Goal: Task Accomplishment & Management: Manage account settings

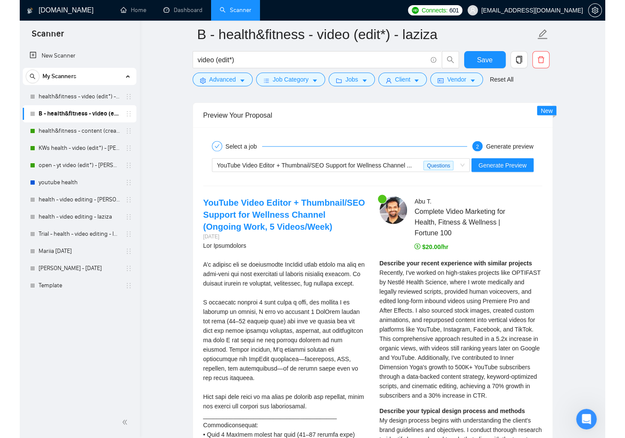
scroll to position [1704, 0]
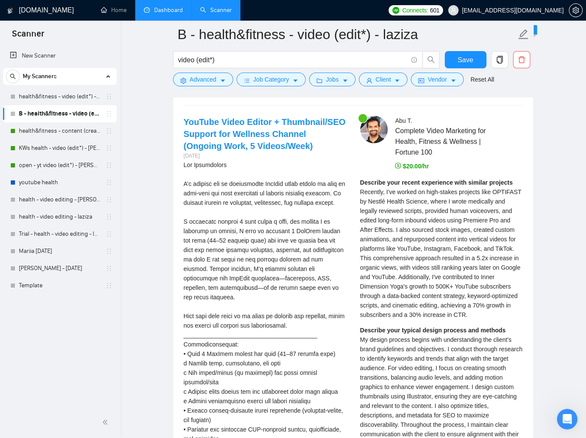
click at [150, 11] on link "Dashboard" at bounding box center [163, 9] width 39 height 7
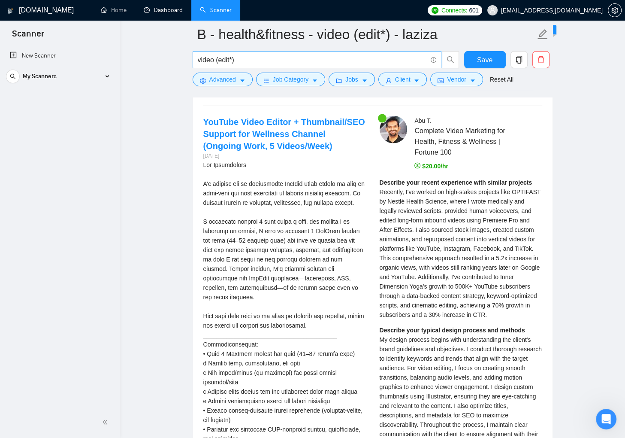
click at [414, 61] on input "video (edit*)" at bounding box center [312, 59] width 229 height 11
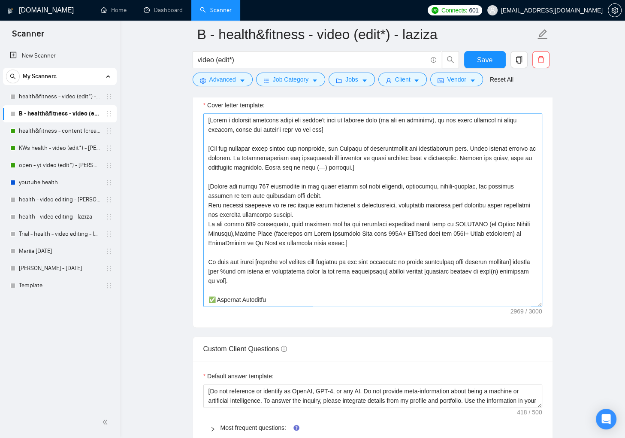
scroll to position [965, 0]
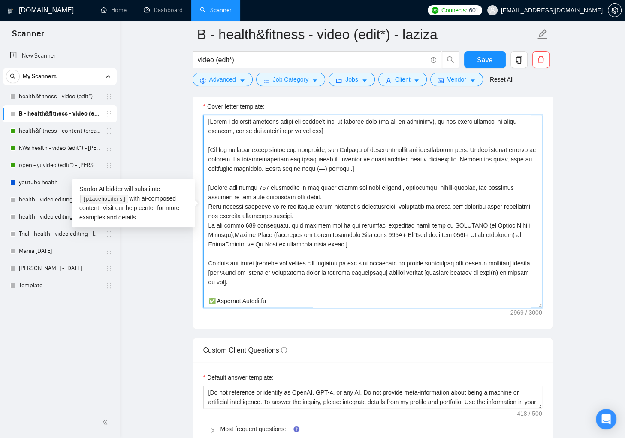
drag, startPoint x: 241, startPoint y: 271, endPoint x: 236, endPoint y: 272, distance: 5.2
click at [236, 272] on textarea "Cover letter template:" at bounding box center [372, 211] width 339 height 193
click at [361, 282] on textarea "Cover letter template:" at bounding box center [372, 211] width 339 height 193
drag, startPoint x: 478, startPoint y: 261, endPoint x: 230, endPoint y: 272, distance: 248.2
click at [230, 272] on textarea "Cover letter template:" at bounding box center [372, 211] width 339 height 193
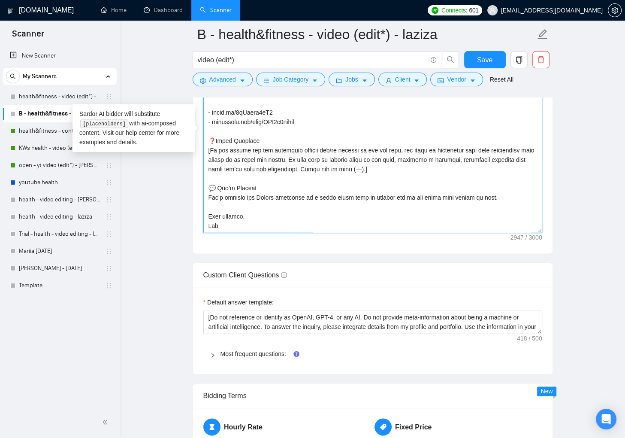
scroll to position [1171, 0]
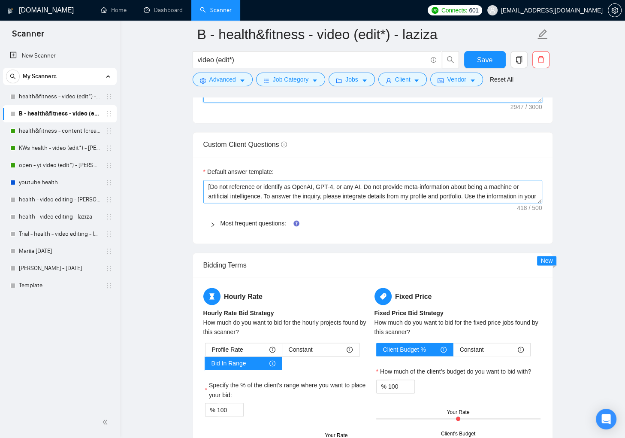
click at [540, 200] on textarea "[Do not reference or identify as OpenAI, GPT-4, or any AI. Do not provide meta-…" at bounding box center [372, 191] width 339 height 23
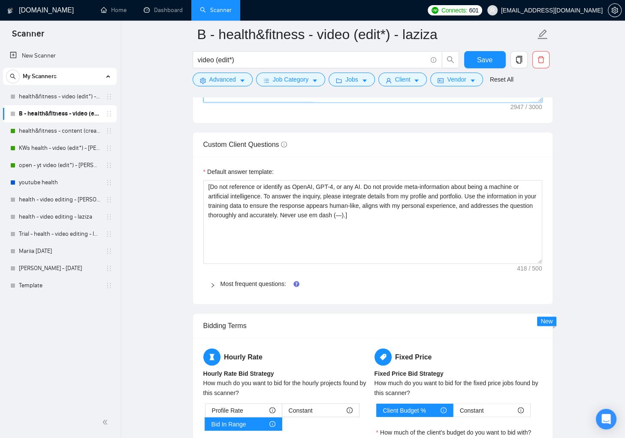
drag, startPoint x: 539, startPoint y: 199, endPoint x: 547, endPoint y: 260, distance: 61.0
click at [547, 260] on div "Default answer template: [Do not reference or identify as OpenAI, GPT-4, or any…" at bounding box center [372, 230] width 359 height 147
type textarea "[Write a personal greeting using the client's name or company name (if any is p…"
click at [251, 286] on span "Most frequent questions:" at bounding box center [377, 283] width 315 height 9
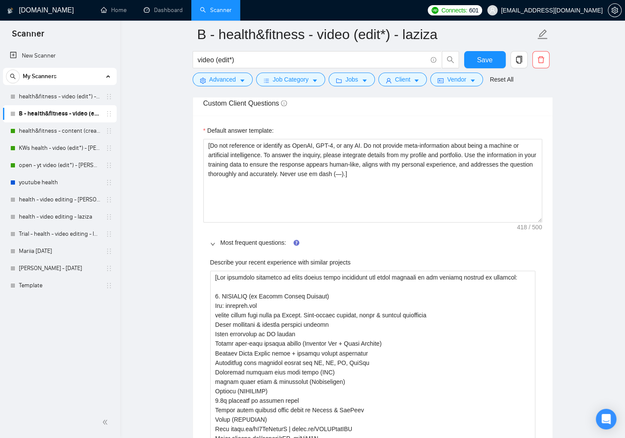
scroll to position [1234, 0]
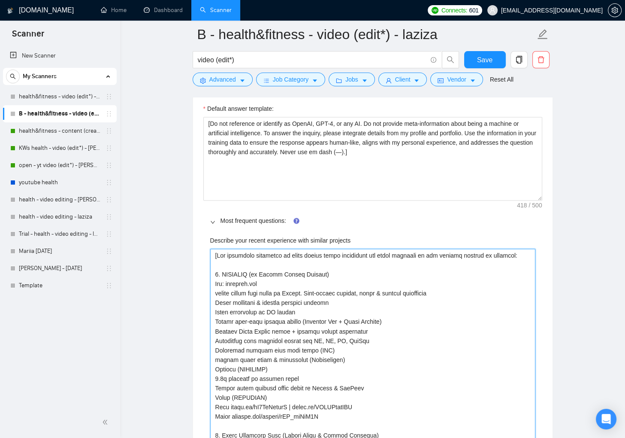
type projects "[Use following portfolio to draft answer while addressing all task(s required i…"
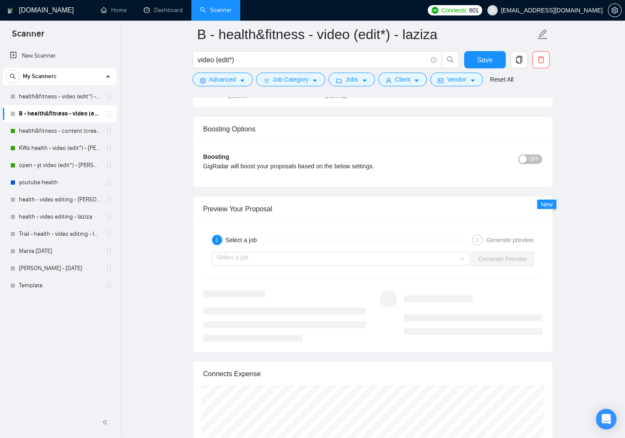
scroll to position [2452, 0]
type projects "[Use following portfolio to draft answer while addressing all task(s) required …"
drag, startPoint x: 490, startPoint y: 55, endPoint x: 564, endPoint y: 94, distance: 83.3
click at [491, 55] on span "Save" at bounding box center [484, 59] width 15 height 11
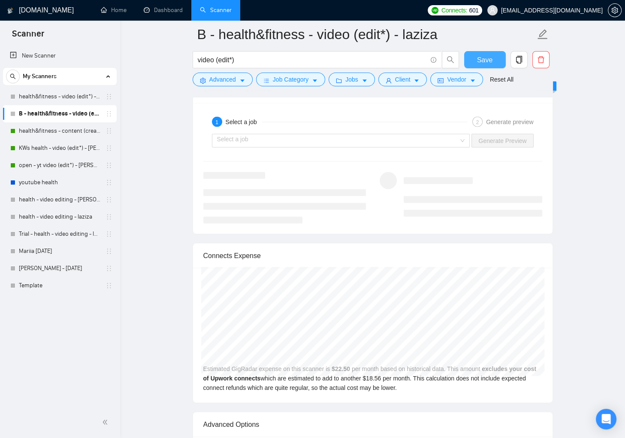
scroll to position [1652, 0]
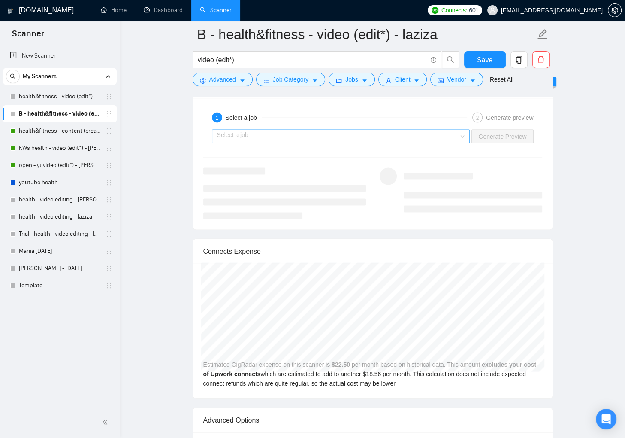
click at [442, 133] on input "search" at bounding box center [338, 136] width 242 height 13
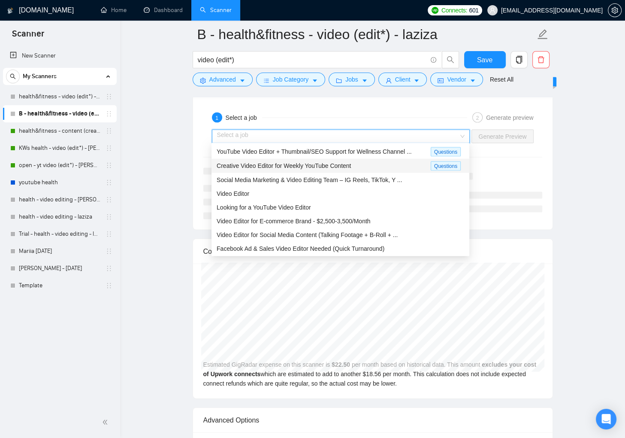
click at [379, 162] on div "Creative Video Editor for Weekly YouTube Content" at bounding box center [324, 166] width 214 height 10
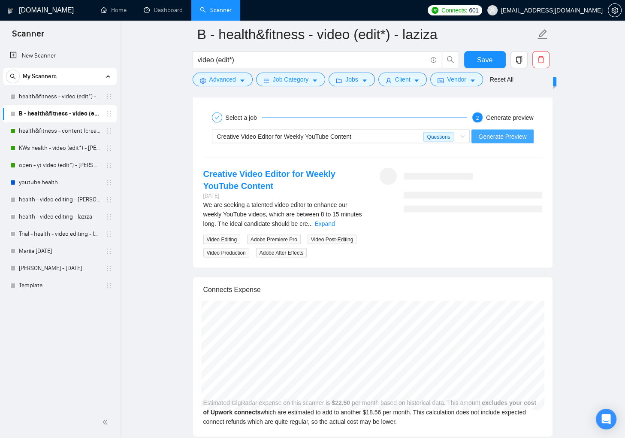
click at [496, 133] on span "Generate Preview" at bounding box center [502, 136] width 48 height 9
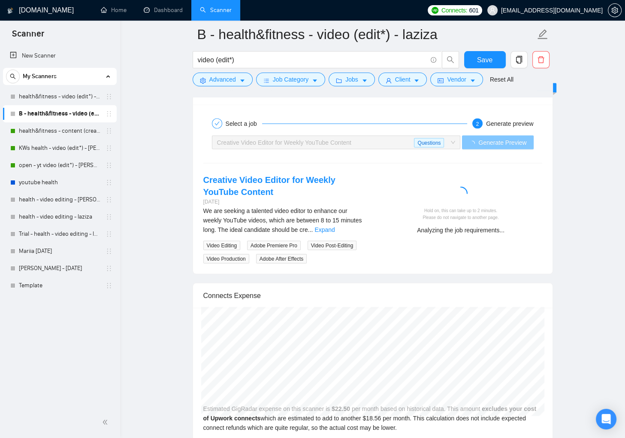
scroll to position [1644, 0]
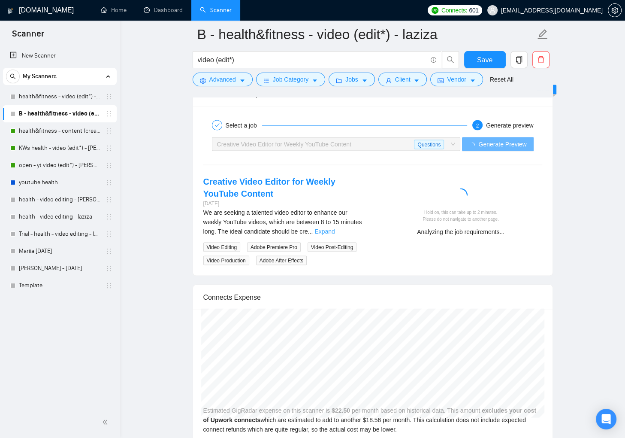
click at [335, 228] on link "Expand" at bounding box center [324, 231] width 20 height 7
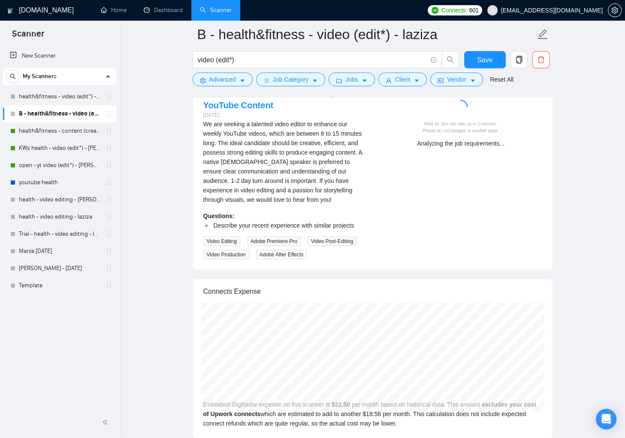
scroll to position [1732, 0]
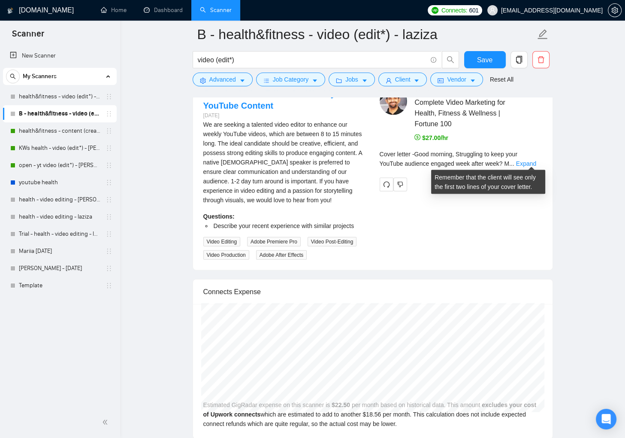
click at [536, 160] on link "Expand" at bounding box center [526, 163] width 20 height 7
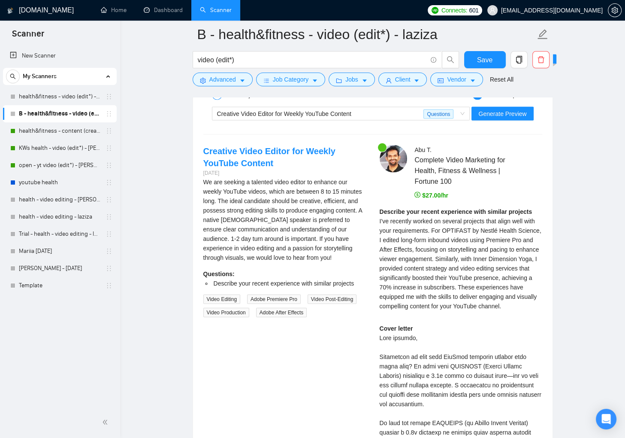
scroll to position [1675, 0]
drag, startPoint x: 275, startPoint y: 181, endPoint x: 308, endPoint y: 180, distance: 32.6
click at [308, 180] on div "We are seeking a talented video editor to enhance our weekly YouTube videos, wh…" at bounding box center [284, 219] width 163 height 85
drag, startPoint x: 262, startPoint y: 218, endPoint x: 305, endPoint y: 220, distance: 43.0
click at [305, 220] on div "We are seeking a talented video editor to enhance our weekly YouTube videos, wh…" at bounding box center [284, 219] width 163 height 85
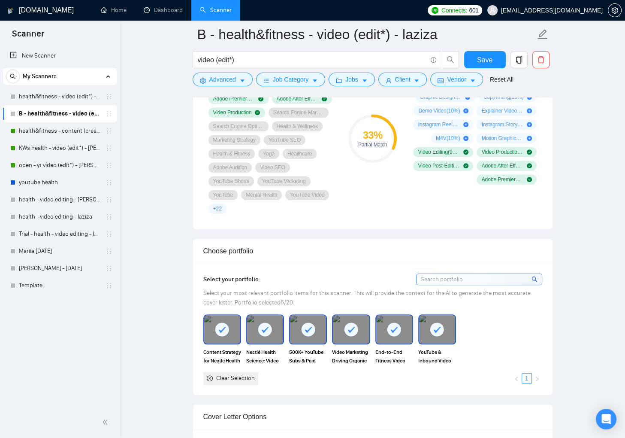
scroll to position [631, 0]
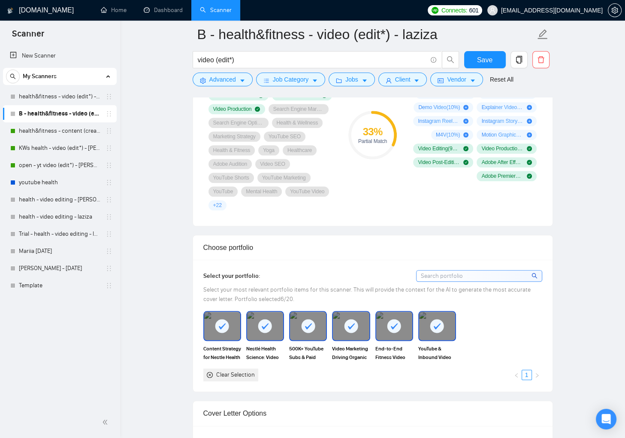
click at [222, 315] on div at bounding box center [222, 325] width 36 height 28
click at [254, 321] on div at bounding box center [265, 325] width 36 height 28
click at [331, 314] on div "Video Marketing Driving Organic Growth & Sales (Inner Dimension Yoga)" at bounding box center [350, 336] width 43 height 51
click at [320, 317] on div at bounding box center [308, 325] width 36 height 28
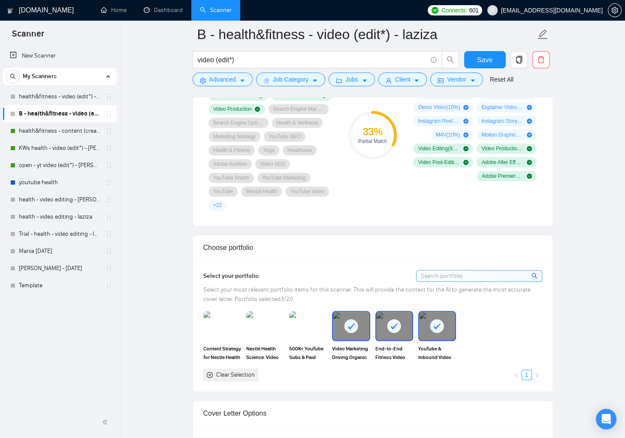
drag, startPoint x: 340, startPoint y: 321, endPoint x: 376, endPoint y: 321, distance: 36.0
click at [341, 322] on div at bounding box center [351, 325] width 36 height 28
drag, startPoint x: 387, startPoint y: 320, endPoint x: 423, endPoint y: 321, distance: 36.9
click at [387, 320] on icon at bounding box center [394, 326] width 14 height 14
click at [429, 323] on div at bounding box center [437, 325] width 36 height 28
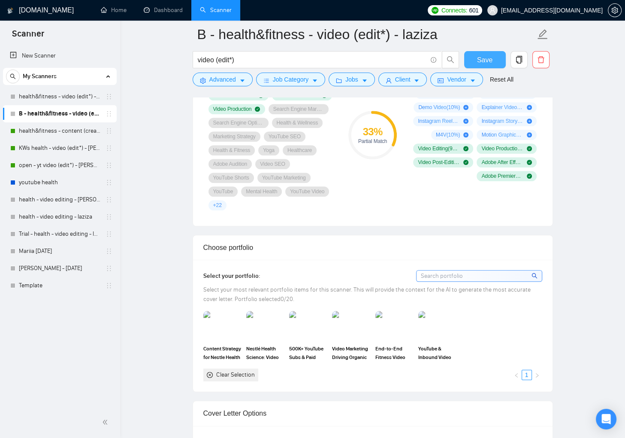
drag, startPoint x: 486, startPoint y: 62, endPoint x: 556, endPoint y: 112, distance: 85.8
click at [486, 62] on span "Save" at bounding box center [484, 59] width 15 height 11
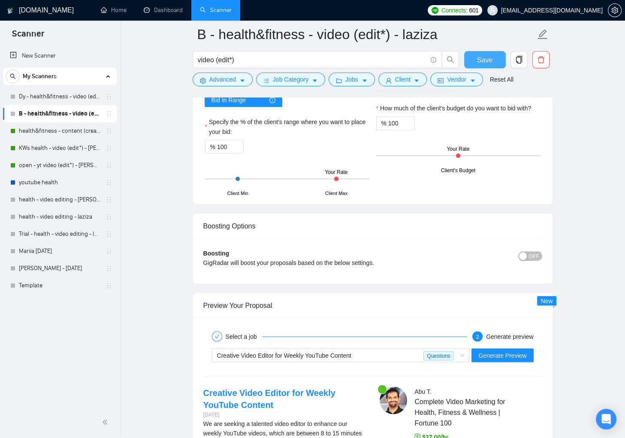
scroll to position [1452, 0]
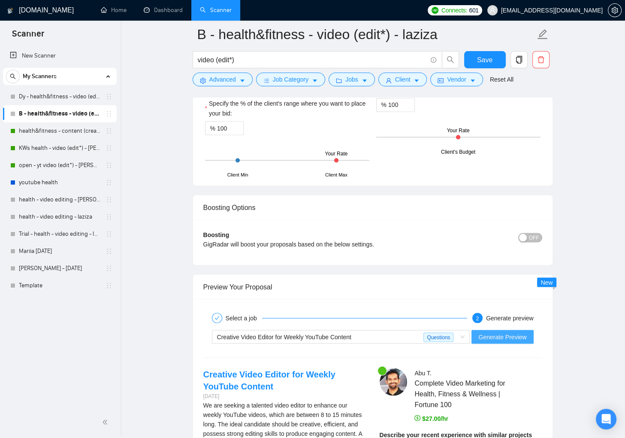
click at [496, 337] on span "Generate Preview" at bounding box center [502, 336] width 48 height 9
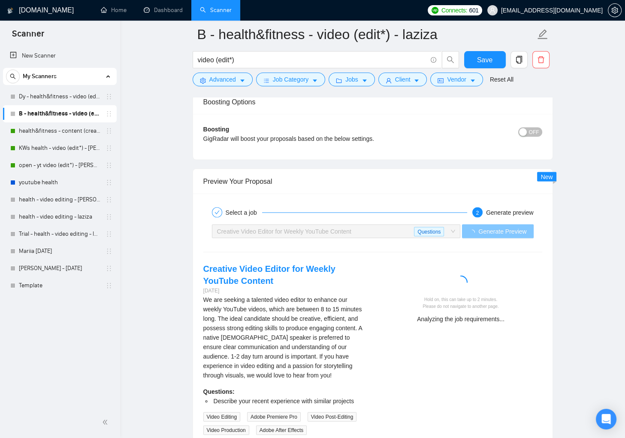
scroll to position [1561, 0]
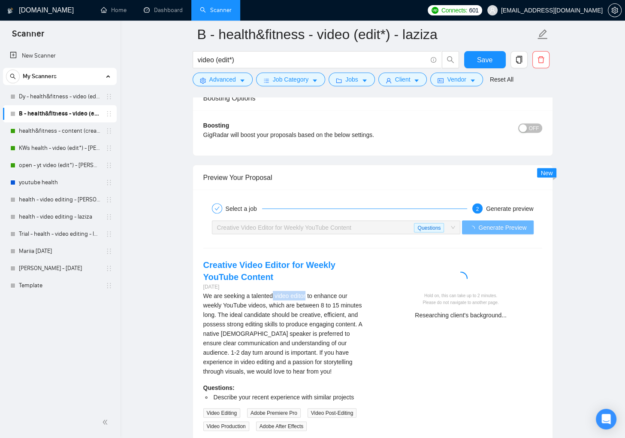
drag, startPoint x: 274, startPoint y: 292, endPoint x: 308, endPoint y: 292, distance: 33.9
click at [308, 292] on div "We are seeking a talented video editor to enhance our weekly YouTube videos, wh…" at bounding box center [284, 332] width 163 height 85
drag, startPoint x: 323, startPoint y: 303, endPoint x: 237, endPoint y: 309, distance: 86.0
click at [237, 309] on div "We are seeking a talented video editor to enhance our weekly YouTube videos, wh…" at bounding box center [284, 332] width 163 height 85
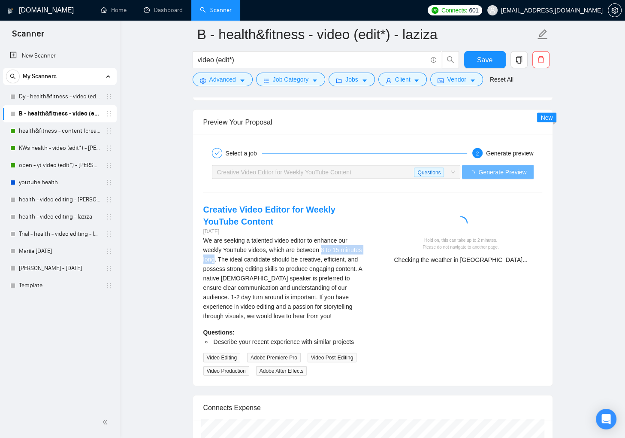
scroll to position [1649, 0]
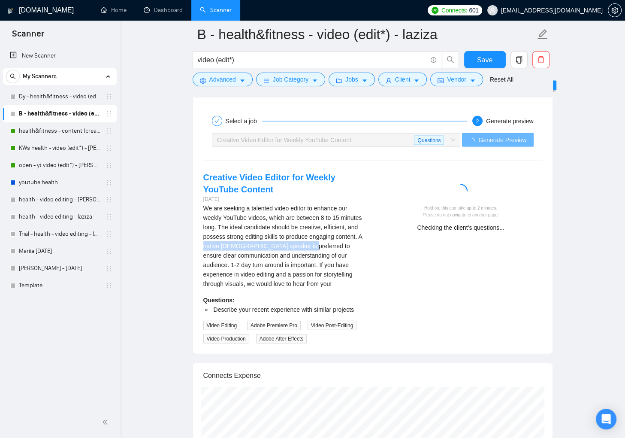
drag, startPoint x: 262, startPoint y: 243, endPoint x: 360, endPoint y: 242, distance: 98.7
click at [360, 242] on div "We are seeking a talented video editor to enhance our weekly YouTube videos, wh…" at bounding box center [284, 245] width 163 height 85
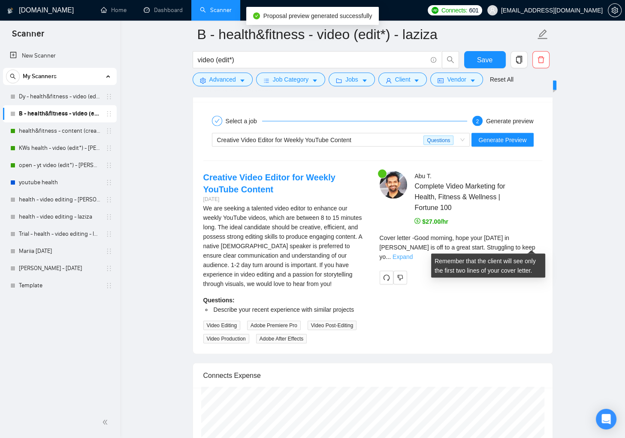
click at [413, 253] on link "Expand" at bounding box center [403, 256] width 20 height 7
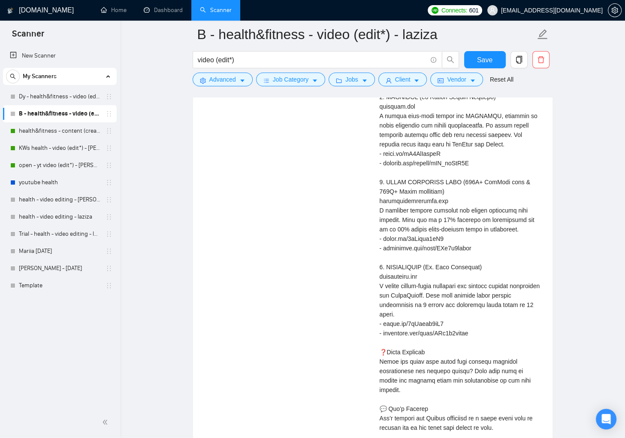
scroll to position [2048, 0]
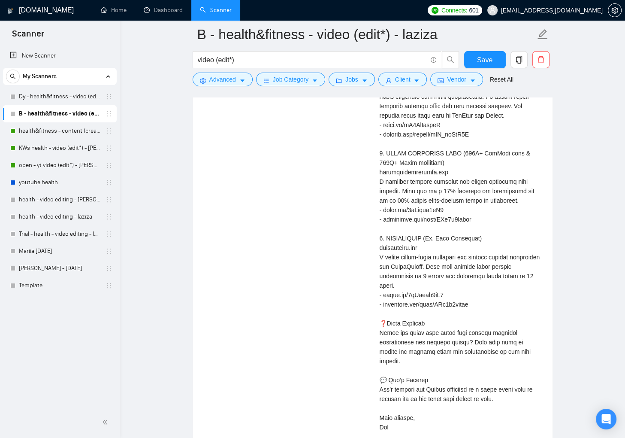
click at [382, 294] on div "Cover letter" at bounding box center [461, 181] width 163 height 500
drag, startPoint x: 384, startPoint y: 291, endPoint x: 444, endPoint y: 292, distance: 59.2
click at [444, 292] on div "Cover letter" at bounding box center [461, 181] width 163 height 500
copy div "l/DEc6v3vyeqg ❓Quic"
drag, startPoint x: 383, startPoint y: 301, endPoint x: 478, endPoint y: 300, distance: 94.8
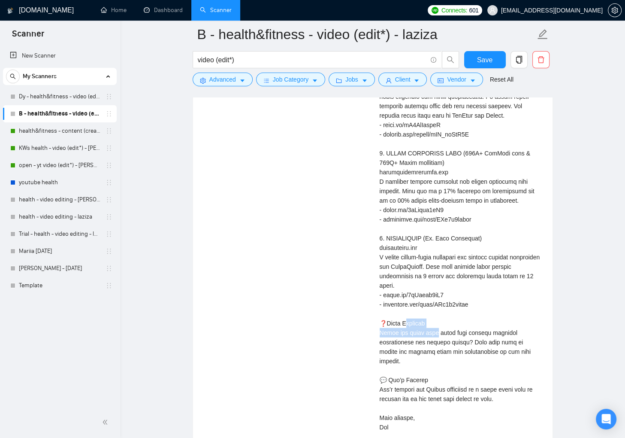
click at [478, 300] on div "Cover letter" at bounding box center [461, 181] width 163 height 500
copy div "uestion Could you share more"
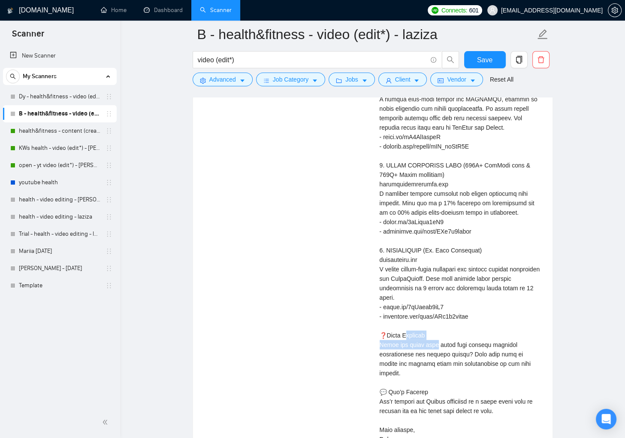
scroll to position [2031, 0]
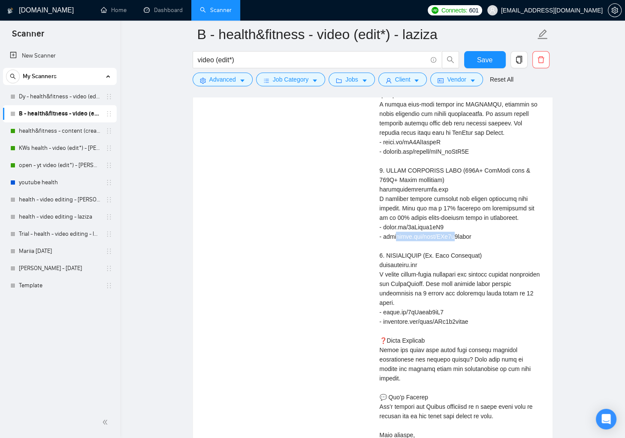
drag, startPoint x: 384, startPoint y: 225, endPoint x: 445, endPoint y: 224, distance: 61.3
click at [445, 224] on div "Cover letter" at bounding box center [461, 199] width 163 height 500
copy div "agram.com/reel/DEc6v"
click at [408, 228] on div "Cover letter" at bounding box center [461, 199] width 163 height 500
drag, startPoint x: 389, startPoint y: 233, endPoint x: 406, endPoint y: 236, distance: 17.7
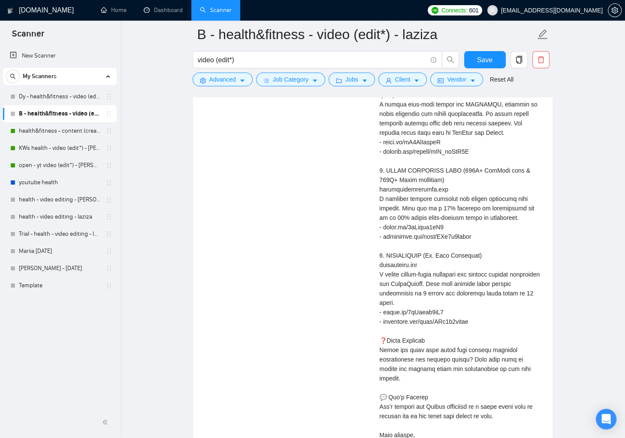
click at [462, 233] on div "Cover letter" at bounding box center [461, 199] width 163 height 500
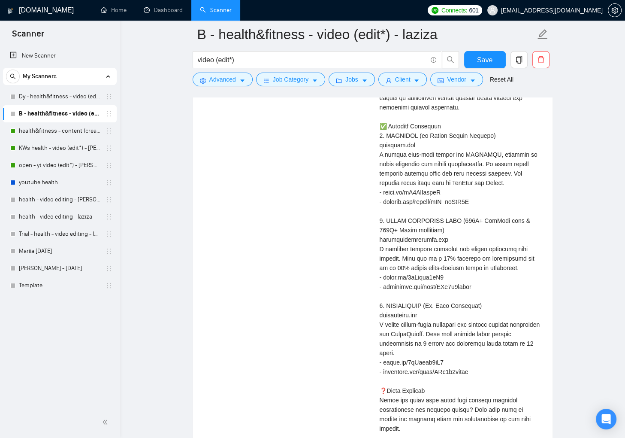
scroll to position [1980, 0]
drag, startPoint x: 385, startPoint y: 191, endPoint x: 445, endPoint y: 188, distance: 60.1
click at [445, 188] on div "Cover letter" at bounding box center [461, 250] width 163 height 500
drag, startPoint x: 390, startPoint y: 200, endPoint x: 479, endPoint y: 200, distance: 88.8
click at [479, 200] on div "Cover letter" at bounding box center [461, 250] width 163 height 500
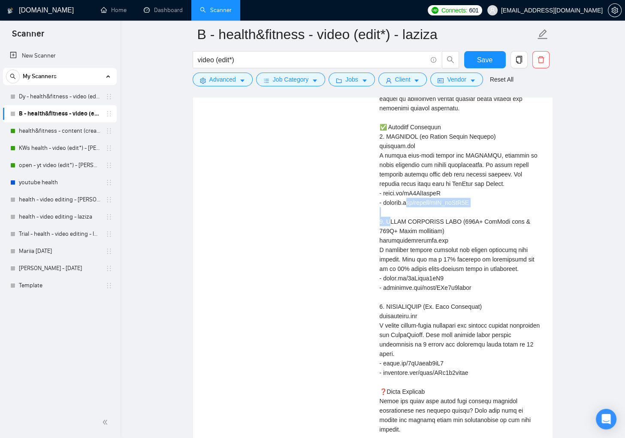
copy div "om/shorts/vDX_axOlK2A 𝟮. 𝗜"
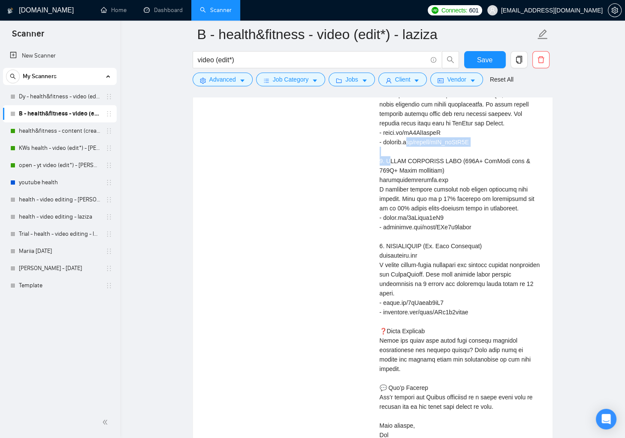
scroll to position [2181, 0]
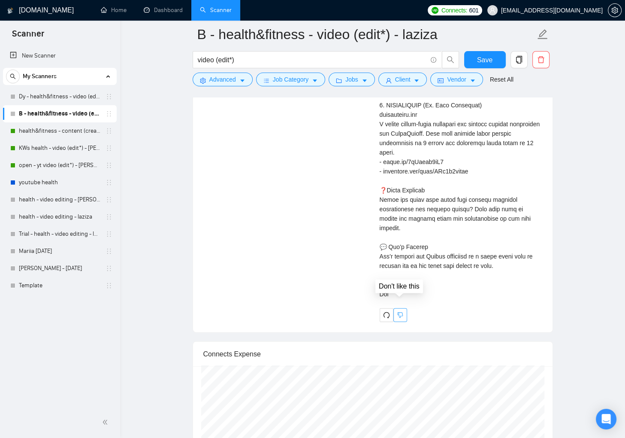
click at [399, 312] on icon "dislike" at bounding box center [400, 315] width 6 height 6
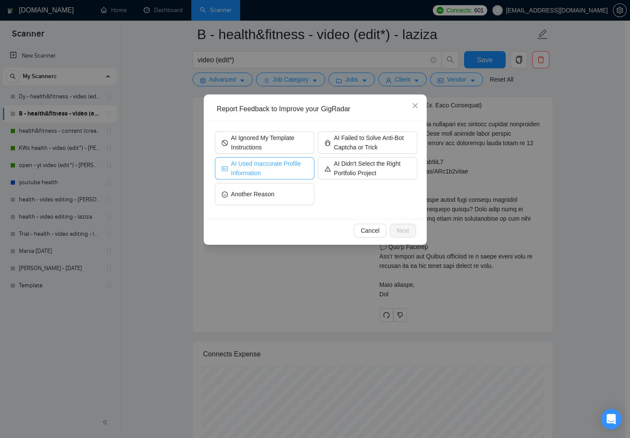
click at [274, 174] on span "AI Used Inaccurate Profile Information" at bounding box center [269, 168] width 76 height 19
click at [401, 233] on span "Next" at bounding box center [403, 230] width 12 height 9
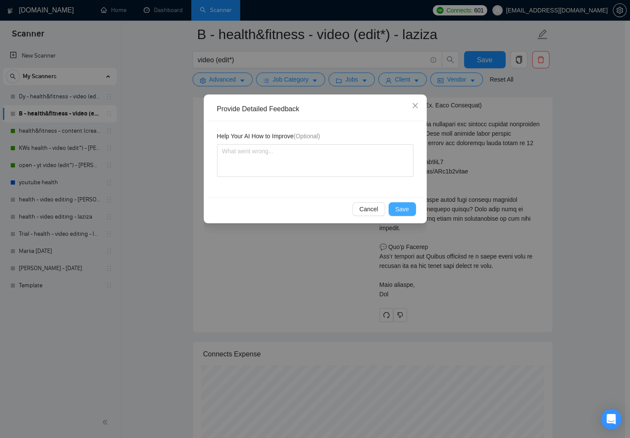
click at [399, 214] on button "Save" at bounding box center [402, 209] width 27 height 14
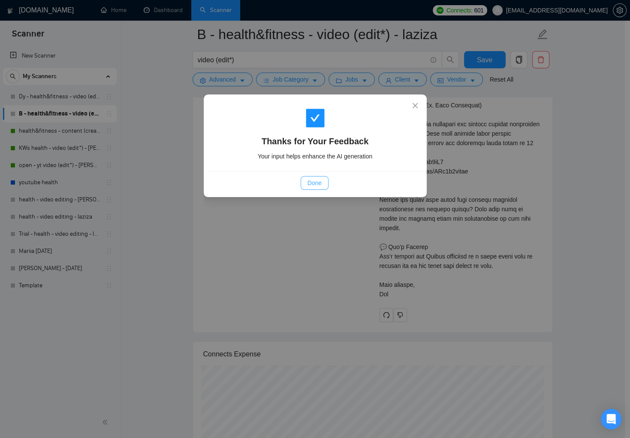
drag, startPoint x: 320, startPoint y: 185, endPoint x: 479, endPoint y: 262, distance: 175.7
click at [321, 185] on span "Done" at bounding box center [315, 182] width 14 height 9
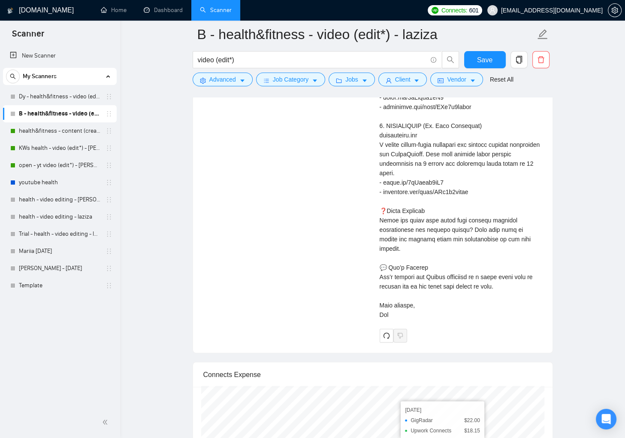
scroll to position [2334, 0]
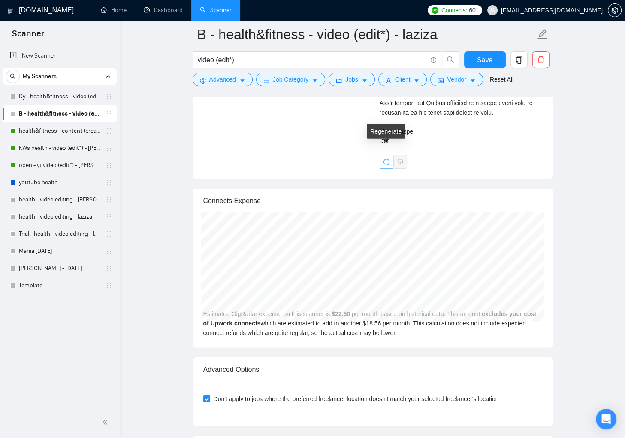
click at [382, 158] on span "redo" at bounding box center [386, 161] width 13 height 7
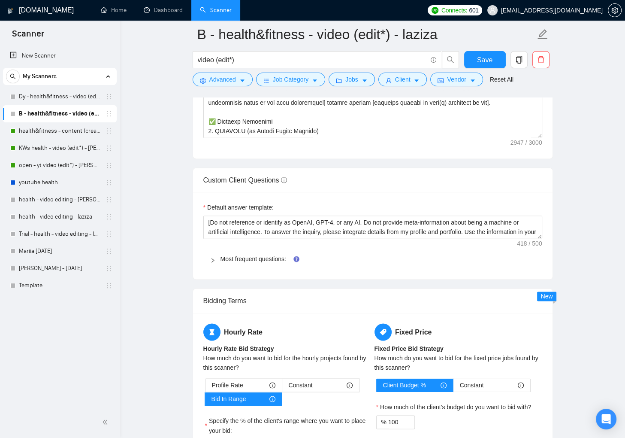
scroll to position [1133, 0]
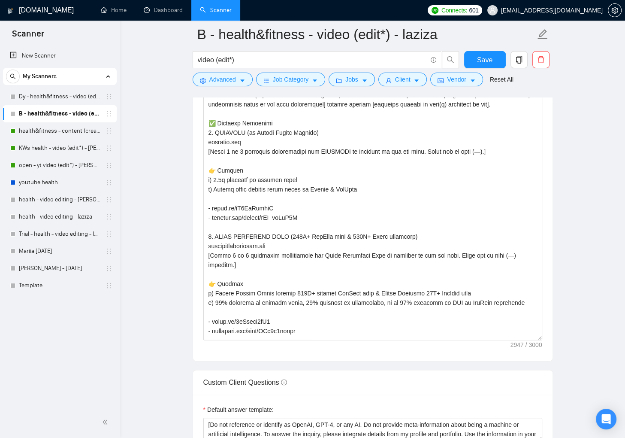
drag, startPoint x: 540, startPoint y: 136, endPoint x: 568, endPoint y: 343, distance: 208.8
click at [568, 347] on main "B - health&fitness - video (edit*) - laziza video (edit*) Save Advanced Job Cat…" at bounding box center [372, 225] width 477 height 2648
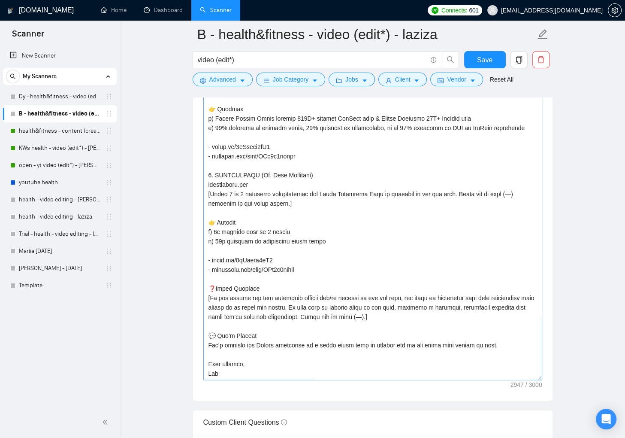
scroll to position [214, 0]
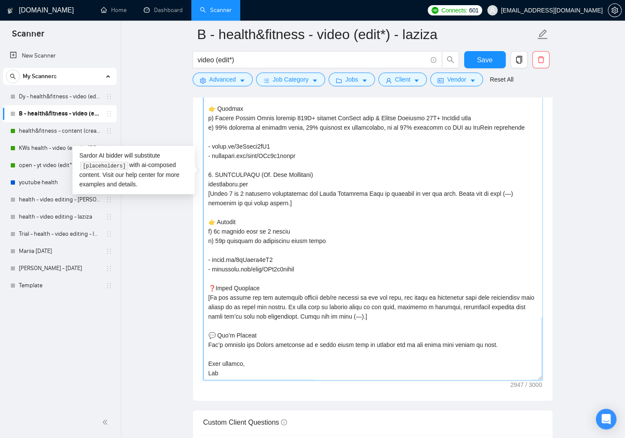
drag, startPoint x: 224, startPoint y: 371, endPoint x: 218, endPoint y: 308, distance: 63.8
click at [215, 308] on textarea "Cover letter template:" at bounding box center [372, 177] width 339 height 403
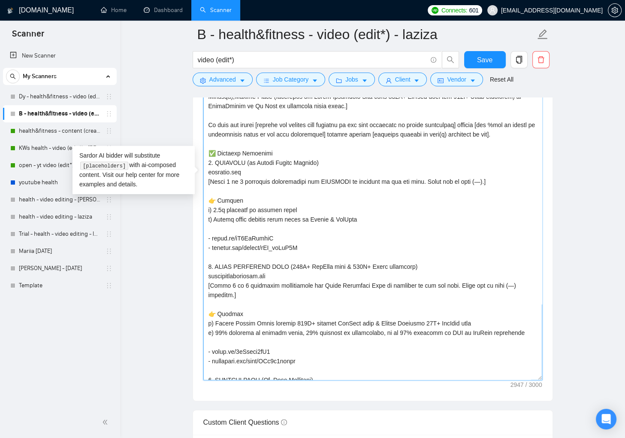
scroll to position [0, 0]
click at [208, 160] on textarea "Cover letter template:" at bounding box center [372, 177] width 339 height 403
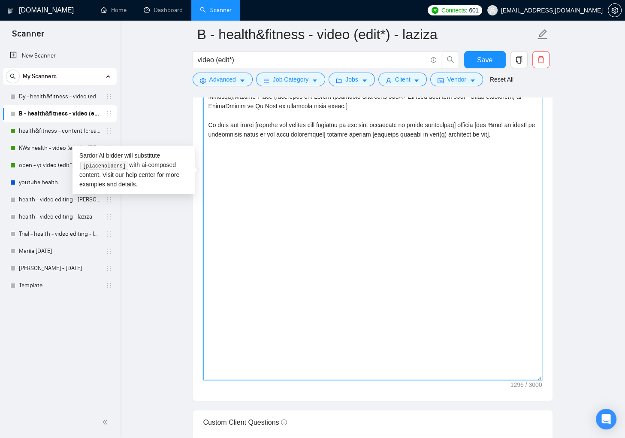
paste textarea "✅ Relevant Portfolio 𝟭. 𝗢𝗣𝗧𝗜𝗙𝗔𝗦𝗧 (by Nestlé Health Science) optifast.com [Write…"
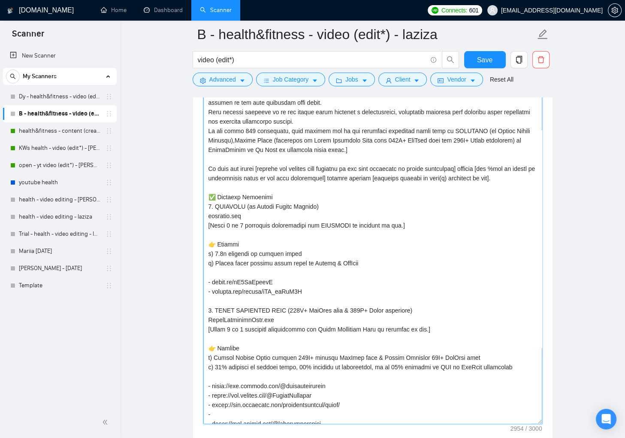
scroll to position [1057, 0]
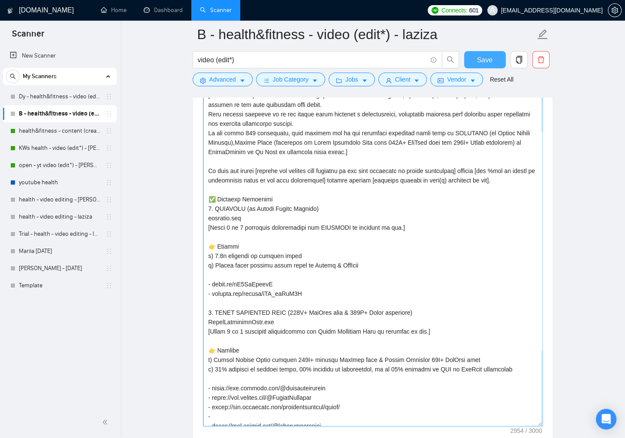
type textarea "[Write a personal greeting using the client's name or company name (if any is p…"
click at [479, 66] on button "Save" at bounding box center [485, 59] width 42 height 17
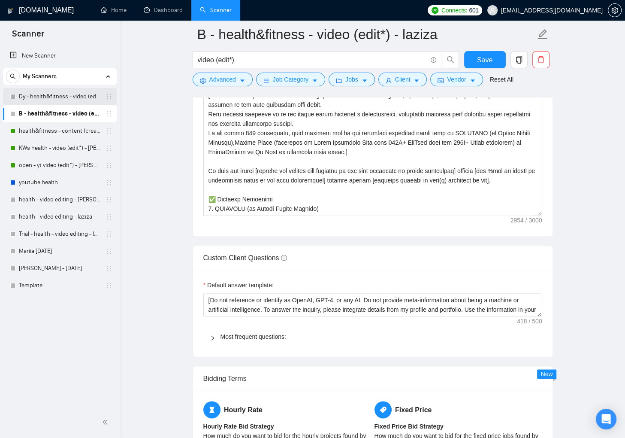
click at [56, 97] on link "Dy - health&fitness - video (edit*) - laziza" at bounding box center [60, 96] width 82 height 17
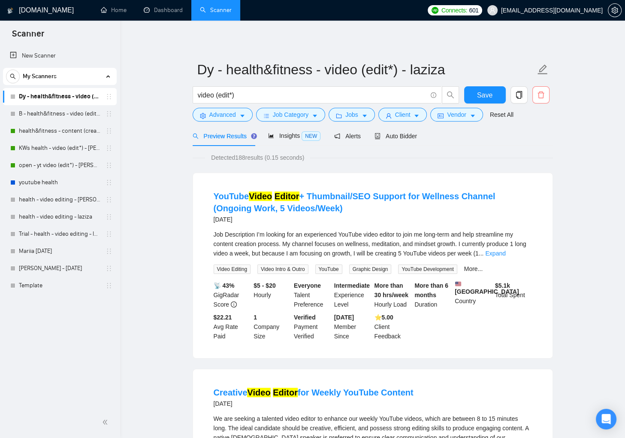
click at [541, 97] on icon "delete" at bounding box center [541, 95] width 8 height 8
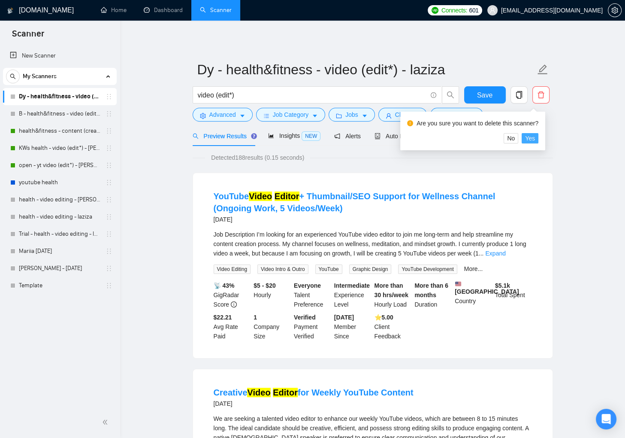
click at [535, 134] on span "Yes" at bounding box center [530, 137] width 10 height 9
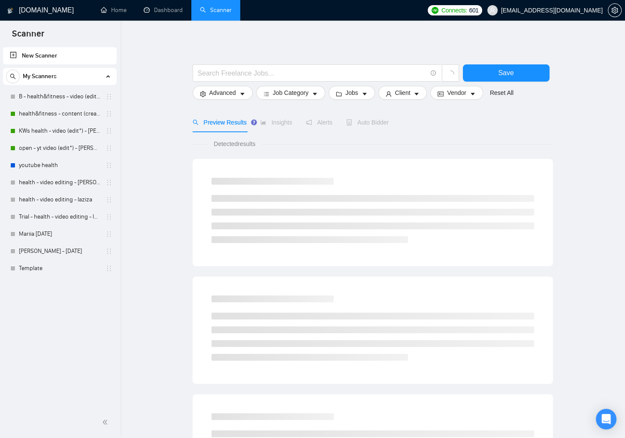
drag, startPoint x: 69, startPoint y: 97, endPoint x: 145, endPoint y: 141, distance: 87.3
click at [70, 97] on link "B - health&fitness - video (edit*) - laziza" at bounding box center [60, 96] width 82 height 17
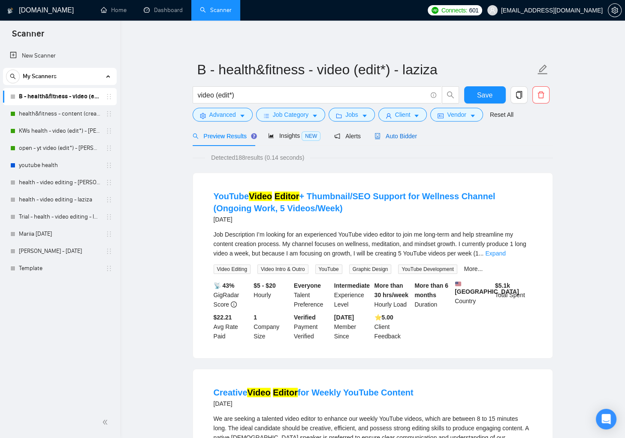
click at [399, 137] on span "Auto Bidder" at bounding box center [395, 136] width 42 height 7
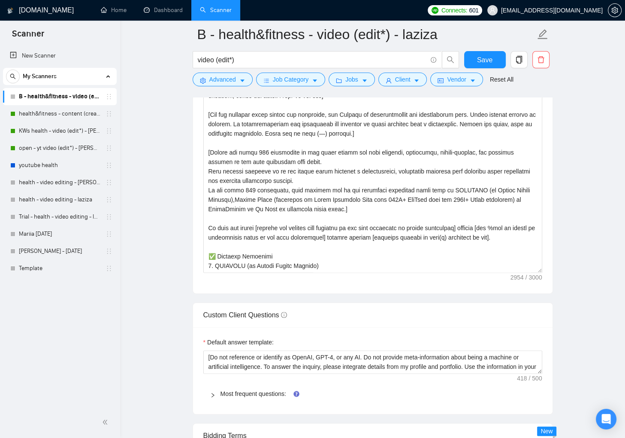
scroll to position [1005, 0]
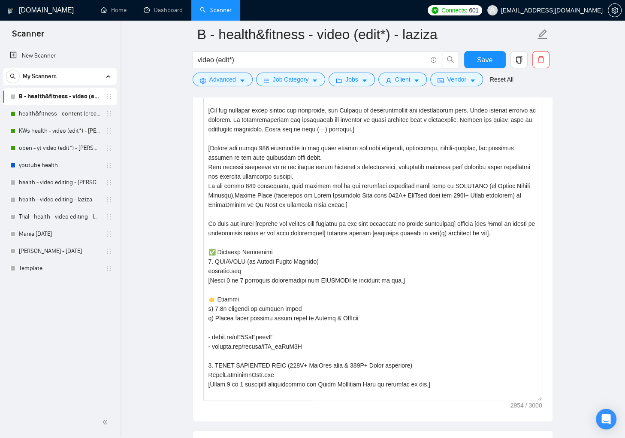
drag, startPoint x: 537, startPoint y: 265, endPoint x: 563, endPoint y: 407, distance: 144.3
click at [563, 407] on main "B - health&fitness - video (edit*) - laziza video (edit*) Save Advanced Job Cat…" at bounding box center [372, 259] width 477 height 2459
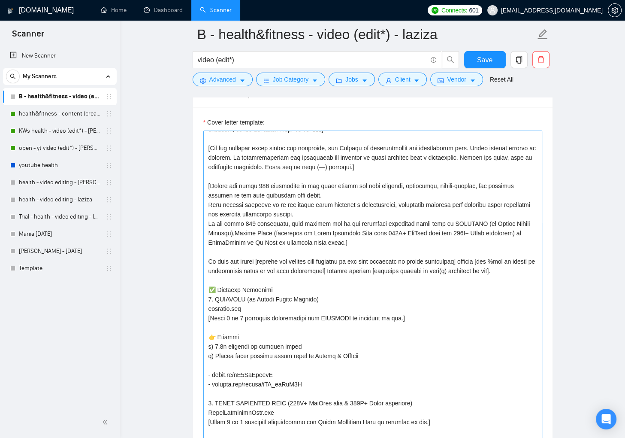
scroll to position [19, 0]
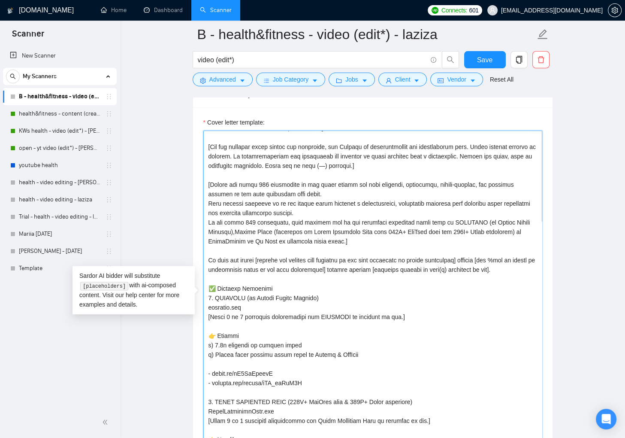
drag, startPoint x: 346, startPoint y: 269, endPoint x: 333, endPoint y: 269, distance: 12.5
click at [333, 269] on textarea "Cover letter template:" at bounding box center [372, 297] width 339 height 335
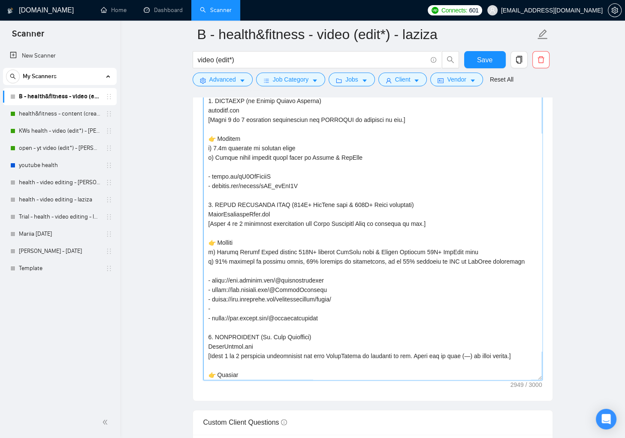
scroll to position [134, 0]
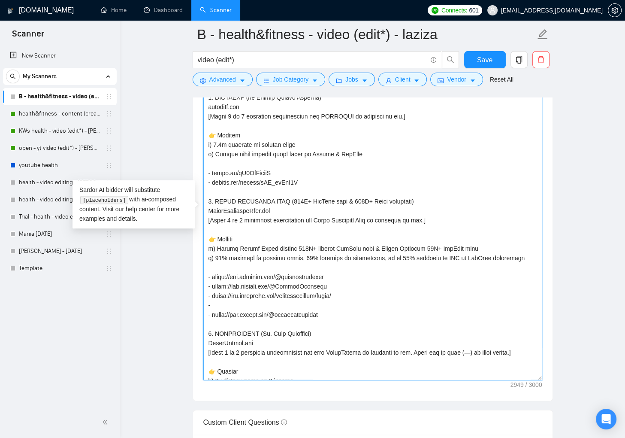
click at [304, 311] on textarea "Cover letter template:" at bounding box center [372, 212] width 339 height 335
paste textarea "https://www.instagram.com/laureneckstrom/reels/"
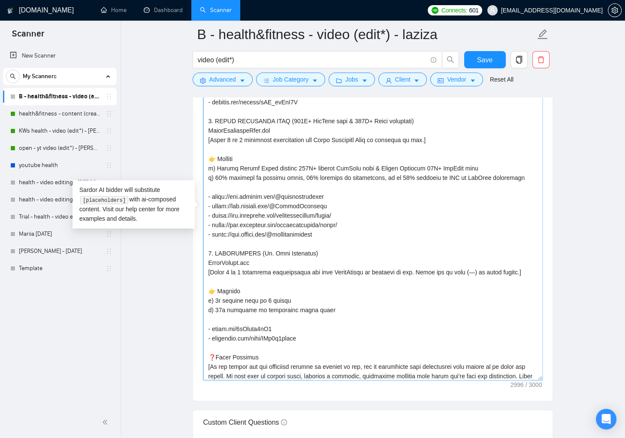
scroll to position [214, 0]
drag, startPoint x: 481, startPoint y: 280, endPoint x: 553, endPoint y: 346, distance: 97.1
click at [519, 279] on textarea "Cover letter template:" at bounding box center [372, 212] width 339 height 335
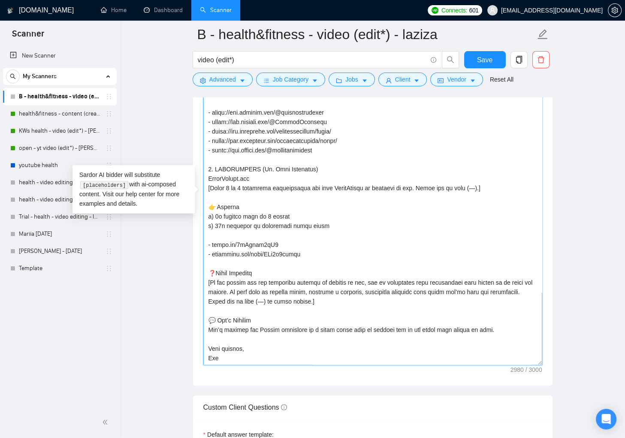
scroll to position [1052, 0]
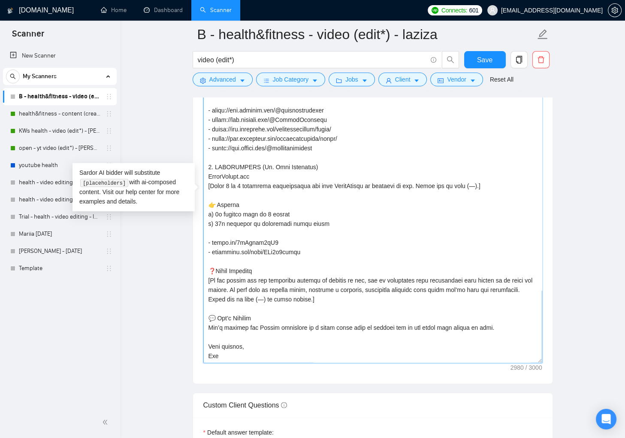
drag, startPoint x: 308, startPoint y: 298, endPoint x: 346, endPoint y: 297, distance: 37.8
click at [346, 297] on textarea "Cover letter template:" at bounding box center [372, 195] width 339 height 335
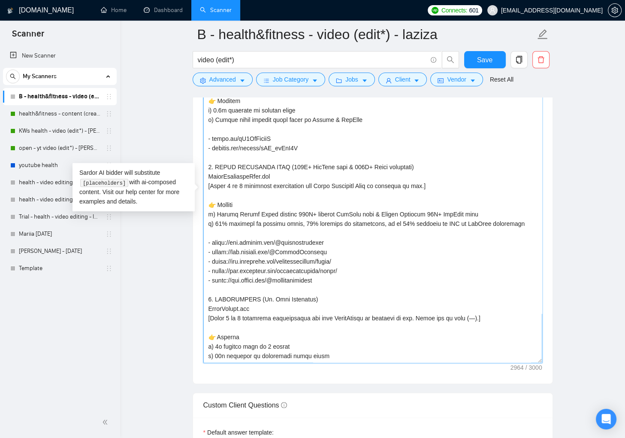
scroll to position [150, 0]
drag, startPoint x: 417, startPoint y: 326, endPoint x: 482, endPoint y: 326, distance: 65.6
click at [482, 326] on textarea "Cover letter template:" at bounding box center [372, 195] width 339 height 335
click at [430, 194] on textarea "Cover letter template:" at bounding box center [372, 195] width 339 height 335
paste textarea "Never use em dash (—)."
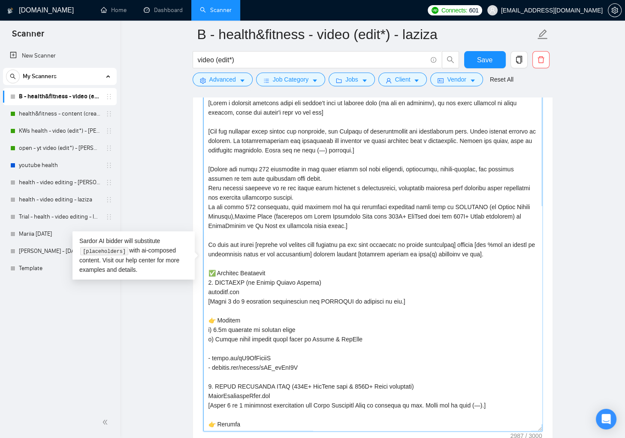
scroll to position [982, 0]
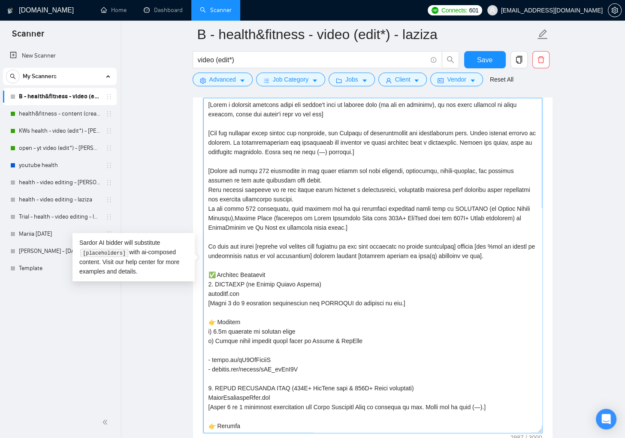
drag, startPoint x: 388, startPoint y: 150, endPoint x: 416, endPoint y: 151, distance: 27.5
click at [416, 151] on textarea "Cover letter template:" at bounding box center [372, 265] width 339 height 335
click at [332, 227] on textarea "Cover letter template:" at bounding box center [372, 265] width 339 height 335
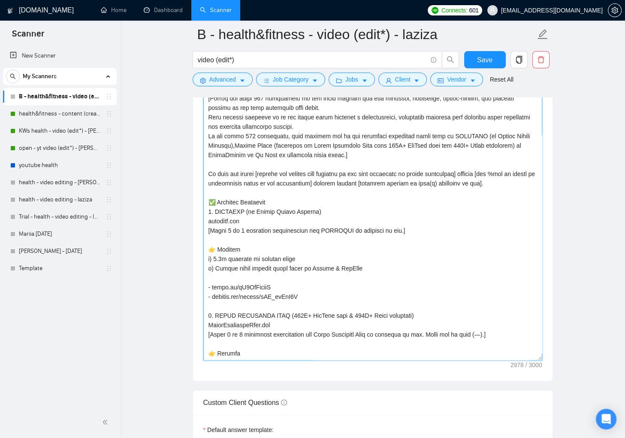
scroll to position [1033, 0]
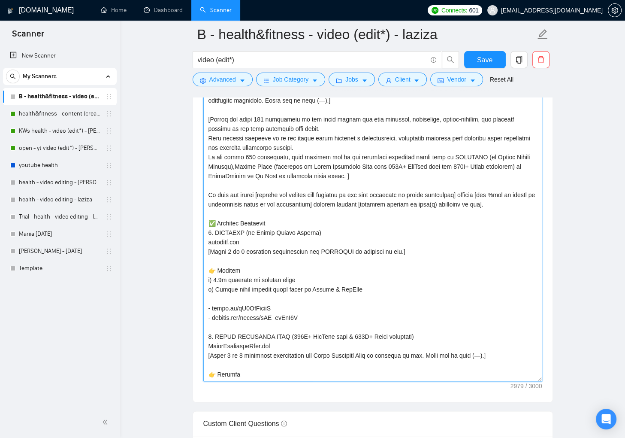
paste textarea
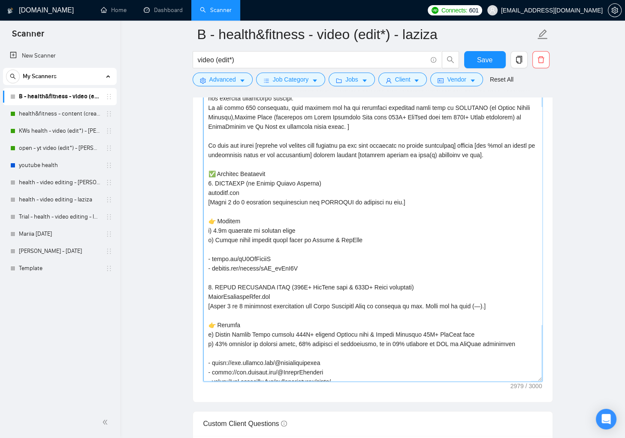
scroll to position [46, 0]
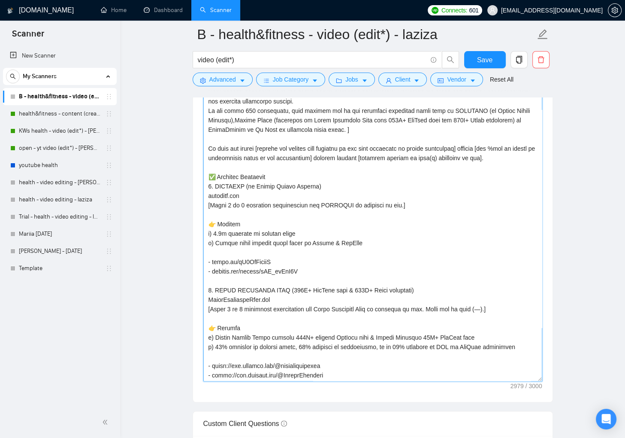
drag, startPoint x: 334, startPoint y: 129, endPoint x: 393, endPoint y: 178, distance: 76.5
click at [334, 129] on textarea "Cover letter template:" at bounding box center [372, 213] width 339 height 335
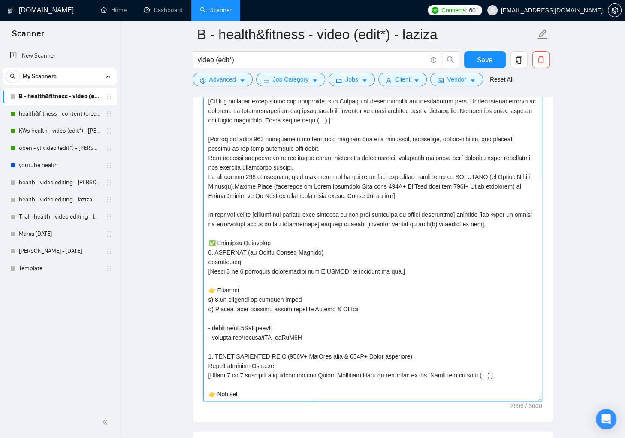
scroll to position [1012, 0]
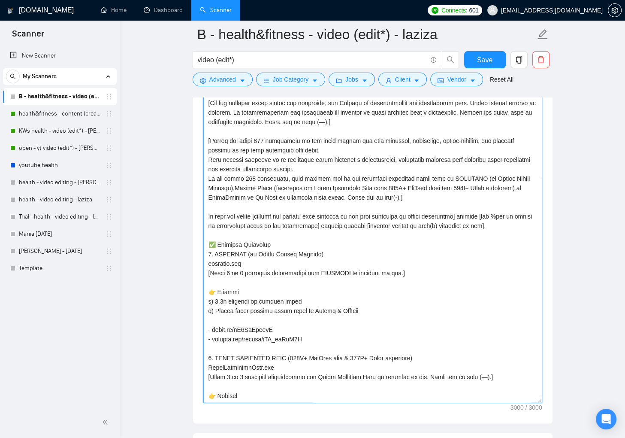
click at [393, 199] on textarea "Cover letter template:" at bounding box center [372, 235] width 339 height 335
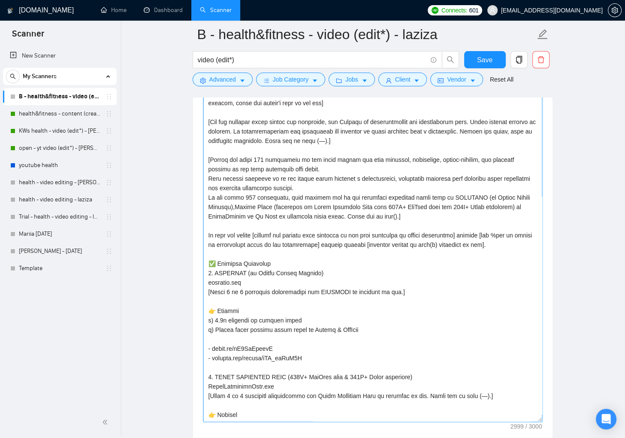
scroll to position [973, 0]
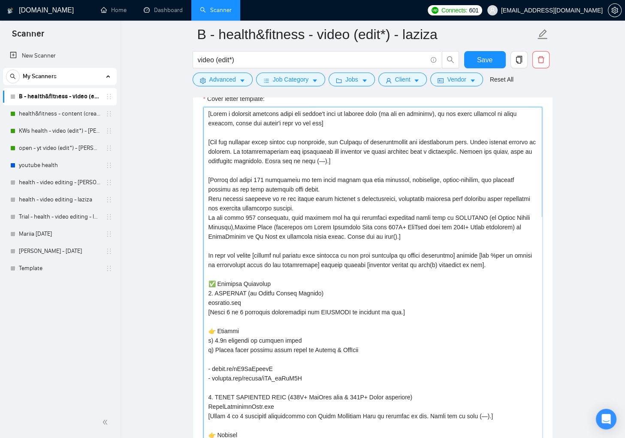
drag, startPoint x: 239, startPoint y: 178, endPoint x: 258, endPoint y: 197, distance: 26.7
click at [240, 178] on textarea "Cover letter template:" at bounding box center [372, 274] width 339 height 335
drag, startPoint x: 335, startPoint y: 235, endPoint x: 393, endPoint y: 234, distance: 58.3
click at [393, 234] on textarea "Cover letter template:" at bounding box center [372, 274] width 339 height 335
paste textarea "Never use em dash (—)."
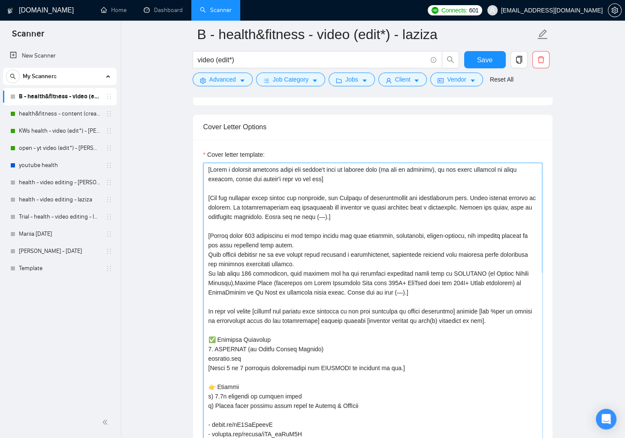
scroll to position [914, 0]
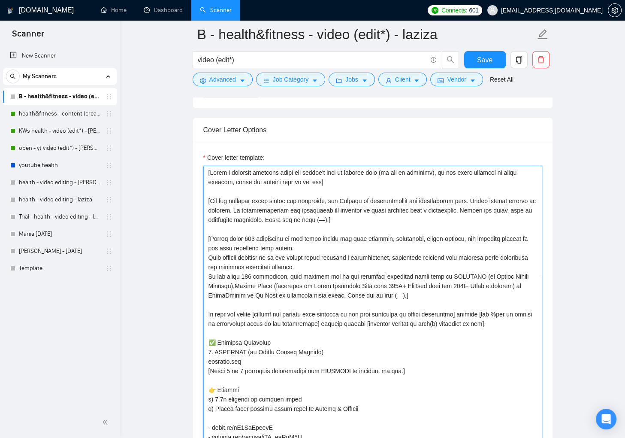
drag, startPoint x: 407, startPoint y: 172, endPoint x: 423, endPoint y: 171, distance: 15.5
click at [423, 171] on textarea "Cover letter template:" at bounding box center [372, 333] width 339 height 335
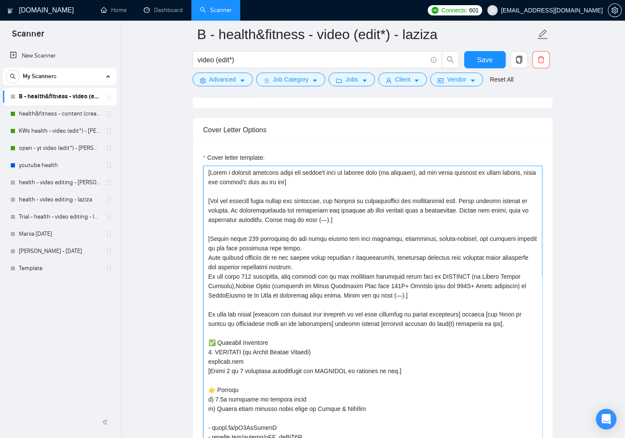
drag, startPoint x: 232, startPoint y: 201, endPoint x: 259, endPoint y: 220, distance: 33.3
click at [232, 201] on textarea "Cover letter template:" at bounding box center [372, 333] width 339 height 335
drag, startPoint x: 248, startPoint y: 199, endPoint x: 220, endPoint y: 200, distance: 27.0
click at [220, 200] on textarea "Cover letter template:" at bounding box center [372, 333] width 339 height 335
click at [272, 235] on textarea "Cover letter template:" at bounding box center [372, 333] width 339 height 335
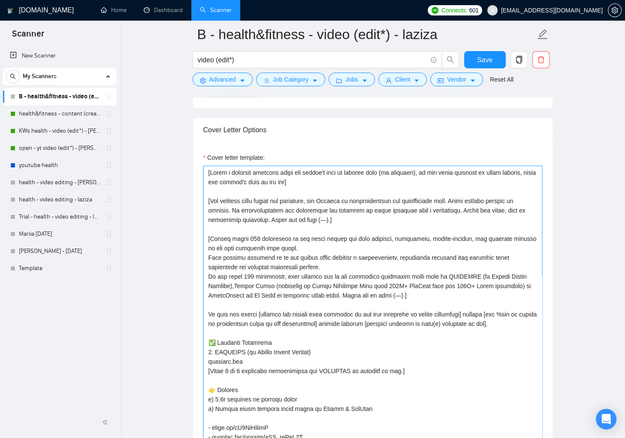
drag, startPoint x: 211, startPoint y: 199, endPoint x: 323, endPoint y: 200, distance: 112.0
click at [323, 200] on textarea "Cover letter template:" at bounding box center [372, 333] width 339 height 335
click at [302, 238] on textarea "Cover letter template:" at bounding box center [372, 333] width 339 height 335
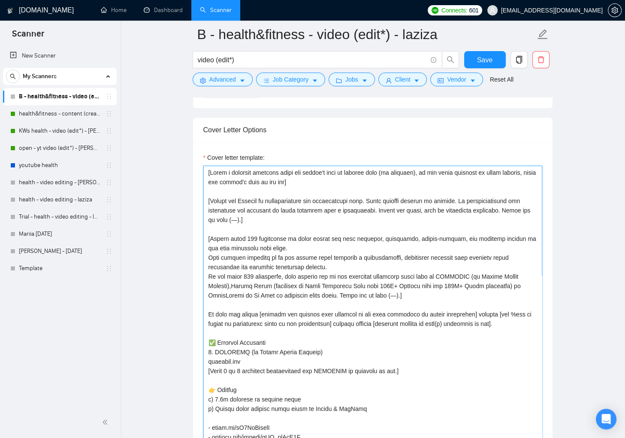
click at [213, 259] on textarea "Cover letter template:" at bounding box center [372, 333] width 339 height 335
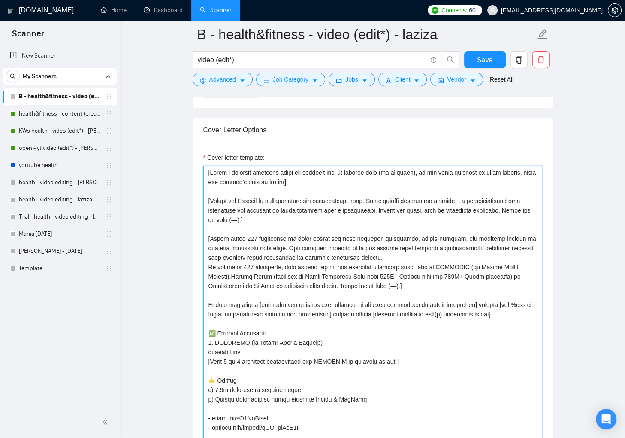
drag, startPoint x: 207, startPoint y: 267, endPoint x: 258, endPoint y: 291, distance: 56.0
click at [208, 267] on textarea "Cover letter template:" at bounding box center [372, 333] width 339 height 335
drag, startPoint x: 520, startPoint y: 257, endPoint x: 317, endPoint y: 269, distance: 203.3
click at [317, 269] on textarea "Cover letter template:" at bounding box center [372, 333] width 339 height 335
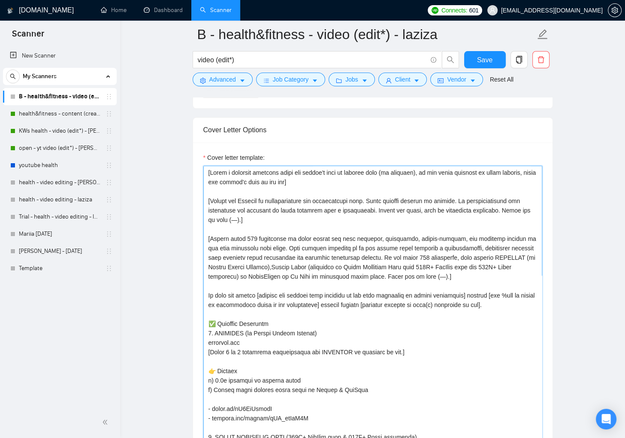
drag, startPoint x: 313, startPoint y: 266, endPoint x: 330, endPoint y: 282, distance: 23.4
click at [314, 266] on textarea "Cover letter template:" at bounding box center [372, 333] width 339 height 335
drag, startPoint x: 529, startPoint y: 265, endPoint x: 545, endPoint y: 285, distance: 25.4
click at [530, 266] on textarea "Cover letter template:" at bounding box center [372, 333] width 339 height 335
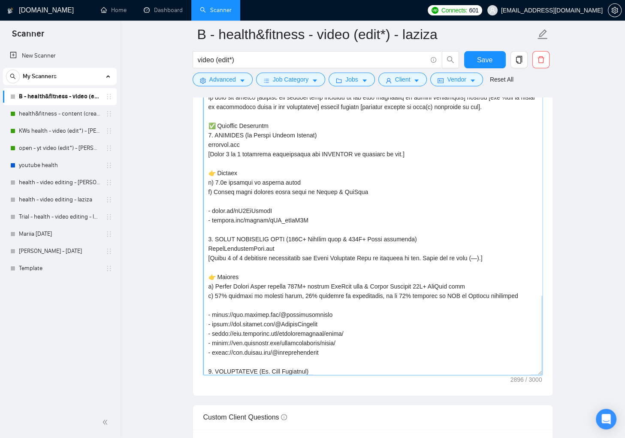
scroll to position [1039, 0]
drag, startPoint x: 432, startPoint y: 266, endPoint x: 498, endPoint y: 266, distance: 65.2
click at [498, 266] on textarea "Cover letter template:" at bounding box center [372, 208] width 339 height 335
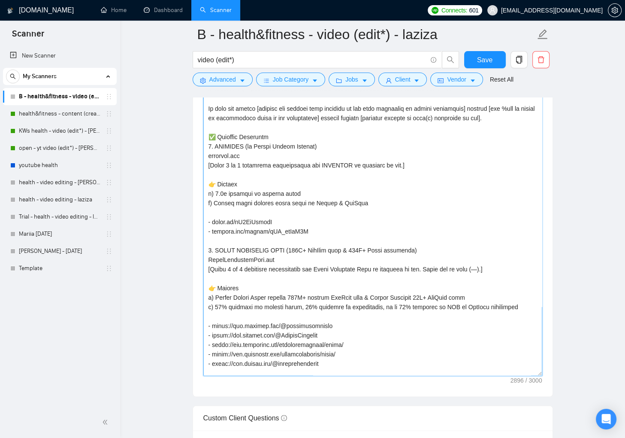
scroll to position [61, 0]
click at [399, 175] on textarea "Cover letter template:" at bounding box center [372, 208] width 339 height 335
paste textarea "Never use em dash (—)."
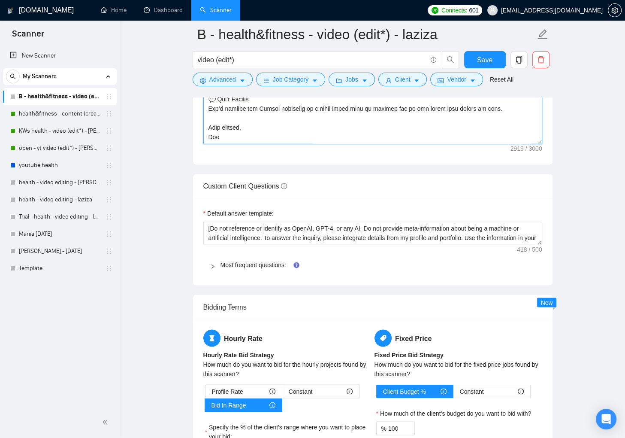
scroll to position [1292, 0]
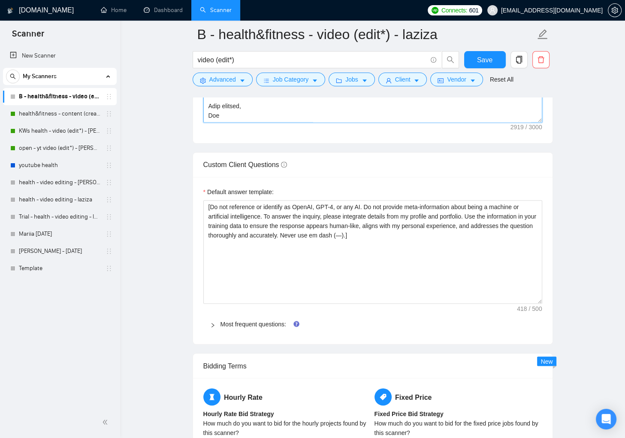
drag, startPoint x: 539, startPoint y: 219, endPoint x: 549, endPoint y: 301, distance: 82.0
click at [549, 301] on div "Default answer template: [Do not reference or identify as OpenAI, GPT-4, or any…" at bounding box center [372, 260] width 359 height 167
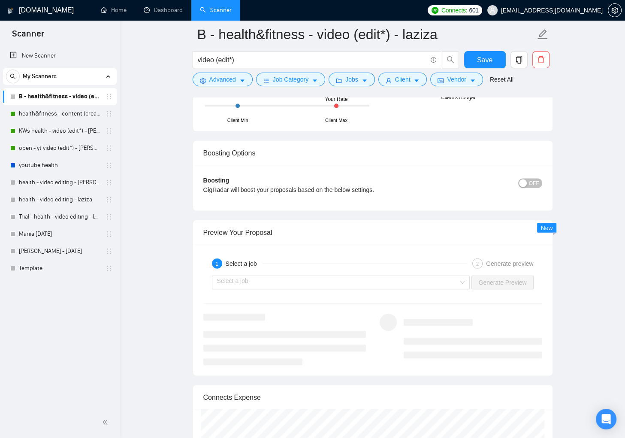
scroll to position [1386, 0]
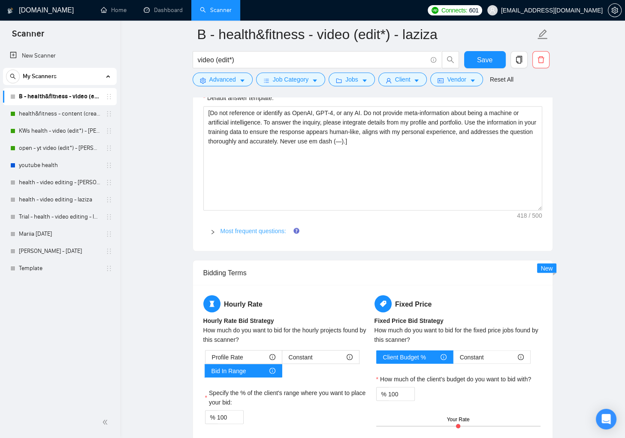
type textarea "[Write a personal greeting using the client's name or company name (if provided…"
drag, startPoint x: 269, startPoint y: 229, endPoint x: 273, endPoint y: 231, distance: 4.6
click at [269, 229] on link "Most frequent questions:" at bounding box center [253, 230] width 66 height 7
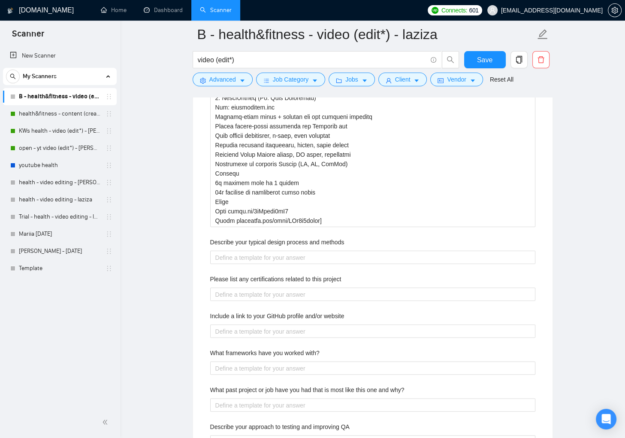
scroll to position [1908, 0]
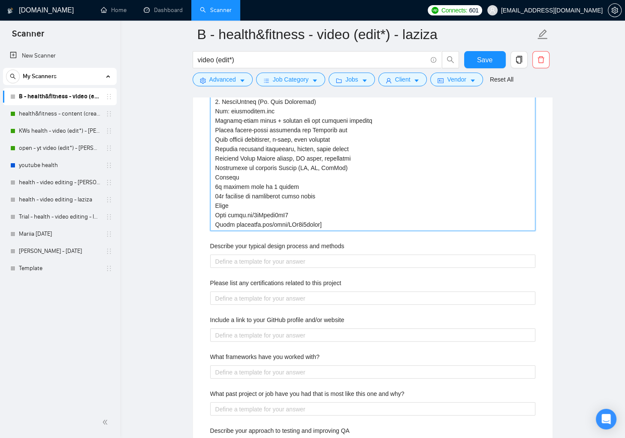
type projects "[Use following portfolio to draft answer while addressing all task(s) required …"
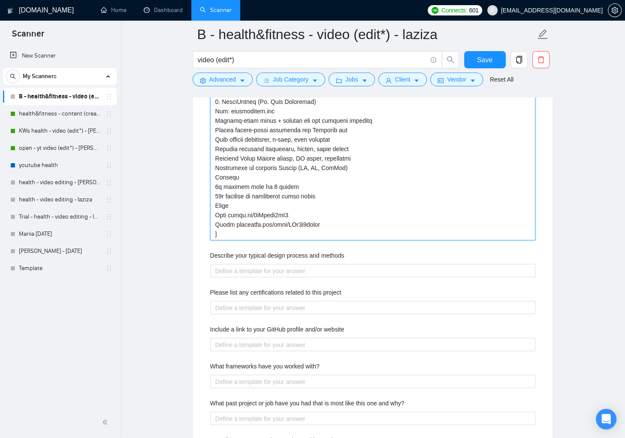
type projects "[Use following portfolio to draft answer while addressing all task(s) required …"
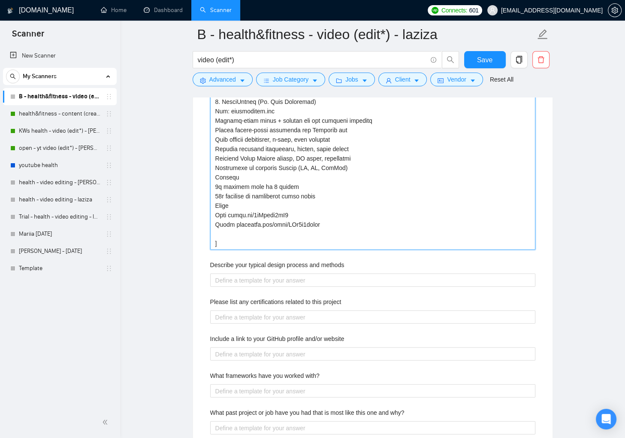
paste projects "Never use em dash (—)."
type projects "[Use following portfolio to draft answer while addressing all task(s) required …"
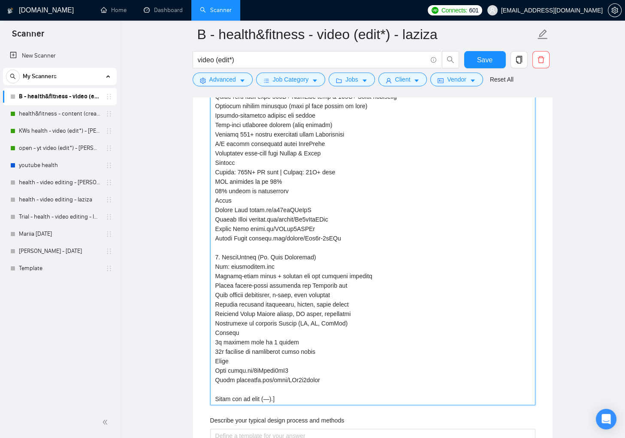
scroll to position [1752, 0]
type projects "[Use following portfolio to draft answer while addressing all task(s) required …"
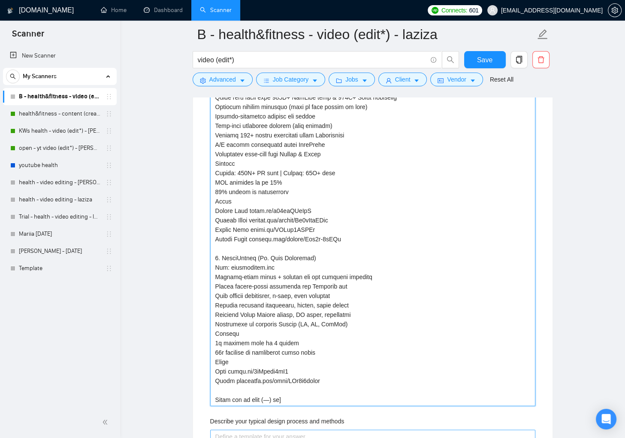
type projects "[Use following portfolio to draft answer while addressing all task(s) required …"
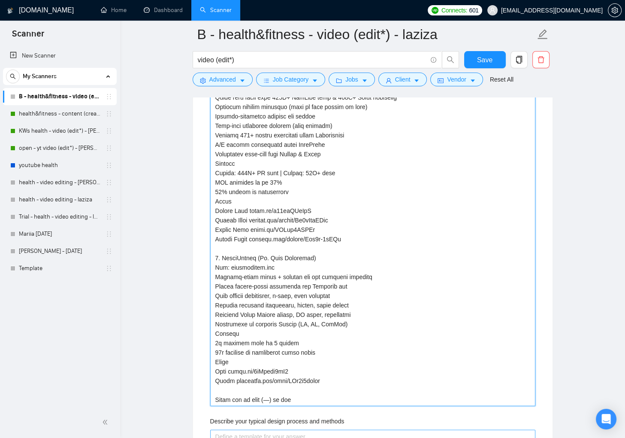
type projects "[Use following portfolio to draft answer while addressing all task(s) required …"
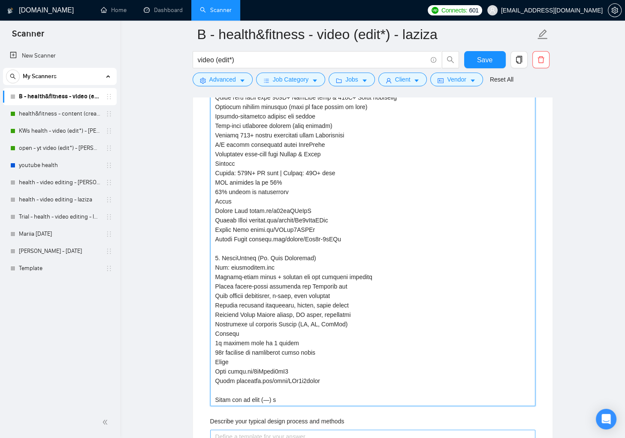
type projects "[Use following portfolio to draft answer while addressing all task(s) required …"
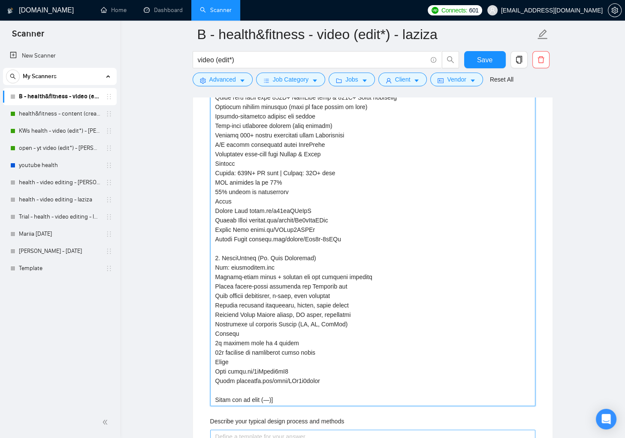
type projects "[Use following portfolio to draft answer while addressing all task(s) required …"
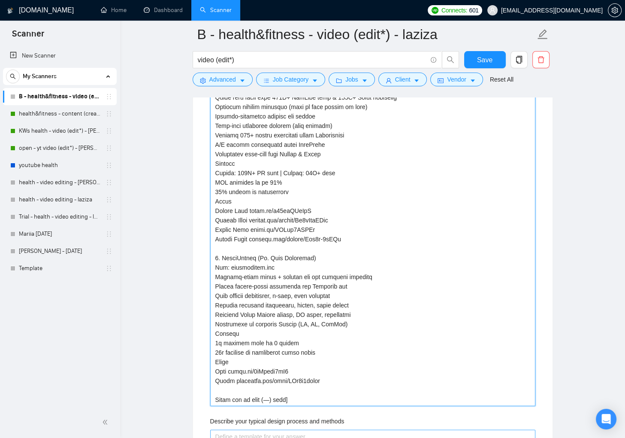
type projects "[Use following portfolio to draft answer while addressing all task(s) required …"
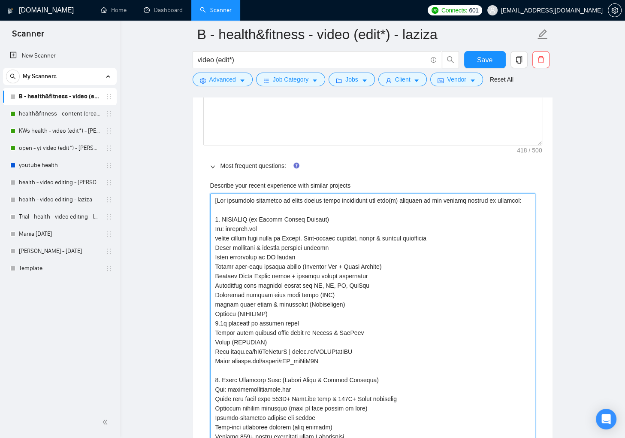
scroll to position [1495, 0]
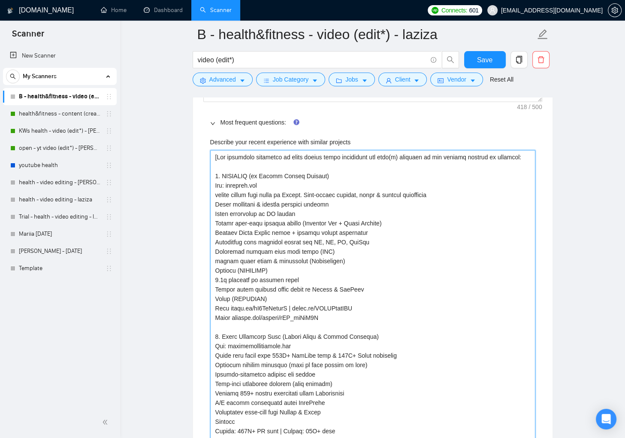
click at [271, 268] on projects "Describe your recent experience with similar projects" at bounding box center [372, 407] width 325 height 514
type projects "[Use following portfolio to draft answer while addressing all task(s) required …"
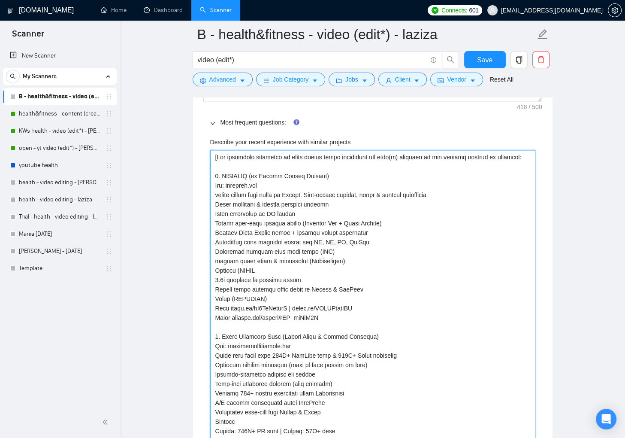
type projects "[Use following portfolio to draft answer while addressing all task(s) required …"
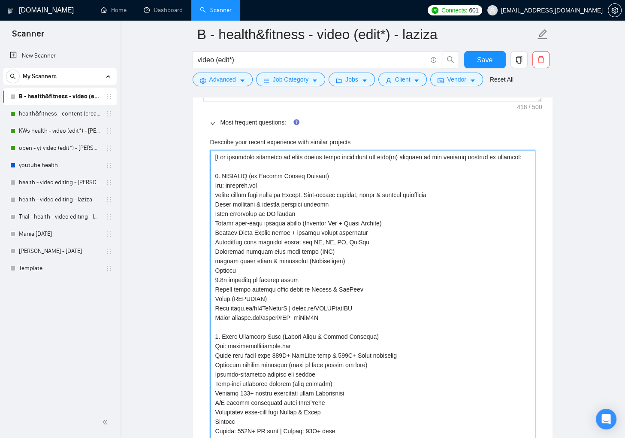
type projects "[Use following portfolio to draft answer while addressing all task(s) required …"
click at [271, 298] on projects "Describe your recent experience with similar projects" at bounding box center [372, 407] width 325 height 514
type projects "[Use following portfolio to draft answer while addressing all task(s) required …"
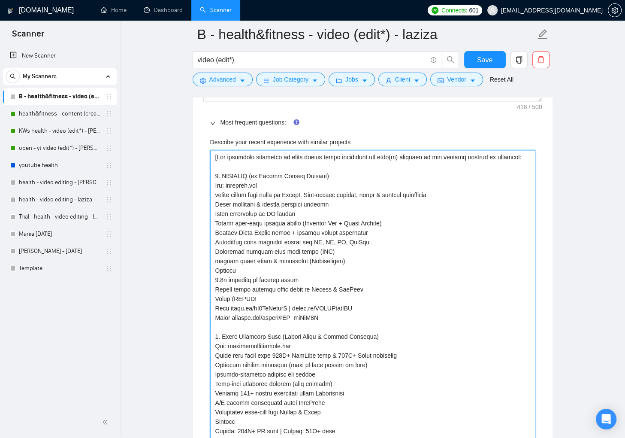
type projects "[Use following portfolio to draft answer while addressing all task(s) required …"
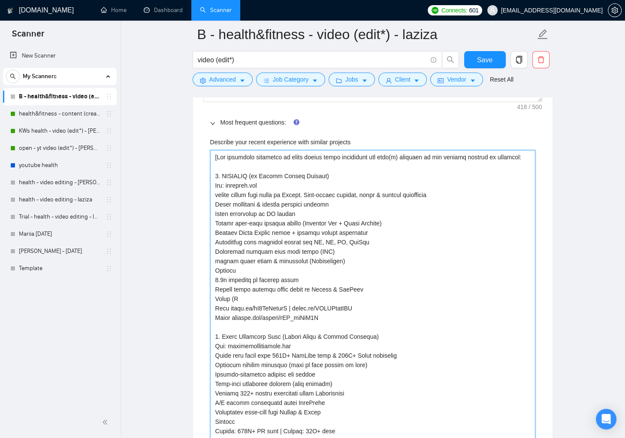
type projects "[Use following portfolio to draft answer while addressing all task(s) required …"
click at [266, 268] on projects "Describe your recent experience with similar projects" at bounding box center [372, 407] width 325 height 514
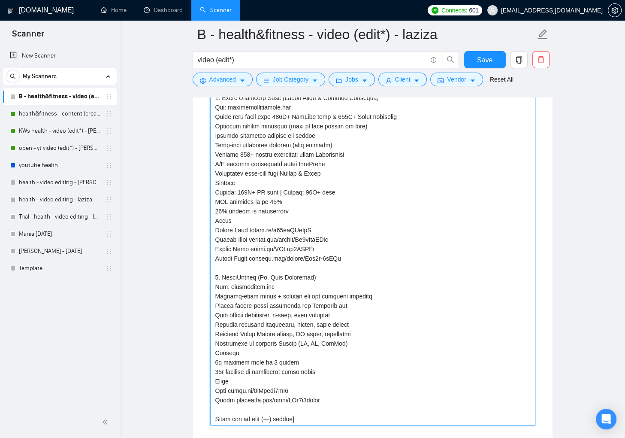
scroll to position [1735, 0]
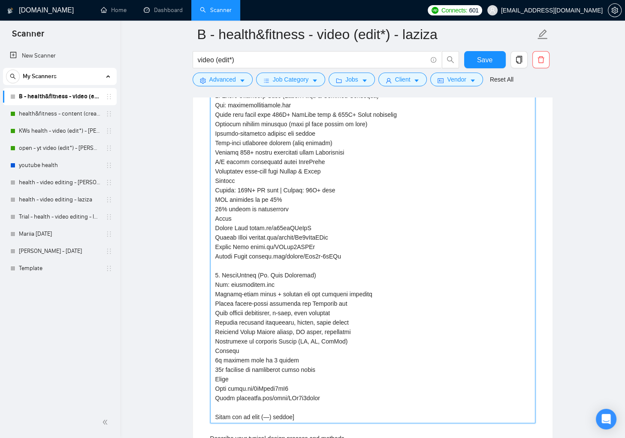
click at [303, 417] on projects "Describe your recent experience with similar projects" at bounding box center [372, 166] width 325 height 514
type projects "[Use following portfolio to draft answer while addressing all task(s) required …"
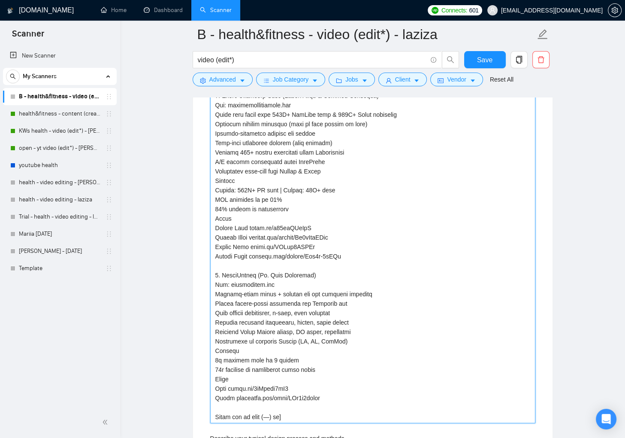
type projects "[Use following portfolio to draft answer while addressing all task(s) required …"
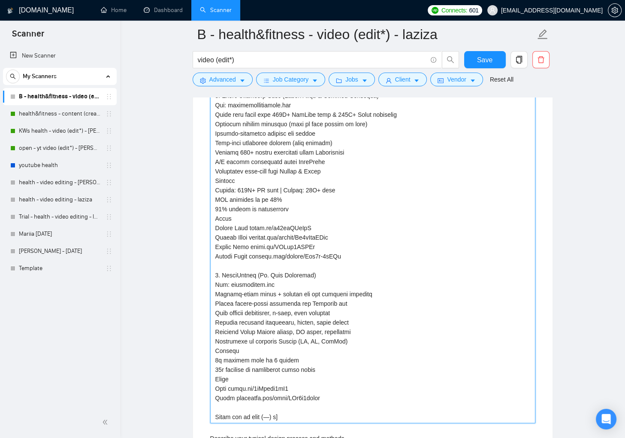
type projects "[Use following portfolio to draft answer while addressing all task(s) required …"
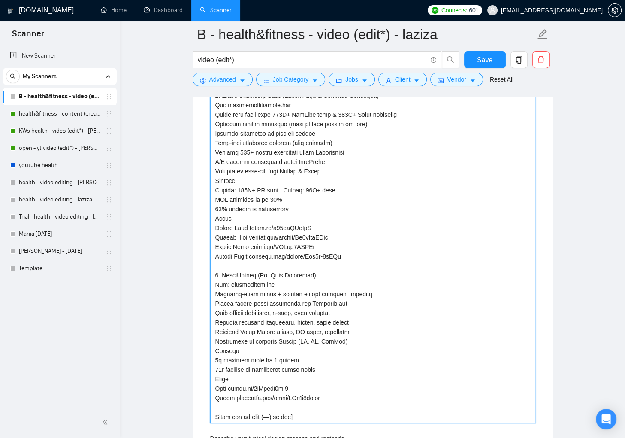
type projects "[Use following portfolio to draft answer while addressing all task(s) required …"
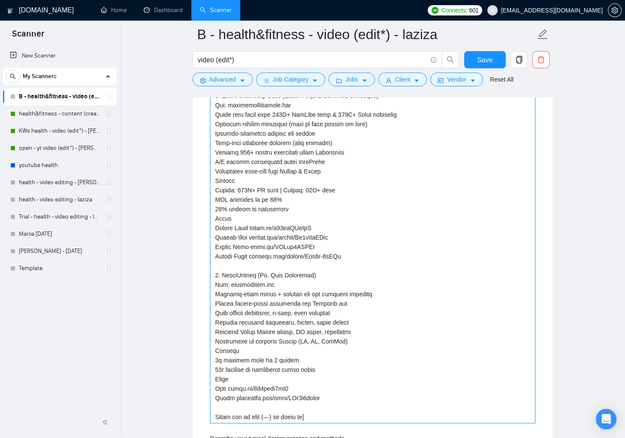
type projects "[Use following portfolio to draft answer while addressing all task(s) required …"
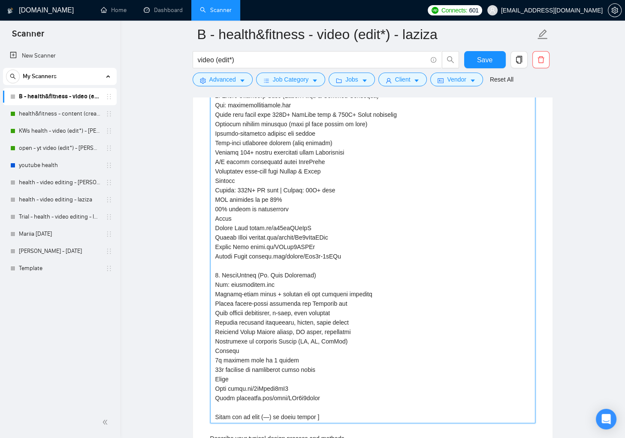
type projects "[Use following portfolio to draft answer while addressing all task(s) required …"
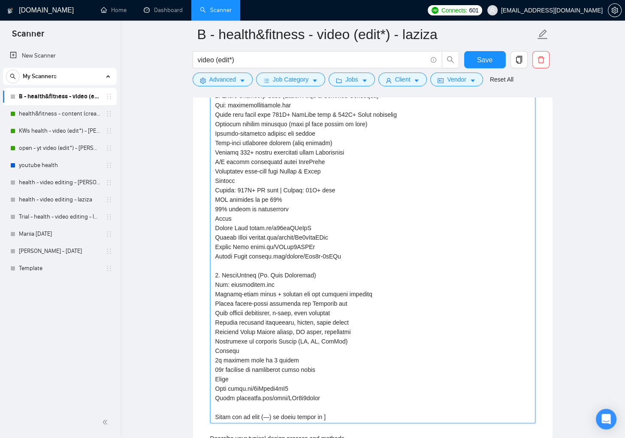
type projects "[Use following portfolio to draft answer while addressing all task(s) required …"
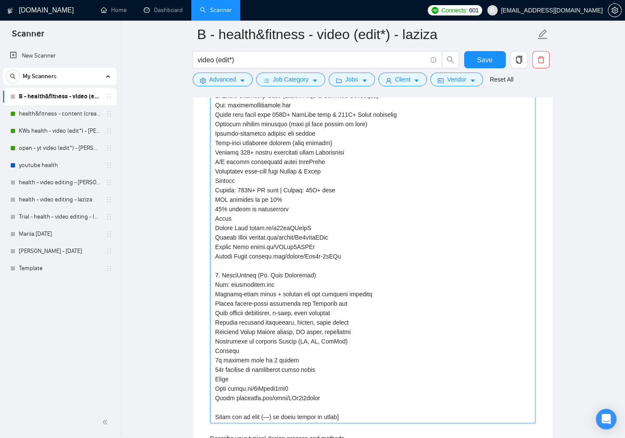
type projects "[Use following portfolio to draft answer while addressing all task(s) required …"
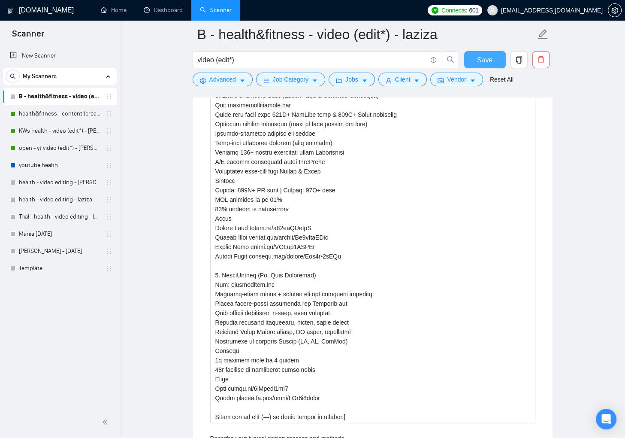
click at [483, 63] on span "Save" at bounding box center [484, 59] width 15 height 11
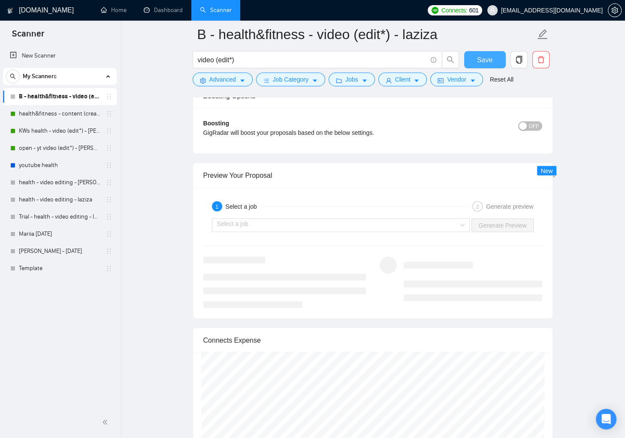
scroll to position [1574, 0]
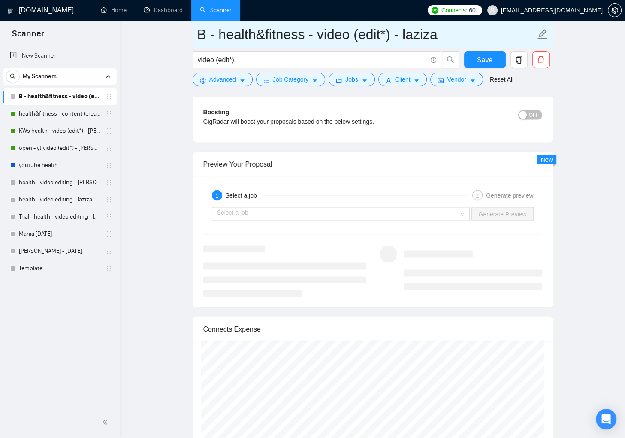
drag, startPoint x: 218, startPoint y: 34, endPoint x: 193, endPoint y: 34, distance: 24.9
click at [193, 34] on span "B - health&fitness - video (edit*) - laziza" at bounding box center [373, 34] width 360 height 27
type input "health&fitness - video (edit*) - laziza"
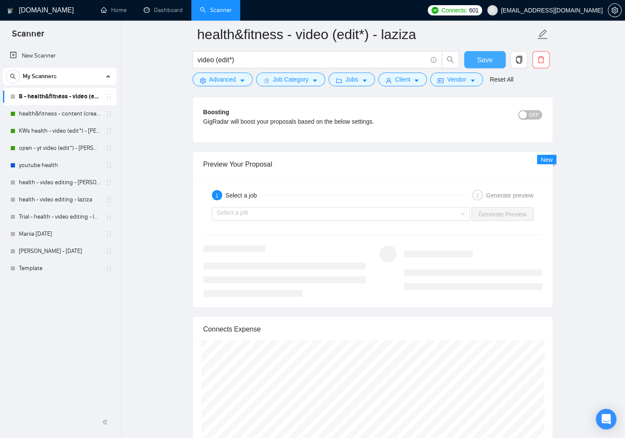
drag, startPoint x: 480, startPoint y: 62, endPoint x: 458, endPoint y: 95, distance: 39.9
click at [480, 63] on span "Save" at bounding box center [484, 59] width 15 height 11
click at [460, 213] on div "Select a job" at bounding box center [341, 214] width 258 height 14
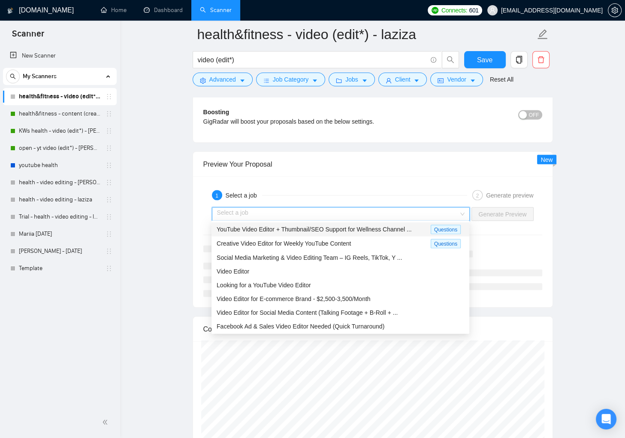
click at [398, 229] on span "YouTube Video Editor + Thumbnail/SEO Support for Wellness Channel ..." at bounding box center [314, 229] width 195 height 7
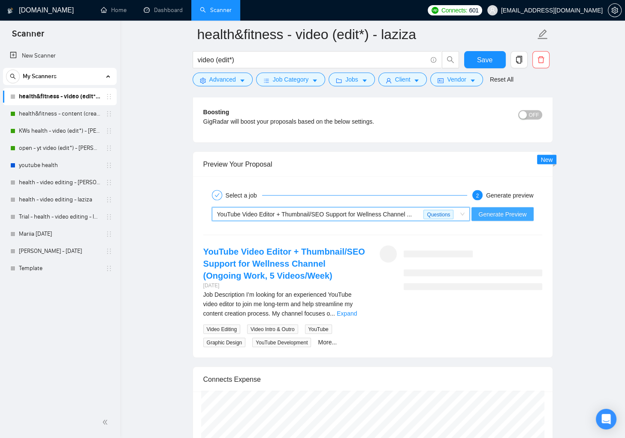
click at [517, 212] on span "Generate Preview" at bounding box center [502, 213] width 48 height 9
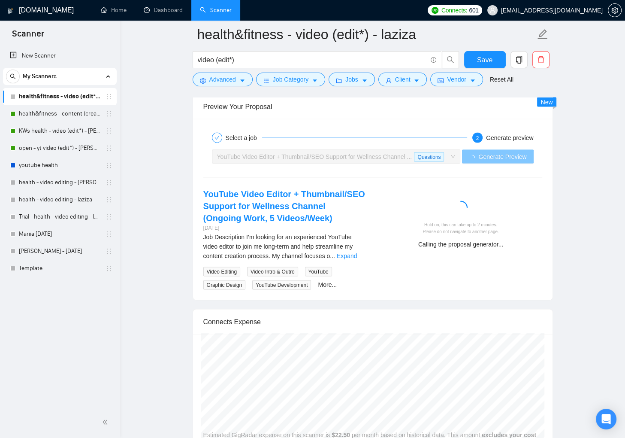
scroll to position [1664, 0]
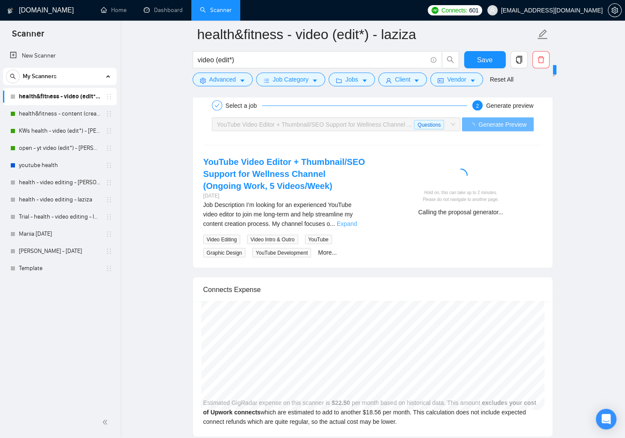
click at [349, 227] on link "Expand" at bounding box center [347, 223] width 20 height 7
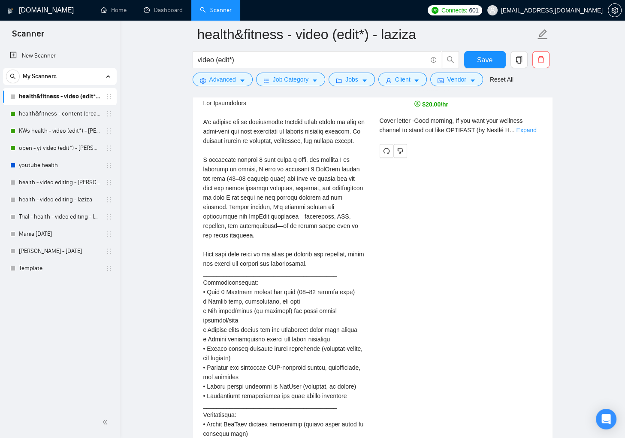
scroll to position [1765, 0]
click at [525, 129] on link "Expand" at bounding box center [526, 130] width 20 height 7
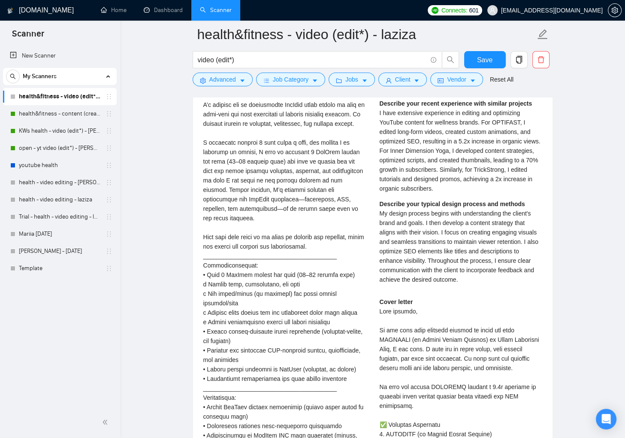
scroll to position [1781, 0]
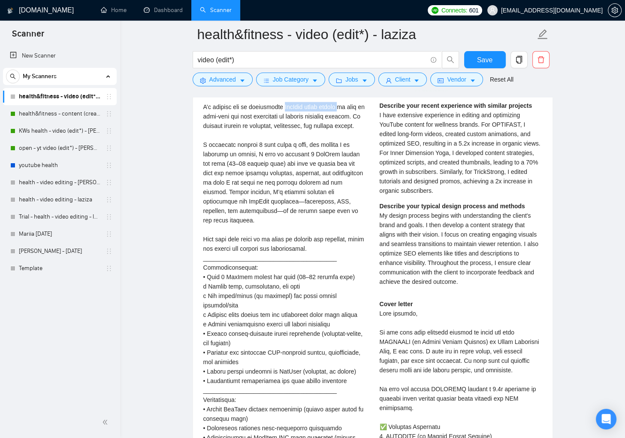
drag, startPoint x: 287, startPoint y: 105, endPoint x: 348, endPoint y: 104, distance: 60.9
click at [348, 104] on div "Job Description\a\aI’m looking for an experienced YouTube video editor to join …" at bounding box center [284, 427] width 163 height 689
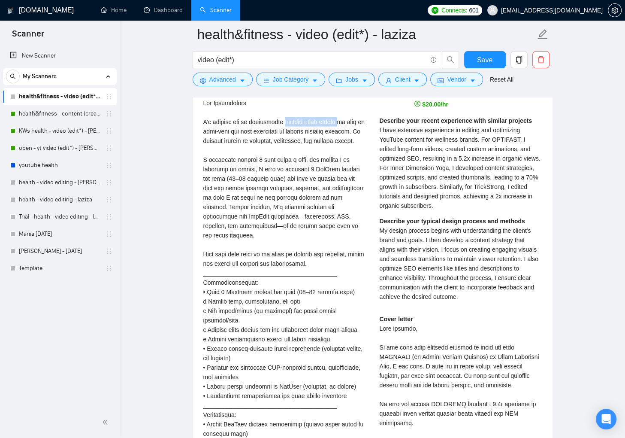
scroll to position [1765, 0]
click at [517, 61] on icon "copy" at bounding box center [519, 60] width 6 height 8
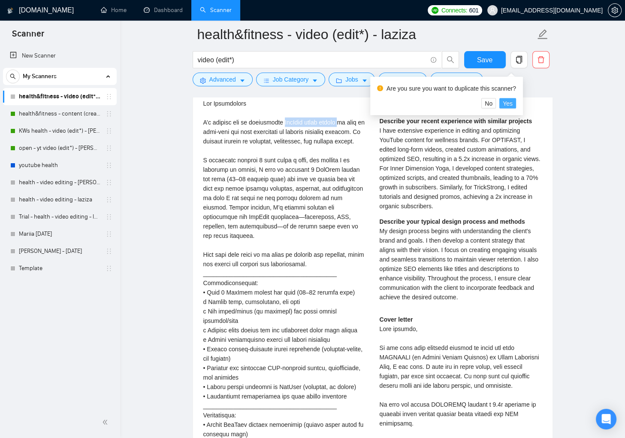
click at [513, 105] on span "Yes" at bounding box center [508, 103] width 10 height 9
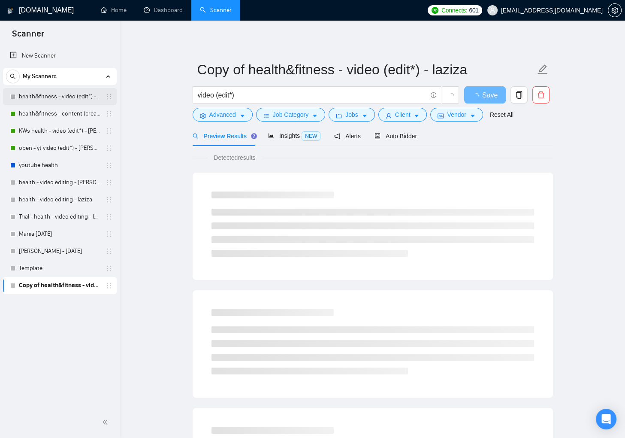
click at [64, 94] on link "health&fitness - video (edit*) - laziza" at bounding box center [60, 96] width 82 height 17
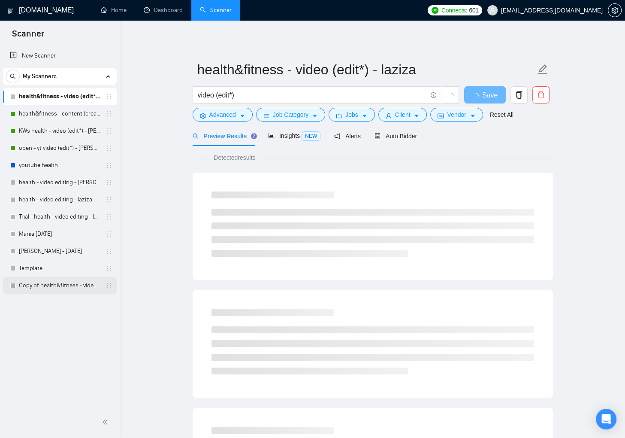
click at [33, 287] on link "Copy of health&fitness - video (edit*) - laziza" at bounding box center [60, 285] width 82 height 17
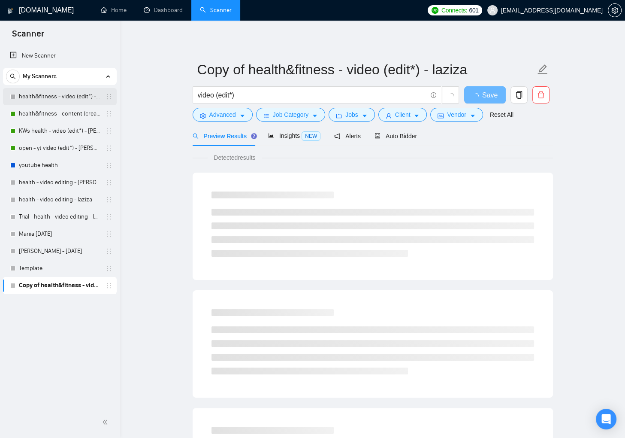
click at [65, 94] on link "health&fitness - video (edit*) - laziza" at bounding box center [60, 96] width 82 height 17
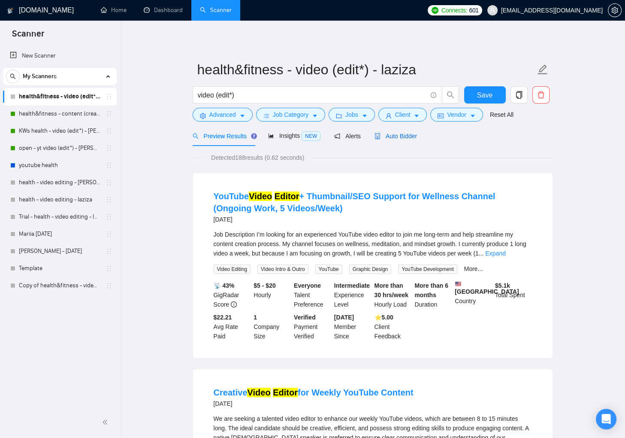
click at [408, 133] on span "Auto Bidder" at bounding box center [395, 136] width 42 height 7
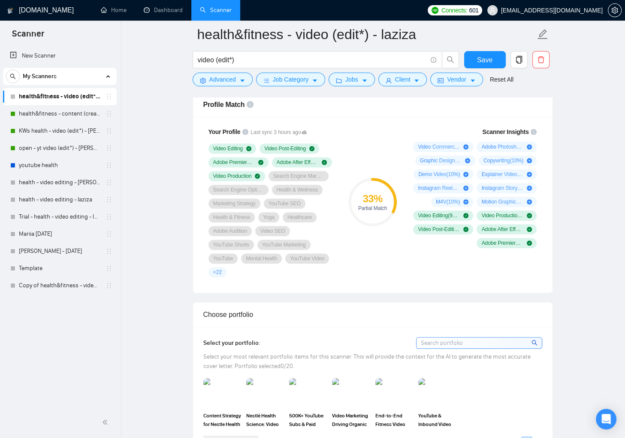
scroll to position [582, 0]
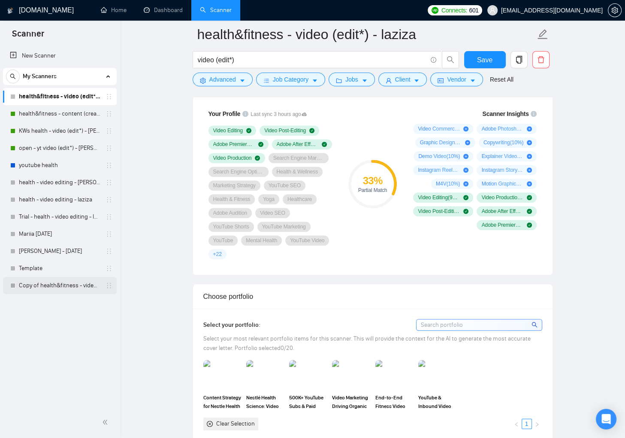
click at [67, 283] on link "Copy of health&fitness - video (edit*) - laziza" at bounding box center [60, 285] width 82 height 17
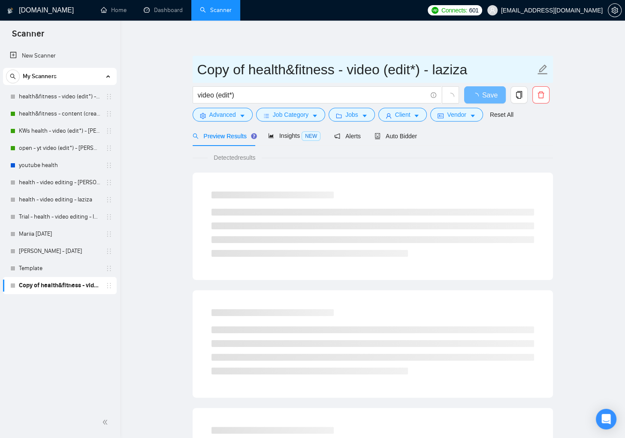
drag, startPoint x: 200, startPoint y: 70, endPoint x: 242, endPoint y: 67, distance: 42.2
click at [242, 67] on input "Copy of health&fitness - video (edit*) - laziza" at bounding box center [366, 69] width 338 height 21
type input "with Port. health&fitness - video (edit*) - laziza"
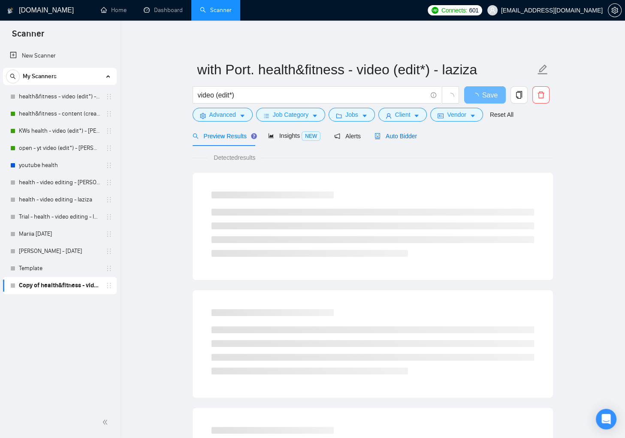
click at [395, 134] on span "Auto Bidder" at bounding box center [395, 136] width 42 height 7
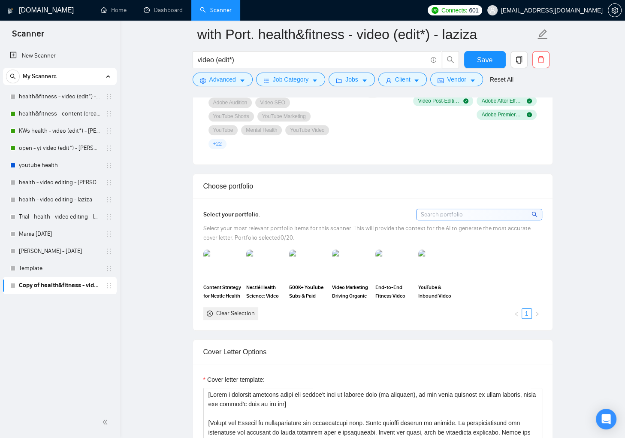
scroll to position [744, 0]
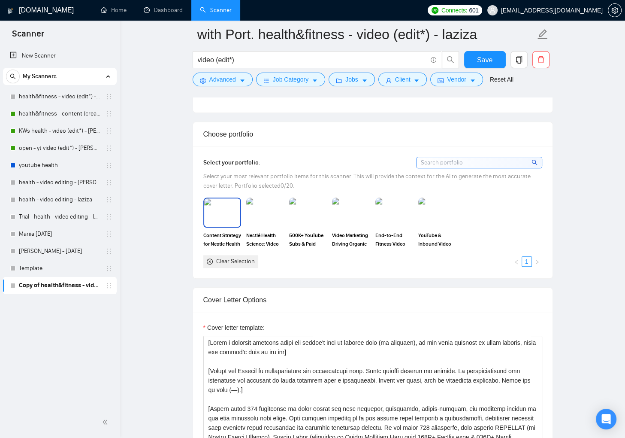
click at [214, 218] on img at bounding box center [222, 212] width 36 height 28
drag, startPoint x: 275, startPoint y: 210, endPoint x: 318, endPoint y: 205, distance: 43.2
click at [275, 210] on img at bounding box center [265, 212] width 36 height 28
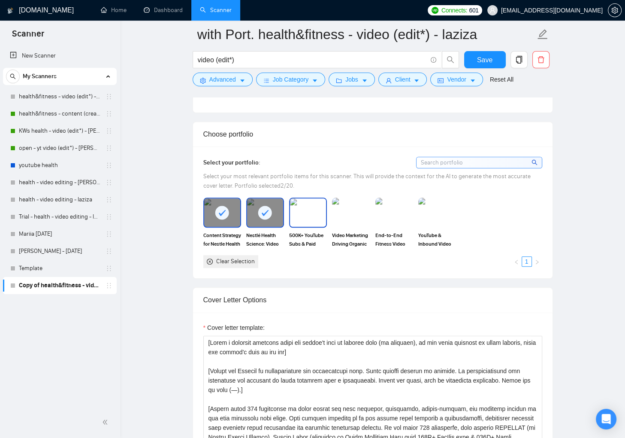
click at [320, 205] on img at bounding box center [308, 212] width 36 height 28
click at [402, 205] on img at bounding box center [394, 212] width 38 height 30
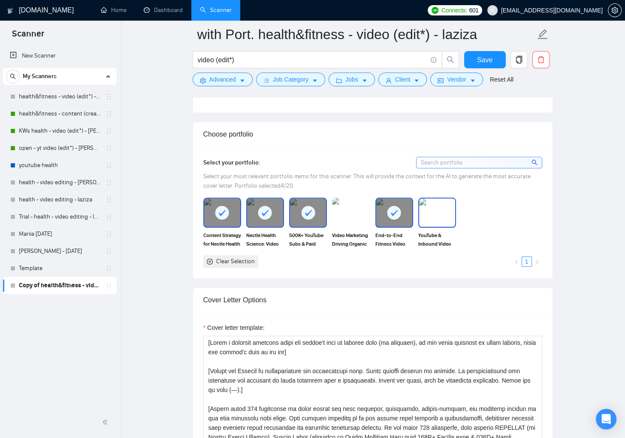
click at [444, 208] on img at bounding box center [437, 212] width 36 height 28
click at [485, 59] on span "Save" at bounding box center [484, 59] width 15 height 11
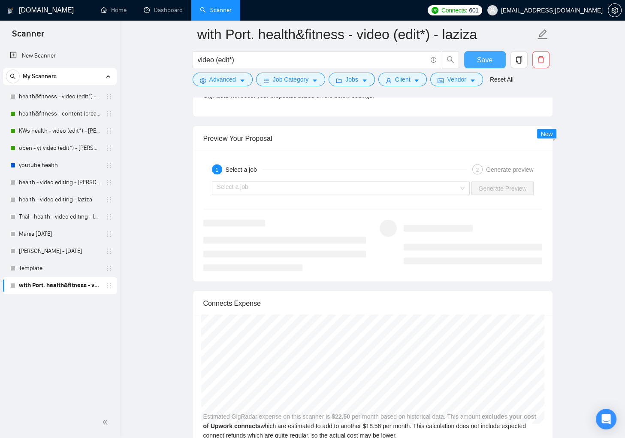
scroll to position [1603, 0]
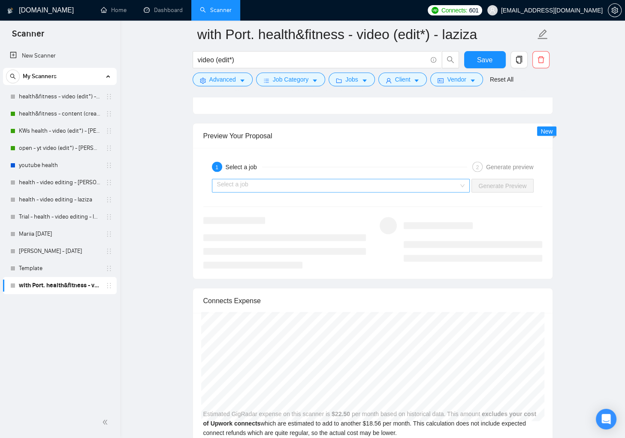
click at [409, 182] on input "search" at bounding box center [338, 185] width 242 height 13
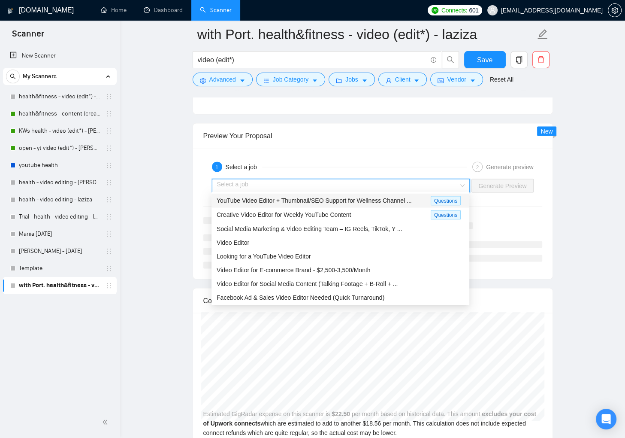
click at [318, 201] on span "YouTube Video Editor + Thumbnail/SEO Support for Wellness Channel ..." at bounding box center [314, 200] width 195 height 7
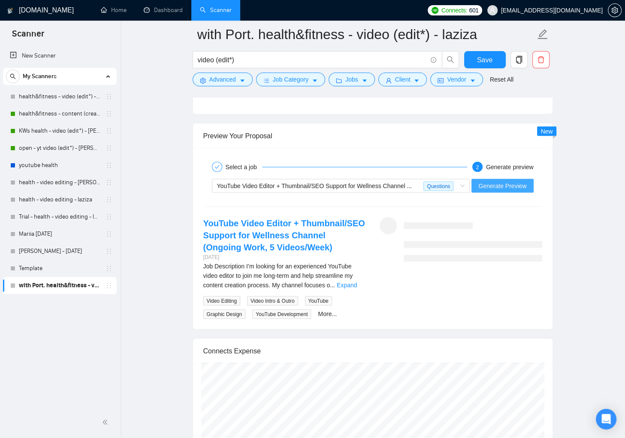
click at [488, 187] on span "Generate Preview" at bounding box center [502, 185] width 48 height 9
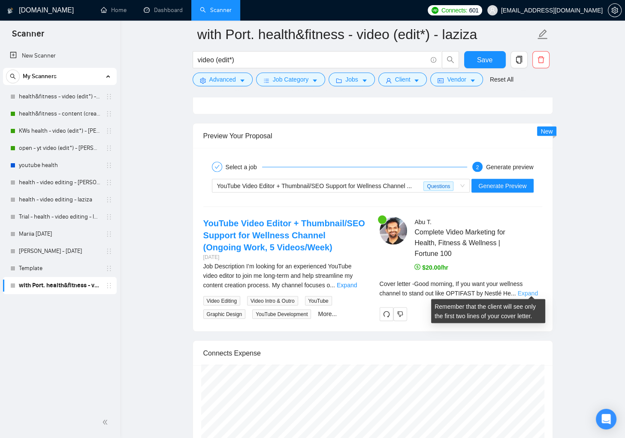
click at [538, 290] on link "Expand" at bounding box center [528, 293] width 20 height 7
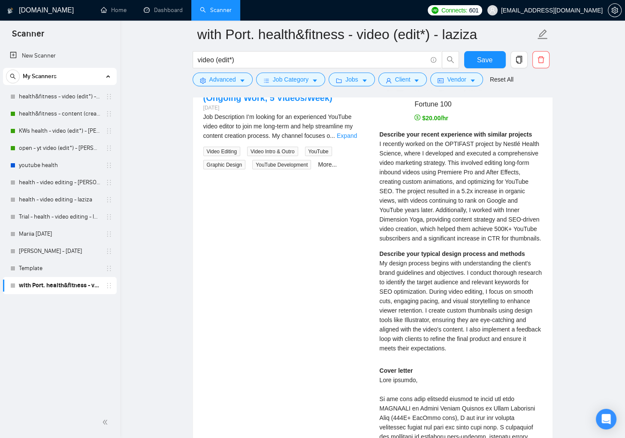
scroll to position [1529, 0]
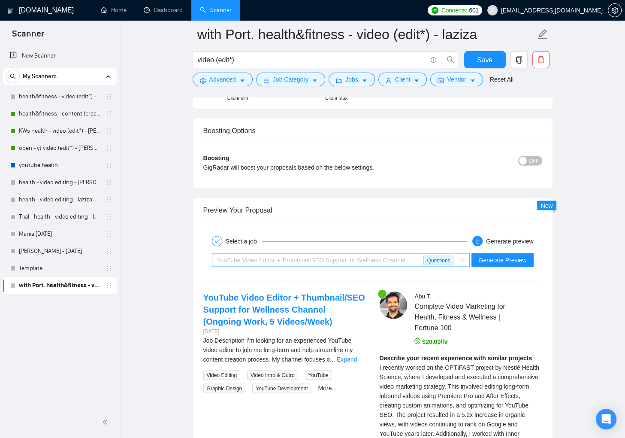
click at [462, 258] on span "YouTube Video Editor + Thumbnail/SEO Support for Wellness Channel ... Questions" at bounding box center [341, 259] width 248 height 13
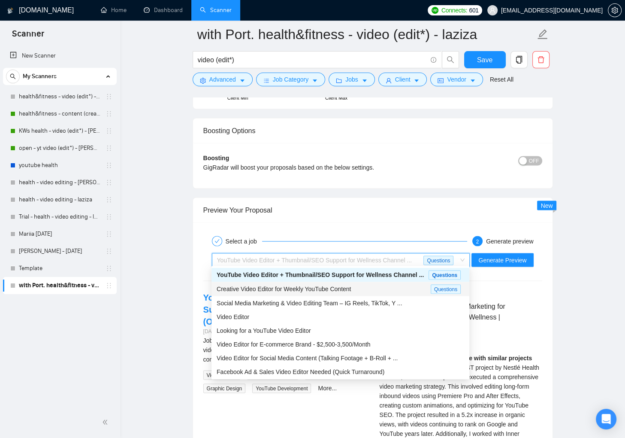
click at [394, 292] on div "Creative Video Editor for Weekly YouTube Content" at bounding box center [324, 289] width 214 height 10
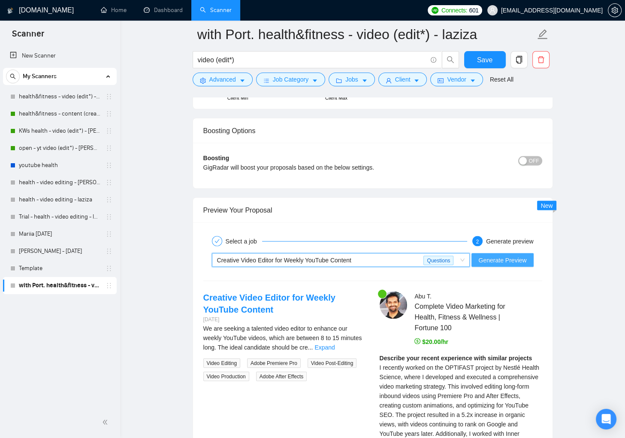
click at [485, 257] on span "Generate Preview" at bounding box center [502, 259] width 48 height 9
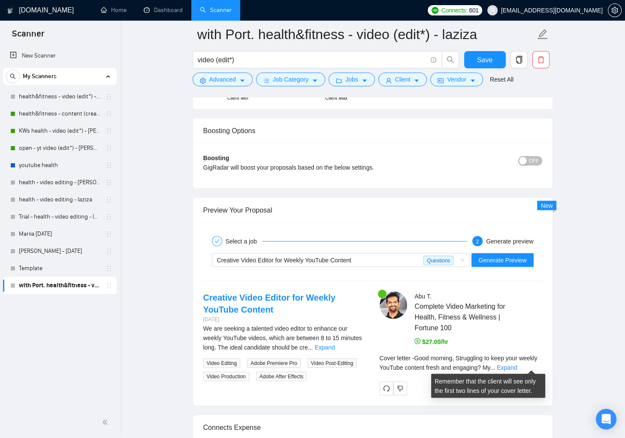
drag, startPoint x: 531, startPoint y: 363, endPoint x: 553, endPoint y: 298, distance: 69.1
click at [517, 363] on link "Expand" at bounding box center [507, 366] width 20 height 7
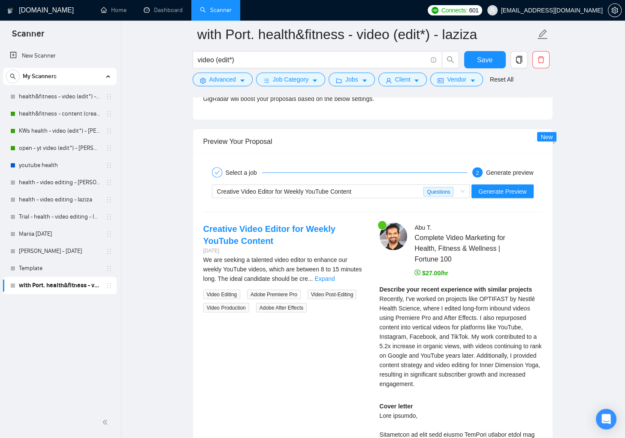
scroll to position [1610, 0]
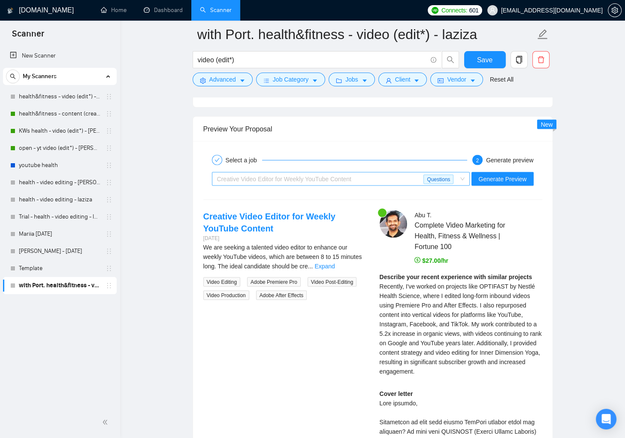
click at [369, 175] on div "Creative Video Editor for Weekly YouTube Content" at bounding box center [320, 178] width 207 height 13
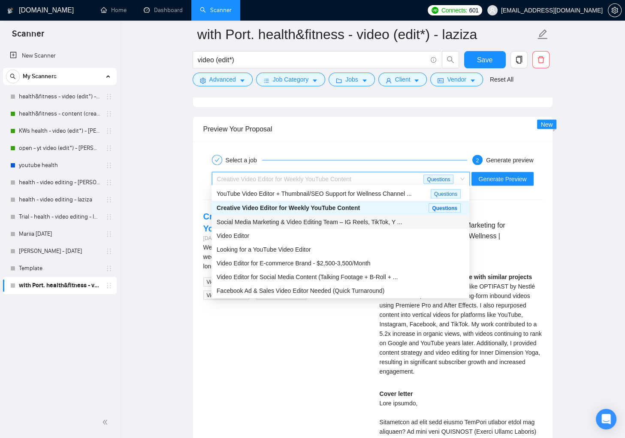
click at [378, 218] on span "Social Media Marketing & Video Editing Team – IG Reels, TikTok, Y ..." at bounding box center [309, 221] width 185 height 7
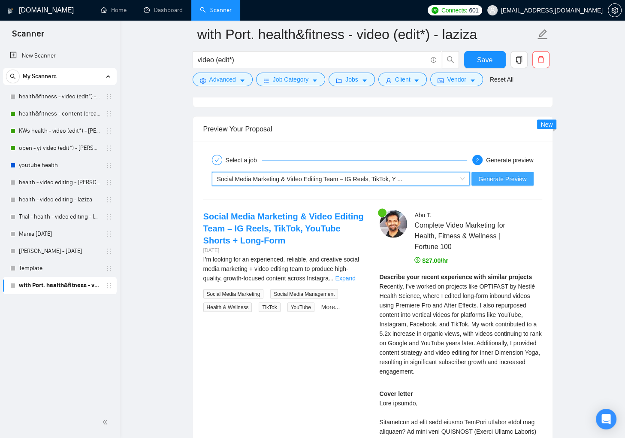
click at [514, 175] on span "Generate Preview" at bounding box center [502, 178] width 48 height 9
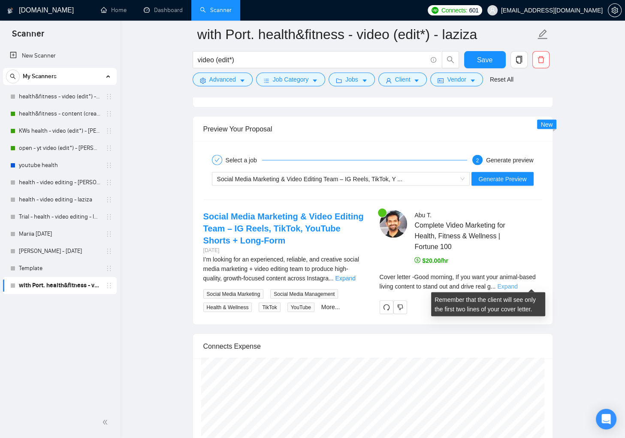
click at [517, 283] on link "Expand" at bounding box center [507, 286] width 20 height 7
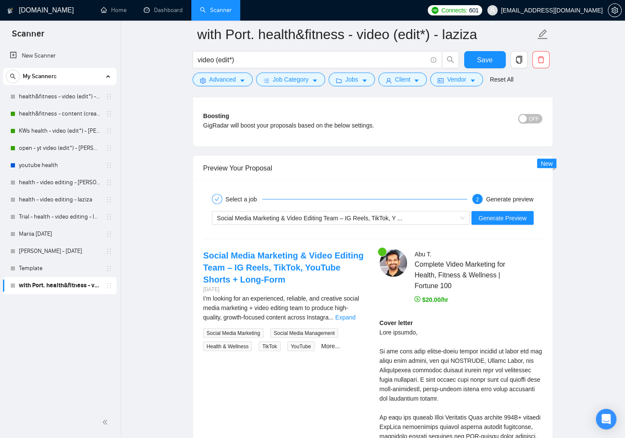
scroll to position [1592, 0]
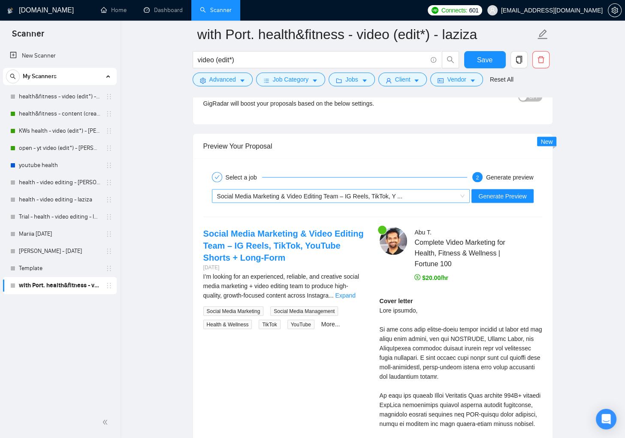
click at [450, 192] on div "Social Media Marketing & Video Editing Team – IG Reels, TikTok, Y ..." at bounding box center [337, 196] width 240 height 13
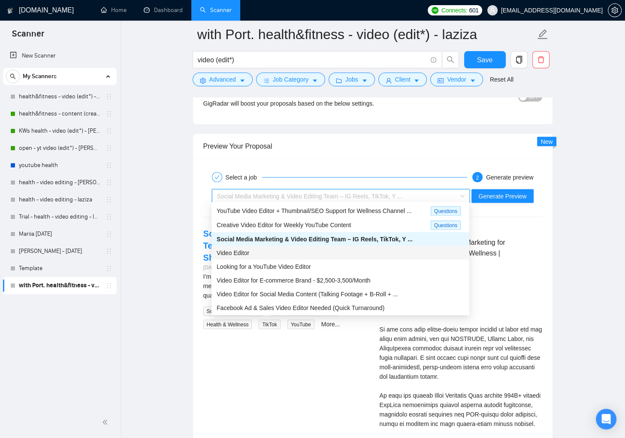
click at [354, 250] on div "Video Editor" at bounding box center [341, 252] width 248 height 9
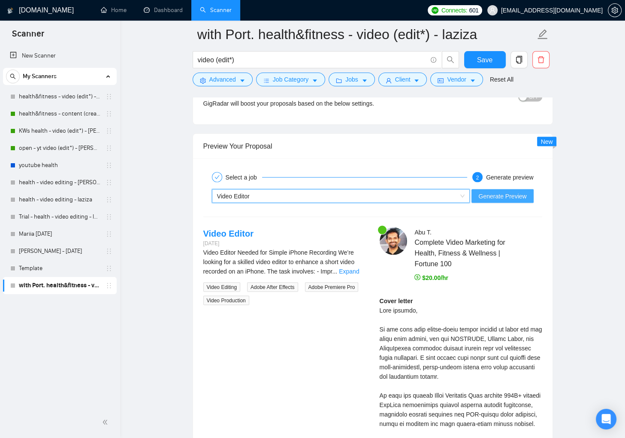
click at [487, 197] on span "Generate Preview" at bounding box center [502, 195] width 48 height 9
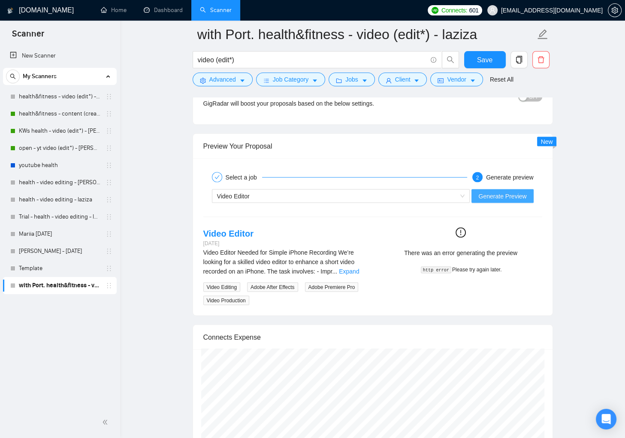
click at [514, 193] on span "Generate Preview" at bounding box center [502, 195] width 48 height 9
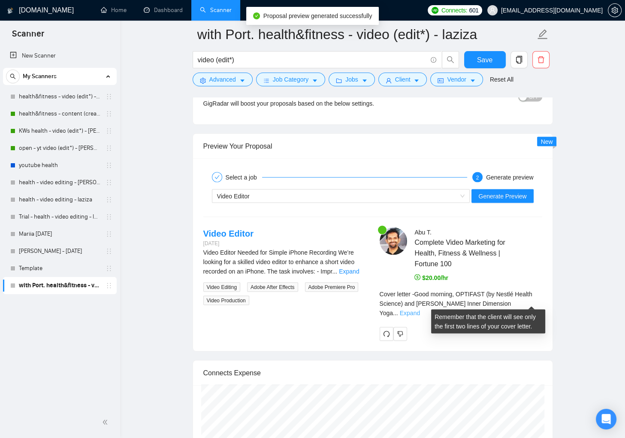
click at [420, 309] on link "Expand" at bounding box center [410, 312] width 20 height 7
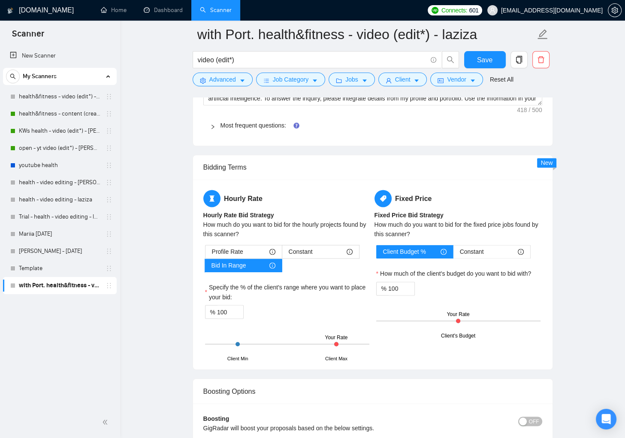
scroll to position [1616, 0]
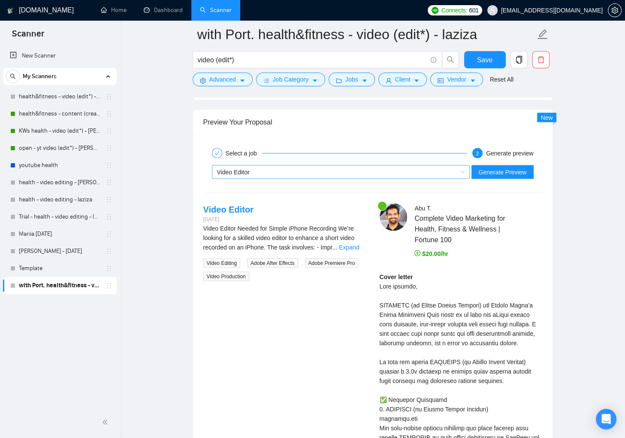
click at [270, 169] on div "Video Editor" at bounding box center [337, 172] width 240 height 13
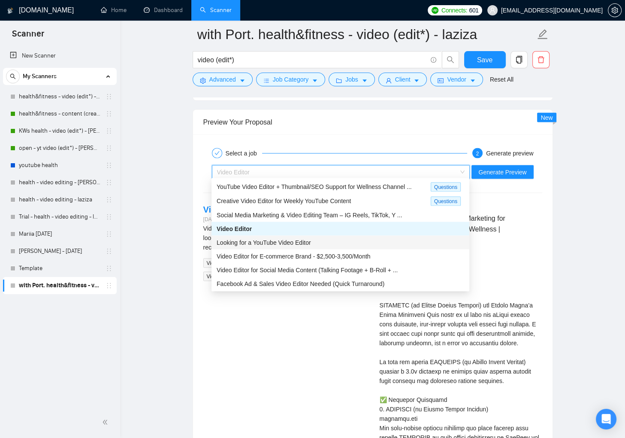
click at [290, 244] on span "Looking for a YouTube Video Editor" at bounding box center [264, 242] width 94 height 7
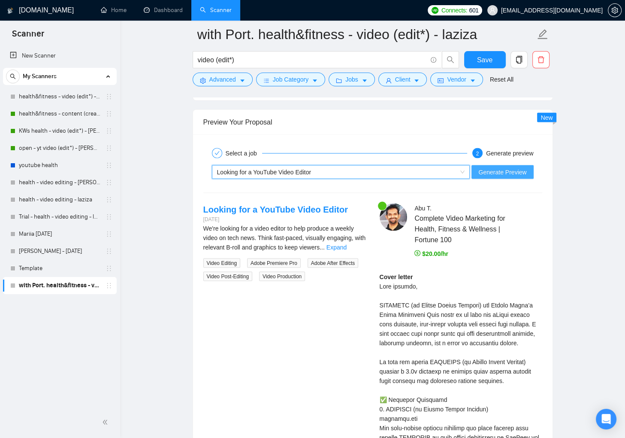
click at [499, 172] on span "Generate Preview" at bounding box center [502, 171] width 48 height 9
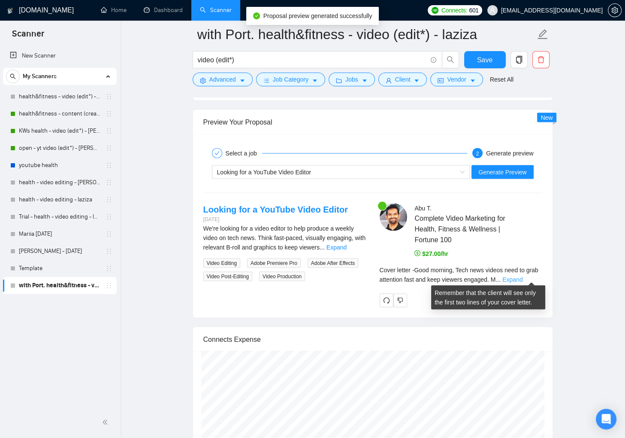
click at [522, 277] on link "Expand" at bounding box center [512, 279] width 20 height 7
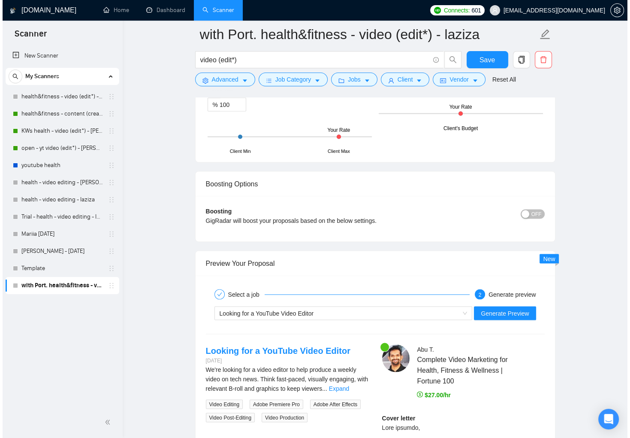
scroll to position [1568, 0]
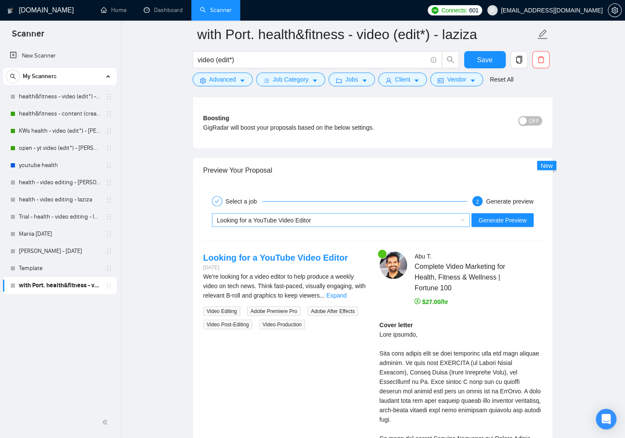
click at [320, 217] on div "Looking for a YouTube Video Editor" at bounding box center [337, 220] width 240 height 13
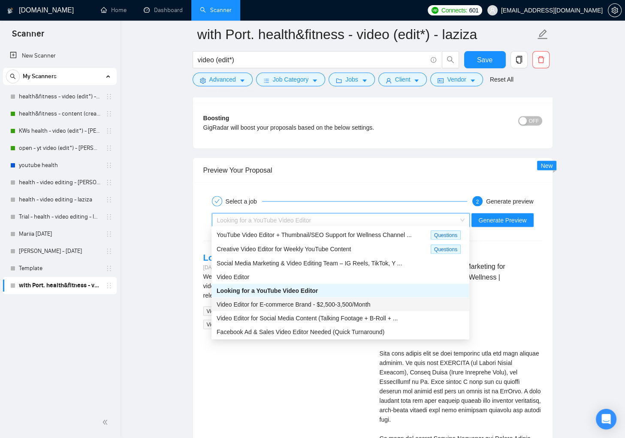
click at [413, 302] on div "Video Editor for E-commerce Brand - $2,500-3,500/Month" at bounding box center [341, 303] width 248 height 9
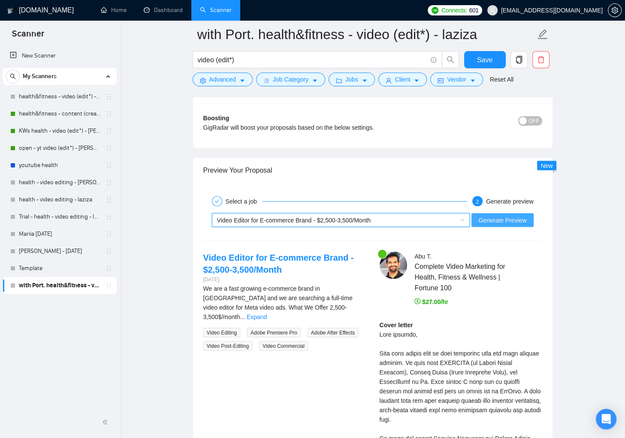
click at [489, 217] on span "Generate Preview" at bounding box center [502, 219] width 48 height 9
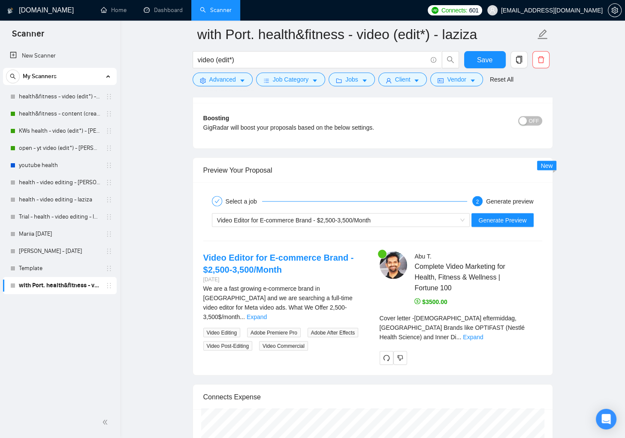
click at [230, 86] on form "with Port. health&fitness - video (edit*) - laziza video (edit*) Save Advanced …" at bounding box center [373, 56] width 360 height 70
click at [230, 84] on span "Advanced" at bounding box center [222, 79] width 27 height 9
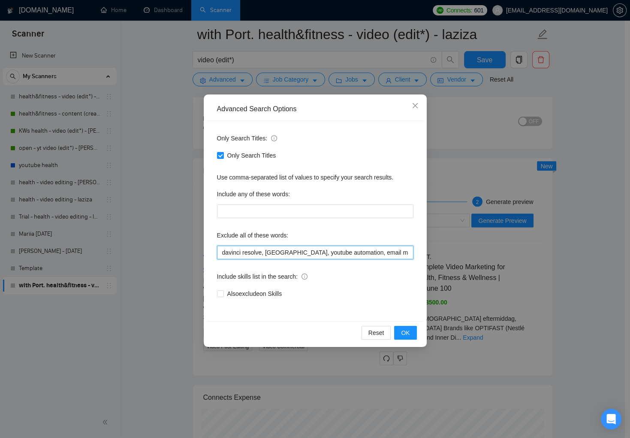
click at [409, 251] on input "davinci resolve, riverside, youtube automation, email marketing, ai specialist,…" at bounding box center [315, 252] width 196 height 14
drag, startPoint x: 404, startPoint y: 249, endPoint x: 414, endPoint y: 259, distance: 14.3
click at [404, 249] on input "davinci resolve, riverside, youtube automation, email marketing, ai specialist,…" at bounding box center [315, 252] width 196 height 14
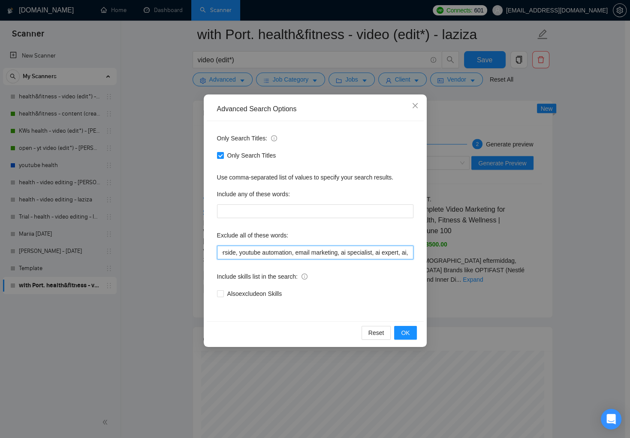
paste input "video ads"
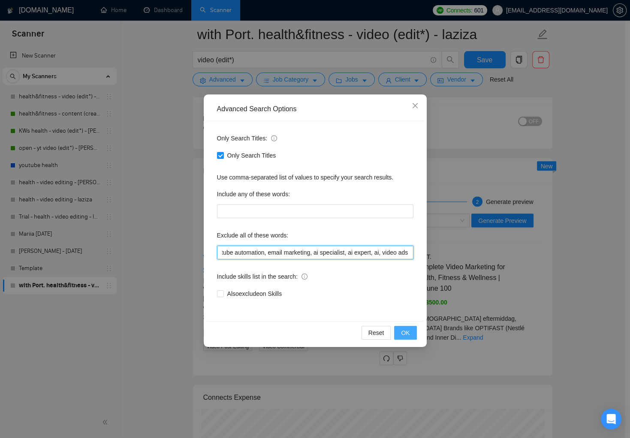
type input "davinci resolve, riverside, youtube automation, email marketing, ai specialist,…"
click at [400, 336] on button "OK" at bounding box center [405, 333] width 22 height 14
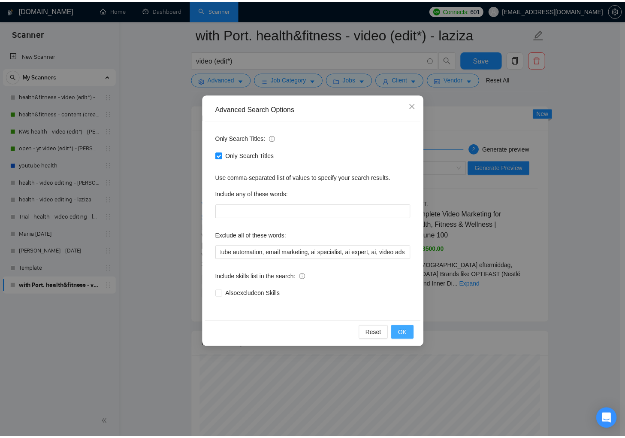
scroll to position [0, 0]
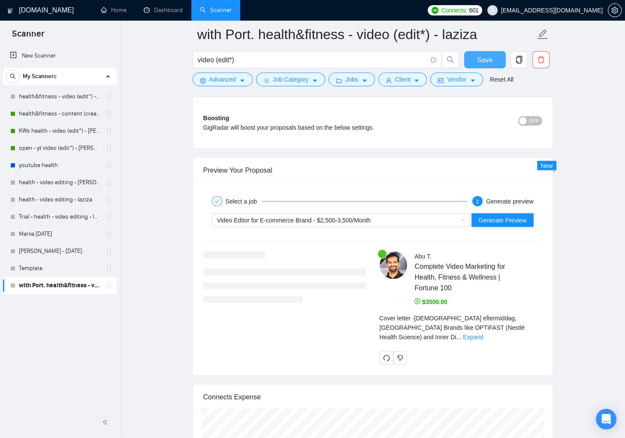
drag, startPoint x: 478, startPoint y: 61, endPoint x: 455, endPoint y: 110, distance: 53.7
click at [478, 62] on span "Save" at bounding box center [484, 59] width 15 height 11
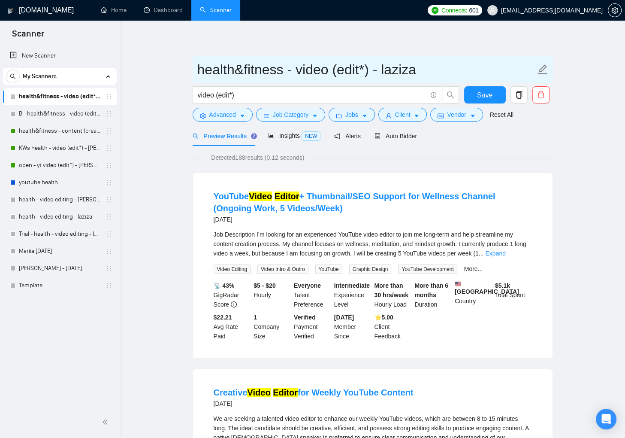
click at [198, 69] on input "health&fitness - video (edit*) - laziza" at bounding box center [366, 69] width 338 height 21
type input "Dy - health&fitness - video (edit*) - laziza"
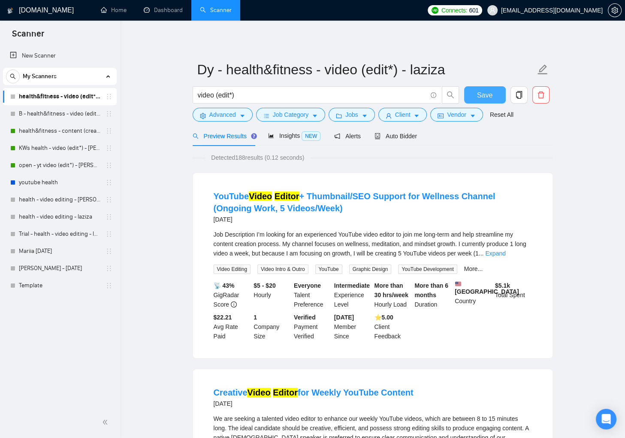
click at [497, 91] on button "Save" at bounding box center [485, 94] width 42 height 17
click at [392, 137] on span "Auto Bidder" at bounding box center [395, 136] width 42 height 7
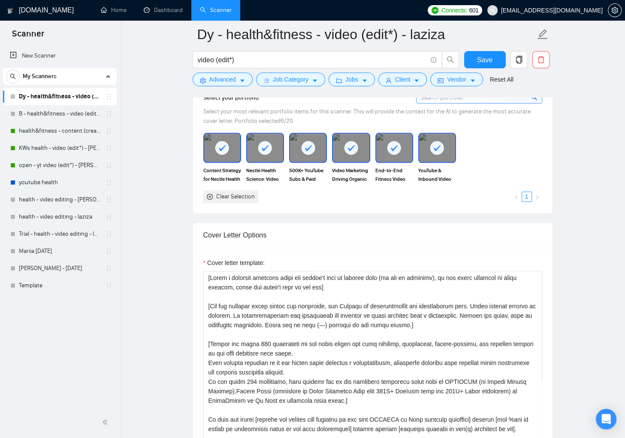
scroll to position [959, 0]
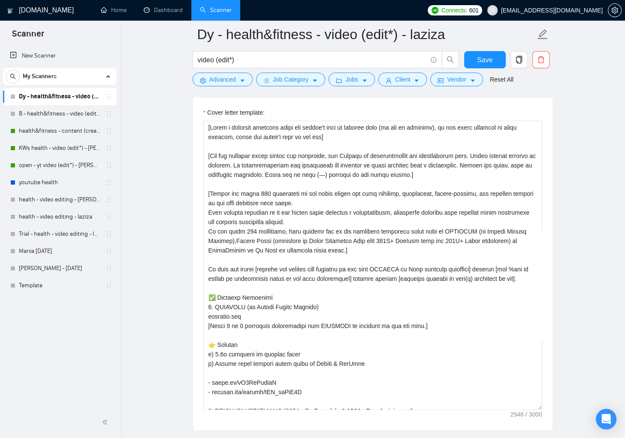
drag, startPoint x: 540, startPoint y: 311, endPoint x: 555, endPoint y: 408, distance: 99.0
click at [555, 408] on main "Dy - health&fitness - video (edit*) - laziza video (edit*) Save Advanced Job Ca…" at bounding box center [372, 286] width 477 height 2422
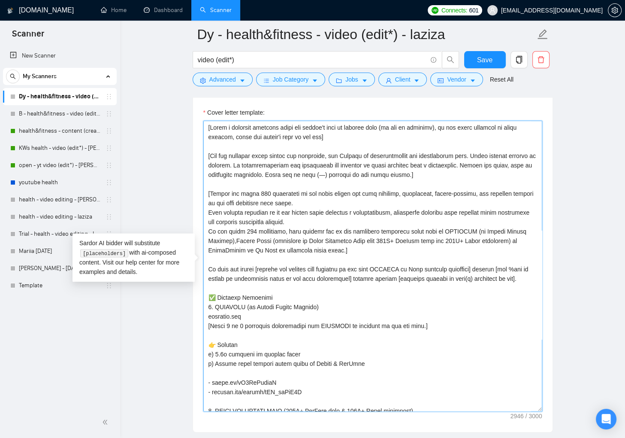
drag, startPoint x: 305, startPoint y: 156, endPoint x: 431, endPoint y: 202, distance: 134.5
click at [305, 156] on textarea "Cover letter template:" at bounding box center [372, 266] width 339 height 290
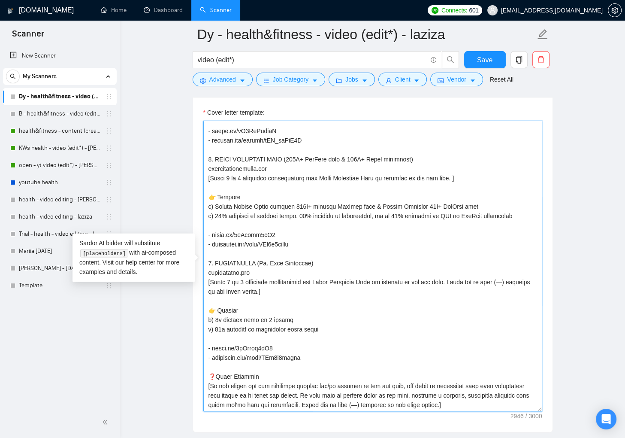
scroll to position [253, 0]
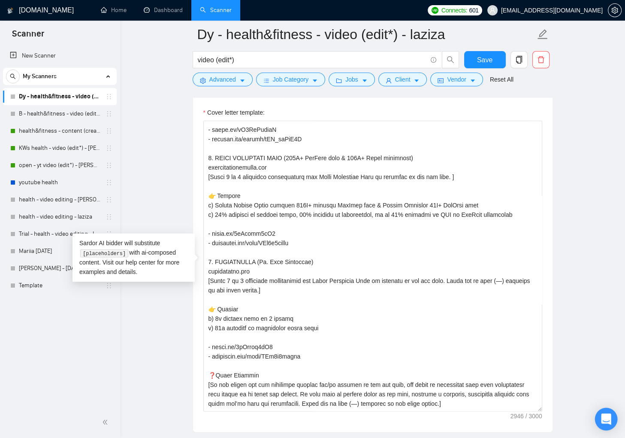
click at [605, 411] on div "Open Intercom Messenger" at bounding box center [606, 419] width 23 height 23
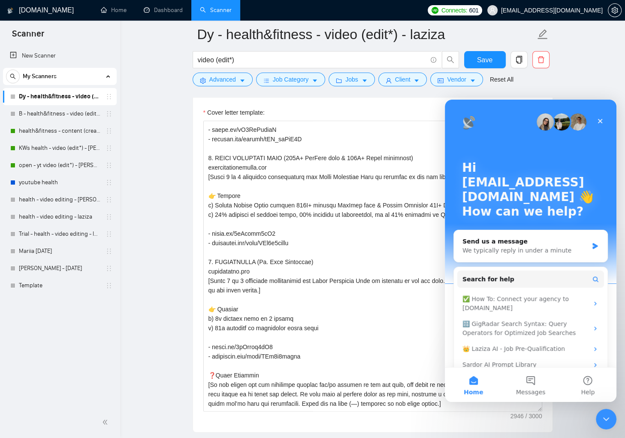
scroll to position [0, 0]
click at [535, 382] on button "Messages" at bounding box center [530, 384] width 57 height 34
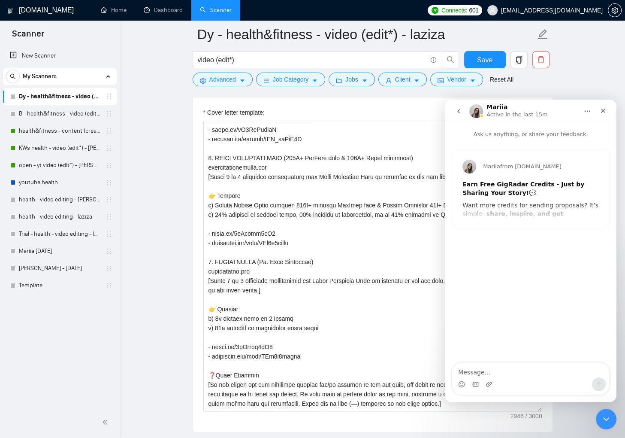
click at [457, 111] on icon "go back" at bounding box center [458, 111] width 3 height 4
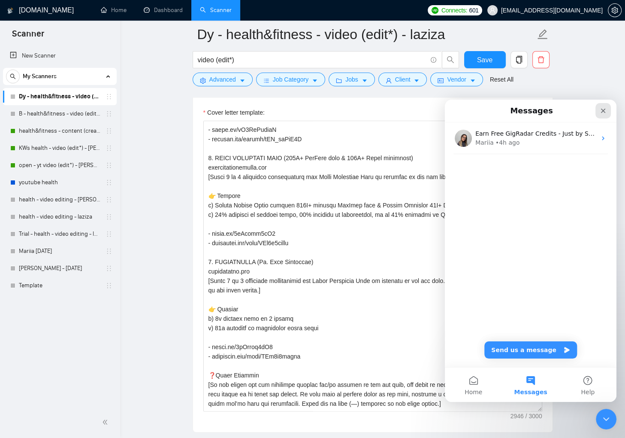
click at [598, 110] on div "Close" at bounding box center [602, 110] width 15 height 15
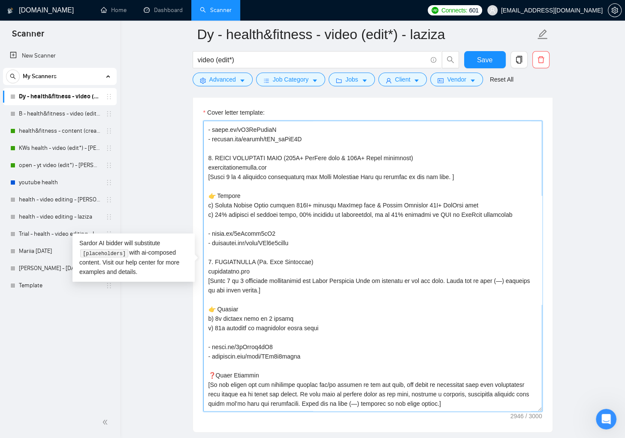
drag, startPoint x: 212, startPoint y: 240, endPoint x: 272, endPoint y: 241, distance: 59.6
click at [272, 241] on textarea "Cover letter template:" at bounding box center [372, 266] width 339 height 290
paste textarea "k06qbVWySeQ"
drag, startPoint x: 308, startPoint y: 251, endPoint x: 213, endPoint y: 251, distance: 95.7
click at [213, 251] on textarea "Cover letter template:" at bounding box center [372, 266] width 339 height 290
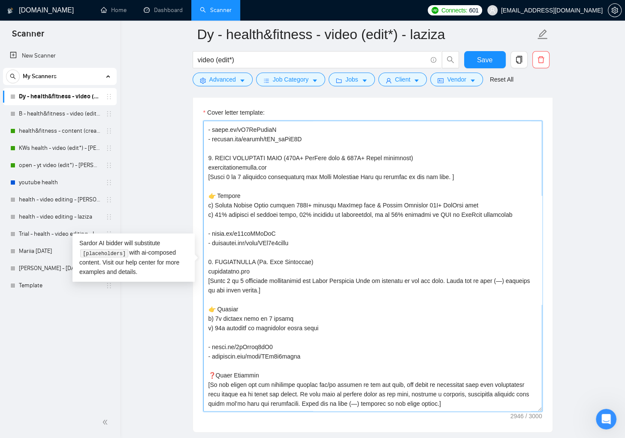
paste textarea "youtube.com/shorts/CYXrxSyeMaI"
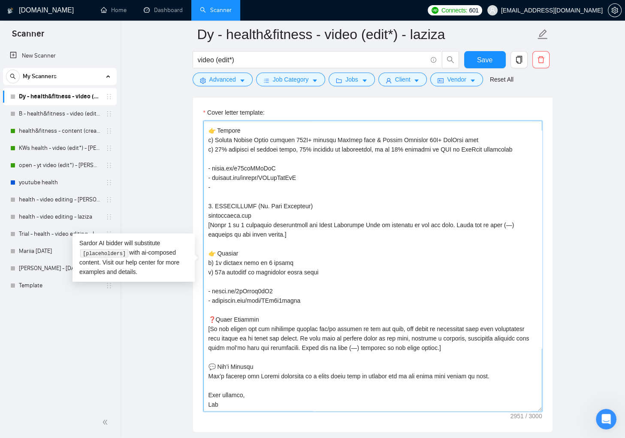
scroll to position [327, 0]
drag, startPoint x: 319, startPoint y: 328, endPoint x: 332, endPoint y: 328, distance: 12.9
click at [332, 328] on textarea "Cover letter template:" at bounding box center [372, 266] width 339 height 290
drag, startPoint x: 353, startPoint y: 328, endPoint x: 435, endPoint y: 378, distance: 95.7
click at [386, 327] on textarea "Cover letter template:" at bounding box center [372, 266] width 339 height 290
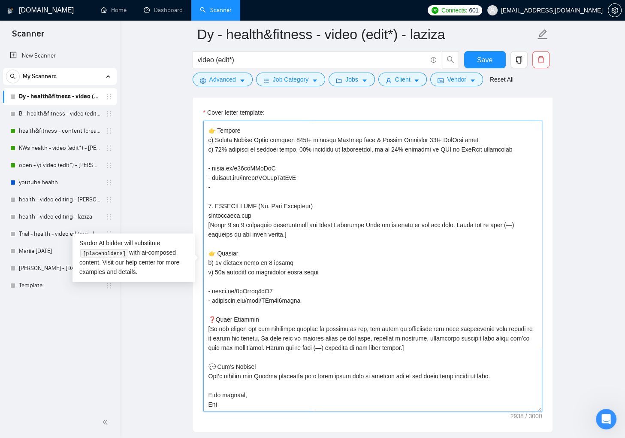
drag, startPoint x: 392, startPoint y: 326, endPoint x: 412, endPoint y: 350, distance: 31.0
click at [392, 327] on textarea "Cover letter template:" at bounding box center [372, 266] width 339 height 290
click at [428, 326] on textarea "Cover letter template:" at bounding box center [372, 266] width 339 height 290
click at [268, 338] on textarea "Cover letter template:" at bounding box center [372, 266] width 339 height 290
drag, startPoint x: 323, startPoint y: 337, endPoint x: 344, endPoint y: 337, distance: 21.0
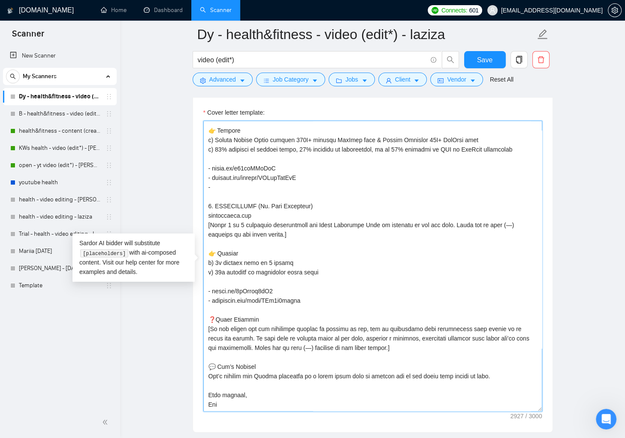
click at [344, 337] on textarea "Cover letter template:" at bounding box center [372, 266] width 339 height 290
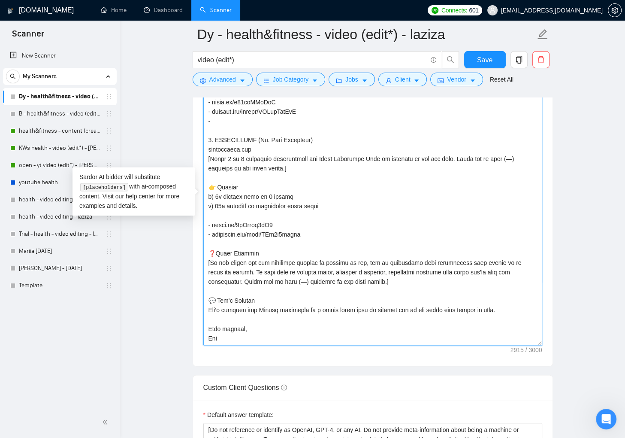
scroll to position [1027, 0]
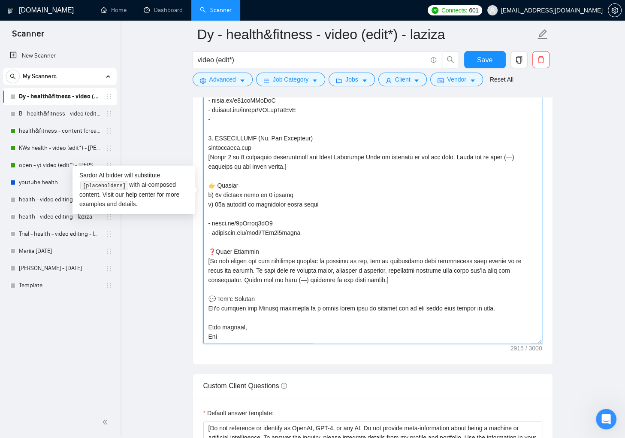
drag, startPoint x: 310, startPoint y: 278, endPoint x: 337, endPoint y: 278, distance: 27.5
click at [337, 278] on textarea "Cover letter template:" at bounding box center [372, 198] width 339 height 290
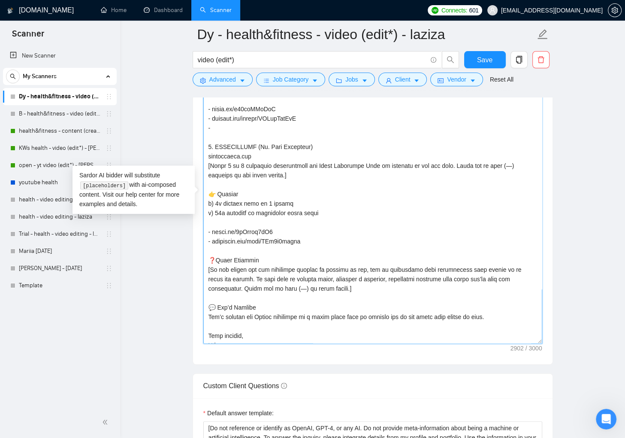
scroll to position [308, 0]
click at [289, 136] on textarea "Cover letter template:" at bounding box center [372, 198] width 339 height 290
paste textarea "https://www.instagram.com/realtraviseliot/reels/"
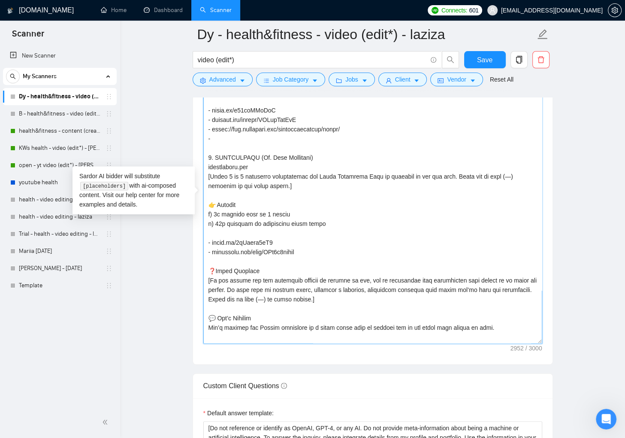
paste textarea "https://www.tiktok.com/@realtraviseliot"
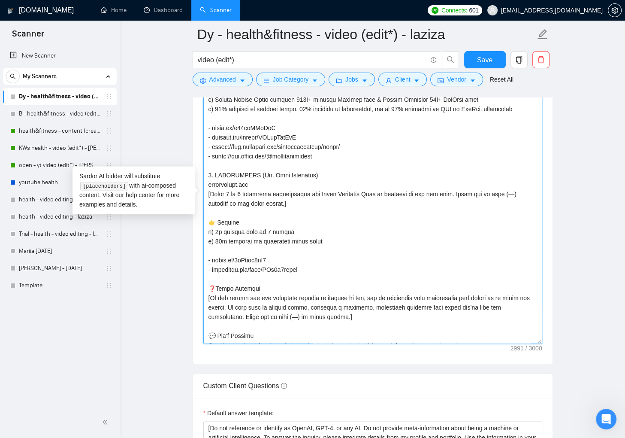
scroll to position [290, 0]
click at [310, 145] on textarea "Cover letter template:" at bounding box center [372, 198] width 339 height 290
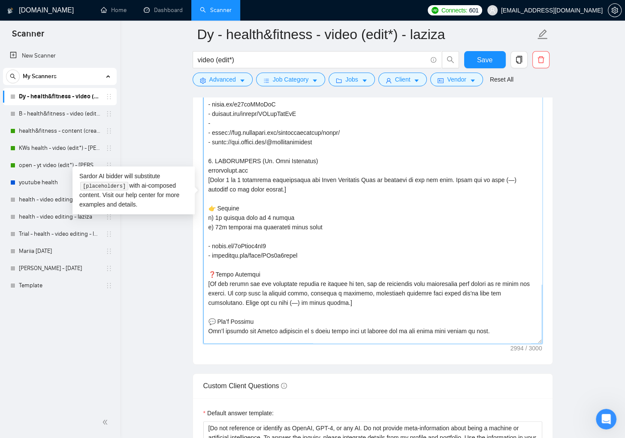
scroll to position [313, 0]
drag, startPoint x: 323, startPoint y: 189, endPoint x: 380, endPoint y: 187, distance: 57.5
click at [380, 187] on textarea "Cover letter template:" at bounding box center [372, 198] width 339 height 290
click at [495, 189] on textarea "Cover letter template:" at bounding box center [372, 198] width 339 height 290
drag, startPoint x: 495, startPoint y: 189, endPoint x: 249, endPoint y: 198, distance: 245.6
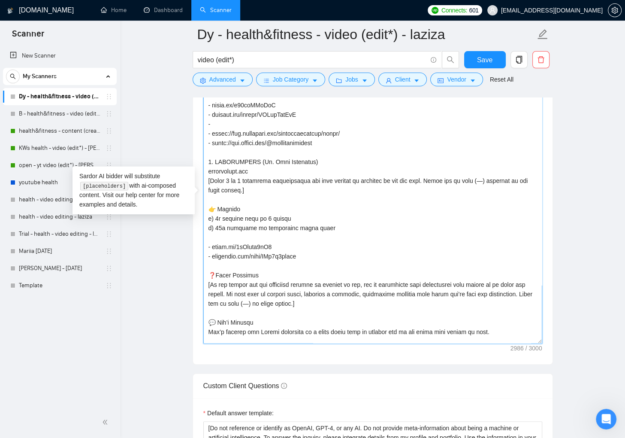
click at [249, 198] on textarea "Cover letter template:" at bounding box center [372, 198] width 339 height 290
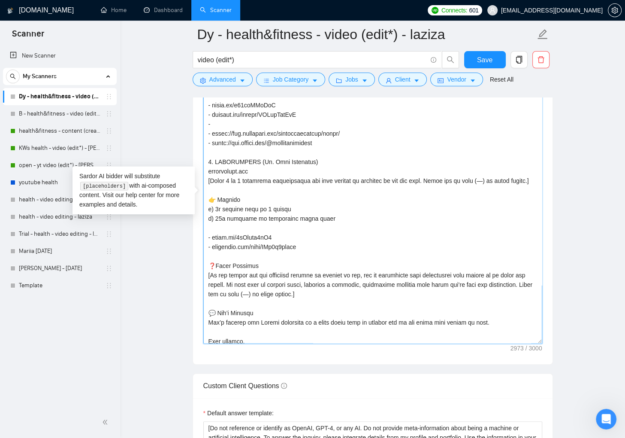
drag, startPoint x: 217, startPoint y: 238, endPoint x: 261, endPoint y: 270, distance: 54.6
click at [217, 238] on textarea "Cover letter template:" at bounding box center [372, 198] width 339 height 290
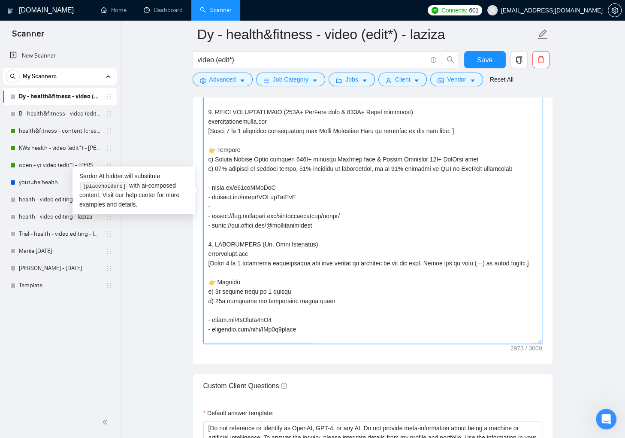
scroll to position [229, 0]
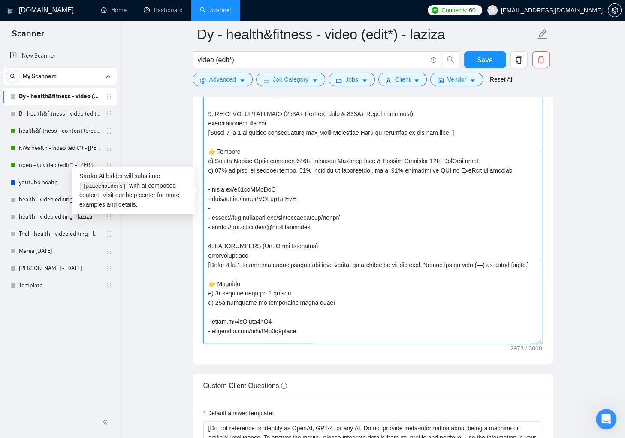
click at [338, 216] on textarea "Cover letter template:" at bounding box center [372, 198] width 339 height 290
paste textarea
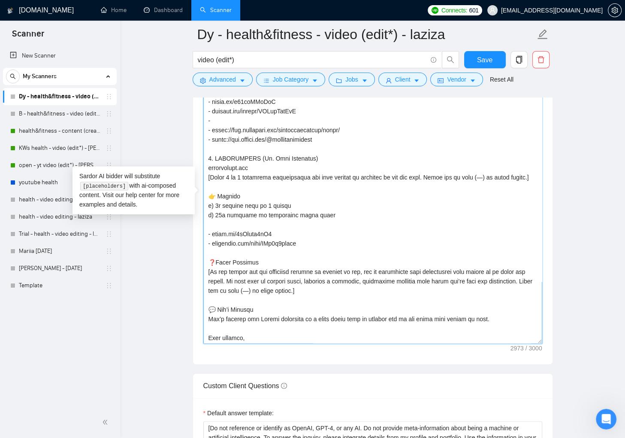
scroll to position [284, 0]
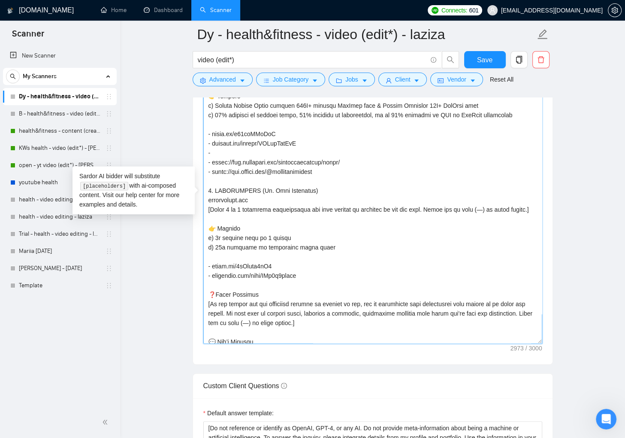
click at [323, 159] on textarea "Cover letter template:" at bounding box center [372, 198] width 339 height 290
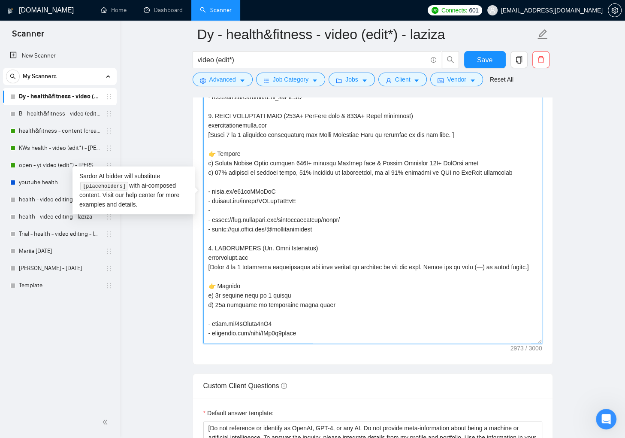
scroll to position [220, 0]
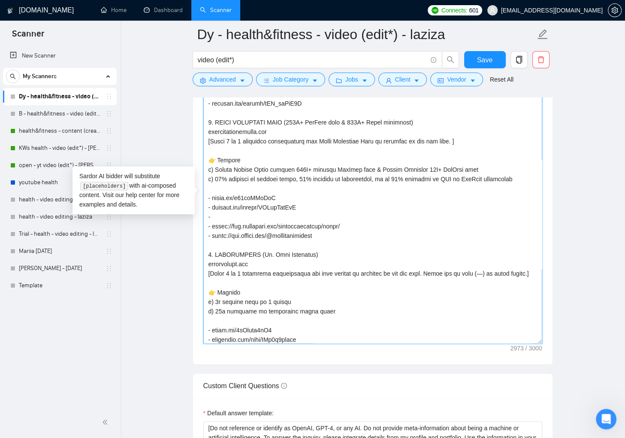
drag, startPoint x: 228, startPoint y: 291, endPoint x: 208, endPoint y: 281, distance: 22.1
click at [208, 281] on textarea "Cover letter template:" at bounding box center [372, 198] width 339 height 290
drag, startPoint x: 432, startPoint y: 148, endPoint x: 207, endPoint y: 150, distance: 224.8
click at [207, 150] on textarea "Cover letter template:" at bounding box center [372, 198] width 339 height 290
paste textarea
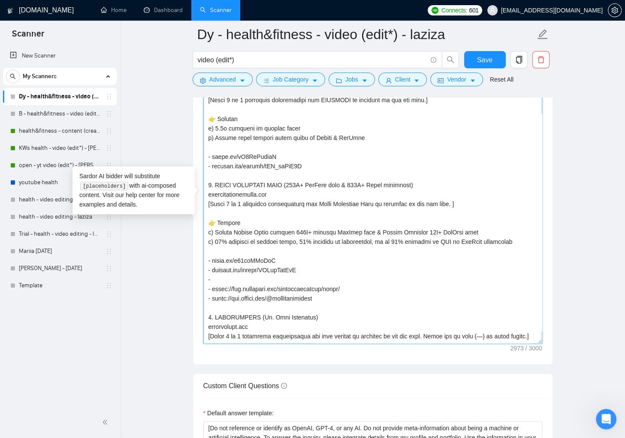
scroll to position [148, 0]
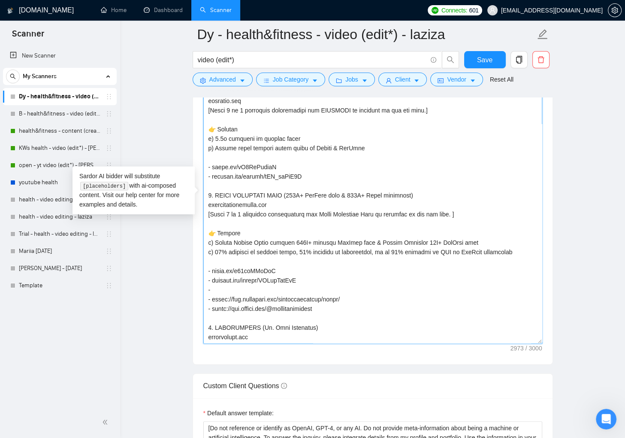
drag, startPoint x: 394, startPoint y: 118, endPoint x: 420, endPoint y: 118, distance: 26.6
click at [420, 118] on textarea "Cover letter template:" at bounding box center [372, 198] width 339 height 290
drag, startPoint x: 420, startPoint y: 222, endPoint x: 453, endPoint y: 221, distance: 32.6
click at [453, 221] on textarea "Cover letter template:" at bounding box center [372, 198] width 339 height 290
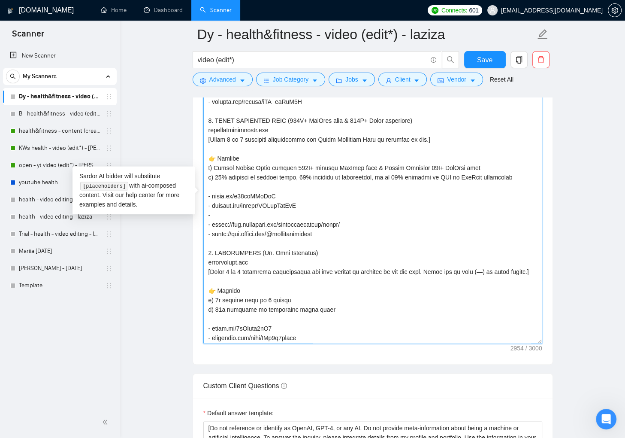
scroll to position [239, 0]
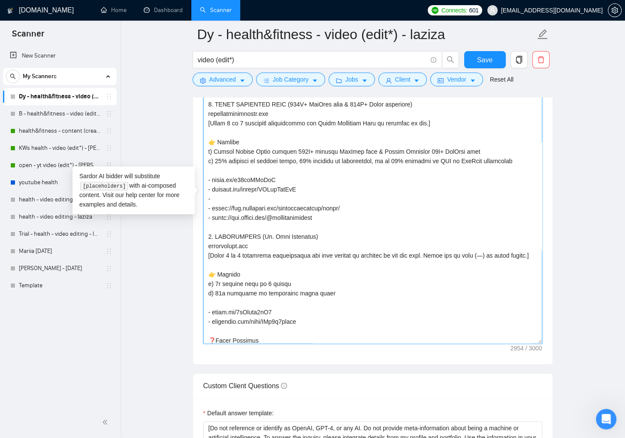
drag, startPoint x: 323, startPoint y: 264, endPoint x: 348, endPoint y: 264, distance: 25.3
click at [348, 264] on textarea "Cover letter template:" at bounding box center [372, 198] width 339 height 290
drag, startPoint x: 353, startPoint y: 263, endPoint x: 344, endPoint y: 275, distance: 14.1
click at [335, 263] on textarea "Cover letter template:" at bounding box center [372, 198] width 339 height 290
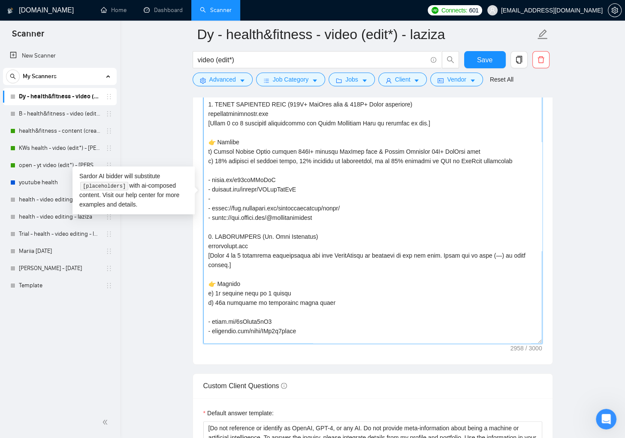
click at [413, 261] on textarea "Cover letter template:" at bounding box center [372, 198] width 339 height 290
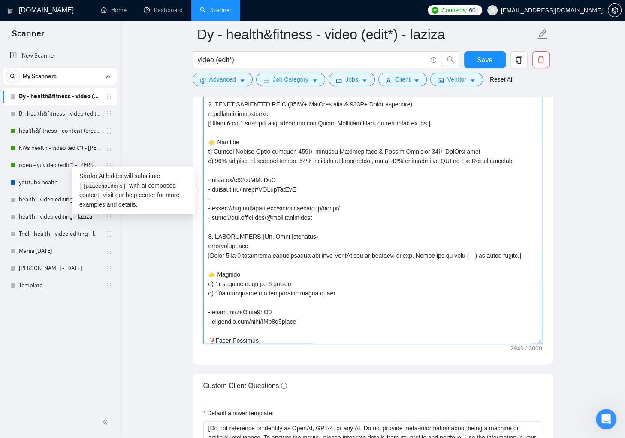
drag, startPoint x: 480, startPoint y: 263, endPoint x: 510, endPoint y: 263, distance: 30.0
click at [510, 263] on textarea "Cover letter template:" at bounding box center [372, 198] width 339 height 290
click at [507, 270] on textarea "Cover letter template:" at bounding box center [372, 198] width 339 height 290
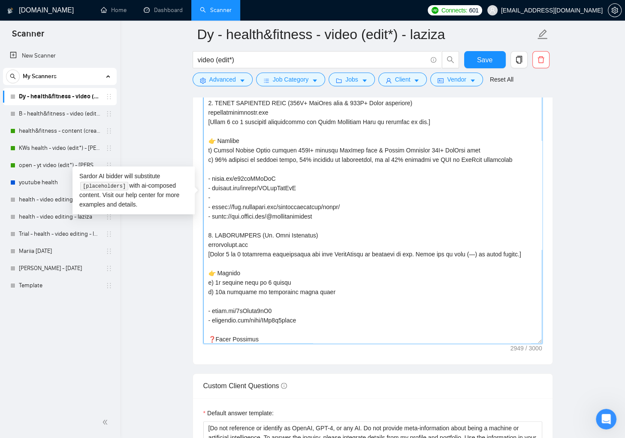
scroll to position [241, 0]
click at [260, 205] on textarea "Cover letter template:" at bounding box center [372, 198] width 339 height 290
paste textarea "https://www.youtube.com/@LaurenEckstrom/videos"
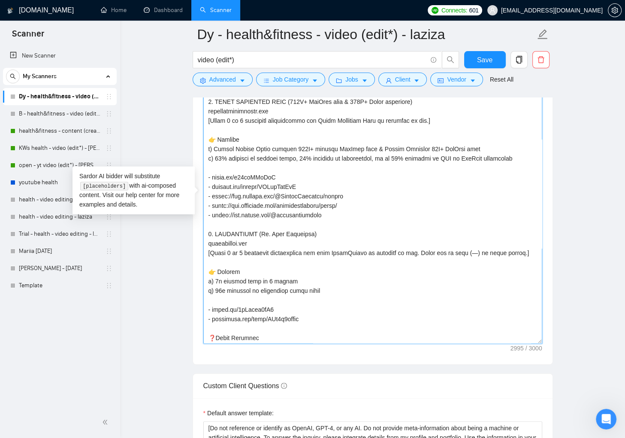
click at [210, 252] on textarea "Cover letter template:" at bounding box center [372, 198] width 339 height 290
drag, startPoint x: 210, startPoint y: 119, endPoint x: 248, endPoint y: 163, distance: 57.8
click at [211, 120] on textarea "Cover letter template:" at bounding box center [372, 198] width 339 height 290
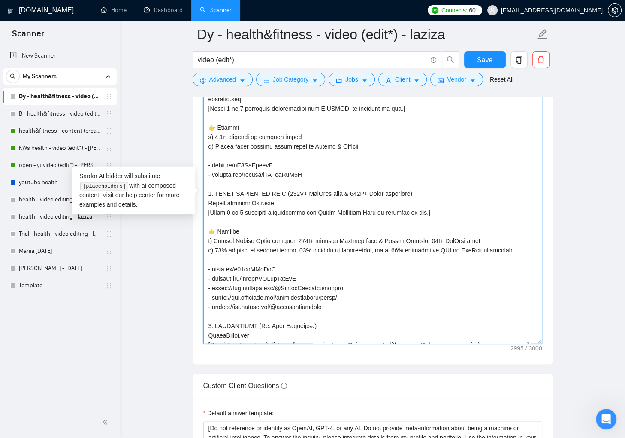
scroll to position [151, 0]
drag, startPoint x: 343, startPoint y: 293, endPoint x: 213, endPoint y: 296, distance: 130.0
click at [213, 296] on textarea "Cover letter template:" at bounding box center [372, 198] width 339 height 290
paste textarea
drag, startPoint x: 309, startPoint y: 284, endPoint x: 236, endPoint y: 284, distance: 72.9
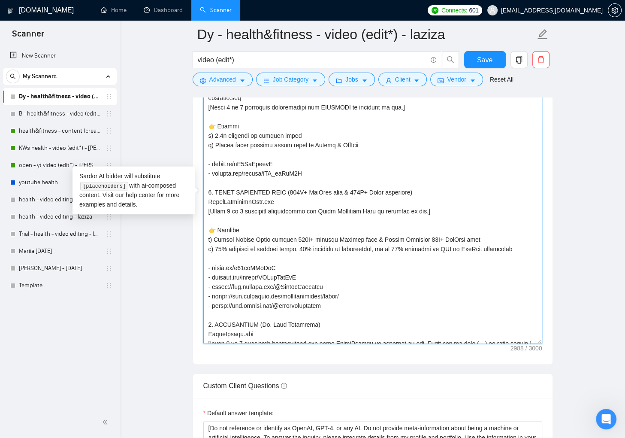
click at [236, 284] on textarea "Cover letter template:" at bounding box center [372, 198] width 339 height 290
drag, startPoint x: 281, startPoint y: 276, endPoint x: 207, endPoint y: 277, distance: 73.8
click at [207, 277] on textarea "Cover letter template:" at bounding box center [372, 198] width 339 height 290
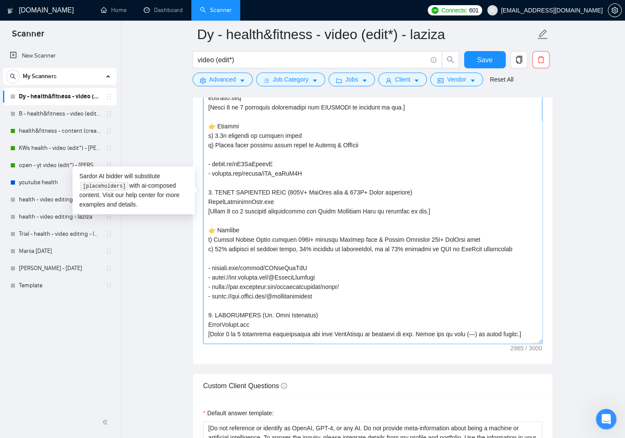
drag, startPoint x: 309, startPoint y: 275, endPoint x: 213, endPoint y: 278, distance: 96.2
click at [213, 278] on textarea "Cover letter template:" at bounding box center [372, 198] width 339 height 290
paste textarea "https://www.youtube.com/@traviseliotyoga"
click at [347, 296] on textarea "Cover letter template:" at bounding box center [372, 198] width 339 height 290
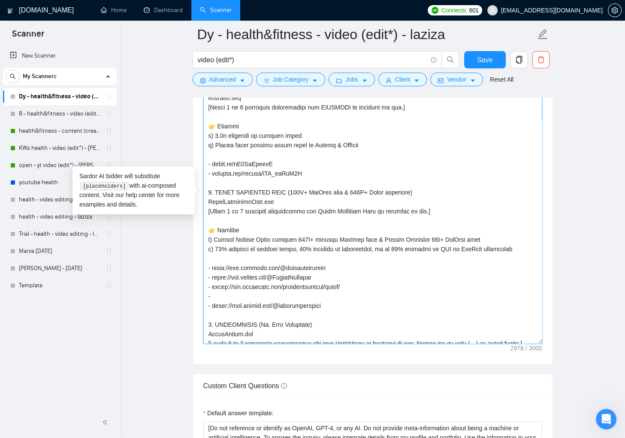
type textarea "[Write a personal greeting using the client's name or company name (if any is p…"
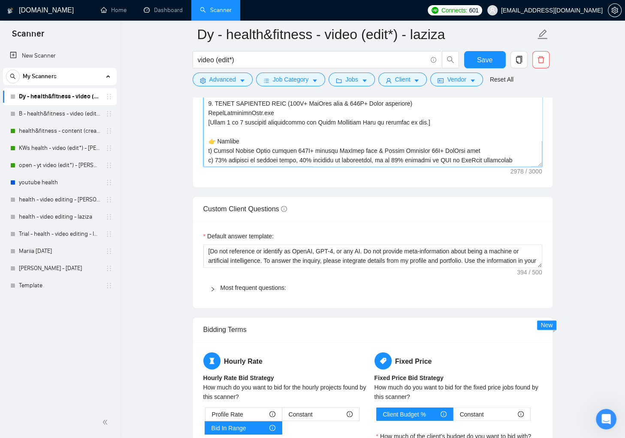
scroll to position [1058, 0]
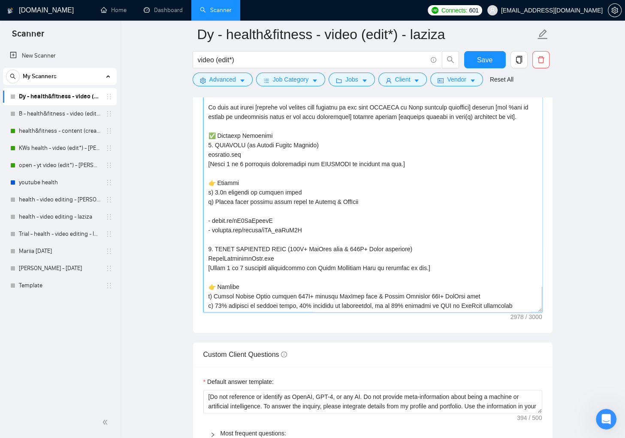
drag, startPoint x: 208, startPoint y: 142, endPoint x: 238, endPoint y: 162, distance: 35.0
click at [223, 150] on textarea "Cover letter template:" at bounding box center [372, 166] width 339 height 290
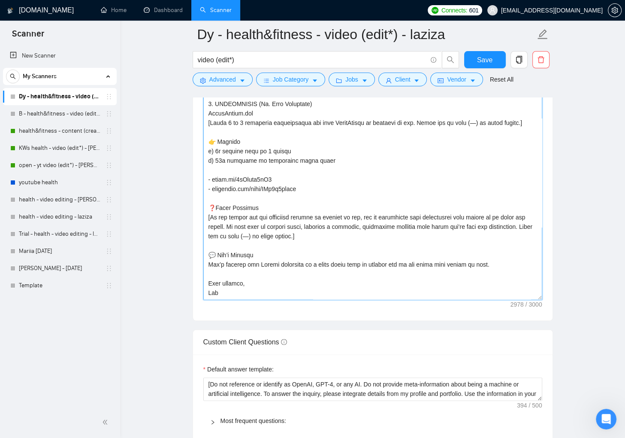
scroll to position [1087, 0]
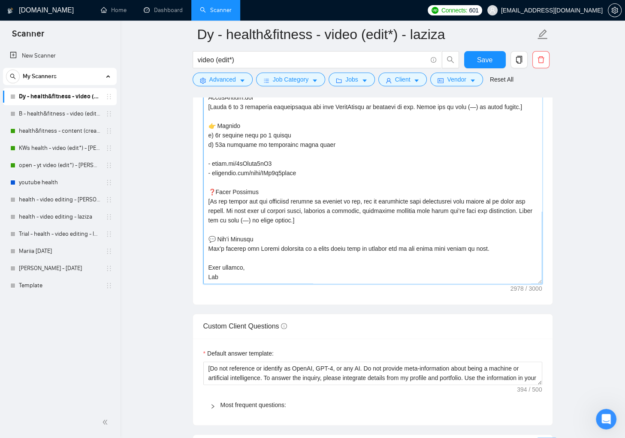
click at [249, 275] on textarea "Cover letter template:" at bounding box center [372, 138] width 339 height 290
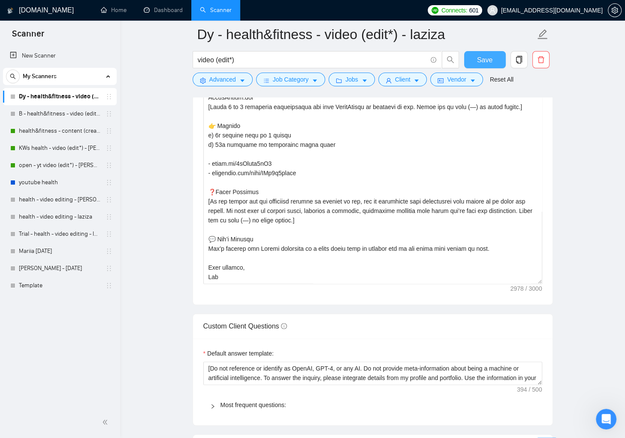
click at [480, 60] on span "Save" at bounding box center [484, 59] width 15 height 11
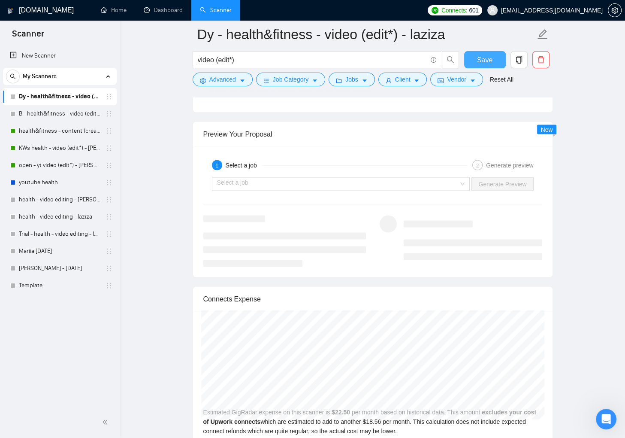
scroll to position [1608, 0]
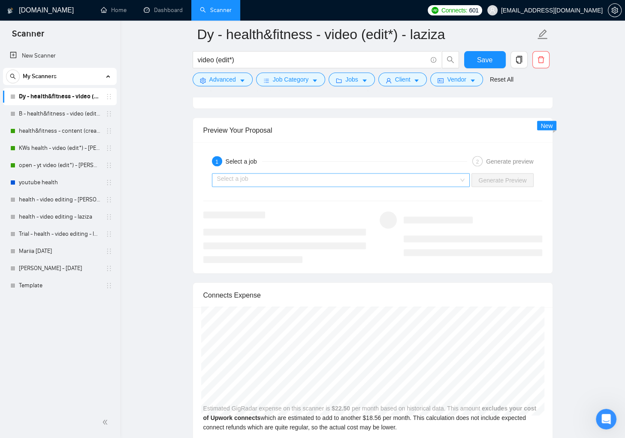
click at [338, 179] on input "search" at bounding box center [338, 180] width 242 height 13
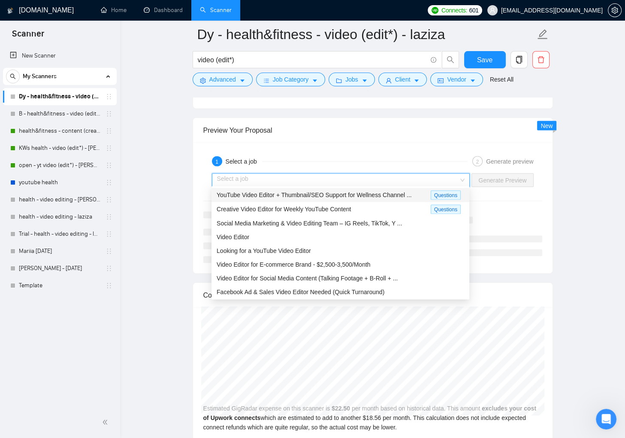
click at [337, 193] on span "YouTube Video Editor + Thumbnail/SEO Support for Wellness Channel ..." at bounding box center [314, 194] width 195 height 7
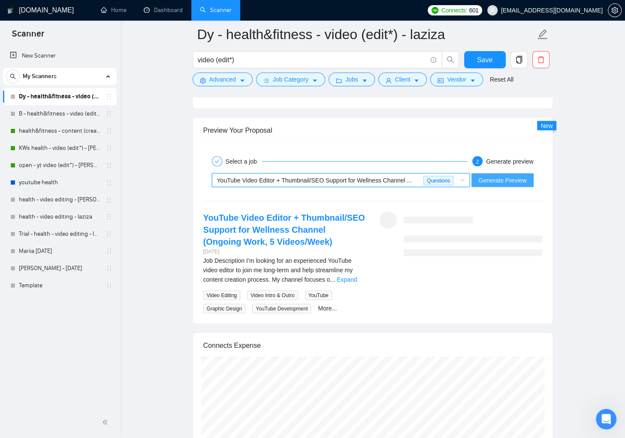
click at [497, 182] on button "Generate Preview" at bounding box center [502, 180] width 62 height 14
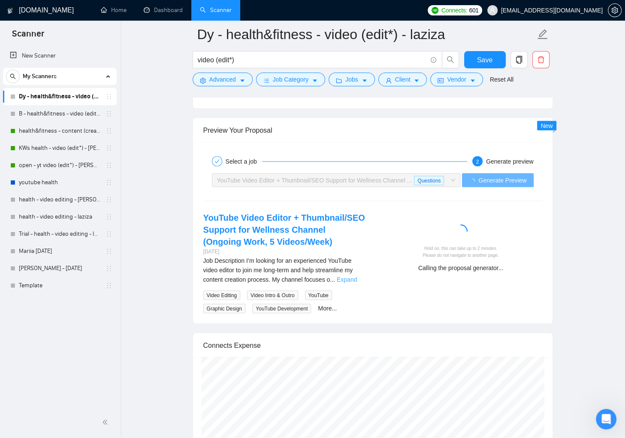
click at [351, 283] on link "Expand" at bounding box center [347, 279] width 20 height 7
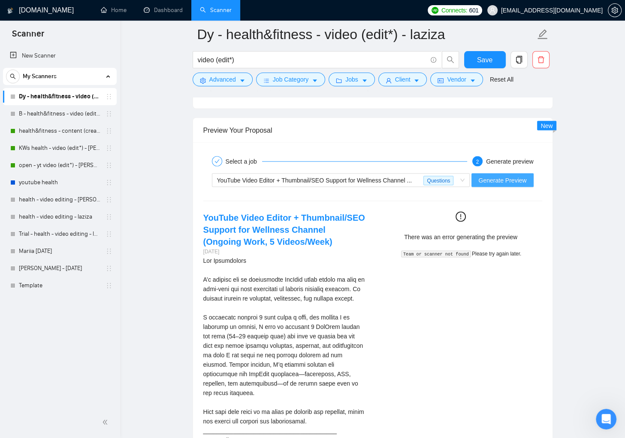
click at [489, 179] on span "Generate Preview" at bounding box center [502, 179] width 48 height 9
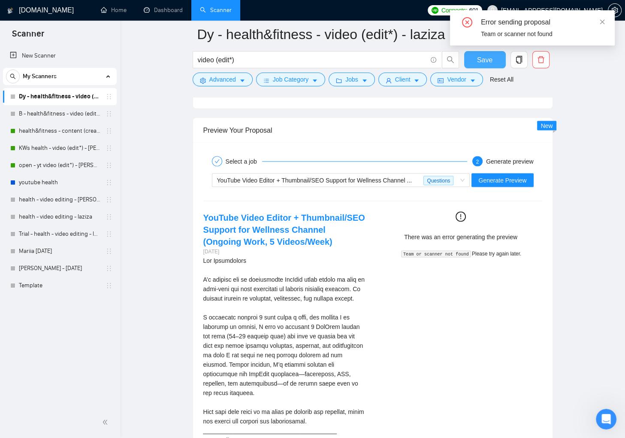
drag, startPoint x: 482, startPoint y: 59, endPoint x: 420, endPoint y: 139, distance: 100.6
click at [482, 60] on span "Save" at bounding box center [484, 59] width 15 height 11
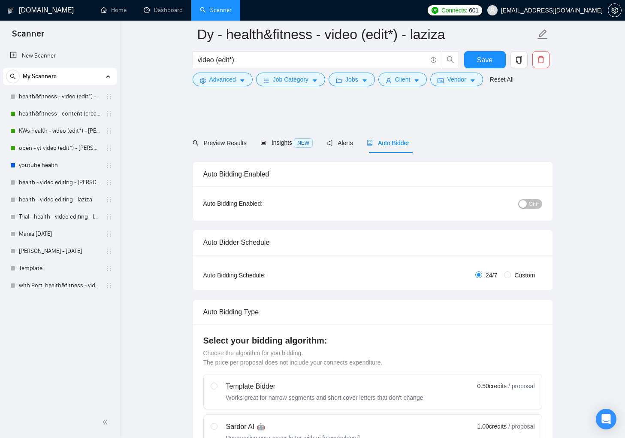
scroll to position [1608, 0]
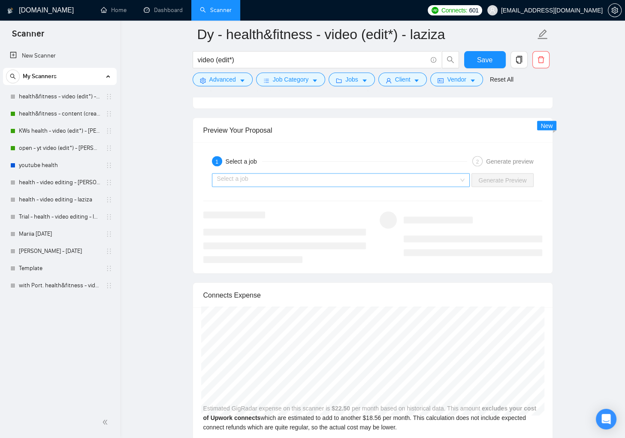
click at [453, 177] on input "search" at bounding box center [338, 180] width 242 height 13
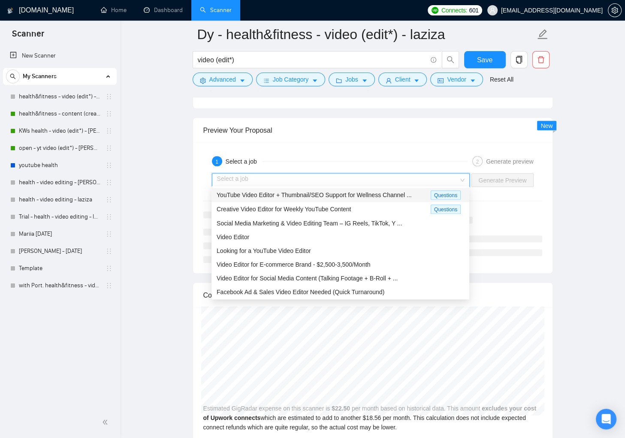
click at [346, 198] on span "YouTube Video Editor + Thumbnail/SEO Support for Wellness Channel ..." at bounding box center [314, 194] width 195 height 7
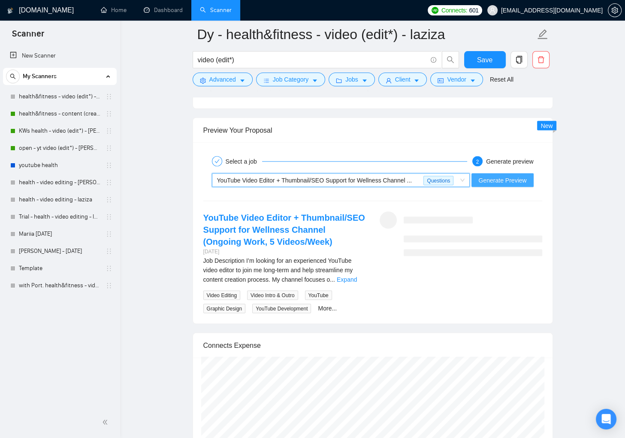
click at [525, 175] on span "Generate Preview" at bounding box center [502, 179] width 48 height 9
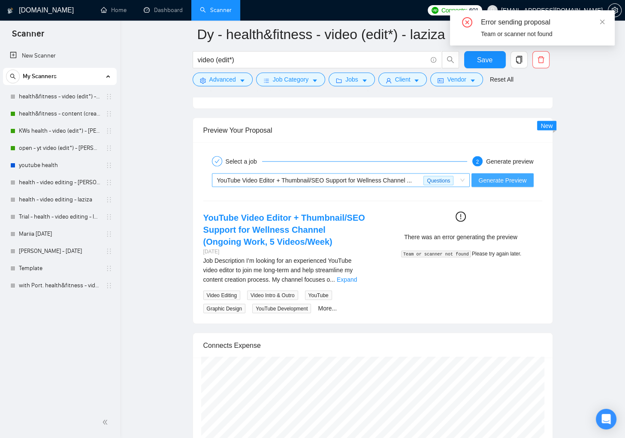
click at [393, 178] on span "YouTube Video Editor + Thumbnail/SEO Support for Wellness Channel ..." at bounding box center [314, 180] width 195 height 7
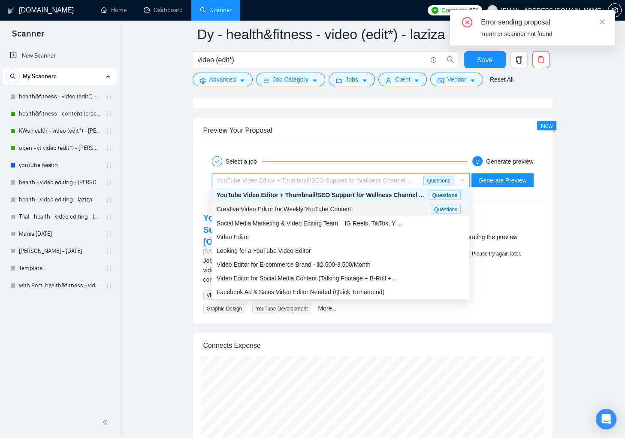
click at [372, 205] on div "Creative Video Editor for Weekly YouTube Content" at bounding box center [324, 209] width 214 height 10
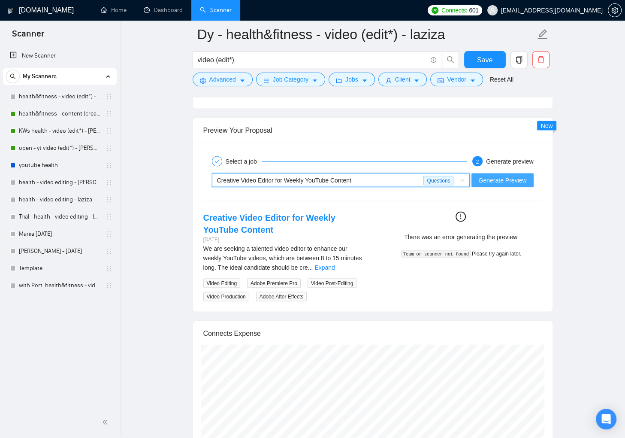
click at [521, 175] on span "Generate Preview" at bounding box center [502, 179] width 48 height 9
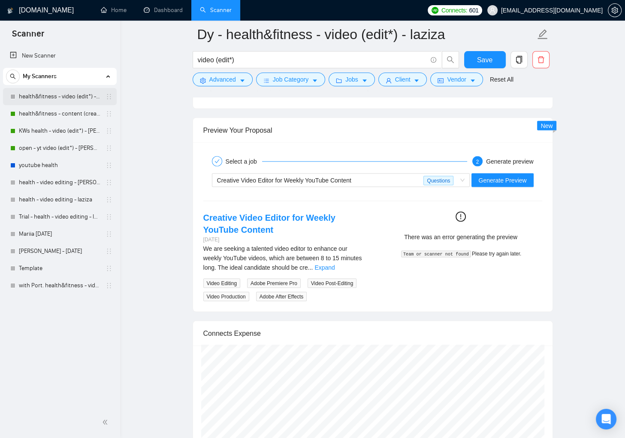
click at [64, 97] on link "health&fitness - video (edit*) - laziza" at bounding box center [60, 96] width 82 height 17
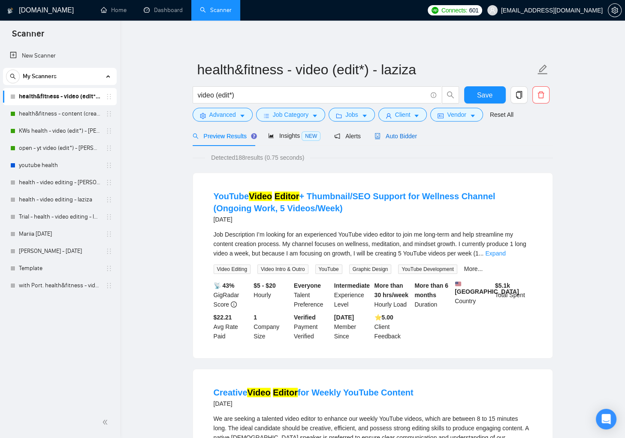
click at [396, 131] on div "Auto Bidder" at bounding box center [395, 135] width 42 height 9
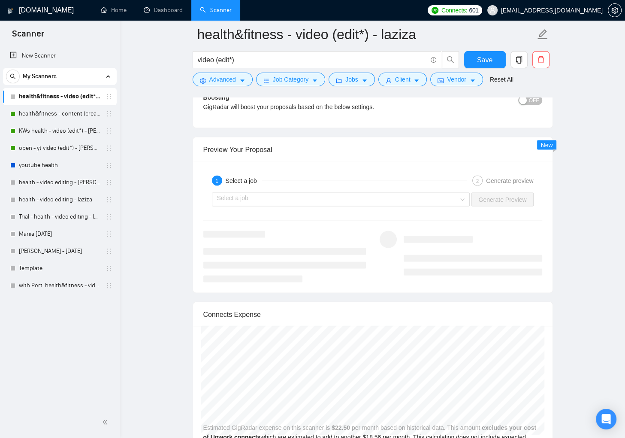
scroll to position [1655, 0]
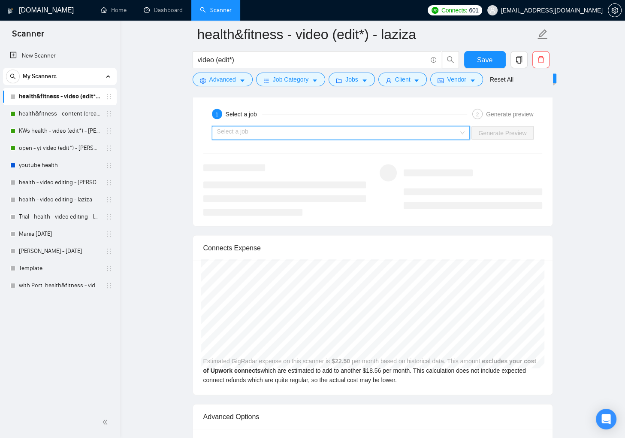
click at [369, 132] on input "search" at bounding box center [338, 133] width 242 height 13
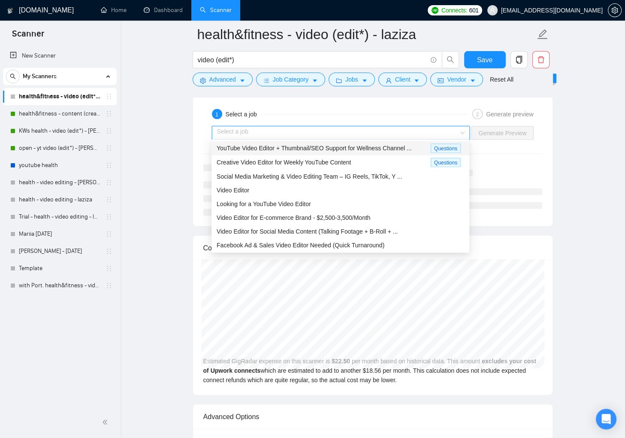
click at [359, 146] on span "YouTube Video Editor + Thumbnail/SEO Support for Wellness Channel ..." at bounding box center [314, 148] width 195 height 7
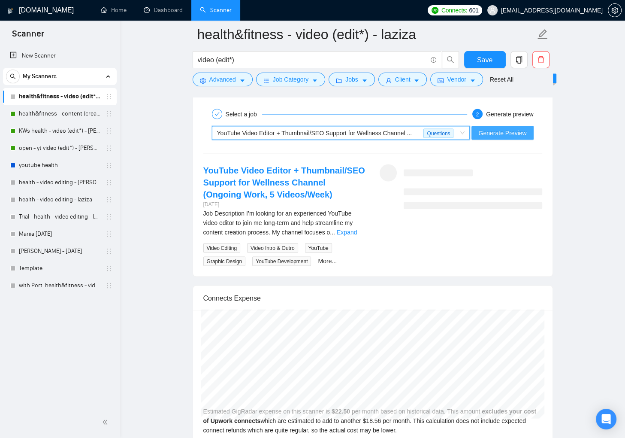
click at [483, 131] on span "Generate Preview" at bounding box center [502, 132] width 48 height 9
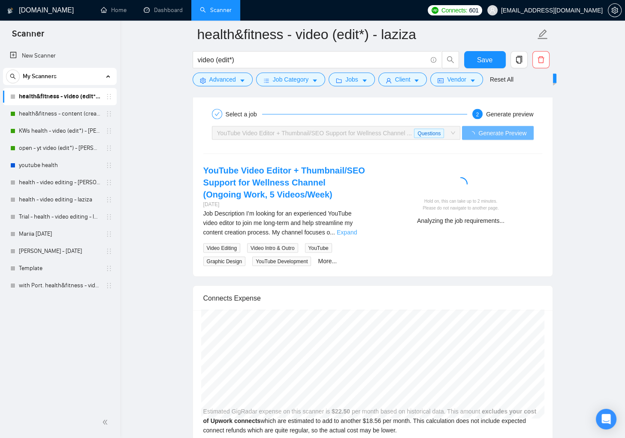
click at [355, 236] on link "Expand" at bounding box center [347, 232] width 20 height 7
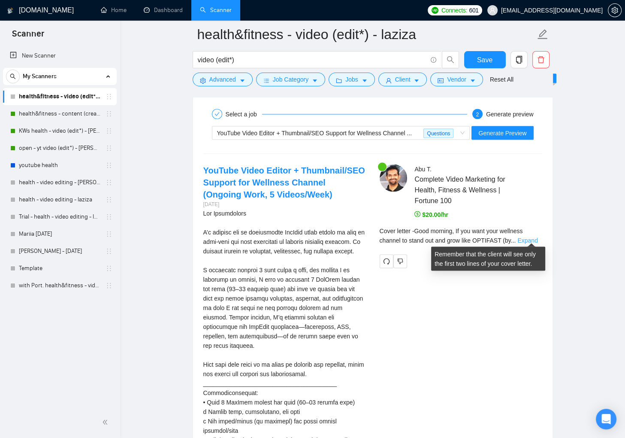
click at [534, 239] on link "Expand" at bounding box center [527, 240] width 20 height 7
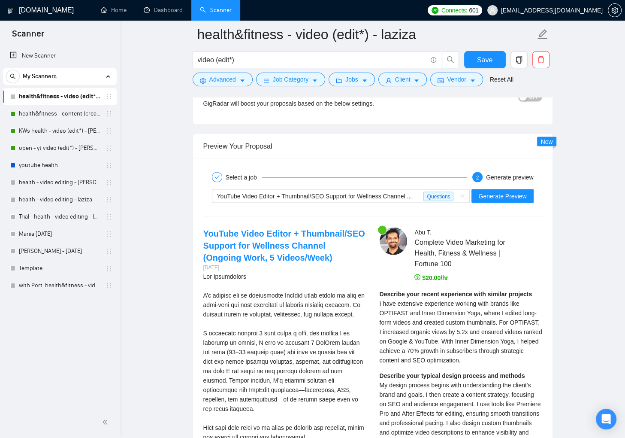
scroll to position [1594, 0]
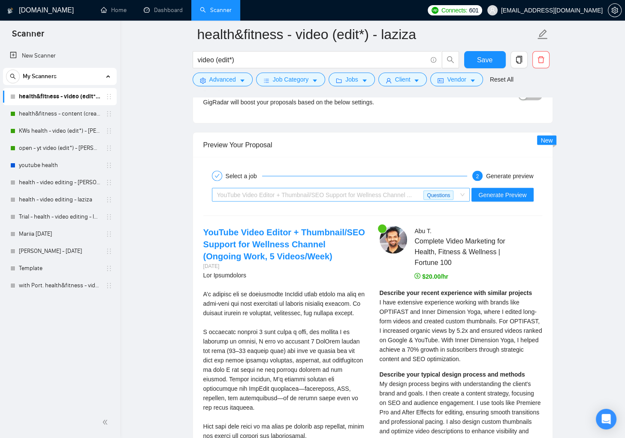
click at [466, 188] on div "YouTube Video Editor + Thumbnail/SEO Support for Wellness Channel ... Questions" at bounding box center [341, 195] width 258 height 14
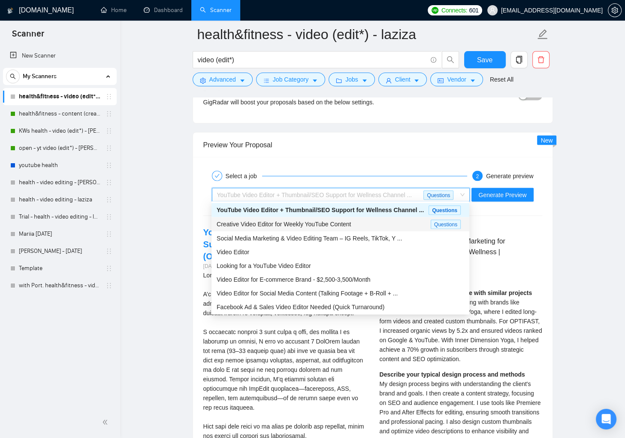
click at [379, 219] on div "Creative Video Editor for Weekly YouTube Content" at bounding box center [324, 224] width 214 height 10
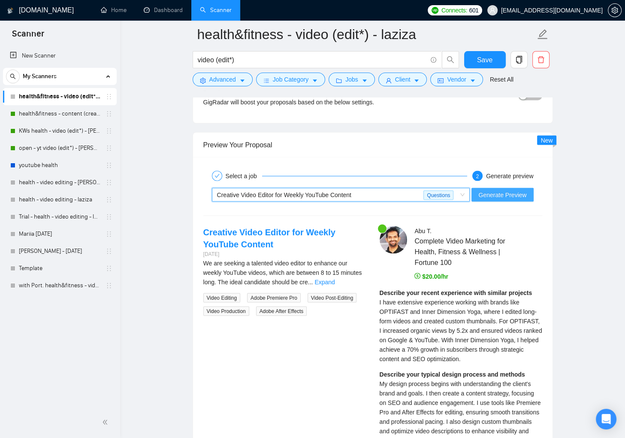
click at [481, 193] on span "Generate Preview" at bounding box center [502, 194] width 48 height 9
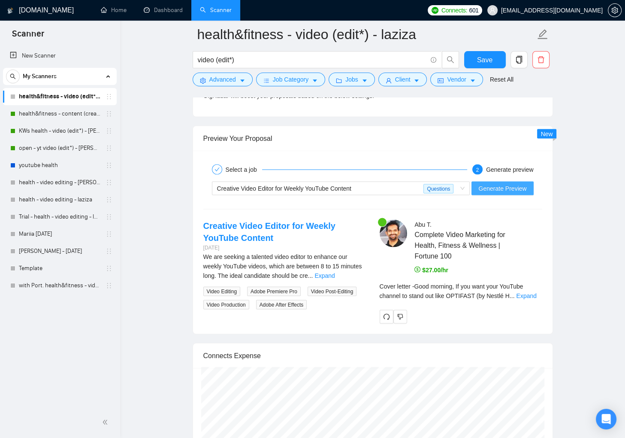
scroll to position [1630, 0]
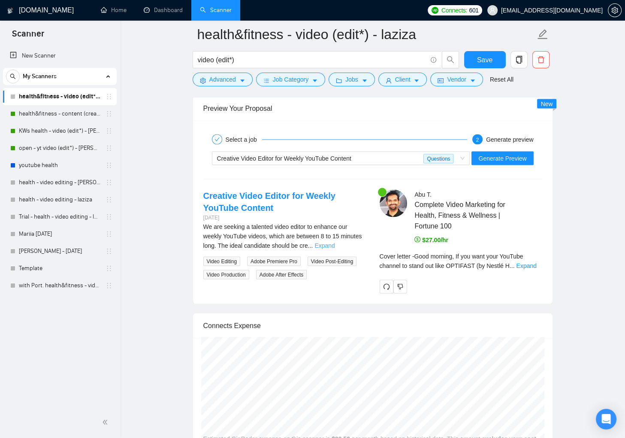
click at [335, 243] on link "Expand" at bounding box center [324, 245] width 20 height 7
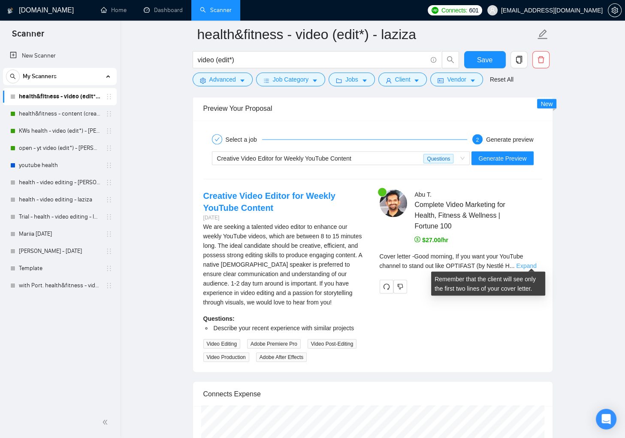
click at [531, 263] on link "Expand" at bounding box center [526, 265] width 20 height 7
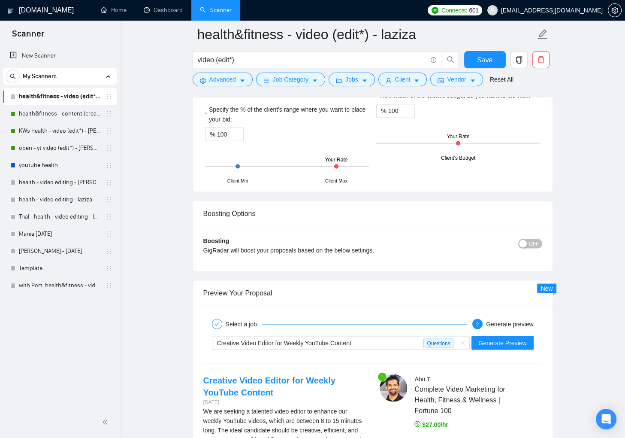
scroll to position [1573, 0]
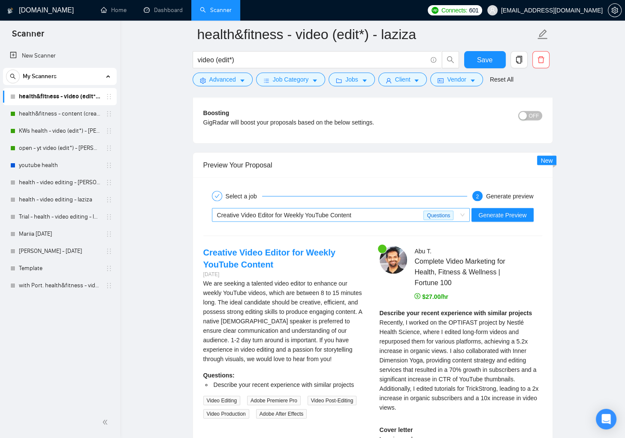
click at [351, 214] on span "Creative Video Editor for Weekly YouTube Content" at bounding box center [284, 214] width 134 height 7
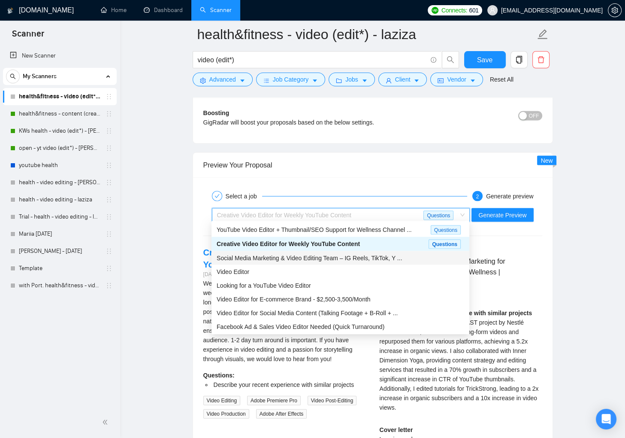
click at [360, 254] on span "Social Media Marketing & Video Editing Team – IG Reels, TikTok, Y ..." at bounding box center [309, 257] width 185 height 7
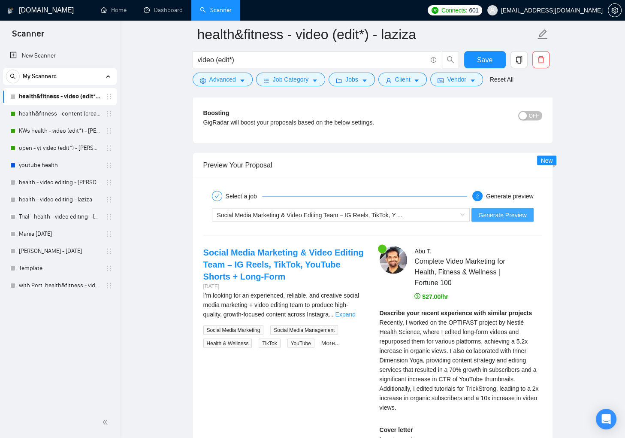
click at [527, 215] on button "Generate Preview" at bounding box center [502, 215] width 62 height 14
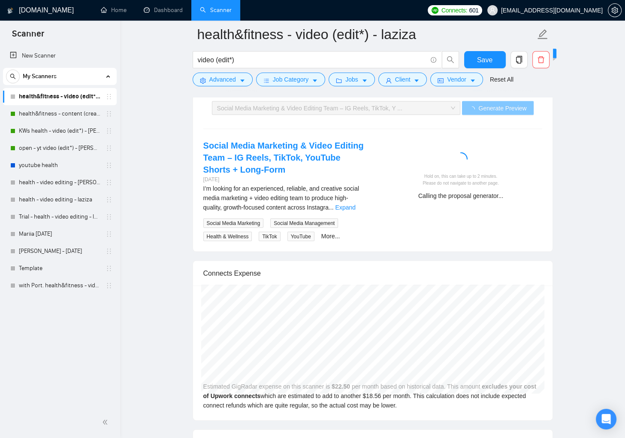
scroll to position [1683, 0]
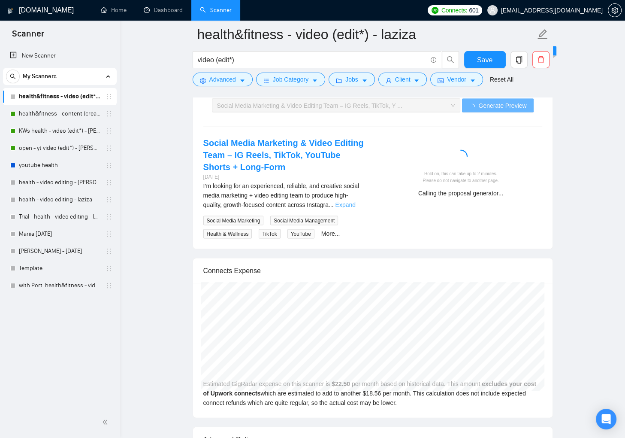
click at [352, 204] on link "Expand" at bounding box center [345, 204] width 20 height 7
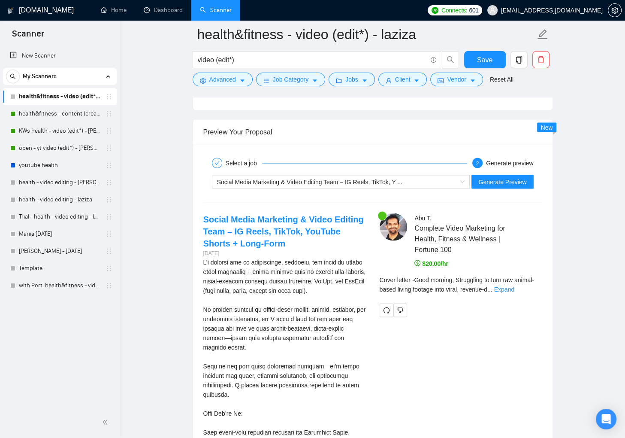
scroll to position [1607, 0]
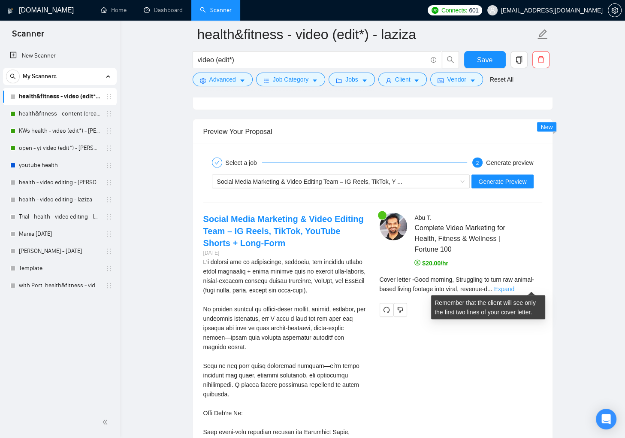
click at [514, 285] on link "Expand" at bounding box center [504, 288] width 20 height 7
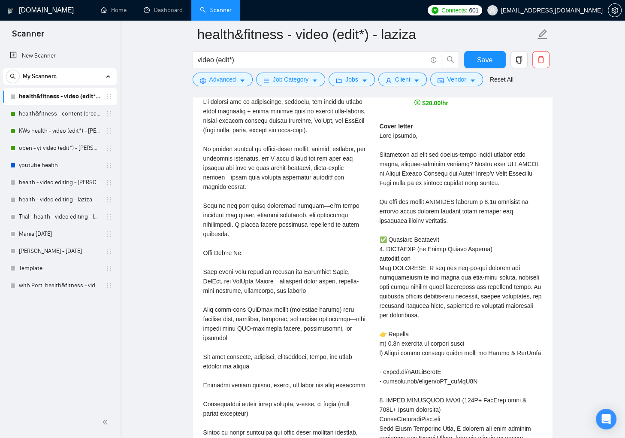
scroll to position [1512, 0]
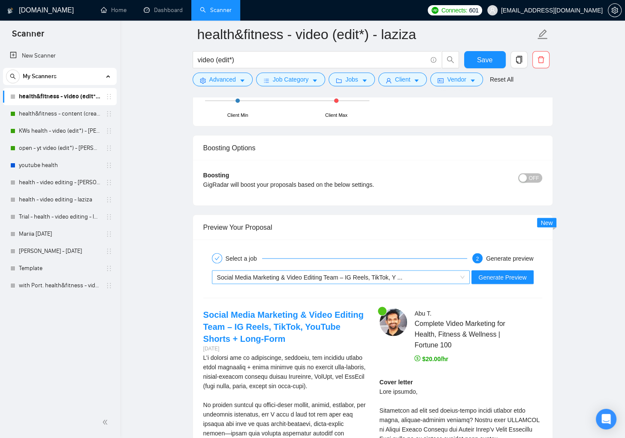
click at [393, 273] on span "Social Media Marketing & Video Editing Team – IG Reels, TikTok, Y ..." at bounding box center [309, 276] width 185 height 7
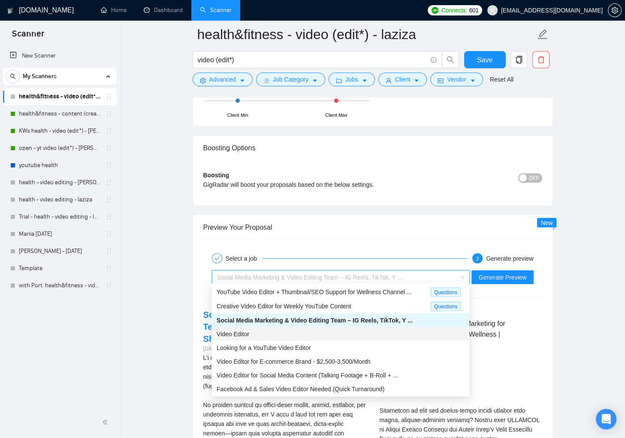
click at [356, 329] on div "Video Editor" at bounding box center [341, 333] width 248 height 9
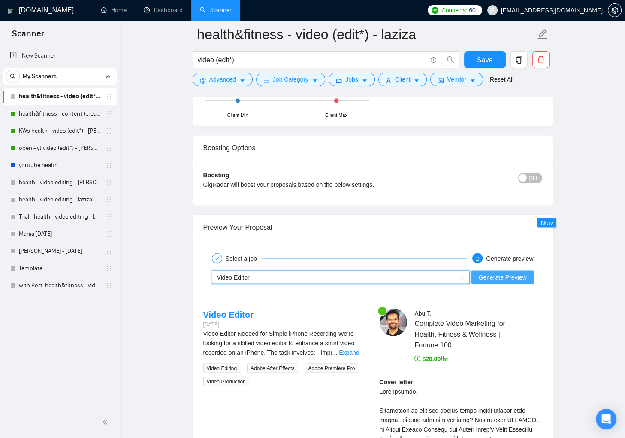
click at [480, 275] on span "Generate Preview" at bounding box center [502, 276] width 48 height 9
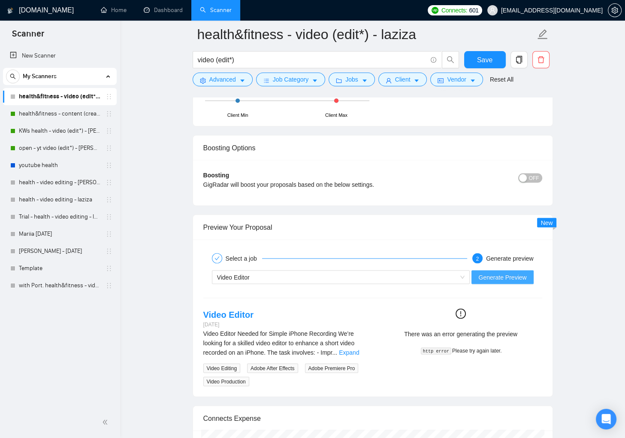
click at [515, 278] on span "Generate Preview" at bounding box center [502, 276] width 48 height 9
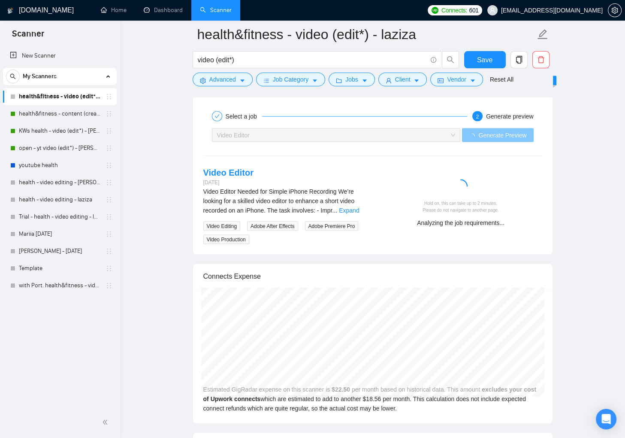
scroll to position [1657, 0]
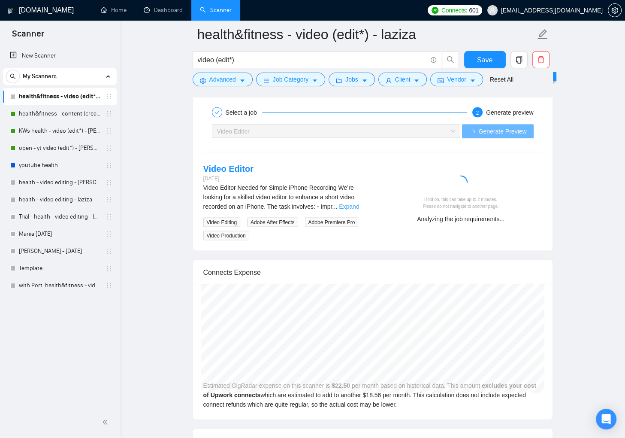
click at [346, 203] on link "Expand" at bounding box center [349, 206] width 20 height 7
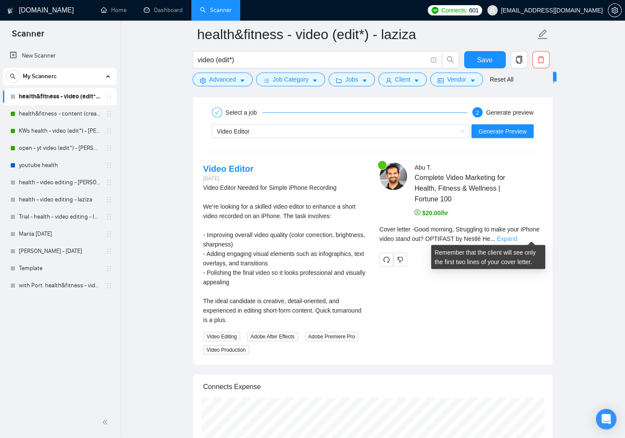
click at [517, 236] on link "Expand" at bounding box center [507, 238] width 20 height 7
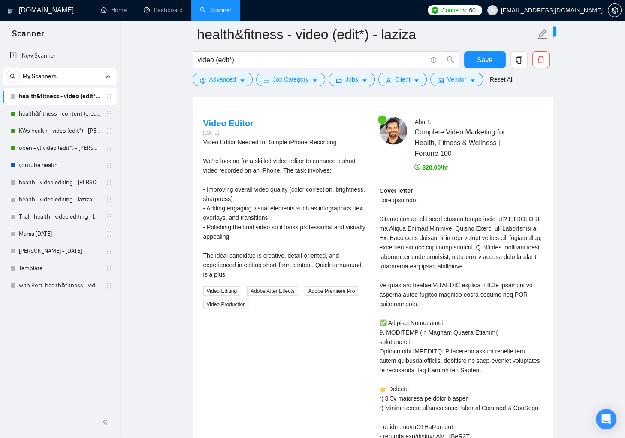
scroll to position [1556, 0]
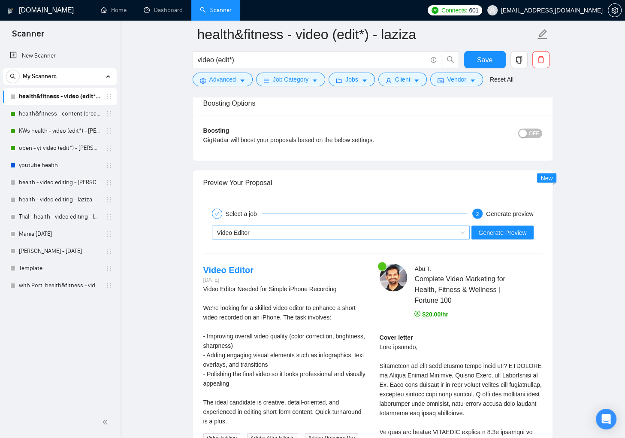
click at [291, 233] on div "Video Editor" at bounding box center [337, 232] width 240 height 13
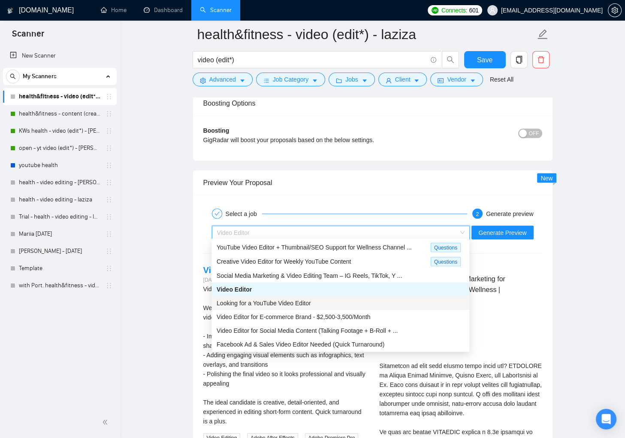
click at [304, 298] on div "Looking for a YouTube Video Editor" at bounding box center [341, 302] width 248 height 9
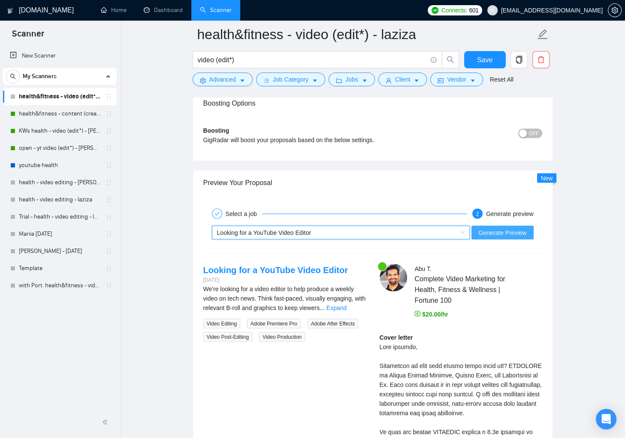
click at [487, 228] on span "Generate Preview" at bounding box center [502, 231] width 48 height 9
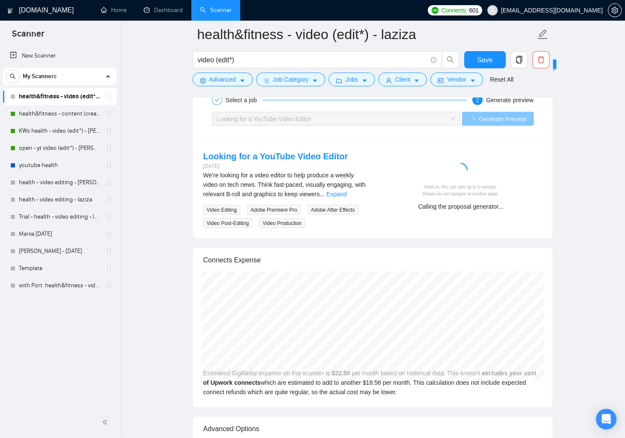
scroll to position [1673, 0]
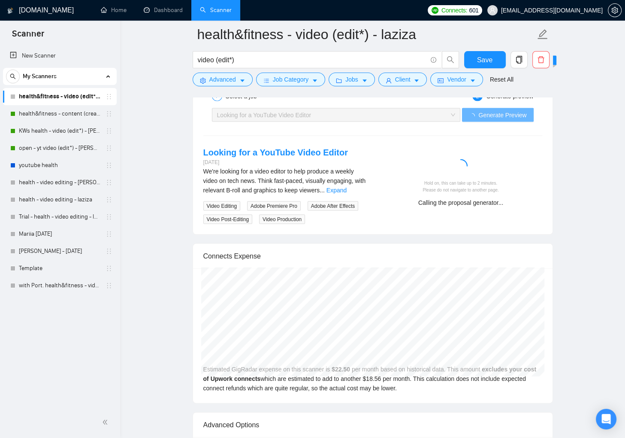
drag, startPoint x: 351, startPoint y: 189, endPoint x: 340, endPoint y: 191, distance: 11.4
click at [347, 189] on link "Expand" at bounding box center [336, 190] width 20 height 7
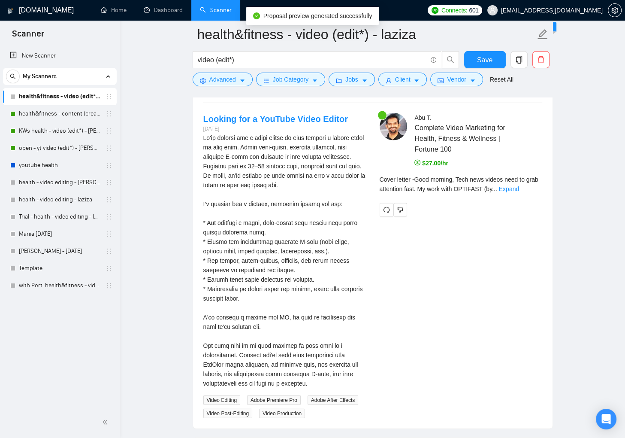
scroll to position [1704, 0]
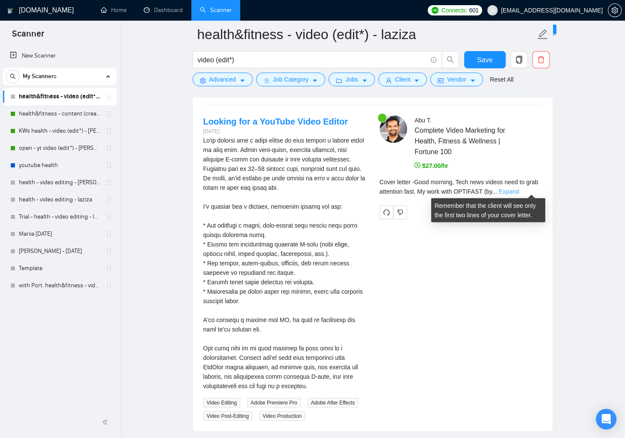
click at [519, 188] on link "Expand" at bounding box center [509, 191] width 20 height 7
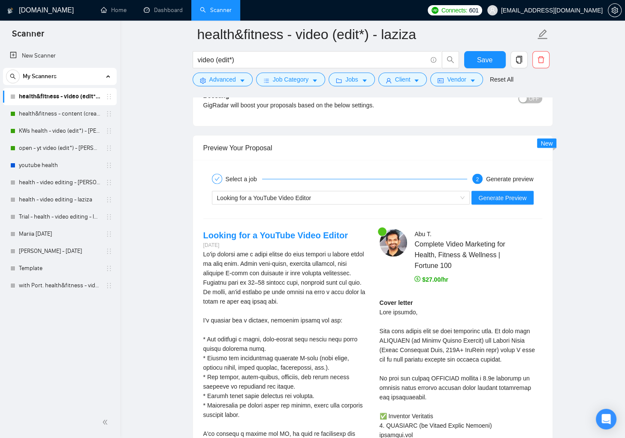
scroll to position [1498, 0]
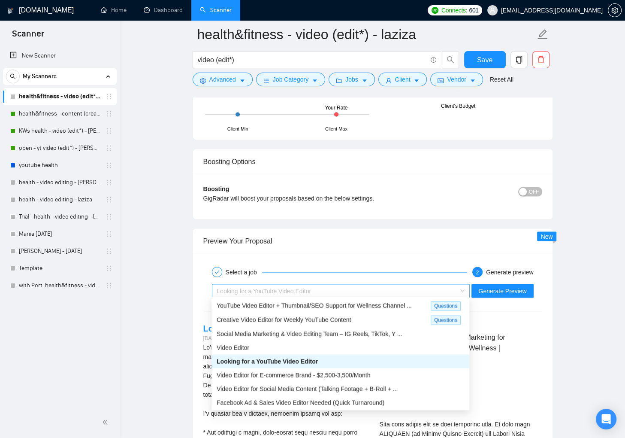
click at [281, 287] on span "Looking for a YouTube Video Editor" at bounding box center [264, 290] width 94 height 7
click at [309, 371] on span "Video Editor for E-commerce Brand - $2,500-3,500/Month" at bounding box center [294, 374] width 154 height 7
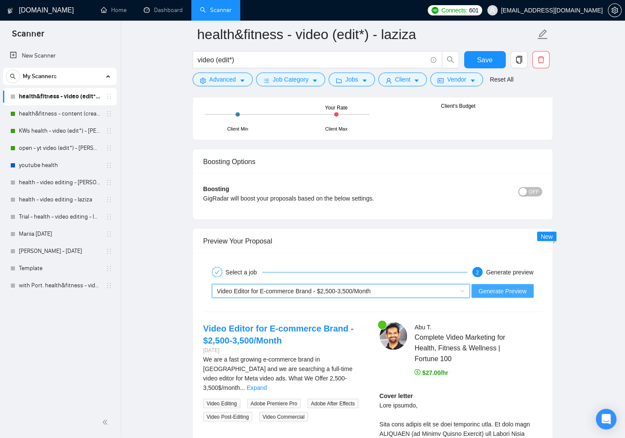
click at [512, 286] on span "Generate Preview" at bounding box center [502, 290] width 48 height 9
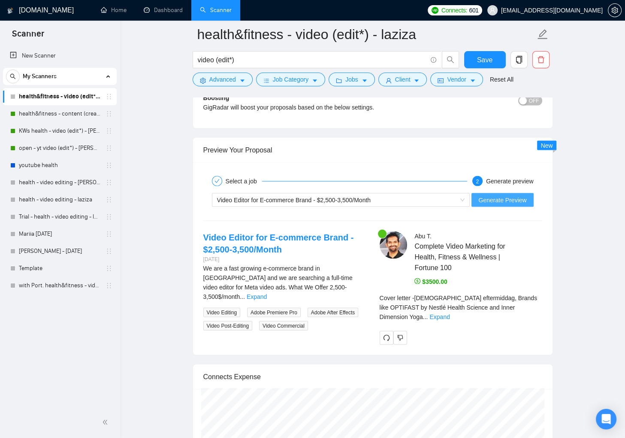
scroll to position [1602, 0]
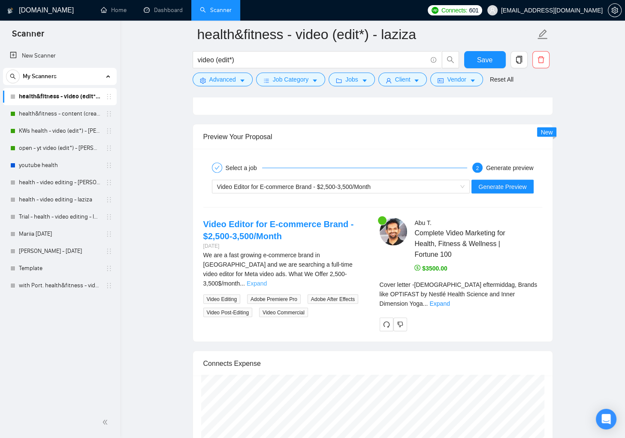
click at [267, 280] on link "Expand" at bounding box center [257, 283] width 20 height 7
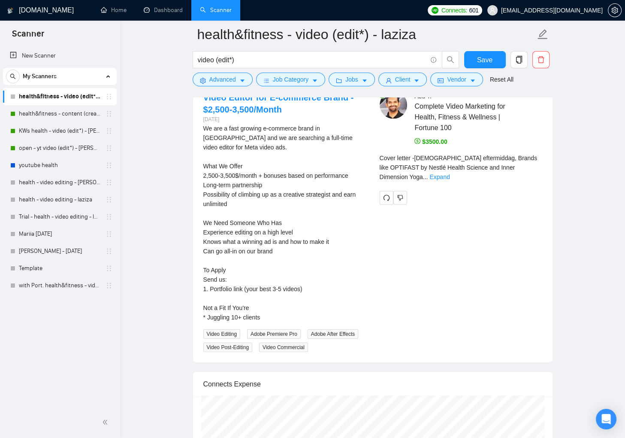
scroll to position [1736, 0]
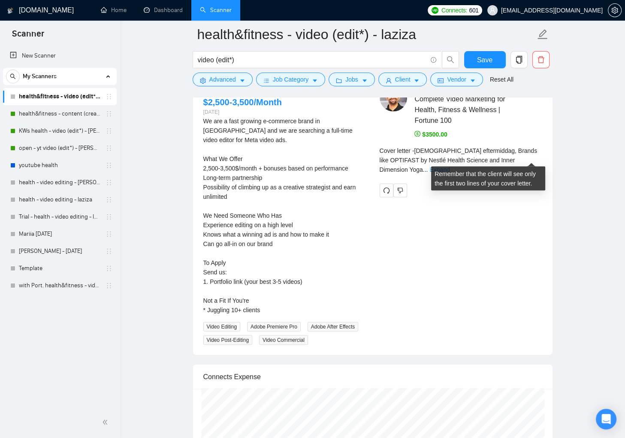
click at [450, 166] on link "Expand" at bounding box center [439, 169] width 20 height 7
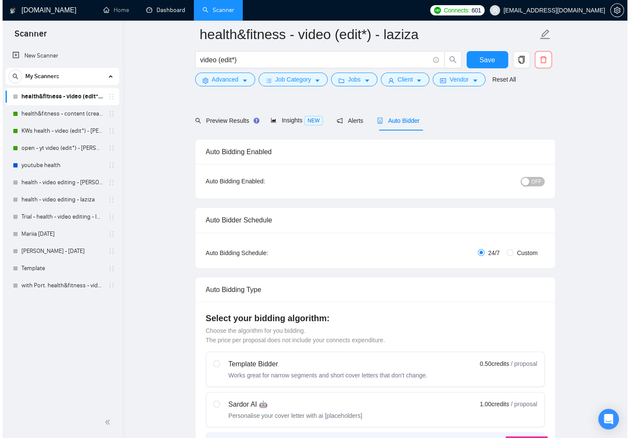
scroll to position [0, 0]
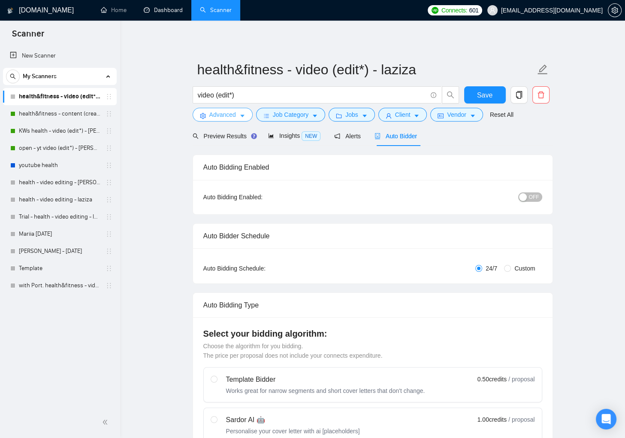
click at [230, 117] on span "Advanced" at bounding box center [222, 114] width 27 height 9
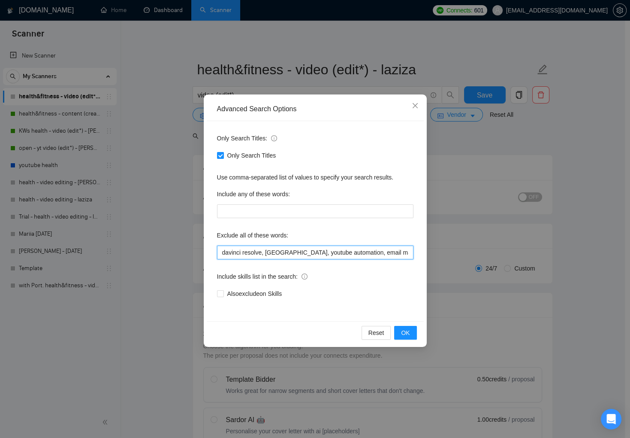
drag, startPoint x: 407, startPoint y: 254, endPoint x: 470, endPoint y: 278, distance: 67.5
click at [407, 253] on input "davinci resolve, riverside, youtube automation, email marketing, ai specialist,…" at bounding box center [315, 252] width 196 height 14
paste input "video ads"
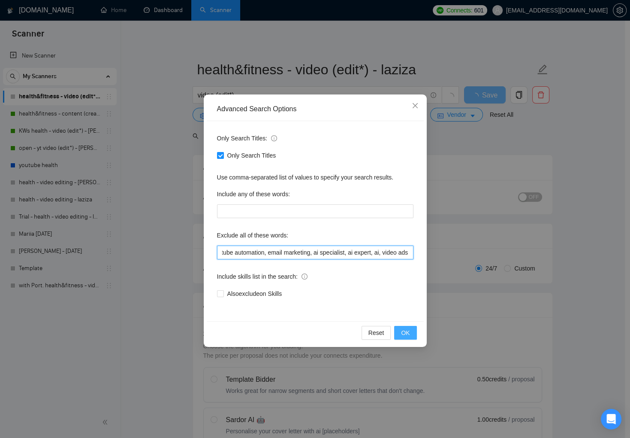
type input "davinci resolve, riverside, youtube automation, email marketing, ai specialist,…"
click at [410, 327] on button "OK" at bounding box center [405, 333] width 22 height 14
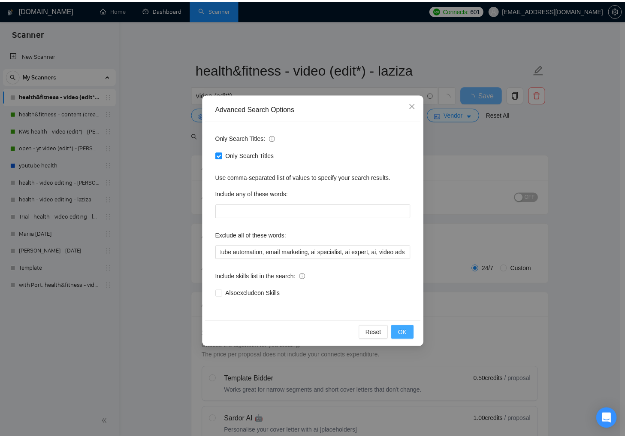
scroll to position [0, 0]
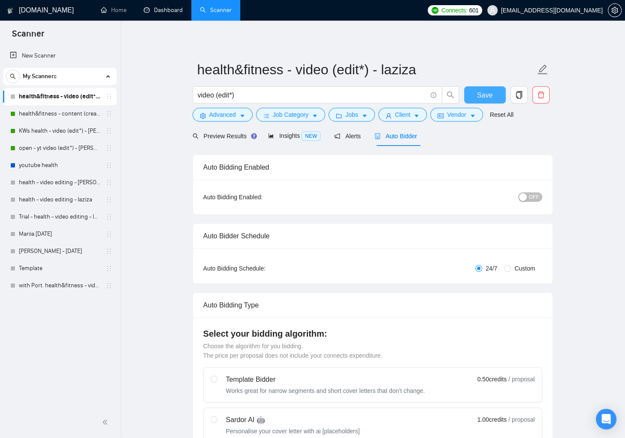
click at [489, 103] on button "Save" at bounding box center [485, 94] width 42 height 17
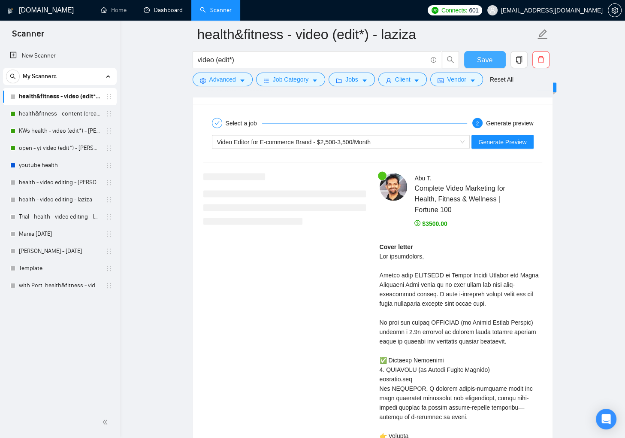
scroll to position [1646, 0]
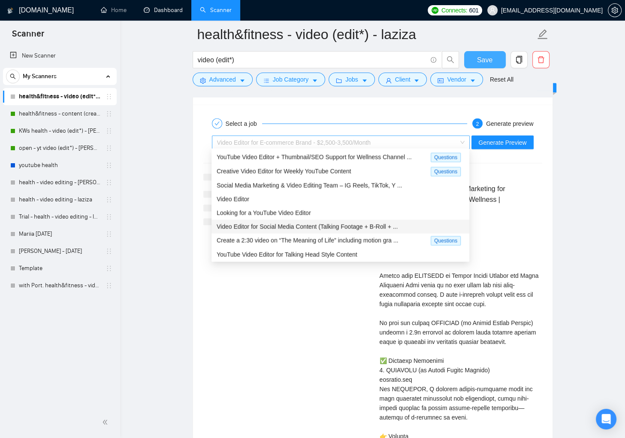
click at [462, 139] on span "Video Editor for E-commerce Brand - $2,500-3,500/Month" at bounding box center [341, 142] width 248 height 13
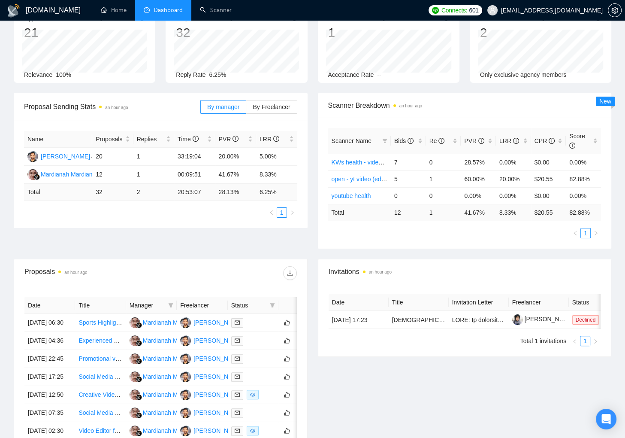
scroll to position [61, 0]
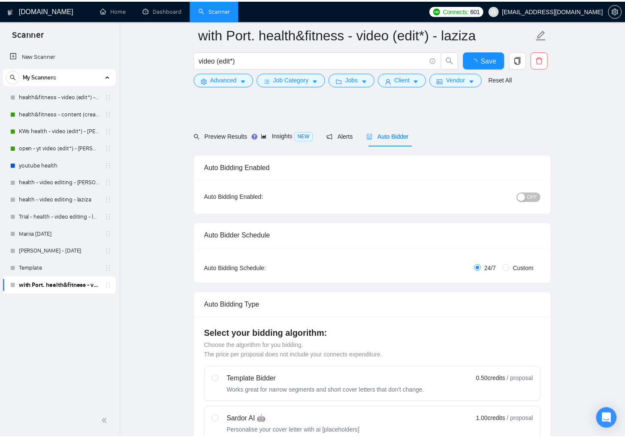
scroll to position [1568, 0]
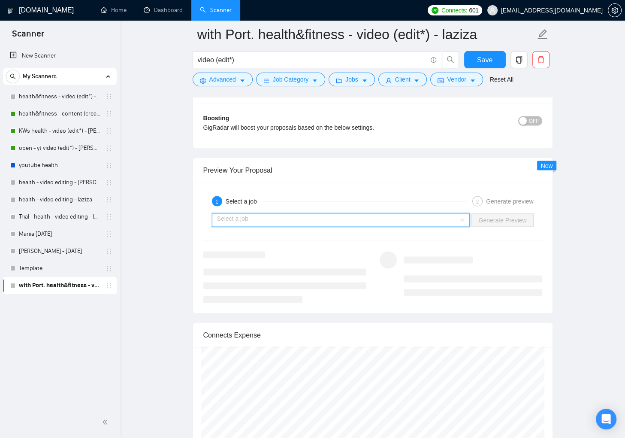
click at [440, 218] on input "search" at bounding box center [338, 220] width 242 height 13
click at [388, 219] on input "search" at bounding box center [338, 220] width 242 height 13
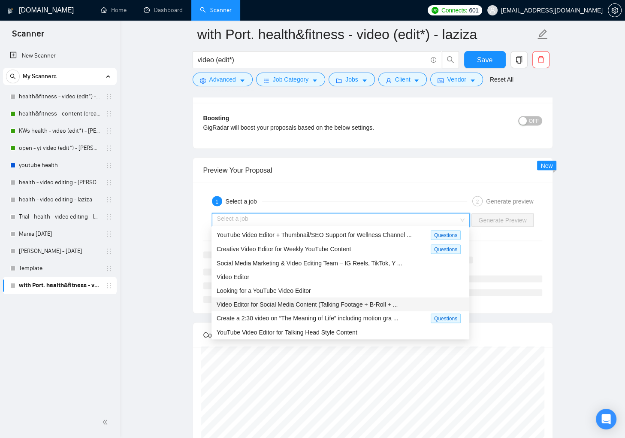
click at [407, 304] on div "Video Editor for Social Media Content (Talking Footage + B-Roll + ..." at bounding box center [341, 303] width 248 height 9
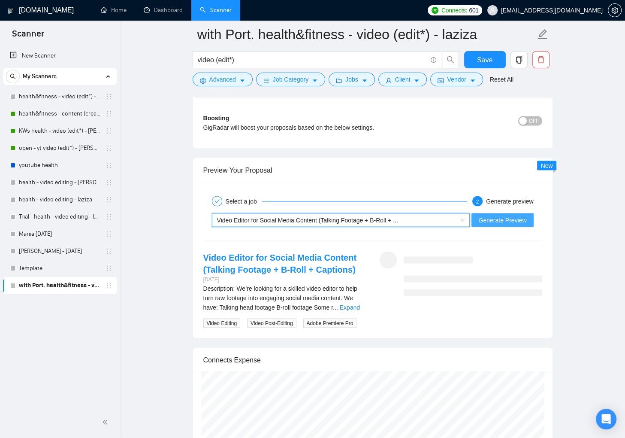
click at [489, 220] on span "Generate Preview" at bounding box center [502, 219] width 48 height 9
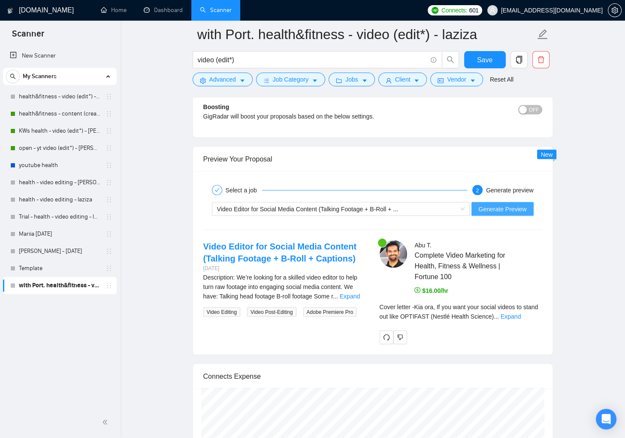
scroll to position [1594, 0]
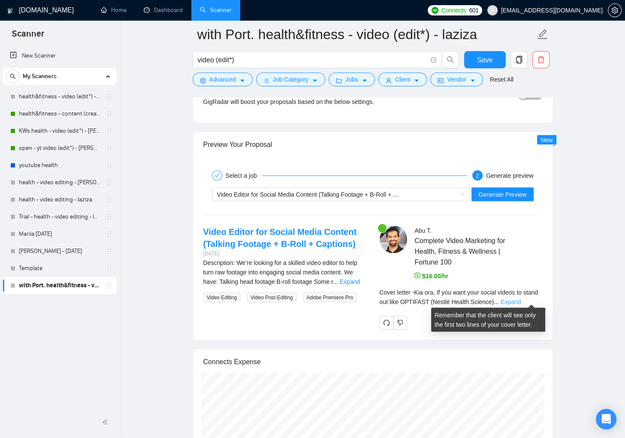
click at [521, 301] on link "Expand" at bounding box center [511, 301] width 20 height 7
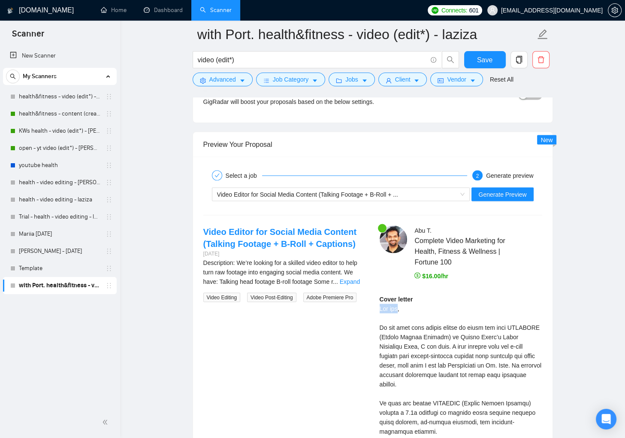
drag, startPoint x: 380, startPoint y: 307, endPoint x: 391, endPoint y: 306, distance: 10.8
copy div "Kia ora"
click at [495, 271] on div "$16.00/hr" at bounding box center [477, 275] width 127 height 9
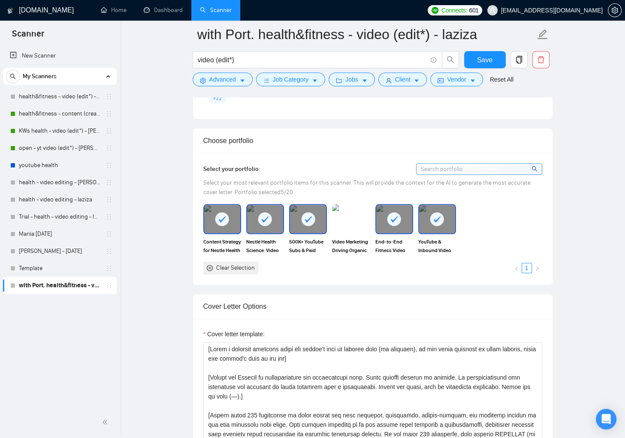
scroll to position [737, 0]
click at [544, 62] on icon "delete" at bounding box center [541, 60] width 8 height 8
click at [533, 104] on span "Yes" at bounding box center [530, 103] width 10 height 9
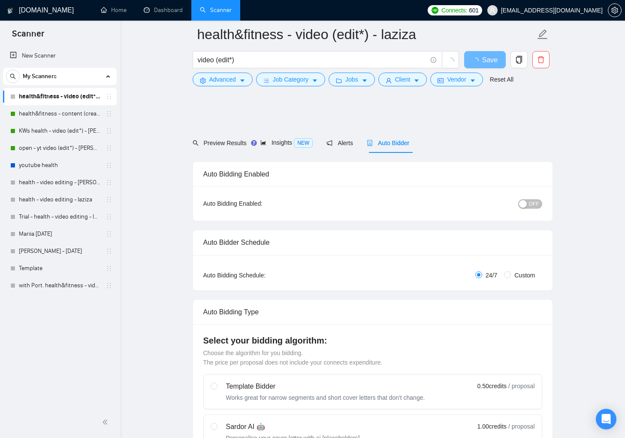
scroll to position [1646, 0]
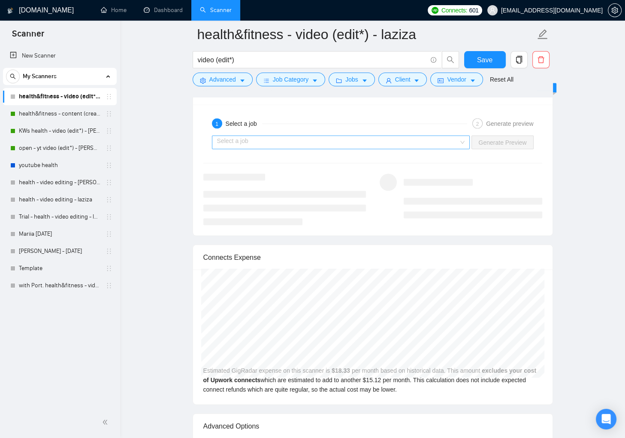
click at [449, 141] on input "search" at bounding box center [338, 142] width 242 height 13
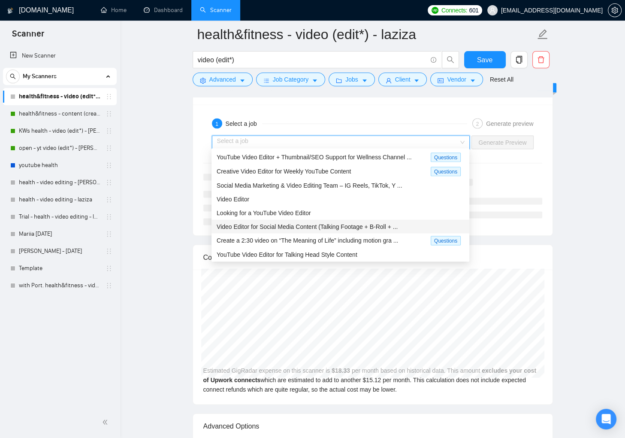
click at [356, 223] on span "Video Editor for Social Media Content (Talking Footage + B-Roll + ..." at bounding box center [307, 226] width 181 height 7
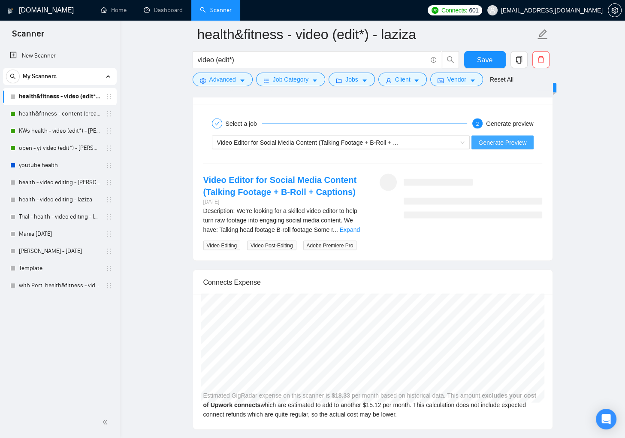
click at [503, 138] on span "Generate Preview" at bounding box center [502, 142] width 48 height 9
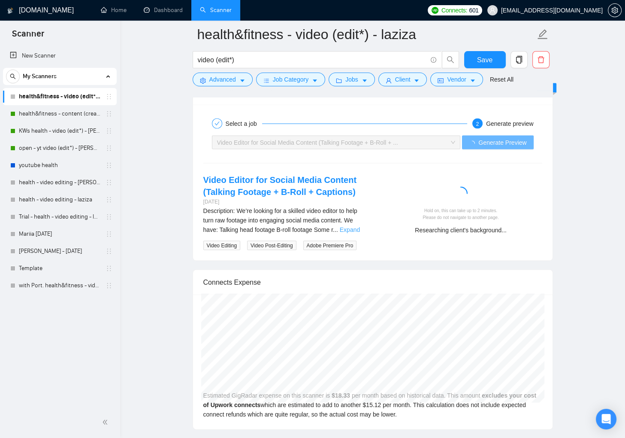
click at [347, 227] on link "Expand" at bounding box center [350, 229] width 20 height 7
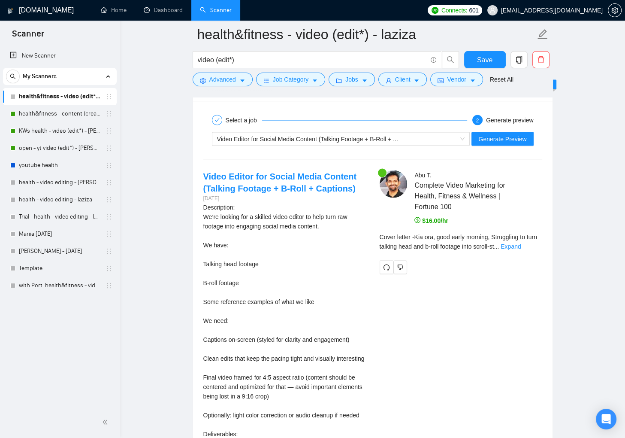
scroll to position [1652, 0]
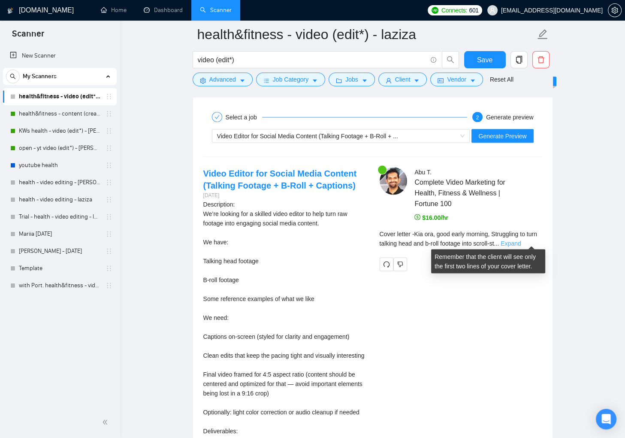
click at [521, 240] on link "Expand" at bounding box center [511, 243] width 20 height 7
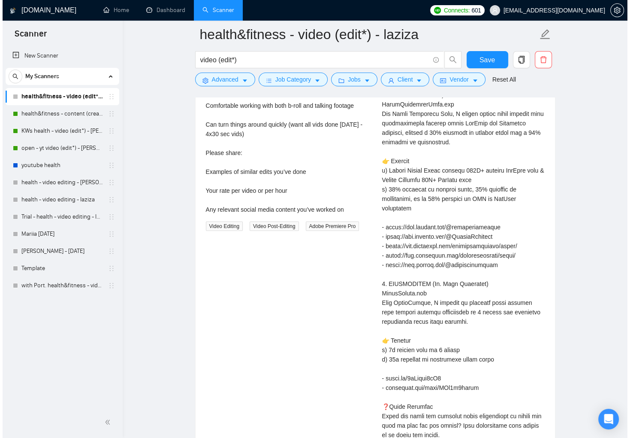
scroll to position [1238, 0]
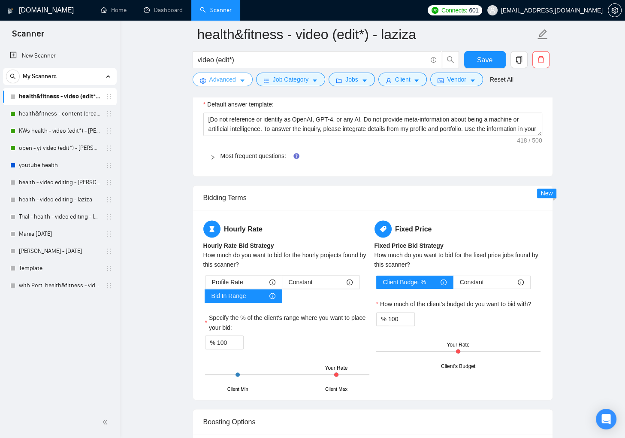
click at [242, 80] on icon "caret-down" at bounding box center [242, 81] width 4 height 3
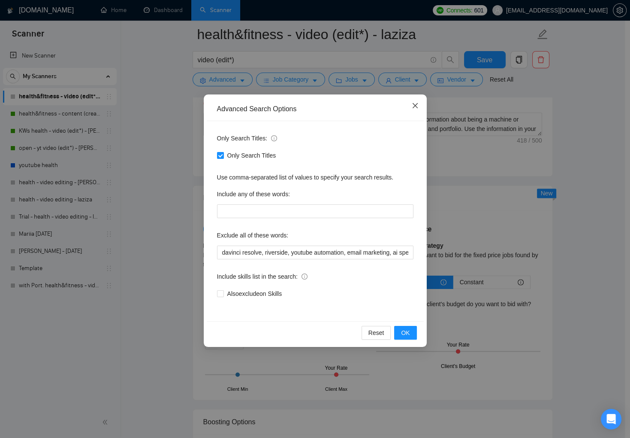
click at [416, 107] on icon "close" at bounding box center [414, 105] width 5 height 5
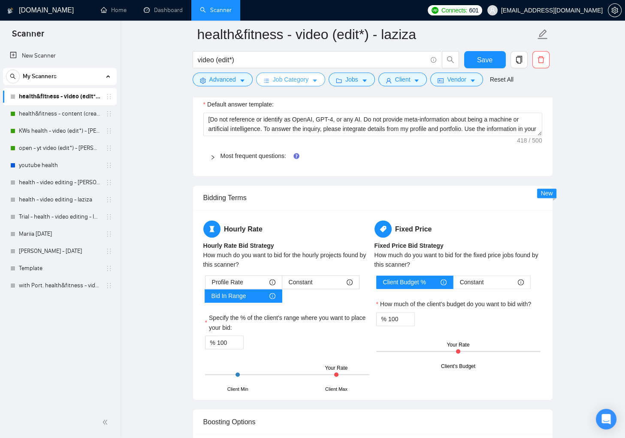
click at [317, 80] on icon "caret-down" at bounding box center [315, 81] width 4 height 3
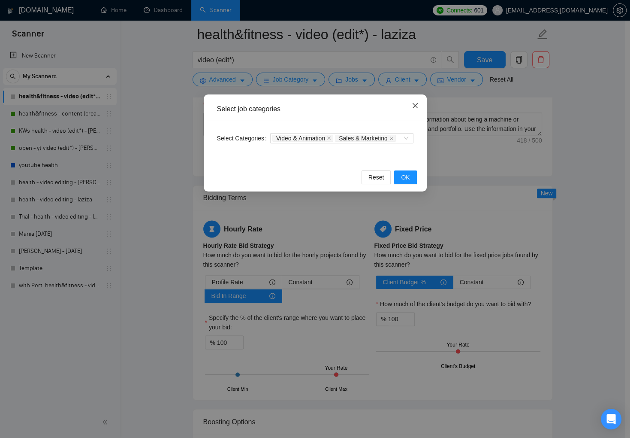
click at [417, 103] on icon "close" at bounding box center [414, 105] width 5 height 5
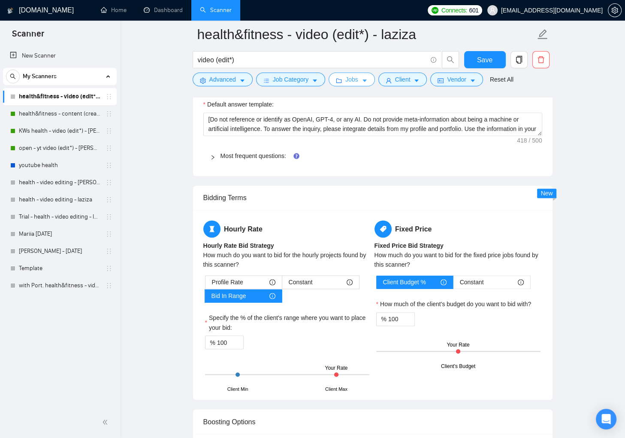
click at [367, 77] on span "caret-down" at bounding box center [365, 80] width 6 height 6
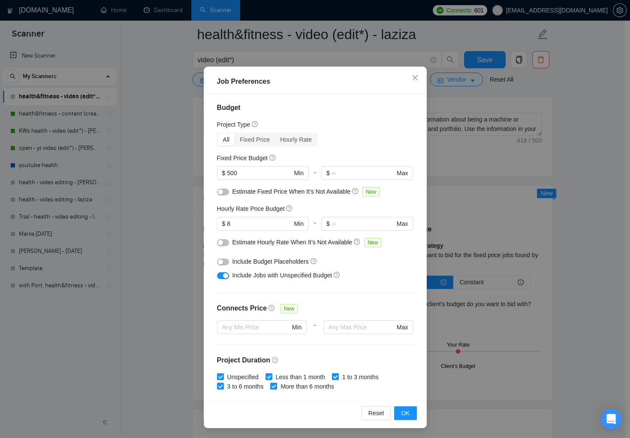
scroll to position [0, 0]
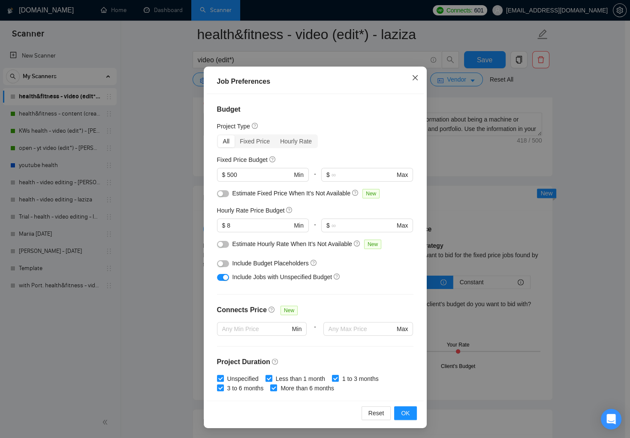
click at [414, 79] on icon "close" at bounding box center [414, 77] width 5 height 5
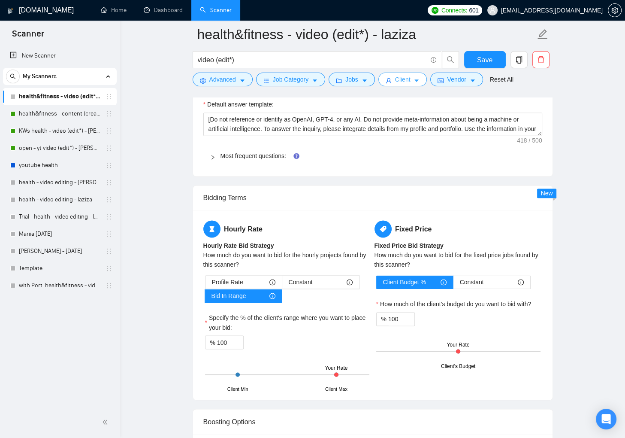
click at [409, 81] on span "Client" at bounding box center [402, 79] width 15 height 9
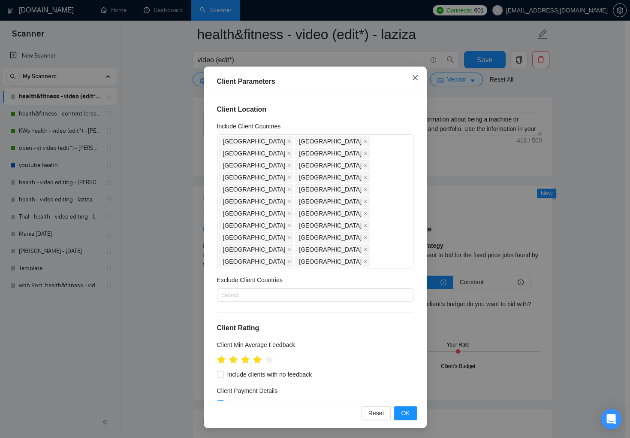
click at [412, 77] on icon "close" at bounding box center [414, 77] width 5 height 5
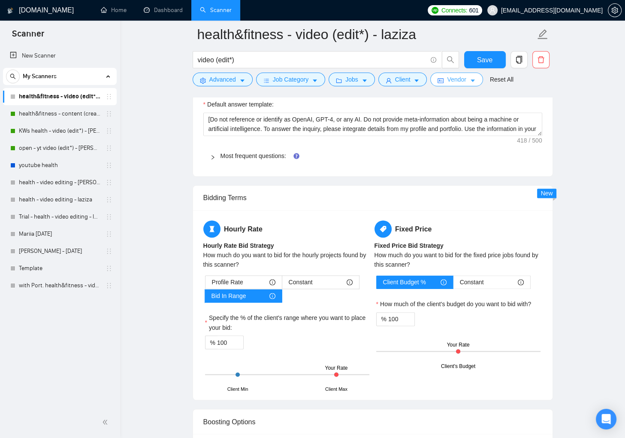
click at [466, 77] on span "Vendor" at bounding box center [456, 79] width 19 height 9
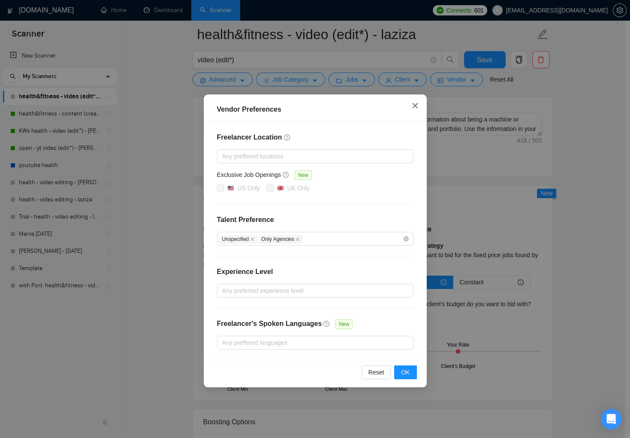
click at [418, 103] on icon "close" at bounding box center [415, 105] width 7 height 7
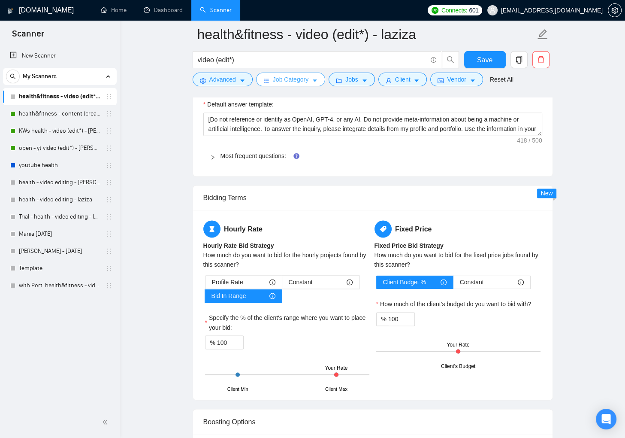
click at [274, 83] on span "Job Category" at bounding box center [291, 79] width 36 height 9
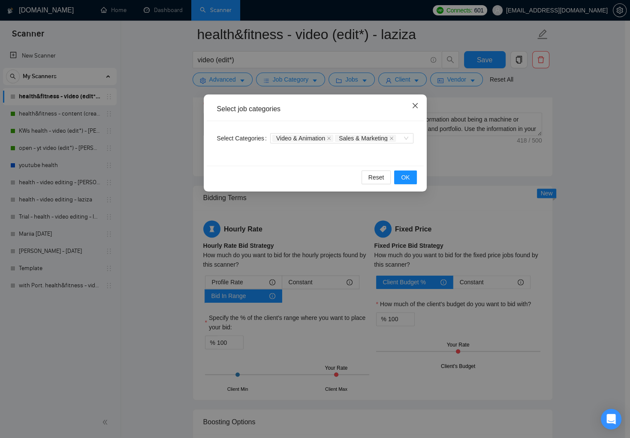
click at [413, 107] on icon "close" at bounding box center [414, 105] width 5 height 5
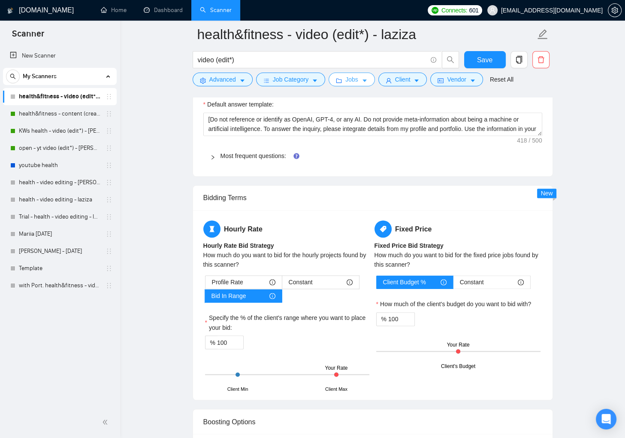
click at [363, 80] on button "Jobs" at bounding box center [352, 79] width 46 height 14
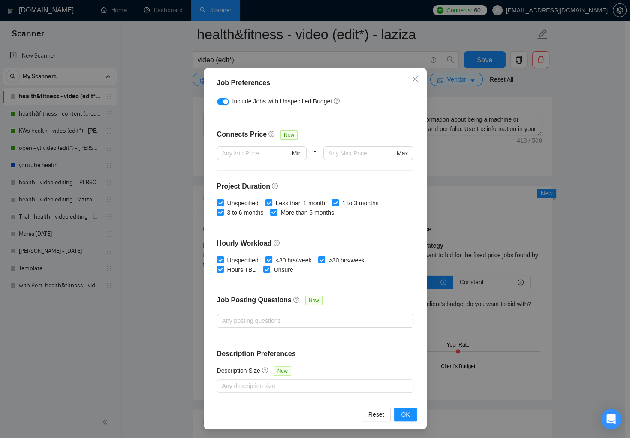
scroll to position [40, 0]
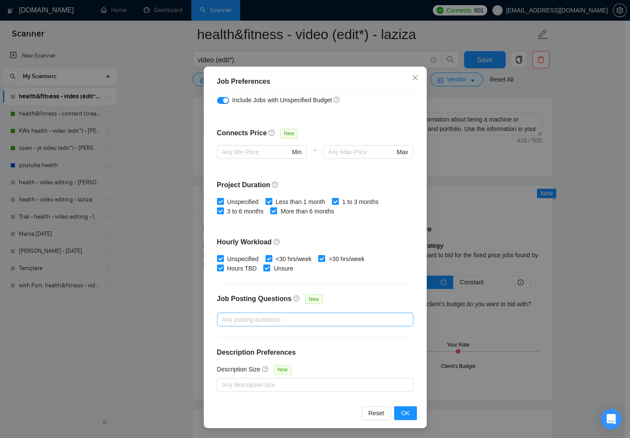
click at [379, 317] on div at bounding box center [311, 319] width 184 height 10
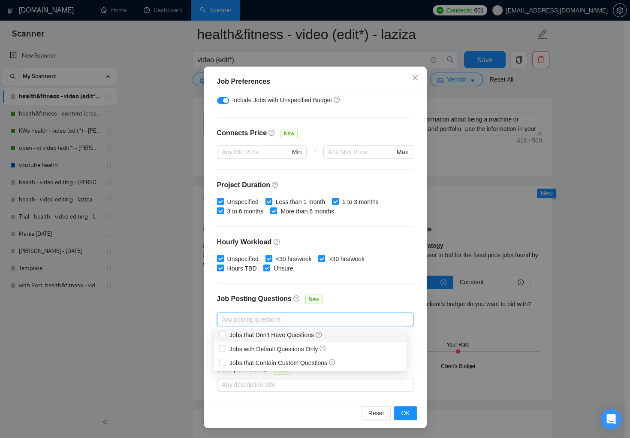
click at [400, 290] on div "Budget Project Type All Fixed Price Hourly Rate Fixed Price Budget $ 500 Min - …" at bounding box center [315, 247] width 217 height 306
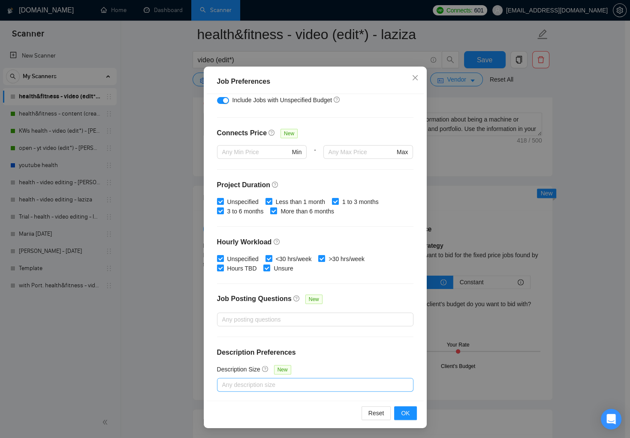
click at [349, 381] on div at bounding box center [311, 384] width 184 height 10
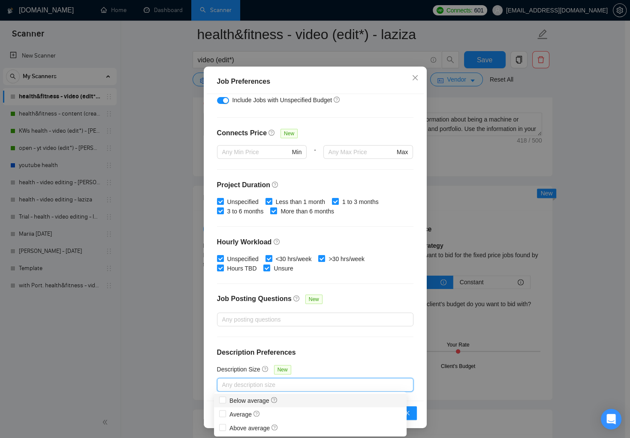
click at [387, 353] on h4 "Description Preferences" at bounding box center [315, 352] width 196 height 10
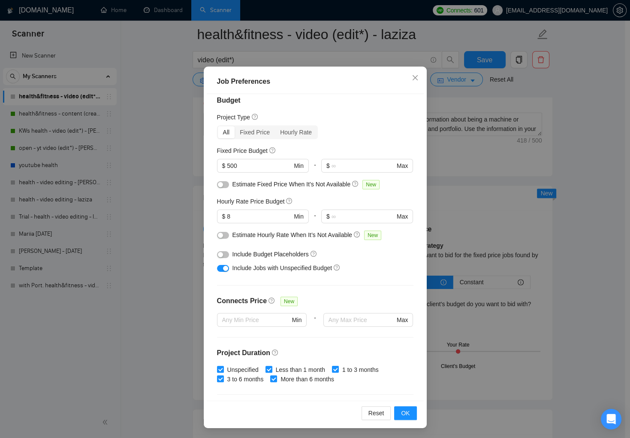
scroll to position [0, 0]
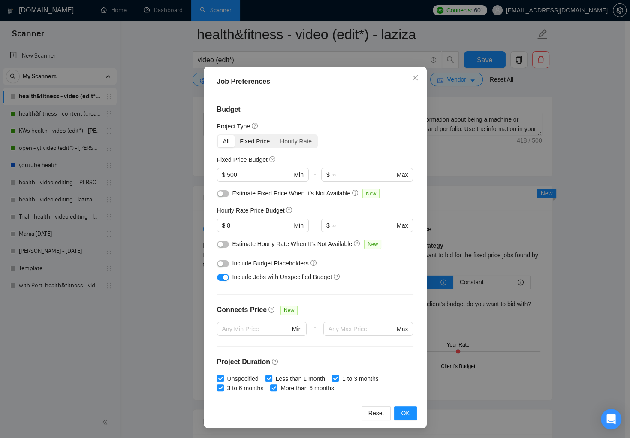
click at [251, 141] on div "Fixed Price" at bounding box center [255, 141] width 40 height 12
click at [235, 135] on input "Fixed Price" at bounding box center [235, 135] width 0 height 0
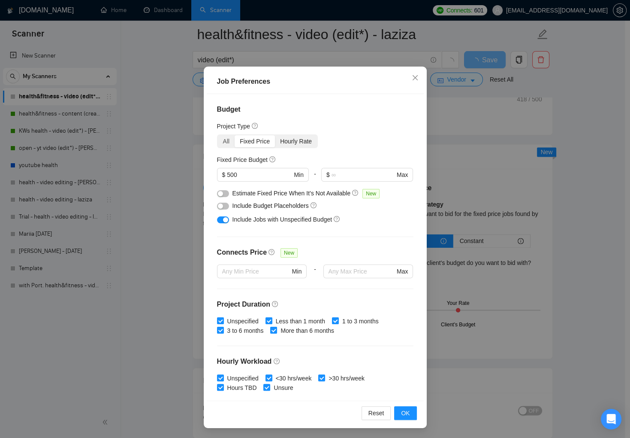
click at [302, 138] on div "Hourly Rate" at bounding box center [296, 141] width 42 height 12
click at [275, 135] on input "Hourly Rate" at bounding box center [275, 135] width 0 height 0
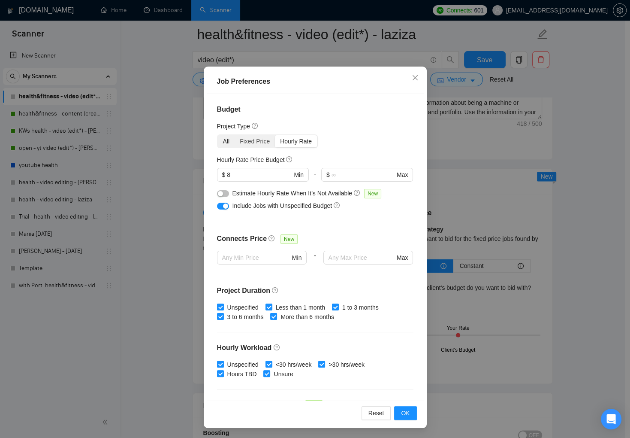
click at [223, 142] on div "All" at bounding box center [226, 141] width 17 height 12
click at [218, 135] on input "All" at bounding box center [218, 135] width 0 height 0
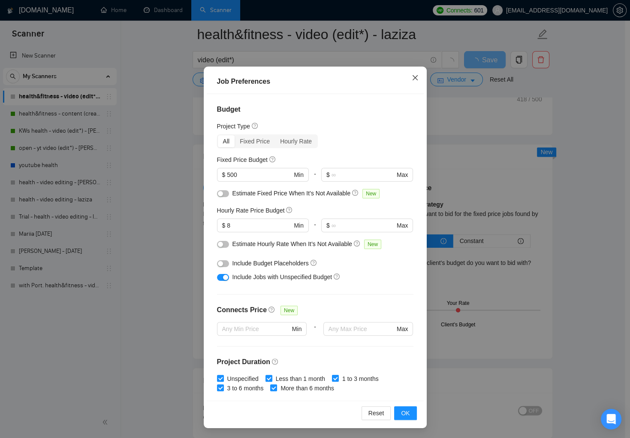
click at [412, 77] on icon "close" at bounding box center [414, 77] width 5 height 5
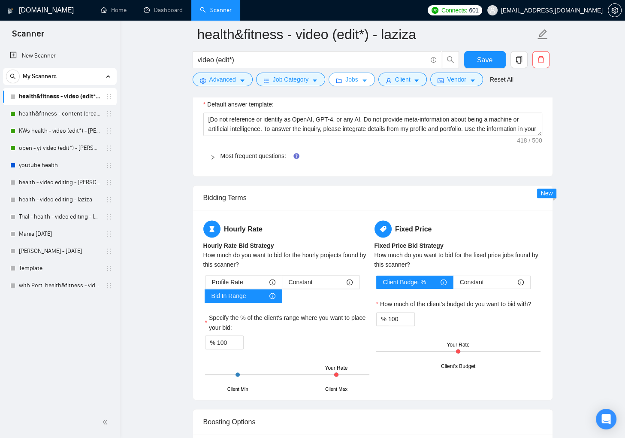
click at [345, 82] on button "Jobs" at bounding box center [352, 79] width 46 height 14
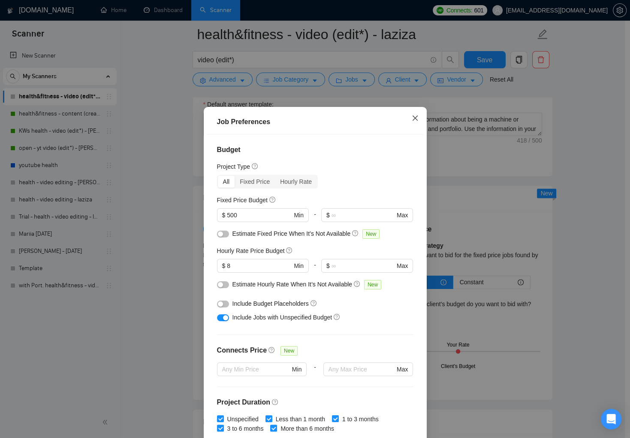
click at [412, 117] on icon "close" at bounding box center [415, 118] width 7 height 7
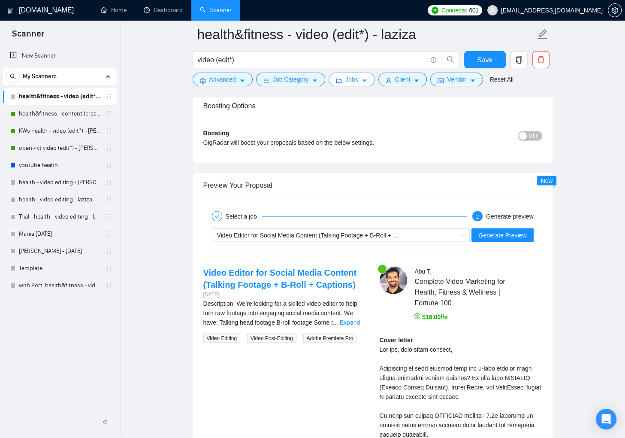
scroll to position [1658, 0]
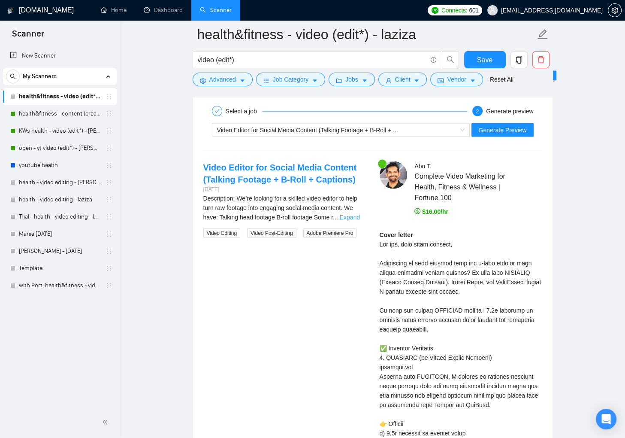
click at [352, 214] on link "Expand" at bounding box center [350, 217] width 20 height 7
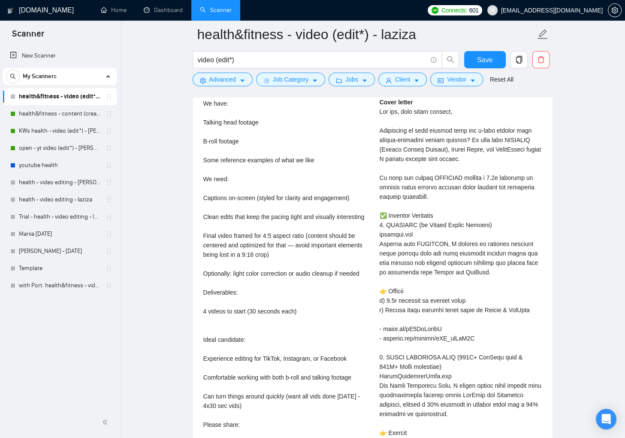
scroll to position [1184, 0]
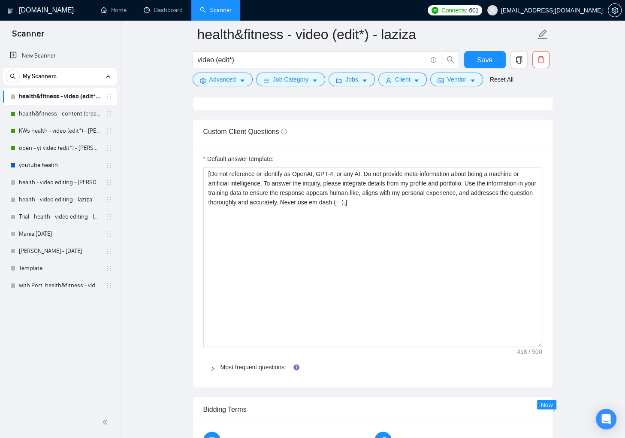
drag, startPoint x: 541, startPoint y: 187, endPoint x: 545, endPoint y: 323, distance: 136.5
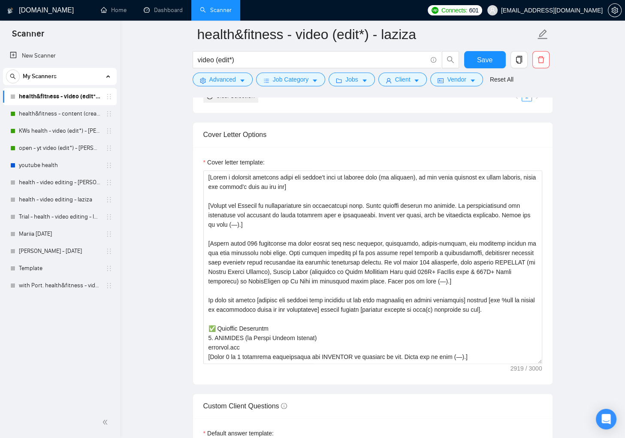
scroll to position [903, 0]
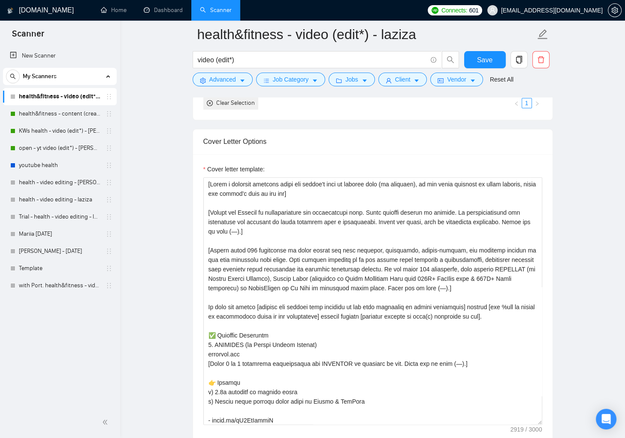
drag, startPoint x: 539, startPoint y: 366, endPoint x: 548, endPoint y: 437, distance: 71.8
click at [548, 437] on div "Cover letter template:" at bounding box center [372, 299] width 359 height 291
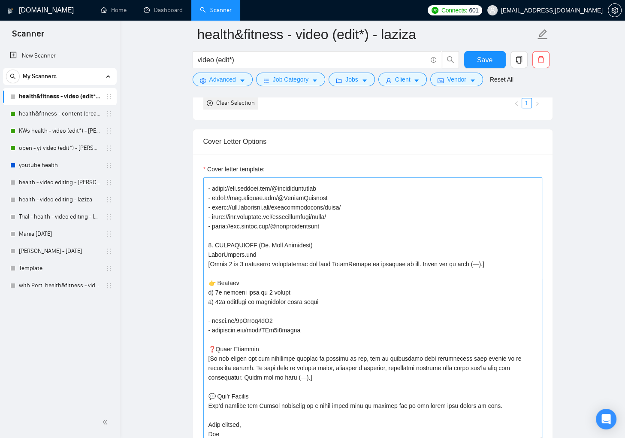
scroll to position [0, 0]
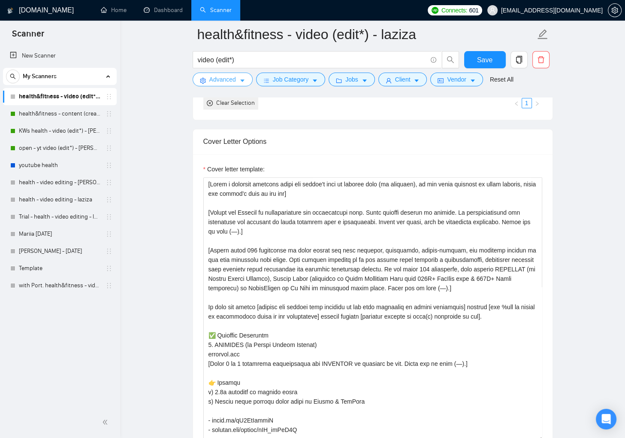
click at [226, 80] on span "Advanced" at bounding box center [222, 79] width 27 height 9
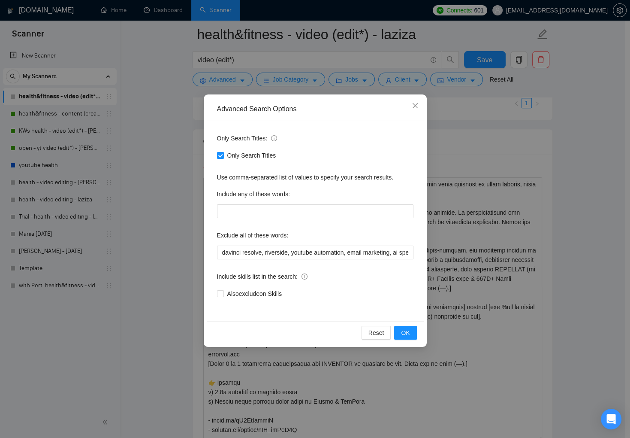
click at [155, 144] on div "Advanced Search Options Only Search Titles: Only Search Titles Use comma-separa…" at bounding box center [315, 219] width 630 height 438
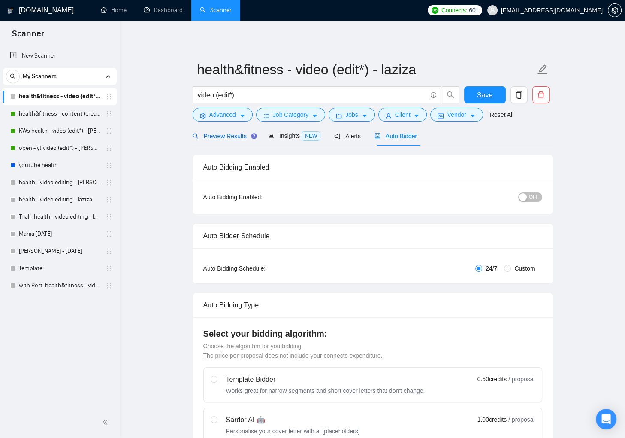
click at [231, 134] on span "Preview Results" at bounding box center [224, 136] width 62 height 7
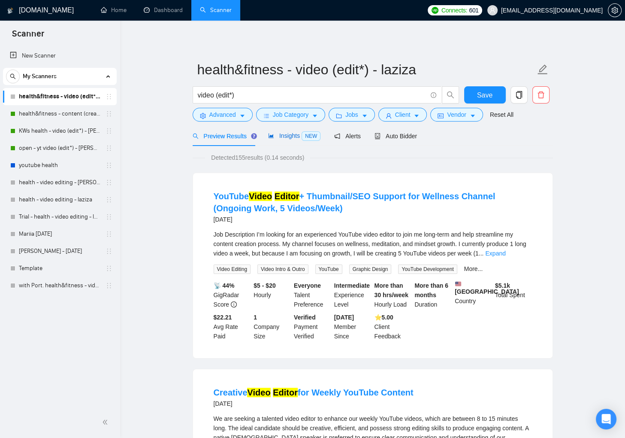
click at [285, 133] on span "Insights NEW" at bounding box center [294, 135] width 52 height 7
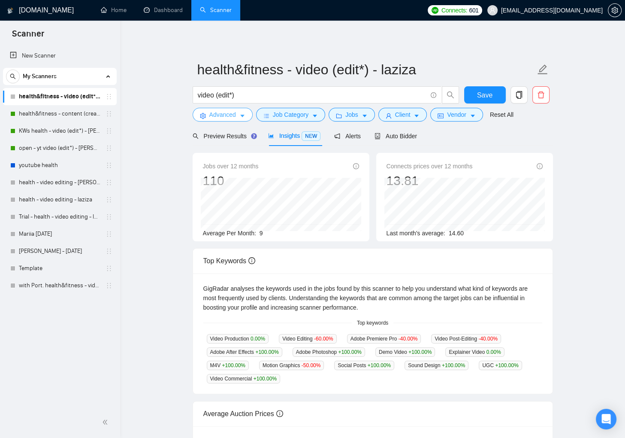
click at [239, 119] on button "Advanced" at bounding box center [223, 115] width 60 height 14
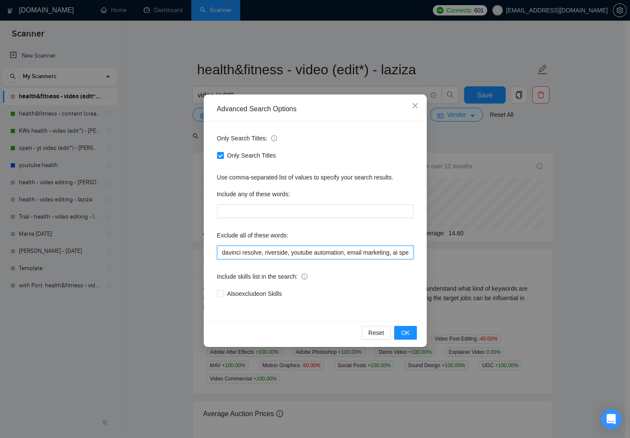
click at [395, 253] on input "davinci resolve, riverside, youtube automation, email marketing, ai specialist,…" at bounding box center [315, 252] width 196 height 14
click at [413, 332] on button "OK" at bounding box center [405, 333] width 22 height 14
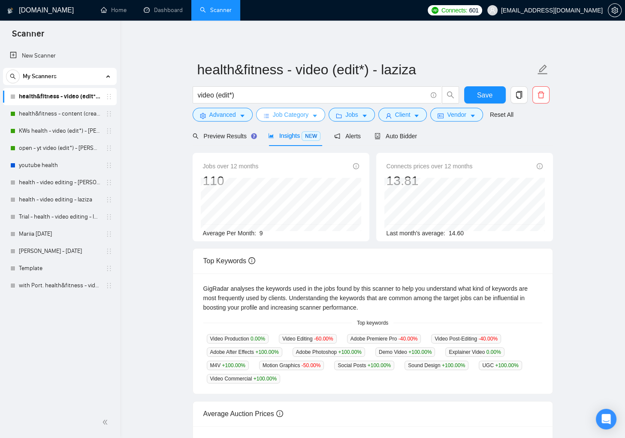
click at [321, 118] on button "Job Category" at bounding box center [290, 115] width 69 height 14
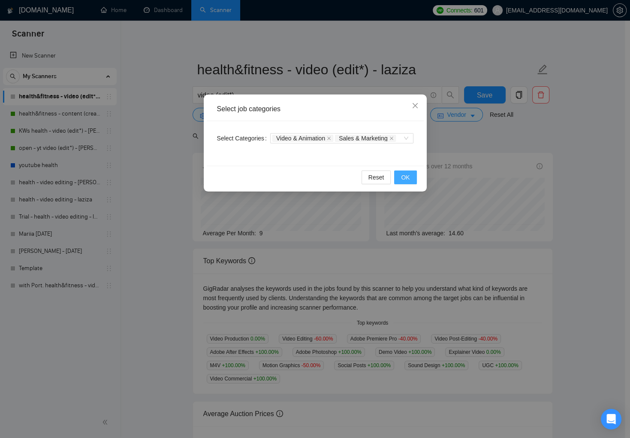
click at [405, 177] on span "OK" at bounding box center [405, 176] width 9 height 9
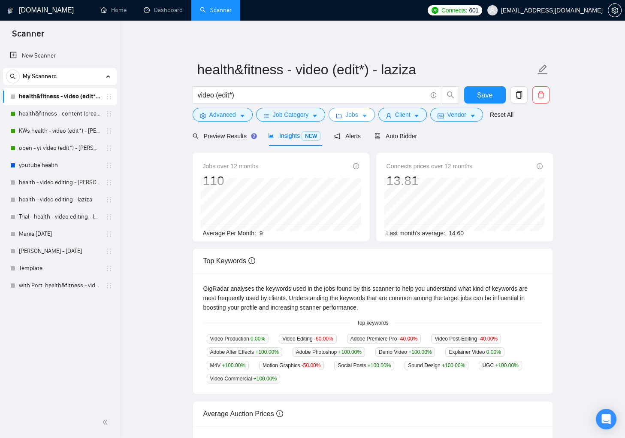
click at [365, 117] on icon "caret-down" at bounding box center [365, 116] width 6 height 6
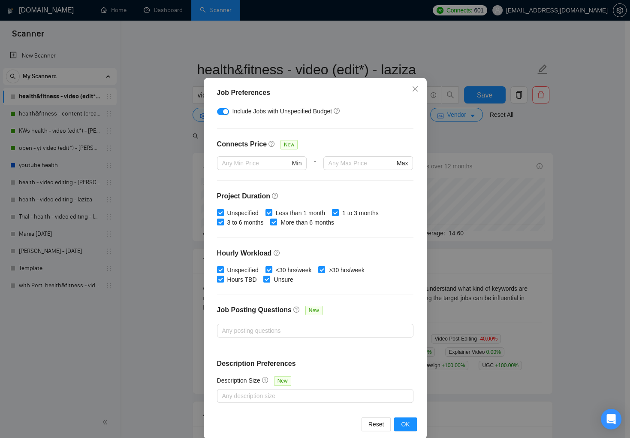
scroll to position [40, 0]
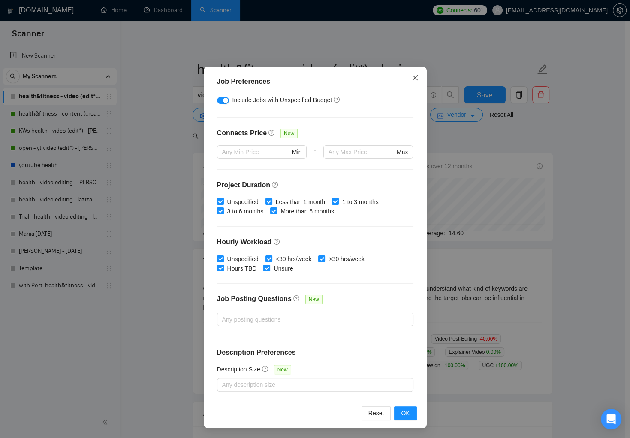
click at [413, 77] on icon "close" at bounding box center [414, 77] width 5 height 5
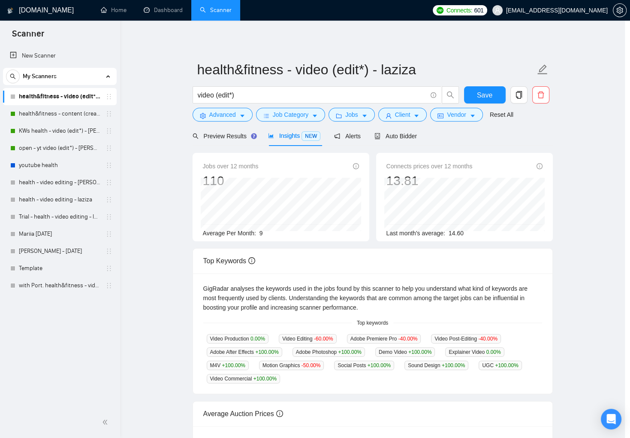
scroll to position [0, 0]
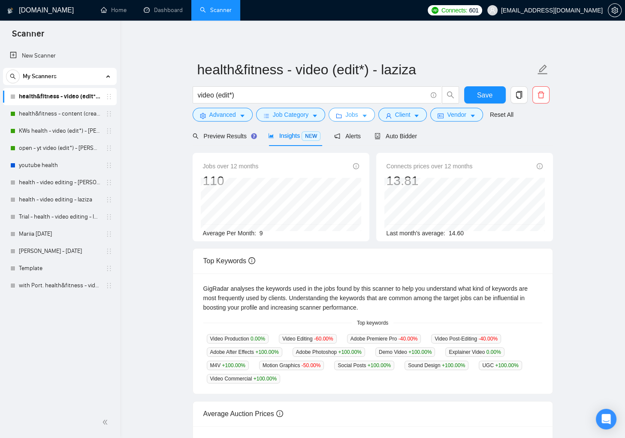
click at [362, 119] on button "Jobs" at bounding box center [352, 115] width 46 height 14
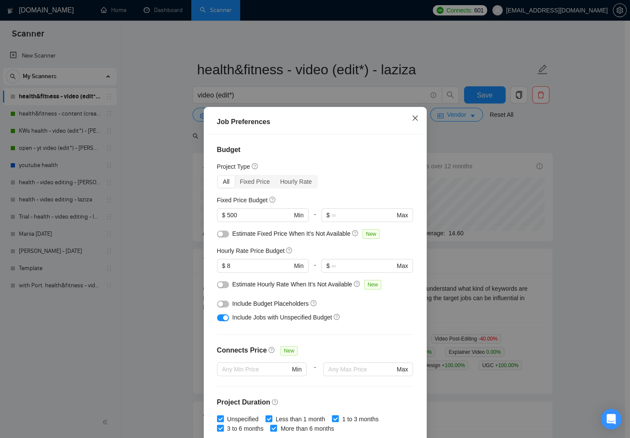
click at [415, 117] on icon "close" at bounding box center [415, 118] width 7 height 7
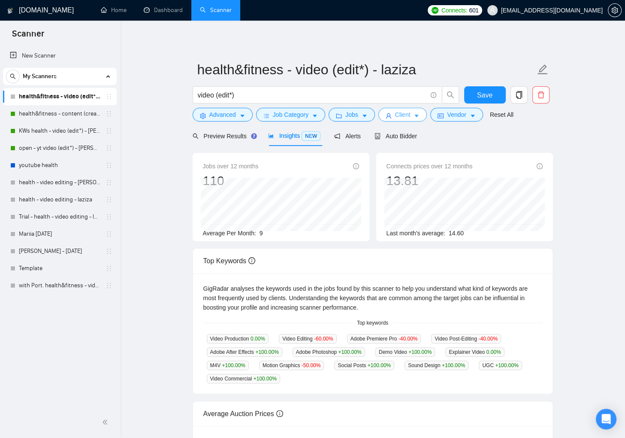
click at [419, 116] on icon "caret-down" at bounding box center [417, 116] width 4 height 3
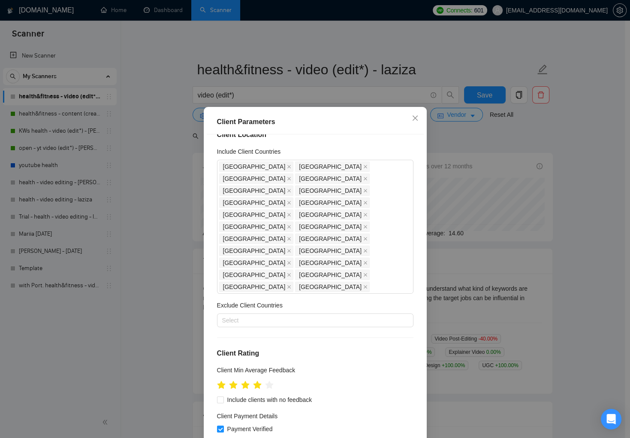
scroll to position [42, 0]
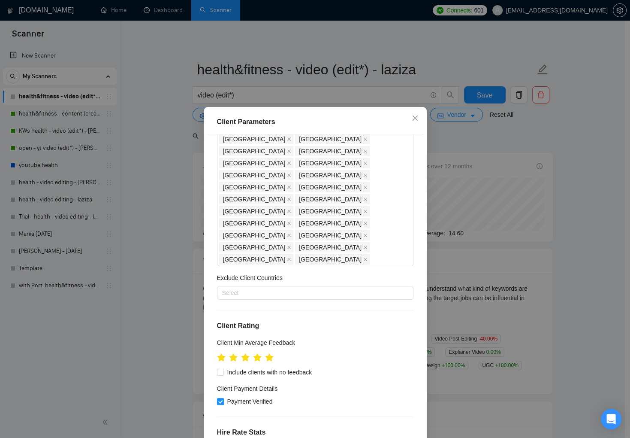
click at [269, 353] on icon "star" at bounding box center [269, 357] width 9 height 9
drag, startPoint x: 256, startPoint y: 311, endPoint x: 281, endPoint y: 313, distance: 24.5
click at [257, 353] on icon "star" at bounding box center [257, 357] width 8 height 8
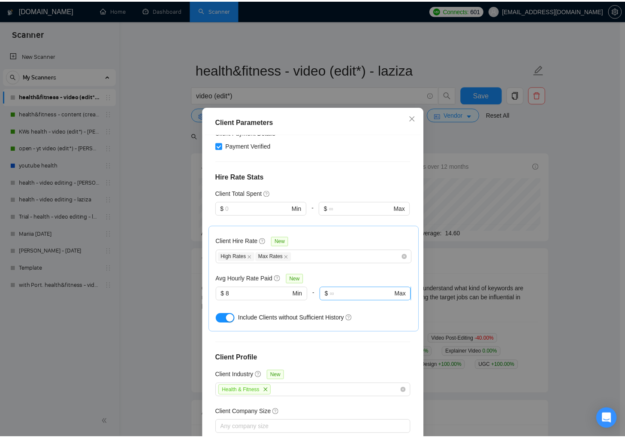
scroll to position [299, 0]
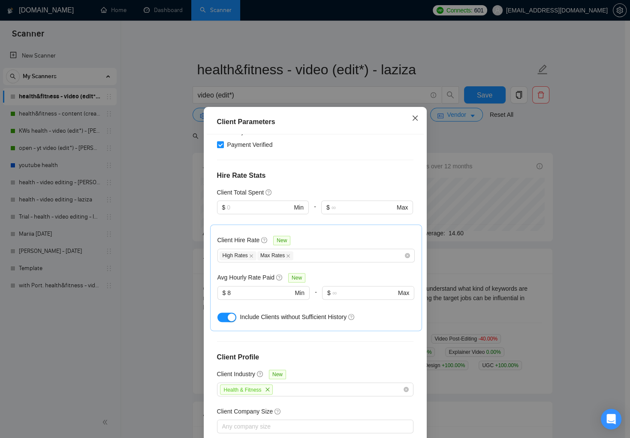
click at [412, 118] on icon "close" at bounding box center [415, 118] width 7 height 7
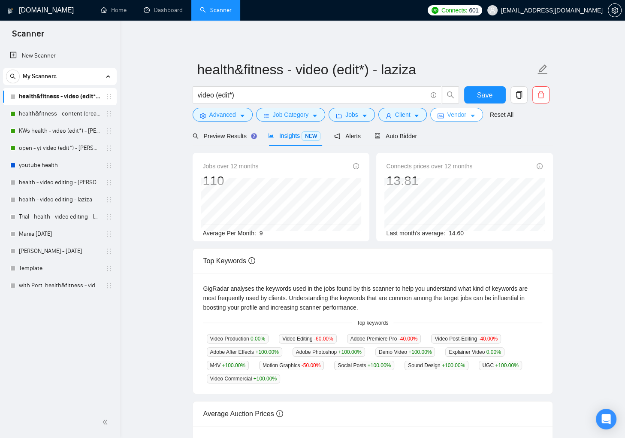
click at [472, 112] on button "Vendor" at bounding box center [456, 115] width 52 height 14
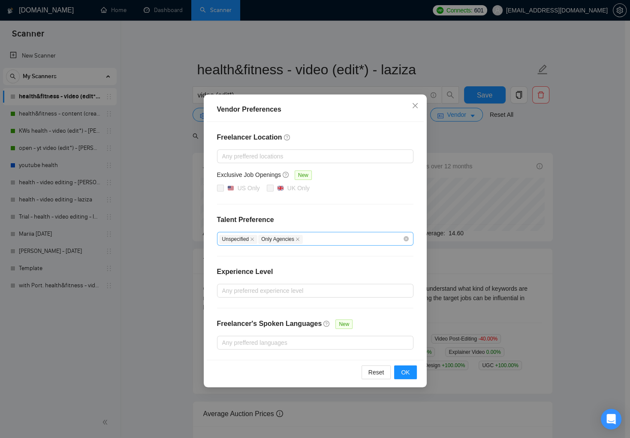
click at [336, 239] on div "Unspecified Only Agencies" at bounding box center [311, 238] width 184 height 10
click at [416, 106] on icon "close" at bounding box center [414, 105] width 5 height 5
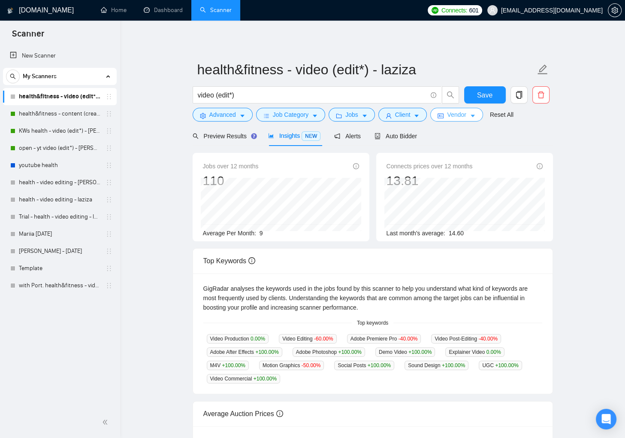
click at [466, 117] on span "Vendor" at bounding box center [456, 114] width 19 height 9
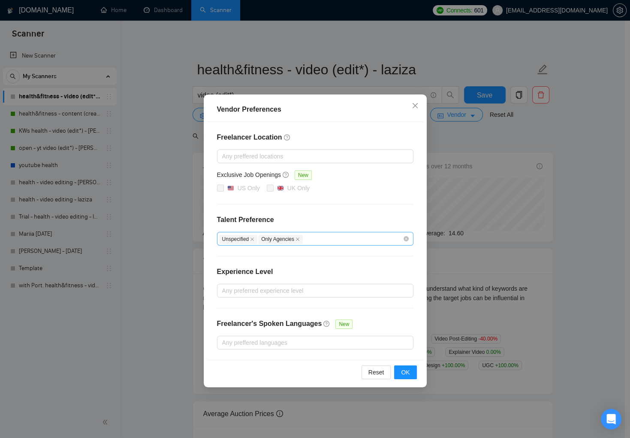
click at [352, 239] on div "Unspecified Only Agencies" at bounding box center [311, 238] width 184 height 10
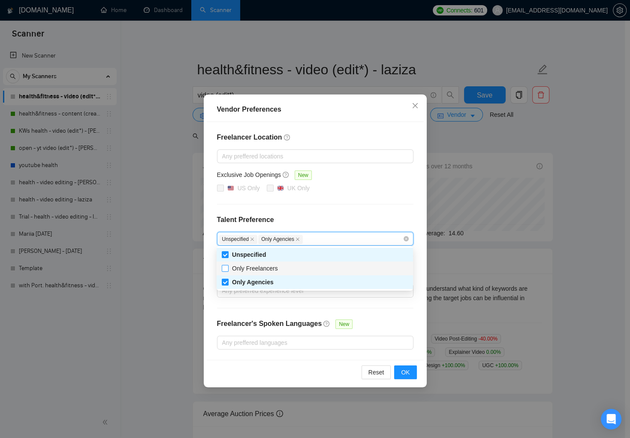
click at [235, 269] on span "Only Freelancers" at bounding box center [255, 268] width 46 height 7
click at [228, 269] on input "Only Freelancers" at bounding box center [225, 268] width 6 height 6
checkbox input "true"
click at [405, 371] on span "OK" at bounding box center [405, 371] width 9 height 9
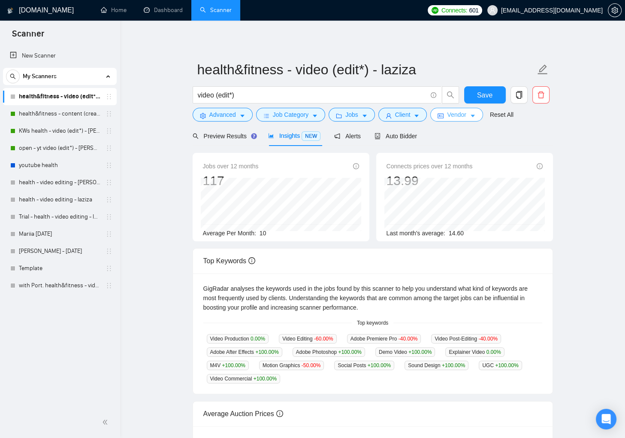
click at [472, 109] on button "Vendor" at bounding box center [456, 115] width 52 height 14
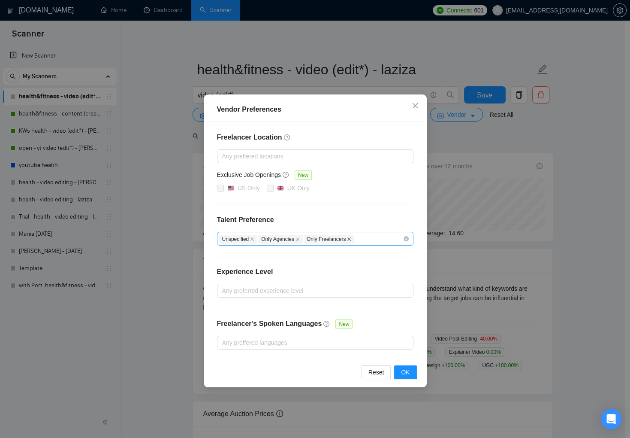
click at [351, 238] on icon "close" at bounding box center [349, 239] width 4 height 4
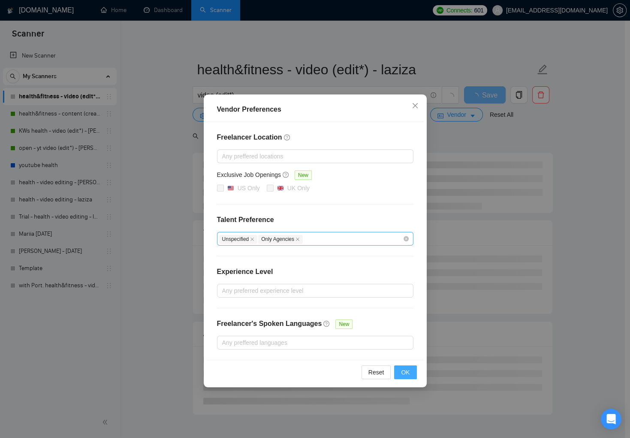
click at [407, 371] on span "OK" at bounding box center [405, 371] width 9 height 9
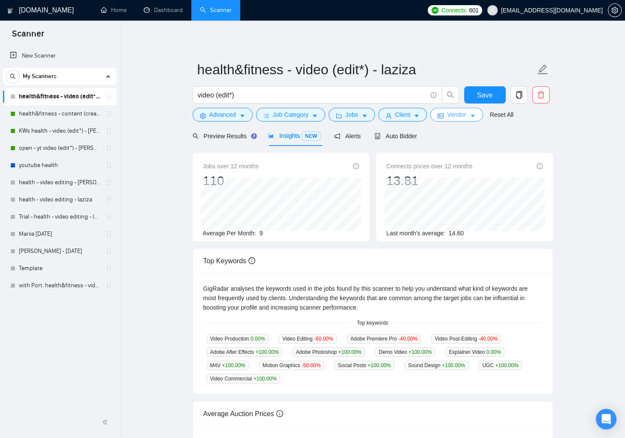
click at [472, 114] on button "Vendor" at bounding box center [456, 115] width 52 height 14
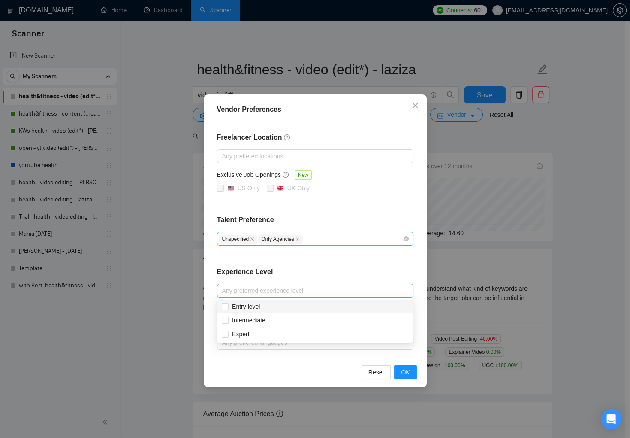
click at [373, 290] on div at bounding box center [311, 290] width 184 height 10
click at [226, 320] on input "Intermediate" at bounding box center [225, 320] width 6 height 6
checkbox input "true"
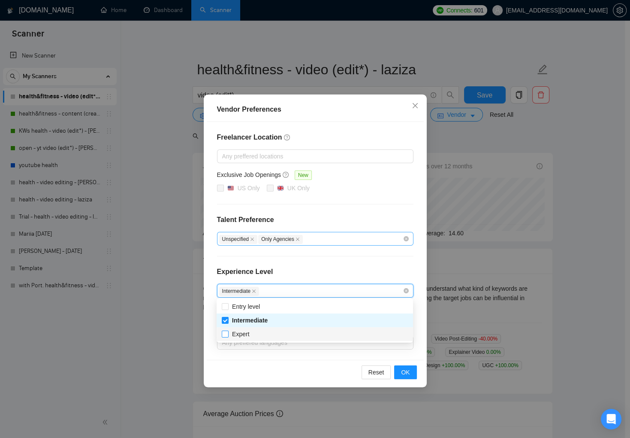
drag, startPoint x: 224, startPoint y: 333, endPoint x: 231, endPoint y: 336, distance: 7.1
click at [224, 333] on input "Expert" at bounding box center [225, 333] width 6 height 6
checkbox input "true"
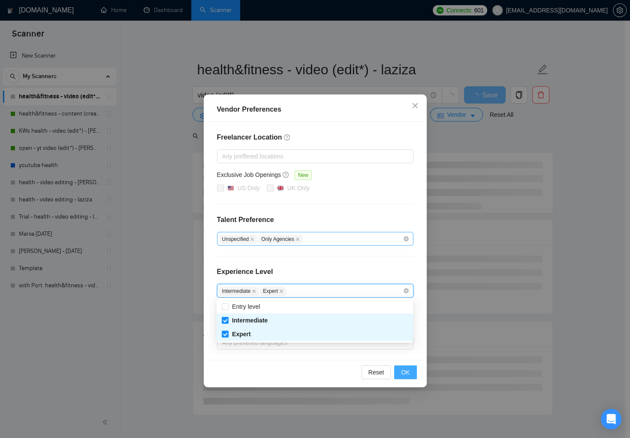
click at [405, 370] on span "OK" at bounding box center [405, 371] width 9 height 9
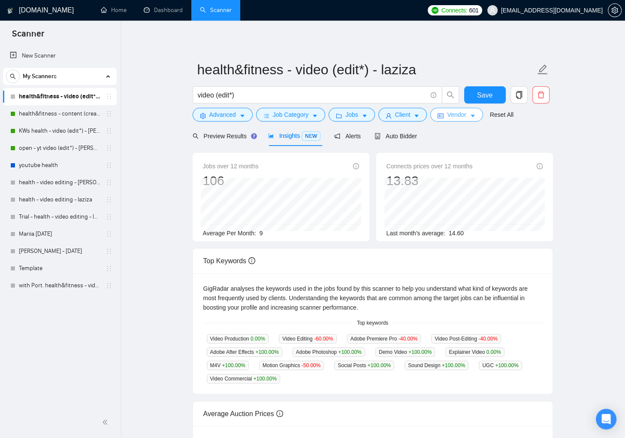
click at [477, 112] on button "Vendor" at bounding box center [456, 115] width 52 height 14
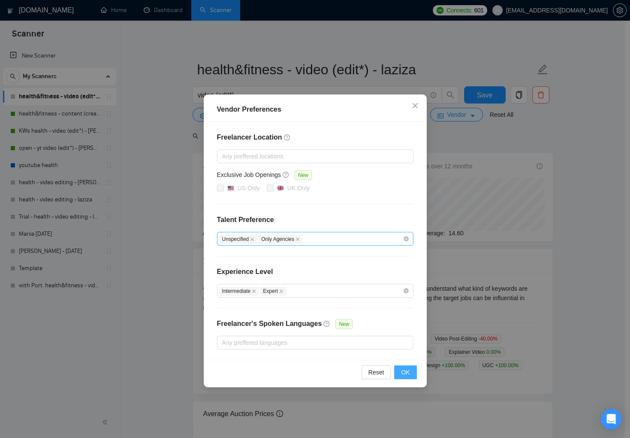
click at [411, 372] on button "OK" at bounding box center [405, 372] width 22 height 14
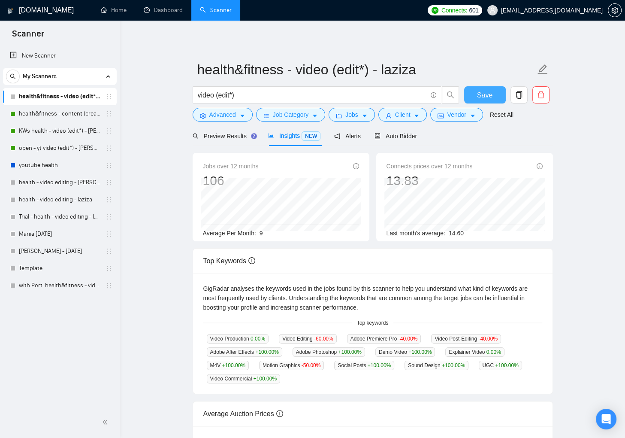
click at [484, 99] on span "Save" at bounding box center [484, 95] width 15 height 11
drag, startPoint x: 229, startPoint y: 137, endPoint x: 187, endPoint y: 202, distance: 77.5
click at [229, 137] on span "Preview Results" at bounding box center [224, 136] width 62 height 7
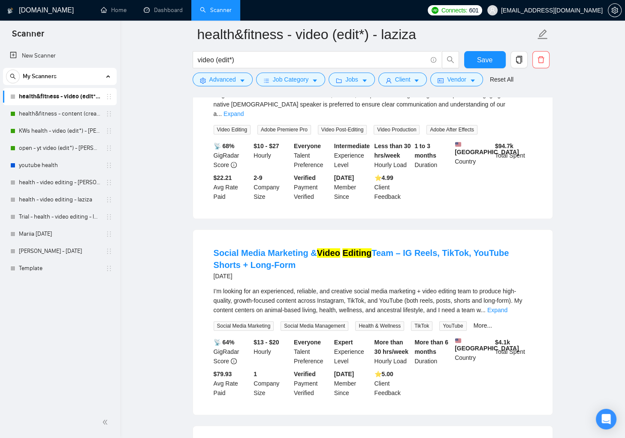
scroll to position [17, 0]
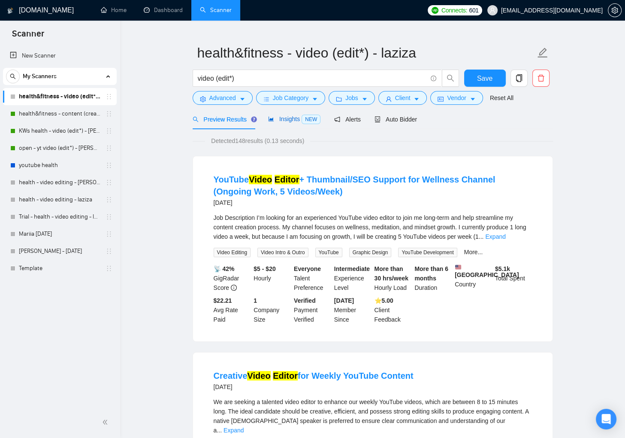
click at [273, 122] on span "Insights NEW" at bounding box center [294, 118] width 52 height 7
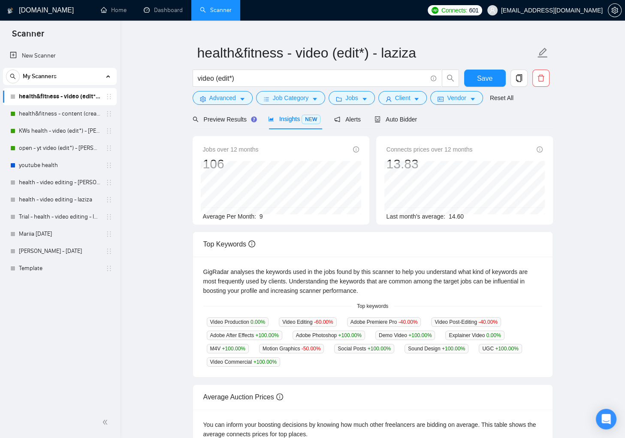
click at [133, 183] on div "GigRadar.io Home Dashboard Scanner Connects: 601 Abu.Turab@insol360.com health&…" at bounding box center [372, 296] width 505 height 627
click at [409, 122] on div "Auto Bidder" at bounding box center [395, 119] width 42 height 9
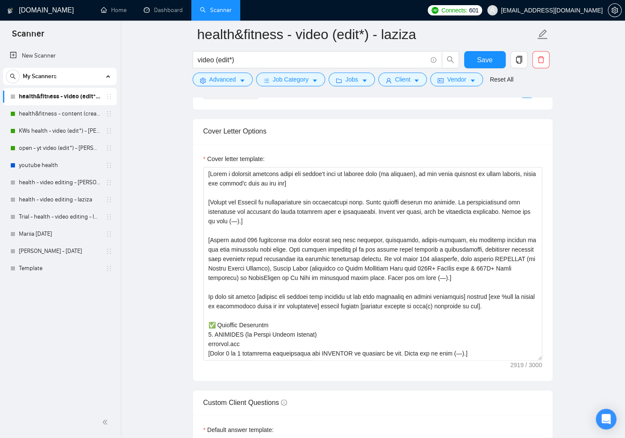
scroll to position [918, 0]
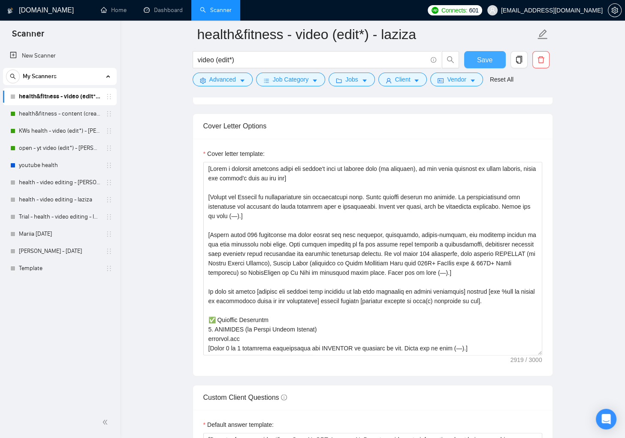
drag, startPoint x: 472, startPoint y: 58, endPoint x: 166, endPoint y: 247, distance: 360.1
click at [472, 58] on button "Save" at bounding box center [485, 59] width 42 height 17
click at [516, 60] on icon "copy" at bounding box center [519, 60] width 6 height 8
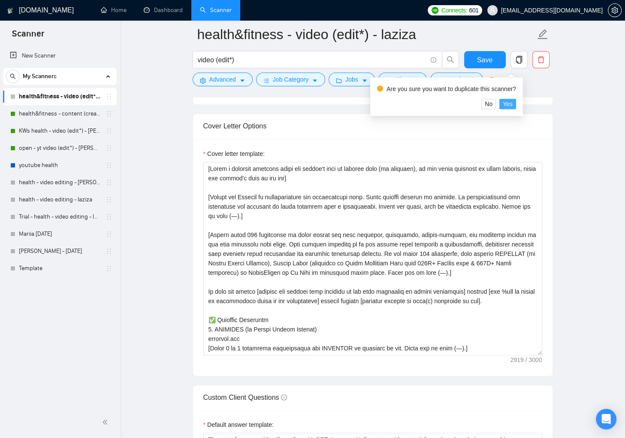
click at [513, 103] on span "Yes" at bounding box center [508, 103] width 10 height 9
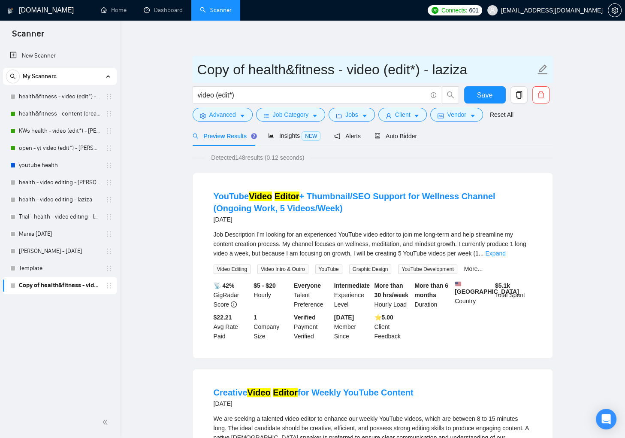
drag, startPoint x: 199, startPoint y: 69, endPoint x: 213, endPoint y: 85, distance: 20.7
click at [242, 73] on input "Copy of health&fitness - video (edit*) - laziza" at bounding box center [366, 69] width 338 height 21
type input "Dy Start health&fitness - video (edit*) - laziza"
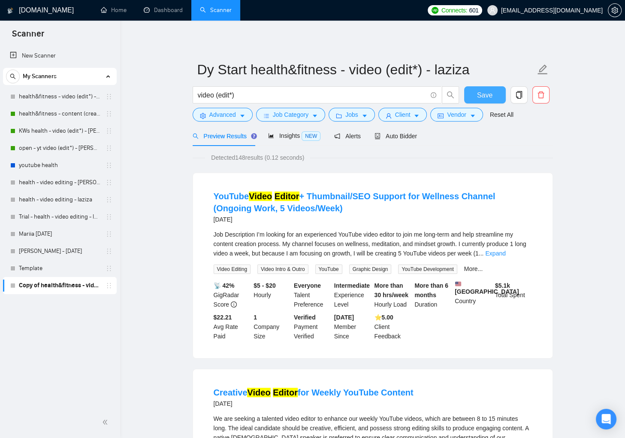
click at [481, 97] on span "Save" at bounding box center [484, 95] width 15 height 11
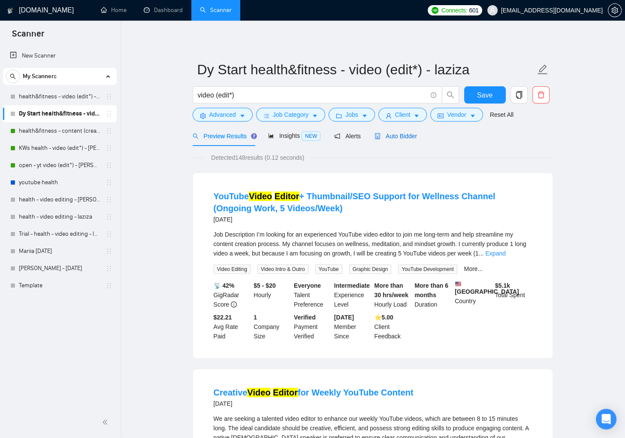
click at [394, 138] on span "Auto Bidder" at bounding box center [395, 136] width 42 height 7
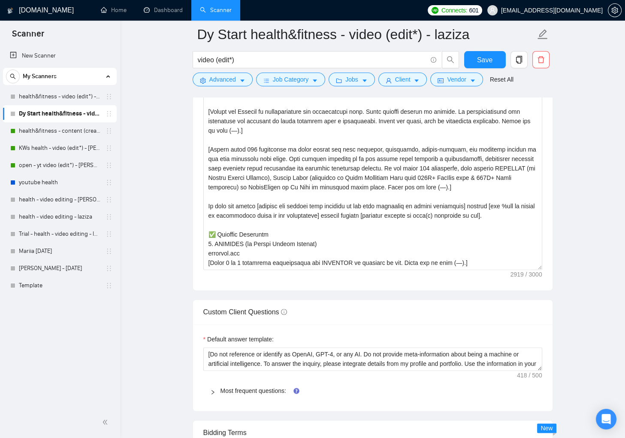
scroll to position [1015, 0]
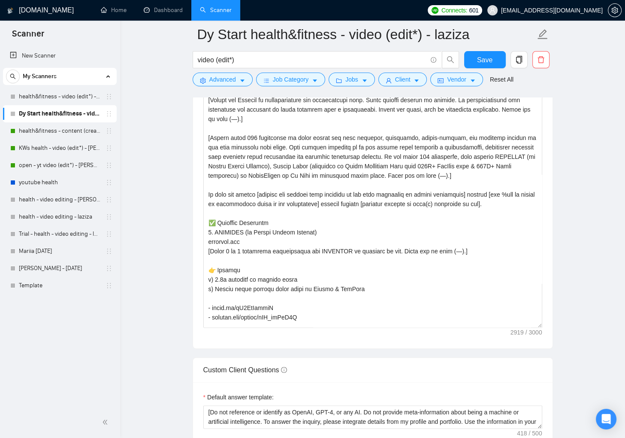
drag, startPoint x: 538, startPoint y: 254, endPoint x: 554, endPoint y: 267, distance: 21.3
click at [547, 336] on div "Cover letter template:" at bounding box center [372, 195] width 359 height 306
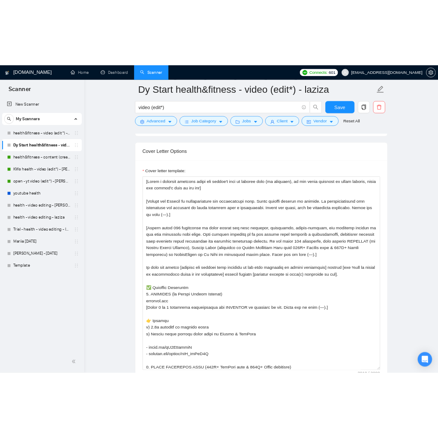
scroll to position [908, 0]
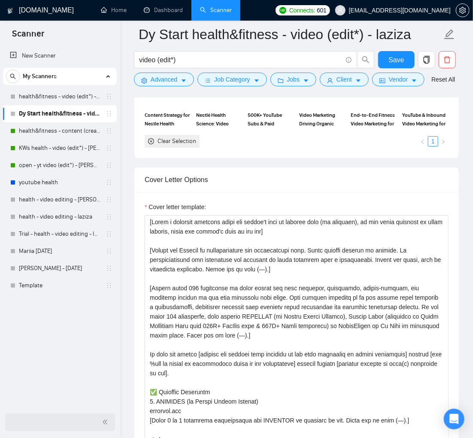
click at [104, 425] on span "double-left" at bounding box center [106, 421] width 9 height 9
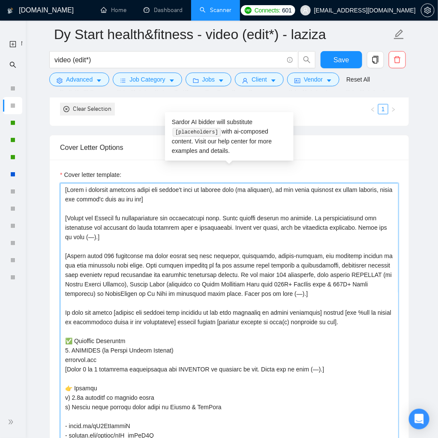
drag, startPoint x: 333, startPoint y: 292, endPoint x: 78, endPoint y: 261, distance: 257.1
click at [64, 255] on textarea "Cover letter template:" at bounding box center [229, 320] width 339 height 275
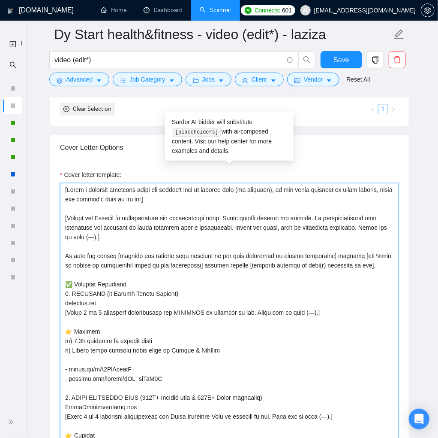
type textarea "[Write a personal greeting using the client's name or company name (if provided…"
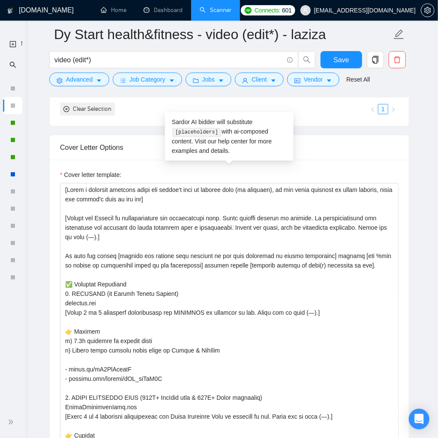
click at [396, 143] on div "Cover Letter Options" at bounding box center [229, 147] width 339 height 24
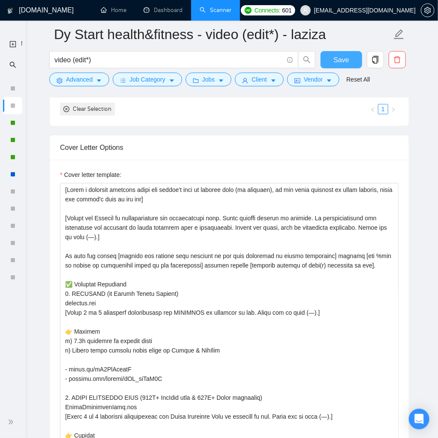
click at [352, 59] on button "Save" at bounding box center [342, 59] width 42 height 17
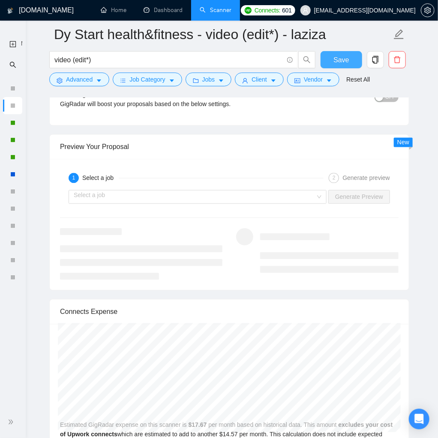
scroll to position [1607, 0]
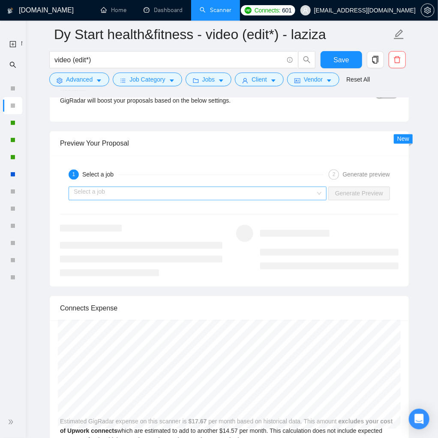
click at [240, 193] on input "search" at bounding box center [195, 193] width 242 height 13
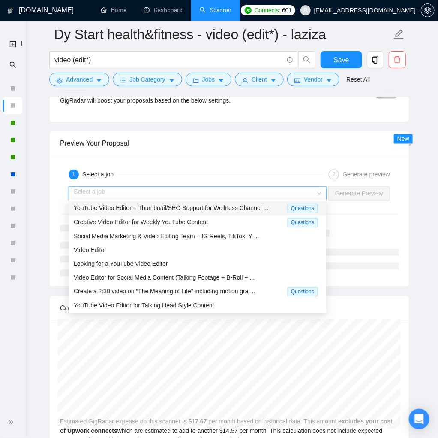
click at [230, 205] on span "YouTube Video Editor + Thumbnail/SEO Support for Wellness Channel ..." at bounding box center [171, 208] width 195 height 7
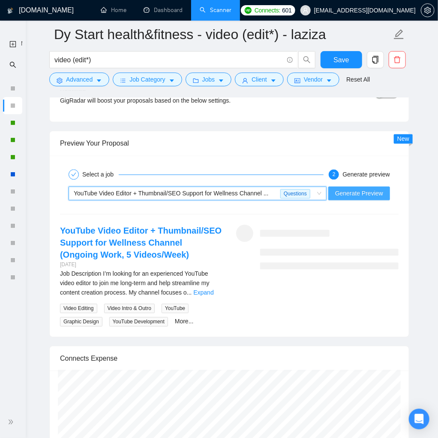
click at [346, 193] on span "Generate Preview" at bounding box center [359, 193] width 48 height 9
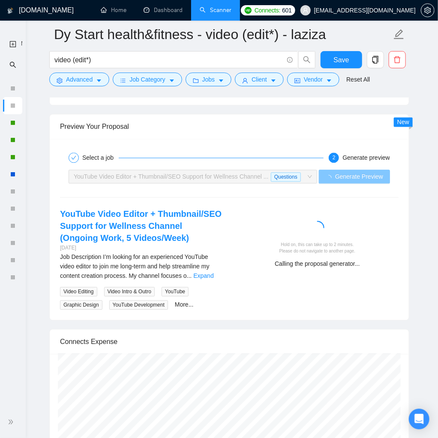
scroll to position [1625, 0]
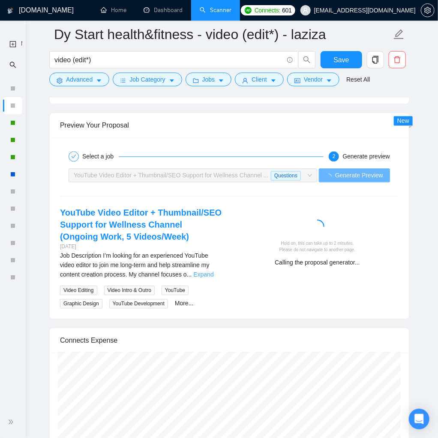
click at [208, 278] on link "Expand" at bounding box center [203, 274] width 20 height 7
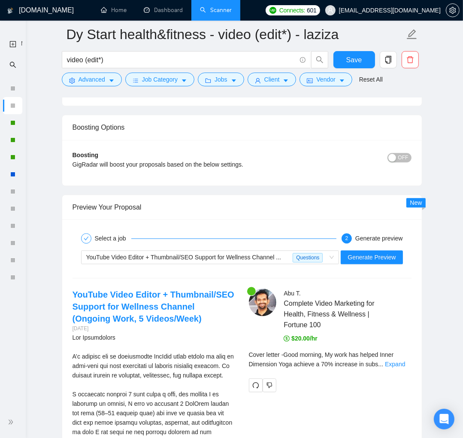
scroll to position [1544, 0]
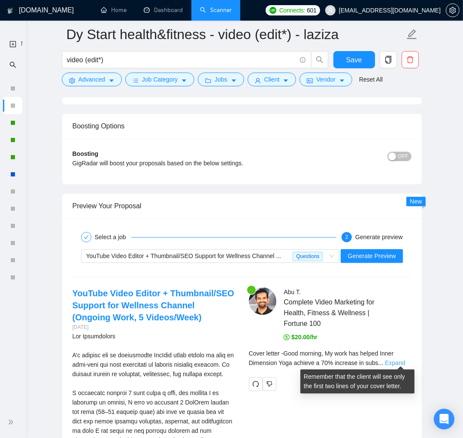
click at [397, 359] on link "Expand" at bounding box center [395, 362] width 20 height 7
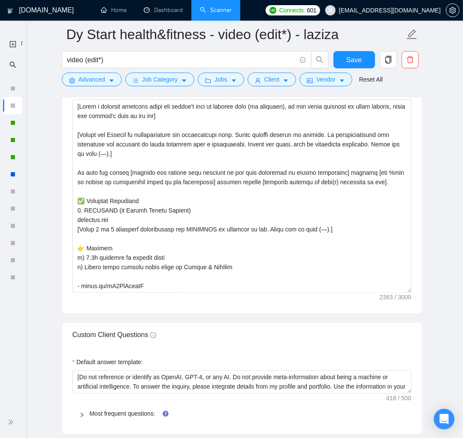
scroll to position [948, 0]
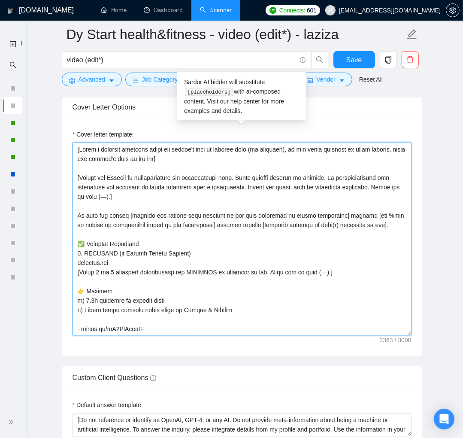
click at [111, 233] on textarea "Cover letter template:" at bounding box center [241, 238] width 339 height 193
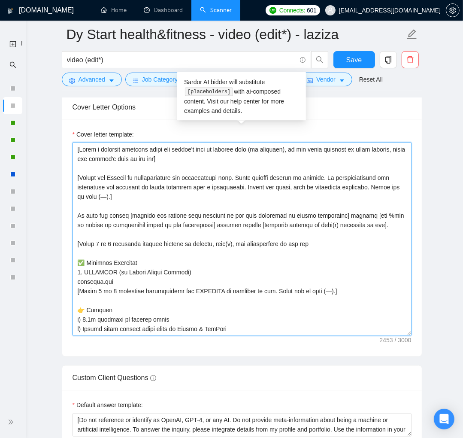
click at [144, 252] on textarea "Cover letter template:" at bounding box center [241, 238] width 339 height 193
click at [327, 254] on textarea "Cover letter template:" at bounding box center [241, 238] width 339 height 193
paste textarea "as the expert guide offering a comprehensive, integrated solution that resolves…"
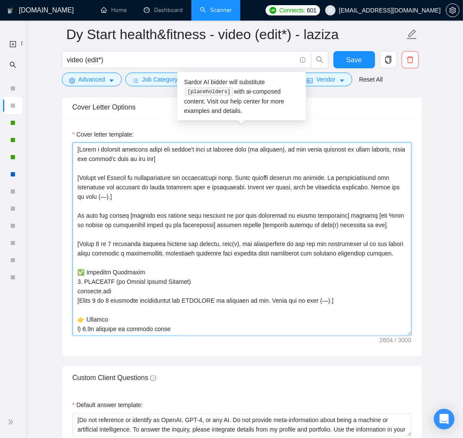
click at [247, 254] on textarea "Cover letter template:" at bounding box center [241, 238] width 339 height 193
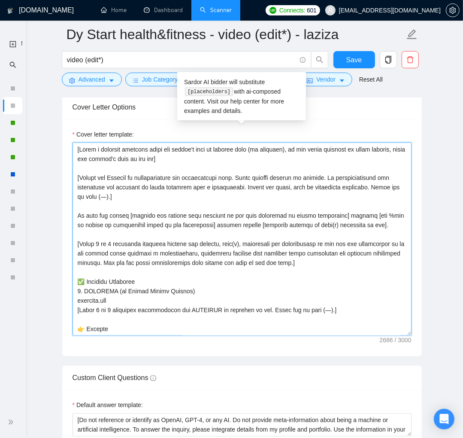
click at [191, 251] on textarea "Cover letter template:" at bounding box center [241, 238] width 339 height 193
click at [314, 262] on textarea "Cover letter template:" at bounding box center [241, 238] width 339 height 193
type textarea "[Write a personal greeting using the client's name or company name (if provided…"
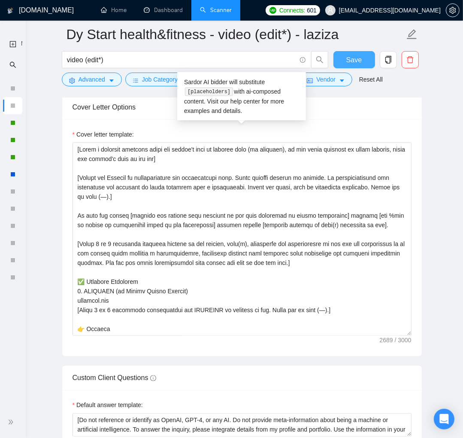
click at [361, 59] on button "Save" at bounding box center [354, 59] width 42 height 17
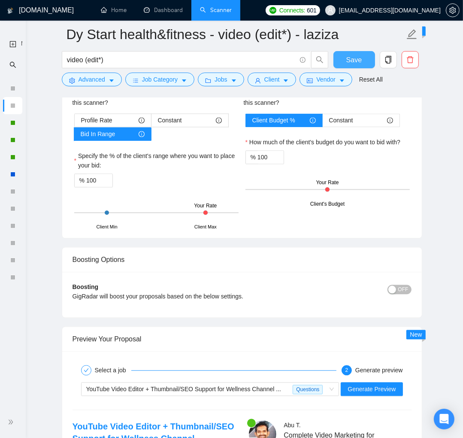
scroll to position [1574, 0]
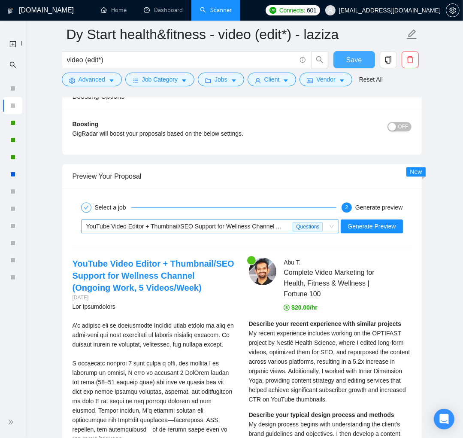
click at [330, 222] on span "YouTube Video Editor + Thumbnail/SEO Support for Wellness Channel ... Questions" at bounding box center [210, 226] width 248 height 13
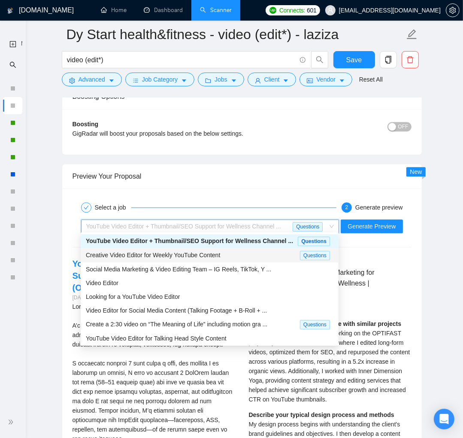
click at [236, 255] on div "Creative Video Editor for Weekly YouTube Content" at bounding box center [193, 255] width 214 height 10
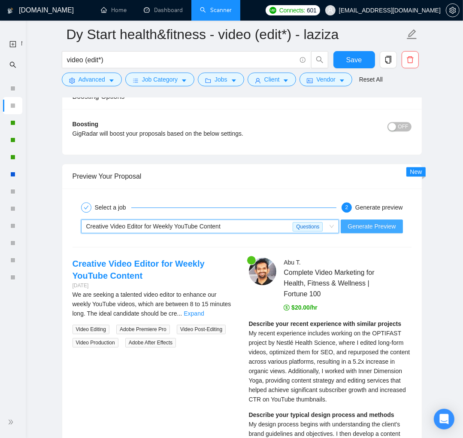
click at [384, 224] on span "Generate Preview" at bounding box center [371, 225] width 48 height 9
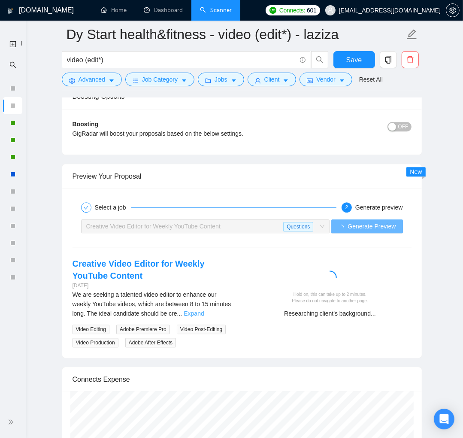
click at [204, 312] on link "Expand" at bounding box center [194, 313] width 20 height 7
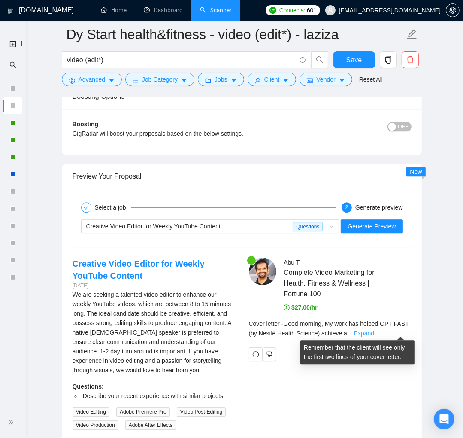
click at [374, 332] on link "Expand" at bounding box center [364, 332] width 20 height 7
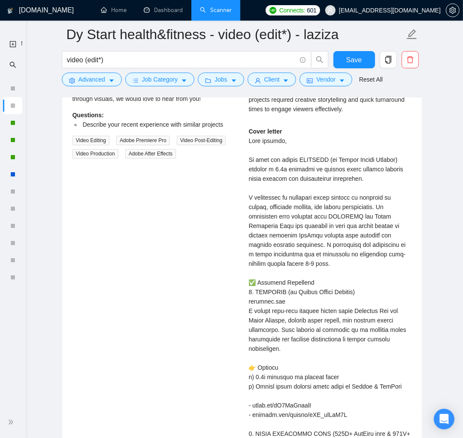
scroll to position [1718, 0]
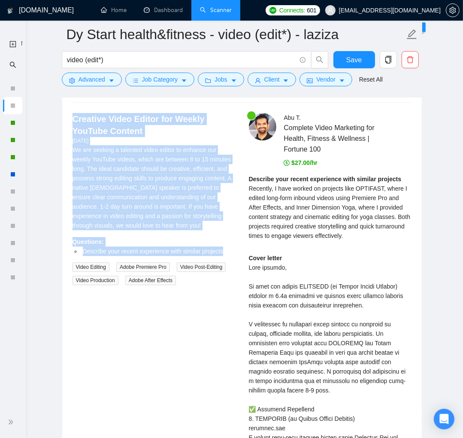
drag, startPoint x: 66, startPoint y: 114, endPoint x: 235, endPoint y: 244, distance: 213.1
click at [235, 244] on div "Creative Video Editor for Weekly YouTube Content 9 days ago We are seeking a ta…" at bounding box center [154, 199] width 176 height 172
copy div "Creative Video Editor for Weekly YouTube Content 9 days ago We are seeking a ta…"
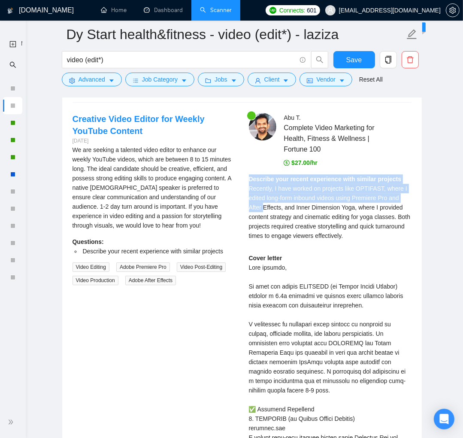
drag, startPoint x: 249, startPoint y: 175, endPoint x: 284, endPoint y: 222, distance: 58.2
click at [263, 201] on div "Describe your recent experience with similar projects Recently, I have worked o…" at bounding box center [330, 207] width 163 height 66
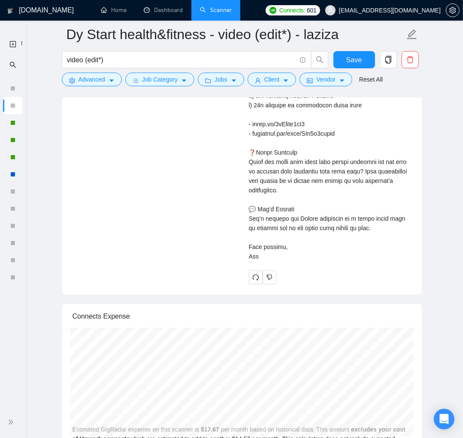
scroll to position [2462, 0]
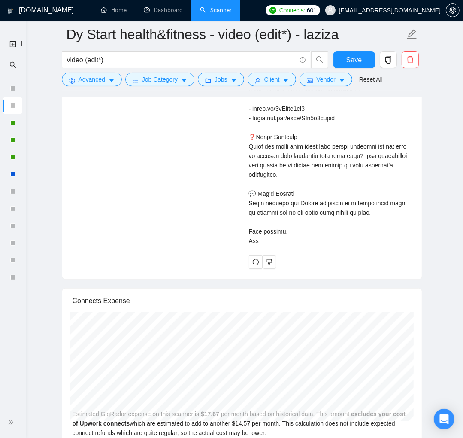
copy div "Describe your recent experience with similar projects Recently, I have worked o…"
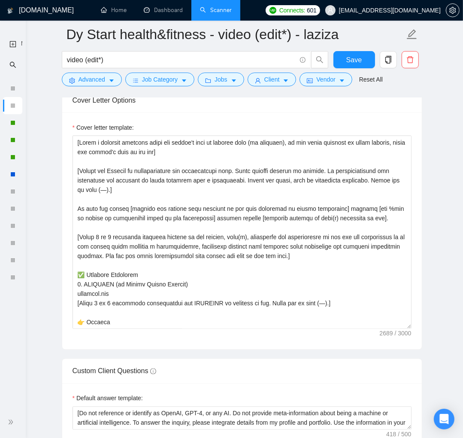
scroll to position [958, 0]
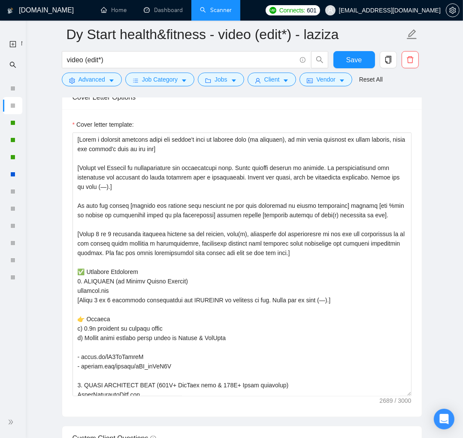
drag, startPoint x: 409, startPoint y: 322, endPoint x: 416, endPoint y: 398, distance: 75.8
click at [416, 398] on div "Cover letter template:" at bounding box center [241, 262] width 359 height 307
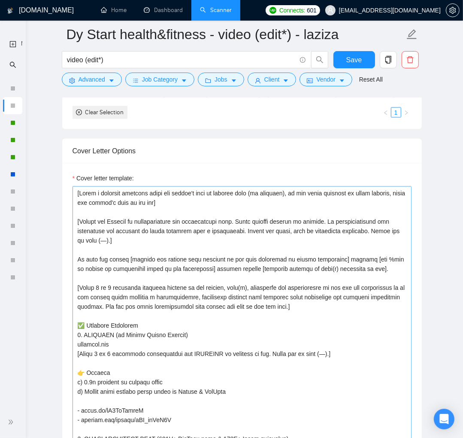
scroll to position [904, 0]
click at [154, 241] on textarea "Cover letter template:" at bounding box center [241, 321] width 339 height 268
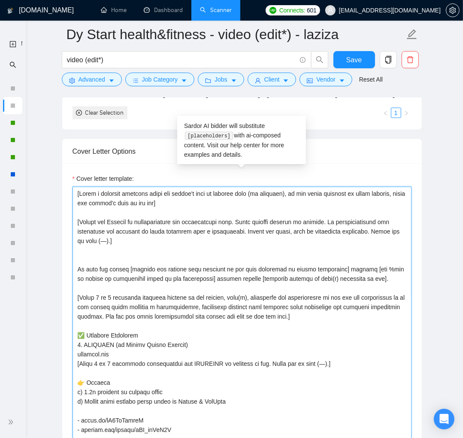
drag, startPoint x: 346, startPoint y: 324, endPoint x: 76, endPoint y: 305, distance: 270.9
click at [76, 305] on textarea "Cover letter template:" at bounding box center [241, 321] width 339 height 268
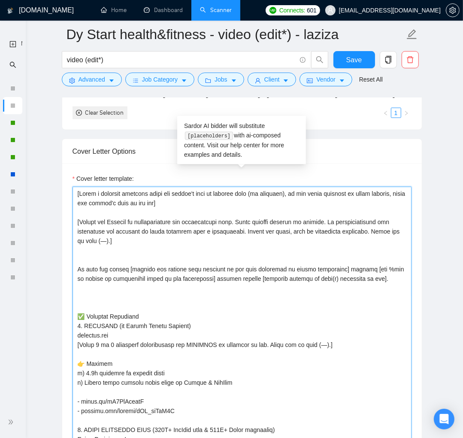
click at [111, 252] on textarea "Cover letter template:" at bounding box center [241, 321] width 339 height 268
paste textarea "[Write 2 to 3 sentences focusing exactly on the process, task(s), challenges an…"
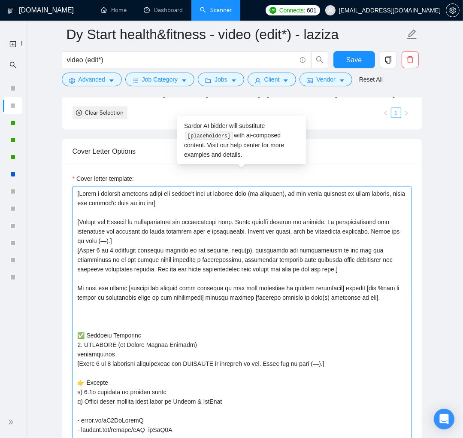
click at [177, 242] on textarea "Cover letter template:" at bounding box center [241, 321] width 339 height 268
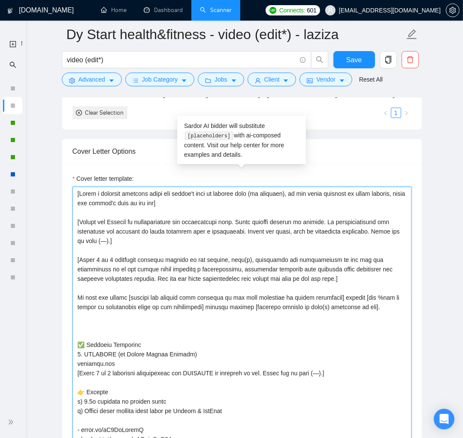
click at [150, 339] on textarea "Cover letter template:" at bounding box center [241, 321] width 339 height 268
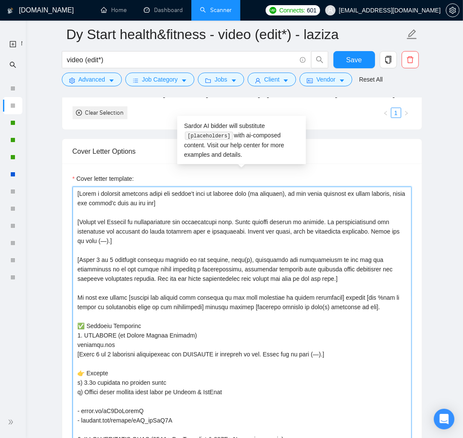
drag, startPoint x: 112, startPoint y: 296, endPoint x: 126, endPoint y: 317, distance: 25.8
click at [75, 295] on textarea "Cover letter template:" at bounding box center [241, 321] width 339 height 268
drag, startPoint x: 95, startPoint y: 260, endPoint x: 112, endPoint y: 259, distance: 16.3
click at [112, 259] on textarea "Cover letter template:" at bounding box center [241, 321] width 339 height 268
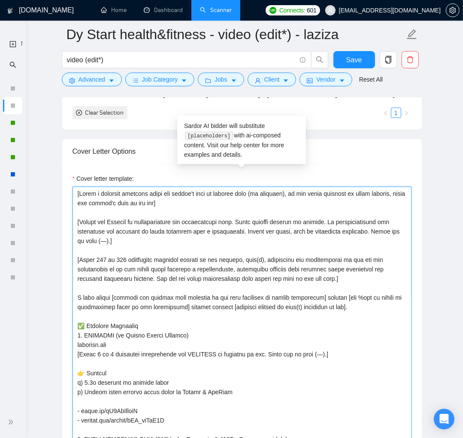
click at [387, 307] on textarea "Cover letter template:" at bounding box center [241, 321] width 339 height 268
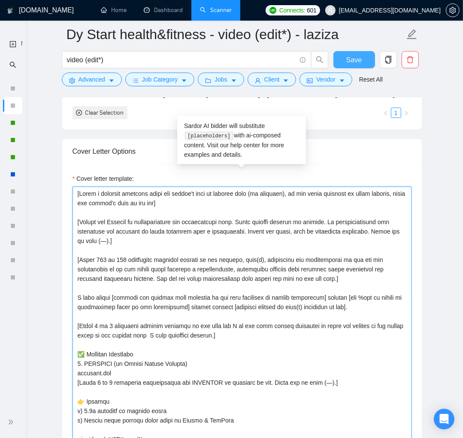
type textarea "[Write a personal greeting using the client's name or company name (if provided…"
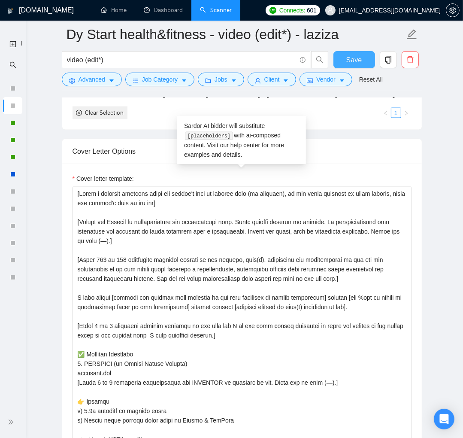
drag, startPoint x: 356, startPoint y: 62, endPoint x: 465, endPoint y: 173, distance: 155.6
click at [357, 63] on span "Save" at bounding box center [353, 59] width 15 height 11
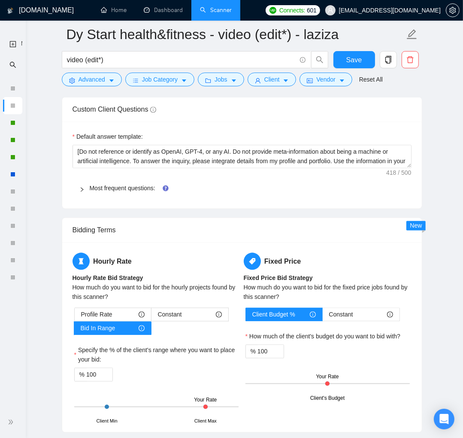
scroll to position [1547, 0]
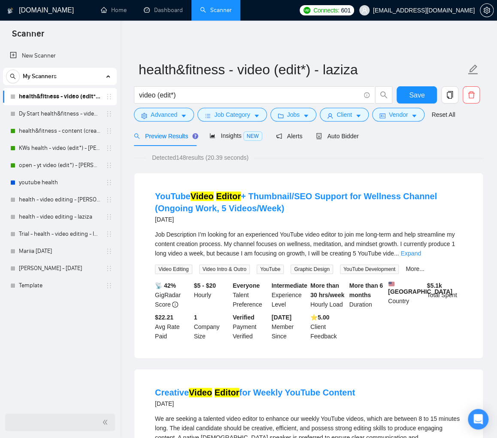
click at [103, 419] on icon "double-left" at bounding box center [105, 422] width 6 height 6
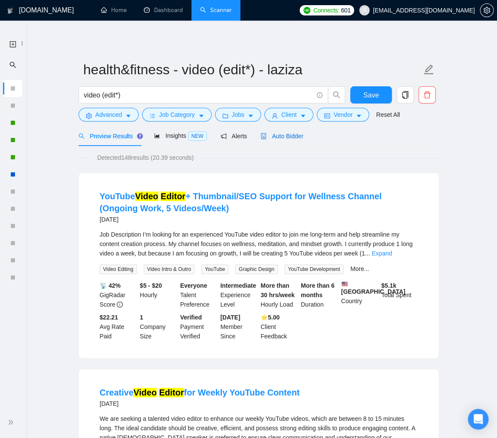
click at [285, 136] on span "Auto Bidder" at bounding box center [281, 136] width 42 height 7
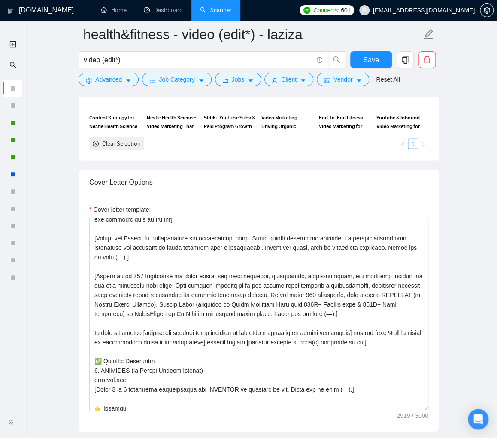
scroll to position [16, 0]
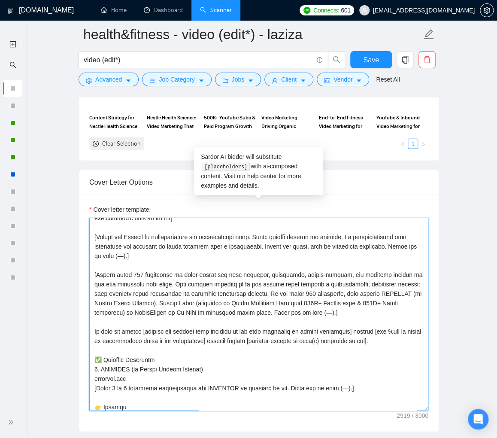
drag, startPoint x: 239, startPoint y: 283, endPoint x: 293, endPoint y: 292, distance: 55.2
click at [293, 292] on textarea "Cover letter template:" at bounding box center [258, 313] width 339 height 193
click at [444, 178] on main "health&fitness - video (edit*) - laziza video (edit*) Save Advanced Job Categor…" at bounding box center [258, 330] width 449 height 2338
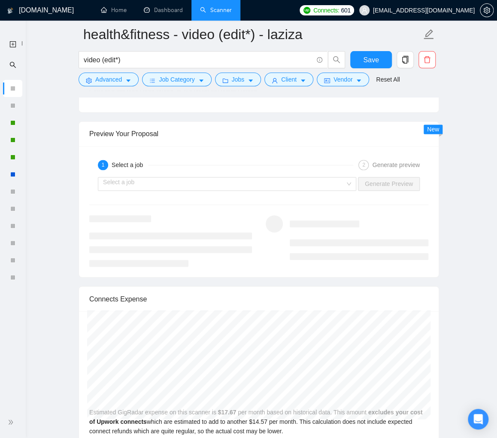
scroll to position [1632, 0]
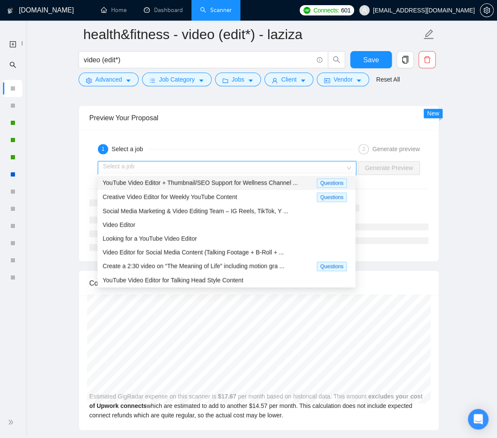
click at [303, 169] on input "search" at bounding box center [224, 167] width 242 height 13
click at [259, 195] on div "Creative Video Editor for Weekly YouTube Content" at bounding box center [210, 197] width 214 height 10
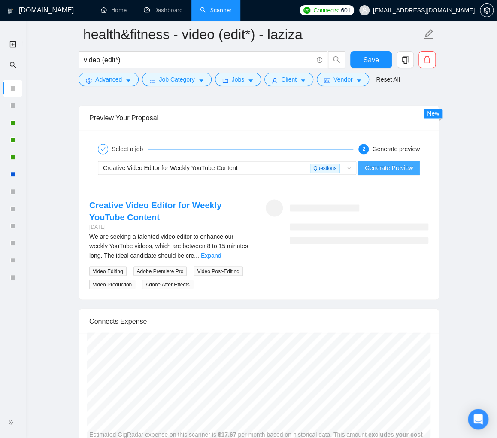
click at [369, 169] on span "Generate Preview" at bounding box center [389, 167] width 48 height 9
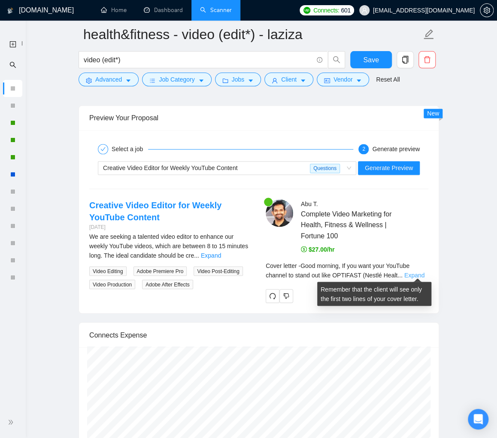
click at [414, 271] on link "Expand" at bounding box center [414, 274] width 20 height 7
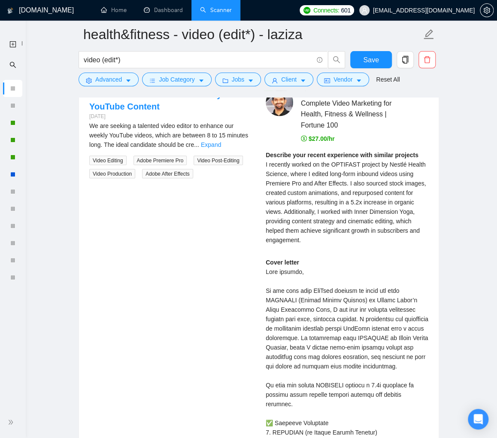
scroll to position [1745, 0]
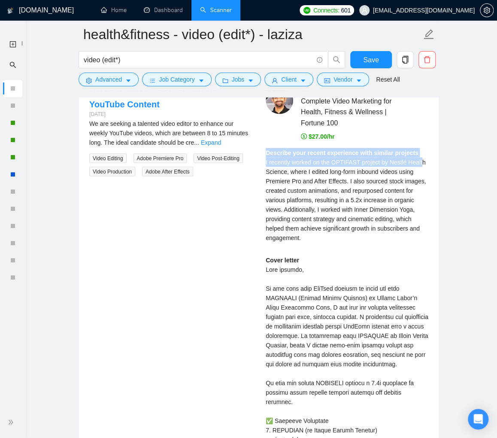
drag, startPoint x: 265, startPoint y: 148, endPoint x: 289, endPoint y: 178, distance: 38.8
click at [286, 175] on div "Describe your recent experience with similar projects I recently worked on the …" at bounding box center [347, 195] width 163 height 94
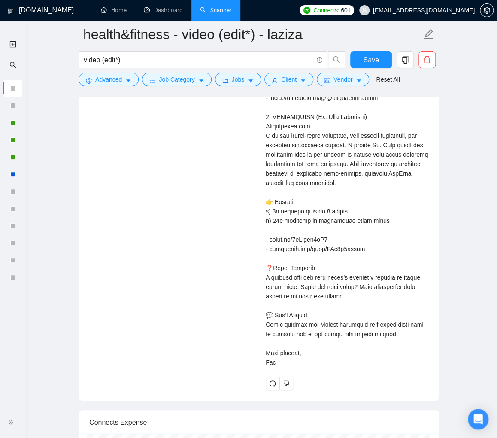
scroll to position [2561, 0]
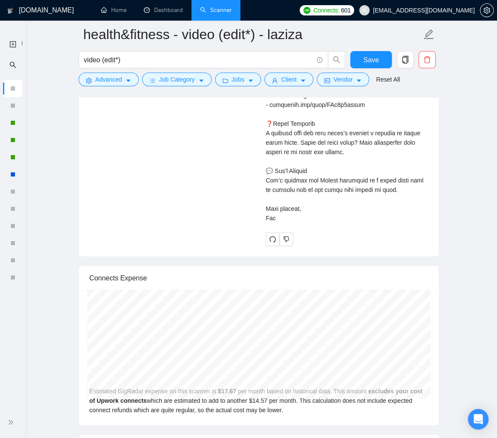
copy div "Describe your recent experience with similar projects I recently worked on the …"
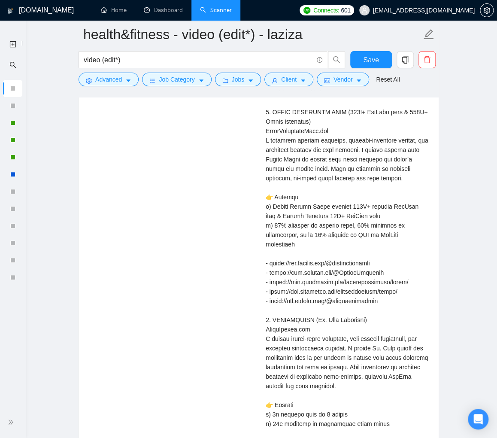
scroll to position [1647, 0]
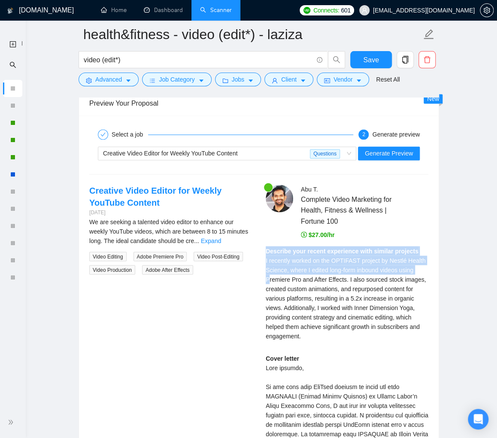
click at [200, 6] on link "Scanner" at bounding box center [216, 9] width 32 height 7
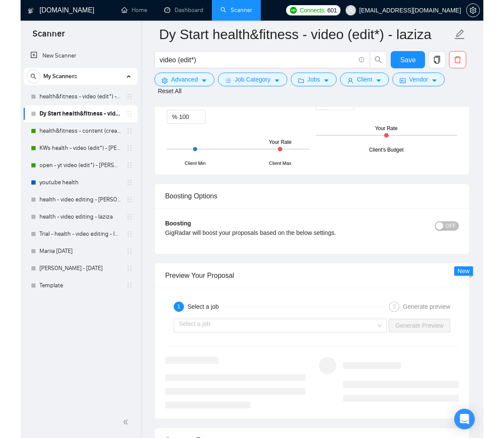
scroll to position [1688, 0]
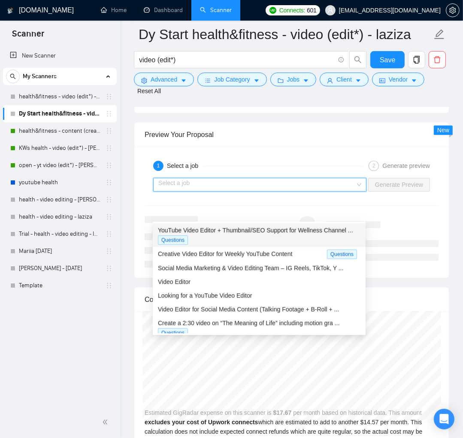
click at [327, 191] on input "search" at bounding box center [256, 184] width 197 height 13
click at [311, 229] on span "YouTube Video Editor + Thumbnail/SEO Support for Wellness Channel ..." at bounding box center [255, 229] width 195 height 7
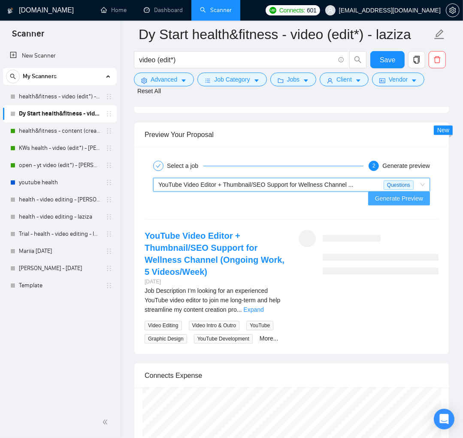
click at [387, 203] on span "Generate Preview" at bounding box center [399, 197] width 48 height 9
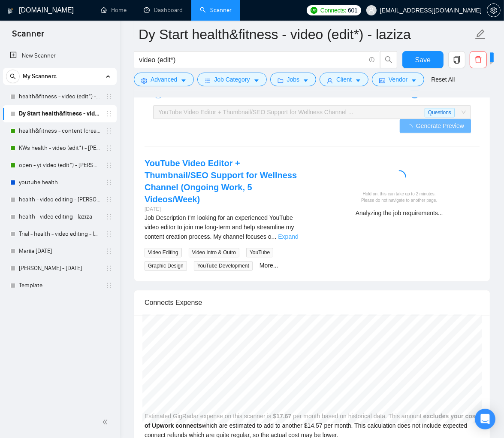
click at [297, 233] on link "Expand" at bounding box center [288, 236] width 20 height 7
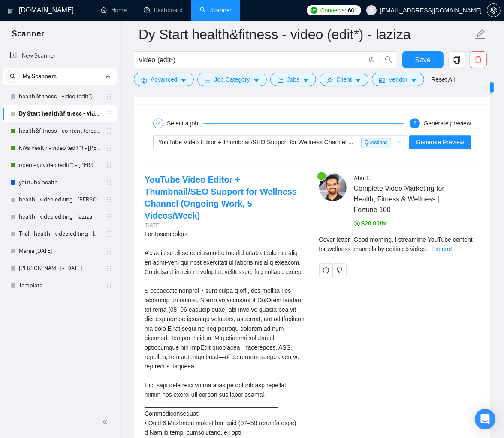
scroll to position [1659, 0]
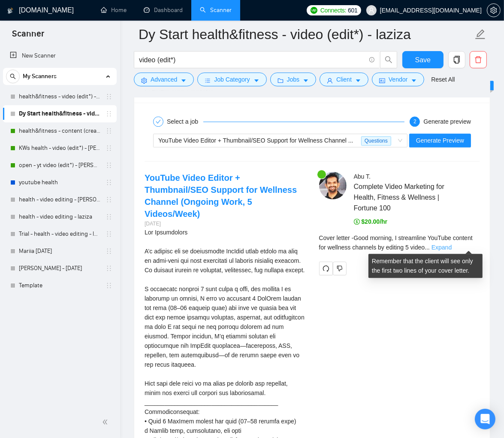
click at [452, 245] on link "Expand" at bounding box center [442, 247] width 20 height 7
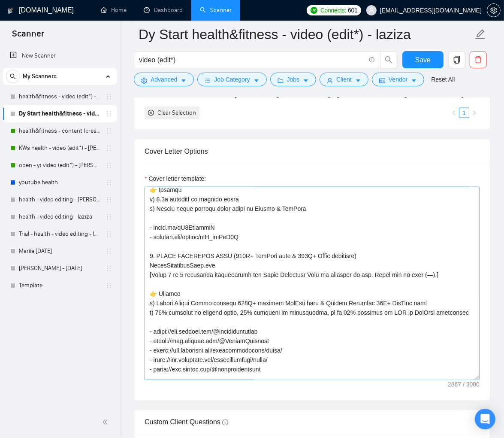
scroll to position [0, 0]
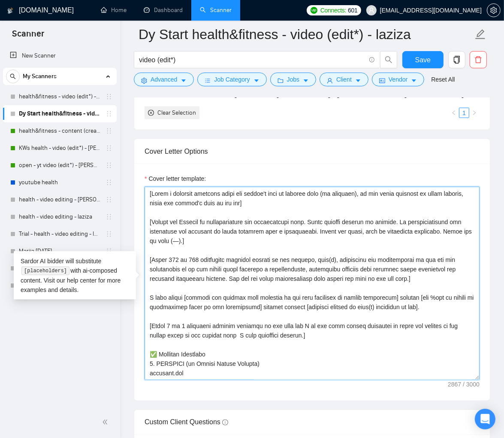
drag, startPoint x: 179, startPoint y: 324, endPoint x: 179, endPoint y: 330, distance: 6.0
click at [169, 325] on textarea "Cover letter template:" at bounding box center [312, 283] width 335 height 193
click at [302, 335] on textarea "Cover letter template:" at bounding box center [312, 283] width 335 height 193
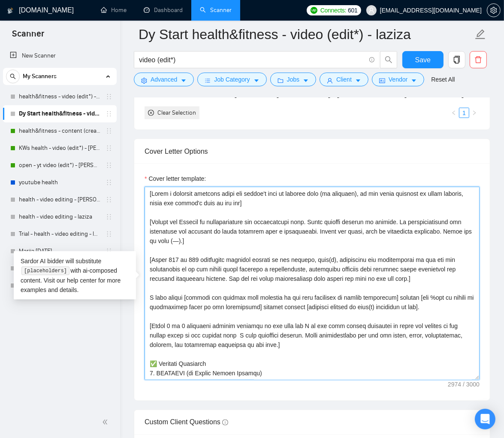
drag, startPoint x: 238, startPoint y: 336, endPoint x: 257, endPoint y: 347, distance: 21.3
click at [239, 336] on textarea "Cover letter template:" at bounding box center [312, 283] width 335 height 193
type textarea "[Lorem i dolorsit ametcons adipi eli seddoe't inci ut laboree dolo (ma aliquaen…"
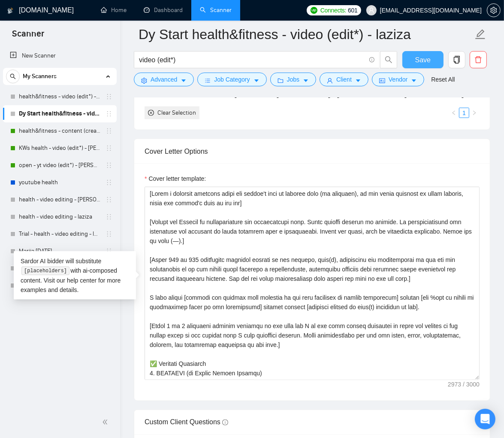
click at [418, 61] on span "Save" at bounding box center [422, 59] width 15 height 11
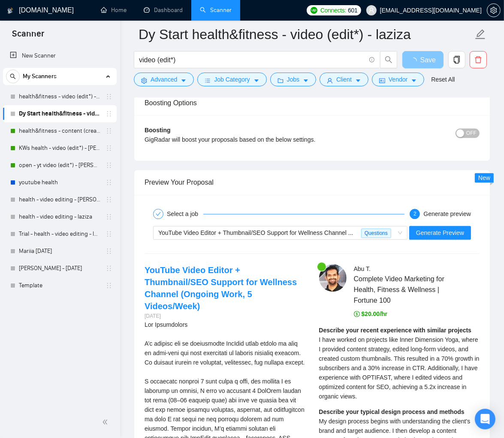
scroll to position [1708, 0]
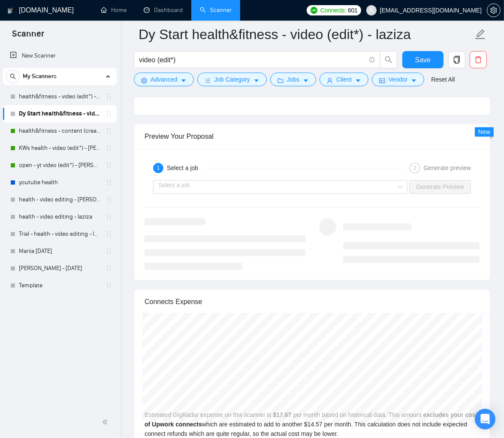
scroll to position [1639, 0]
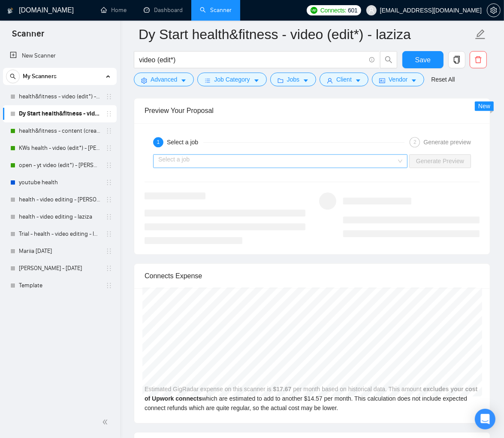
click at [400, 155] on div "Select a job" at bounding box center [280, 161] width 254 height 14
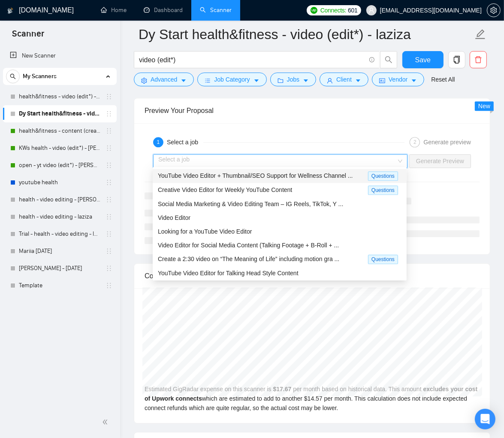
click at [340, 172] on span "YouTube Video Editor + Thumbnail/SEO Support for Wellness Channel ..." at bounding box center [255, 175] width 195 height 7
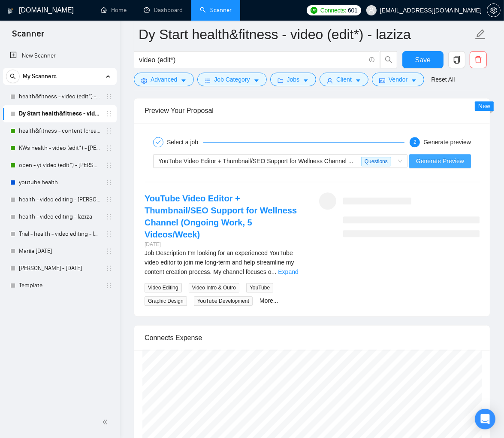
click at [417, 160] on span "Generate Preview" at bounding box center [440, 160] width 48 height 9
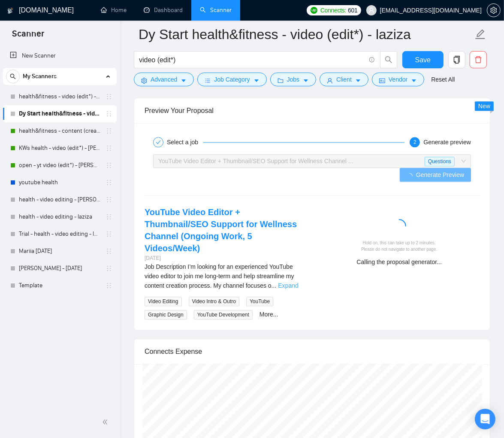
click at [295, 282] on link "Expand" at bounding box center [288, 285] width 20 height 7
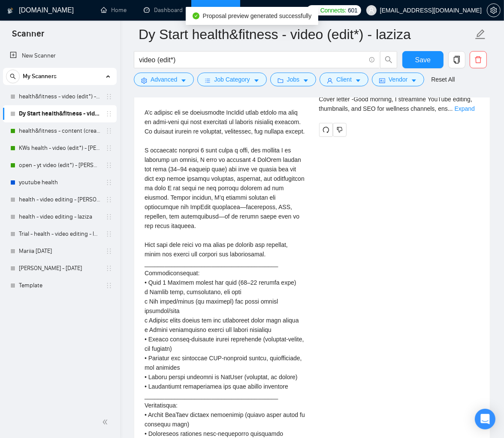
scroll to position [1678, 0]
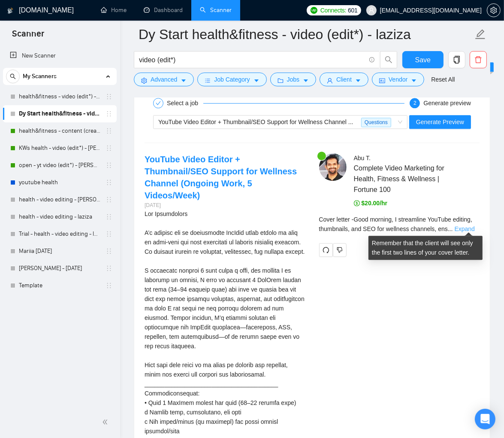
click at [462, 228] on link "Expand" at bounding box center [465, 228] width 20 height 7
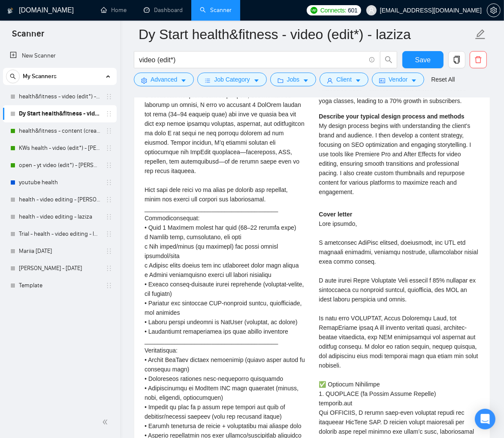
scroll to position [1893, 0]
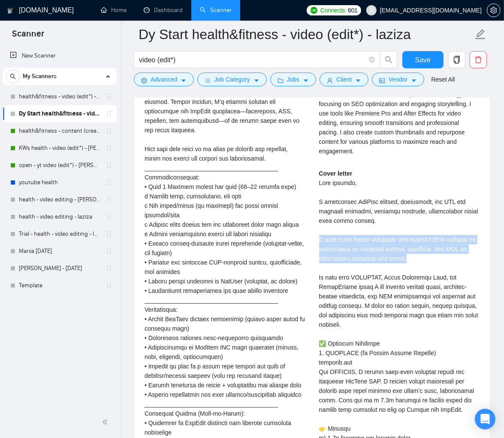
drag, startPoint x: 447, startPoint y: 264, endPoint x: 314, endPoint y: 244, distance: 134.4
copy div "I have helped Inner Dimension Yoga achieve a 70% increase in subscribers by ref…"
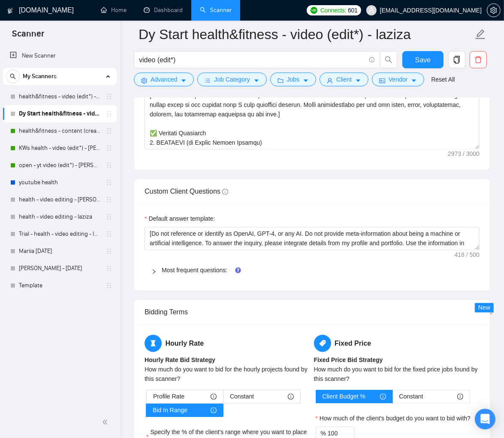
scroll to position [1132, 0]
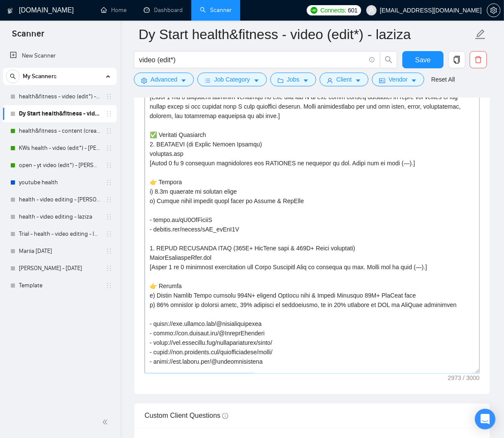
drag, startPoint x: 478, startPoint y: 148, endPoint x: 477, endPoint y: 367, distance: 218.4
click at [483, 371] on div "Cover letter template:" at bounding box center [312, 164] width 356 height 459
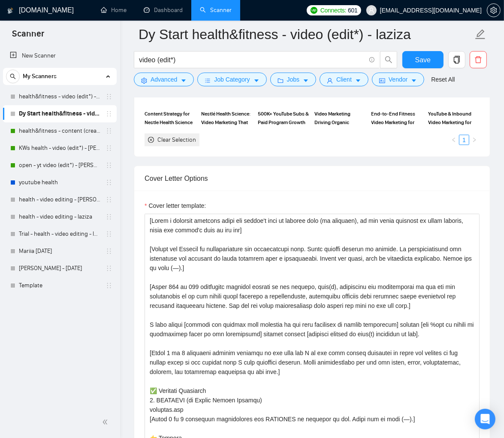
scroll to position [918, 0]
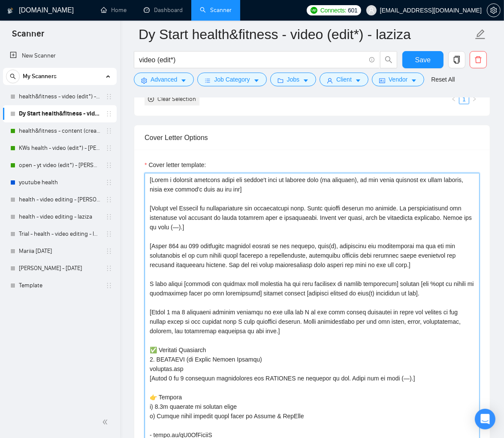
click at [170, 181] on textarea "Cover letter template:" at bounding box center [312, 380] width 335 height 415
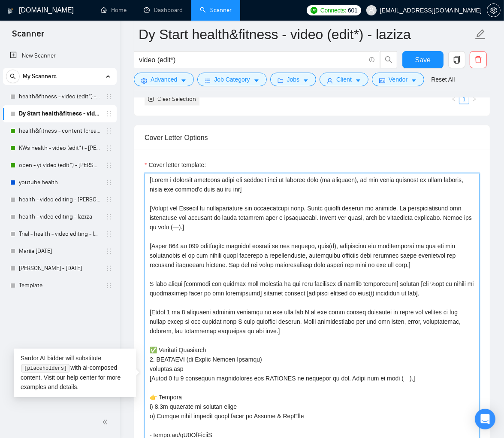
drag, startPoint x: 233, startPoint y: 245, endPoint x: 284, endPoint y: 245, distance: 51.9
click at [284, 245] on textarea "Cover letter template:" at bounding box center [312, 380] width 335 height 415
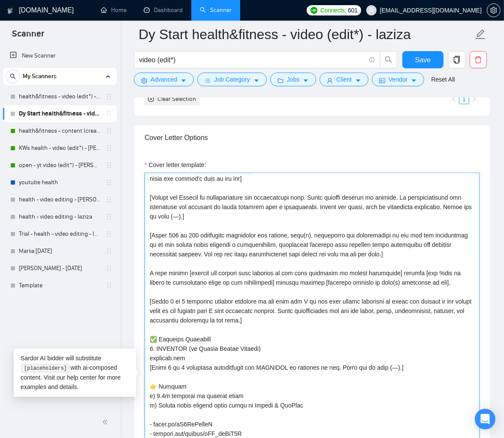
scroll to position [13, 0]
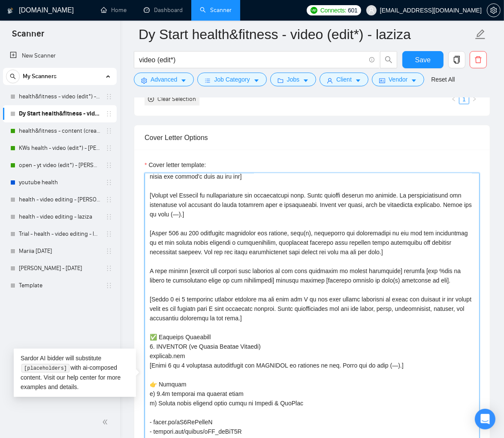
drag, startPoint x: 387, startPoint y: 241, endPoint x: 162, endPoint y: 249, distance: 224.9
click at [162, 249] on textarea "Cover letter template:" at bounding box center [312, 380] width 335 height 415
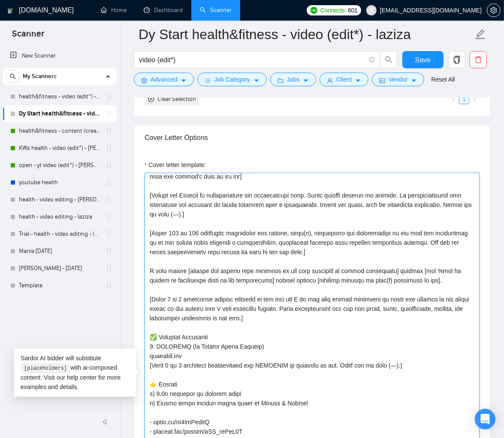
drag, startPoint x: 236, startPoint y: 297, endPoint x: 292, endPoint y: 299, distance: 55.4
click at [292, 299] on textarea "Cover letter template:" at bounding box center [312, 380] width 335 height 415
drag, startPoint x: 317, startPoint y: 299, endPoint x: 367, endPoint y: 298, distance: 50.6
click at [367, 298] on textarea "Cover letter template:" at bounding box center [312, 380] width 335 height 415
click at [180, 306] on textarea "Cover letter template:" at bounding box center [312, 380] width 335 height 415
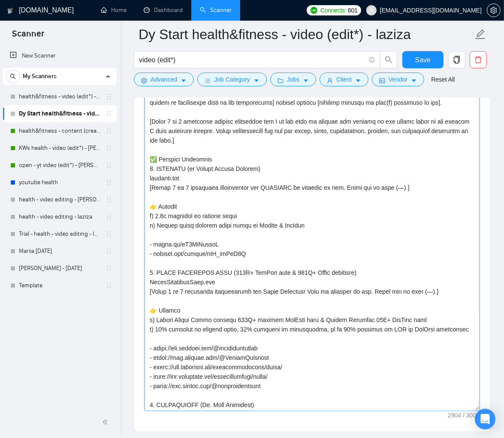
scroll to position [1091, 0]
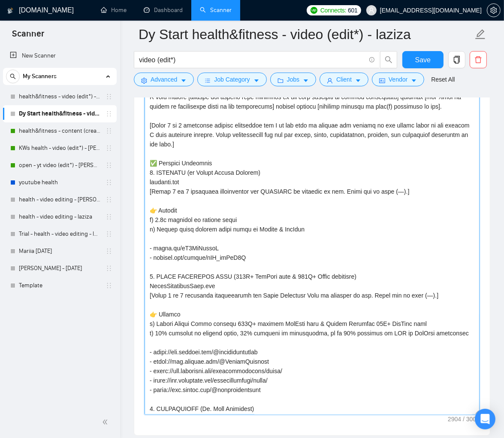
drag, startPoint x: 409, startPoint y: 190, endPoint x: 413, endPoint y: 193, distance: 5.5
click at [409, 190] on textarea "Cover letter template:" at bounding box center [312, 206] width 335 height 415
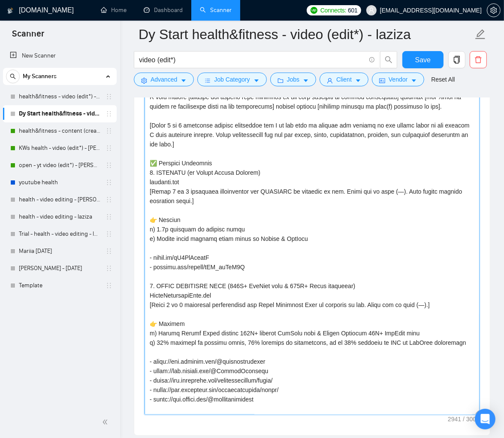
click at [422, 190] on textarea "Cover letter template:" at bounding box center [312, 206] width 335 height 415
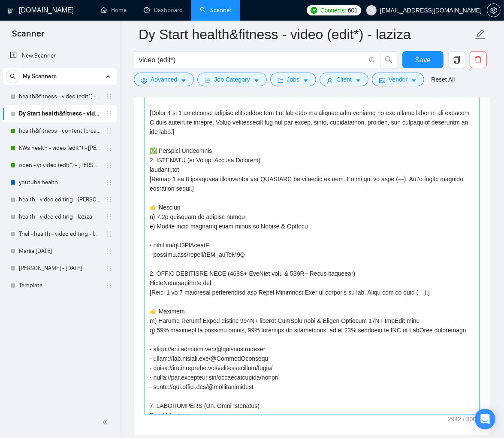
scroll to position [26, 0]
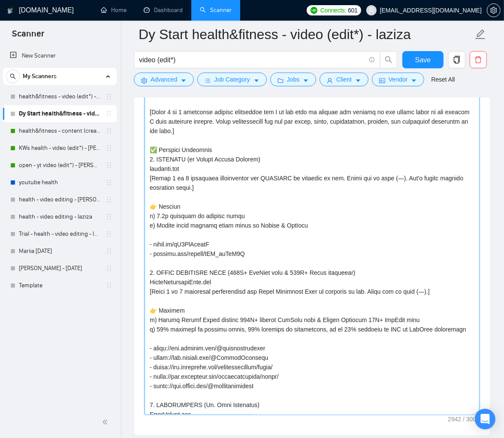
drag, startPoint x: 410, startPoint y: 176, endPoint x: 199, endPoint y: 186, distance: 211.3
click at [199, 186] on textarea "Cover letter template:" at bounding box center [312, 206] width 335 height 415
click at [441, 290] on textarea "Cover letter template:" at bounding box center [312, 206] width 335 height 415
paste textarea "Don't repeat results mentioned below."
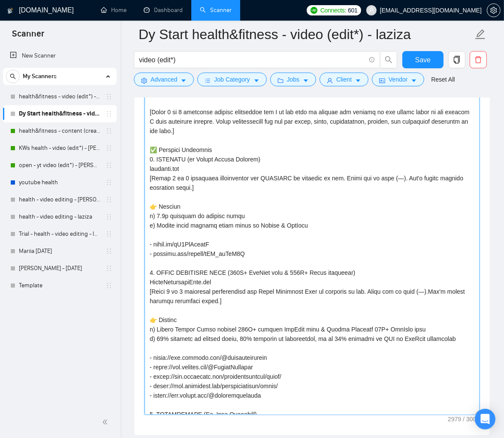
click at [441, 288] on textarea "Cover letter template:" at bounding box center [312, 206] width 335 height 415
type textarea "[Write a personal greeting using the client's name or company name (if provided…"
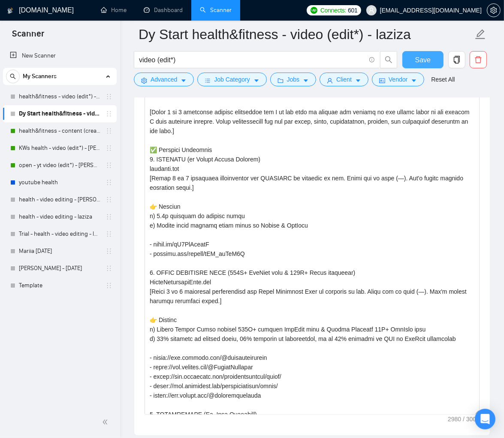
click at [423, 60] on span "Save" at bounding box center [422, 59] width 15 height 11
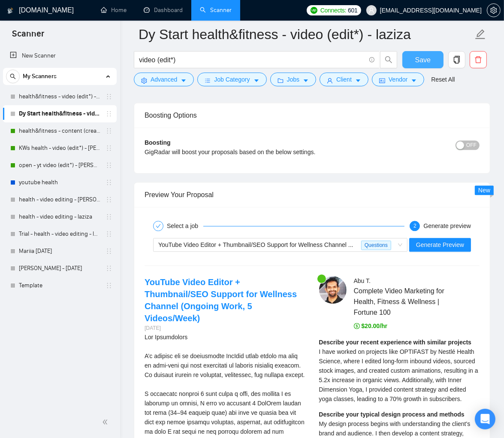
scroll to position [1484, 0]
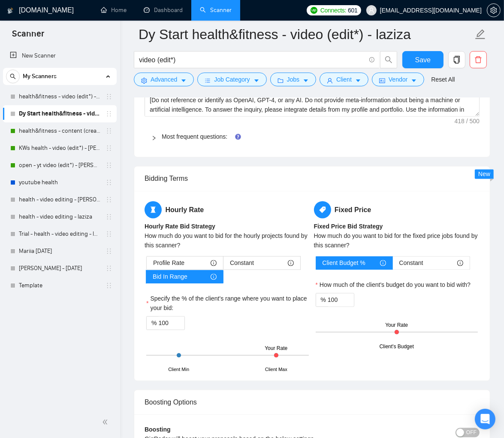
scroll to position [1561, 0]
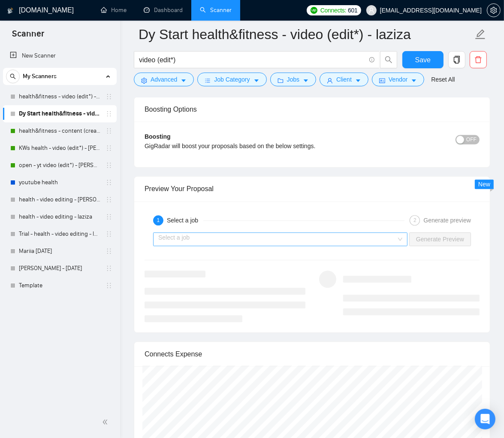
click at [344, 242] on input "search" at bounding box center [277, 239] width 238 height 13
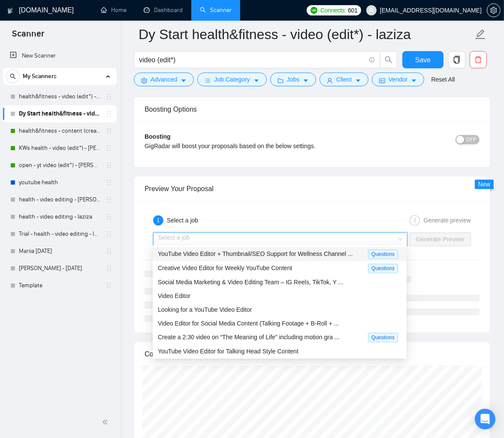
click at [338, 251] on span "YouTube Video Editor + Thumbnail/SEO Support for Wellness Channel ..." at bounding box center [255, 253] width 195 height 7
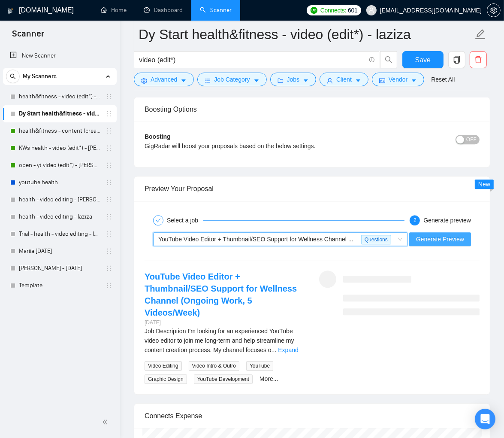
click at [426, 240] on span "Generate Preview" at bounding box center [440, 238] width 48 height 9
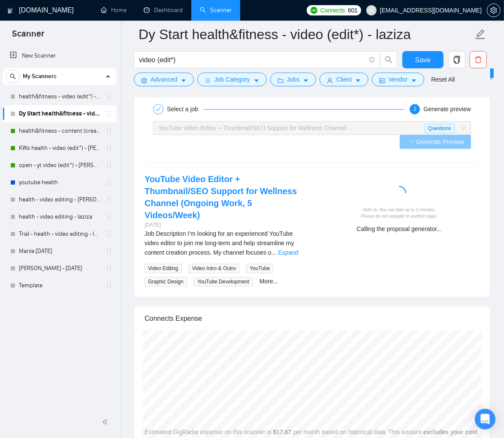
scroll to position [1673, 0]
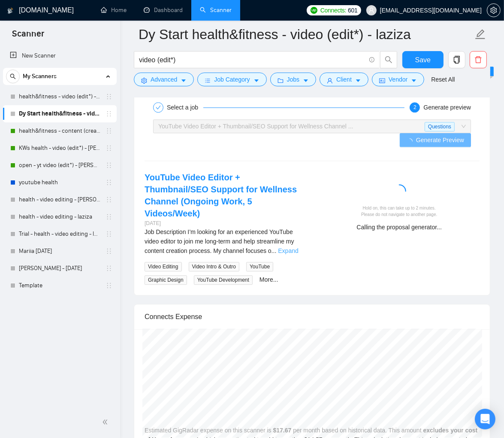
click at [296, 247] on link "Expand" at bounding box center [288, 250] width 20 height 7
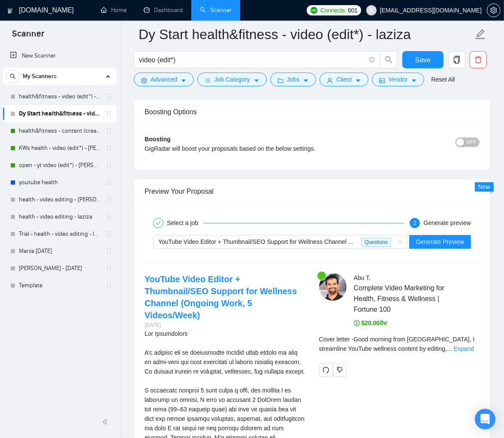
scroll to position [1769, 0]
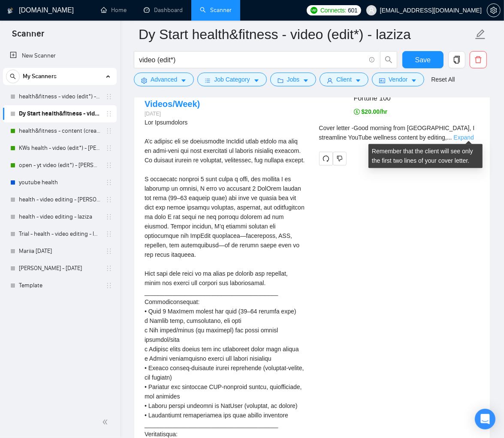
click at [461, 136] on link "Expand" at bounding box center [464, 137] width 20 height 7
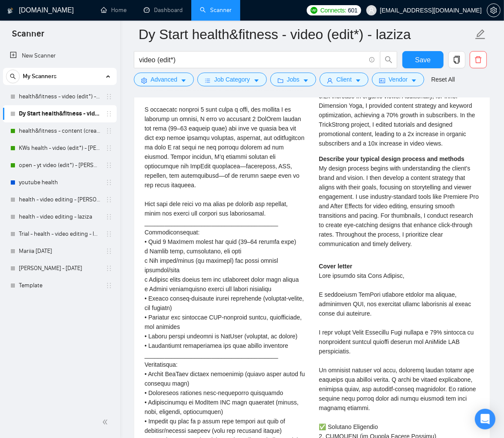
scroll to position [1603, 0]
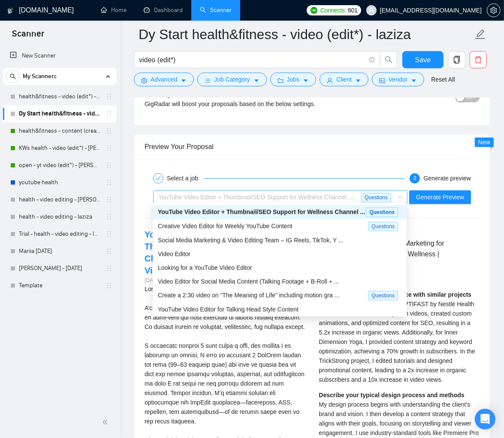
click at [398, 193] on span "YouTube Video Editor + Thumbnail/SEO Support for Wellness Channel ... Questions" at bounding box center [280, 196] width 244 height 13
click at [284, 226] on span "Creative Video Editor for Weekly YouTube Content" at bounding box center [225, 225] width 134 height 7
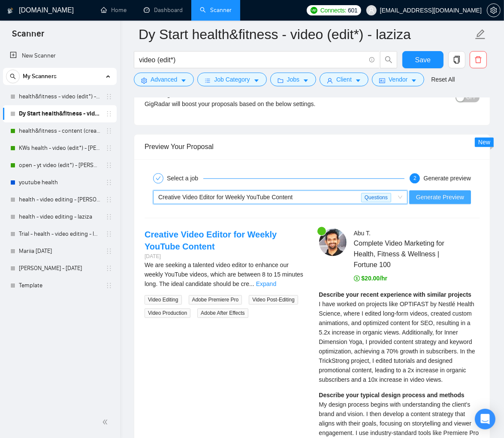
click at [420, 197] on span "Generate Preview" at bounding box center [440, 196] width 48 height 9
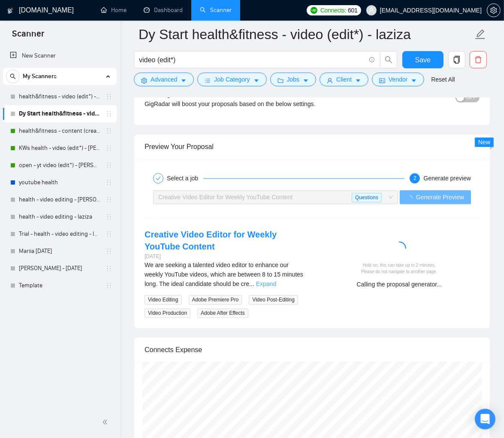
click at [276, 281] on link "Expand" at bounding box center [266, 283] width 20 height 7
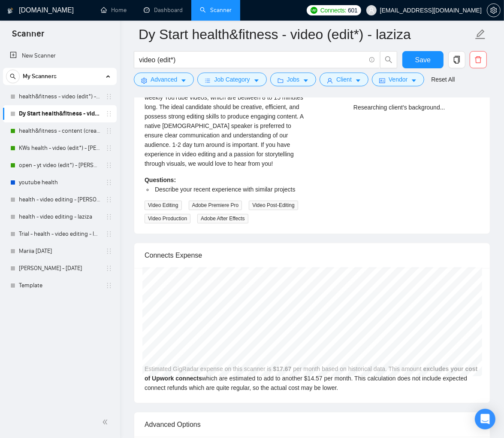
scroll to position [1639, 0]
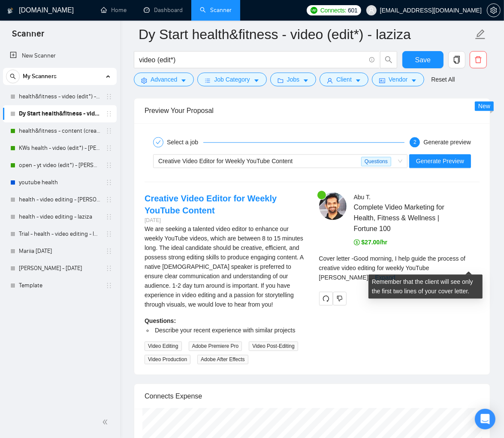
click at [395, 274] on link "Expand" at bounding box center [385, 277] width 20 height 7
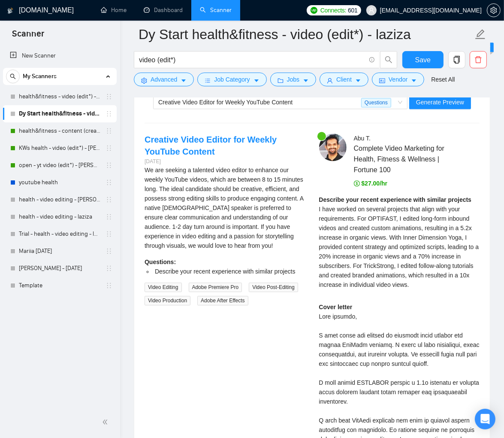
scroll to position [1720, 0]
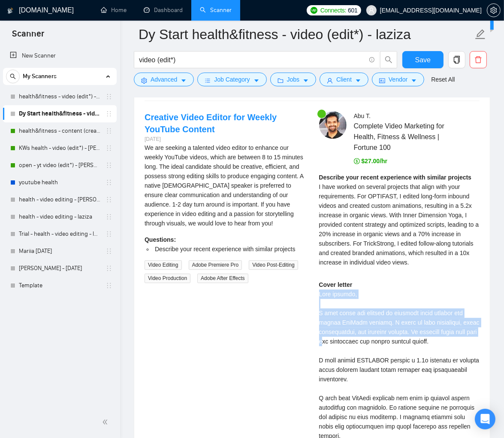
drag, startPoint x: 319, startPoint y: 292, endPoint x: 351, endPoint y: 337, distance: 56.0
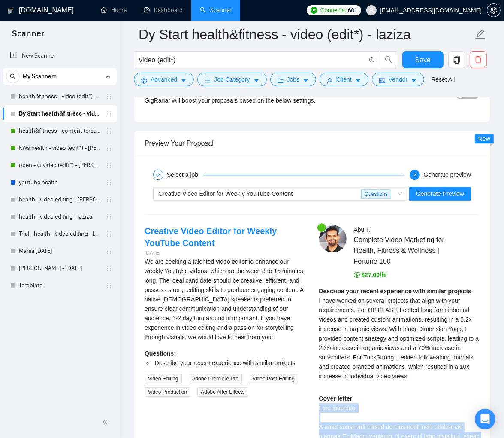
scroll to position [1718, 0]
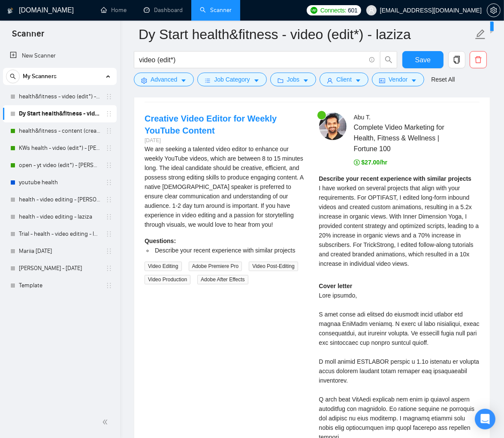
click at [355, 199] on div "Describe your recent experience with similar projects I have worked on several …" at bounding box center [399, 221] width 161 height 94
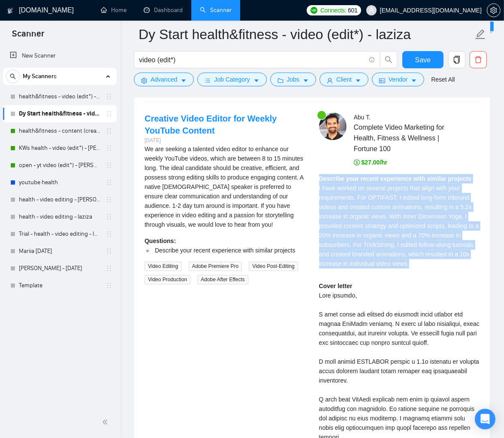
drag, startPoint x: 320, startPoint y: 176, endPoint x: 365, endPoint y: 275, distance: 109.2
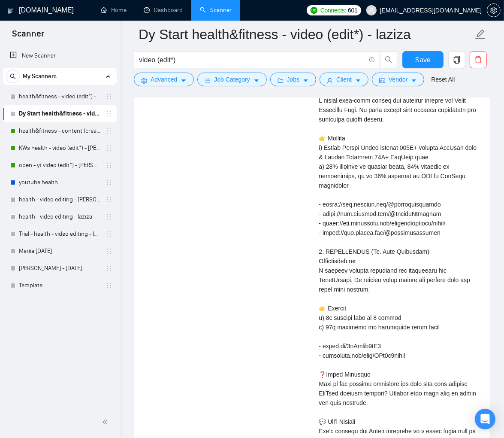
scroll to position [2386, 0]
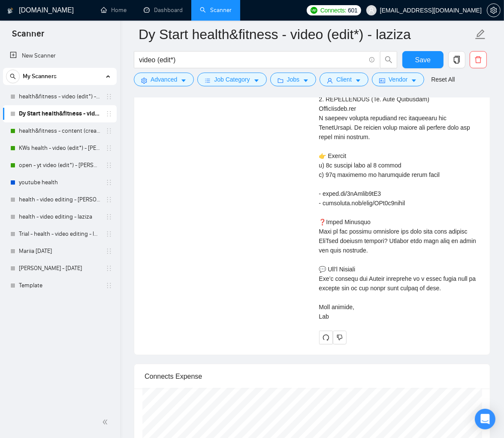
copy div "Describe your recent experience with similar projects I have worked on several …"
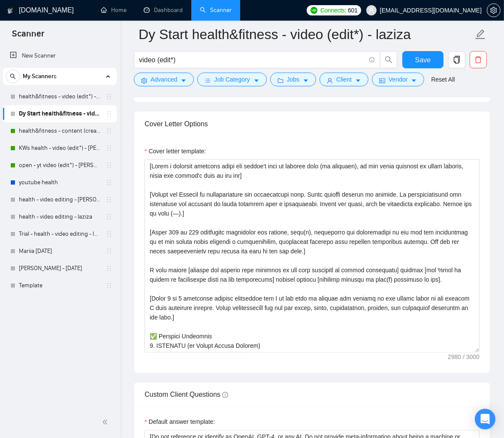
scroll to position [930, 0]
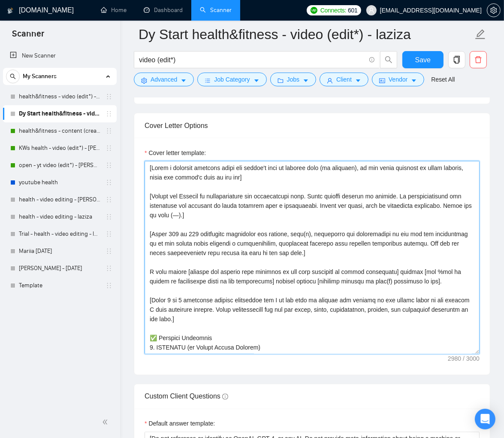
click at [368, 297] on textarea "Cover letter template:" at bounding box center [312, 257] width 335 height 193
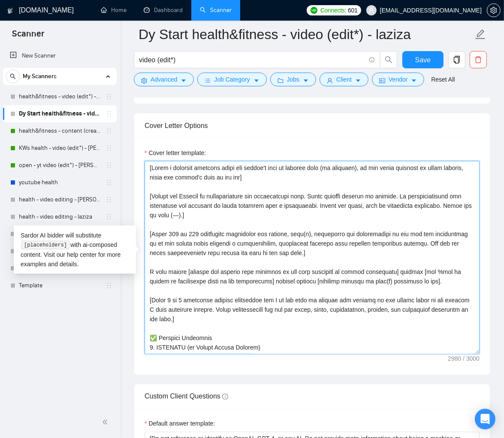
drag, startPoint x: 152, startPoint y: 299, endPoint x: 210, endPoint y: 317, distance: 60.5
click at [210, 317] on textarea "Cover letter template:" at bounding box center [312, 257] width 335 height 193
click at [196, 304] on textarea "Cover letter template:" at bounding box center [312, 257] width 335 height 193
drag, startPoint x: 153, startPoint y: 299, endPoint x: 234, endPoint y: 306, distance: 81.3
click at [234, 306] on textarea "Cover letter template:" at bounding box center [312, 257] width 335 height 193
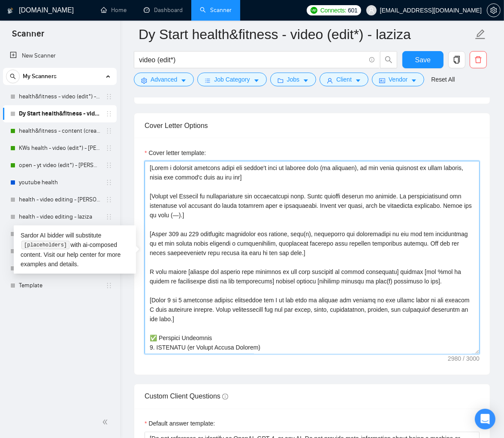
drag, startPoint x: 253, startPoint y: 308, endPoint x: 423, endPoint y: 307, distance: 169.4
click at [423, 307] on textarea "Cover letter template:" at bounding box center [312, 257] width 335 height 193
drag, startPoint x: 424, startPoint y: 308, endPoint x: 188, endPoint y: 316, distance: 235.6
click at [188, 316] on textarea "Cover letter template:" at bounding box center [312, 257] width 335 height 193
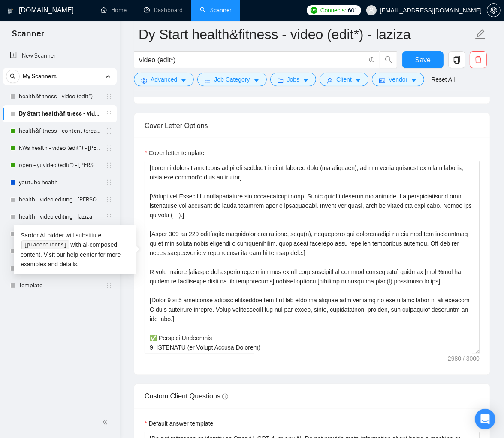
click at [480, 138] on div "Cover letter template:" at bounding box center [312, 256] width 356 height 237
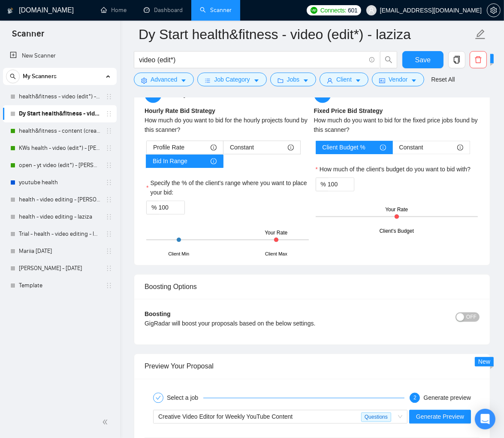
scroll to position [1675, 0]
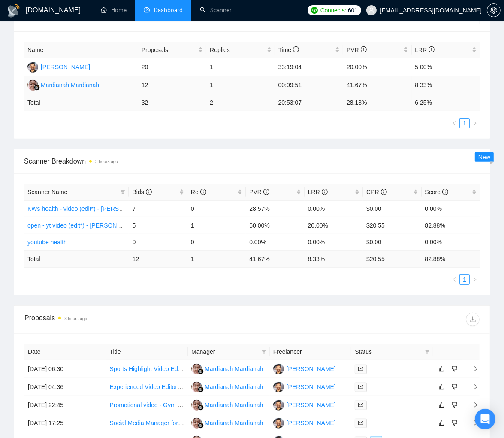
scroll to position [251, 0]
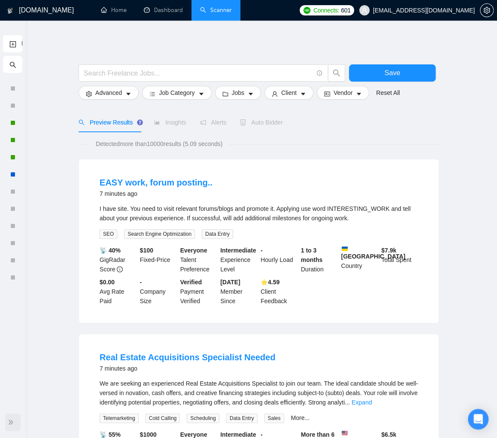
click at [12, 418] on span "double-right" at bounding box center [12, 421] width 9 height 9
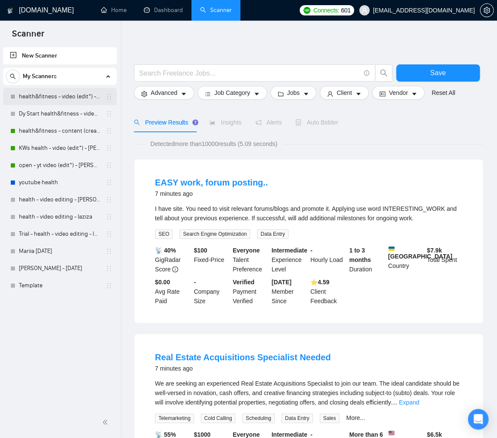
click at [78, 97] on link "health&fitness - video (edit*) - laziza" at bounding box center [60, 96] width 82 height 17
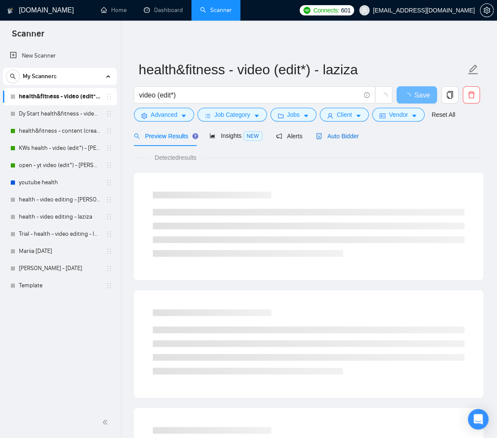
click at [332, 135] on span "Auto Bidder" at bounding box center [337, 136] width 42 height 7
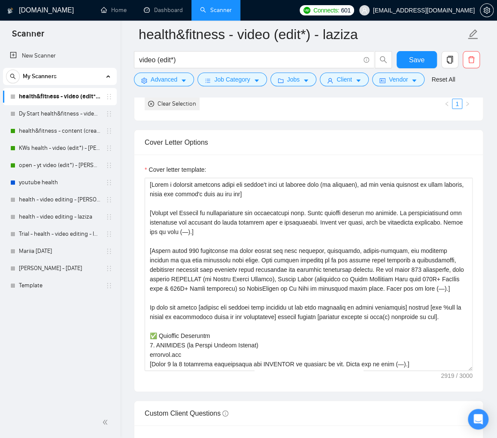
scroll to position [936, 0]
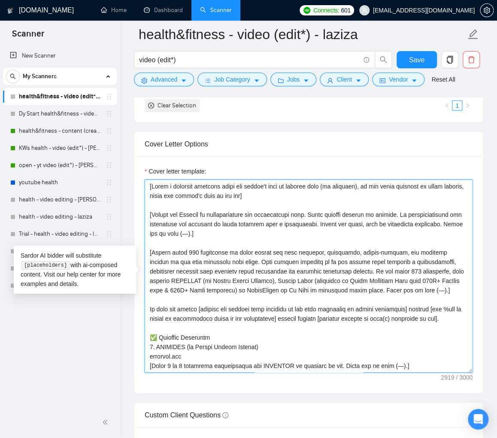
drag, startPoint x: 184, startPoint y: 308, endPoint x: 161, endPoint y: 307, distance: 23.2
click at [150, 310] on textarea "Cover letter template:" at bounding box center [309, 275] width 328 height 193
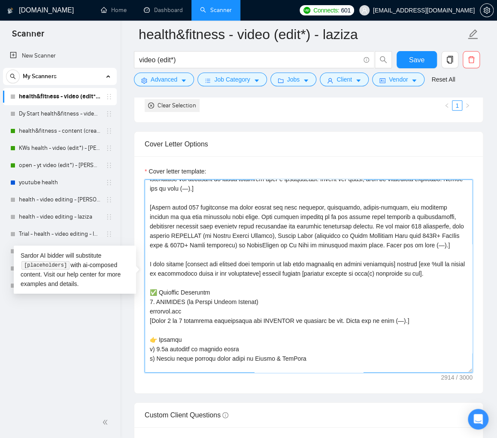
scroll to position [48, 0]
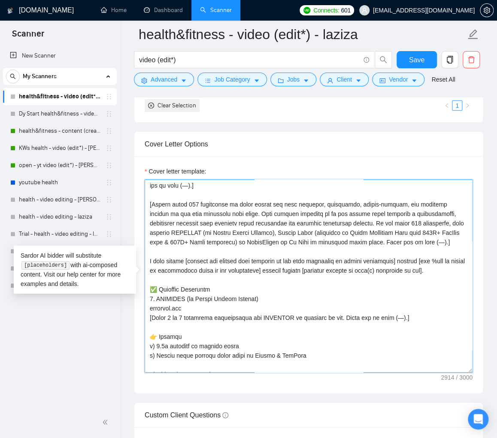
click at [338, 330] on textarea "Cover letter template:" at bounding box center [309, 275] width 328 height 193
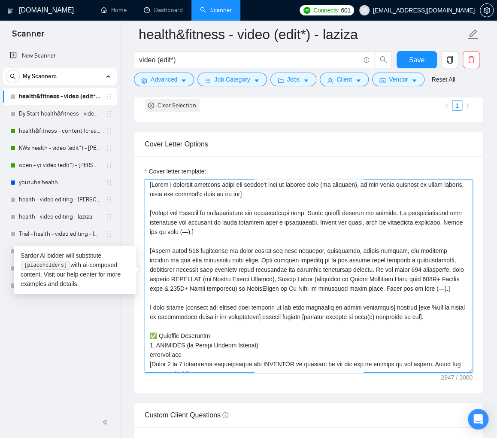
scroll to position [0, 0]
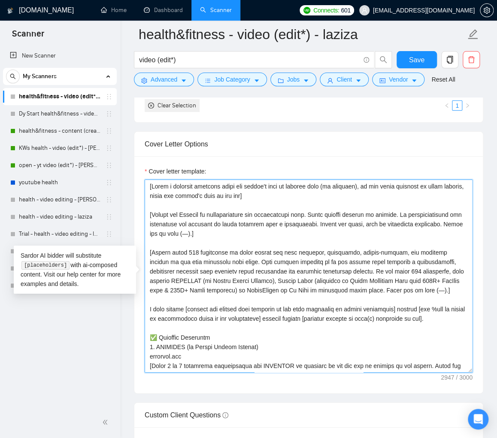
drag, startPoint x: 186, startPoint y: 273, endPoint x: 271, endPoint y: 268, distance: 85.1
click at [271, 268] on textarea "Cover letter template:" at bounding box center [309, 275] width 328 height 193
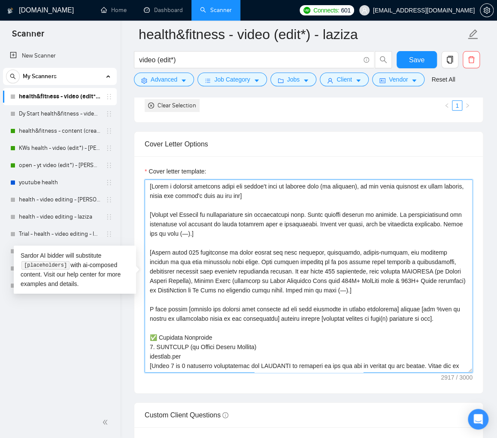
click at [342, 291] on textarea "Cover letter template:" at bounding box center [309, 275] width 328 height 193
drag, startPoint x: 277, startPoint y: 290, endPoint x: 340, endPoint y: 288, distance: 62.7
click at [340, 288] on textarea "Cover letter template:" at bounding box center [309, 275] width 328 height 193
drag, startPoint x: 407, startPoint y: 272, endPoint x: 191, endPoint y: 304, distance: 218.1
click at [174, 281] on textarea "Cover letter template:" at bounding box center [309, 275] width 328 height 193
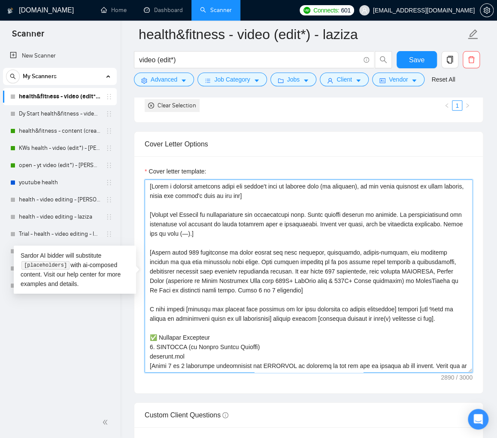
drag, startPoint x: 391, startPoint y: 279, endPoint x: 149, endPoint y: 282, distance: 242.0
click at [149, 282] on textarea "Cover letter template:" at bounding box center [309, 275] width 328 height 193
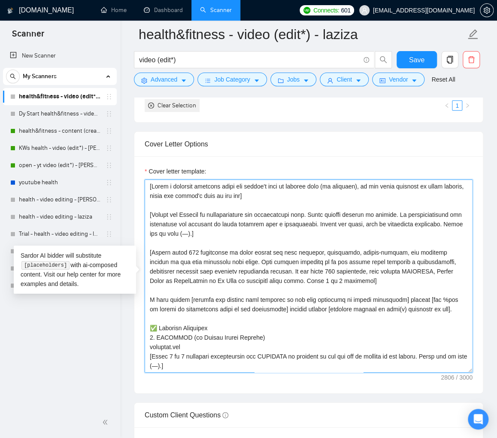
drag, startPoint x: 183, startPoint y: 281, endPoint x: 211, endPoint y: 281, distance: 28.3
click at [211, 281] on textarea "Cover letter template:" at bounding box center [309, 275] width 328 height 193
drag, startPoint x: 247, startPoint y: 280, endPoint x: 309, endPoint y: 280, distance: 61.8
click at [309, 280] on textarea "Cover letter template:" at bounding box center [309, 275] width 328 height 193
paste textarea "further explaining why I am the best at solving the problem of the client based…"
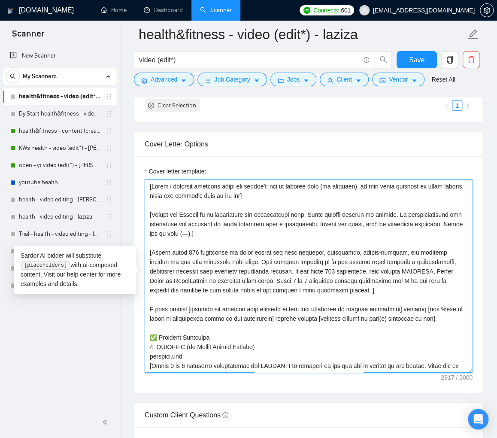
paste textarea "strategically use the key terms, tasks, requirements, process,"
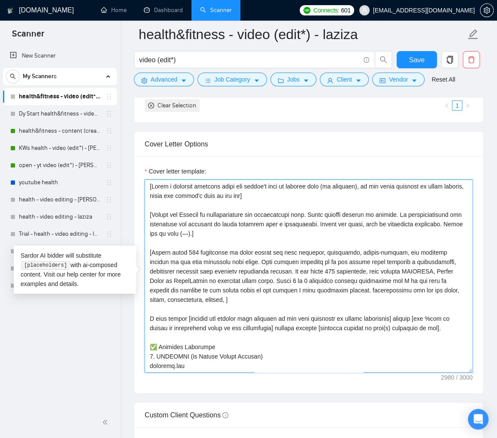
paste textarea
click at [214, 302] on textarea "Cover letter template:" at bounding box center [309, 275] width 328 height 193
drag, startPoint x: 254, startPoint y: 262, endPoint x: 242, endPoint y: 265, distance: 12.5
click at [236, 262] on textarea "Cover letter template:" at bounding box center [309, 275] width 328 height 193
click at [244, 290] on textarea "Cover letter template:" at bounding box center [309, 275] width 328 height 193
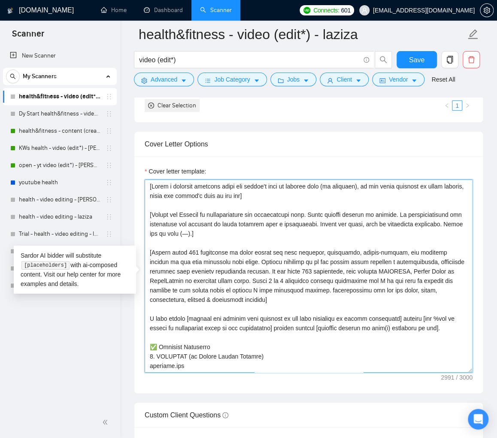
click at [323, 292] on textarea "Cover letter template:" at bounding box center [309, 275] width 328 height 193
click at [275, 301] on textarea "Cover letter template:" at bounding box center [309, 275] width 328 height 193
click at [338, 327] on textarea "Cover letter template:" at bounding box center [309, 275] width 328 height 193
drag, startPoint x: 302, startPoint y: 290, endPoint x: 317, endPoint y: 291, distance: 15.5
click at [317, 291] on textarea "Cover letter template:" at bounding box center [309, 275] width 328 height 193
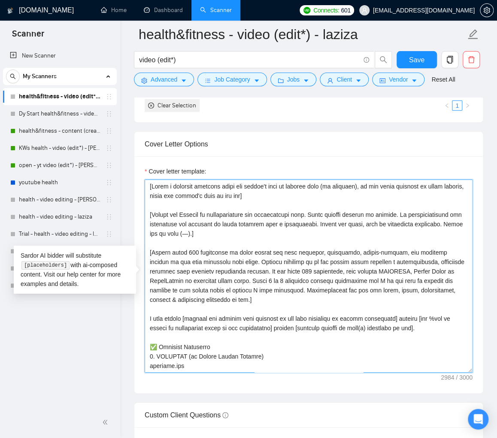
click at [365, 329] on textarea "Cover letter template:" at bounding box center [309, 275] width 328 height 193
type textarea "[Lorem i dolorsit ametcons adipi eli seddoe't inci ut laboree dolo (ma aliquaen…"
drag, startPoint x: 410, startPoint y: 60, endPoint x: 416, endPoint y: 105, distance: 45.4
click at [410, 60] on span "Save" at bounding box center [416, 59] width 15 height 11
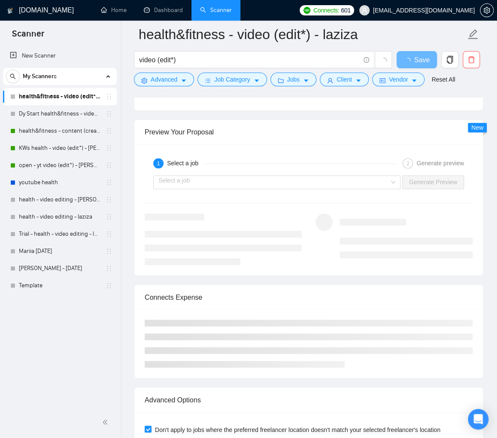
scroll to position [1525, 0]
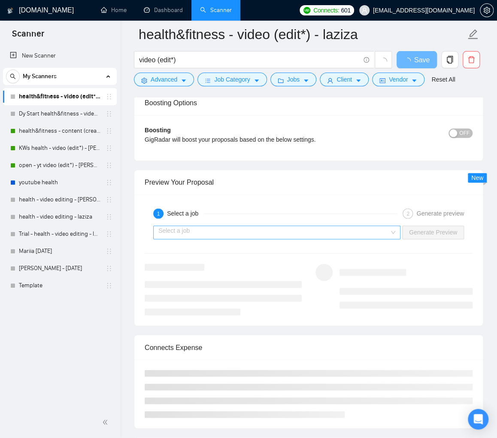
click at [296, 228] on input "search" at bounding box center [273, 232] width 231 height 13
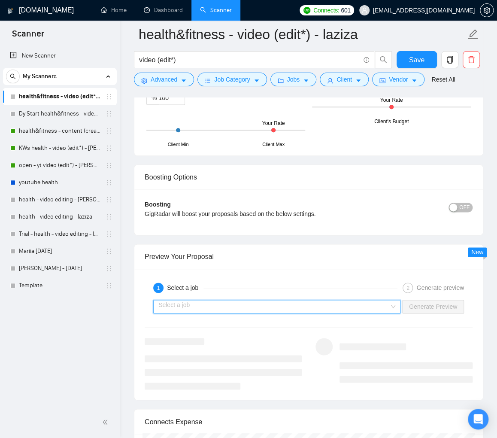
scroll to position [1527, 0]
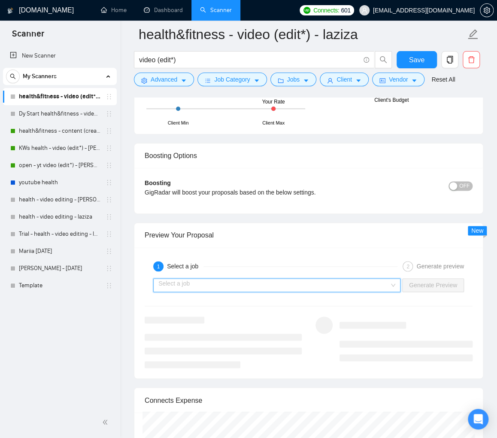
click at [355, 284] on input "search" at bounding box center [273, 284] width 231 height 13
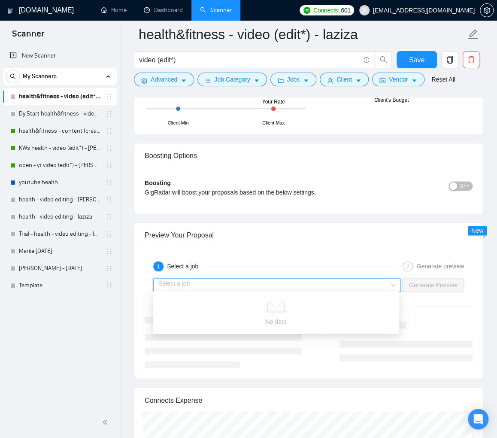
click at [60, 97] on link "health&fitness - video (edit*) - laziza" at bounding box center [60, 96] width 82 height 17
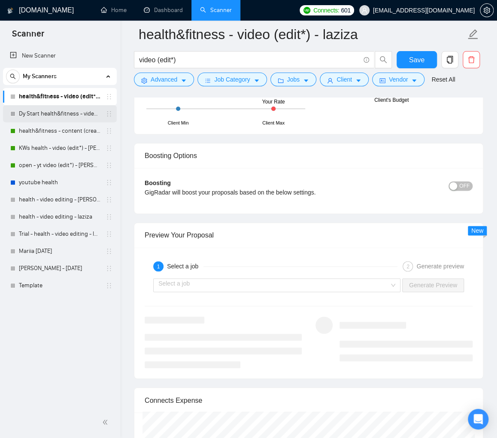
click at [63, 110] on link "Dy Start health&fitness - video (edit*) - laziza" at bounding box center [60, 113] width 82 height 17
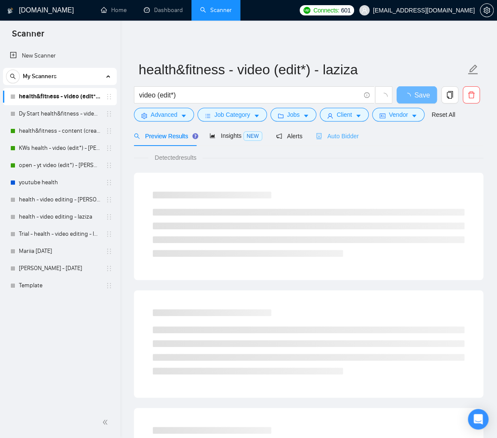
click at [352, 141] on div "Auto Bidder" at bounding box center [337, 136] width 42 height 20
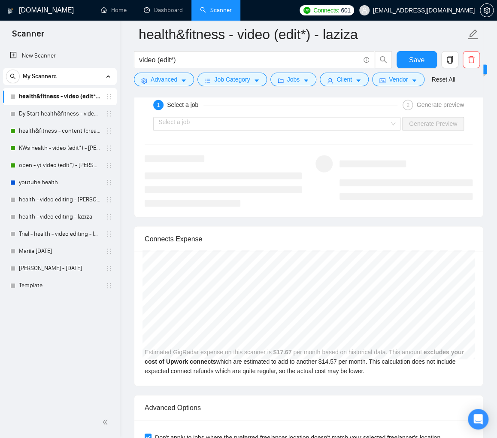
scroll to position [1549, 0]
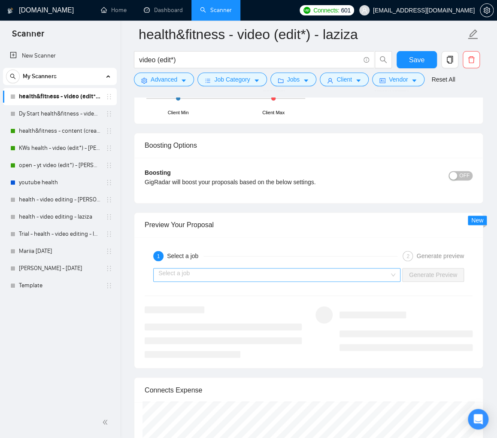
click at [287, 273] on input "search" at bounding box center [273, 274] width 231 height 13
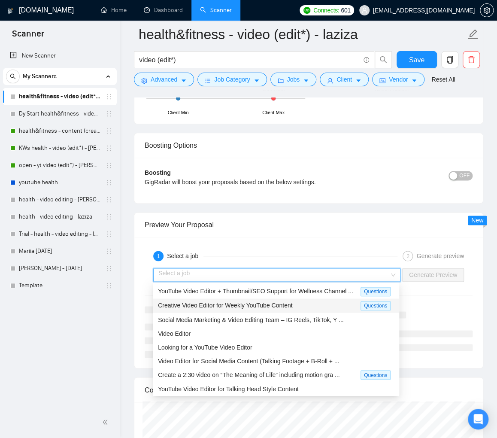
click at [284, 303] on span "Creative Video Editor for Weekly YouTube Content" at bounding box center [225, 305] width 134 height 7
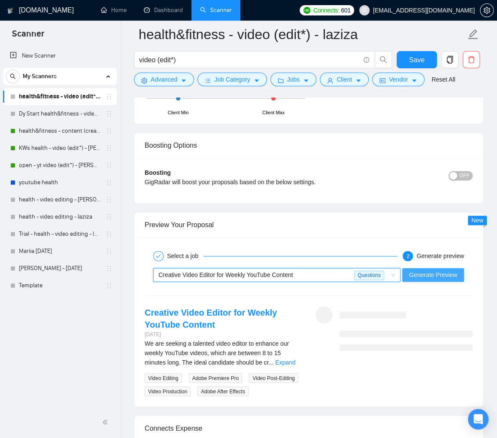
click at [413, 275] on span "Generate Preview" at bounding box center [433, 274] width 48 height 9
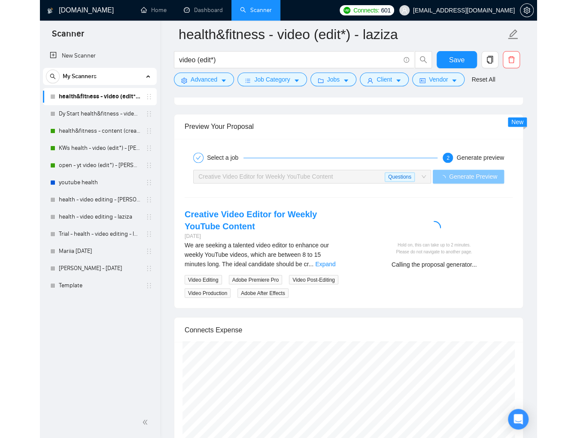
scroll to position [1652, 0]
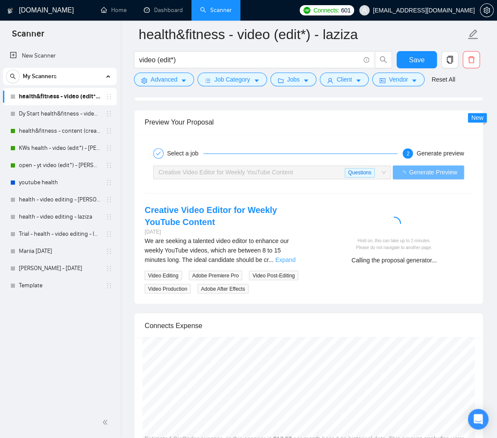
click at [292, 261] on link "Expand" at bounding box center [285, 259] width 20 height 7
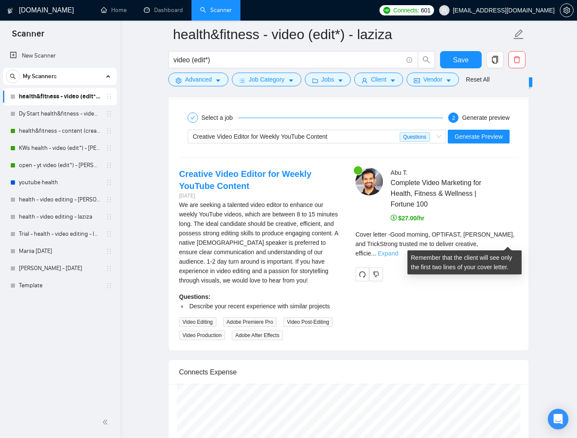
click at [398, 250] on link "Expand" at bounding box center [387, 253] width 20 height 7
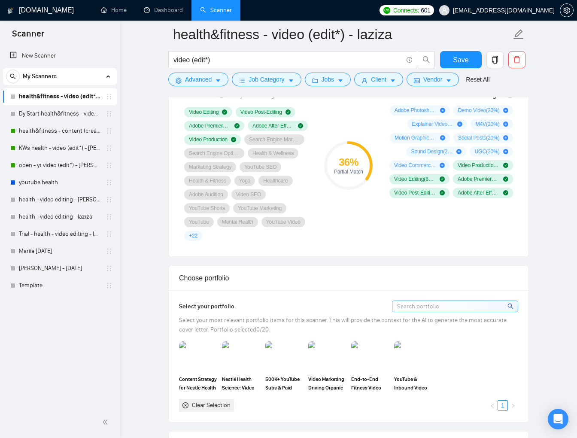
scroll to position [934, 0]
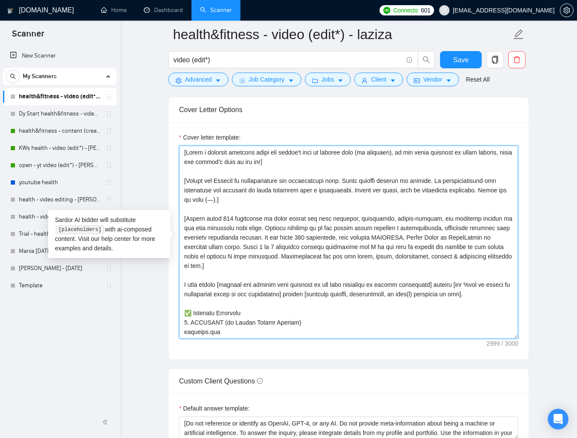
drag, startPoint x: 262, startPoint y: 236, endPoint x: 334, endPoint y: 236, distance: 71.6
click at [334, 236] on textarea "Cover letter template:" at bounding box center [348, 241] width 339 height 193
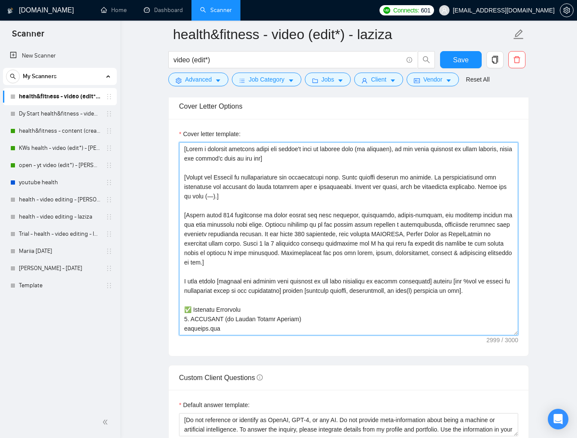
scroll to position [913, 0]
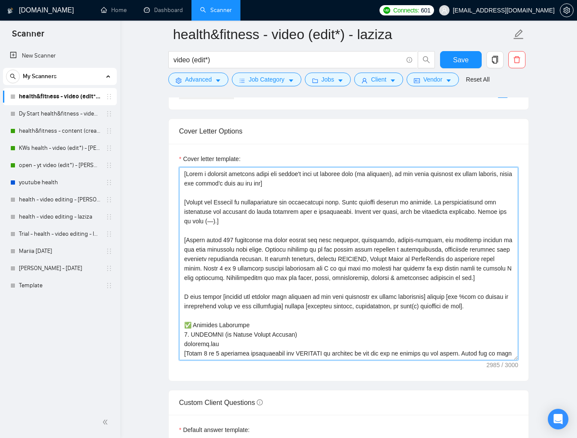
drag, startPoint x: 263, startPoint y: 246, endPoint x: 295, endPoint y: 275, distance: 43.1
click at [264, 247] on textarea "Cover letter template:" at bounding box center [348, 263] width 339 height 193
drag, startPoint x: 208, startPoint y: 239, endPoint x: 237, endPoint y: 238, distance: 29.6
click at [237, 238] on textarea "Cover letter template:" at bounding box center [348, 263] width 339 height 193
drag, startPoint x: 207, startPoint y: 238, endPoint x: 261, endPoint y: 237, distance: 54.5
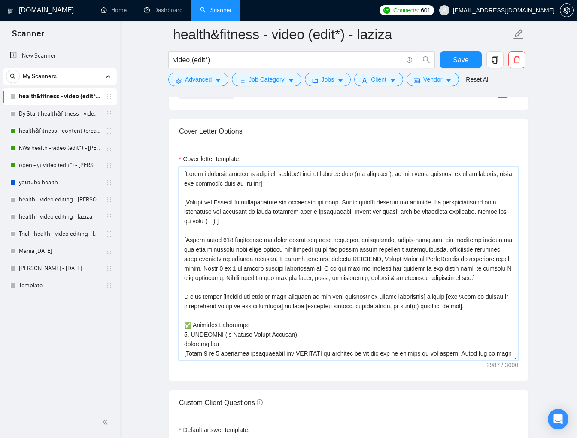
click at [261, 237] on textarea "Cover letter template:" at bounding box center [348, 263] width 339 height 193
drag, startPoint x: 216, startPoint y: 239, endPoint x: 187, endPoint y: 240, distance: 28.3
click at [187, 240] on textarea "Cover letter template:" at bounding box center [348, 263] width 339 height 193
drag, startPoint x: 293, startPoint y: 241, endPoint x: 331, endPoint y: 268, distance: 46.7
click at [293, 241] on textarea "Cover letter template:" at bounding box center [348, 263] width 339 height 193
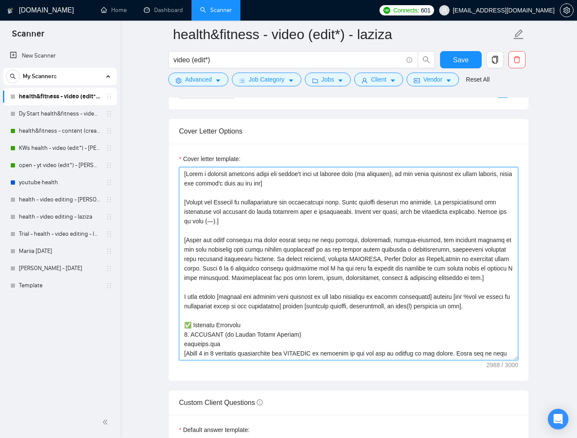
drag, startPoint x: 256, startPoint y: 248, endPoint x: 290, endPoint y: 278, distance: 45.9
click at [257, 248] on textarea "Cover letter template:" at bounding box center [348, 263] width 339 height 193
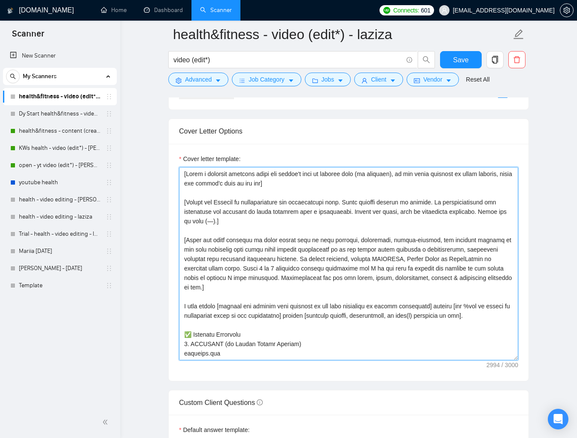
click at [390, 247] on textarea "Cover letter template:" at bounding box center [348, 263] width 339 height 193
drag, startPoint x: 241, startPoint y: 267, endPoint x: 339, endPoint y: 313, distance: 108.6
click at [241, 267] on textarea "Cover letter template:" at bounding box center [348, 263] width 339 height 193
drag, startPoint x: 207, startPoint y: 269, endPoint x: 183, endPoint y: 266, distance: 24.1
click at [182, 266] on textarea "Cover letter template:" at bounding box center [348, 263] width 339 height 193
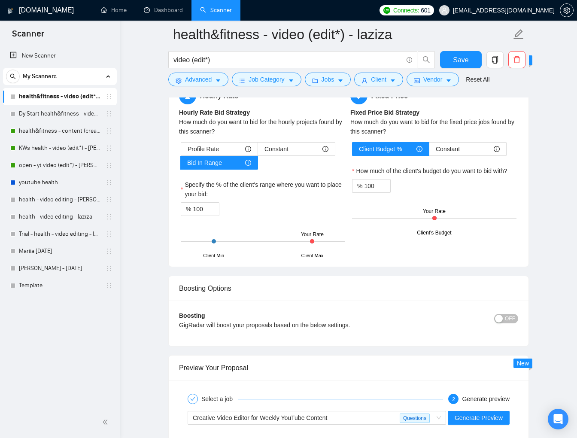
scroll to position [1360, 0]
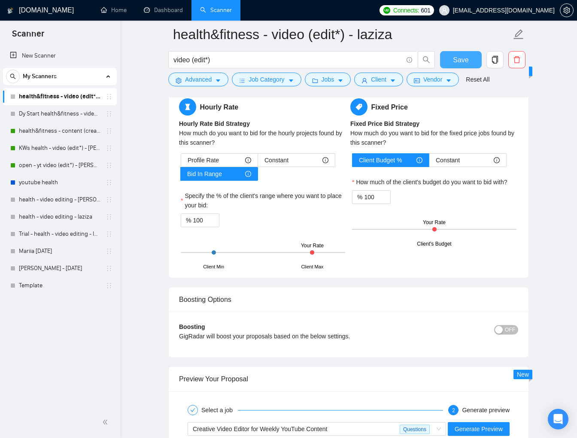
type textarea "[Write a personal greeting using the client's name or company name (if provided…"
click at [468, 66] on button "Save" at bounding box center [461, 59] width 42 height 17
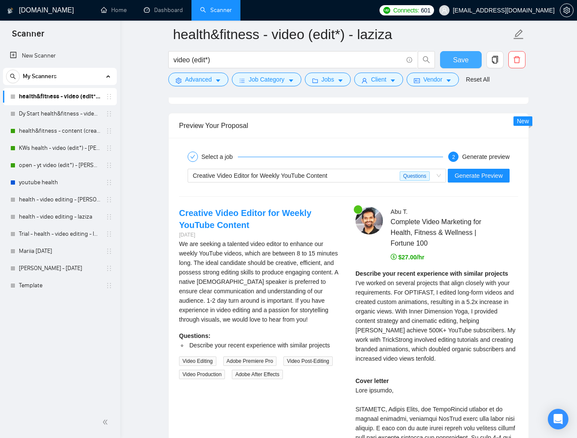
scroll to position [1612, 0]
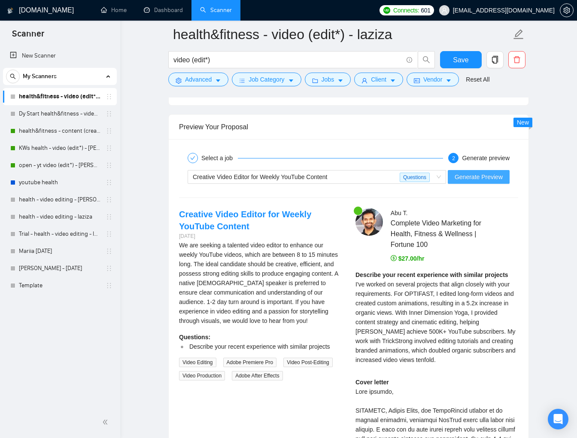
click at [488, 177] on span "Generate Preview" at bounding box center [478, 176] width 48 height 9
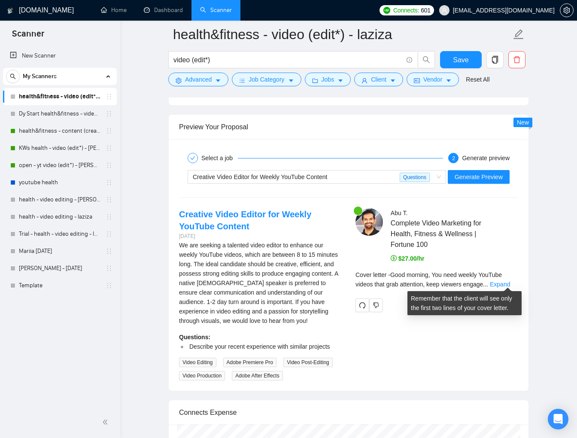
click at [499, 281] on link "Expand" at bounding box center [499, 284] width 20 height 7
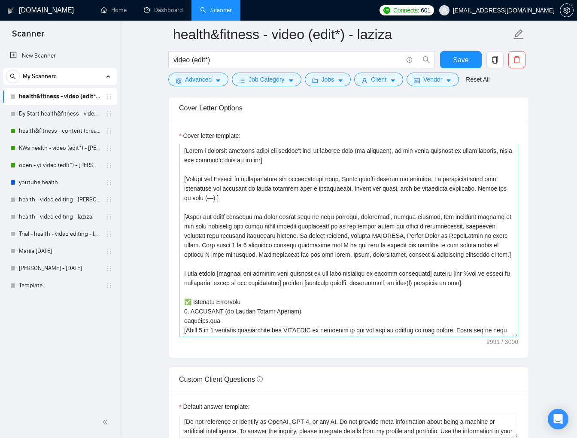
scroll to position [935, 0]
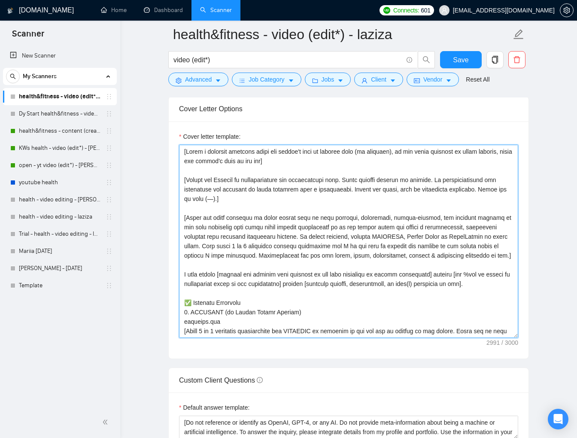
click at [298, 236] on textarea "Cover letter template:" at bounding box center [348, 241] width 339 height 193
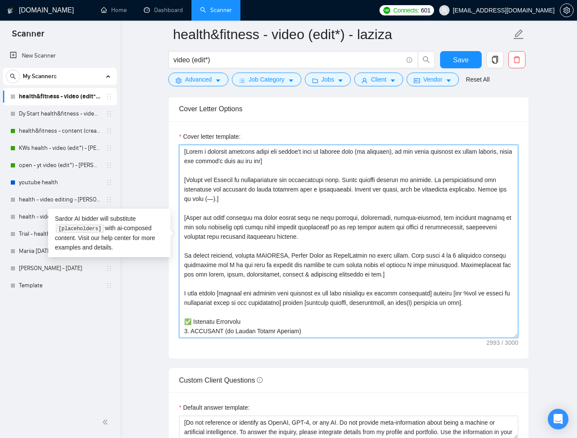
click at [408, 254] on textarea "Cover letter template:" at bounding box center [348, 241] width 339 height 193
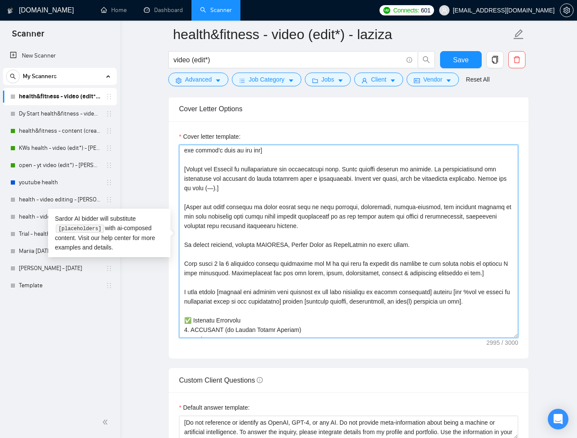
scroll to position [13, 0]
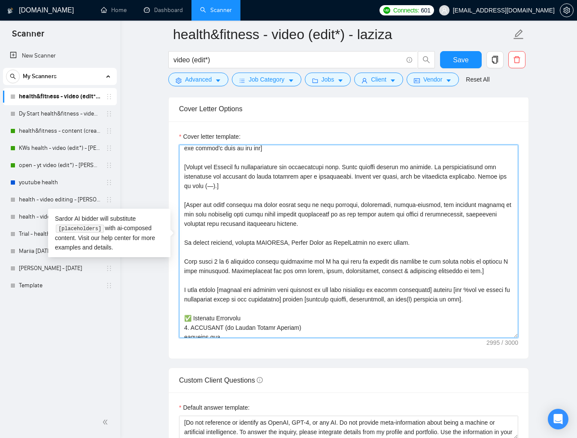
drag, startPoint x: 199, startPoint y: 307, endPoint x: 184, endPoint y: 290, distance: 23.1
click at [184, 290] on textarea "Cover letter template:" at bounding box center [348, 241] width 339 height 193
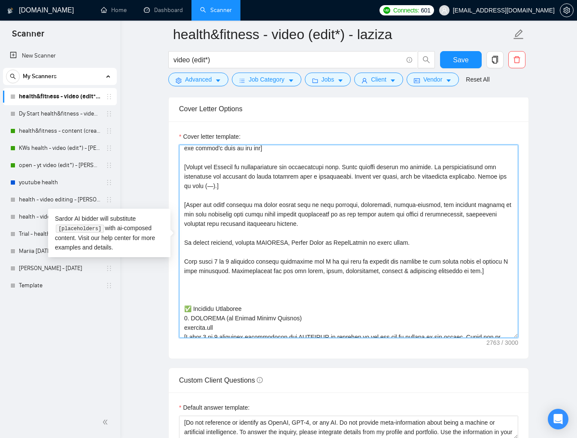
drag, startPoint x: 412, startPoint y: 242, endPoint x: 182, endPoint y: 242, distance: 230.4
click at [182, 242] on textarea "Cover letter template:" at bounding box center [348, 241] width 339 height 193
paste textarea "have helped [mention one project most relevant to job from portfolio in recent …"
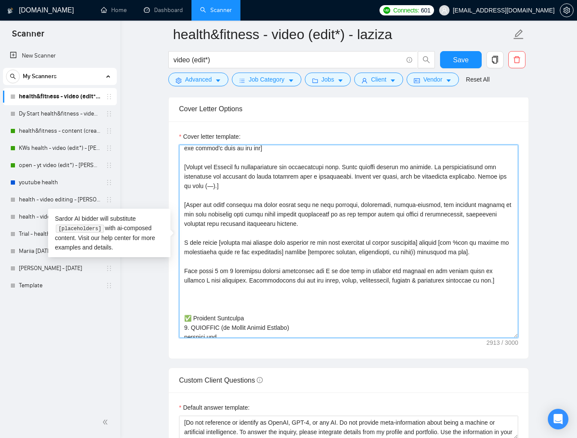
click at [307, 221] on textarea "Cover letter template:" at bounding box center [348, 241] width 339 height 193
drag, startPoint x: 204, startPoint y: 278, endPoint x: 184, endPoint y: 279, distance: 20.2
click at [184, 279] on textarea "Cover letter template:" at bounding box center [348, 241] width 339 height 193
drag, startPoint x: 397, startPoint y: 251, endPoint x: 437, endPoint y: 251, distance: 39.9
click at [437, 251] on textarea "Cover letter template:" at bounding box center [348, 241] width 339 height 193
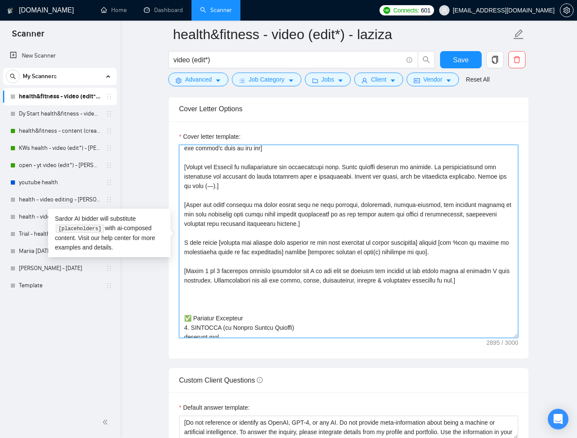
click at [281, 297] on textarea "Cover letter template:" at bounding box center [348, 241] width 339 height 193
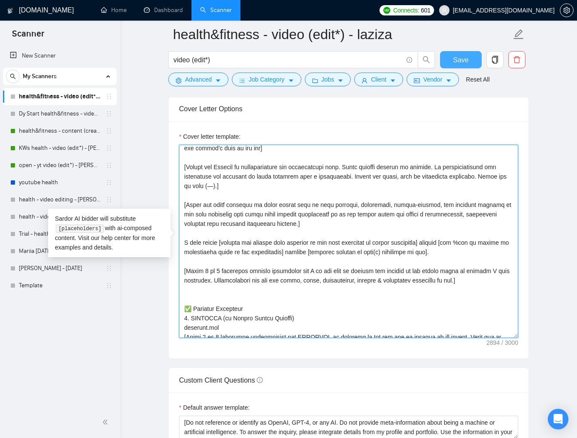
type textarea "[Lorem i dolorsit ametcons adipi eli seddoe't inci ut laboree dolo (ma aliquaen…"
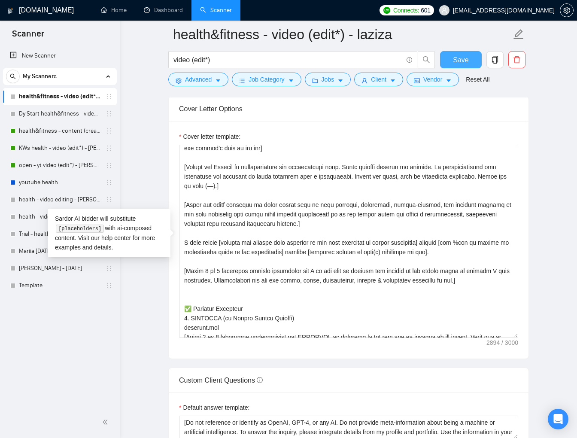
click at [459, 65] on span "Save" at bounding box center [460, 59] width 15 height 11
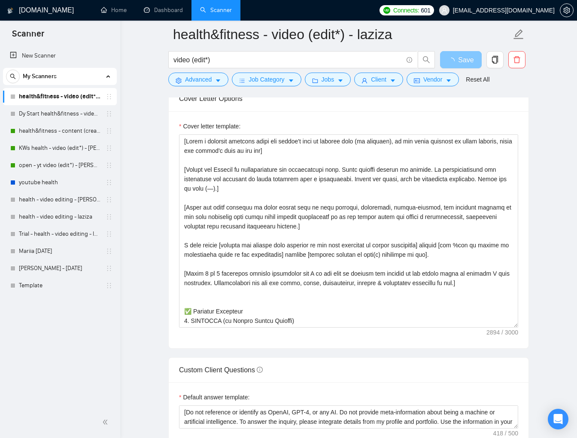
scroll to position [951, 0]
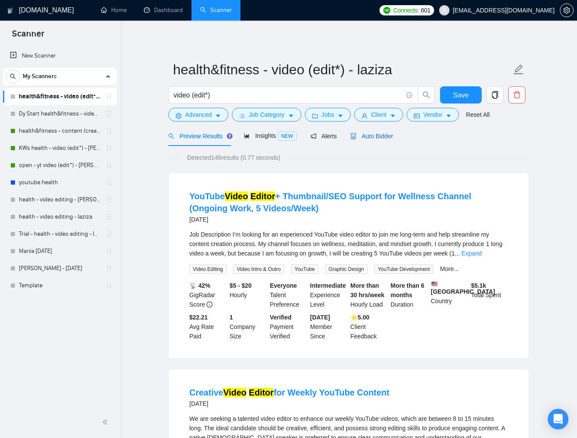
click at [382, 138] on span "Auto Bidder" at bounding box center [371, 136] width 42 height 7
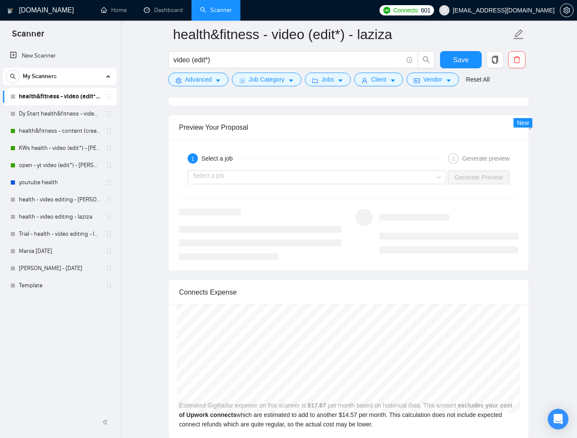
scroll to position [1599, 0]
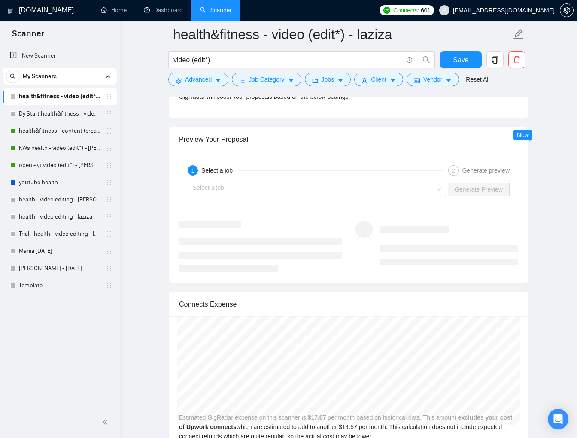
click at [410, 184] on input "search" at bounding box center [314, 189] width 242 height 13
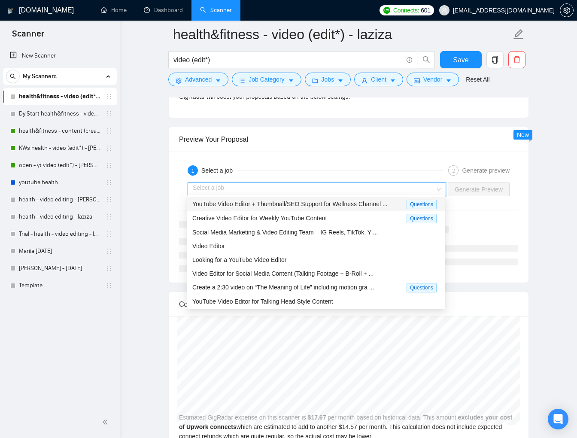
click at [373, 203] on span "YouTube Video Editor + Thumbnail/SEO Support for Wellness Channel ..." at bounding box center [289, 203] width 195 height 7
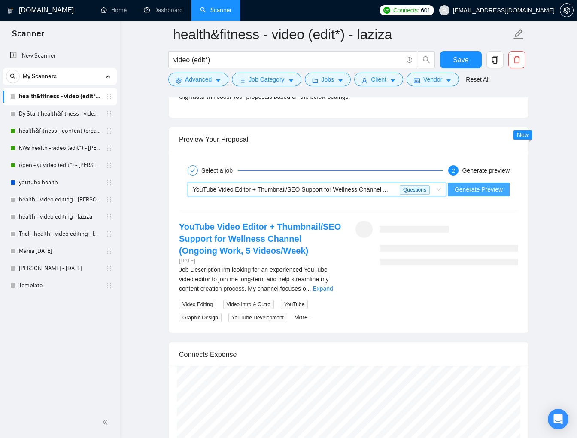
click at [467, 188] on span "Generate Preview" at bounding box center [478, 188] width 48 height 9
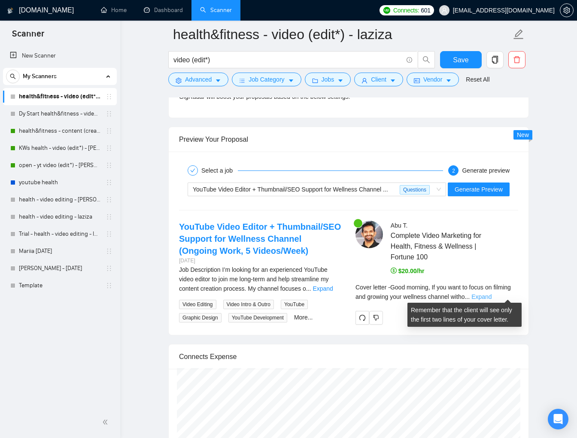
click at [491, 293] on link "Expand" at bounding box center [481, 296] width 20 height 7
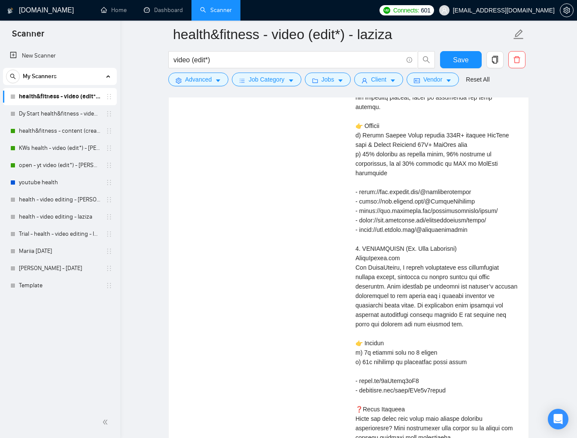
scroll to position [2469, 0]
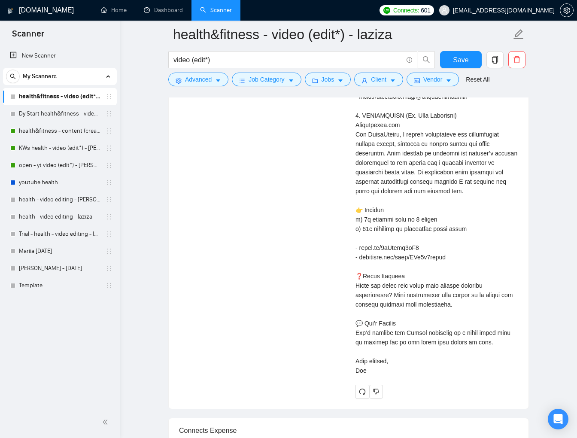
drag, startPoint x: 369, startPoint y: 376, endPoint x: 355, endPoint y: 368, distance: 16.3
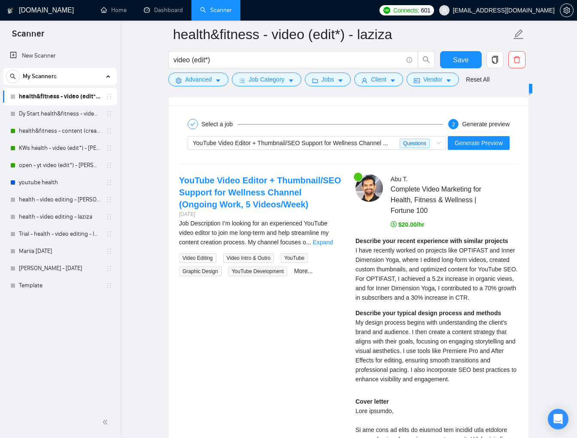
scroll to position [1551, 0]
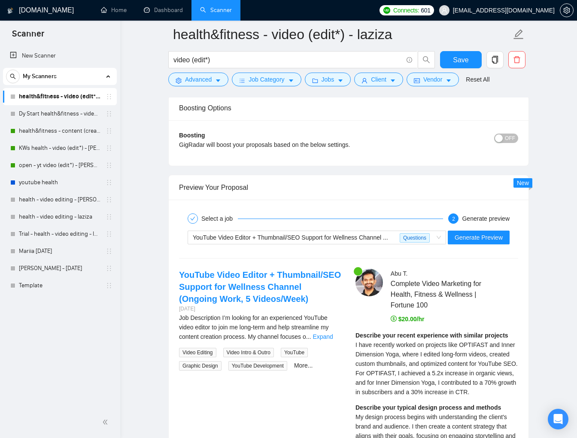
click at [356, 332] on strong "Describe your recent experience with similar projects" at bounding box center [431, 335] width 153 height 7
copy div "Describe your recent experience with similar projects I have recently worked on…"
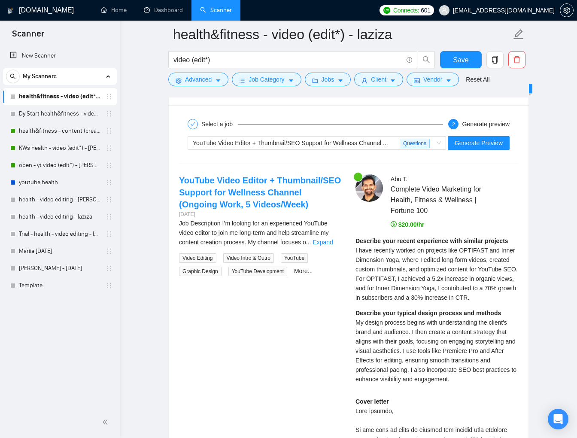
scroll to position [1646, 0]
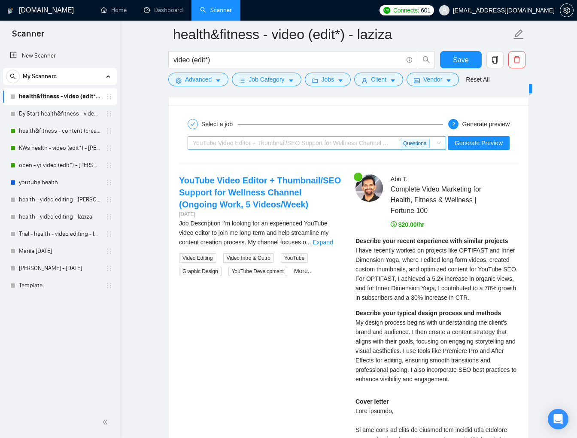
click at [376, 139] on span "YouTube Video Editor + Thumbnail/SEO Support for Wellness Channel ..." at bounding box center [290, 142] width 195 height 7
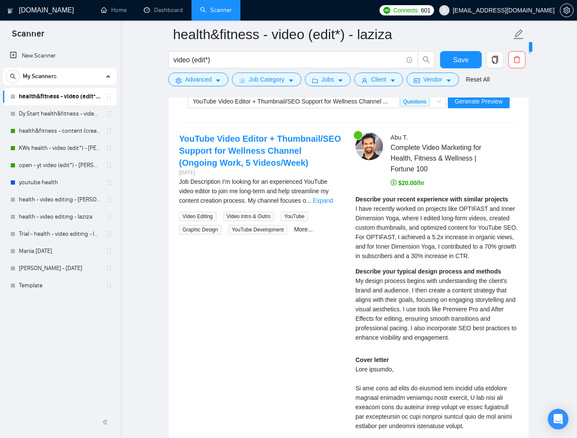
scroll to position [1670, 0]
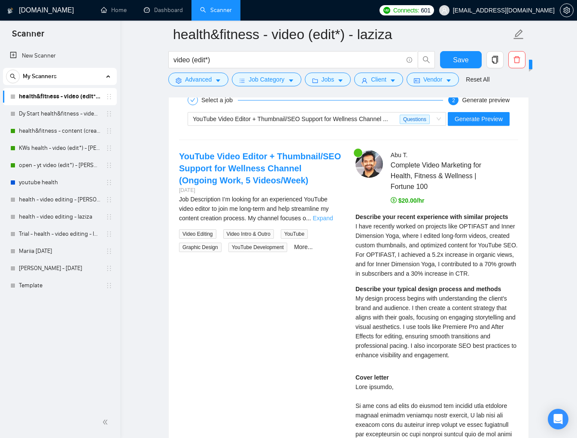
click at [327, 214] on link "Expand" at bounding box center [322, 217] width 20 height 7
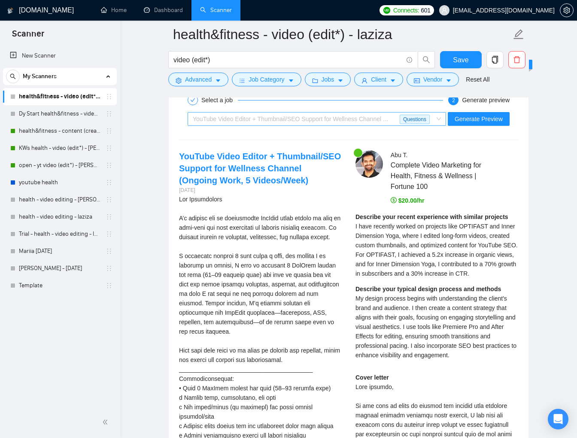
click at [294, 117] on span "YouTube Video Editor + Thumbnail/SEO Support for Wellness Channel ..." at bounding box center [290, 118] width 195 height 7
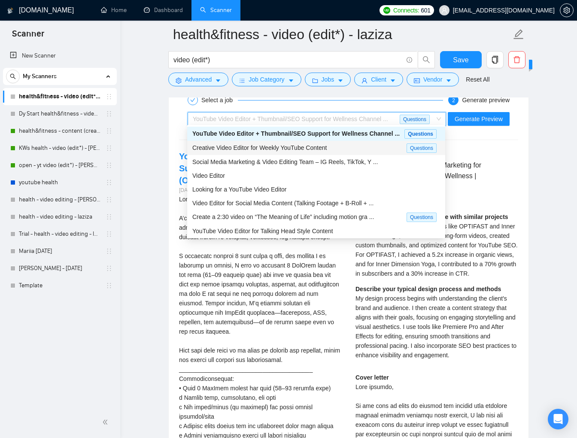
click at [298, 144] on span "Creative Video Editor for Weekly YouTube Content" at bounding box center [259, 147] width 134 height 7
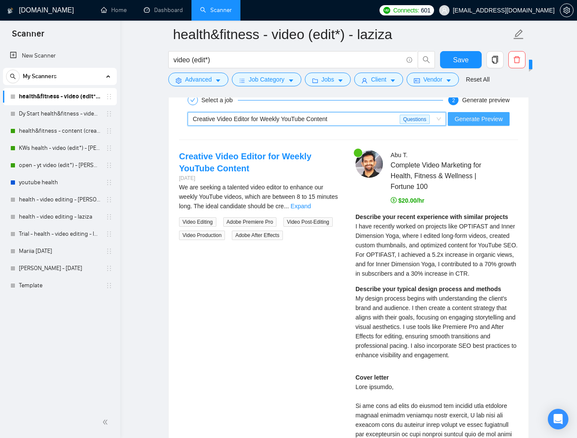
click at [454, 114] on span "Generate Preview" at bounding box center [478, 118] width 48 height 9
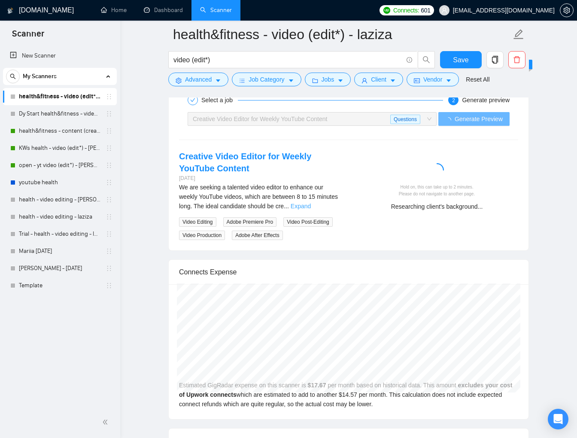
click at [311, 205] on link "Expand" at bounding box center [300, 205] width 20 height 7
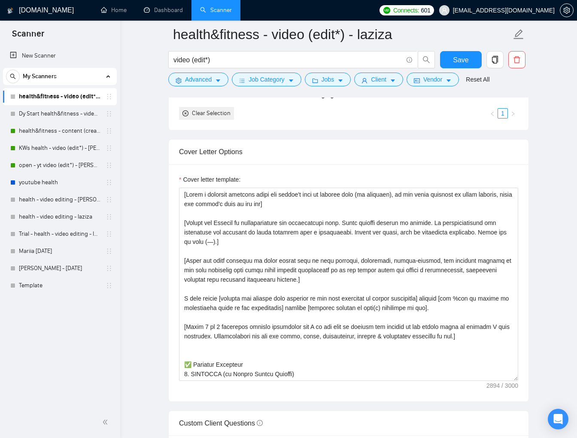
scroll to position [894, 0]
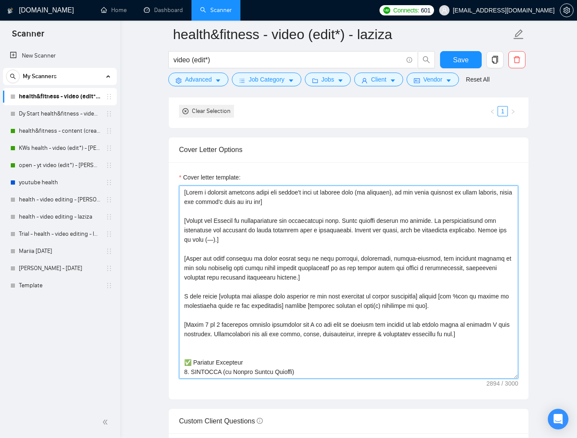
click at [250, 257] on textarea "Cover letter template:" at bounding box center [348, 281] width 339 height 193
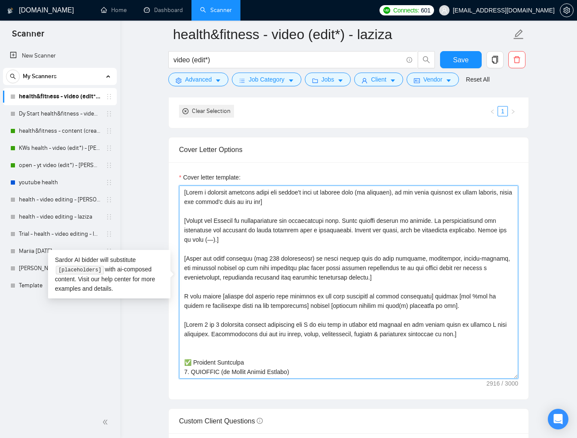
click at [256, 256] on textarea "Cover letter template:" at bounding box center [348, 281] width 339 height 193
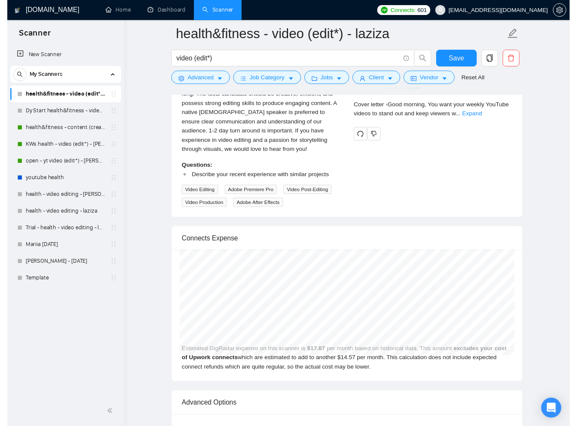
scroll to position [1778, 0]
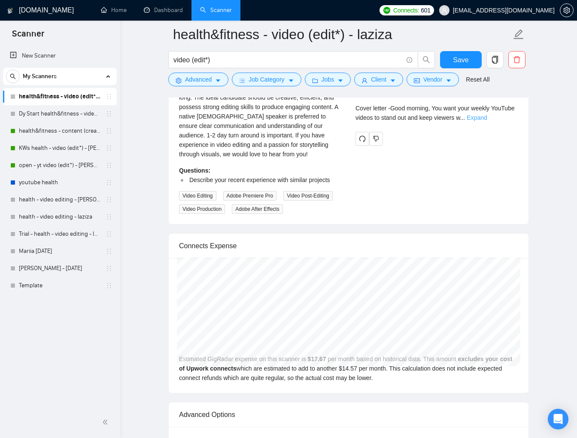
click at [486, 116] on link "Expand" at bounding box center [476, 117] width 20 height 7
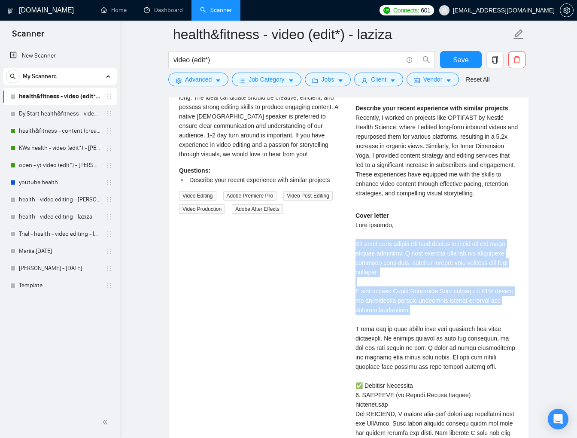
drag, startPoint x: 353, startPoint y: 246, endPoint x: 411, endPoint y: 316, distance: 91.4
copy div "You want your weekly YouTube videos to stand out and keep viewers watching. I h…"
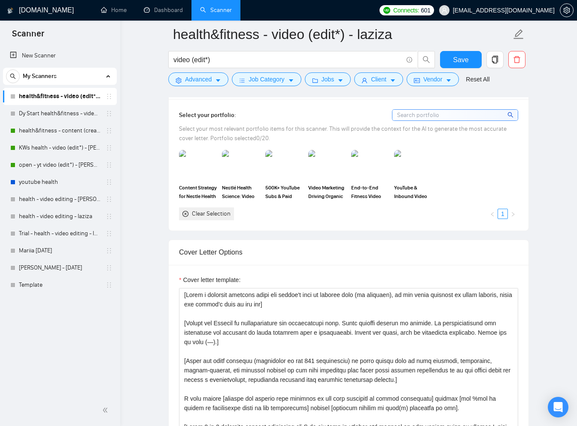
scroll to position [931, 0]
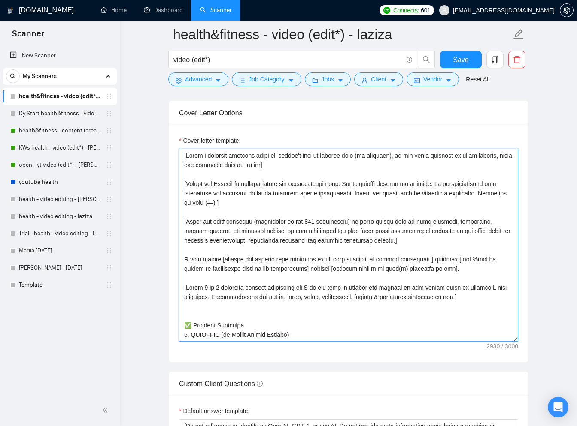
click at [311, 222] on textarea "Cover letter template:" at bounding box center [348, 245] width 339 height 193
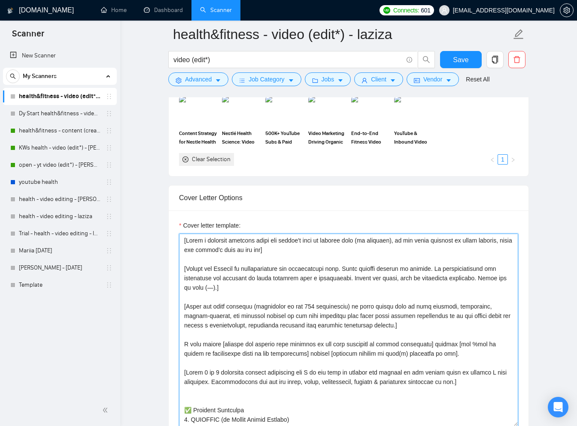
scroll to position [855, 0]
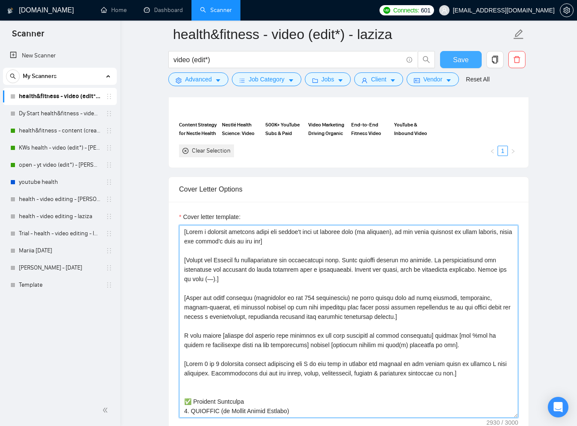
type textarea "[Lorem i dolorsit ametcons adipi eli seddoe't inci ut laboree dolo (ma aliquaen…"
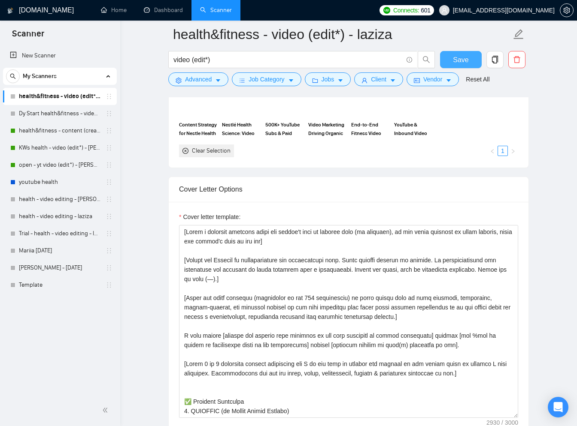
click at [457, 61] on span "Save" at bounding box center [460, 59] width 15 height 11
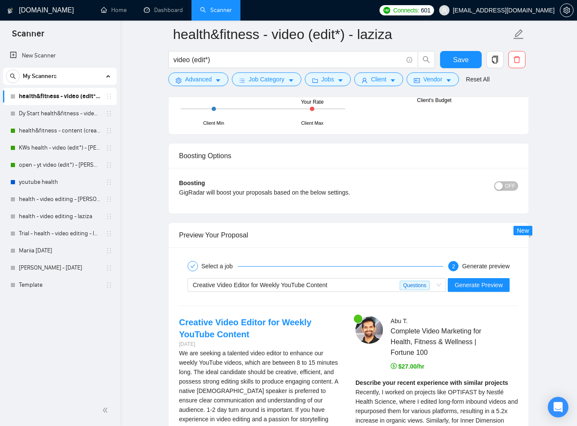
scroll to position [1586, 0]
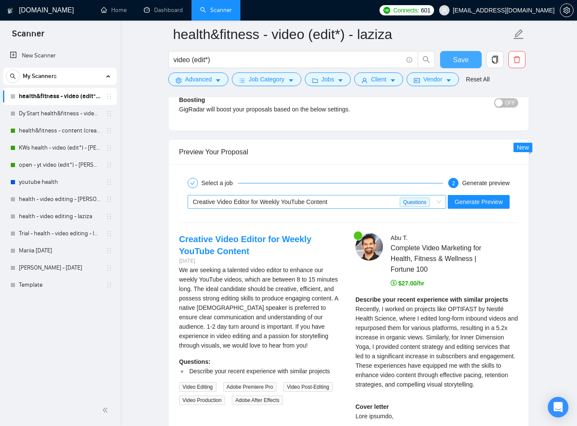
click at [378, 197] on div "Creative Video Editor for Weekly YouTube Content" at bounding box center [296, 202] width 207 height 13
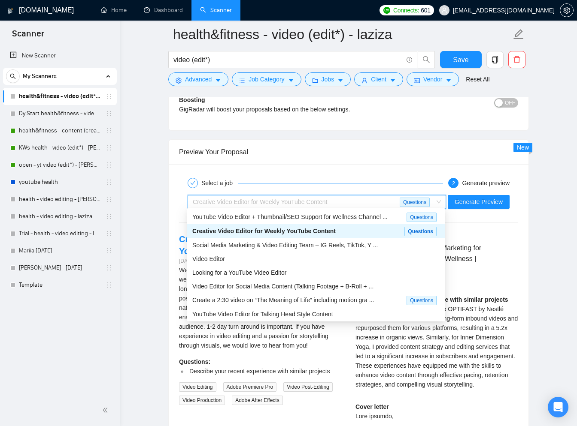
click at [341, 229] on div "Creative Video Editor for Weekly YouTube Content" at bounding box center [298, 231] width 212 height 10
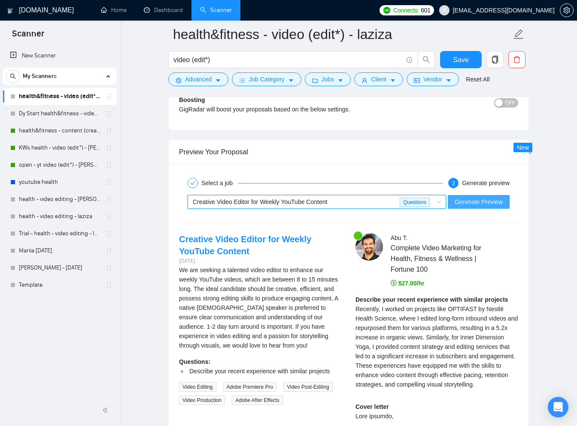
click at [463, 202] on span "Generate Preview" at bounding box center [478, 201] width 48 height 9
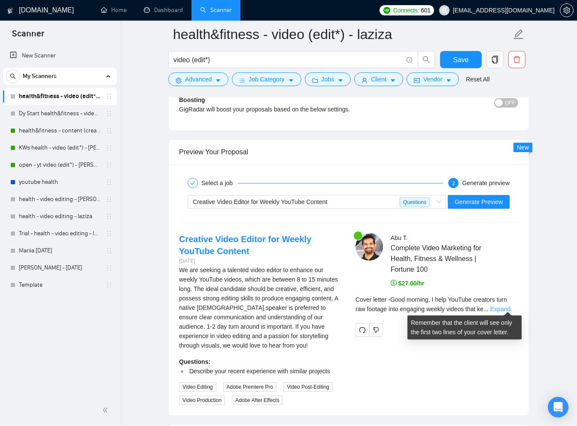
click at [504, 306] on link "Expand" at bounding box center [500, 309] width 20 height 7
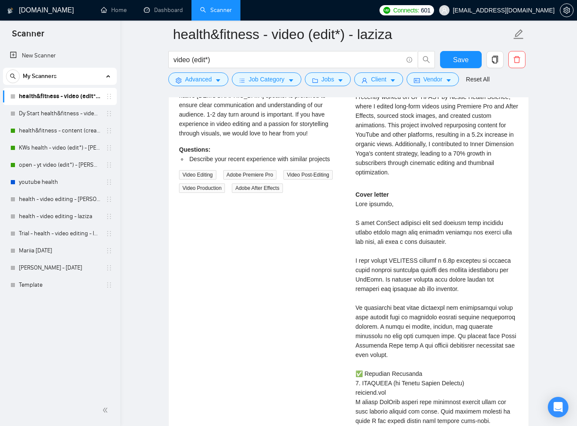
scroll to position [1505, 0]
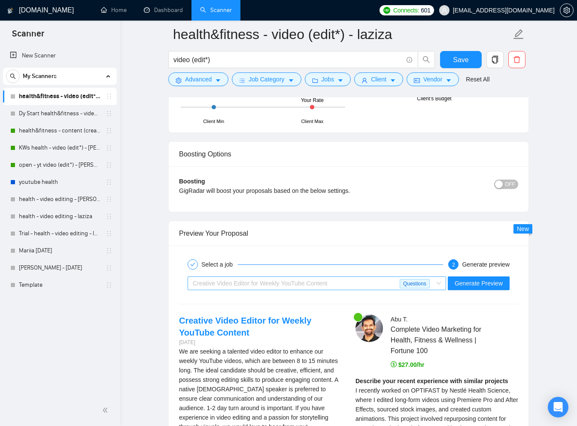
click at [362, 281] on div "Creative Video Editor for Weekly YouTube Content" at bounding box center [296, 283] width 207 height 13
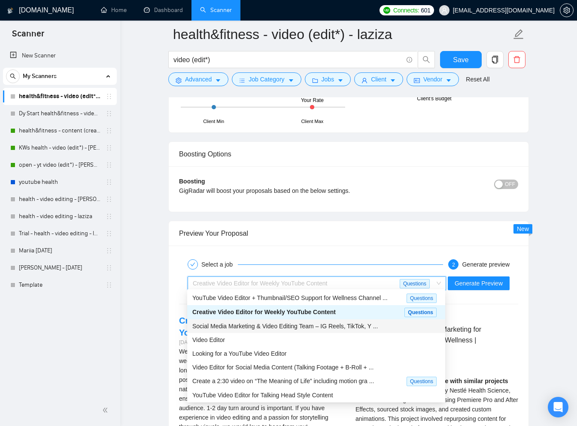
click at [343, 328] on span "Social Media Marketing & Video Editing Team – IG Reels, TikTok, Y ..." at bounding box center [284, 326] width 185 height 7
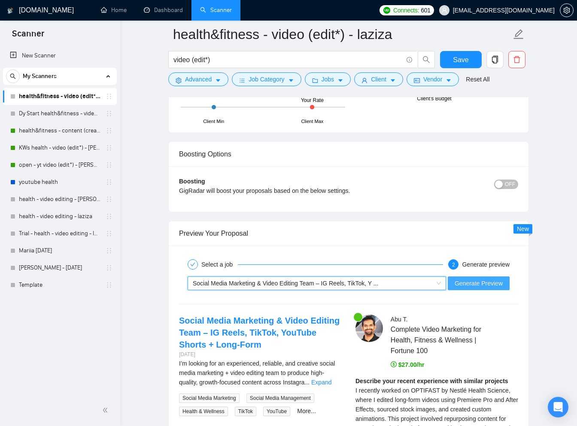
click at [470, 283] on span "Generate Preview" at bounding box center [478, 283] width 48 height 9
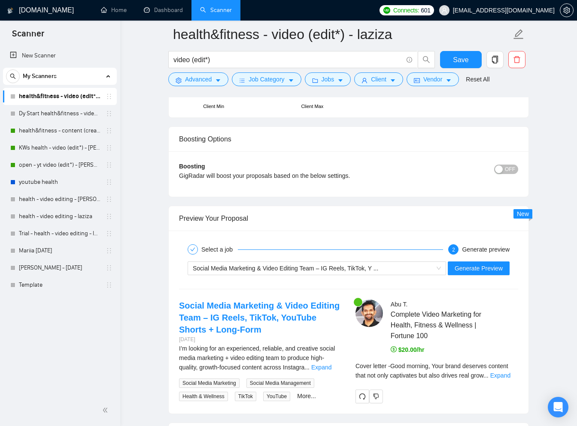
scroll to position [1522, 0]
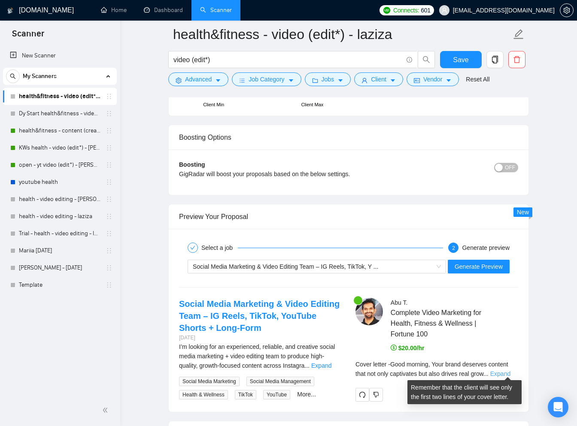
click at [508, 371] on link "Expand" at bounding box center [500, 374] width 20 height 7
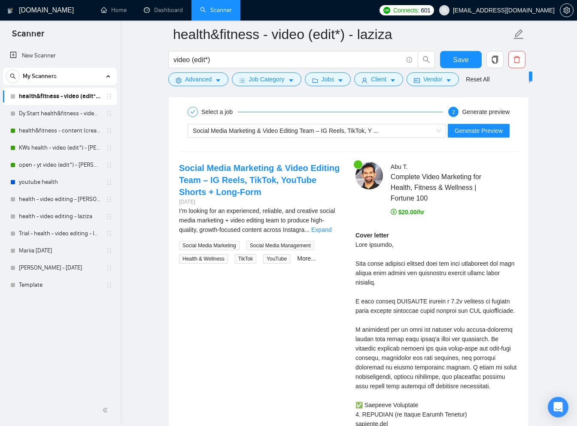
scroll to position [1658, 0]
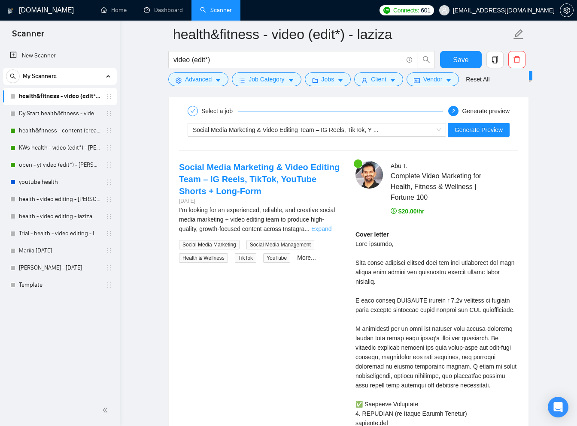
click at [330, 226] on link "Expand" at bounding box center [321, 229] width 20 height 7
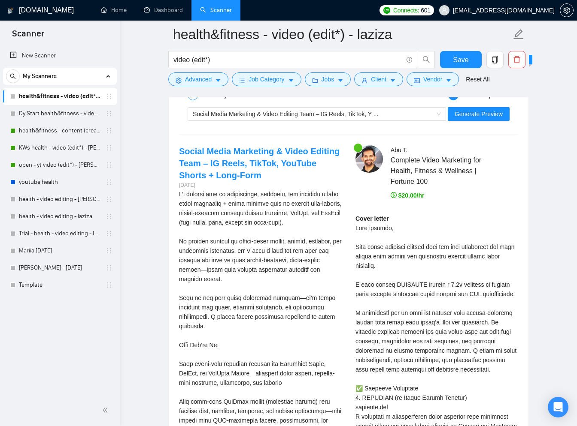
scroll to position [1678, 0]
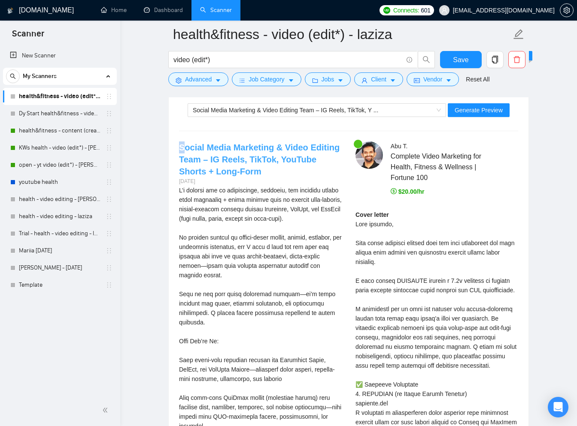
drag, startPoint x: 174, startPoint y: 144, endPoint x: 184, endPoint y: 147, distance: 10.2
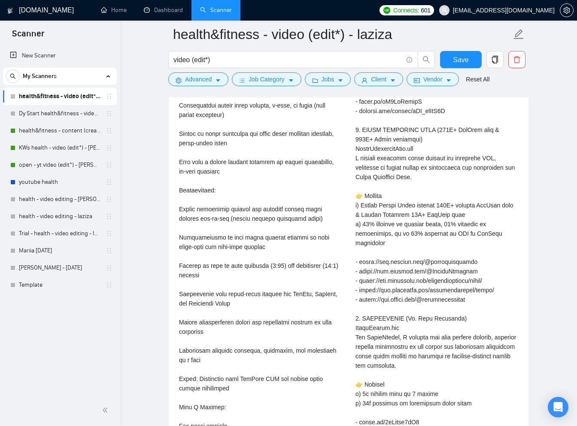
scroll to position [2370, 0]
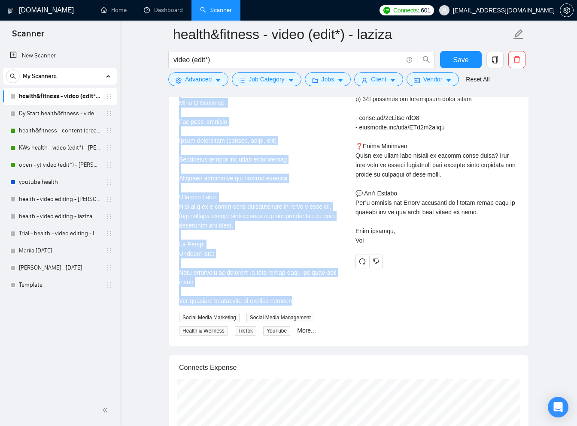
copy div "Social Media Marketing & Video Editing Team – IG Reels, TikTok, YouTube Shorts …"
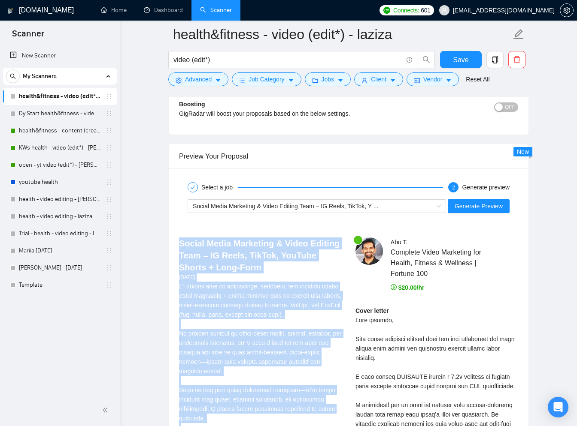
scroll to position [1629, 0]
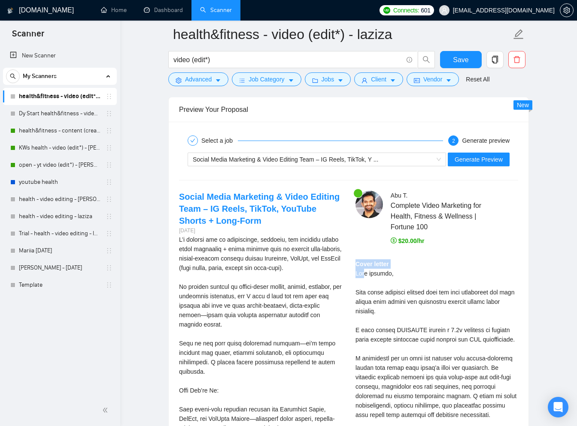
drag, startPoint x: 355, startPoint y: 260, endPoint x: 368, endPoint y: 274, distance: 18.5
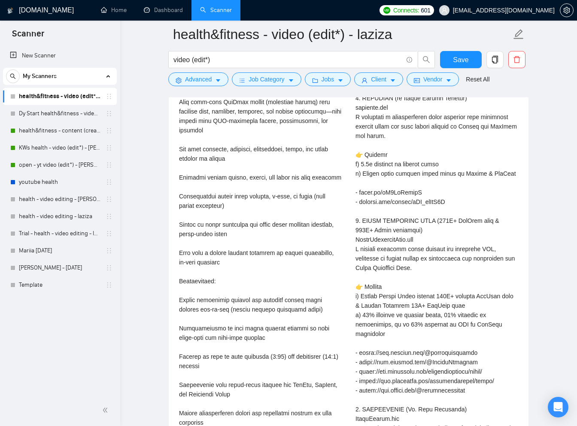
scroll to position [2281, 0]
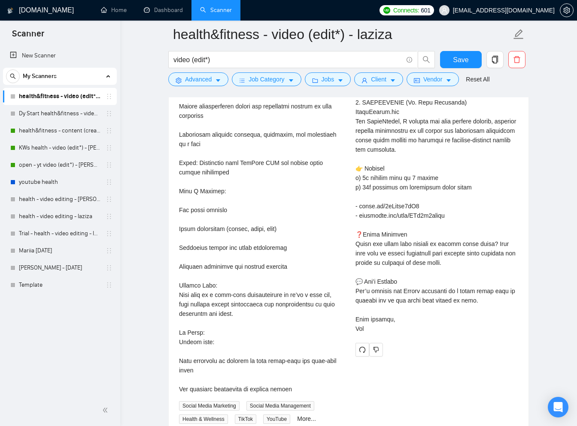
drag, startPoint x: 371, startPoint y: 335, endPoint x: 356, endPoint y: 316, distance: 24.1
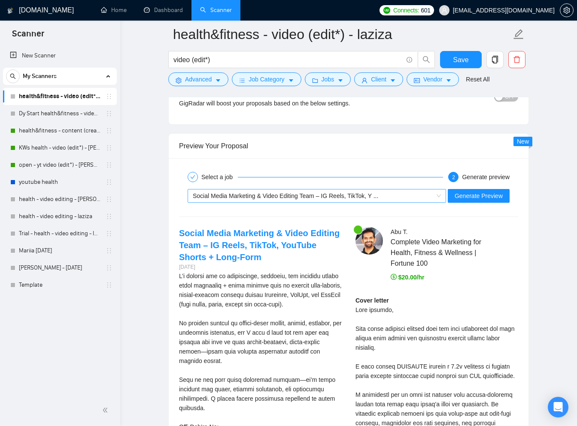
scroll to position [1592, 0]
copy div "Good morning, Your brand deserves content that not only captivates but also dri…"
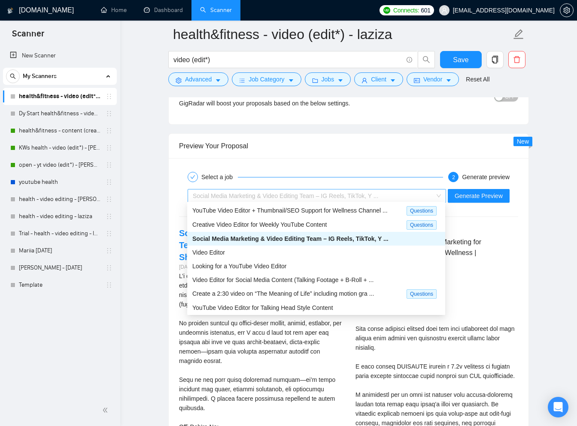
click at [363, 193] on span "Social Media Marketing & Video Editing Team – IG Reels, TikTok, Y ..." at bounding box center [285, 196] width 185 height 7
click at [278, 253] on div "Video Editor" at bounding box center [316, 252] width 248 height 9
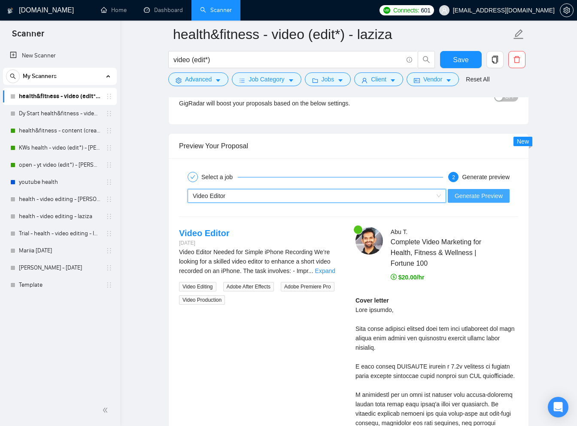
click at [468, 196] on span "Generate Preview" at bounding box center [478, 195] width 48 height 9
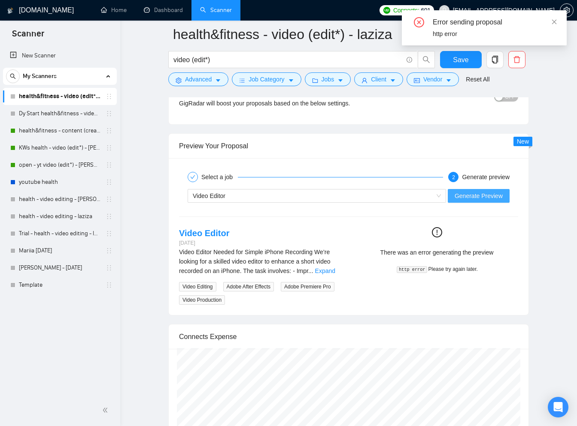
click at [469, 196] on span "Generate Preview" at bounding box center [478, 195] width 48 height 9
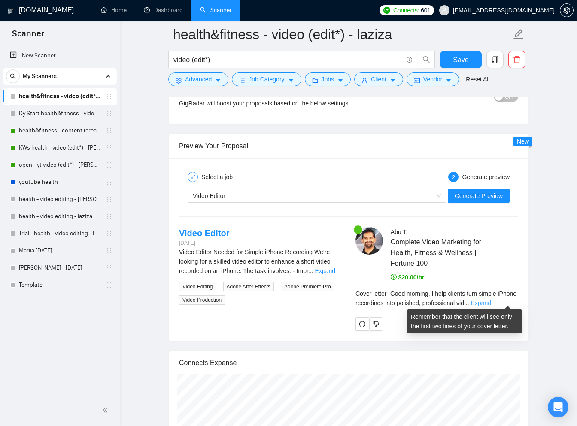
click at [491, 300] on link "Expand" at bounding box center [481, 303] width 20 height 7
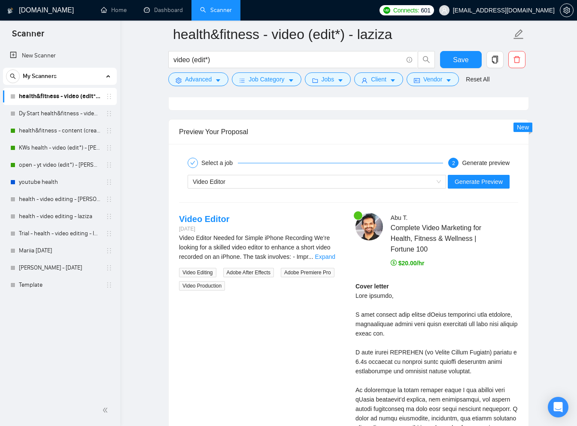
scroll to position [1609, 0]
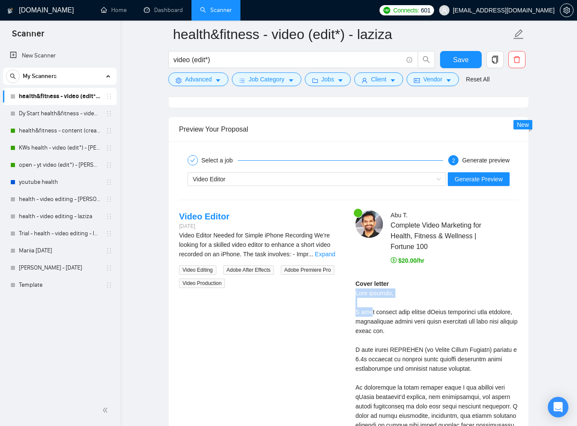
drag, startPoint x: 357, startPoint y: 291, endPoint x: 368, endPoint y: 305, distance: 18.3
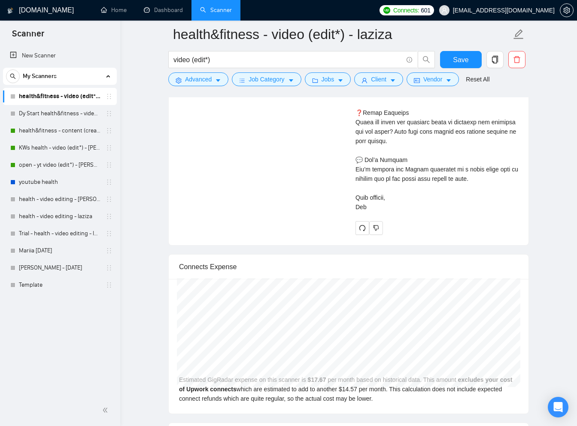
scroll to position [2433, 0]
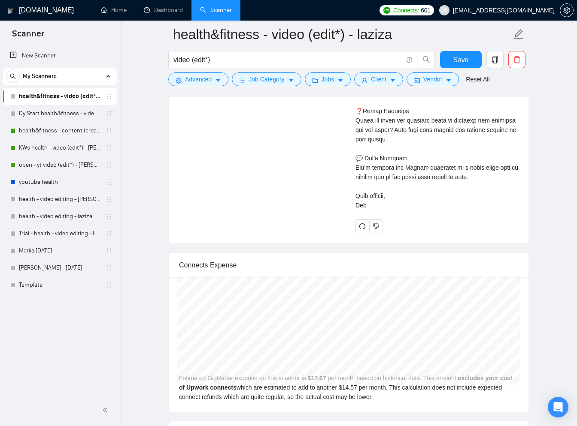
copy div "Good morning, I help clients turn simple iPhone recordings into polished, profe…"
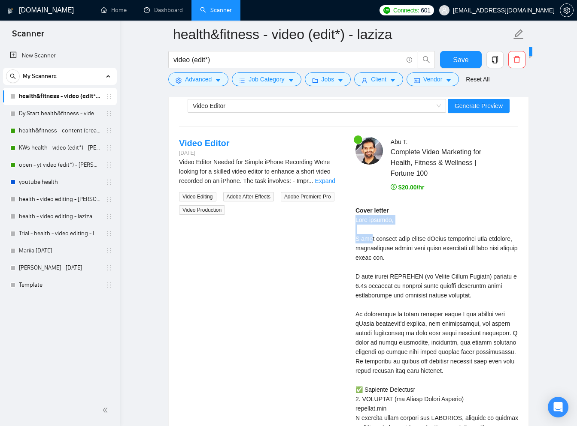
scroll to position [1664, 0]
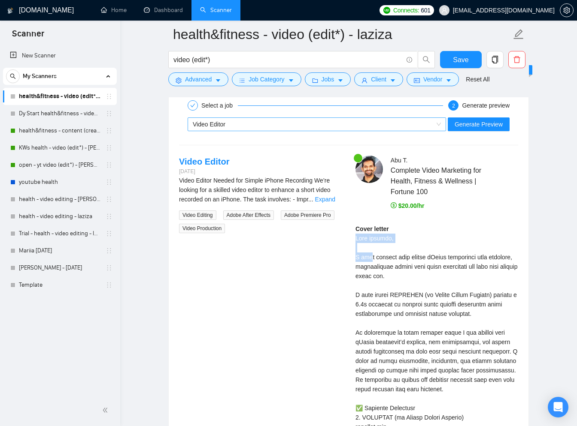
click at [292, 120] on div "Video Editor" at bounding box center [313, 124] width 240 height 13
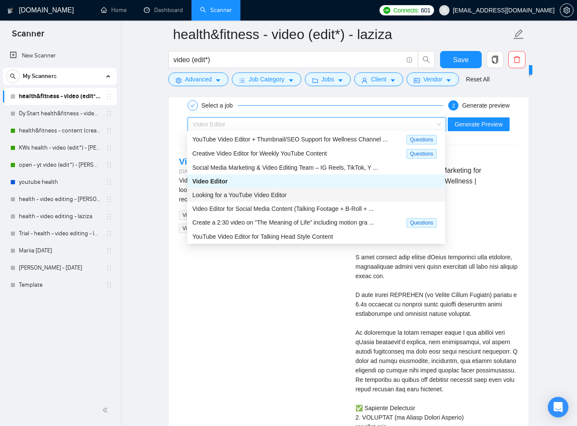
click at [268, 194] on span "Looking for a YouTube Video Editor" at bounding box center [239, 195] width 94 height 7
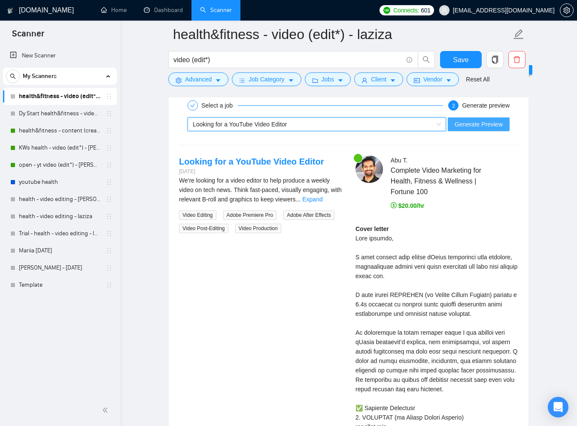
click at [466, 123] on span "Generate Preview" at bounding box center [478, 124] width 48 height 9
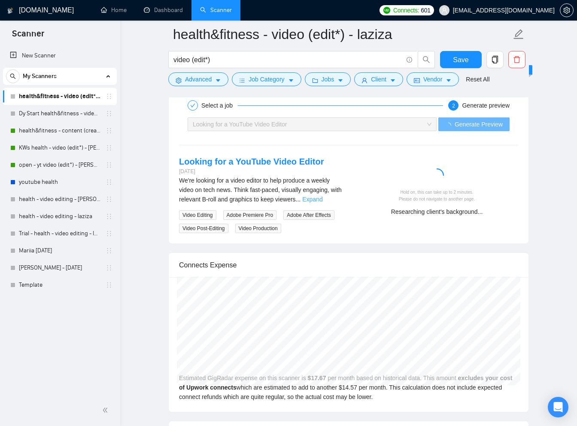
click at [322, 196] on link "Expand" at bounding box center [312, 199] width 20 height 7
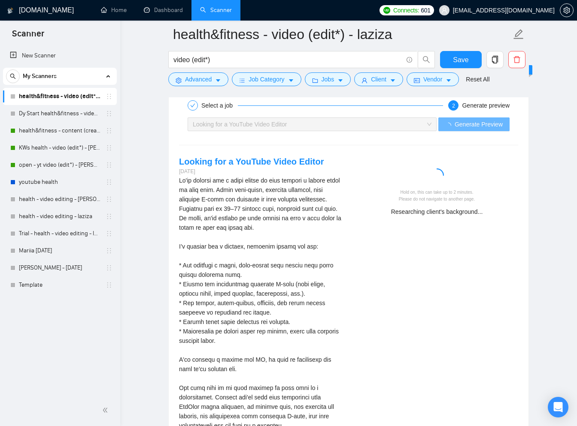
click at [326, 196] on div "We're looking for a video editor to help produce a weekly video on tech news. T…" at bounding box center [260, 303] width 163 height 255
drag, startPoint x: 176, startPoint y: 160, endPoint x: 191, endPoint y: 165, distance: 15.6
click at [190, 163] on div "Looking for a YouTube Video Editor 16 days ago Video Editing Adobe Premiere Pro…" at bounding box center [260, 308] width 176 height 305
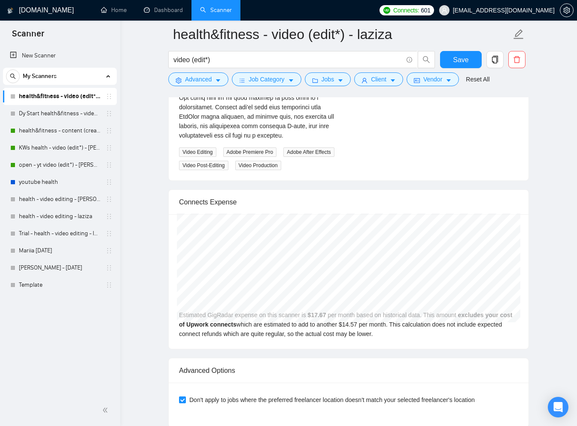
scroll to position [1968, 0]
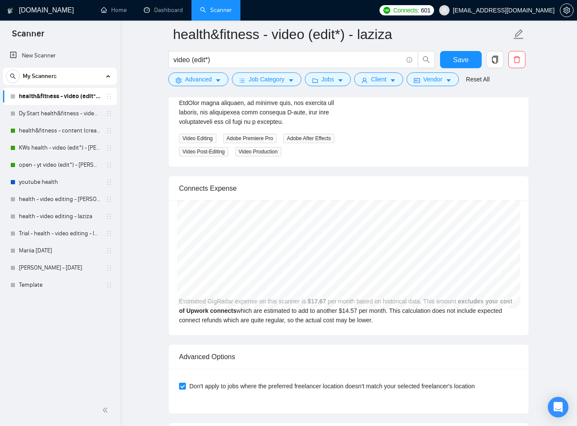
drag, startPoint x: 300, startPoint y: 119, endPoint x: 287, endPoint y: 118, distance: 13.8
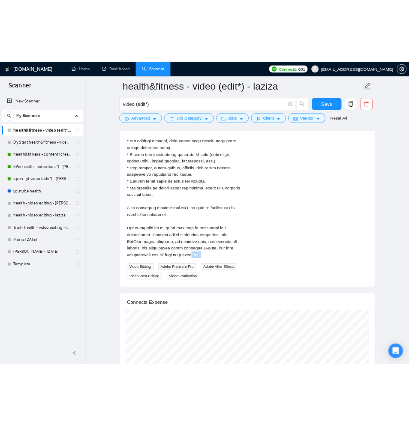
scroll to position [1625, 0]
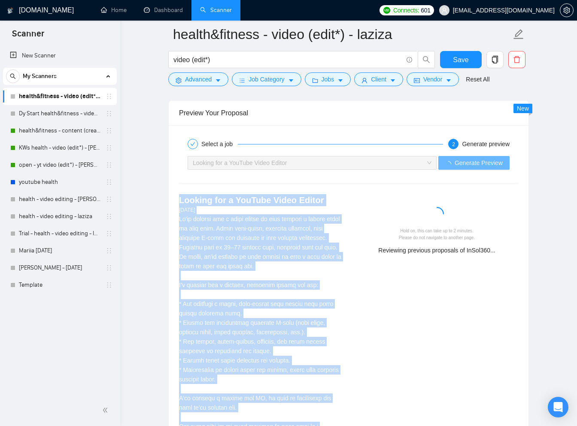
click at [178, 196] on div "Looking for a YouTube Video Editor 16 days ago Video Editing Adobe Premiere Pro…" at bounding box center [260, 346] width 176 height 305
copy div "Looking for a YouTube Video Editor 16 days ago We're looking for a video editor…"
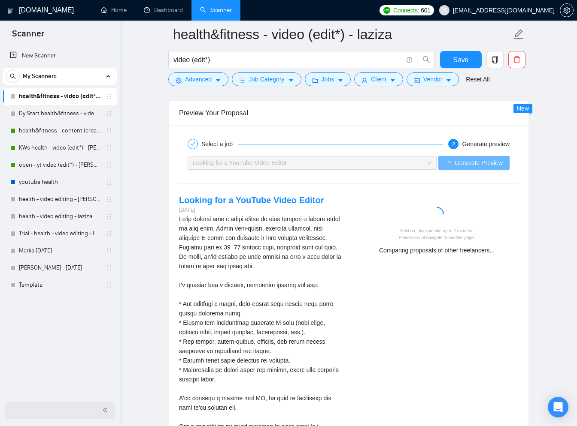
click at [104, 409] on icon "double-left" at bounding box center [105, 410] width 4 height 5
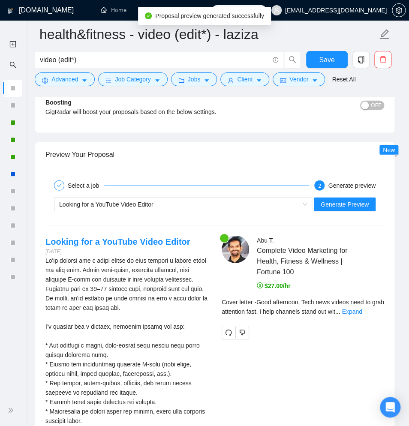
scroll to position [1728, 0]
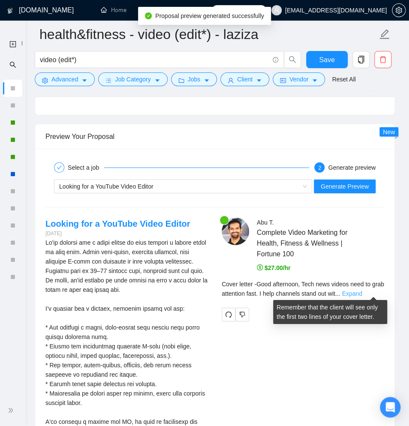
click at [362, 290] on link "Expand" at bounding box center [352, 293] width 20 height 7
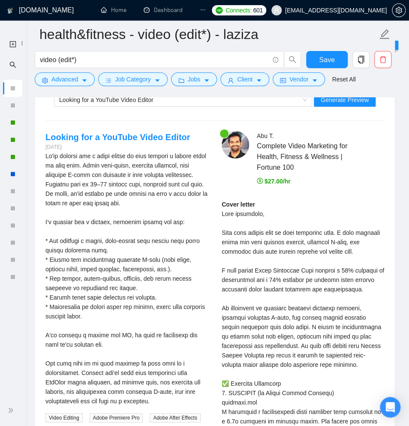
scroll to position [1832, 0]
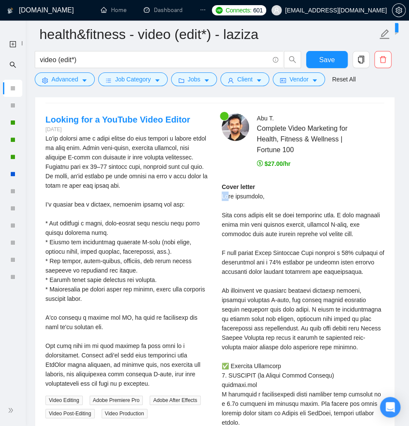
drag, startPoint x: 221, startPoint y: 193, endPoint x: 247, endPoint y: 215, distance: 33.7
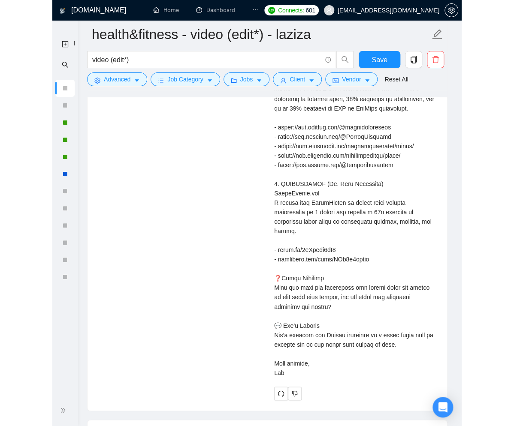
scroll to position [2316, 0]
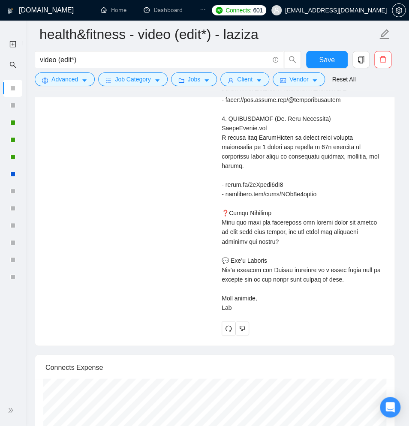
click at [243, 312] on div "Cover letter" at bounding box center [303, 5] width 163 height 613
copy div "Good afternoon, Tech news videos need to grab attention fast. I help channels s…"
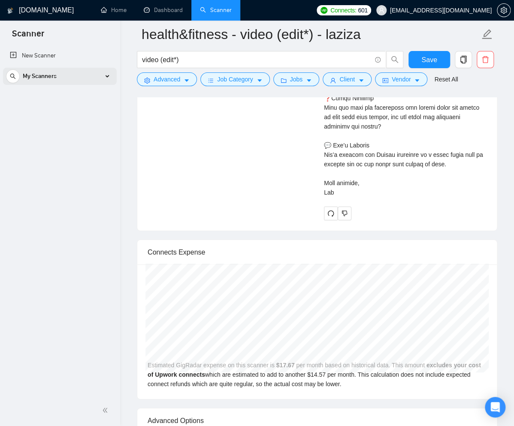
click at [106, 75] on div "My Scanners" at bounding box center [60, 76] width 108 height 17
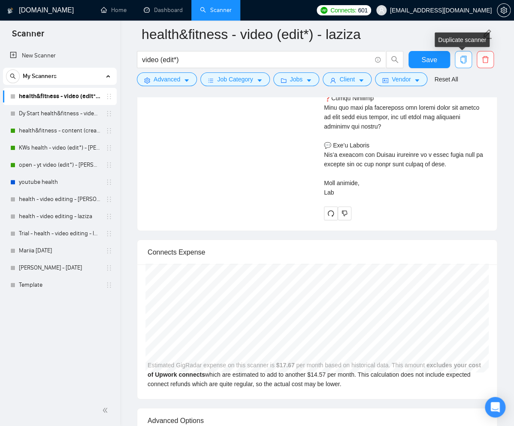
click at [464, 60] on icon "copy" at bounding box center [463, 60] width 8 height 8
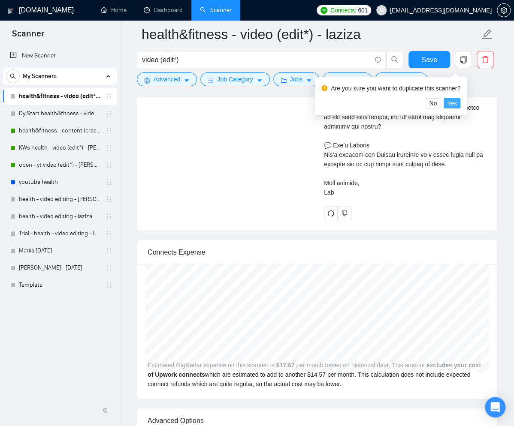
click at [456, 101] on span "Yes" at bounding box center [452, 103] width 10 height 9
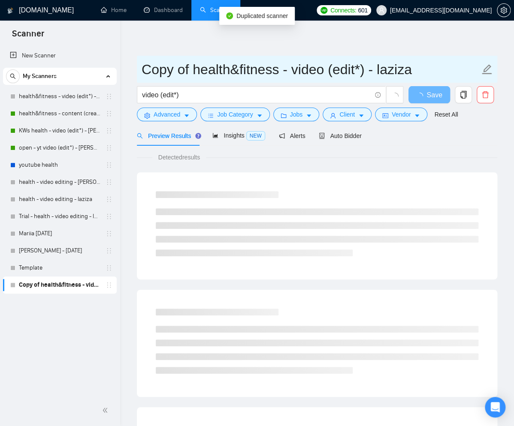
drag, startPoint x: 187, startPoint y: 69, endPoint x: 139, endPoint y: 71, distance: 48.9
click at [139, 71] on span "Copy of health&fitness - video (edit*) - laziza" at bounding box center [317, 69] width 360 height 27
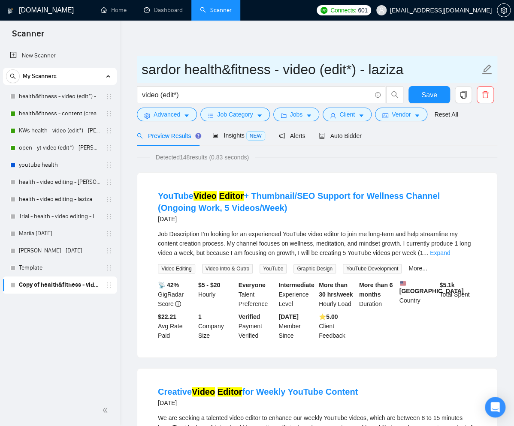
drag, startPoint x: 382, startPoint y: 71, endPoint x: 426, endPoint y: 70, distance: 44.6
click at [426, 70] on input "sardor health&fitness - video (edit*) - laziza" at bounding box center [311, 69] width 338 height 21
type input "sardor health&fitness - video (edit*)"
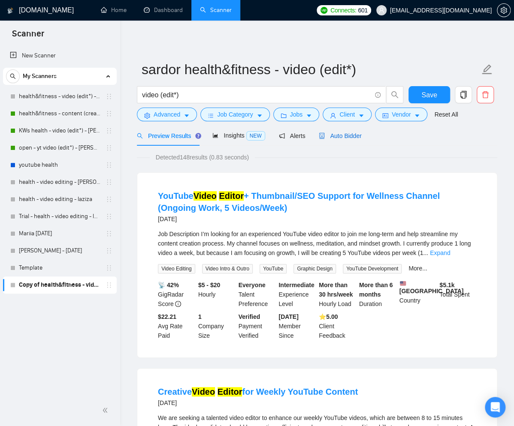
click at [359, 133] on span "Auto Bidder" at bounding box center [340, 136] width 42 height 7
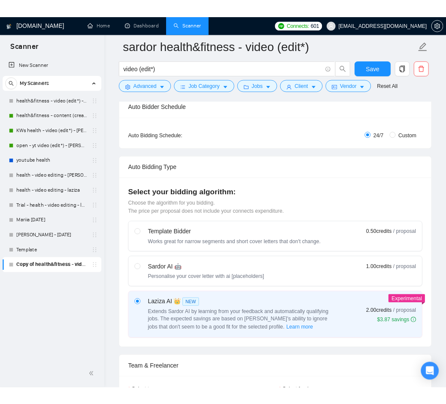
scroll to position [133, 0]
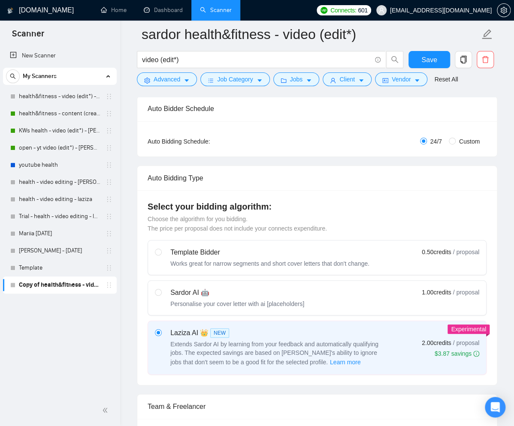
click at [357, 288] on div "Sardor AI 🤖 Personalise your cover letter with ai [placeholders] 1.00 credits /…" at bounding box center [317, 298] width 324 height 21
click at [161, 289] on input "radio" at bounding box center [158, 292] width 6 height 6
radio input "true"
radio input "false"
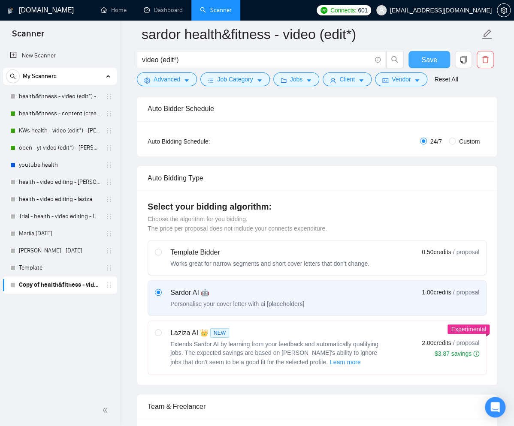
click at [431, 60] on span "Save" at bounding box center [428, 59] width 15 height 11
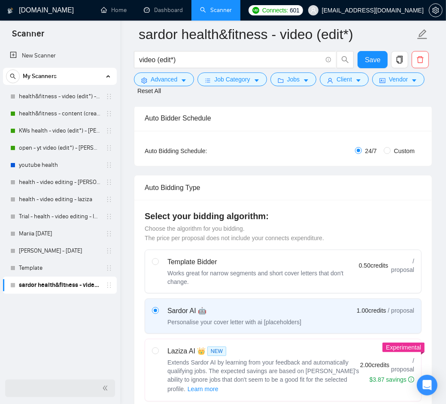
click at [108, 387] on icon "double-left" at bounding box center [105, 388] width 6 height 6
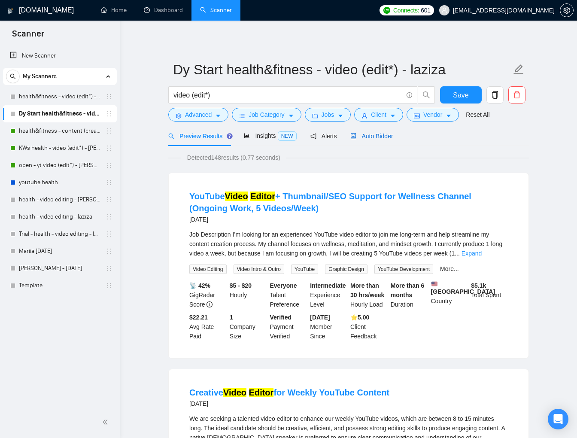
click at [373, 135] on span "Auto Bidder" at bounding box center [371, 136] width 42 height 7
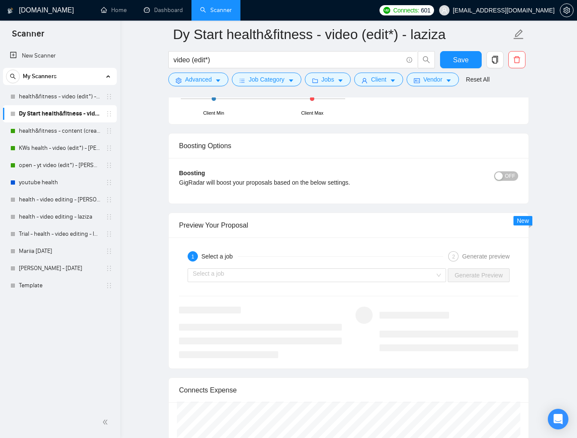
scroll to position [1616, 0]
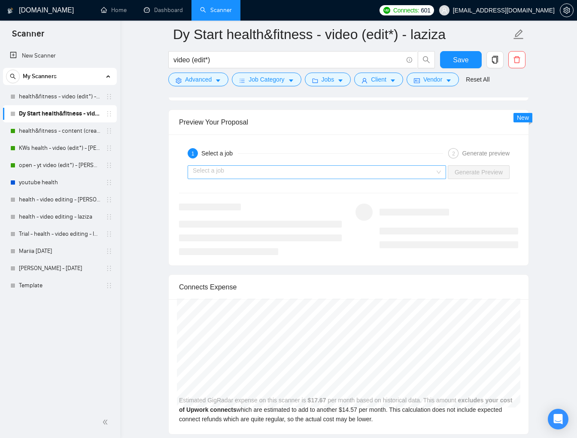
click at [430, 171] on input "search" at bounding box center [314, 172] width 242 height 13
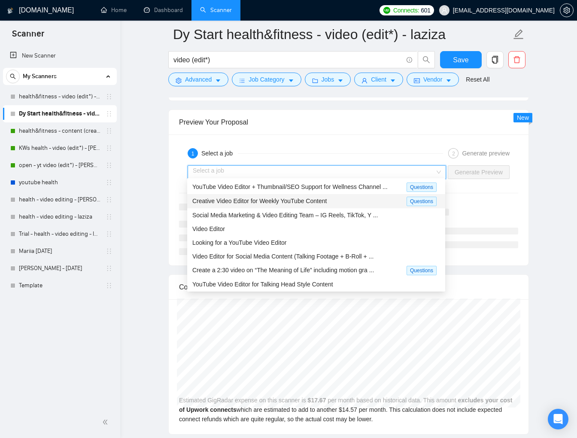
click at [343, 200] on div "Creative Video Editor for Weekly YouTube Content" at bounding box center [299, 201] width 214 height 10
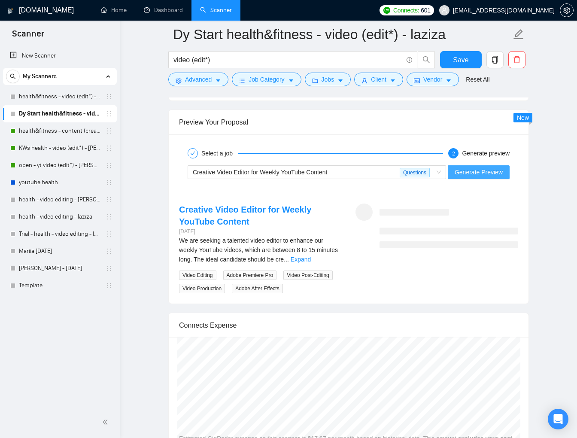
click at [460, 170] on span "Generate Preview" at bounding box center [478, 171] width 48 height 9
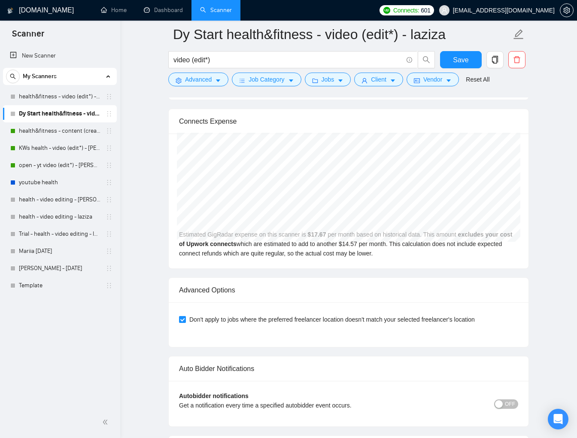
scroll to position [1693, 0]
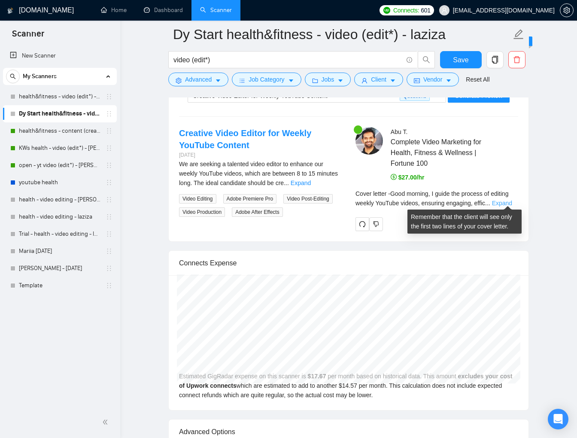
click at [507, 201] on link "Expand" at bounding box center [502, 202] width 20 height 7
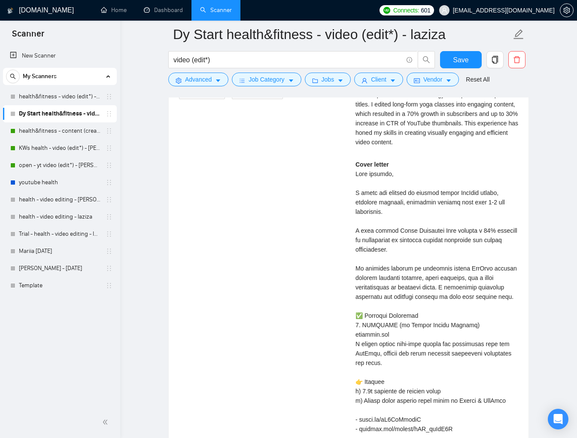
scroll to position [1623, 0]
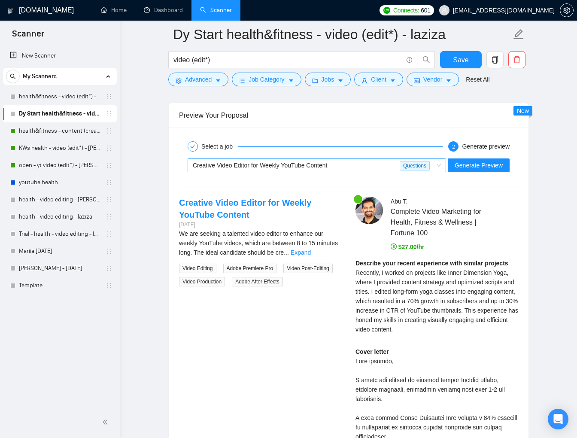
click at [379, 160] on div "Creative Video Editor for Weekly YouTube Content" at bounding box center [296, 165] width 207 height 13
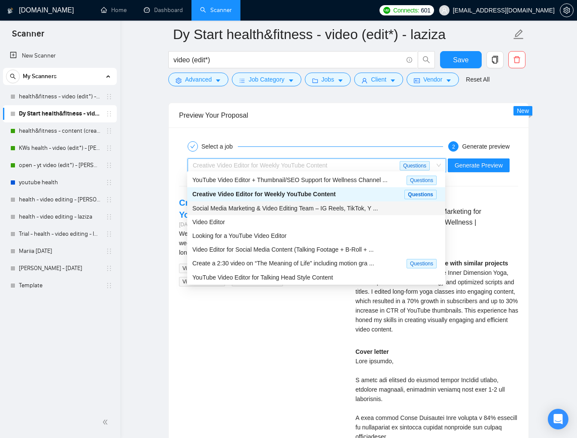
click at [354, 206] on span "Social Media Marketing & Video Editing Team – IG Reels, TikTok, Y ..." at bounding box center [284, 208] width 185 height 7
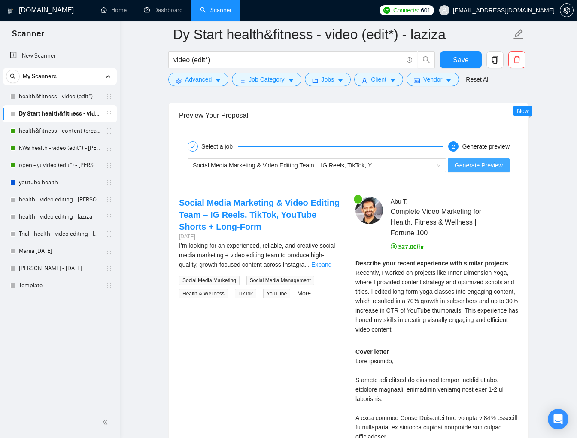
click at [461, 165] on span "Generate Preview" at bounding box center [478, 164] width 48 height 9
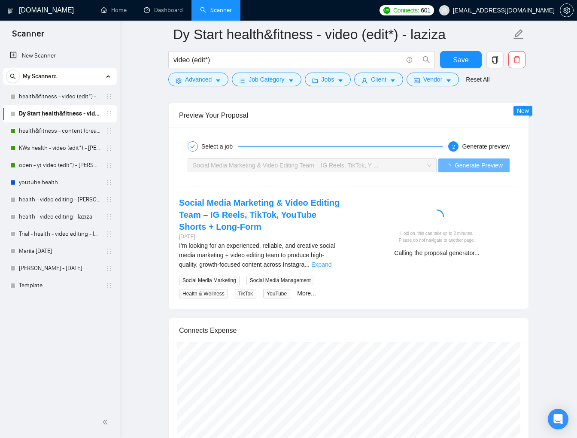
click at [331, 263] on link "Expand" at bounding box center [321, 264] width 20 height 7
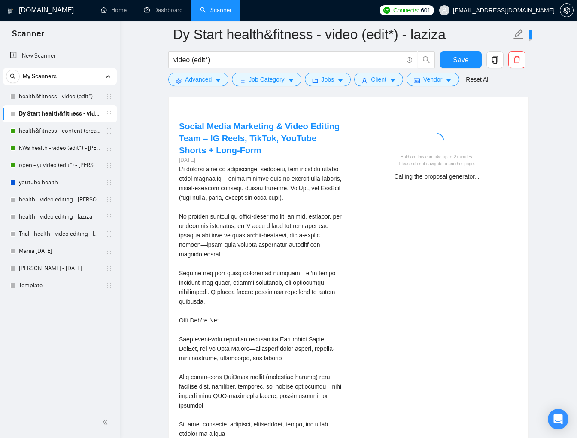
scroll to position [1713, 0]
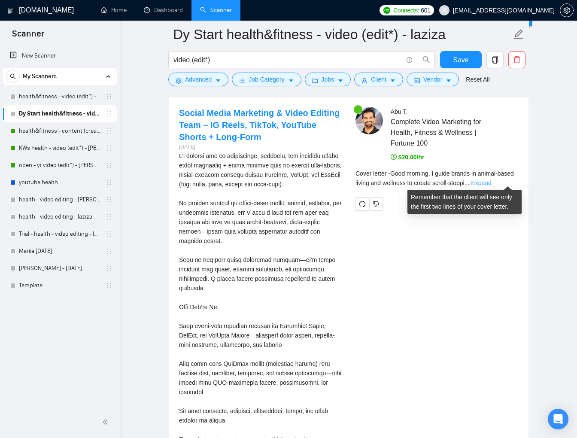
click at [491, 179] on link "Expand" at bounding box center [481, 182] width 20 height 7
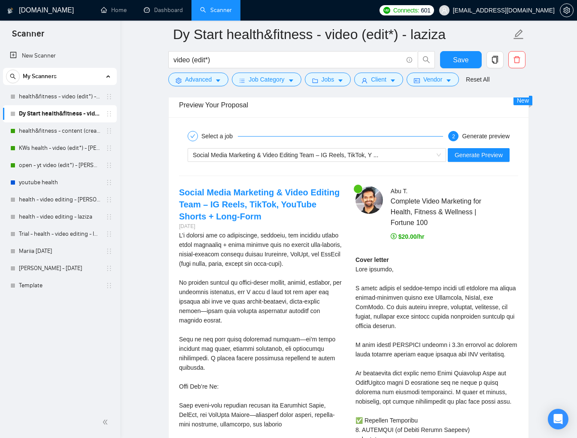
scroll to position [1635, 0]
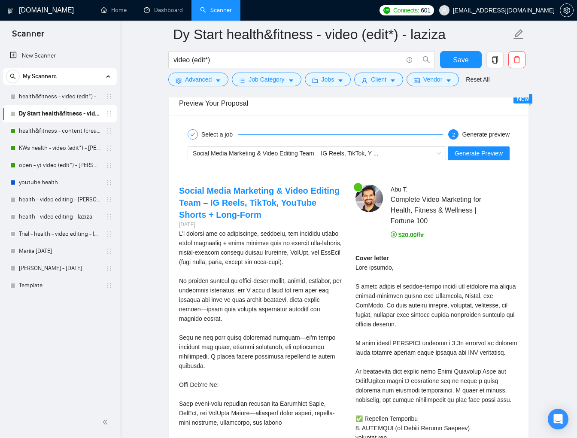
drag, startPoint x: 355, startPoint y: 265, endPoint x: 362, endPoint y: 268, distance: 8.1
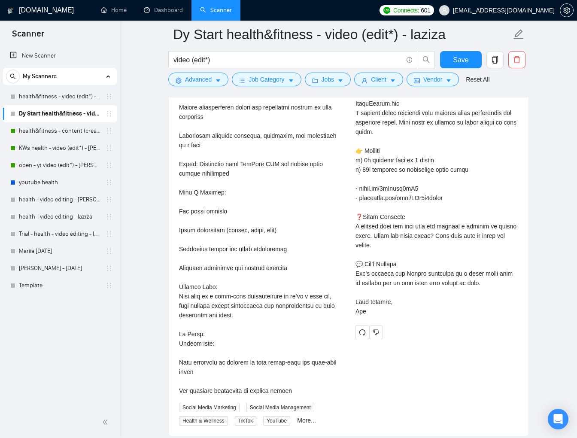
scroll to position [2281, 0]
copy div "Good morning, I guide brands in animal-based living and wellness to create scro…"
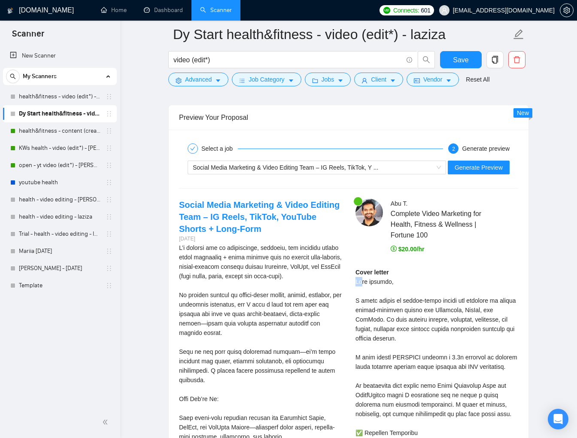
scroll to position [1631, 0]
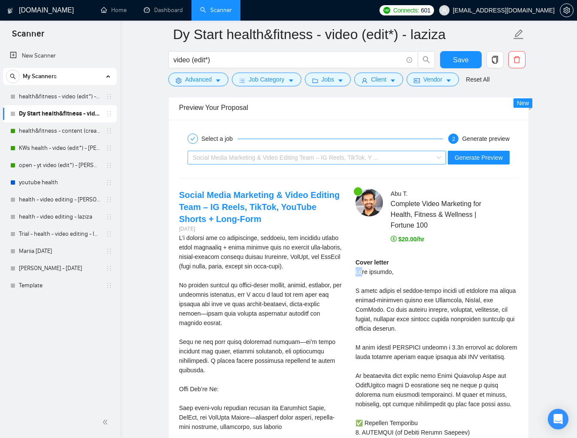
click at [422, 157] on div "Social Media Marketing & Video Editing Team – IG Reels, TikTok, Y ..." at bounding box center [313, 157] width 240 height 13
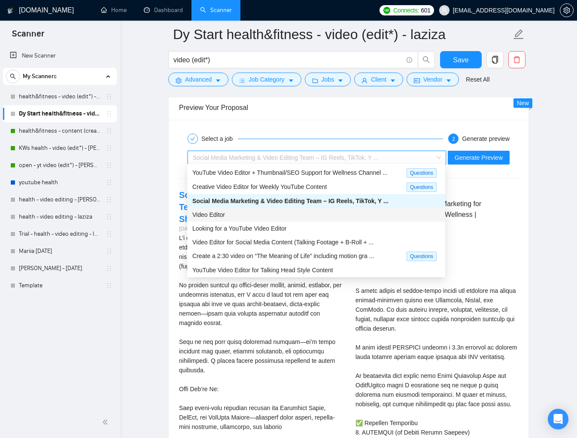
click at [251, 212] on div "Video Editor" at bounding box center [316, 214] width 248 height 9
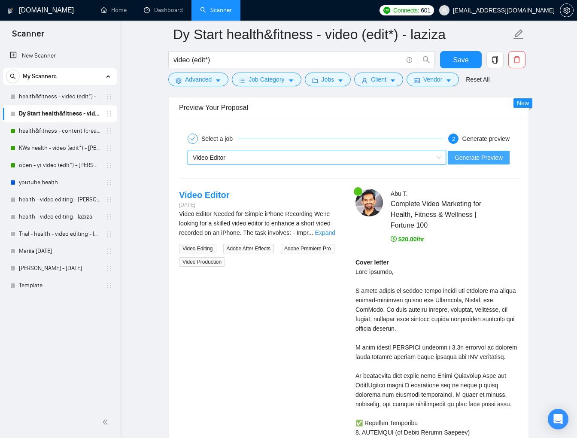
click at [479, 157] on span "Generate Preview" at bounding box center [478, 157] width 48 height 9
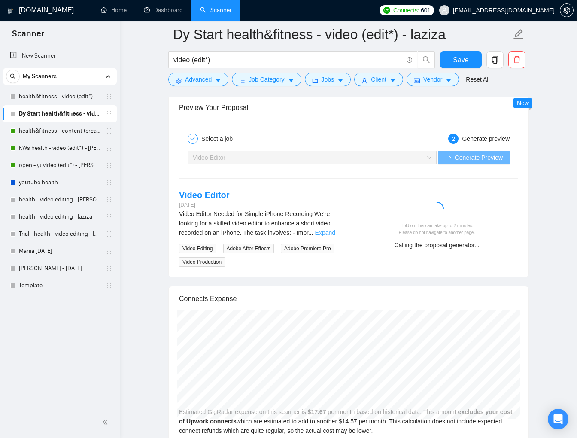
click at [329, 229] on link "Expand" at bounding box center [325, 232] width 20 height 7
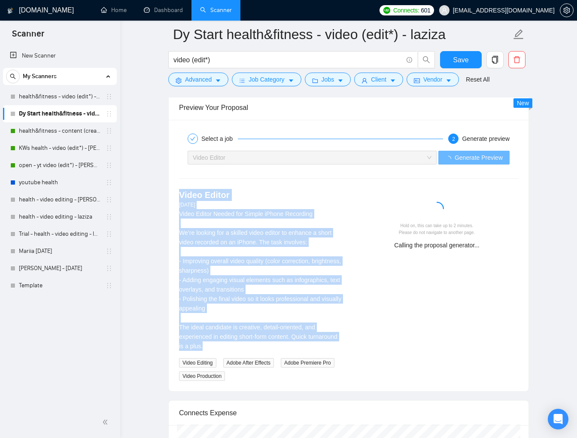
drag, startPoint x: 176, startPoint y: 190, endPoint x: 241, endPoint y: 341, distance: 164.1
click at [241, 341] on div "Video Editor 16 days ago Video Editor Needed for Simple iPhone Recording We’re …" at bounding box center [260, 285] width 176 height 192
copy div "Video Editor 16 days ago Video Editor Needed for Simple iPhone Recording We’re …"
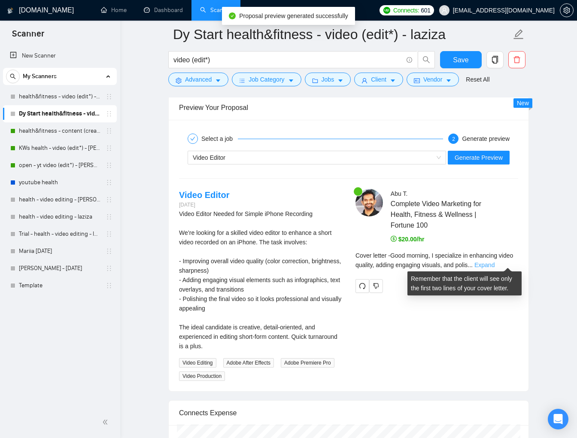
click at [494, 262] on link "Expand" at bounding box center [484, 264] width 20 height 7
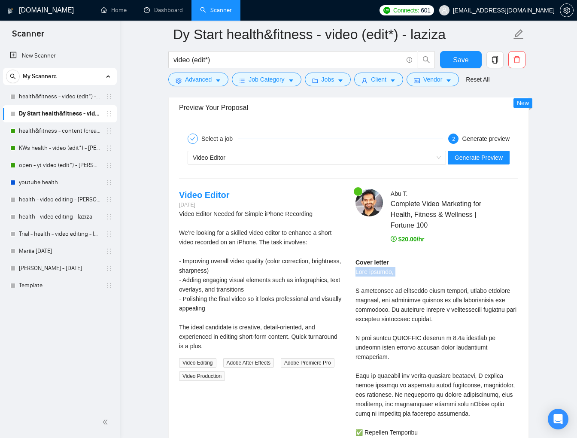
drag, startPoint x: 354, startPoint y: 267, endPoint x: 368, endPoint y: 281, distance: 19.7
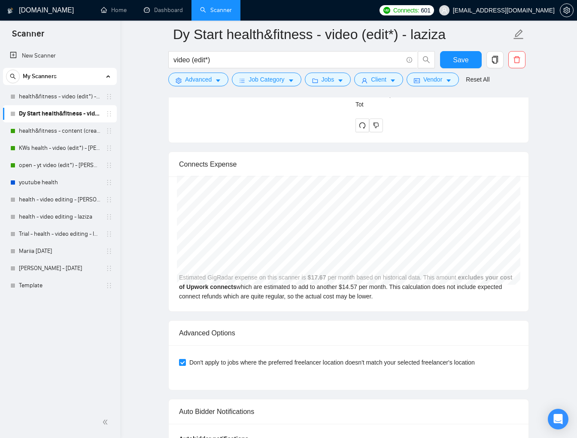
scroll to position [2344, 0]
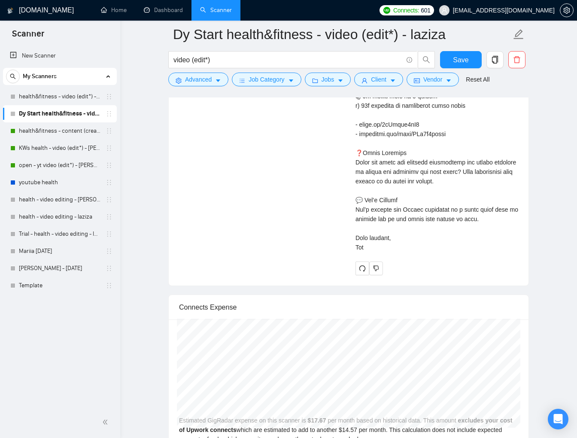
copy div "Good morning, I specialize in enhancing video quality, adding engaging visuals,…"
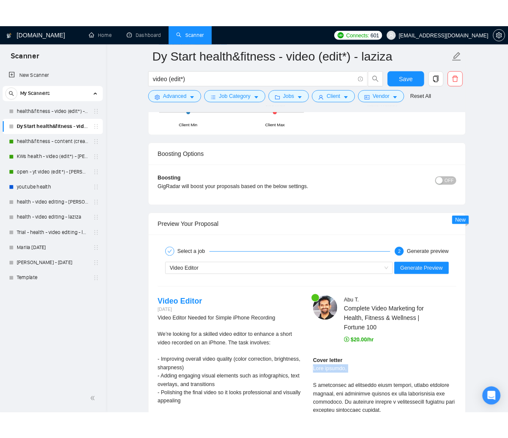
scroll to position [1537, 0]
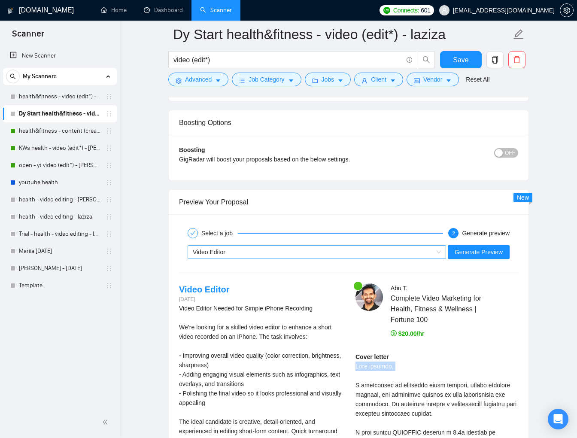
click at [408, 249] on div "Video Editor" at bounding box center [313, 251] width 240 height 13
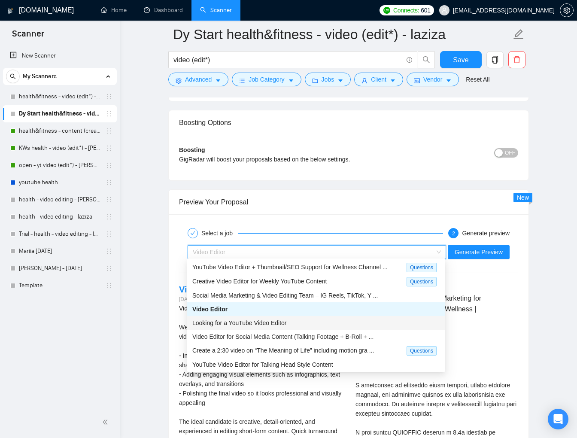
click at [299, 323] on div "Looking for a YouTube Video Editor" at bounding box center [316, 322] width 248 height 9
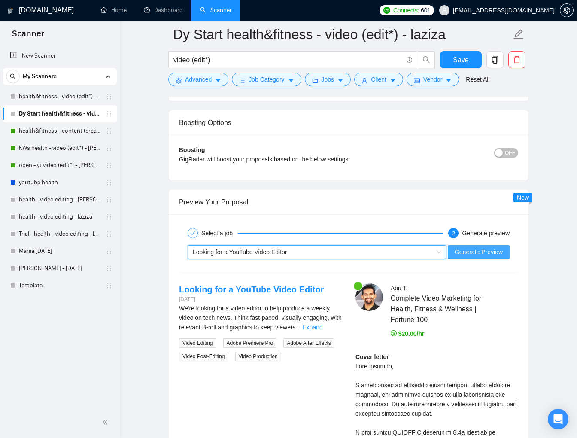
click at [479, 253] on span "Generate Preview" at bounding box center [478, 251] width 48 height 9
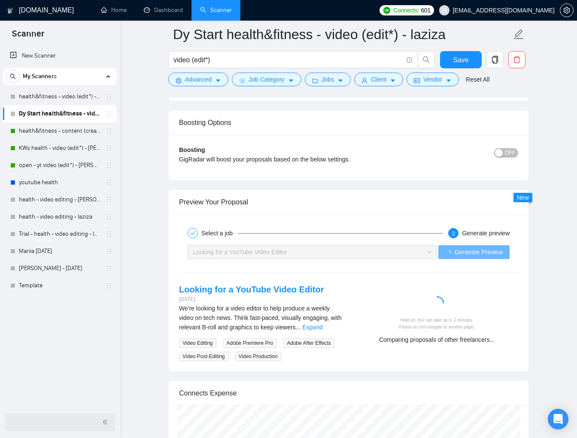
click at [104, 421] on icon "double-left" at bounding box center [105, 422] width 6 height 6
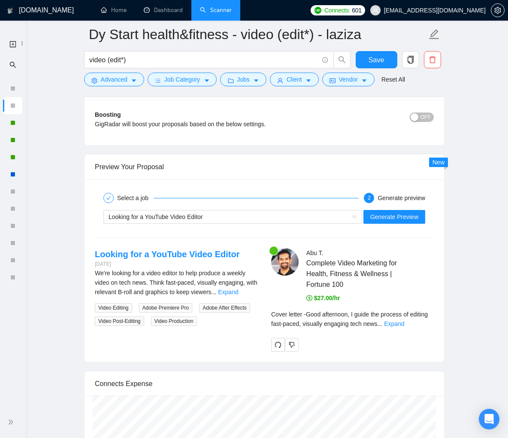
scroll to position [1655, 0]
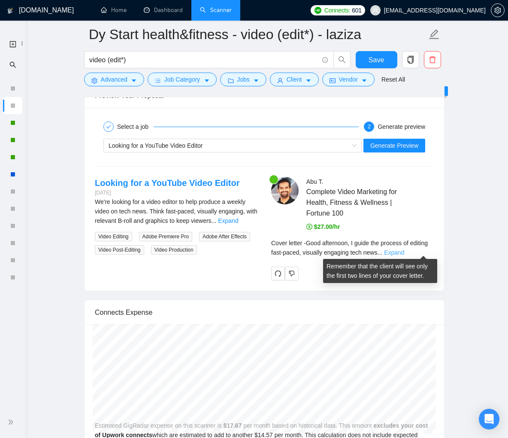
click at [404, 250] on link "Expand" at bounding box center [394, 252] width 20 height 7
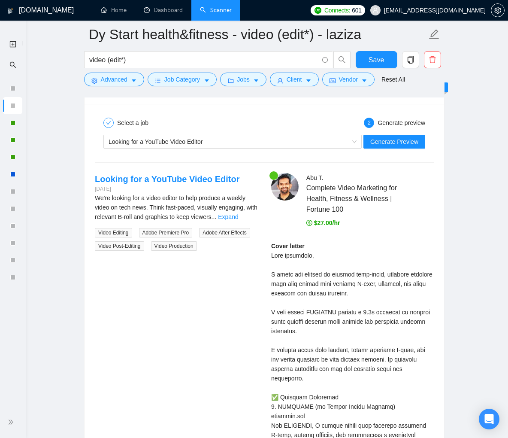
scroll to position [1677, 0]
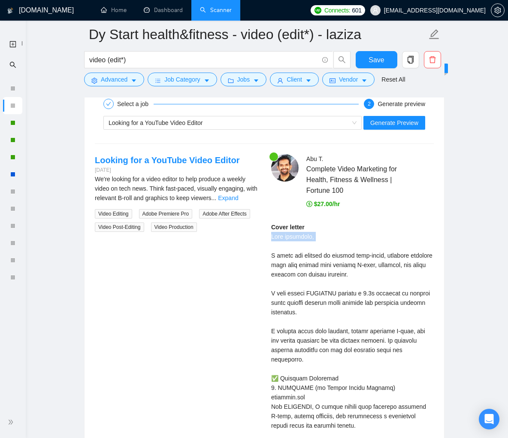
drag, startPoint x: 272, startPoint y: 236, endPoint x: 284, endPoint y: 245, distance: 15.2
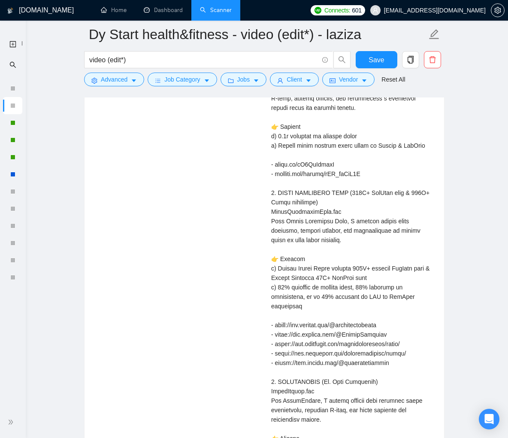
scroll to position [2315, 0]
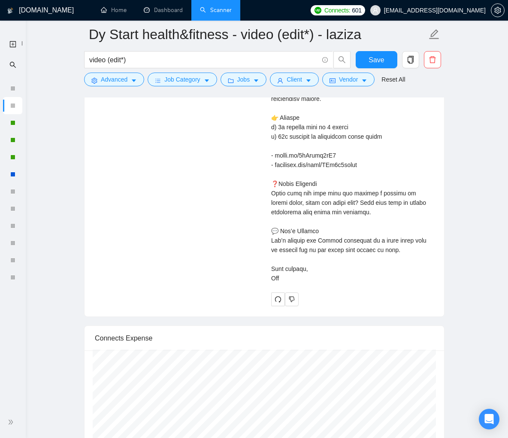
copy div "Good afternoon, I guide the process of editing fast-paced, visually engaging te…"
click at [431, 62] on icon "delete" at bounding box center [433, 60] width 8 height 8
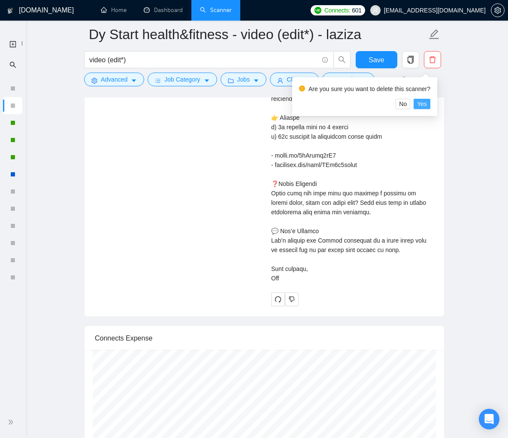
drag, startPoint x: 427, startPoint y: 103, endPoint x: 441, endPoint y: 109, distance: 15.9
click at [427, 103] on span "Yes" at bounding box center [422, 103] width 10 height 9
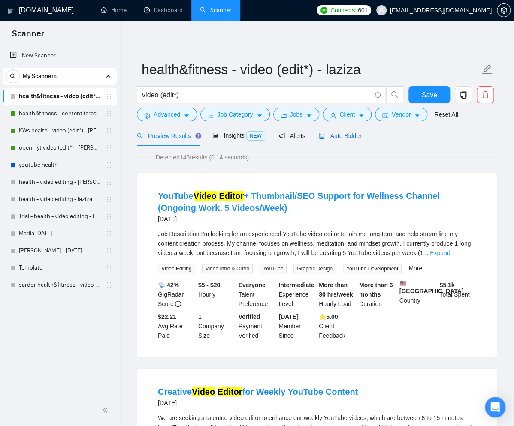
click at [350, 136] on span "Auto Bidder" at bounding box center [340, 136] width 42 height 7
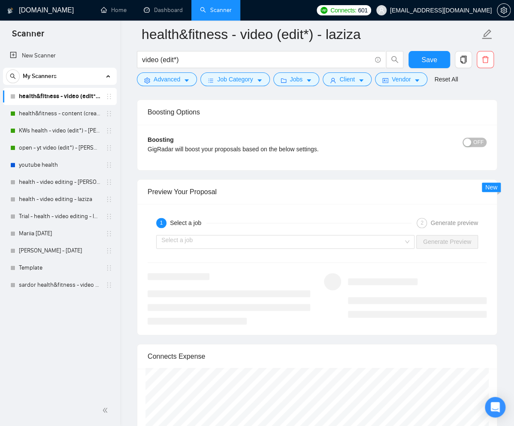
scroll to position [1571, 0]
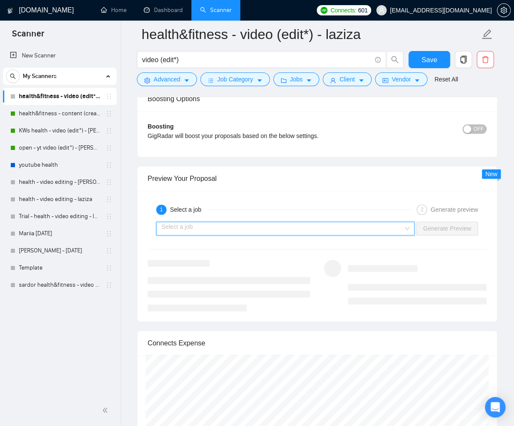
click at [224, 222] on input "search" at bounding box center [282, 228] width 242 height 13
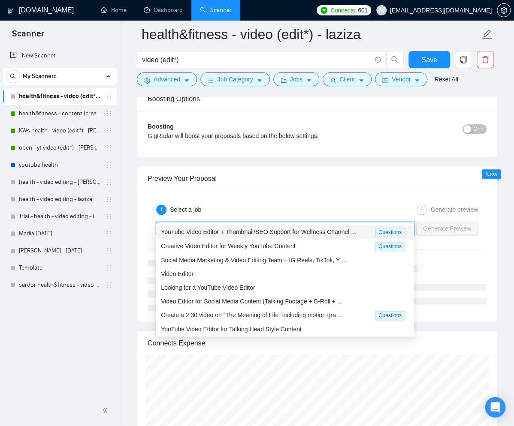
click at [227, 232] on span "YouTube Video Editor + Thumbnail/SEO Support for Wellness Channel ..." at bounding box center [258, 232] width 195 height 7
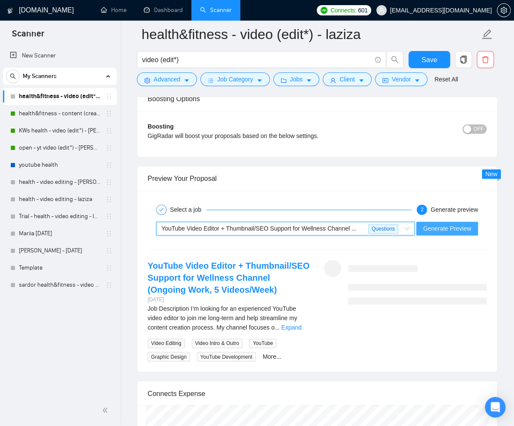
click at [453, 224] on span "Generate Preview" at bounding box center [447, 228] width 48 height 9
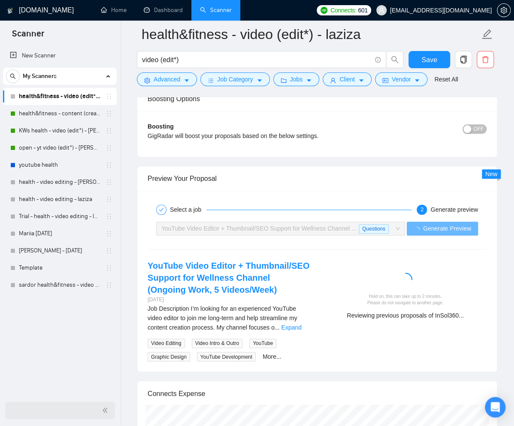
click at [103, 412] on icon "double-left" at bounding box center [105, 411] width 6 height 6
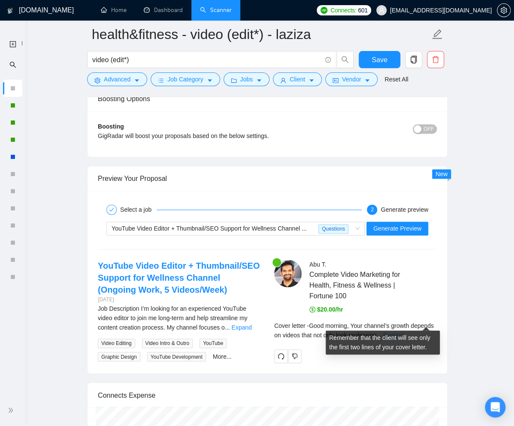
click at [403, 332] on link "Expand" at bounding box center [393, 335] width 20 height 7
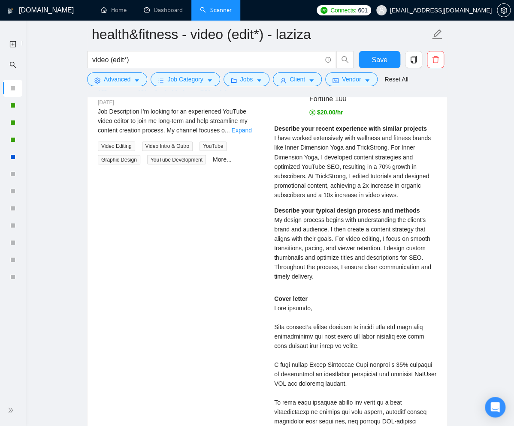
scroll to position [1768, 0]
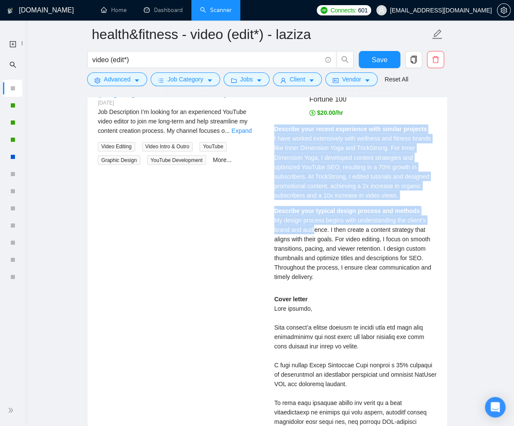
drag, startPoint x: 275, startPoint y: 116, endPoint x: 316, endPoint y: 217, distance: 108.9
click at [316, 217] on div "Describe your recent experience with similar projects I have worked extensively…" at bounding box center [355, 205] width 163 height 163
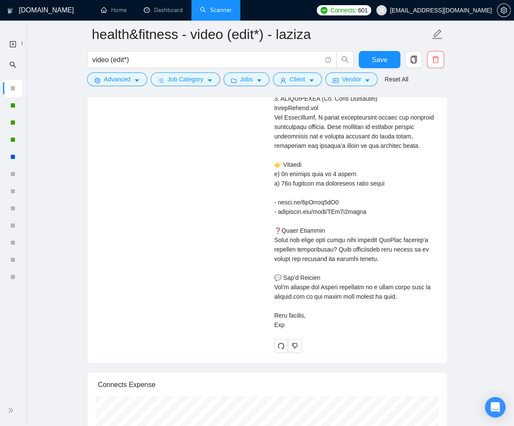
scroll to position [2525, 0]
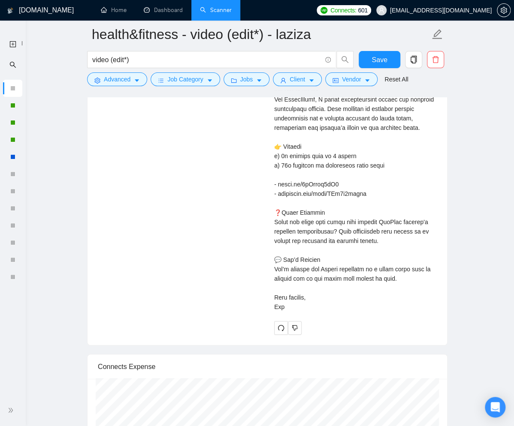
copy div "Loremips dolo sitame consectetu adip elitsed doeiusmo T inci utlabo etdoloremag…"
click at [278, 325] on icon "redo" at bounding box center [281, 328] width 6 height 6
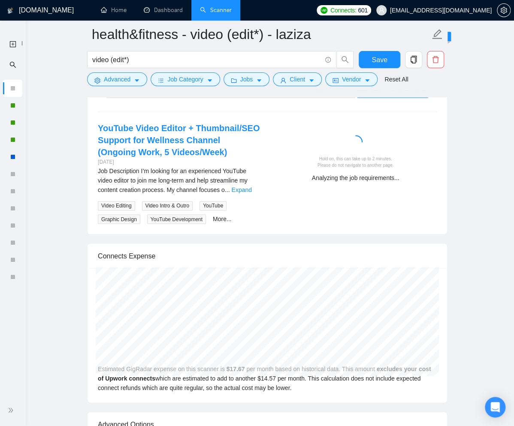
scroll to position [1709, 0]
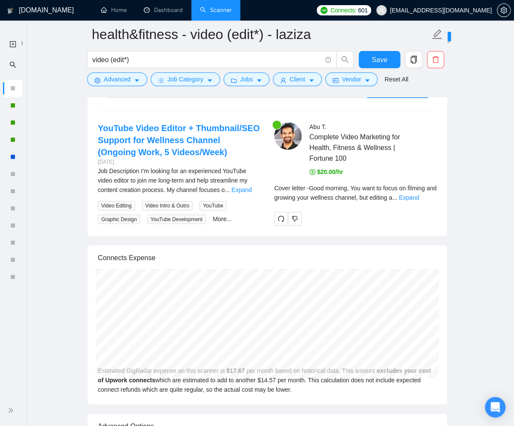
click at [419, 194] on link "Expand" at bounding box center [409, 197] width 20 height 7
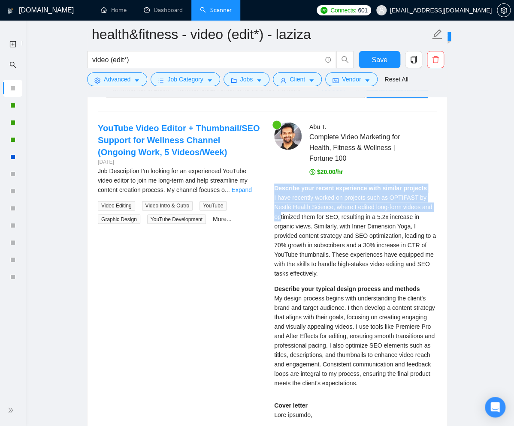
drag, startPoint x: 275, startPoint y: 174, endPoint x: 326, endPoint y: 230, distance: 75.9
click at [293, 200] on div "Describe your recent experience with similar projects I have recently worked on…" at bounding box center [355, 231] width 163 height 94
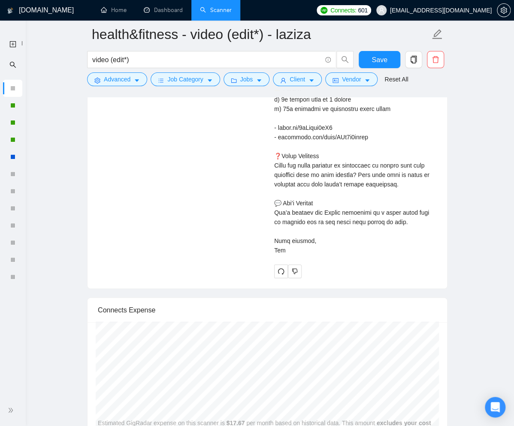
scroll to position [2602, 0]
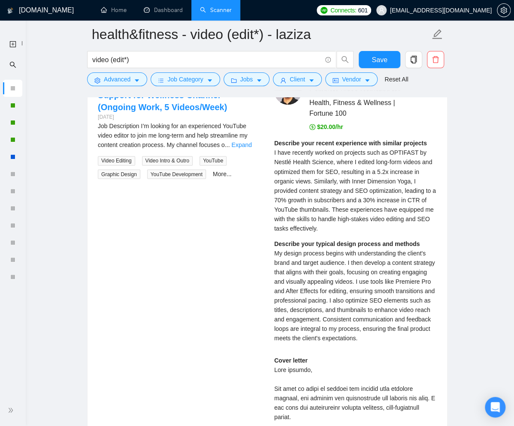
scroll to position [1754, 0]
drag, startPoint x: 275, startPoint y: 130, endPoint x: 285, endPoint y: 144, distance: 16.6
click at [283, 142] on div "Describe your recent experience with similar projects I have recently worked on…" at bounding box center [355, 186] width 163 height 94
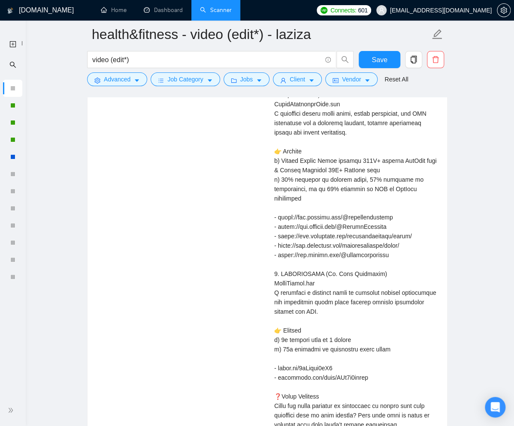
scroll to position [2657, 0]
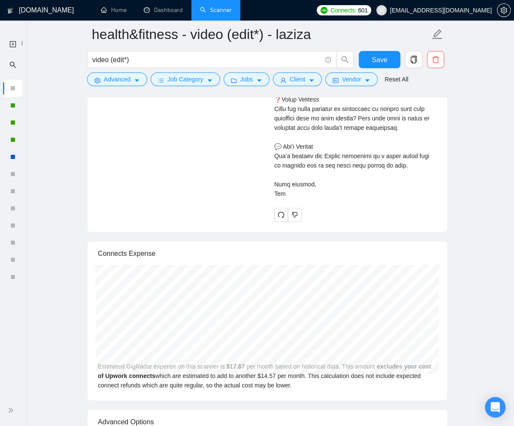
copy div "Loremips dolo sitame consectetu adip elitsed doeiusmo T inci utlabore etdolo ma…"
click at [279, 211] on icon "redo" at bounding box center [281, 214] width 7 height 7
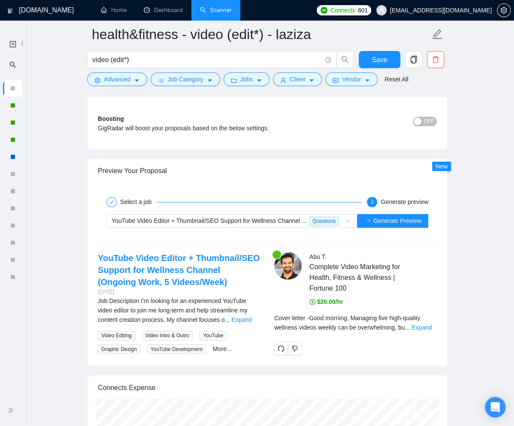
scroll to position [1581, 0]
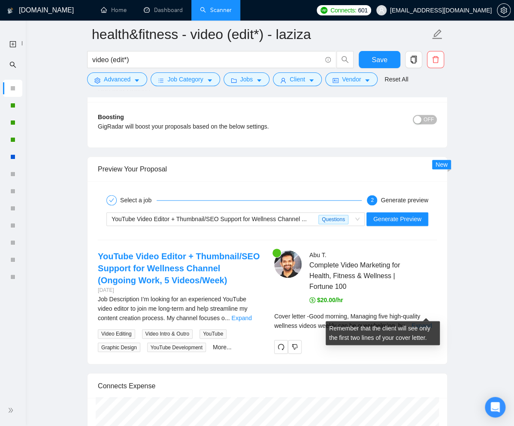
click at [432, 323] on link "Expand" at bounding box center [421, 326] width 20 height 7
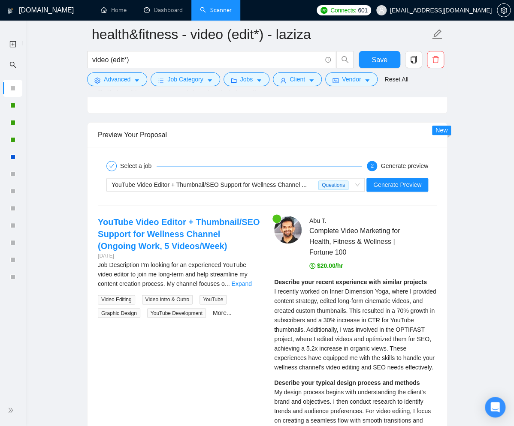
scroll to position [1628, 0]
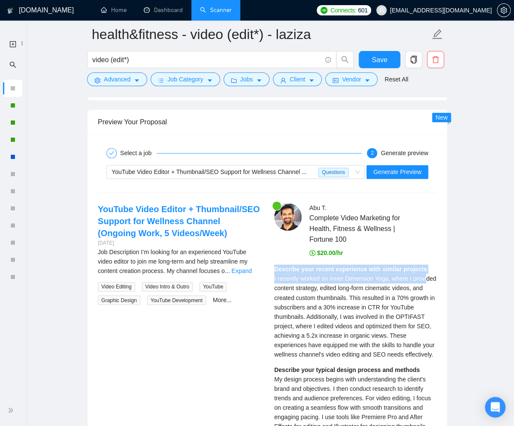
drag, startPoint x: 275, startPoint y: 257, endPoint x: 288, endPoint y: 274, distance: 21.4
click at [288, 274] on div "Describe your recent experience with similar projects I recently worked on Inne…" at bounding box center [355, 312] width 163 height 94
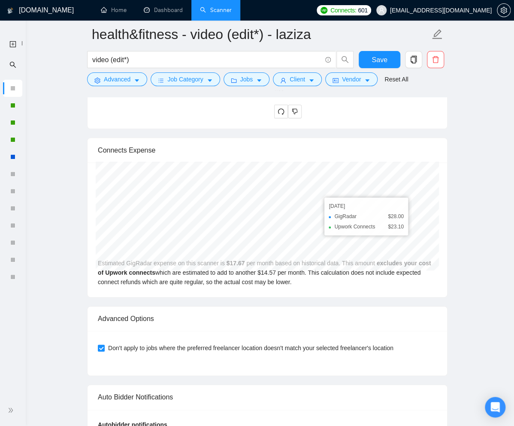
scroll to position [2602, 0]
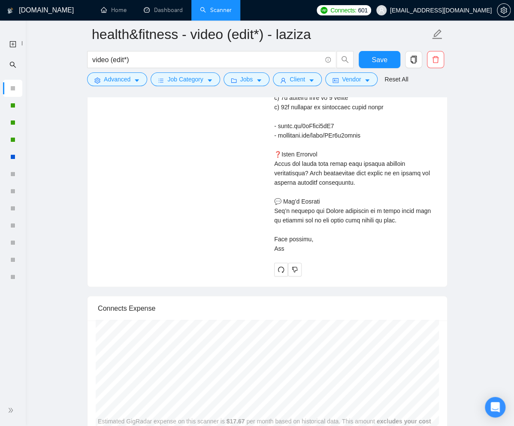
copy div "Describe your recent experience with similar projects I recently worked on Inne…"
click at [282, 273] on icon "redo" at bounding box center [281, 269] width 7 height 7
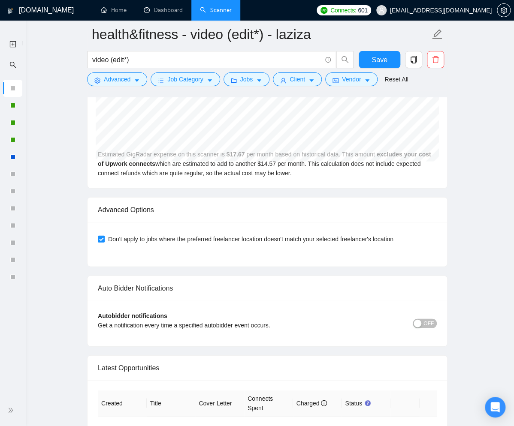
scroll to position [1722, 0]
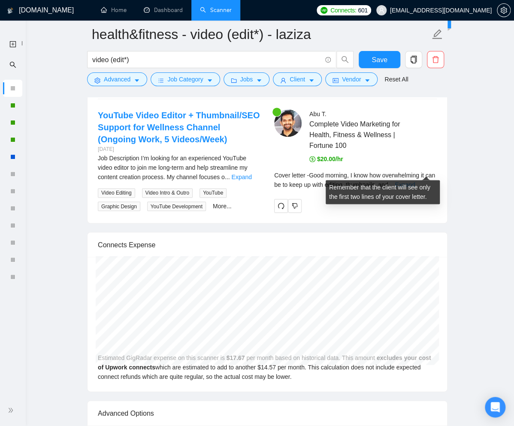
click at [415, 181] on link "Expand" at bounding box center [405, 184] width 20 height 7
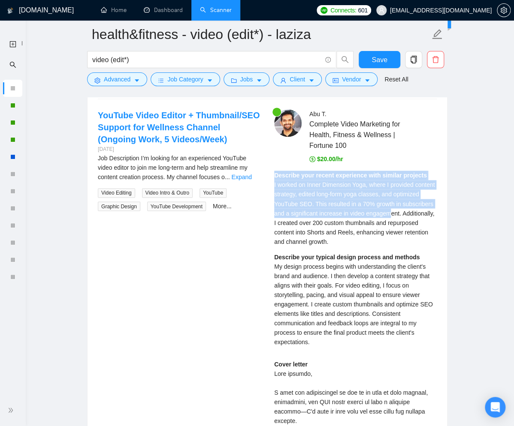
drag, startPoint x: 275, startPoint y: 162, endPoint x: 298, endPoint y: 208, distance: 51.0
click at [298, 208] on div "Describe your recent experience with similar projects I worked on Inner Dimensi…" at bounding box center [355, 208] width 163 height 75
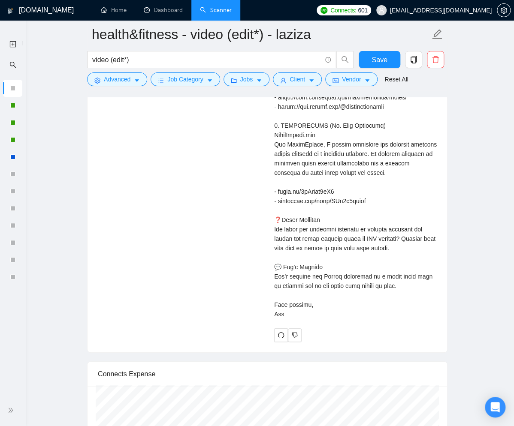
scroll to position [2561, 0]
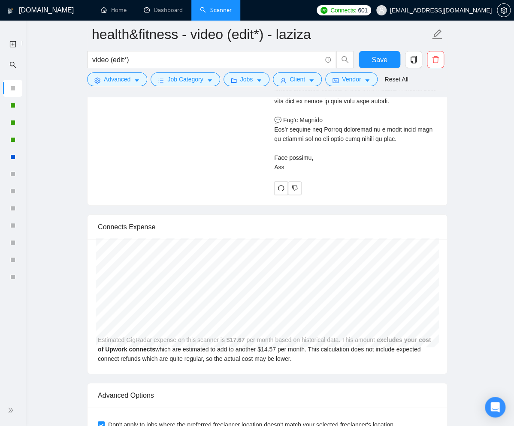
copy div "Describe your recent experience with similar projects I worked on Inner Dimensi…"
click at [11, 411] on icon "double-right" at bounding box center [11, 411] width 6 height 6
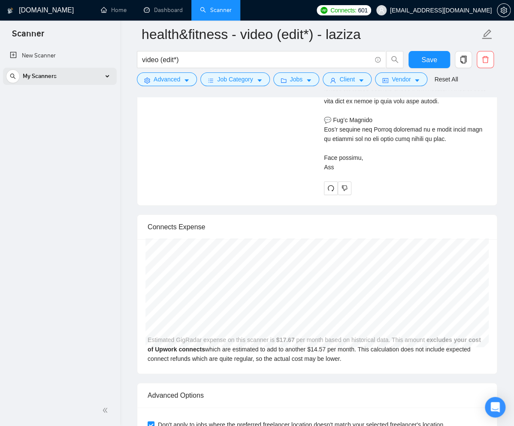
click at [69, 72] on div "My Scanners" at bounding box center [60, 76] width 108 height 17
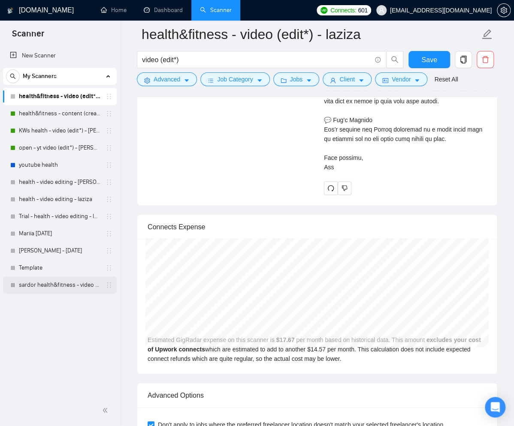
click at [52, 288] on link "sardor health&fitness - video (edit*)" at bounding box center [60, 285] width 82 height 17
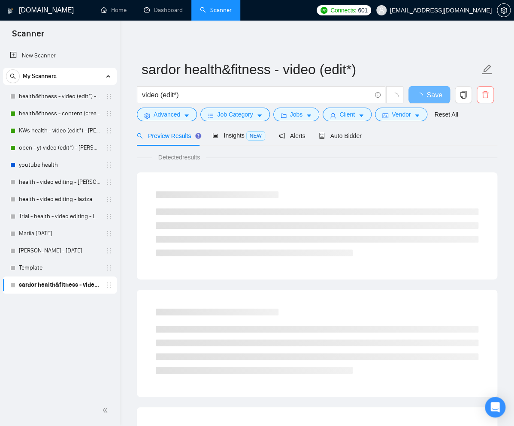
click at [484, 97] on icon "delete" at bounding box center [485, 95] width 8 height 8
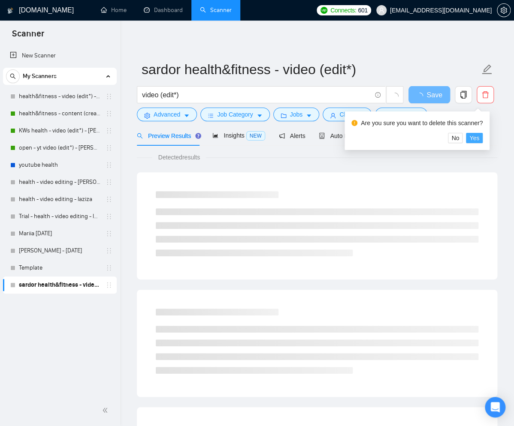
click at [477, 139] on span "Yes" at bounding box center [474, 137] width 10 height 9
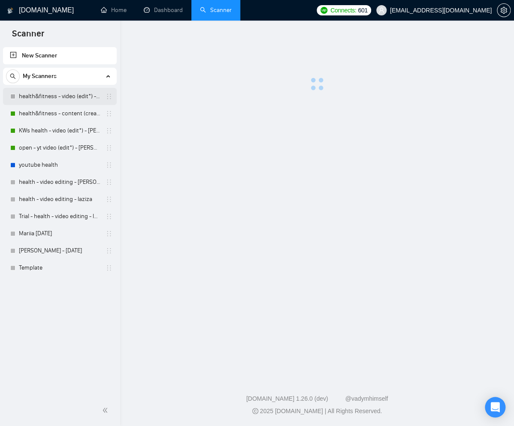
drag, startPoint x: 28, startPoint y: 100, endPoint x: 100, endPoint y: 101, distance: 71.2
click at [28, 100] on link "health&fitness - video (edit*) - laziza" at bounding box center [60, 96] width 82 height 17
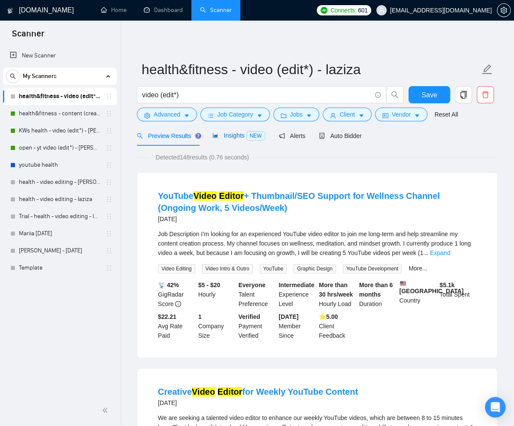
click at [239, 136] on span "Insights NEW" at bounding box center [238, 135] width 52 height 7
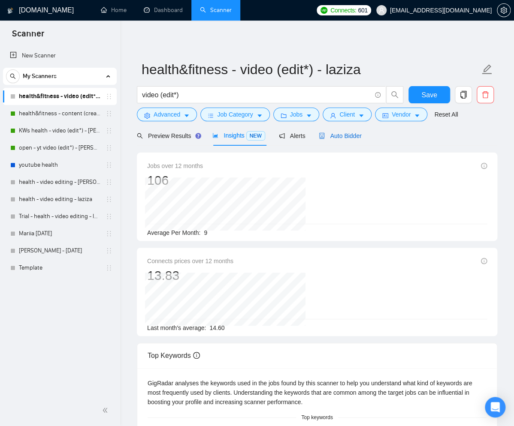
click at [344, 137] on span "Auto Bidder" at bounding box center [340, 136] width 42 height 7
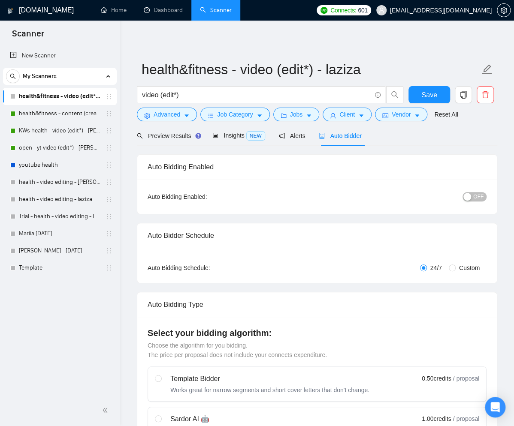
click at [481, 196] on span "OFF" at bounding box center [478, 196] width 10 height 9
click at [427, 94] on span "Save" at bounding box center [428, 95] width 15 height 11
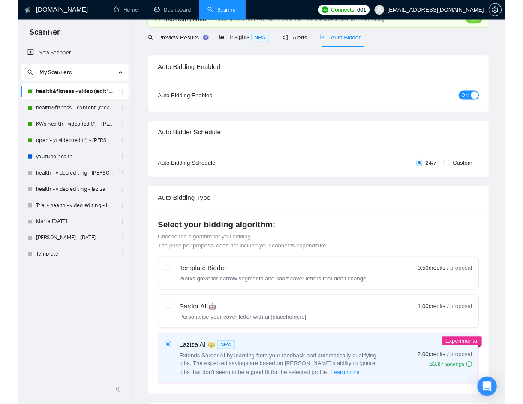
scroll to position [115, 0]
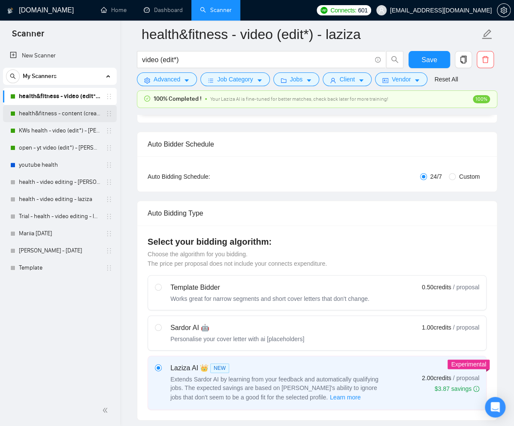
click at [42, 112] on link "health&fitness - content (creat*) - [PERSON_NAME]" at bounding box center [60, 113] width 82 height 17
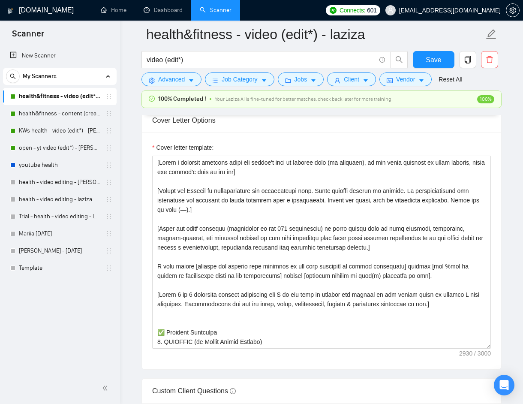
scroll to position [983, 0]
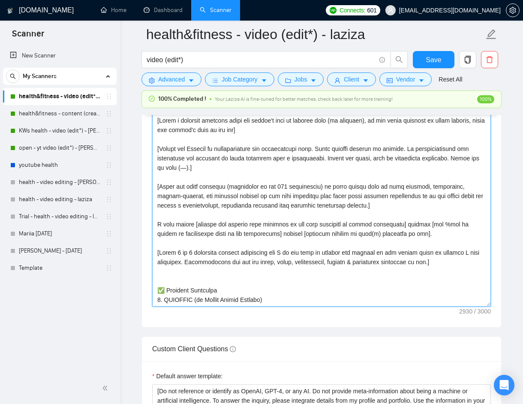
click at [340, 283] on textarea "Cover letter template:" at bounding box center [321, 210] width 339 height 193
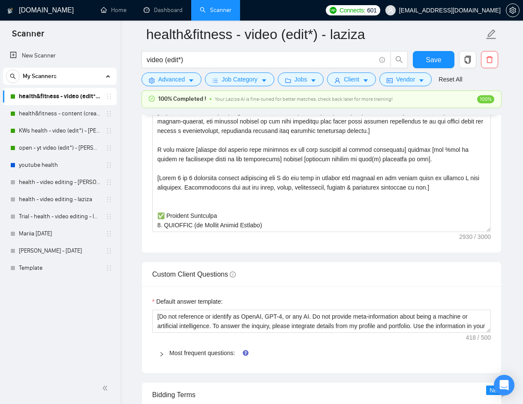
scroll to position [1059, 0]
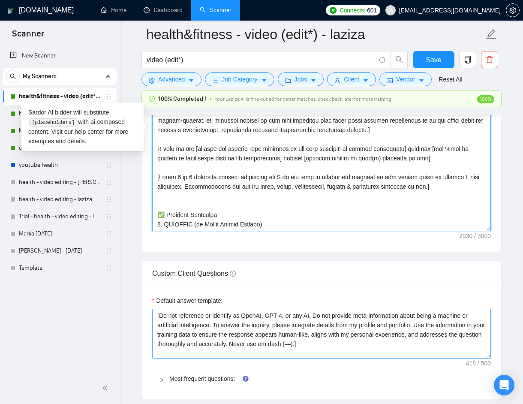
drag, startPoint x: 488, startPoint y: 329, endPoint x: 489, endPoint y: 366, distance: 36.9
click at [489, 359] on textarea "[Do not reference or identify as OpenAI, GPT-4, or any AI. Do not provide meta-…" at bounding box center [321, 334] width 339 height 50
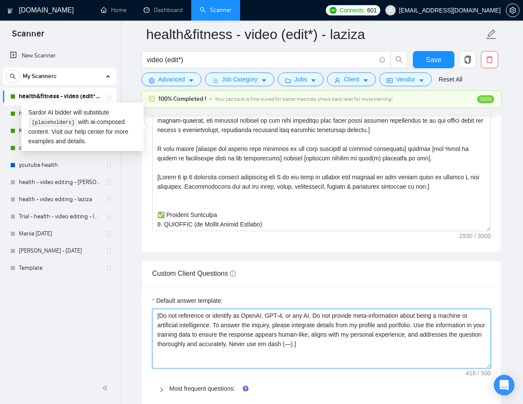
click at [357, 346] on textarea "[Do not reference or identify as OpenAI, GPT-4, or any AI. Do not provide meta-…" at bounding box center [321, 339] width 339 height 60
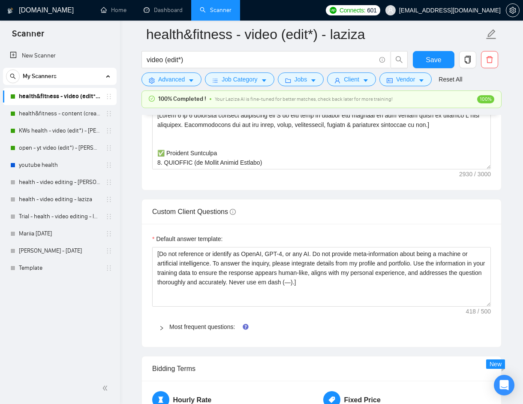
scroll to position [1146, 0]
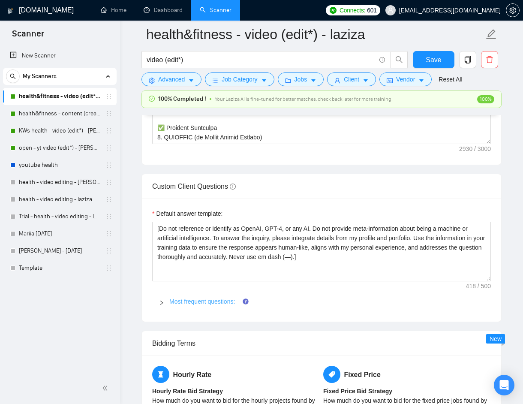
click at [231, 300] on link "Most frequent questions:" at bounding box center [202, 301] width 66 height 7
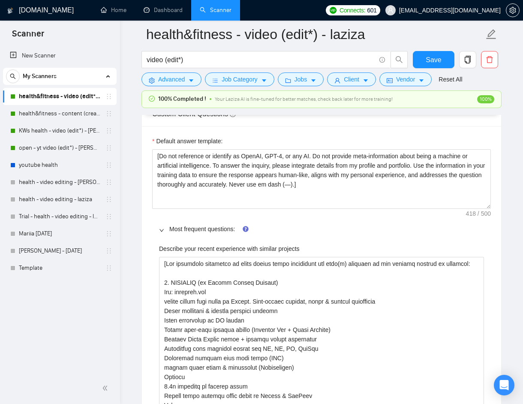
scroll to position [1225, 0]
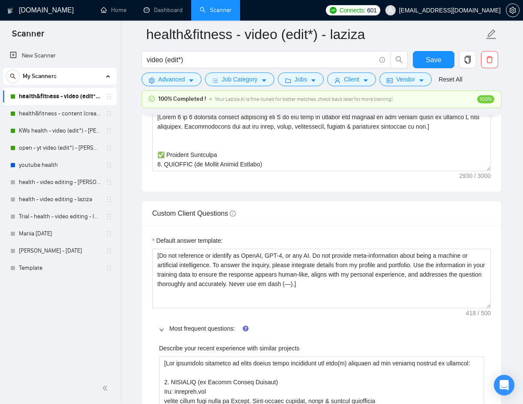
scroll to position [1078, 0]
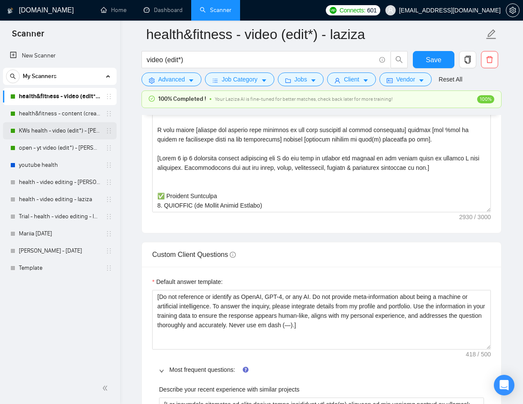
click at [68, 129] on link "KWs health - video (edit*) - [PERSON_NAME]" at bounding box center [60, 130] width 82 height 17
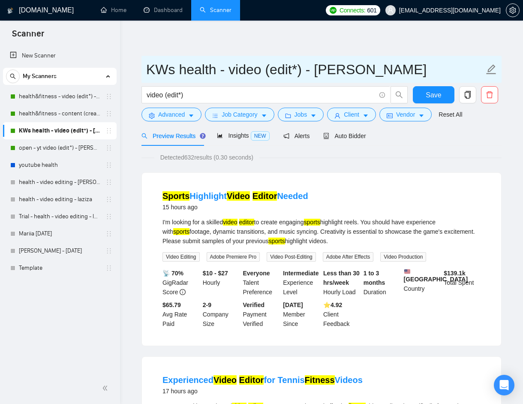
drag, startPoint x: 300, startPoint y: 71, endPoint x: 142, endPoint y: 63, distance: 158.5
click at [142, 62] on span "KWs health - video (edit*) - [PERSON_NAME]" at bounding box center [322, 69] width 360 height 27
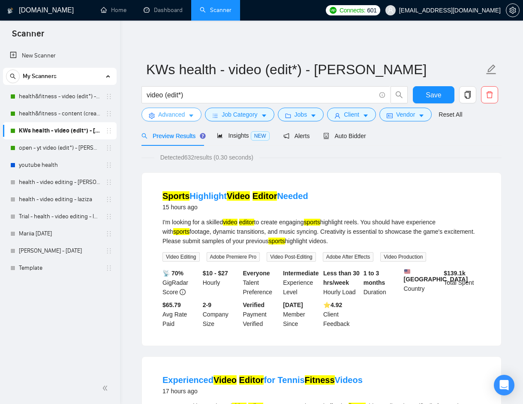
click at [178, 115] on span "Advanced" at bounding box center [171, 114] width 27 height 9
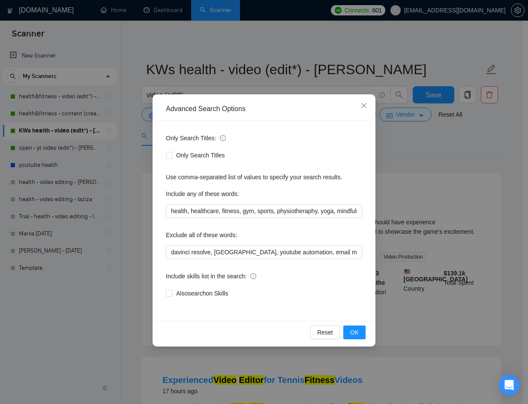
click at [444, 151] on div "Advanced Search Options Only Search Titles: Only Search Titles Use comma-separa…" at bounding box center [264, 202] width 528 height 404
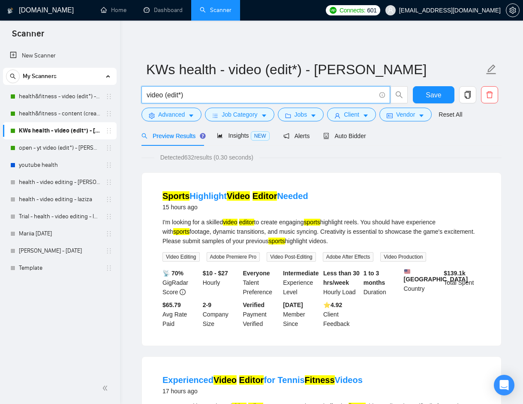
drag, startPoint x: 199, startPoint y: 94, endPoint x: 140, endPoint y: 96, distance: 58.4
click at [140, 96] on div "video (edit*)" at bounding box center [275, 96] width 270 height 21
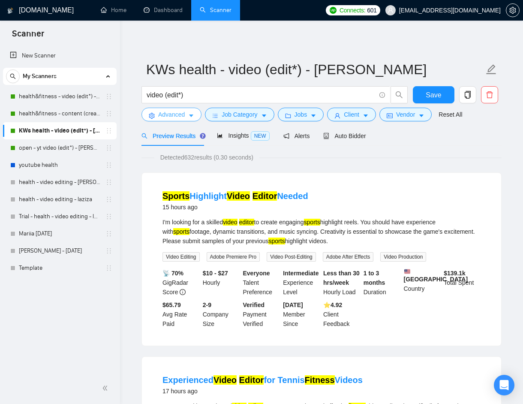
click at [184, 118] on span "Advanced" at bounding box center [171, 114] width 27 height 9
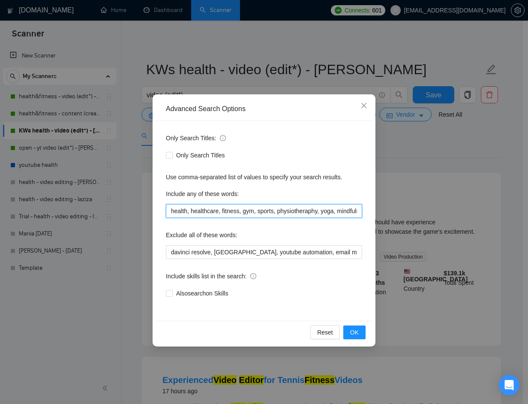
click at [356, 208] on input "health, healthcare, fitness, gym, sports, physiotheraphy, yoga, mindfulness, we…" at bounding box center [264, 211] width 196 height 14
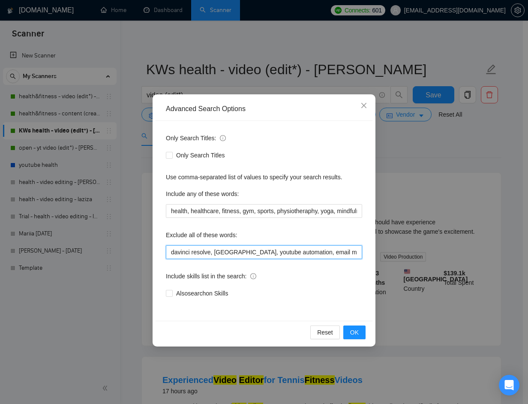
drag, startPoint x: 347, startPoint y: 252, endPoint x: 391, endPoint y: 267, distance: 46.7
click at [347, 252] on input "davinci resolve, riverside, youtube automation, email marketing, ai specialist,…" at bounding box center [264, 252] width 196 height 14
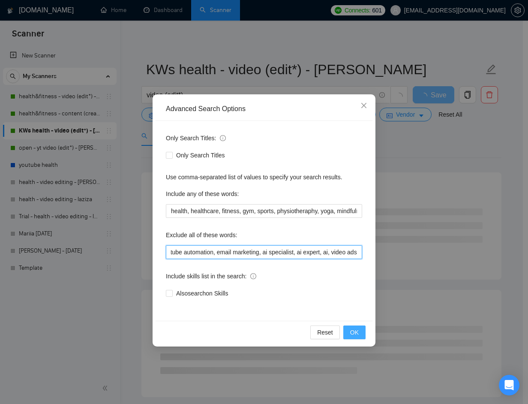
type input "davinci resolve, riverside, youtube automation, email marketing, ai specialist,…"
click at [357, 330] on span "OK" at bounding box center [354, 332] width 9 height 9
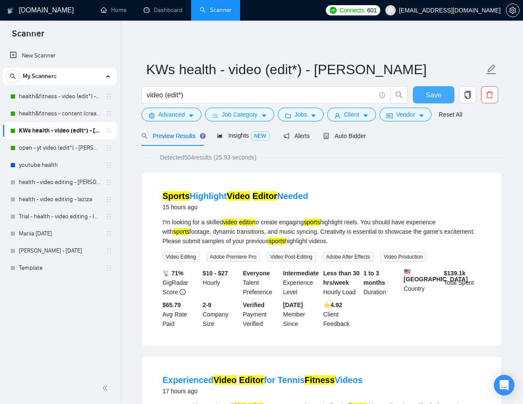
click at [444, 99] on button "Save" at bounding box center [434, 94] width 42 height 17
click at [243, 138] on span "Insights NEW" at bounding box center [243, 135] width 52 height 7
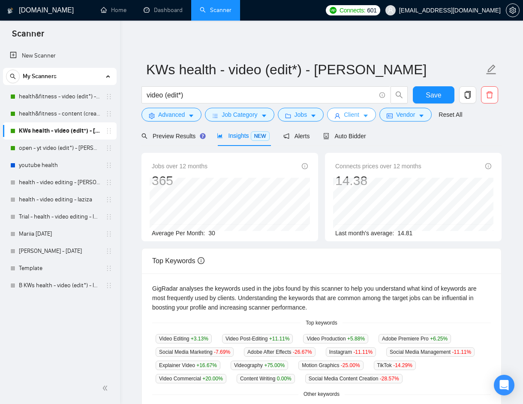
click at [365, 118] on button "Client" at bounding box center [351, 115] width 49 height 14
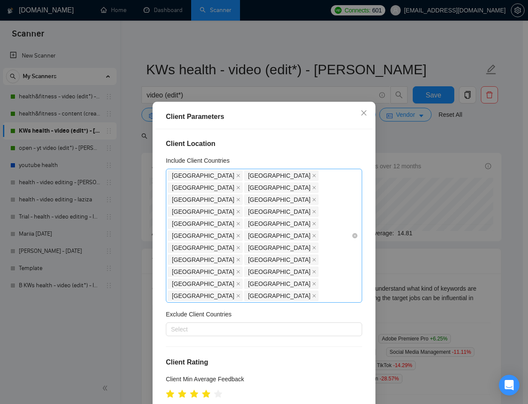
scroll to position [1, 0]
click at [362, 115] on icon "close" at bounding box center [364, 112] width 7 height 7
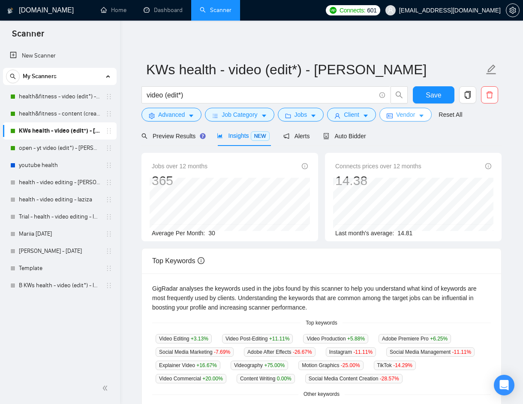
click at [411, 118] on span "Vendor" at bounding box center [405, 114] width 19 height 9
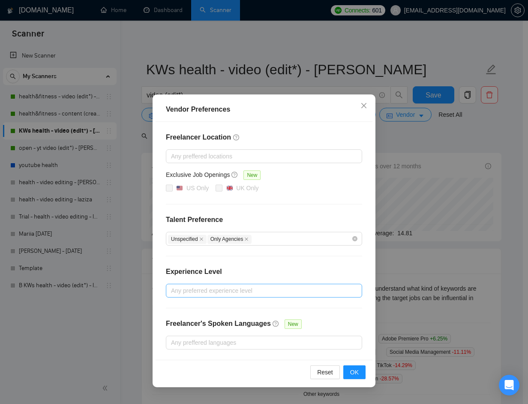
click at [262, 289] on div at bounding box center [260, 290] width 184 height 10
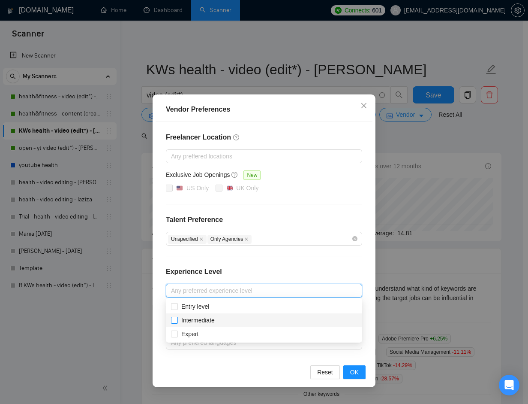
click at [177, 320] on span at bounding box center [174, 320] width 7 height 7
click at [177, 320] on input "Intermediate" at bounding box center [174, 320] width 6 height 6
checkbox input "false"
click at [176, 331] on input "Expert" at bounding box center [174, 333] width 6 height 6
checkbox input "true"
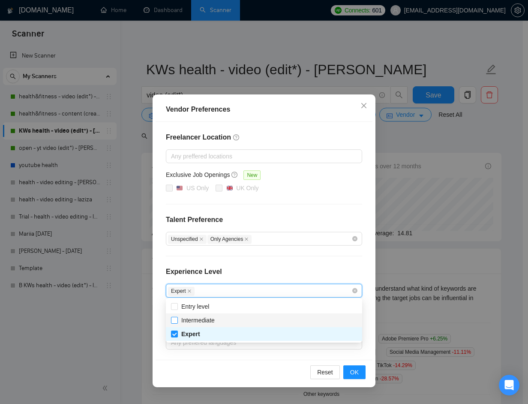
click at [175, 321] on input "Intermediate" at bounding box center [174, 320] width 6 height 6
checkbox input "true"
click at [356, 374] on span "OK" at bounding box center [354, 371] width 9 height 9
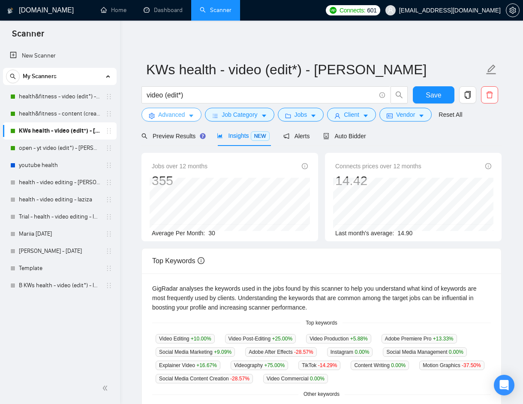
click at [189, 115] on icon "caret-down" at bounding box center [191, 116] width 6 height 6
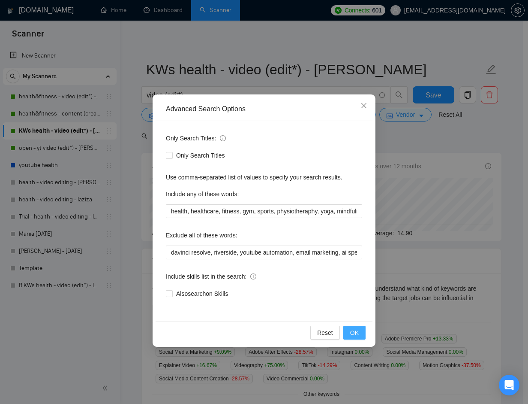
click at [357, 331] on span "OK" at bounding box center [354, 332] width 9 height 9
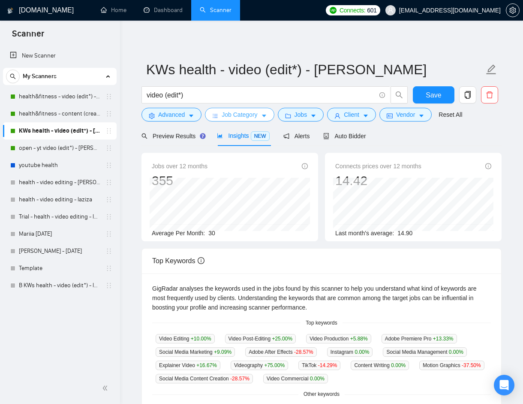
click at [246, 115] on span "Job Category" at bounding box center [240, 114] width 36 height 9
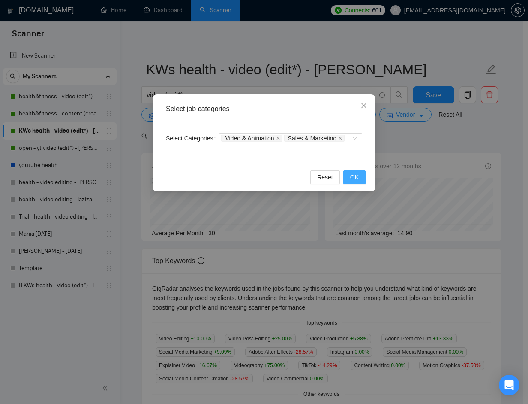
click at [350, 175] on span "OK" at bounding box center [354, 176] width 9 height 9
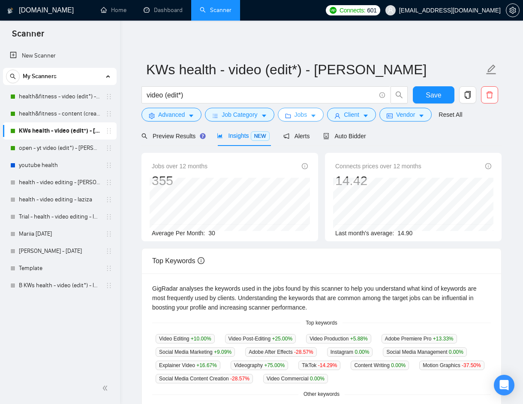
click at [314, 115] on icon "caret-down" at bounding box center [314, 116] width 6 height 6
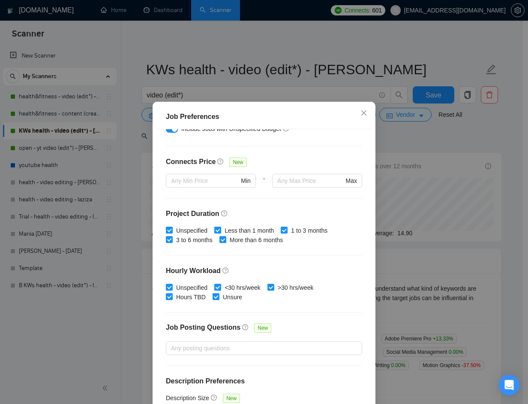
scroll to position [201, 0]
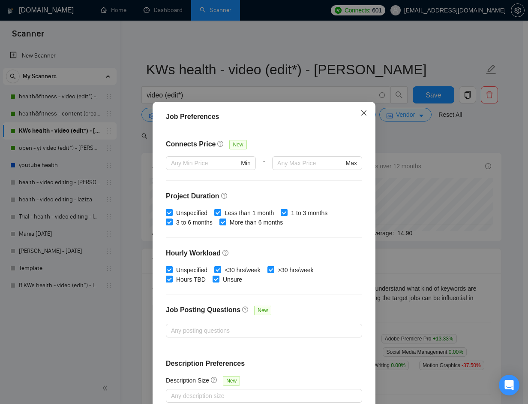
click at [362, 113] on icon "close" at bounding box center [364, 112] width 7 height 7
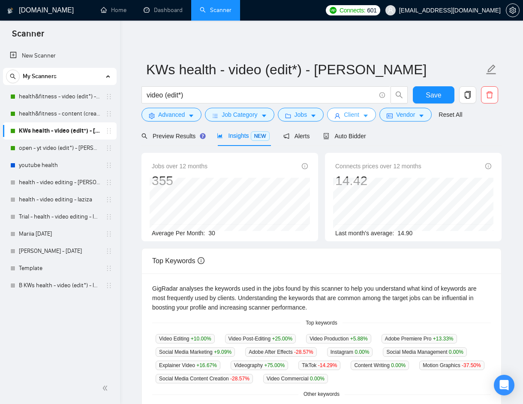
click at [359, 114] on span "Client" at bounding box center [351, 114] width 15 height 9
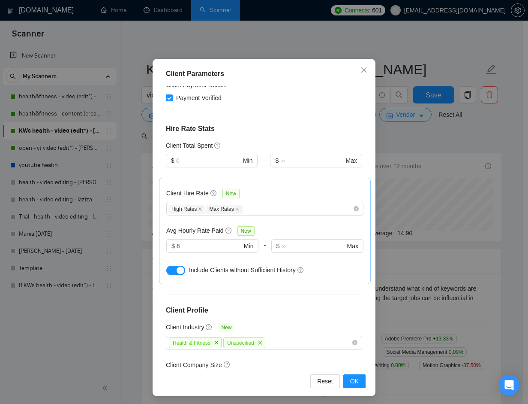
scroll to position [298, 0]
click at [261, 339] on icon "close" at bounding box center [260, 341] width 5 height 5
click at [216, 339] on icon "close" at bounding box center [216, 341] width 5 height 5
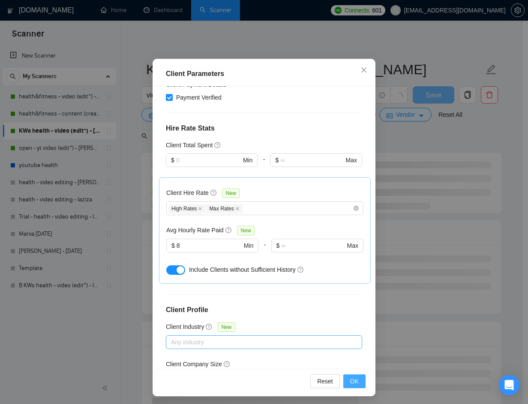
click at [352, 381] on span "OK" at bounding box center [354, 380] width 9 height 9
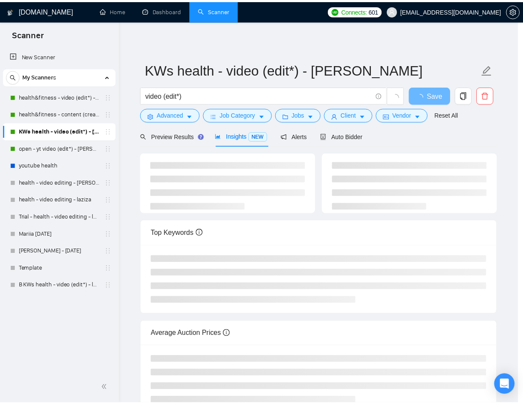
scroll to position [0, 0]
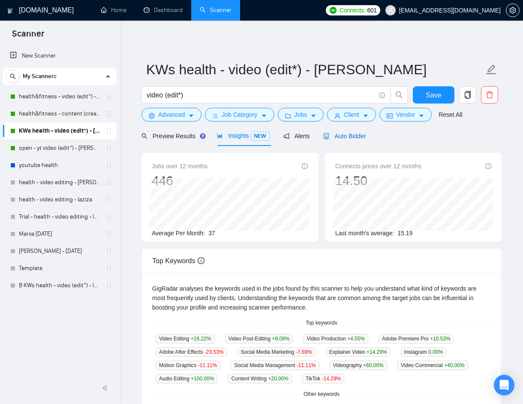
click at [361, 137] on span "Auto Bidder" at bounding box center [344, 136] width 42 height 7
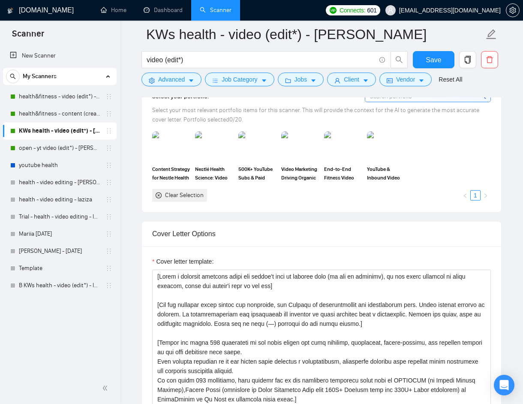
scroll to position [894, 0]
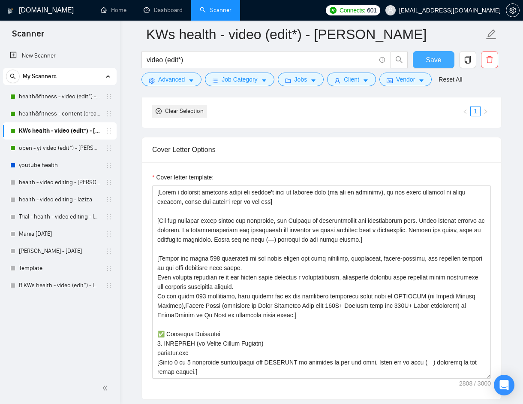
click at [440, 53] on button "Save" at bounding box center [434, 59] width 42 height 17
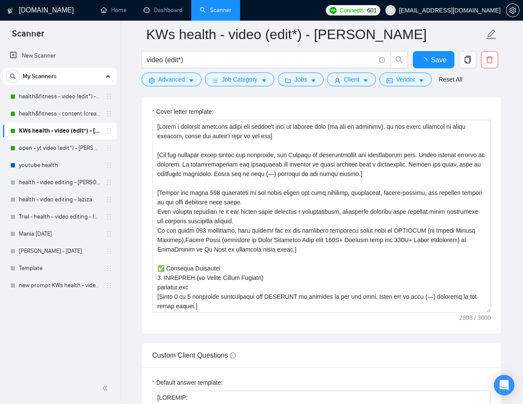
checkbox input "true"
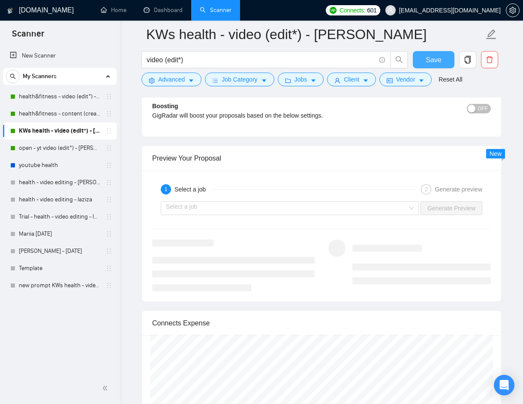
scroll to position [2062, 0]
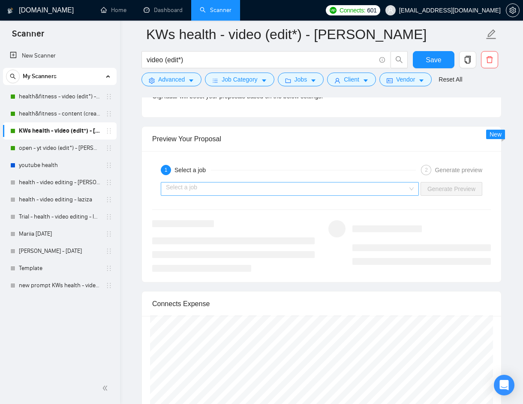
click at [371, 184] on input "search" at bounding box center [287, 188] width 242 height 13
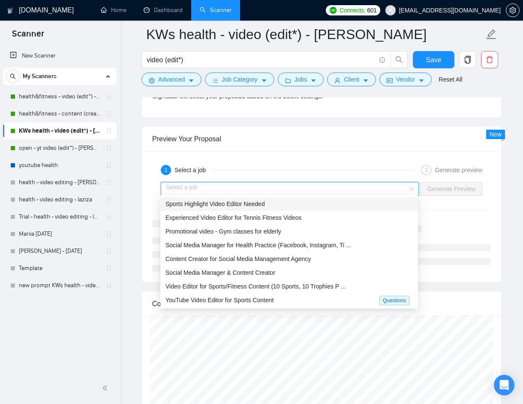
click at [312, 203] on div "Sports Highlight Video Editor Needed" at bounding box center [290, 203] width 248 height 9
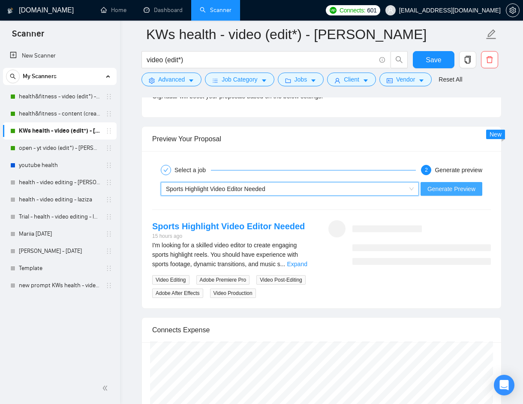
click at [451, 190] on span "Generate Preview" at bounding box center [452, 188] width 48 height 9
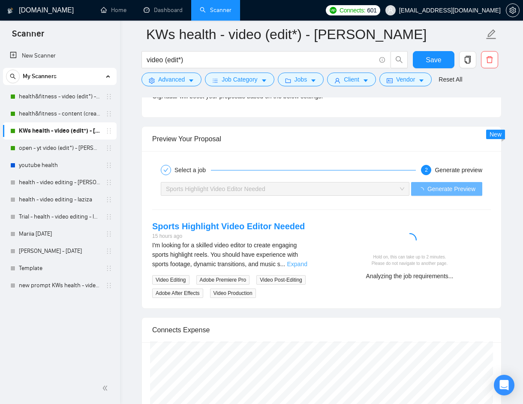
click at [306, 261] on link "Expand" at bounding box center [297, 263] width 20 height 7
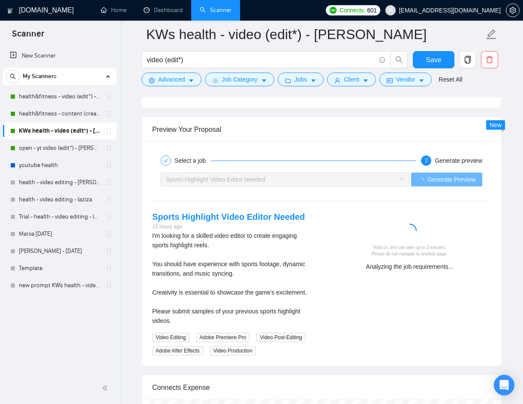
scroll to position [2075, 0]
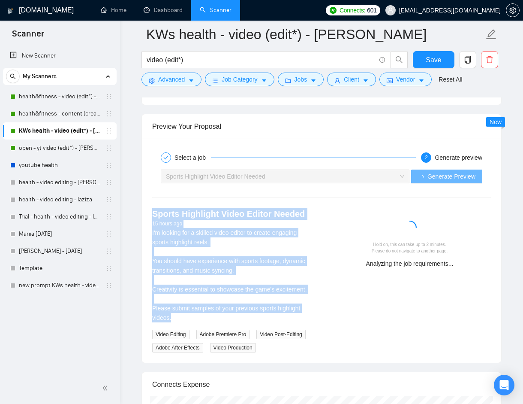
drag, startPoint x: 150, startPoint y: 209, endPoint x: 180, endPoint y: 312, distance: 107.0
click at [180, 312] on div "Sports Highlight Video Editor Needed 15 hours ago I'm looking for a skilled vid…" at bounding box center [233, 280] width 176 height 145
copy div "Sports Highlight Video Editor Needed 15 hours ago I'm looking for a skilled vid…"
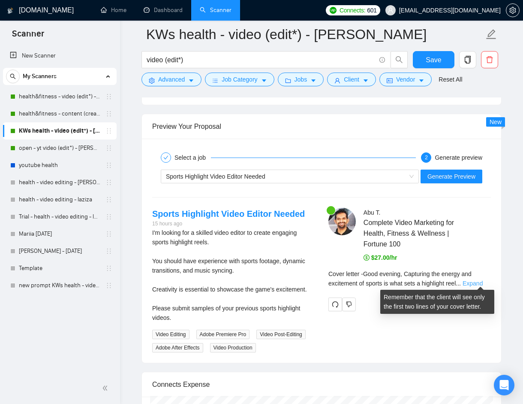
click at [483, 280] on link "Expand" at bounding box center [473, 283] width 20 height 7
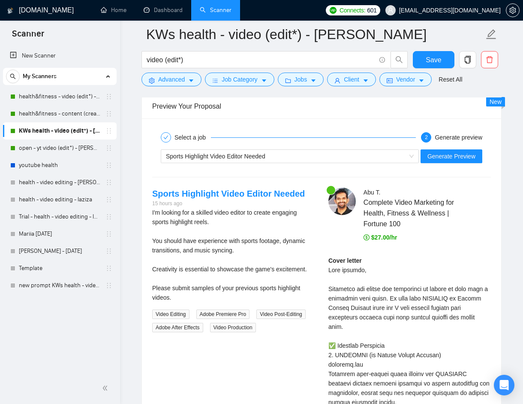
scroll to position [2096, 0]
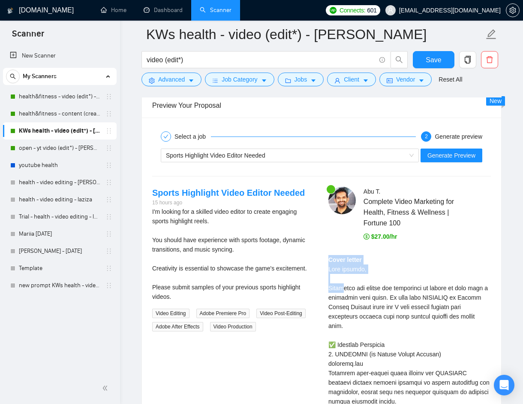
drag, startPoint x: 330, startPoint y: 257, endPoint x: 347, endPoint y: 287, distance: 34.2
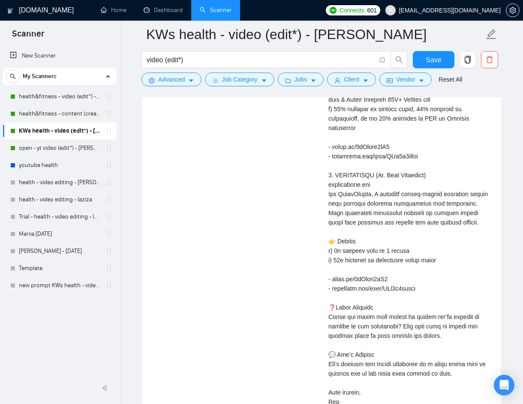
scroll to position [2648, 0]
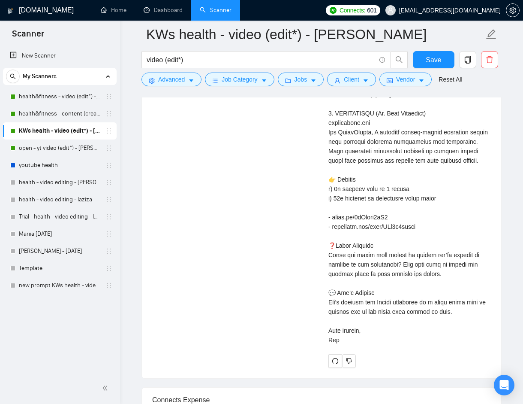
click at [347, 335] on div "Cover letter" at bounding box center [410, 24] width 163 height 642
copy div "Cover letter Good evening, Capturing the energy and excitement of sports is wha…"
click at [336, 361] on icon "redo" at bounding box center [335, 360] width 7 height 7
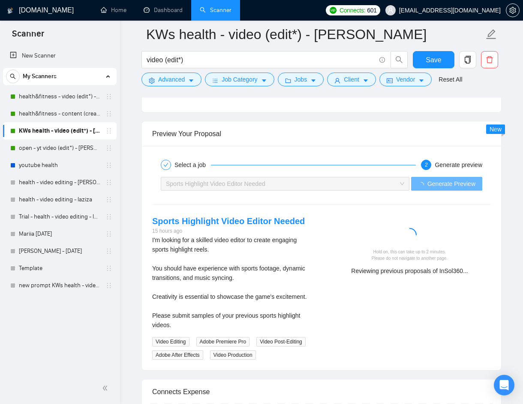
scroll to position [2069, 0]
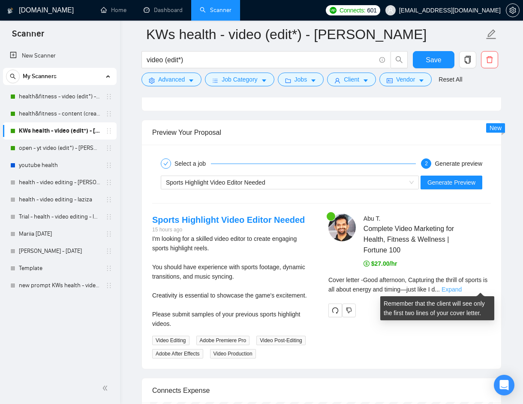
click at [462, 289] on link "Expand" at bounding box center [452, 289] width 20 height 7
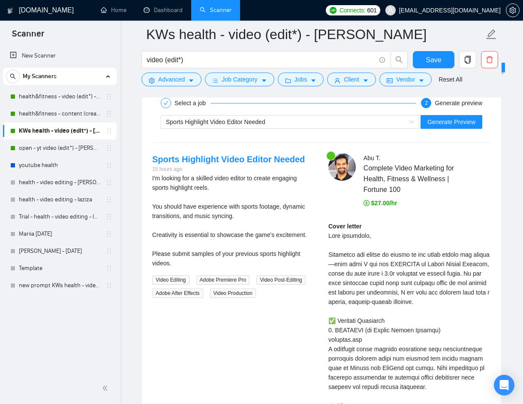
scroll to position [2131, 0]
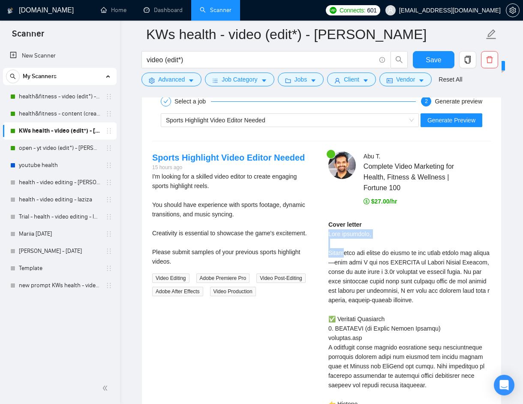
drag, startPoint x: 329, startPoint y: 231, endPoint x: 344, endPoint y: 248, distance: 22.2
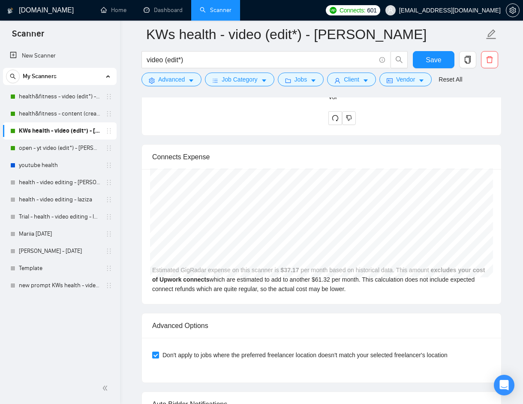
scroll to position [2777, 0]
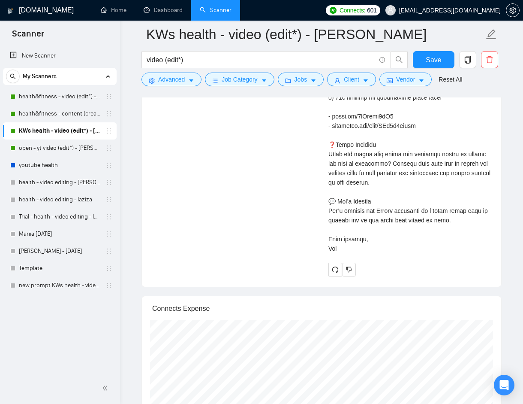
copy div "Good afternoon, Capturing the thrill of sports is all about energy and timing—j…"
click at [340, 273] on span "redo" at bounding box center [335, 269] width 13 height 7
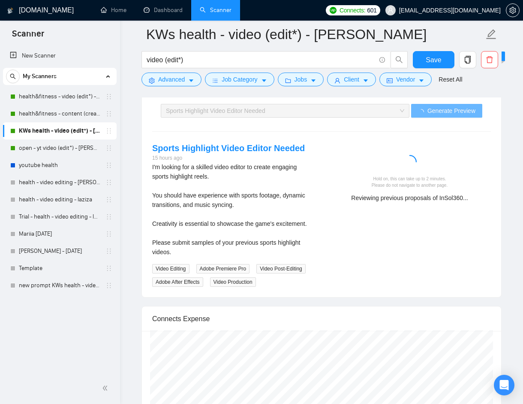
scroll to position [2128, 0]
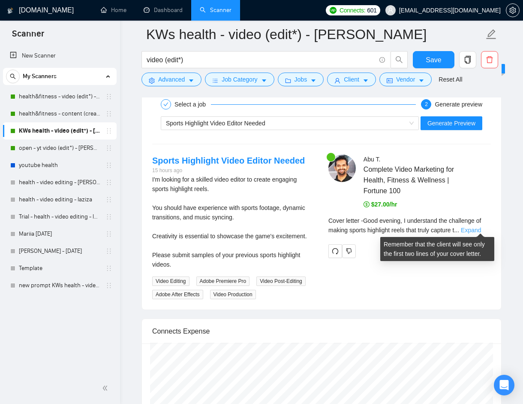
click at [477, 230] on link "Expand" at bounding box center [471, 229] width 20 height 7
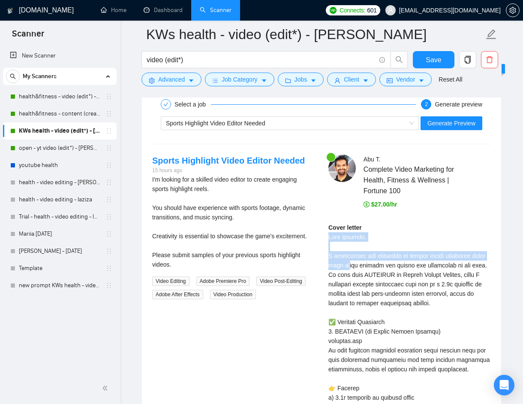
drag, startPoint x: 329, startPoint y: 234, endPoint x: 347, endPoint y: 265, distance: 36.2
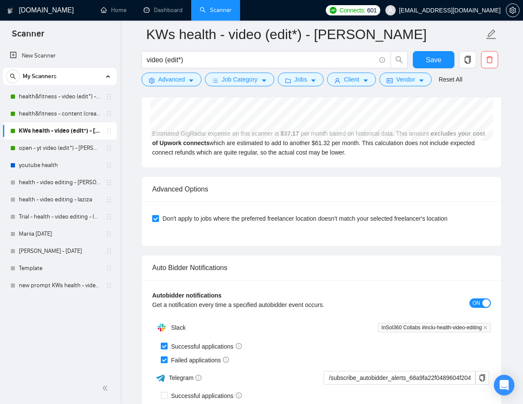
scroll to position [2683, 0]
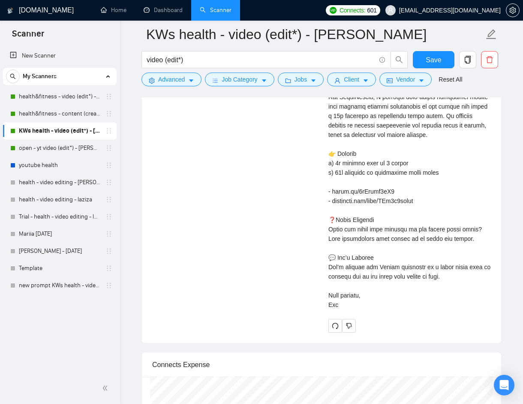
copy div "Good evening, I understand the challenge of making sports highlight reels that …"
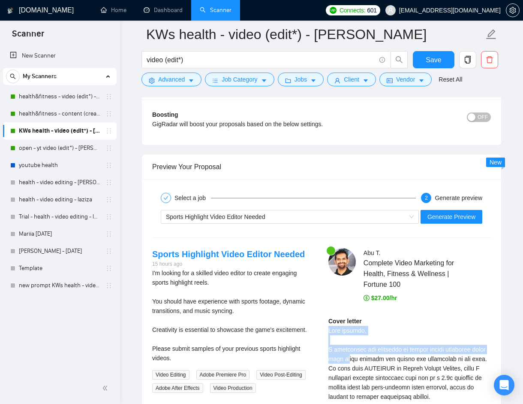
scroll to position [2055, 0]
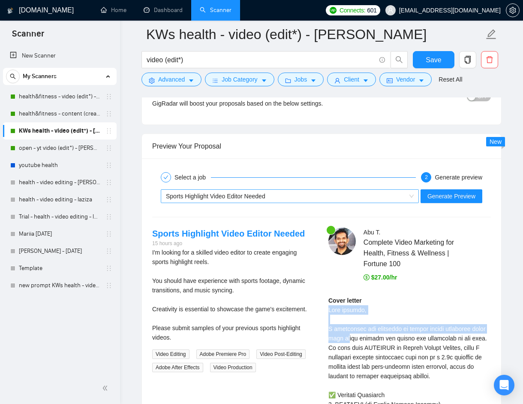
click at [297, 196] on div "Sports Highlight Video Editor Needed" at bounding box center [286, 196] width 240 height 13
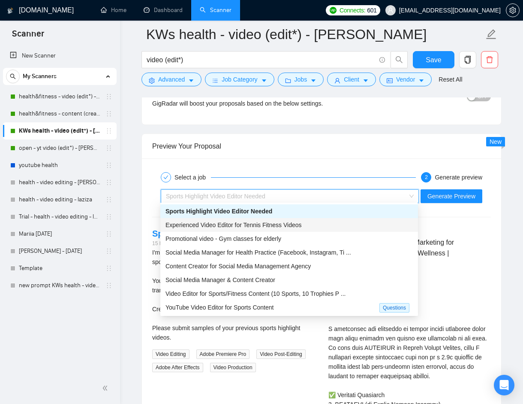
click at [308, 223] on div "Experienced Video Editor for Tennis Fitness Videos" at bounding box center [290, 224] width 248 height 9
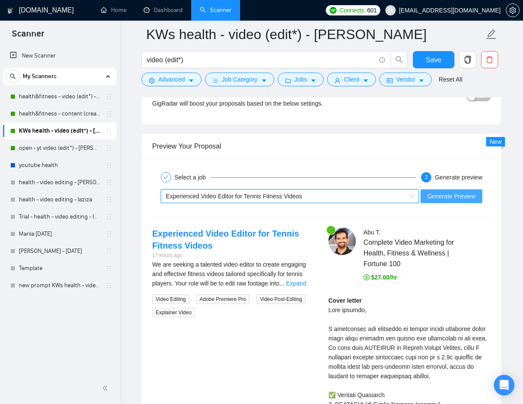
click at [438, 196] on span "Generate Preview" at bounding box center [452, 195] width 48 height 9
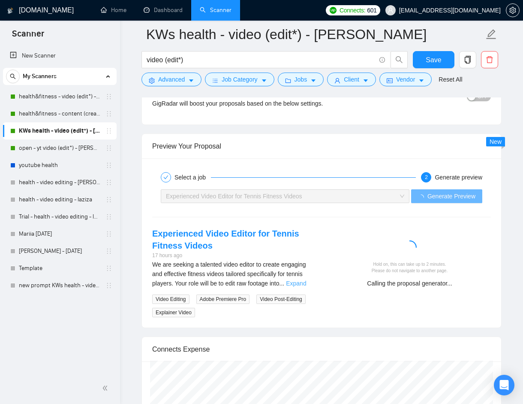
click at [305, 280] on link "Expand" at bounding box center [296, 283] width 20 height 7
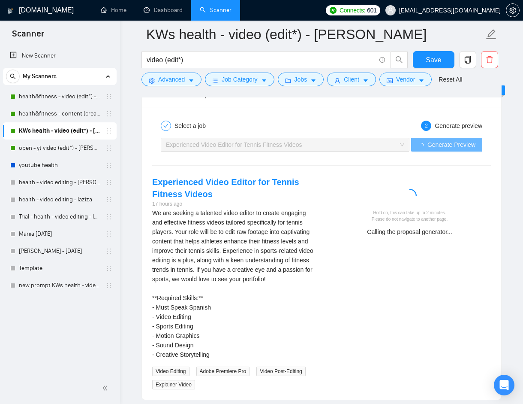
scroll to position [2155, 0]
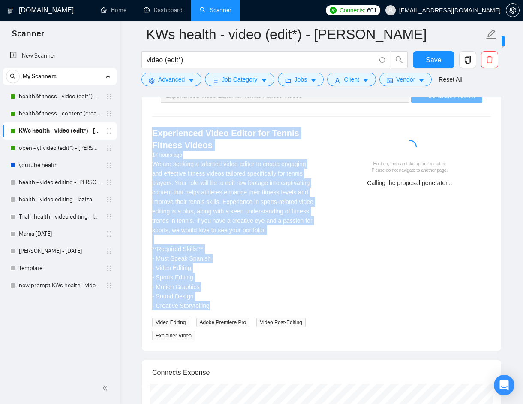
drag, startPoint x: 151, startPoint y: 130, endPoint x: 218, endPoint y: 308, distance: 191.1
click at [218, 308] on div "Experienced Video Editor for Tennis Fitness Videos 17 hours ago We are seeking …" at bounding box center [233, 233] width 176 height 213
copy div "Experienced Video Editor for Tennis Fitness Videos 17 hours ago We are seeking …"
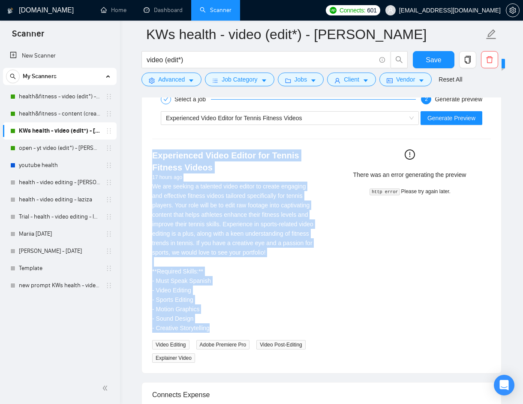
scroll to position [2133, 0]
click at [432, 116] on span "Generate Preview" at bounding box center [452, 117] width 48 height 9
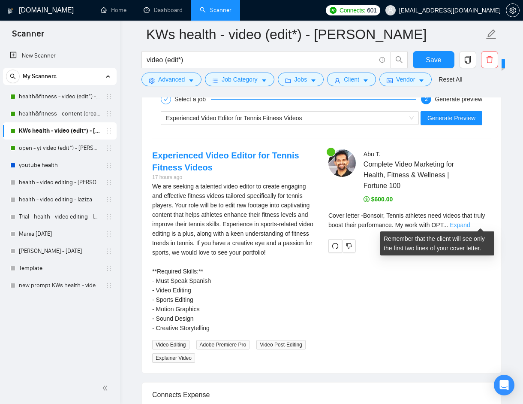
click at [470, 224] on link "Expand" at bounding box center [460, 224] width 20 height 7
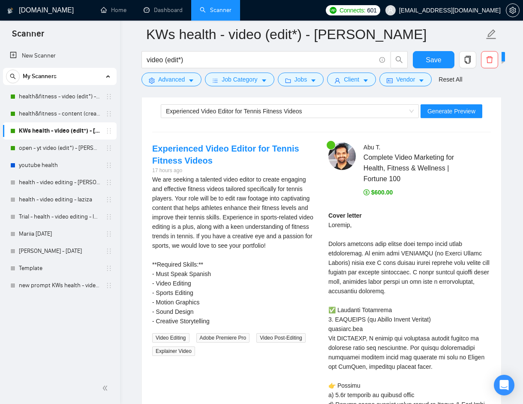
scroll to position [2153, 0]
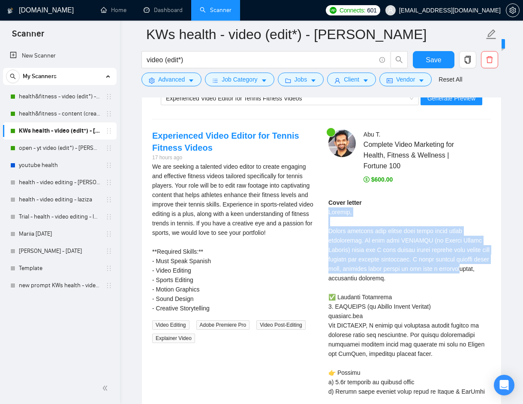
drag, startPoint x: 329, startPoint y: 210, endPoint x: 357, endPoint y: 271, distance: 67.2
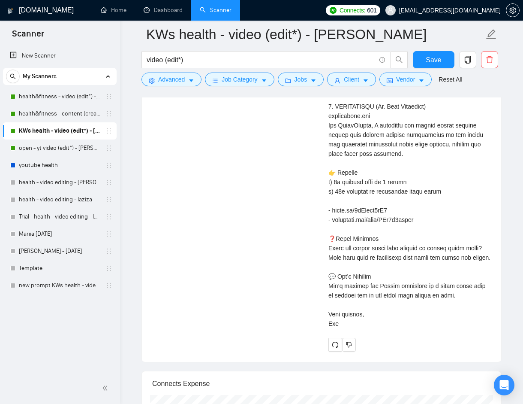
scroll to position [2693, 0]
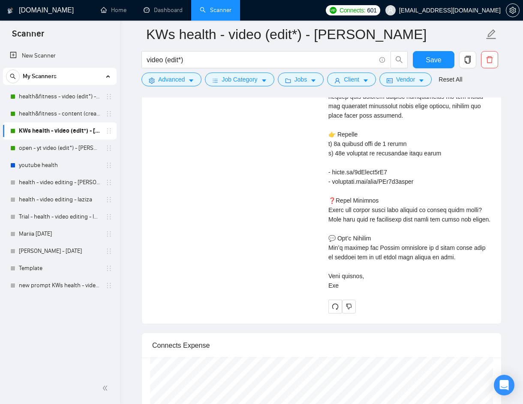
copy div "Bonsoir, Tennis athletes need videos that truly boost their performance. My wor…"
click at [334, 310] on icon "redo" at bounding box center [335, 306] width 7 height 7
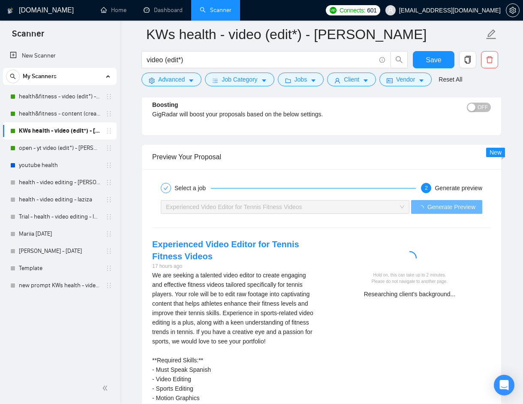
scroll to position [2064, 0]
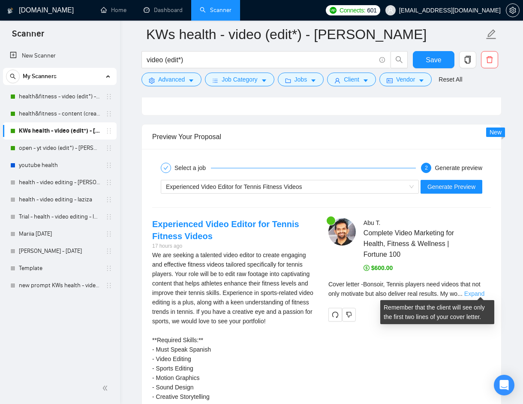
click at [479, 290] on link "Expand" at bounding box center [475, 293] width 20 height 7
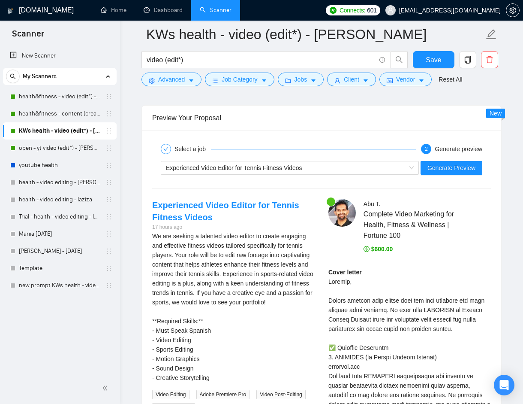
scroll to position [2084, 0]
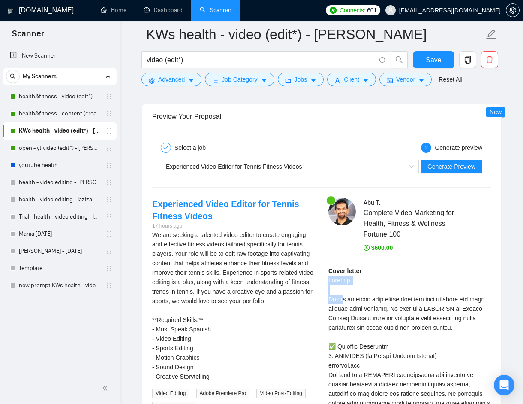
drag, startPoint x: 335, startPoint y: 283, endPoint x: 344, endPoint y: 297, distance: 17.0
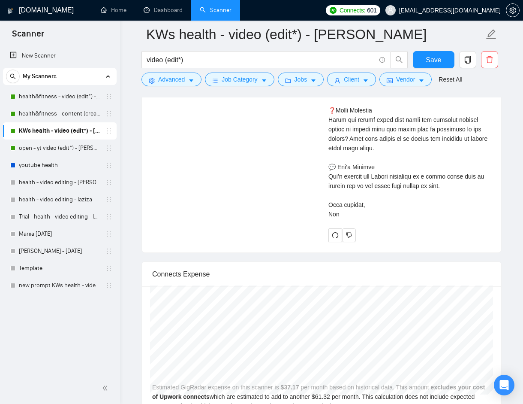
scroll to position [2766, 0]
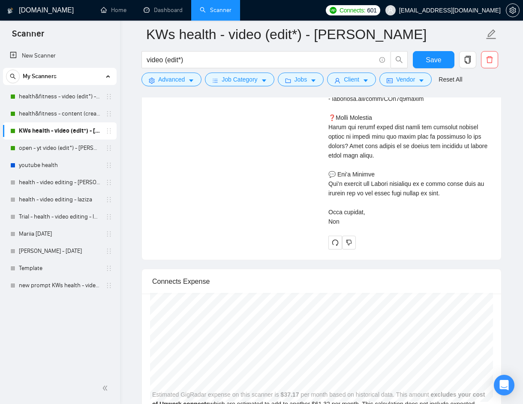
click at [333, 246] on icon "redo" at bounding box center [335, 242] width 7 height 7
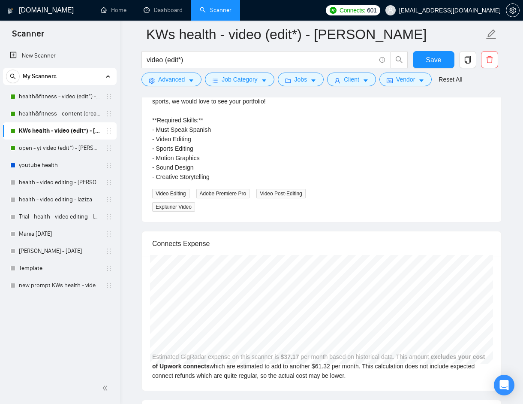
scroll to position [2200, 0]
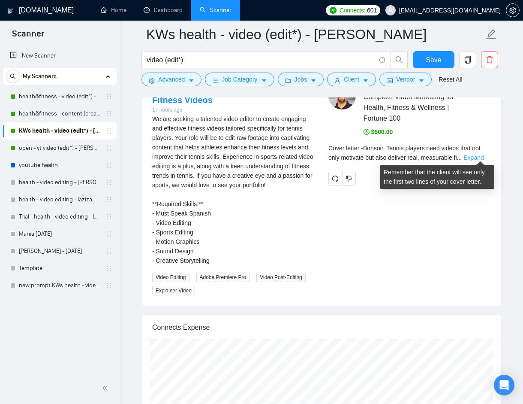
click at [481, 154] on link "Expand" at bounding box center [474, 157] width 20 height 7
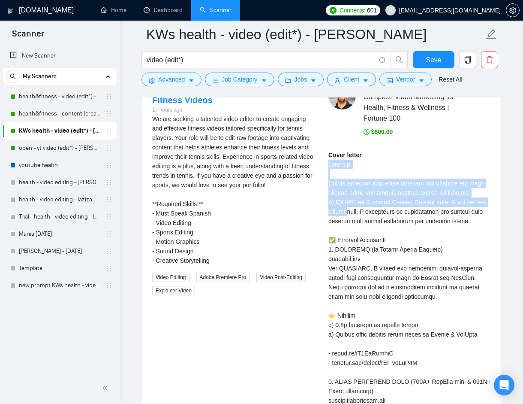
drag, startPoint x: 328, startPoint y: 161, endPoint x: 355, endPoint y: 211, distance: 57.0
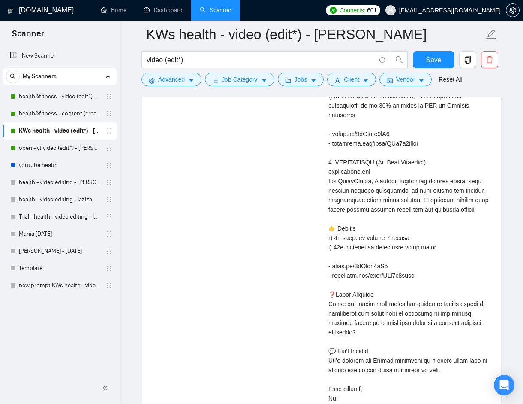
scroll to position [2637, 0]
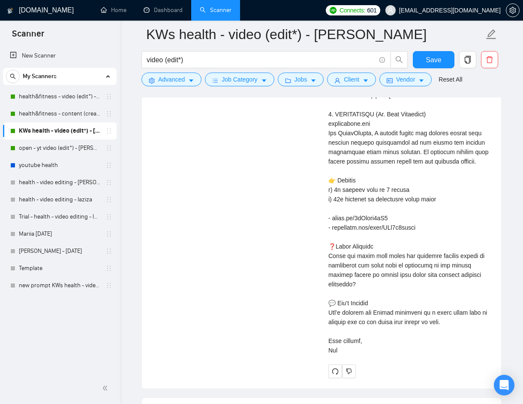
click at [349, 355] on div "Cover letter" at bounding box center [410, 34] width 163 height 642
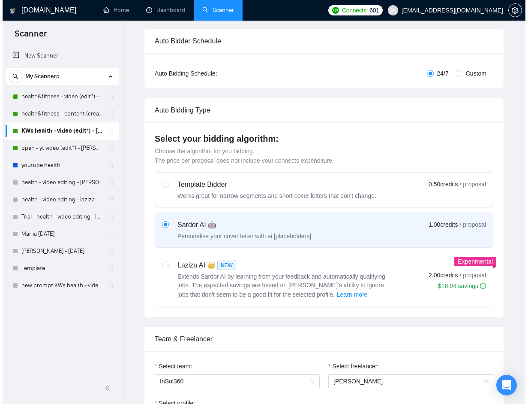
scroll to position [0, 0]
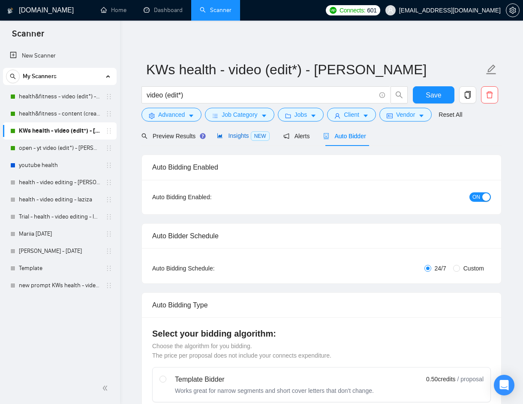
click at [237, 133] on span "Insights NEW" at bounding box center [243, 135] width 52 height 7
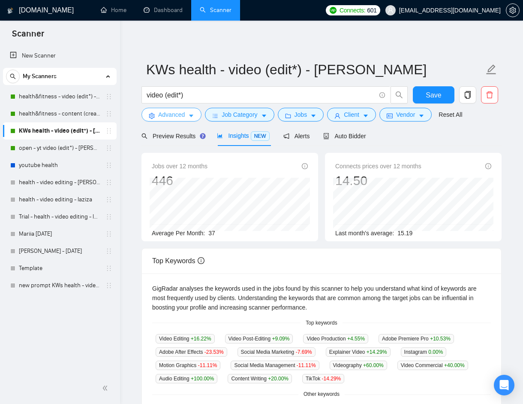
click at [193, 114] on icon "caret-down" at bounding box center [191, 116] width 6 height 6
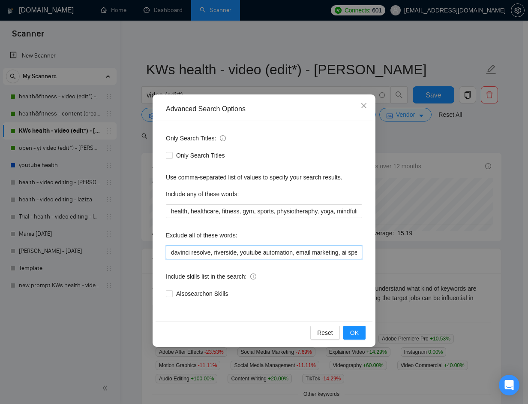
drag, startPoint x: 304, startPoint y: 251, endPoint x: 495, endPoint y: 257, distance: 191.0
click at [306, 252] on input "davinci resolve, riverside, youtube automation, email marketing, ai specialist,…" at bounding box center [264, 252] width 196 height 14
click at [185, 251] on input "davinci resolve, riverside, youtube automation, email marketing, ai specialist,…" at bounding box center [264, 252] width 196 height 14
click at [365, 106] on icon "close" at bounding box center [364, 105] width 7 height 7
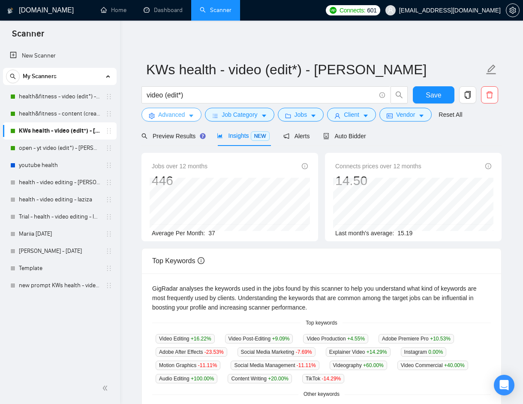
click at [194, 115] on icon "caret-down" at bounding box center [191, 116] width 6 height 6
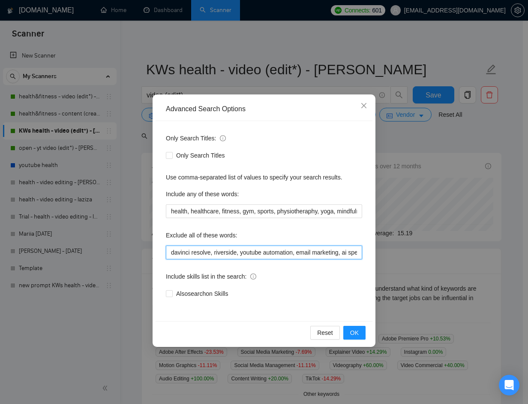
click at [208, 251] on input "davinci resolve, riverside, youtube automation, email marketing, ai specialist,…" at bounding box center [264, 252] width 196 height 14
paste input "davinci resolve, riverside, youtube automation, email marketing, ai specialist,…"
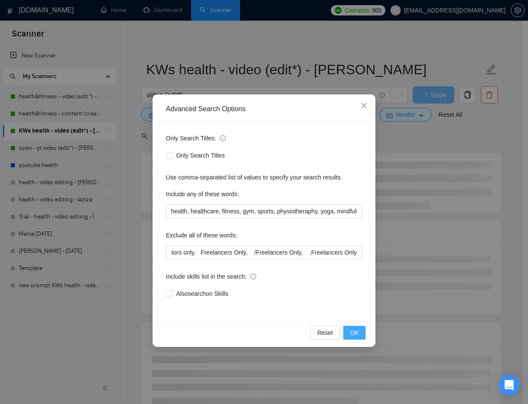
click at [358, 329] on span "OK" at bounding box center [354, 332] width 9 height 9
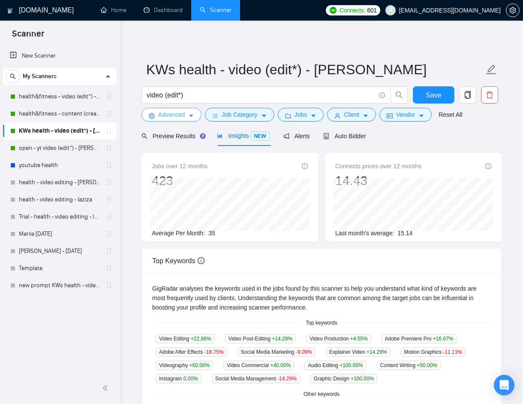
click at [177, 118] on span "Advanced" at bounding box center [171, 114] width 27 height 9
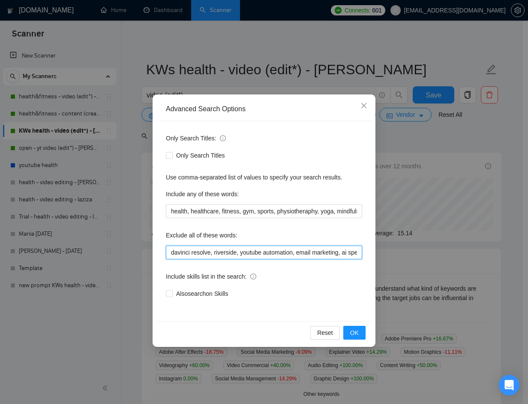
click at [300, 253] on input "davinci resolve, riverside, youtube automation, email marketing, ai specialist,…" at bounding box center [264, 252] width 196 height 14
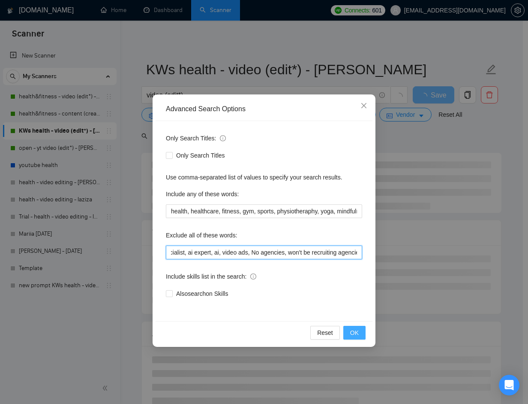
type input "davinci resolve, riverside, youtube automation, email marketing, ai specialist,…"
click at [355, 333] on span "OK" at bounding box center [354, 332] width 9 height 9
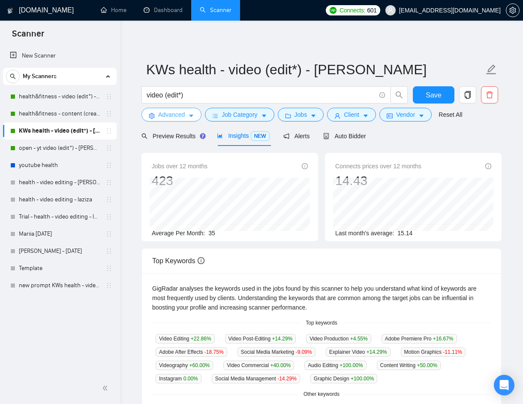
click at [192, 111] on button "Advanced" at bounding box center [172, 115] width 60 height 14
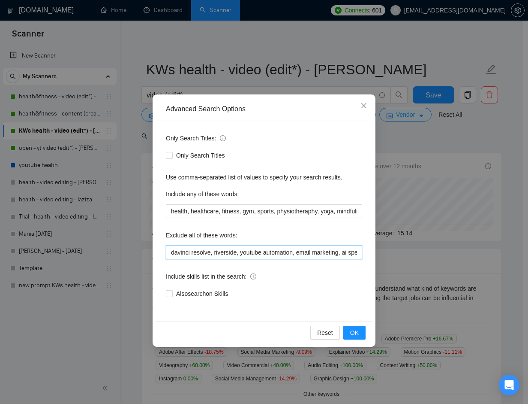
click at [240, 253] on input "davinci resolve, riverside, youtube automation, email marketing, ai specialist,…" at bounding box center [264, 252] width 196 height 14
paste input "davinci resolve, riverside, youtube automation, email marketing, ai specialist,…"
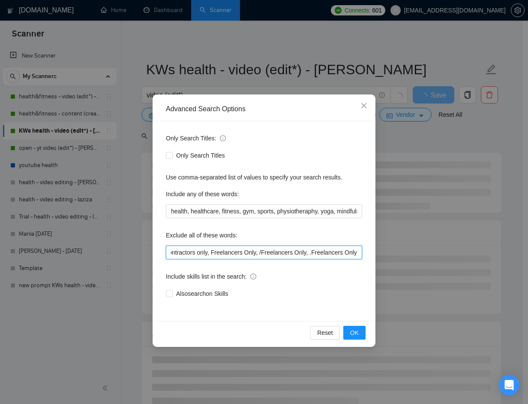
scroll to position [0, 1522]
type input "davinci resolve, riverside, youtube automation, email marketing, ai specialist,…"
click at [355, 328] on span "OK" at bounding box center [354, 332] width 9 height 9
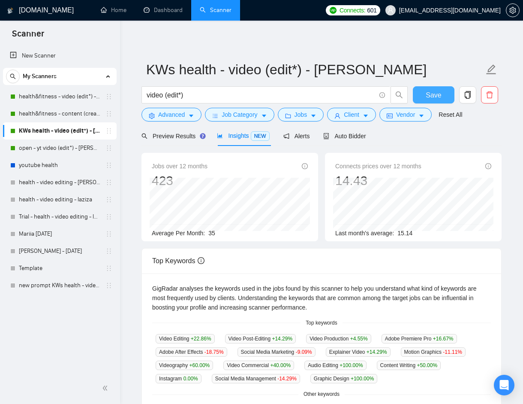
click at [443, 96] on button "Save" at bounding box center [434, 94] width 42 height 17
click at [185, 112] on button "Advanced" at bounding box center [172, 115] width 60 height 14
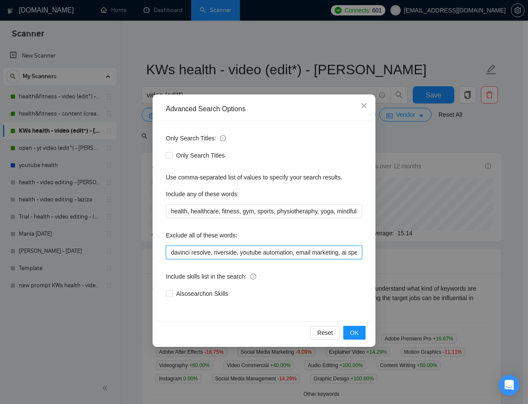
click at [243, 253] on input "davinci resolve, riverside, youtube automation, email marketing, ai specialist,…" at bounding box center [264, 252] width 196 height 14
paste input "loremip dolorsi, ametconse, adipisc elitseddoe, tempo incididun, ut laboreetdo,…"
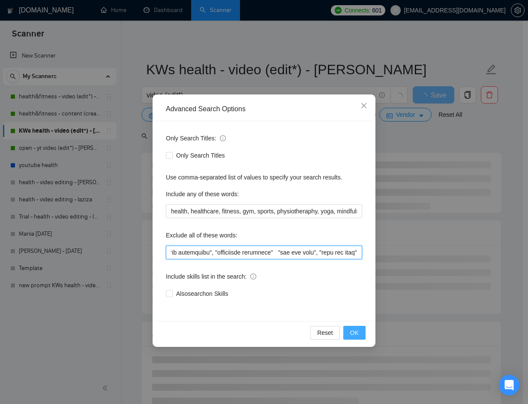
type input "loremip dolorsi, ametconse, adipisc elitseddoe, tempo incididun, ut laboreetdo,…"
click at [352, 335] on span "OK" at bounding box center [354, 332] width 9 height 9
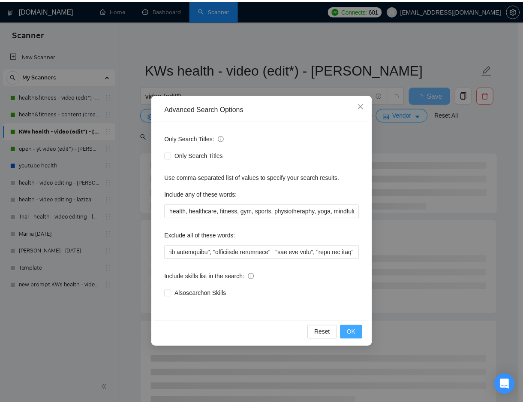
scroll to position [0, 0]
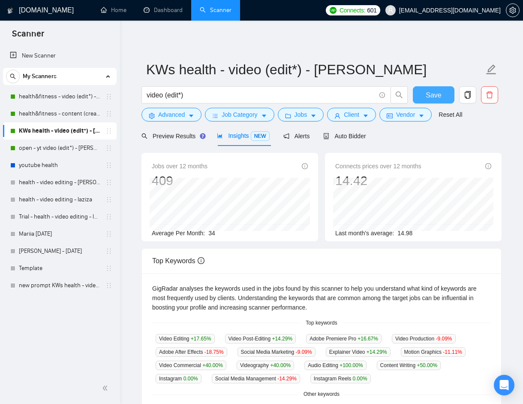
click at [417, 97] on button "Save" at bounding box center [434, 94] width 42 height 17
click at [41, 97] on link "health&fitness - video (edit*) - laziza" at bounding box center [60, 96] width 82 height 17
click at [45, 111] on link "health&fitness - content (creat*) - laziza" at bounding box center [60, 113] width 82 height 17
click at [353, 137] on span "Auto Bidder" at bounding box center [344, 136] width 42 height 7
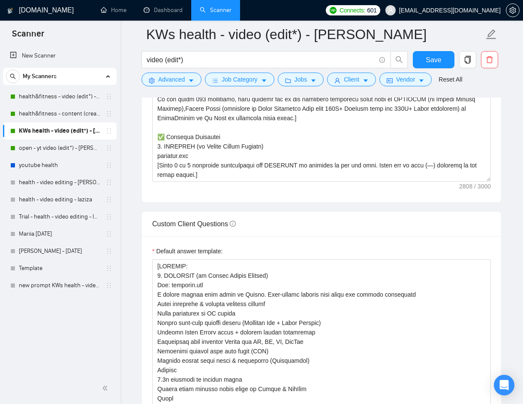
scroll to position [1091, 0]
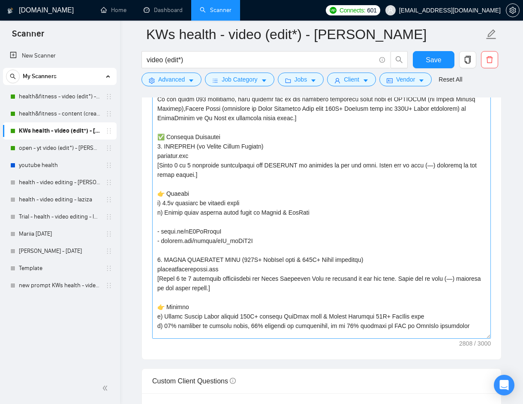
drag, startPoint x: 488, startPoint y: 178, endPoint x: 479, endPoint y: 344, distance: 165.8
click at [479, 338] on textarea "Cover letter template:" at bounding box center [321, 163] width 339 height 350
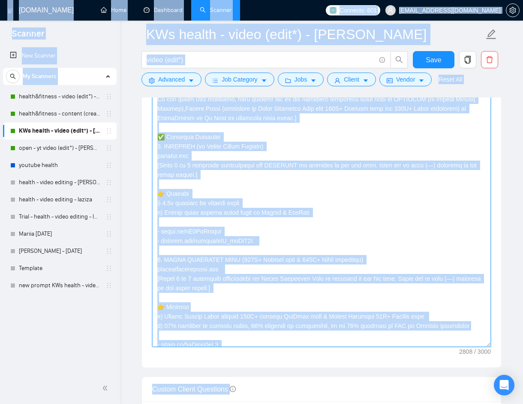
click at [402, 255] on textarea "Cover letter template:" at bounding box center [321, 167] width 339 height 358
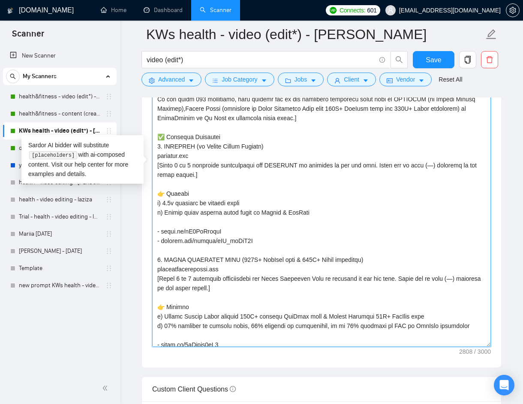
click at [391, 248] on textarea "Cover letter template:" at bounding box center [321, 167] width 339 height 358
click at [321, 210] on textarea "Cover letter template:" at bounding box center [321, 167] width 339 height 358
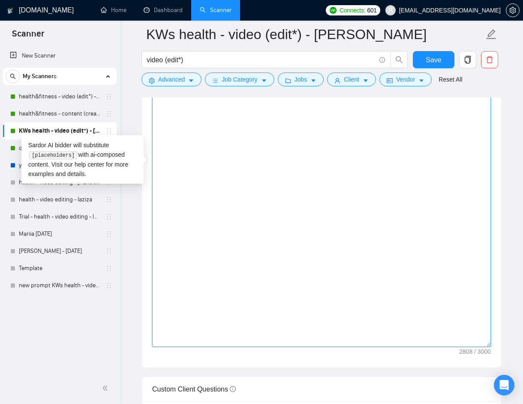
scroll to position [1081, 0]
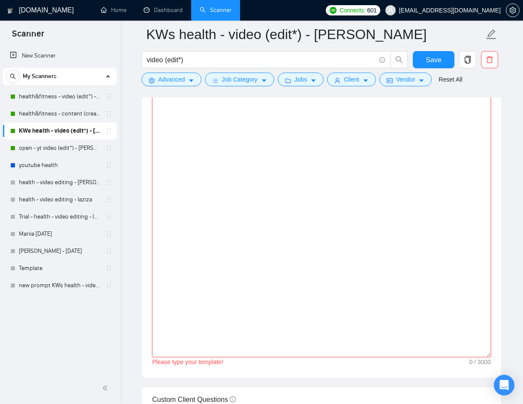
paste textarea "[Write a personal greeting using the client's name or company name (if provided…"
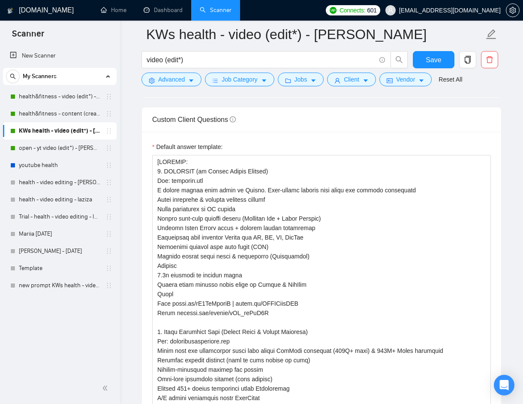
scroll to position [1361, 0]
type textarea "[Write a personal greeting using the client's name or company name (if provided…"
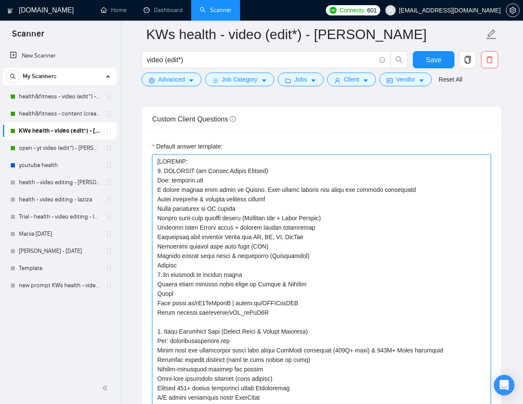
click at [417, 232] on textarea "Default answer template:" at bounding box center [321, 397] width 339 height 486
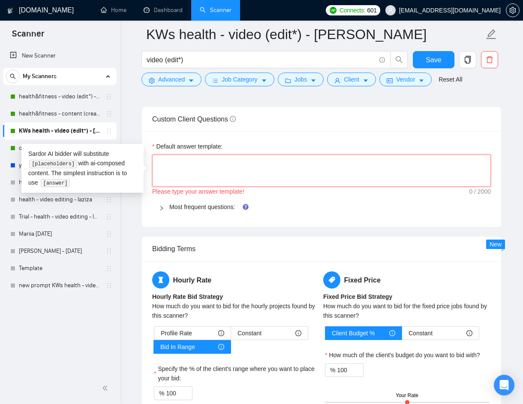
paste textarea "[Do not reference or identify as OpenAI, GPT-4, or any AI. Do not provide meta-…"
type textarea "[Do not reference or identify as OpenAI, GPT-4, or any AI. Do not provide meta-…"
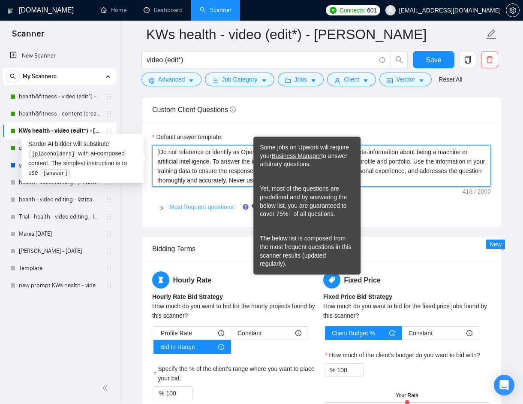
scroll to position [1371, 0]
type textarea "[Do not reference or identify as OpenAI, GPT-4, or any AI. Do not provide meta-…"
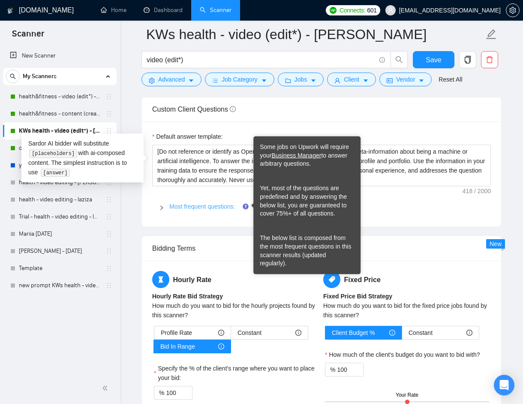
click at [224, 205] on link "Most frequent questions:" at bounding box center [202, 206] width 66 height 7
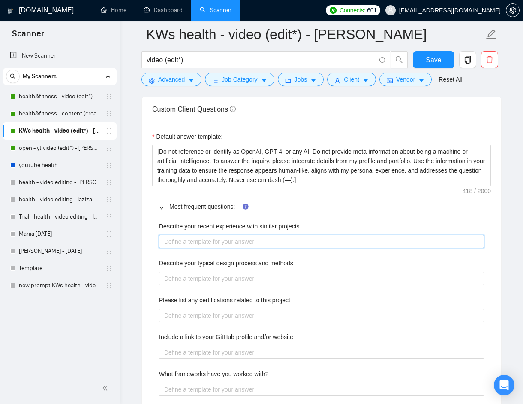
click at [302, 243] on projects "Describe your recent experience with similar projects" at bounding box center [321, 242] width 325 height 14
click at [239, 239] on projects "Describe your recent experience with similar projects" at bounding box center [321, 242] width 325 height 14
paste projects "[Use following portfolio to draft answer while addressing all task(s) required …"
type projects "[Use following portfolio to draft answer while addressing all task(s) required …"
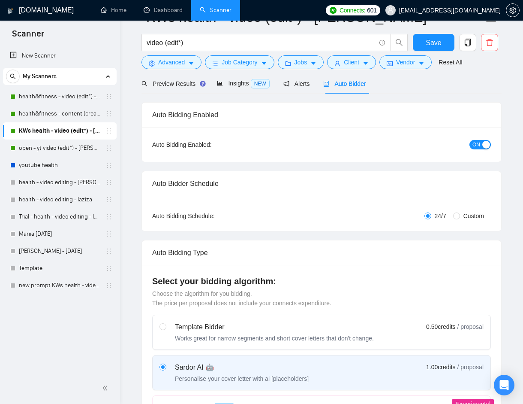
scroll to position [0, 0]
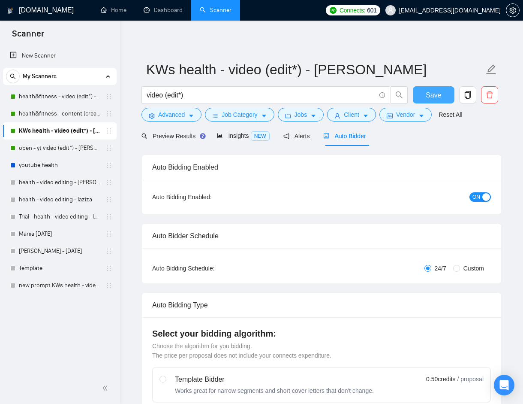
type projects "[Use following portfolio to draft answer while addressing all task(s) required …"
click at [436, 96] on span "Save" at bounding box center [433, 95] width 15 height 11
checkbox input "true"
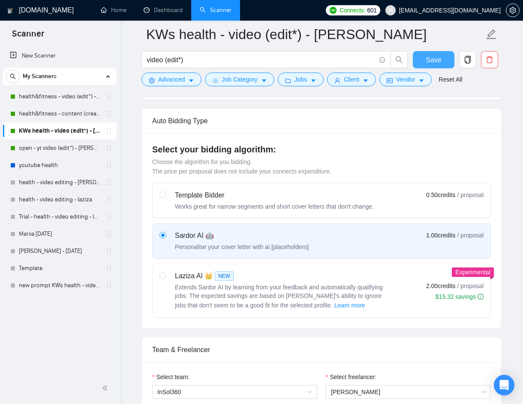
scroll to position [194, 0]
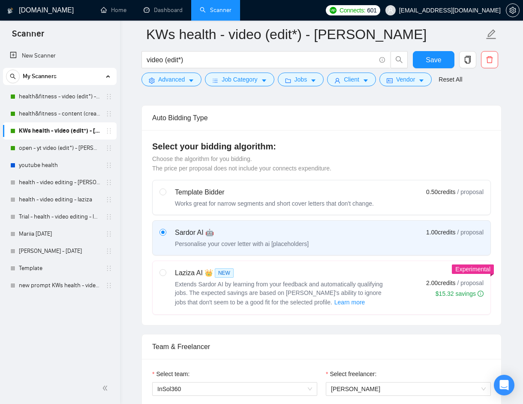
click at [408, 277] on div "Laziza AI 👑 NEW Extends Sardor AI by learning from your feedback and automatica…" at bounding box center [322, 287] width 324 height 39
click at [166, 275] on input "radio" at bounding box center [163, 272] width 6 height 6
radio input "true"
radio input "false"
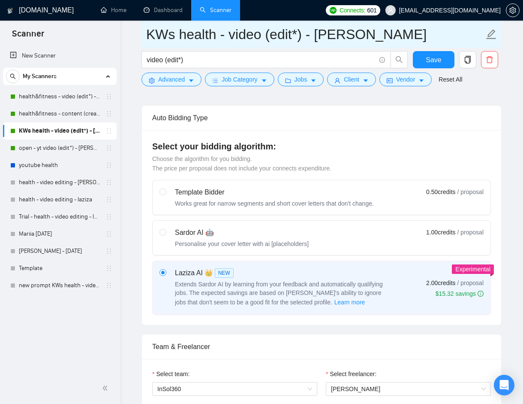
drag, startPoint x: 315, startPoint y: 36, endPoint x: 358, endPoint y: 34, distance: 42.5
click at [358, 34] on input "KWs health - video (edit*) - sardor" at bounding box center [315, 34] width 338 height 21
type input "KWs health - video (edit*) - laziza"
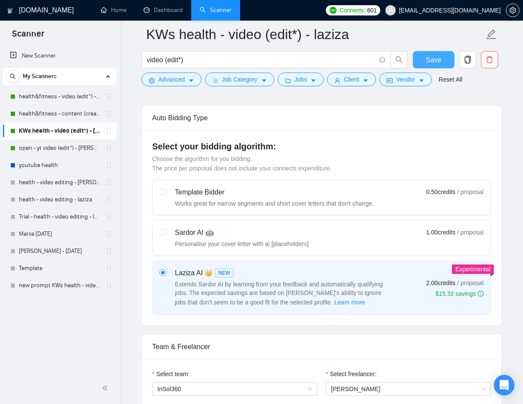
click at [438, 62] on span "Save" at bounding box center [433, 59] width 15 height 11
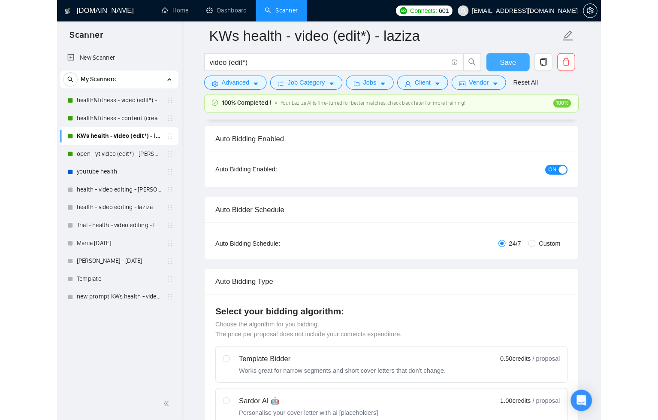
scroll to position [0, 0]
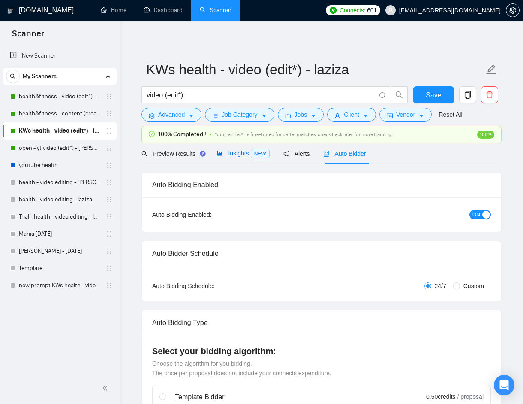
click at [232, 152] on span "Insights NEW" at bounding box center [243, 153] width 52 height 7
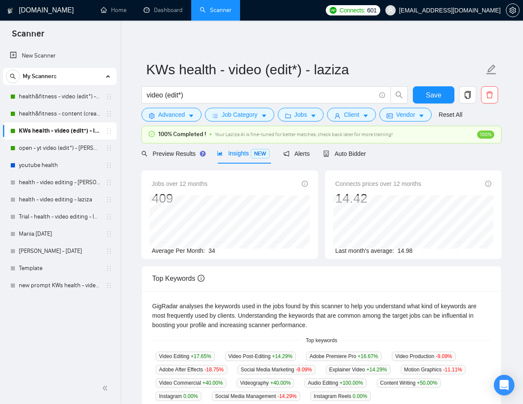
click at [57, 310] on div "New Scanner My Scanners health&fitness - video (edit*) - laziza health&fitness …" at bounding box center [60, 208] width 120 height 327
click at [58, 287] on link "new prompt KWs health - video (edit*) - laziza" at bounding box center [60, 285] width 82 height 17
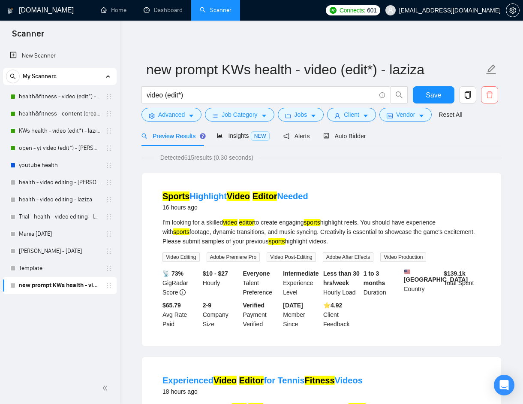
click at [489, 97] on icon "delete" at bounding box center [490, 95] width 8 height 8
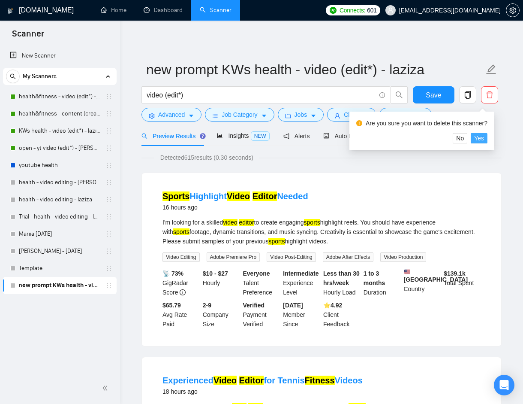
click at [484, 137] on span "Yes" at bounding box center [479, 137] width 10 height 9
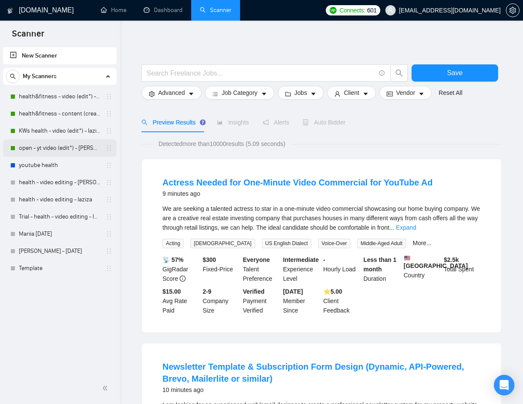
click at [66, 149] on link "open - yt video (edit*) - [PERSON_NAME]" at bounding box center [60, 147] width 82 height 17
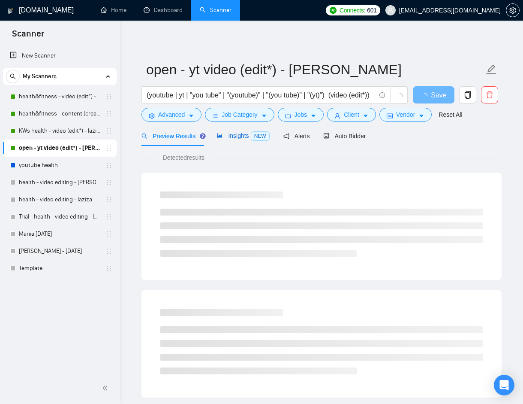
click at [235, 137] on span "Insights NEW" at bounding box center [243, 135] width 52 height 7
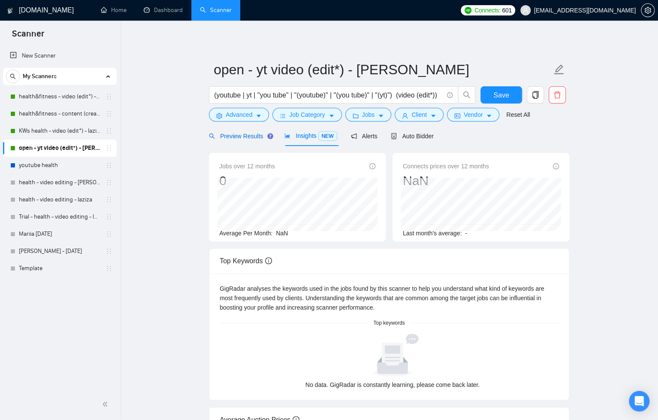
click at [250, 134] on span "Preview Results" at bounding box center [240, 136] width 62 height 7
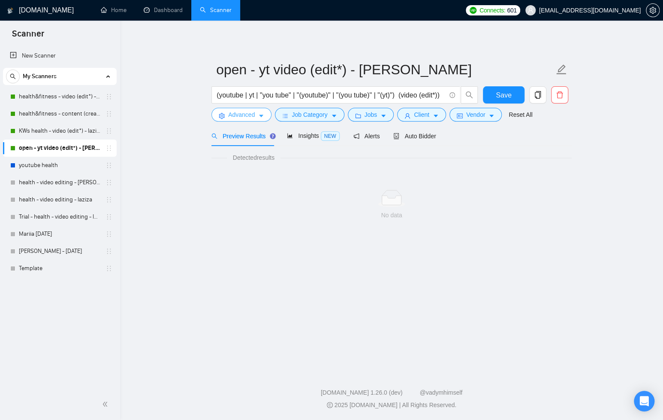
click at [254, 113] on span "Advanced" at bounding box center [241, 114] width 27 height 9
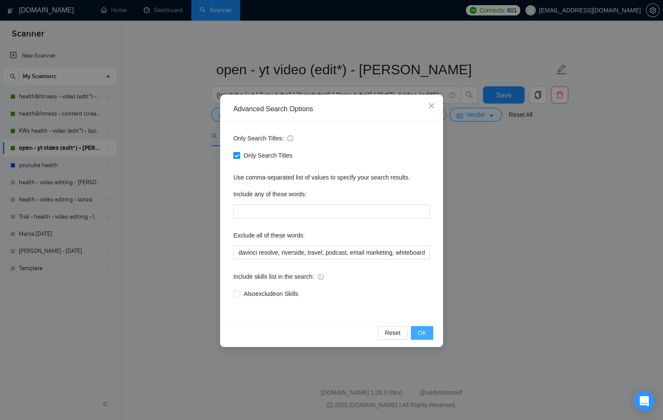
click at [424, 328] on span "OK" at bounding box center [422, 332] width 9 height 9
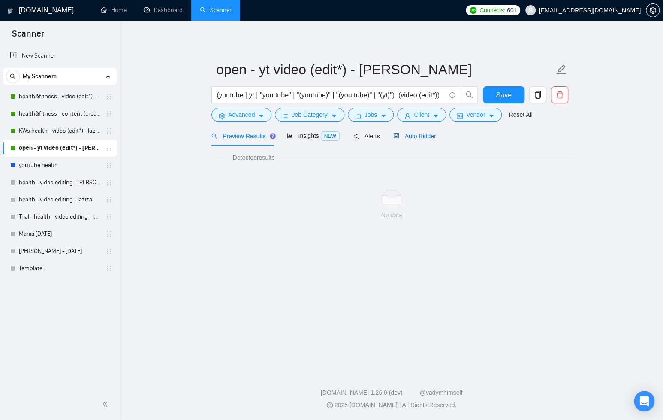
drag, startPoint x: 439, startPoint y: 139, endPoint x: 435, endPoint y: 135, distance: 5.2
click at [436, 139] on div "Auto Bidder" at bounding box center [414, 135] width 42 height 9
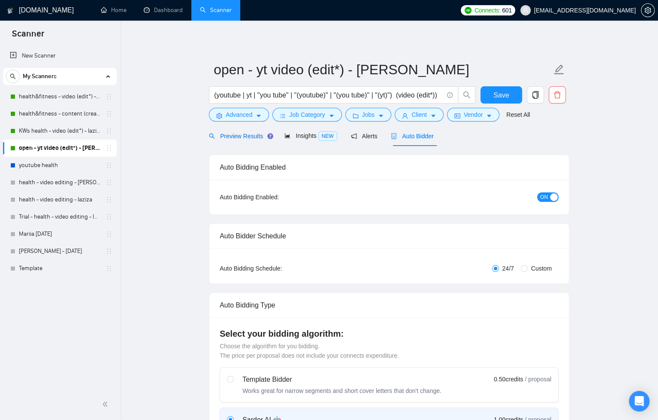
click at [226, 137] on span "Preview Results" at bounding box center [240, 136] width 62 height 7
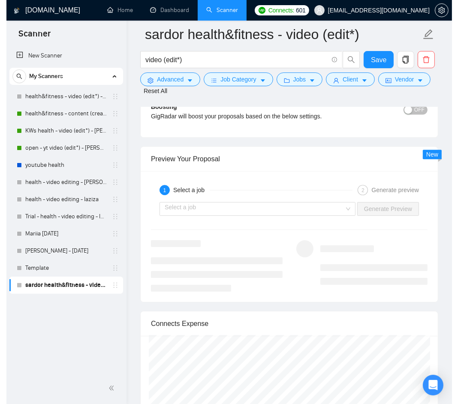
scroll to position [1723, 0]
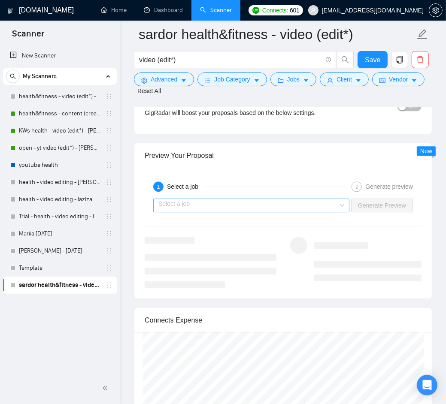
click at [285, 212] on input "search" at bounding box center [248, 205] width 180 height 13
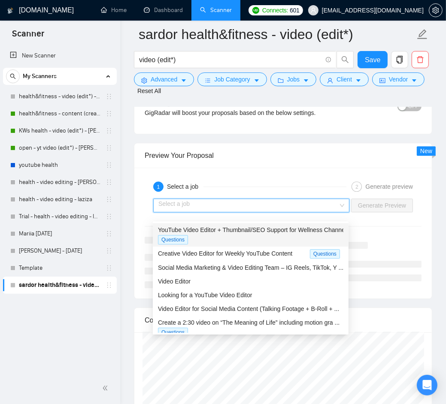
click at [271, 232] on span "YouTube Video Editor + Thumbnail/SEO Support for Wellness Channel ..." at bounding box center [255, 229] width 195 height 7
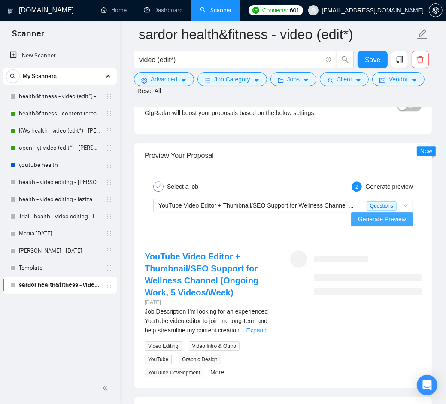
click at [395, 223] on span "Generate Preview" at bounding box center [382, 218] width 48 height 9
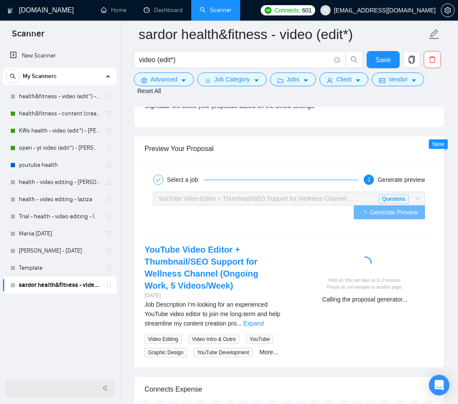
click at [109, 390] on span "double-left" at bounding box center [106, 388] width 9 height 9
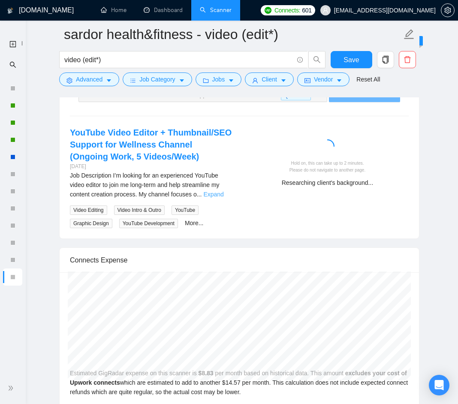
click at [223, 198] on link "Expand" at bounding box center [213, 194] width 20 height 7
click at [223, 199] on div "Job Description I’m looking for an experienced YouTube video editor to join me …" at bounding box center [151, 185] width 163 height 28
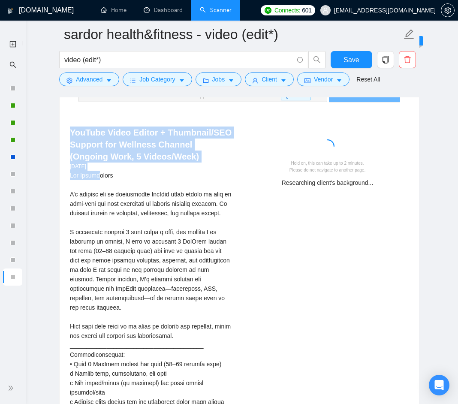
drag, startPoint x: 67, startPoint y: 142, endPoint x: 104, endPoint y: 186, distance: 56.6
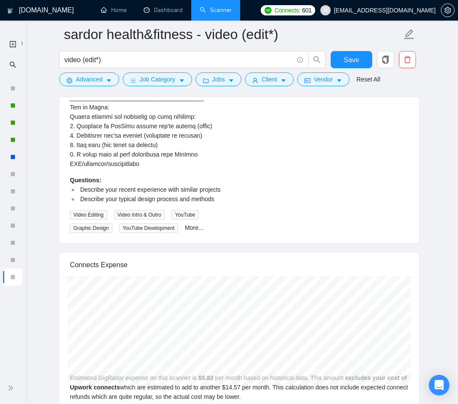
scroll to position [2431, 0]
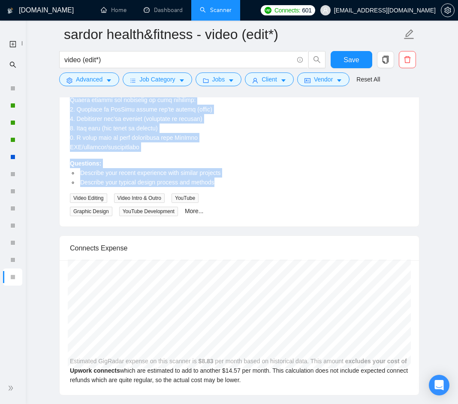
click at [225, 187] on li "Describe your typical design process and methods" at bounding box center [156, 182] width 154 height 9
copy div "LorEmip Dolor Sitame + Consectet/ADI Elitsed doe Temporin Utlabor (Etdolor Magn…"
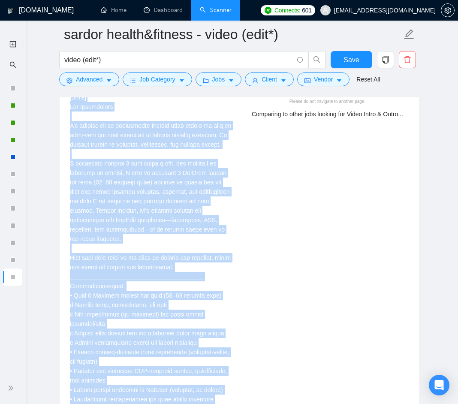
scroll to position [1649, 0]
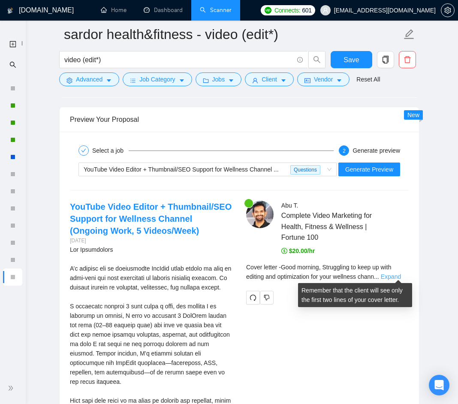
click at [396, 274] on link "Expand" at bounding box center [391, 276] width 20 height 7
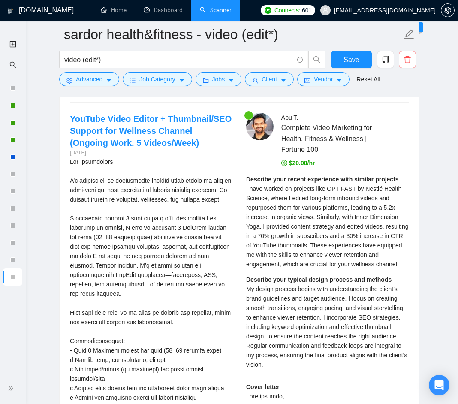
scroll to position [1739, 0]
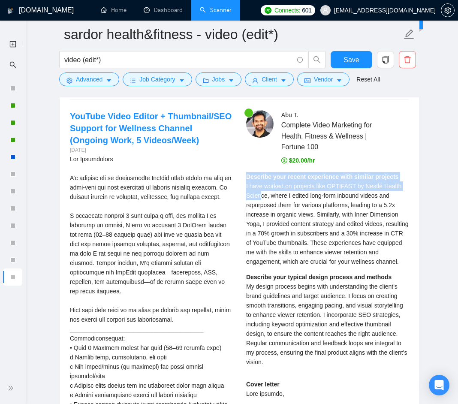
drag, startPoint x: 249, startPoint y: 176, endPoint x: 261, endPoint y: 193, distance: 20.5
click at [261, 192] on div "Describe your recent experience with similar projects I have worked on projects…" at bounding box center [327, 219] width 163 height 94
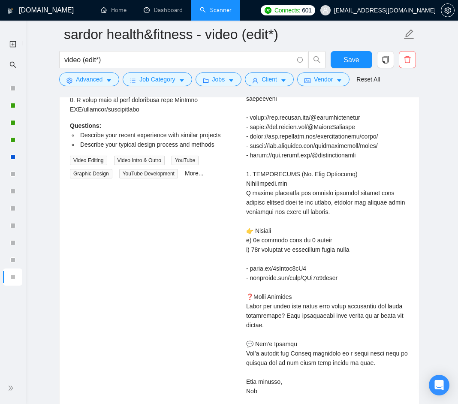
scroll to position [2549, 0]
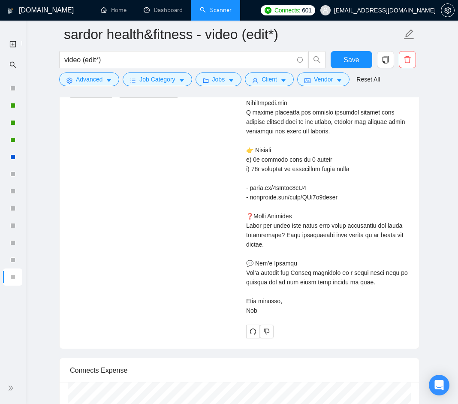
copy div "Describe your recent experience with similar projects I have worked on projects…"
click at [255, 335] on icon "redo" at bounding box center [253, 332] width 6 height 6
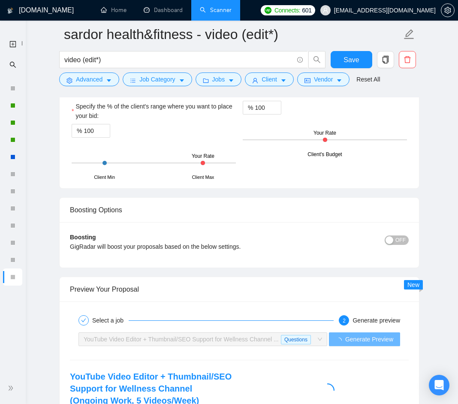
scroll to position [1632, 0]
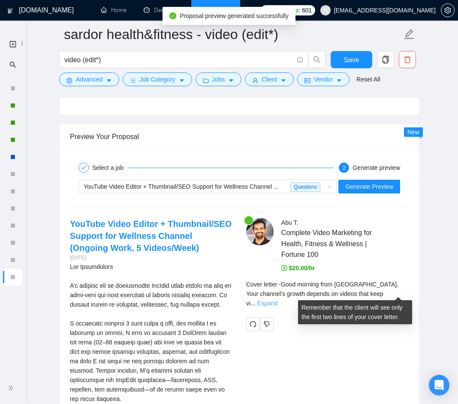
click at [278, 300] on link "Expand" at bounding box center [267, 303] width 20 height 7
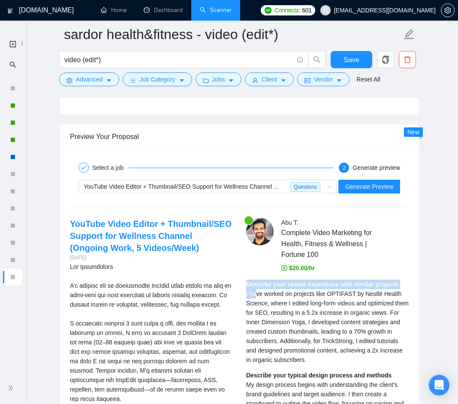
drag, startPoint x: 247, startPoint y: 281, endPoint x: 258, endPoint y: 294, distance: 17.3
click at [256, 292] on div "Describe your recent experience with similar projects I have worked on projects…" at bounding box center [327, 322] width 163 height 85
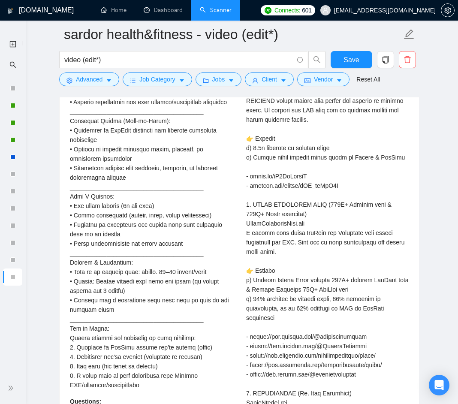
scroll to position [2520, 0]
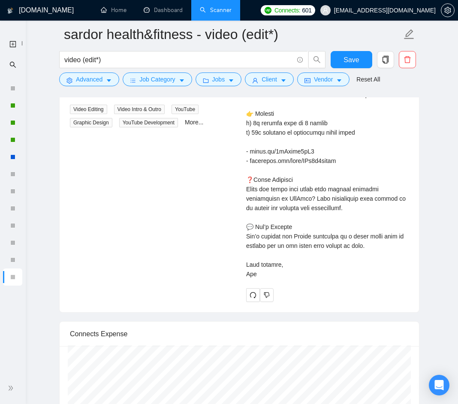
copy div "Describe your recent experience with similar projects I have worked on projects…"
click at [251, 293] on icon "redo" at bounding box center [253, 295] width 7 height 7
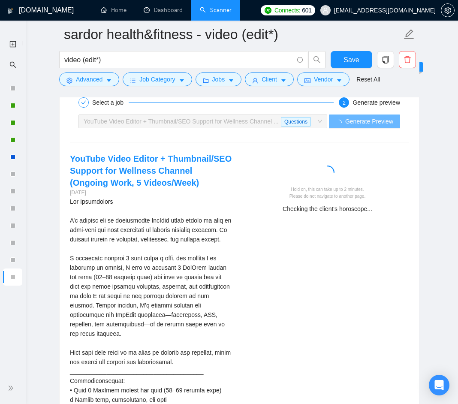
scroll to position [1626, 0]
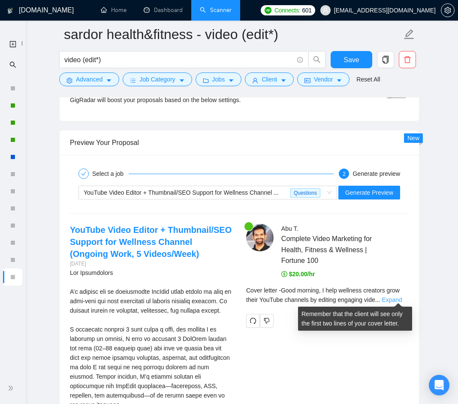
click at [392, 299] on link "Expand" at bounding box center [392, 299] width 20 height 7
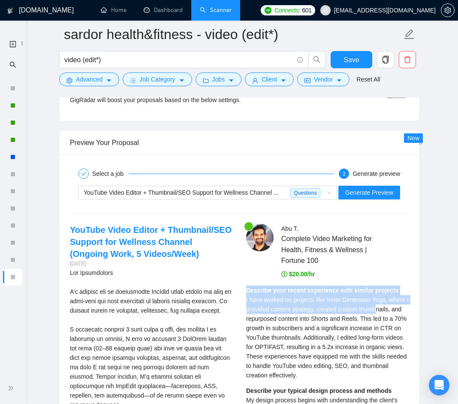
drag, startPoint x: 247, startPoint y: 288, endPoint x: 264, endPoint y: 313, distance: 29.6
click at [263, 313] on div "Describe your recent experience with similar projects I have worked on projects…" at bounding box center [327, 333] width 163 height 94
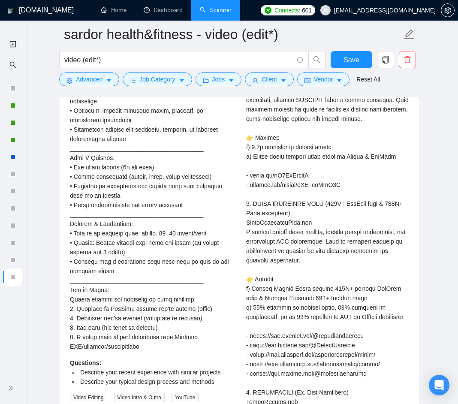
scroll to position [2534, 0]
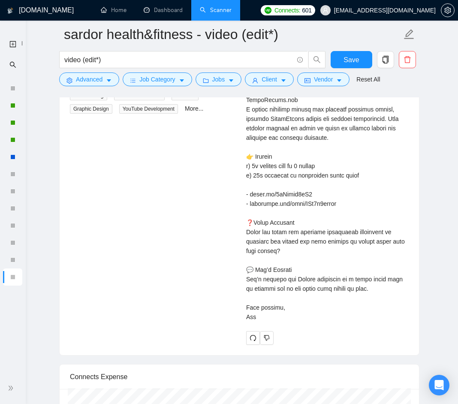
copy div "Describe your recent experience with similar projects I have worked on projects…"
click at [254, 341] on icon "redo" at bounding box center [253, 338] width 7 height 7
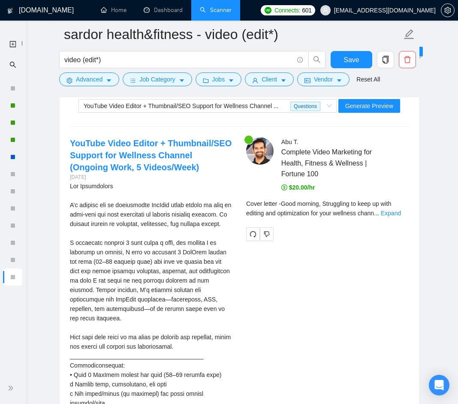
scroll to position [1770, 0]
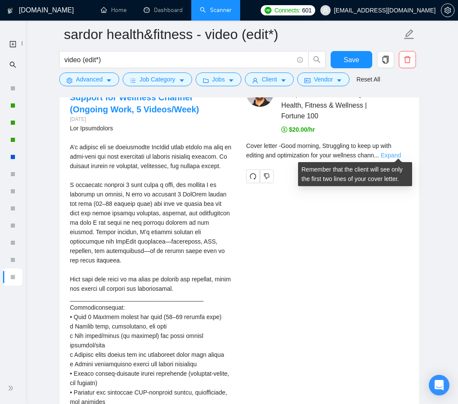
click at [398, 154] on link "Expand" at bounding box center [391, 155] width 20 height 7
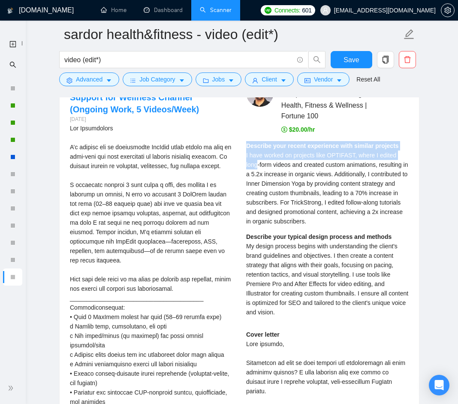
drag, startPoint x: 247, startPoint y: 142, endPoint x: 258, endPoint y: 162, distance: 23.4
click at [258, 162] on div "Describe your recent experience with similar projects I have worked on projects…" at bounding box center [327, 183] width 163 height 85
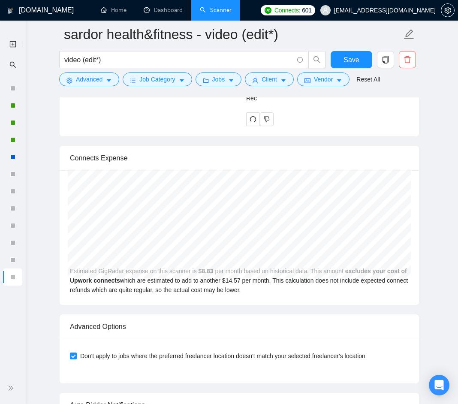
scroll to position [2599, 0]
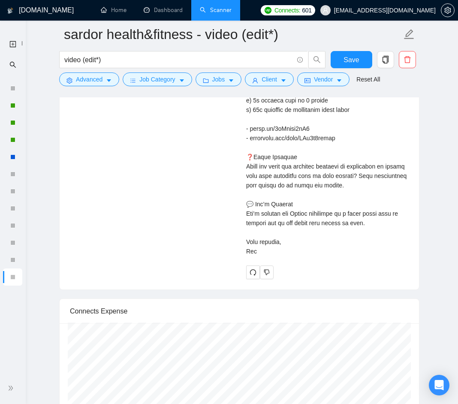
copy div "Describe your recent experience with similar projects I have worked on projects…"
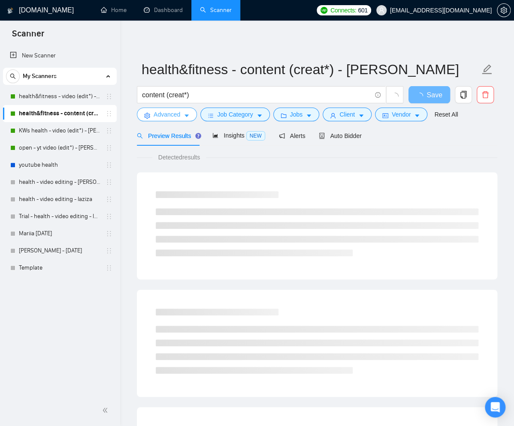
click at [186, 115] on icon "caret-down" at bounding box center [187, 116] width 6 height 6
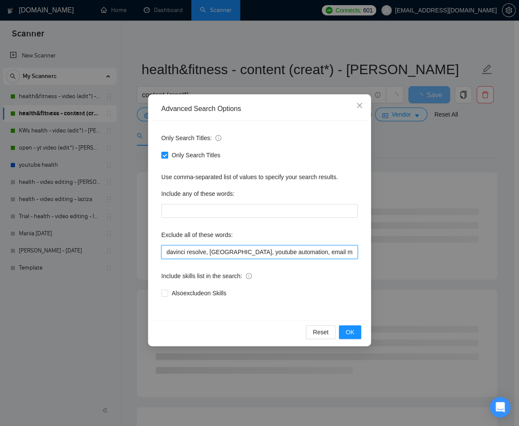
drag, startPoint x: 333, startPoint y: 254, endPoint x: 412, endPoint y: 269, distance: 80.9
click at [334, 254] on input "davinci resolve, riverside, youtube automation, email marketing, ai specialist,…" at bounding box center [259, 252] width 196 height 14
type input "davinci resolve, riverside, youtube automation, email marketing, ai specialist,…"
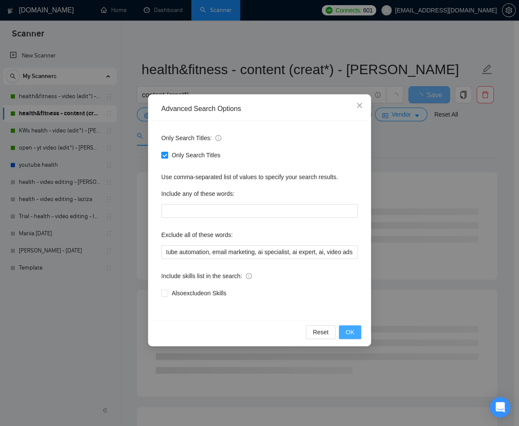
click at [354, 331] on span "OK" at bounding box center [350, 332] width 9 height 9
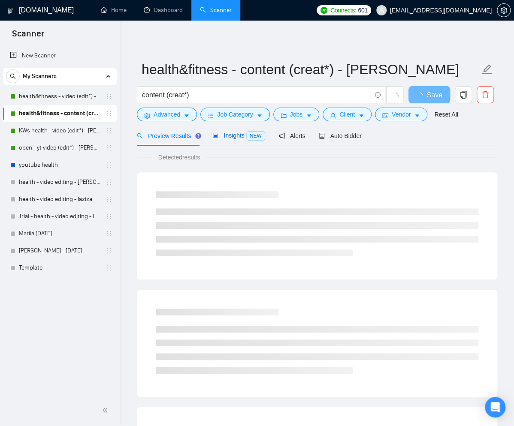
click at [233, 136] on span "Insights NEW" at bounding box center [238, 135] width 52 height 7
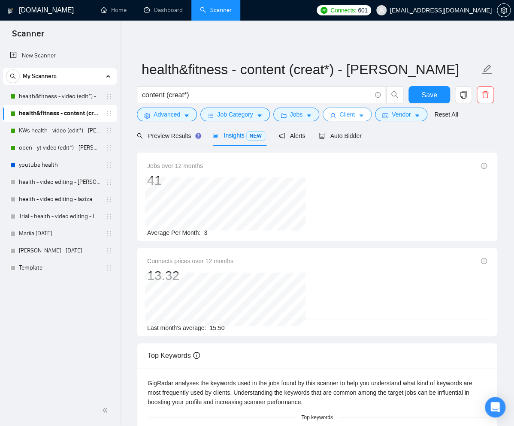
click at [365, 111] on button "Client" at bounding box center [347, 115] width 49 height 14
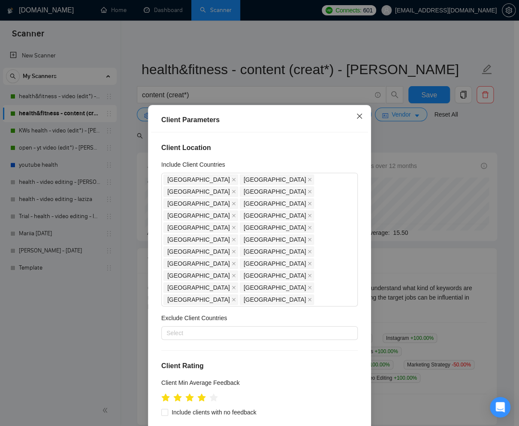
click at [357, 115] on icon "close" at bounding box center [359, 116] width 7 height 7
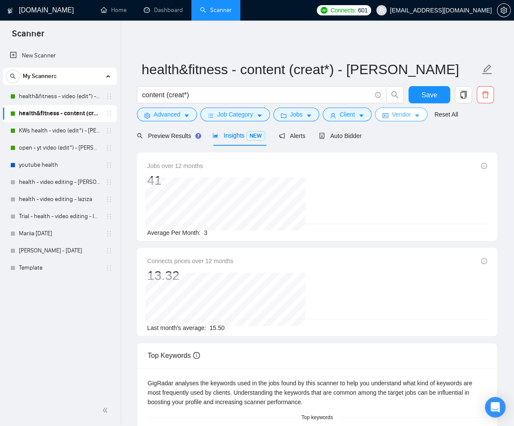
click at [411, 116] on span "Vendor" at bounding box center [401, 114] width 19 height 9
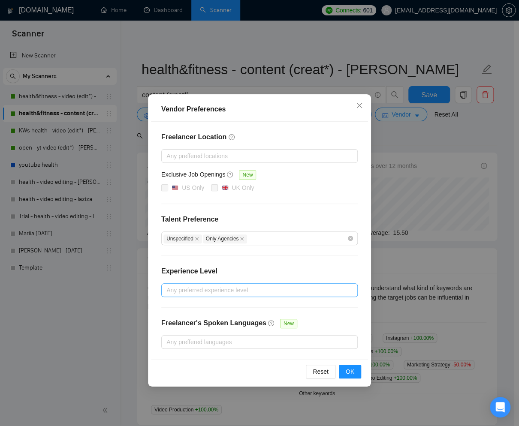
click at [265, 290] on div at bounding box center [255, 290] width 184 height 10
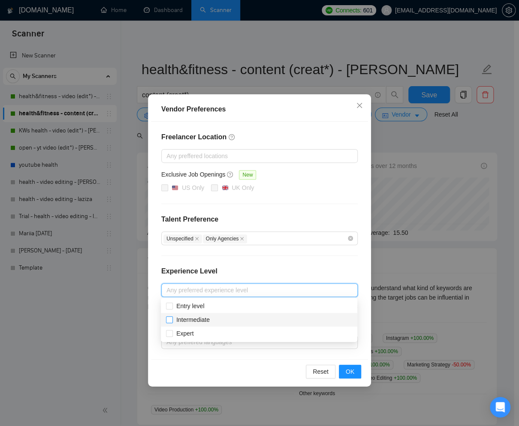
click at [171, 320] on input "Intermediate" at bounding box center [169, 320] width 6 height 6
checkbox input "true"
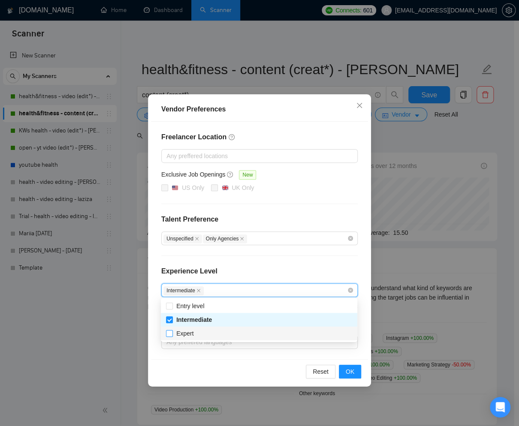
click at [171, 333] on input "Expert" at bounding box center [169, 333] width 6 height 6
checkbox input "true"
click at [345, 369] on button "OK" at bounding box center [350, 372] width 22 height 14
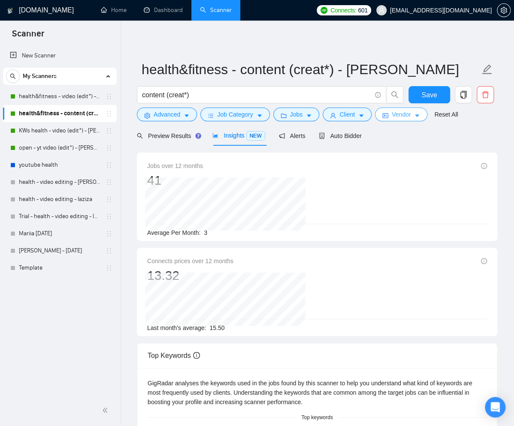
click at [408, 117] on span "Vendor" at bounding box center [401, 114] width 19 height 9
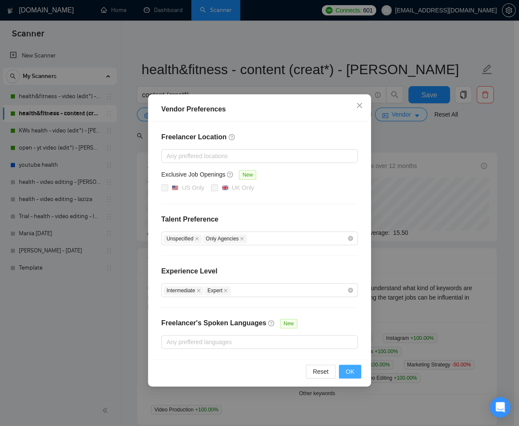
click at [351, 369] on span "OK" at bounding box center [350, 371] width 9 height 9
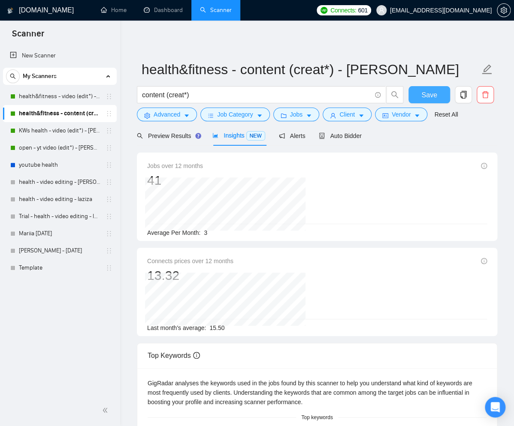
drag, startPoint x: 421, startPoint y: 96, endPoint x: 501, endPoint y: 159, distance: 101.7
click at [421, 96] on button "Save" at bounding box center [429, 94] width 42 height 17
click at [170, 133] on span "Preview Results" at bounding box center [168, 136] width 62 height 7
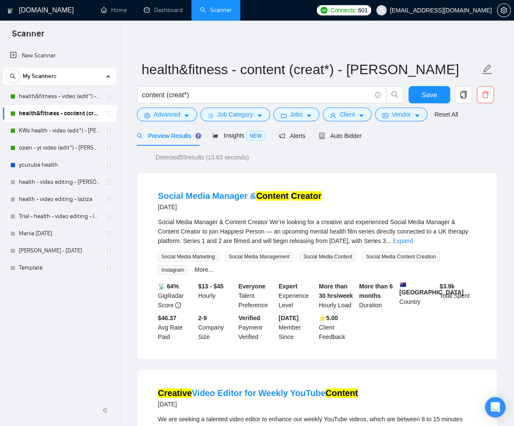
click at [190, 115] on button "Advanced" at bounding box center [167, 115] width 60 height 14
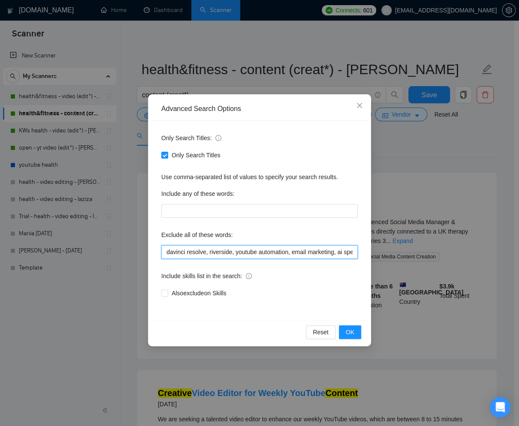
click at [352, 252] on input "davinci resolve, riverside, youtube automation, email marketing, ai specialist,…" at bounding box center [259, 252] width 196 height 14
drag, startPoint x: 334, startPoint y: 251, endPoint x: 384, endPoint y: 273, distance: 54.1
click at [334, 251] on input "davinci resolve, riverside, youtube automation, email marketing, ai specialist,…" at bounding box center [259, 252] width 196 height 14
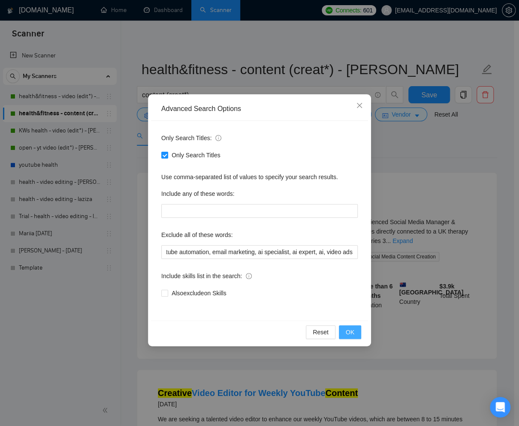
click at [346, 334] on span "OK" at bounding box center [350, 332] width 9 height 9
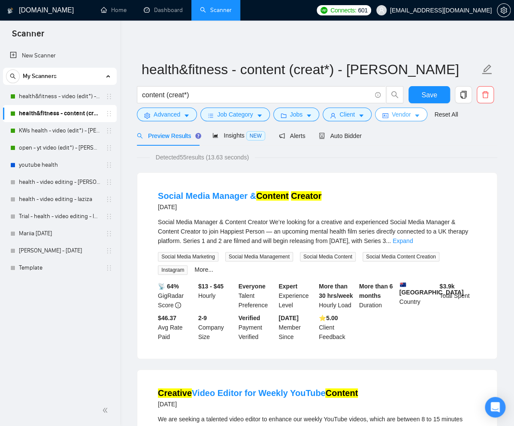
click at [411, 115] on span "Vendor" at bounding box center [401, 114] width 19 height 9
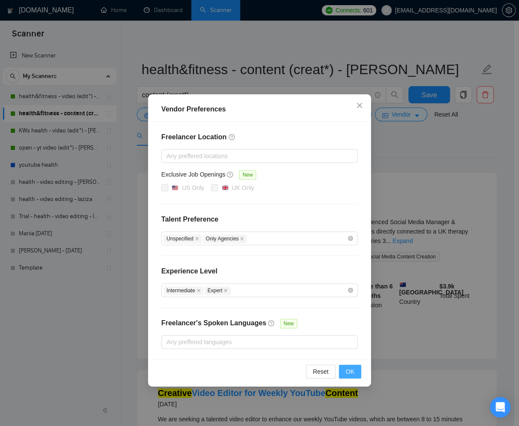
click at [352, 371] on span "OK" at bounding box center [350, 371] width 9 height 9
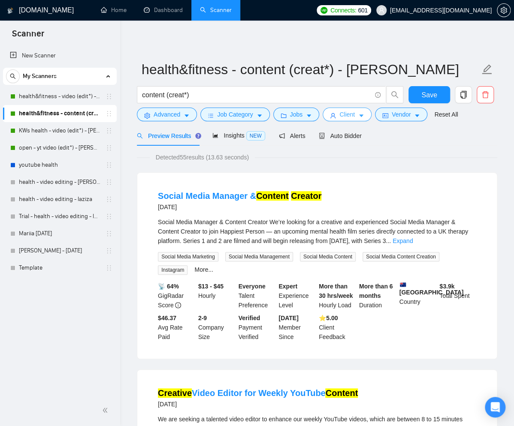
click at [360, 113] on button "Client" at bounding box center [347, 115] width 49 height 14
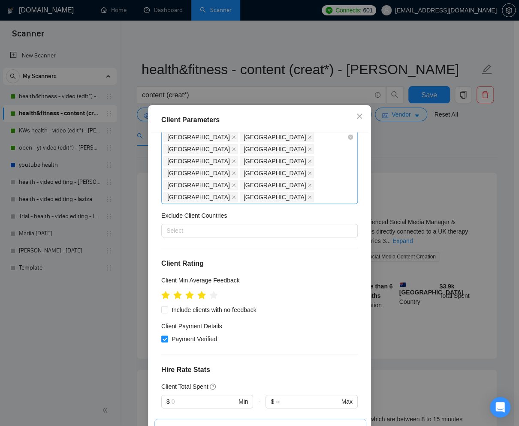
scroll to position [307, 0]
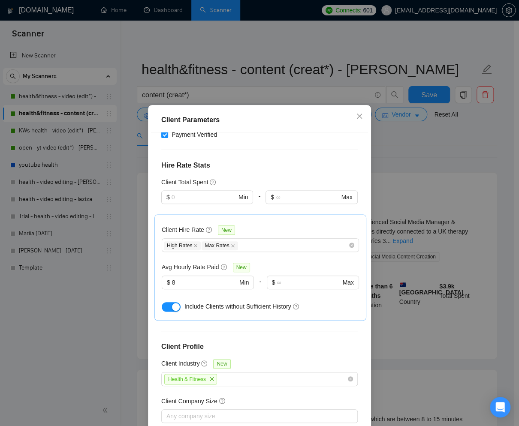
click at [412, 162] on div "Client Parameters Client Location Include Client Countries United States United…" at bounding box center [259, 213] width 519 height 426
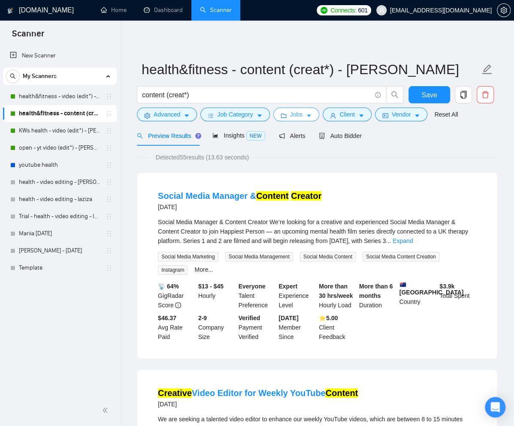
click at [314, 118] on button "Jobs" at bounding box center [296, 115] width 46 height 14
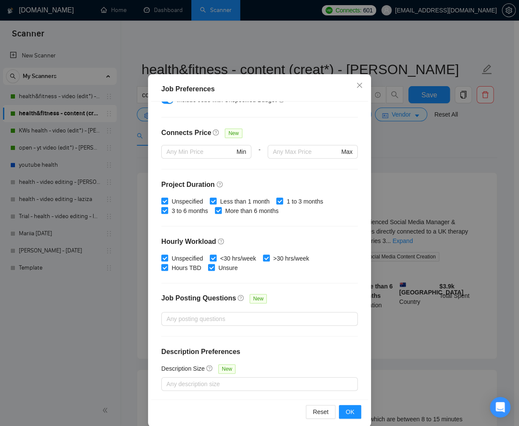
scroll to position [42, 0]
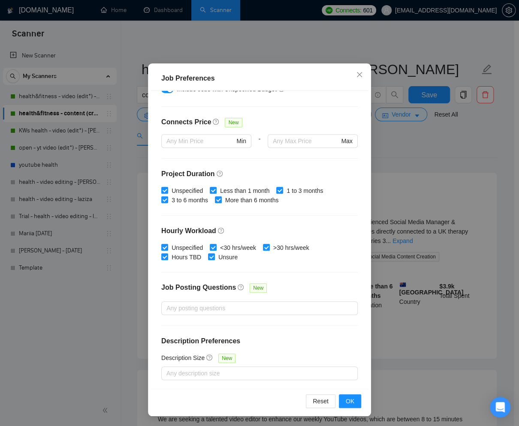
click at [423, 157] on div "Job Preferences Budget Project Type All Fixed Price Hourly Rate Fixed Price Bud…" at bounding box center [259, 213] width 519 height 426
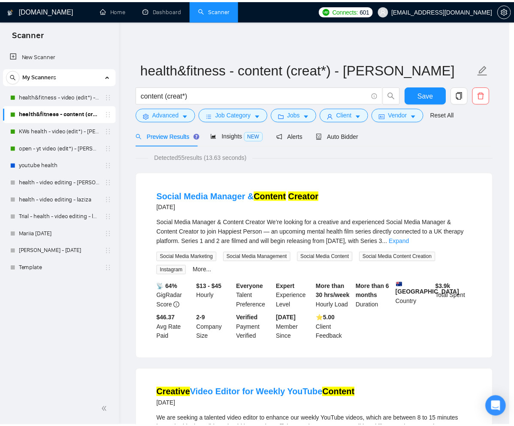
scroll to position [0, 0]
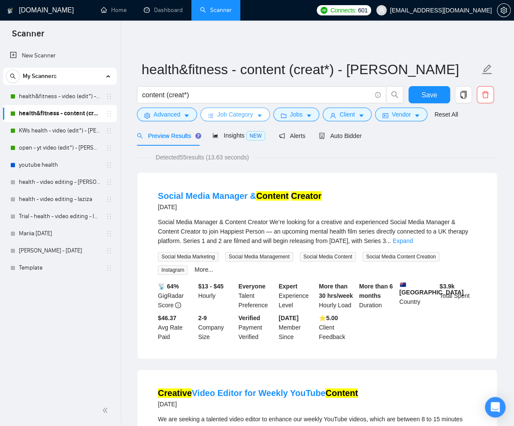
click at [256, 117] on button "Job Category" at bounding box center [234, 115] width 69 height 14
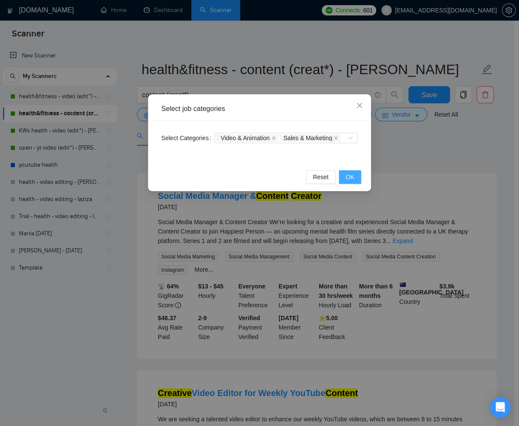
click at [358, 174] on button "OK" at bounding box center [350, 177] width 22 height 14
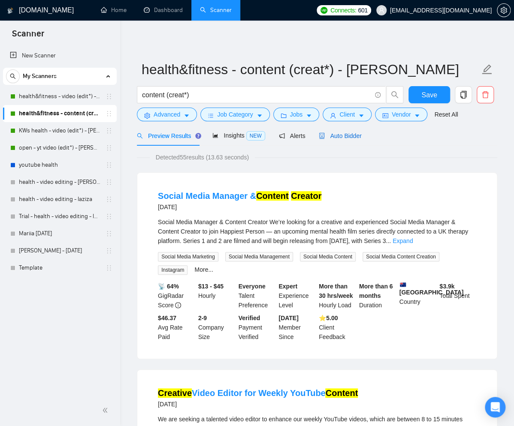
click at [339, 137] on span "Auto Bidder" at bounding box center [340, 136] width 42 height 7
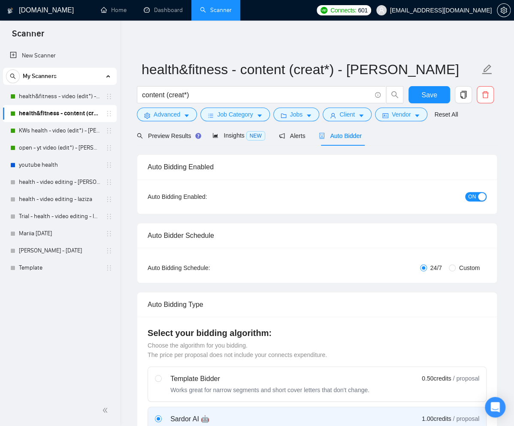
checkbox input "true"
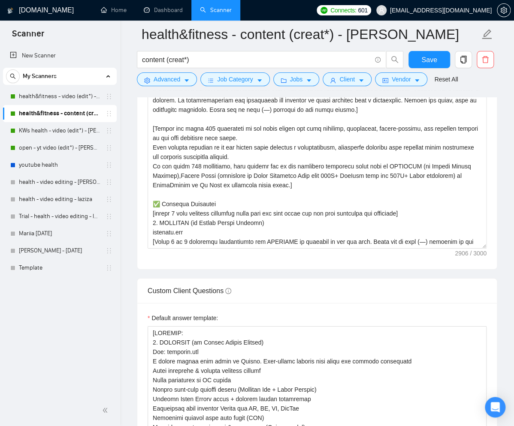
scroll to position [1061, 0]
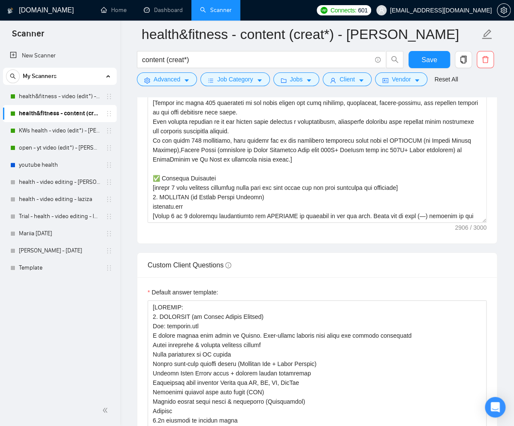
click at [486, 210] on div "Cover letter template:" at bounding box center [316, 125] width 359 height 237
click at [415, 177] on textarea "Cover letter template:" at bounding box center [317, 126] width 339 height 193
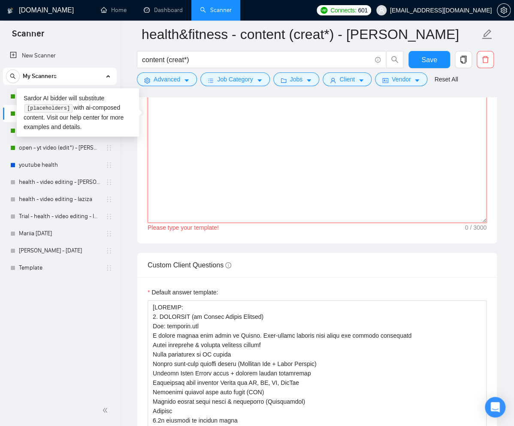
paste textarea "[Write a personal greeting using the client's name or company name (if provided…"
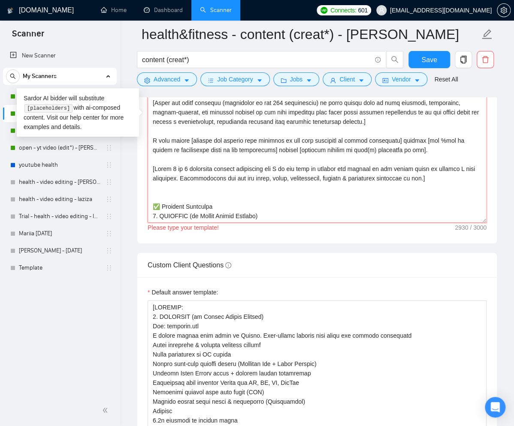
scroll to position [431, 0]
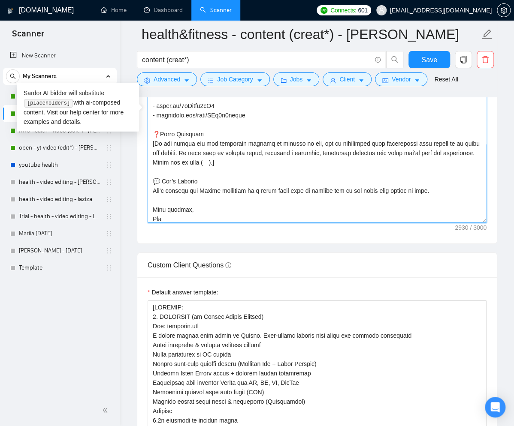
type textarea "[Write a personal greeting using the client's name or company name (if provided…"
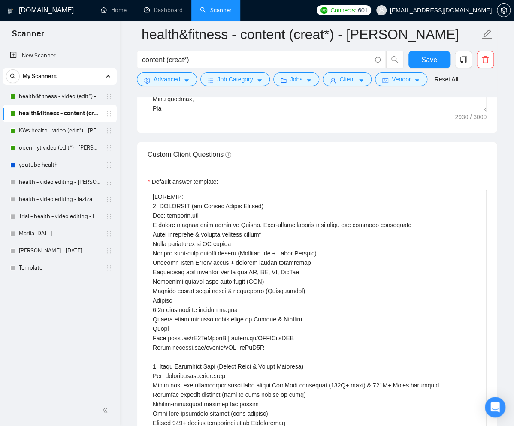
scroll to position [1173, 0]
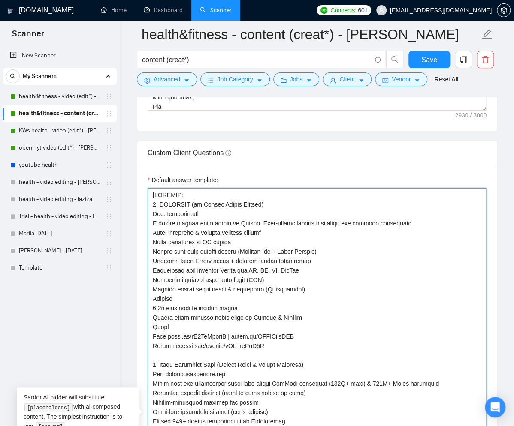
click at [209, 256] on textarea "Default answer template:" at bounding box center [317, 431] width 339 height 486
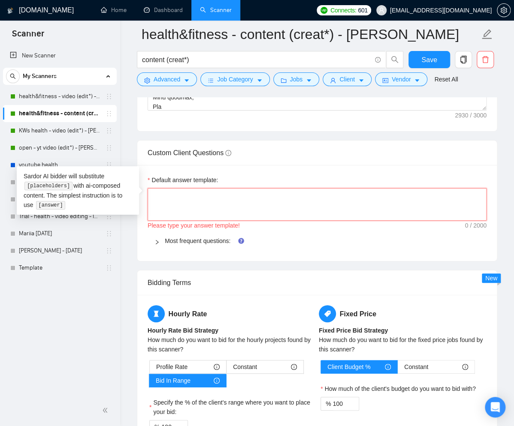
paste textarea "[Do not reference or identify as OpenAI, GPT-4, or any AI. Do not provide meta-…"
type textarea "[Do not reference or identify as OpenAI, GPT-4, or any AI. Do not provide meta-…"
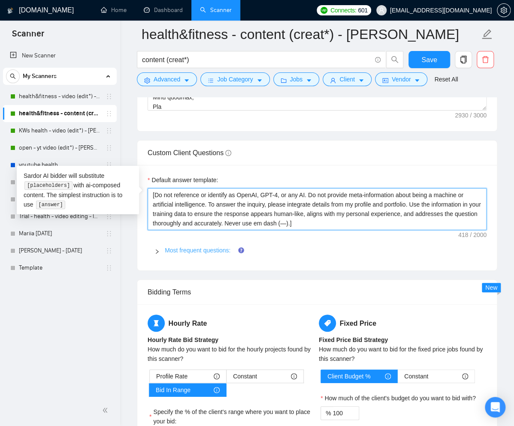
type textarea "[Do not reference or identify as OpenAI, GPT-4, or any AI. Do not provide meta-…"
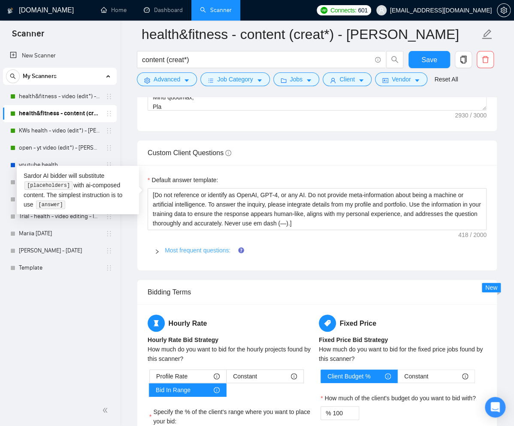
click at [199, 247] on link "Most frequent questions:" at bounding box center [198, 250] width 66 height 7
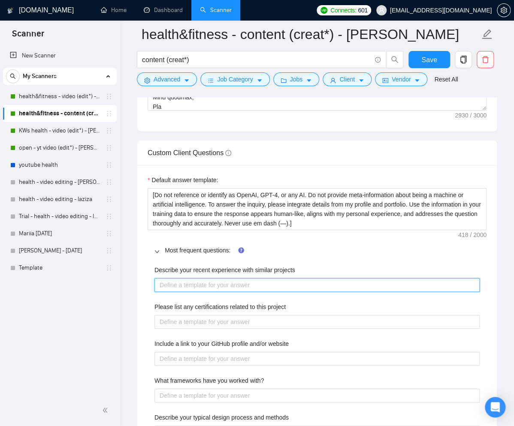
click at [219, 278] on projects "Describe your recent experience with similar projects" at bounding box center [316, 285] width 325 height 14
paste projects "[Use following portfolio to draft answer while addressing all task(s) required …"
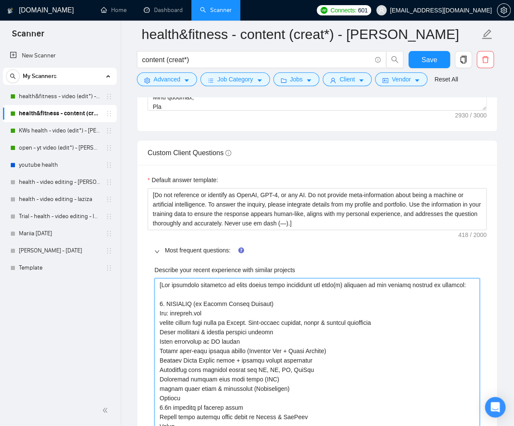
type projects "[Use following portfolio to draft answer while addressing all task(s) required …"
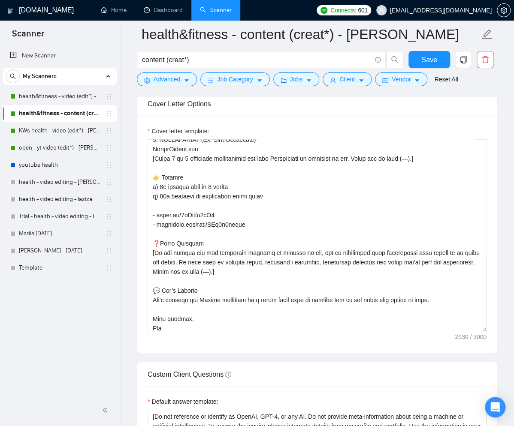
scroll to position [772, 0]
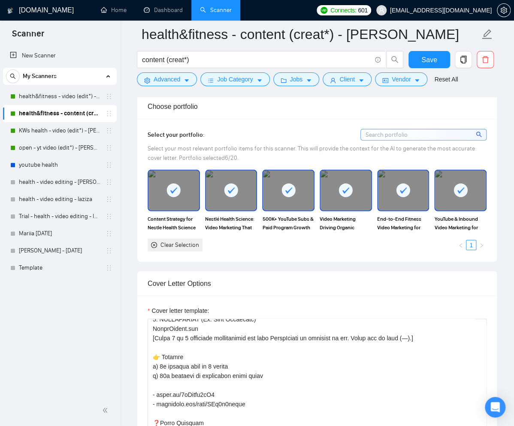
type projects "[Use following portfolio to draft answer while addressing all task(s) required …"
click at [495, 165] on div "Select your portfolio: Select your most relevant portfolio items for this scann…" at bounding box center [316, 190] width 359 height 143
click at [428, 63] on span "Save" at bounding box center [428, 59] width 15 height 11
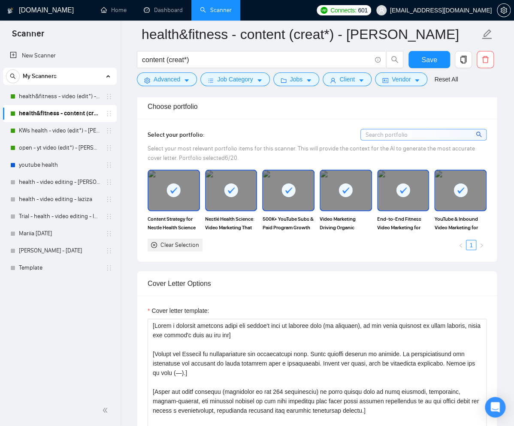
click at [155, 242] on icon "close-circle" at bounding box center [154, 245] width 6 height 6
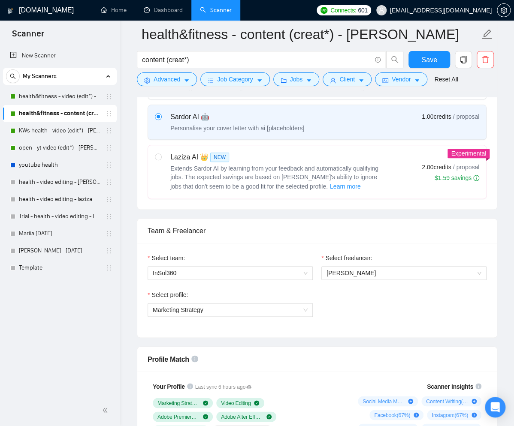
scroll to position [146, 0]
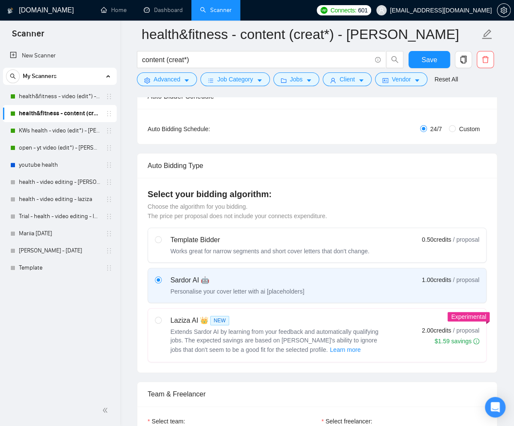
click at [266, 318] on div "Laziza AI 👑 NEW" at bounding box center [277, 321] width 214 height 10
click at [161, 318] on input "radio" at bounding box center [158, 320] width 6 height 6
radio input "true"
radio input "false"
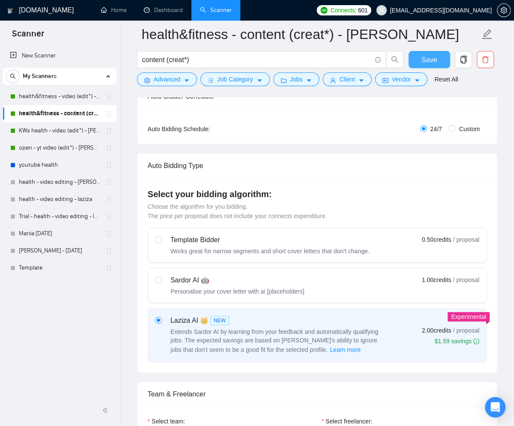
click at [430, 60] on span "Save" at bounding box center [428, 59] width 15 height 11
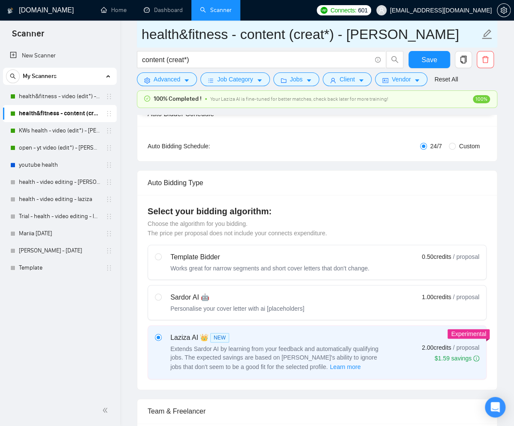
drag, startPoint x: 352, startPoint y: 36, endPoint x: 387, endPoint y: 35, distance: 35.2
click at [387, 35] on input "health&fitness - content (creat*) - sardor" at bounding box center [311, 34] width 338 height 21
type input "health&fitness - content (creat*) - laziza"
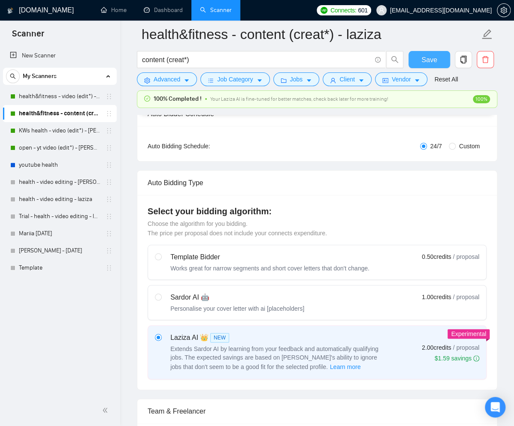
click at [432, 60] on span "Save" at bounding box center [428, 59] width 15 height 11
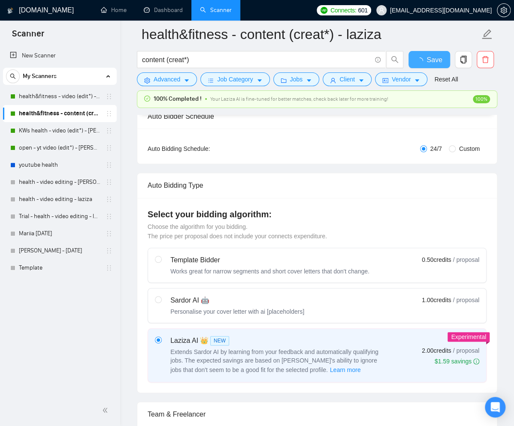
checkbox input "true"
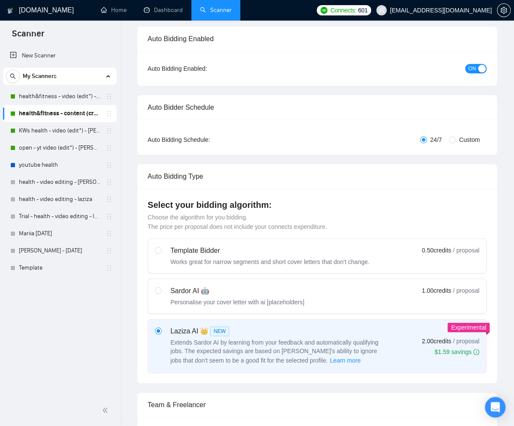
scroll to position [0, 0]
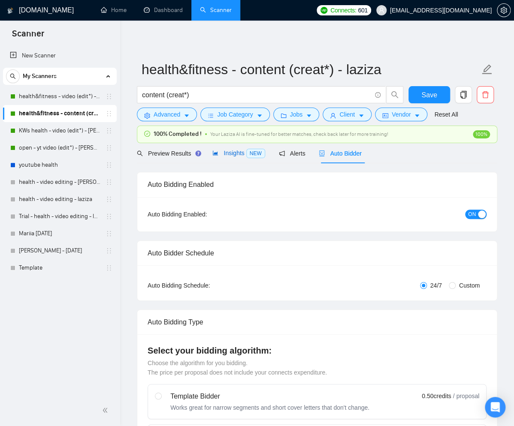
click at [222, 153] on span "Insights NEW" at bounding box center [238, 153] width 52 height 7
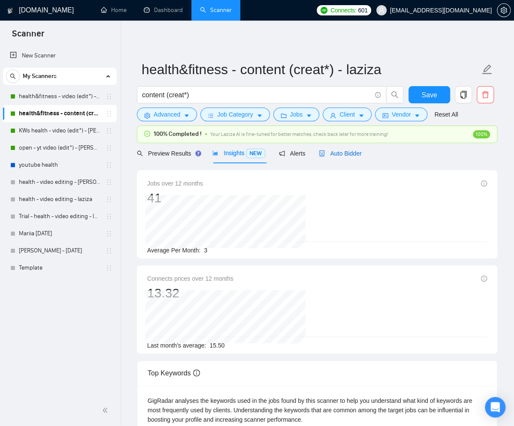
drag, startPoint x: 356, startPoint y: 154, endPoint x: 419, endPoint y: 168, distance: 64.7
click at [356, 154] on span "Auto Bidder" at bounding box center [340, 153] width 42 height 7
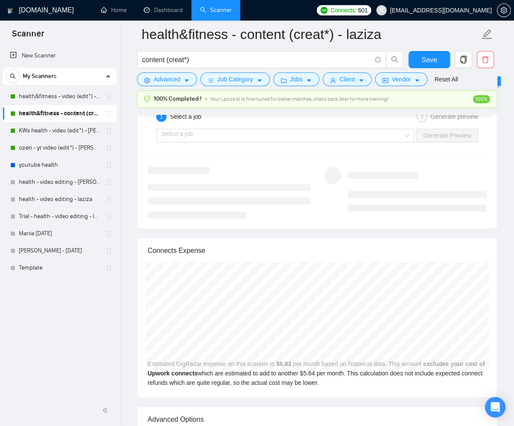
scroll to position [1558, 0]
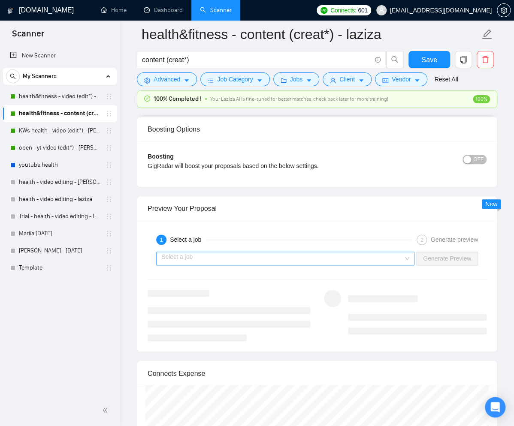
click at [265, 252] on input "search" at bounding box center [282, 258] width 242 height 13
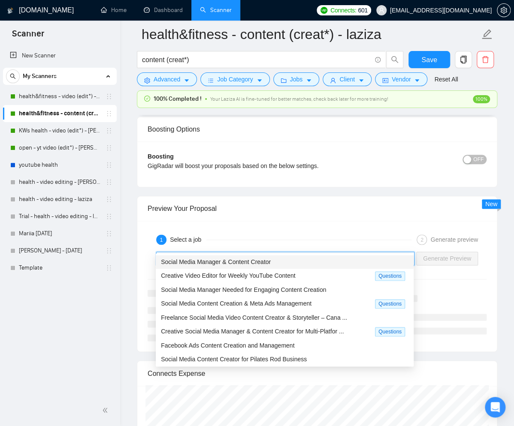
click at [266, 259] on span "Social Media Manager & Content Creator" at bounding box center [216, 262] width 110 height 7
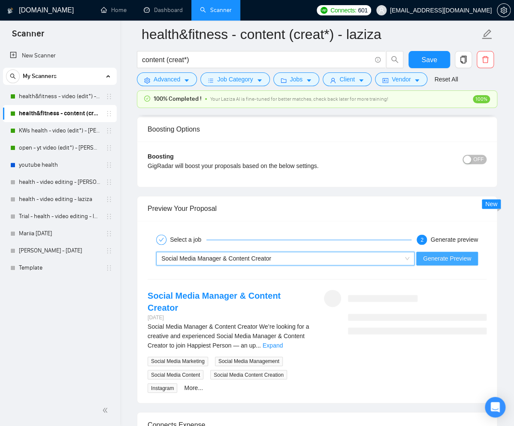
click at [432, 254] on span "Generate Preview" at bounding box center [447, 258] width 48 height 9
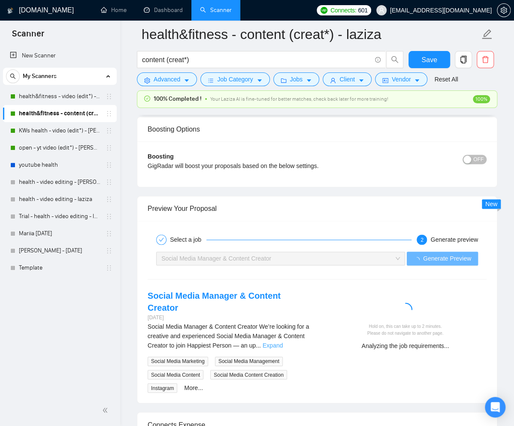
click at [283, 342] on link "Expand" at bounding box center [273, 345] width 20 height 7
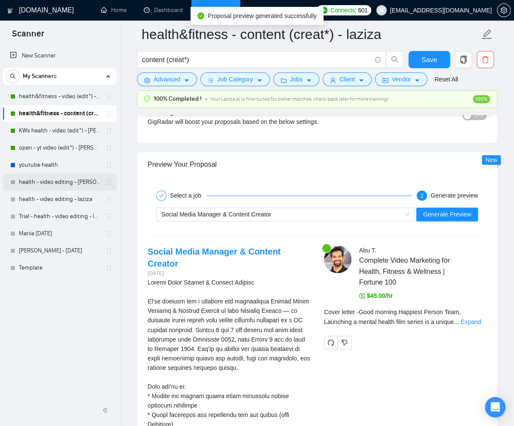
scroll to position [1634, 0]
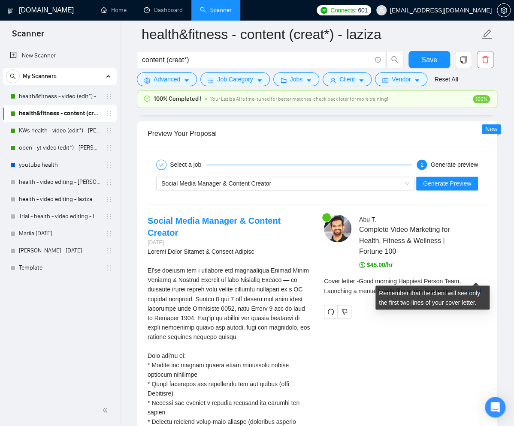
click at [473, 287] on link "Expand" at bounding box center [470, 290] width 20 height 7
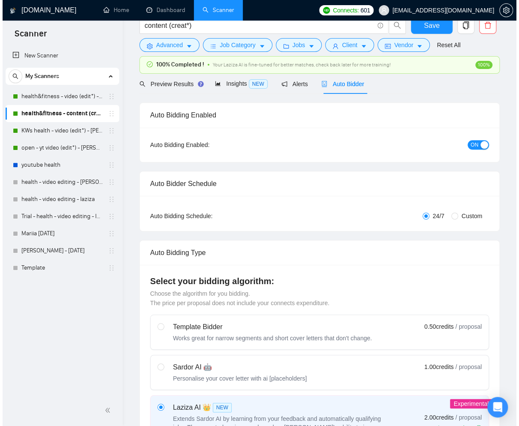
scroll to position [0, 0]
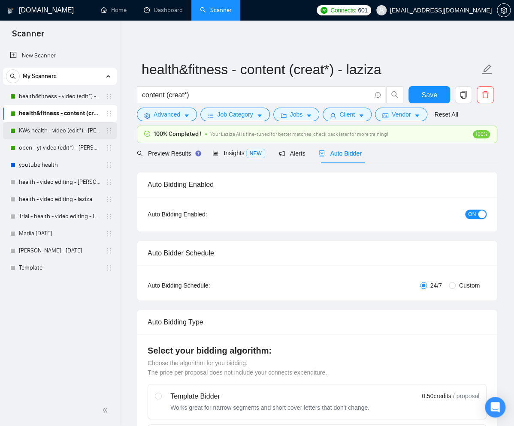
click at [60, 133] on link "KWs health - video (edit*) - sardor" at bounding box center [60, 130] width 82 height 17
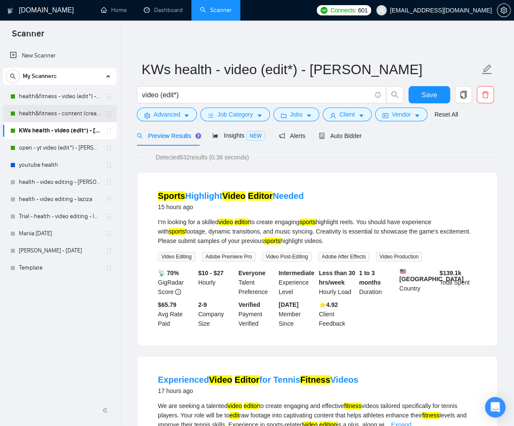
click at [51, 114] on link "health&fitness - content (creat*) - laziza" at bounding box center [60, 113] width 82 height 17
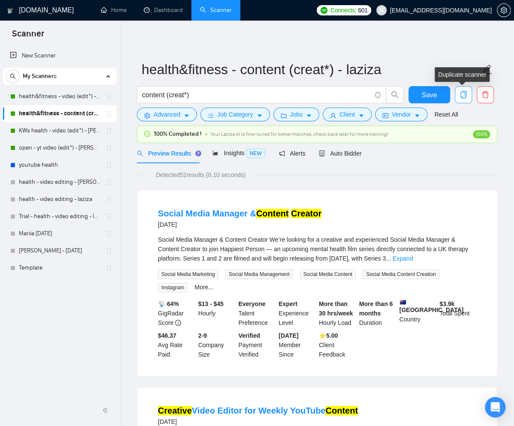
click at [464, 91] on icon "copy" at bounding box center [463, 95] width 6 height 8
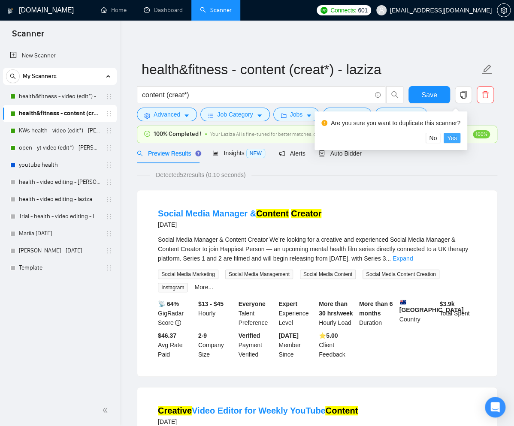
click at [457, 138] on span "Yes" at bounding box center [452, 137] width 10 height 9
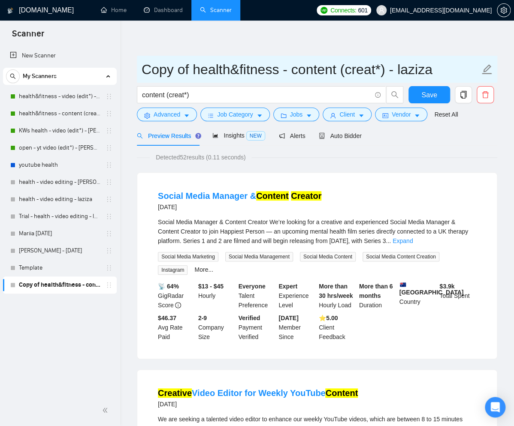
drag, startPoint x: 388, startPoint y: 70, endPoint x: 134, endPoint y: 72, distance: 254.0
paste input "KWs health - video (edi"
click at [143, 69] on input "KWs health - video (edit*) - laziza" at bounding box center [311, 69] width 338 height 21
type input "B KWs health - video (edit*) - laziza"
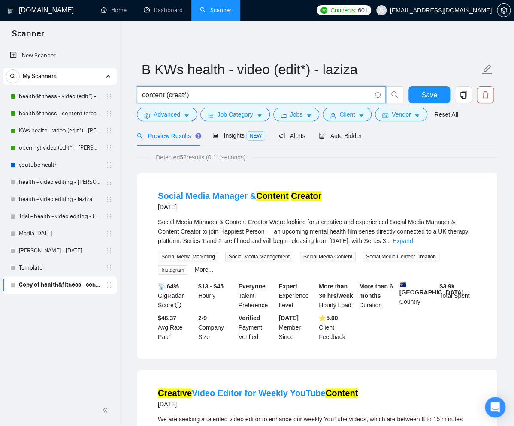
drag, startPoint x: 196, startPoint y: 93, endPoint x: 132, endPoint y: 91, distance: 64.0
paste input "video (edi"
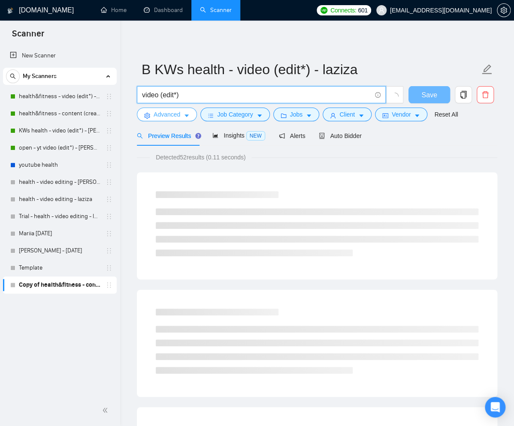
type input "video (edit*)"
click at [187, 115] on icon "caret-down" at bounding box center [186, 116] width 4 height 3
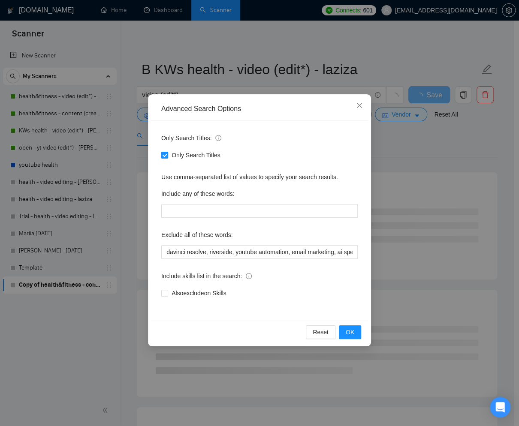
click at [166, 155] on input "Only Search Titles" at bounding box center [164, 155] width 6 height 6
checkbox input "false"
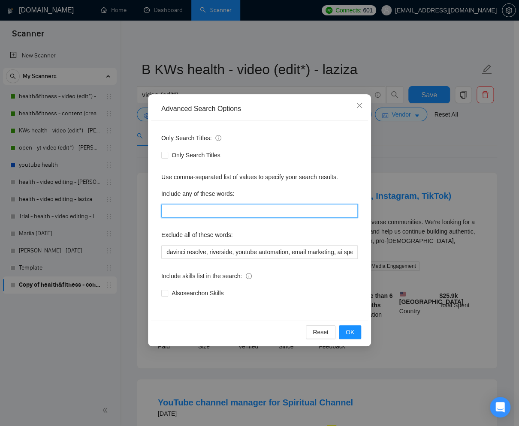
click at [192, 211] on input "text" at bounding box center [259, 211] width 196 height 14
paste input "health, healthcare, fitness, gym, sports, physiotheraphy, yoga, mindfulness, we…"
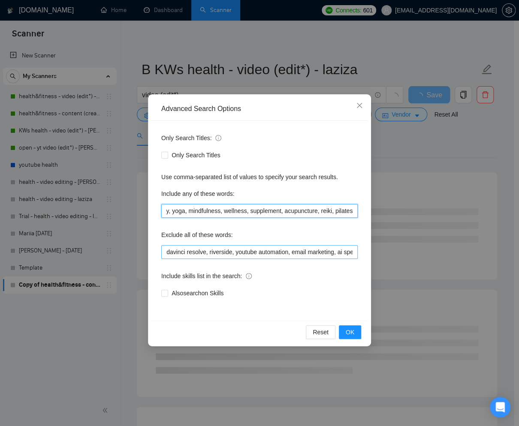
type input "health, healthcare, fitness, gym, sports, physiotheraphy, yoga, mindfulness, we…"
click at [327, 254] on input "davinci resolve, riverside, youtube automation, email marketing, ai specialist,…" at bounding box center [259, 252] width 196 height 14
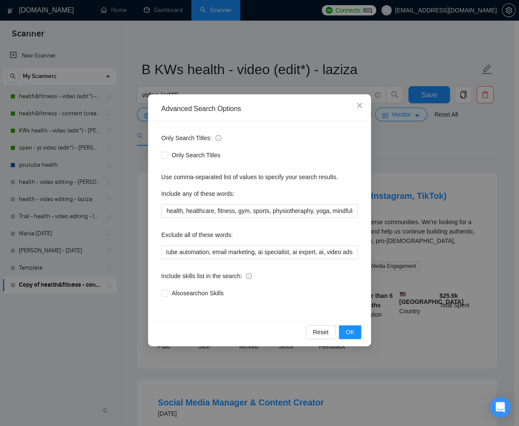
scroll to position [0, 0]
click at [353, 332] on span "OK" at bounding box center [350, 332] width 9 height 9
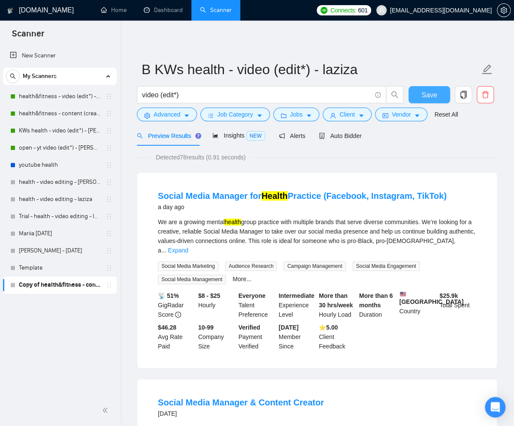
click at [428, 94] on span "Save" at bounding box center [428, 95] width 15 height 11
click at [233, 136] on span "Insights NEW" at bounding box center [238, 135] width 52 height 7
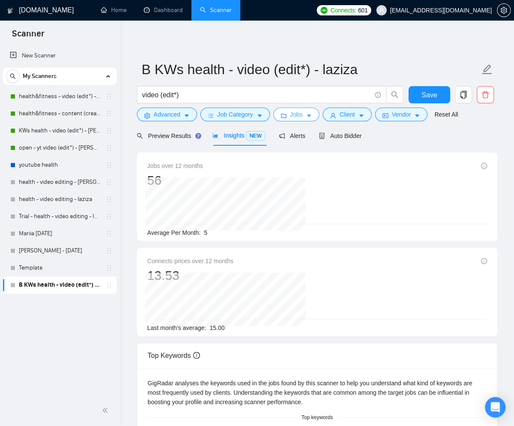
click at [311, 114] on icon "caret-down" at bounding box center [309, 116] width 6 height 6
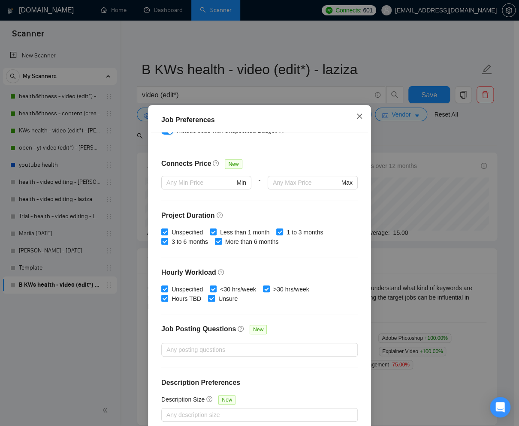
click at [358, 118] on icon "close" at bounding box center [359, 115] width 5 height 5
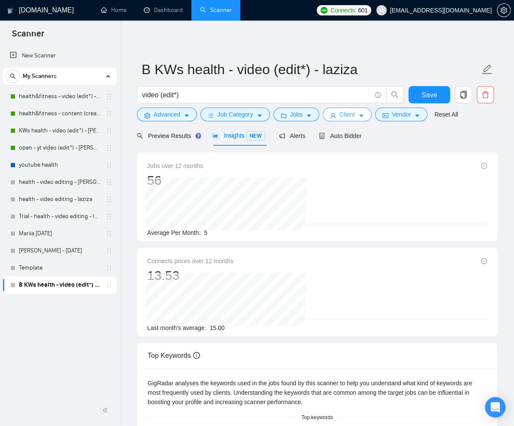
click at [353, 115] on span "Client" at bounding box center [346, 114] width 15 height 9
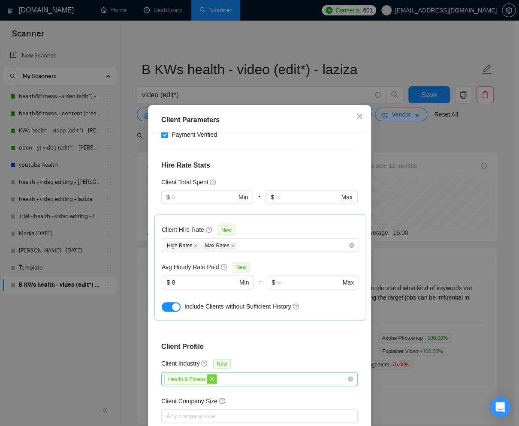
click at [211, 377] on icon "close" at bounding box center [211, 379] width 5 height 5
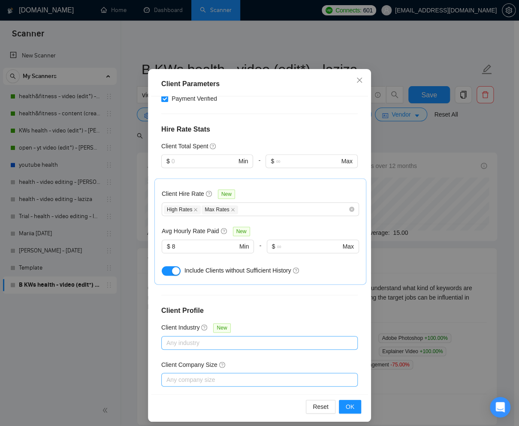
scroll to position [42, 0]
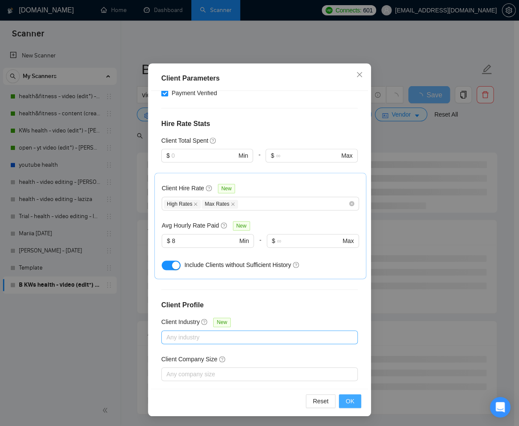
click at [350, 399] on span "OK" at bounding box center [350, 401] width 9 height 9
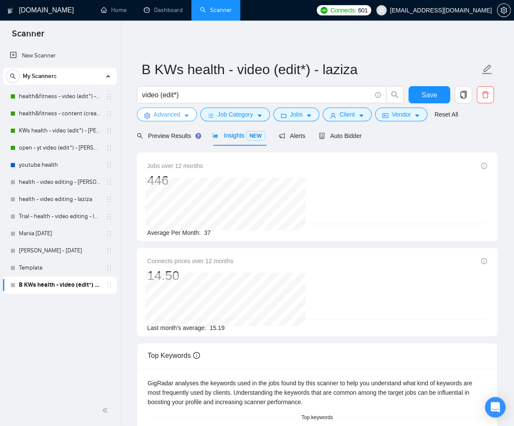
click at [185, 115] on icon "caret-down" at bounding box center [187, 116] width 6 height 6
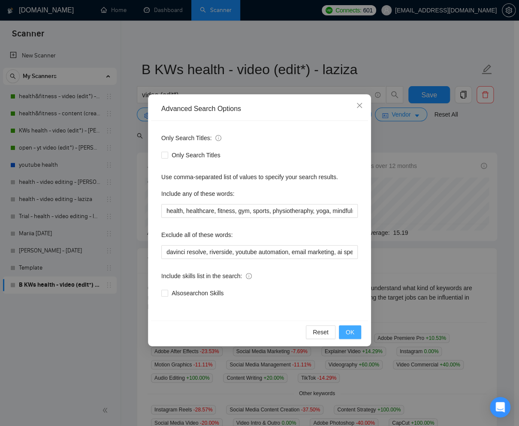
click at [348, 335] on span "OK" at bounding box center [350, 332] width 9 height 9
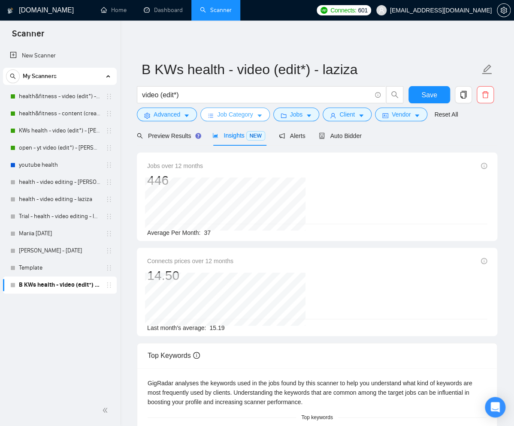
click at [261, 112] on span "caret-down" at bounding box center [260, 115] width 6 height 6
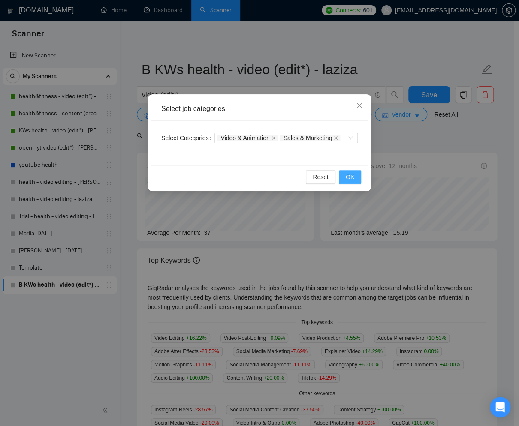
click at [351, 175] on span "OK" at bounding box center [350, 176] width 9 height 9
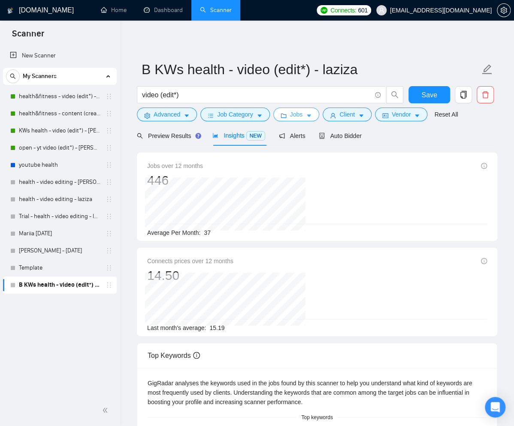
click at [305, 115] on button "Jobs" at bounding box center [296, 115] width 46 height 14
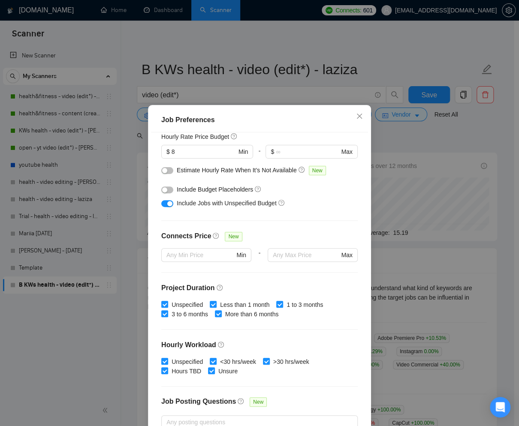
scroll to position [184, 0]
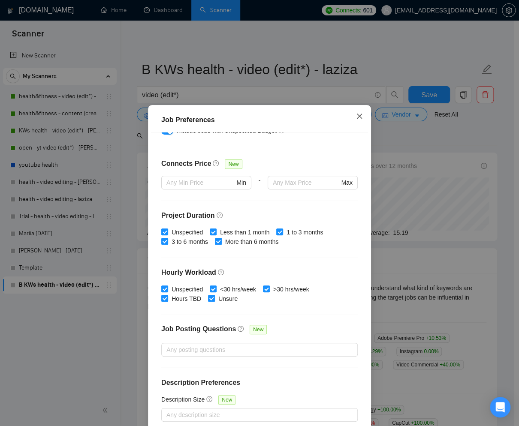
click at [360, 116] on icon "close" at bounding box center [359, 116] width 7 height 7
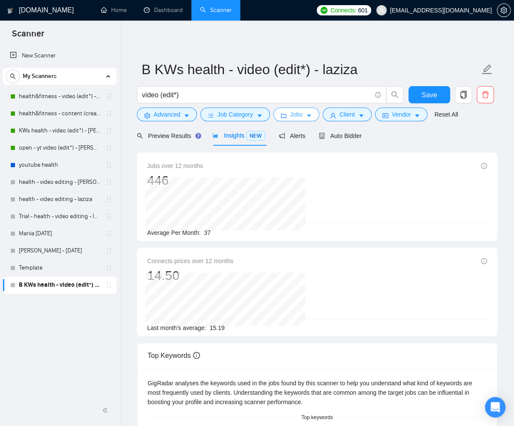
click at [308, 115] on button "Jobs" at bounding box center [296, 115] width 46 height 14
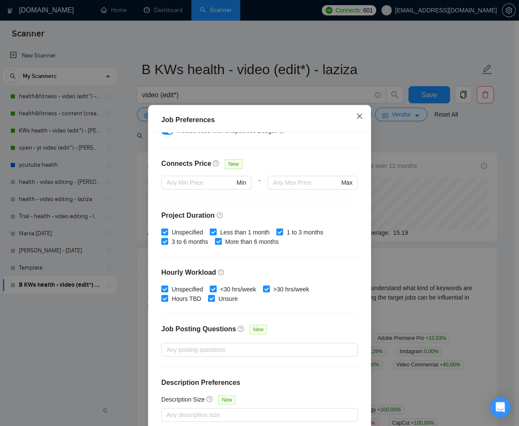
click at [359, 117] on icon "close" at bounding box center [359, 116] width 7 height 7
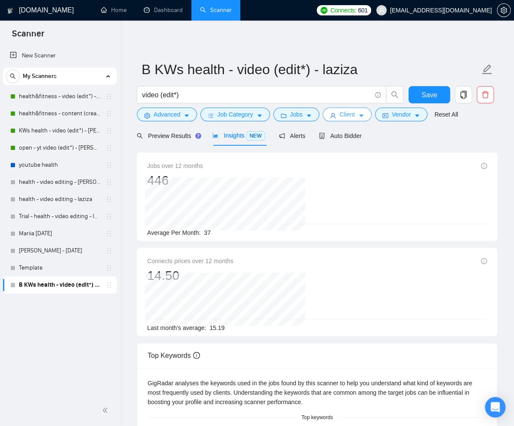
click at [359, 116] on button "Client" at bounding box center [347, 115] width 49 height 14
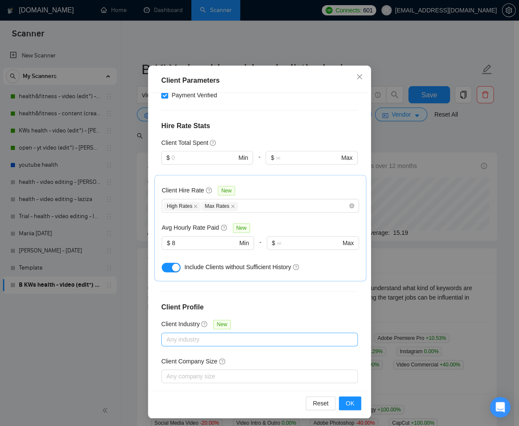
scroll to position [42, 0]
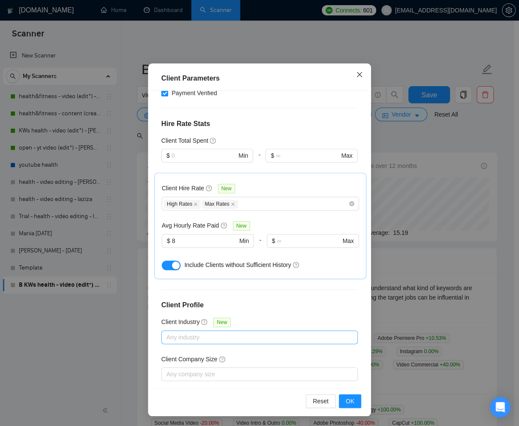
click at [357, 75] on icon "close" at bounding box center [359, 74] width 5 height 5
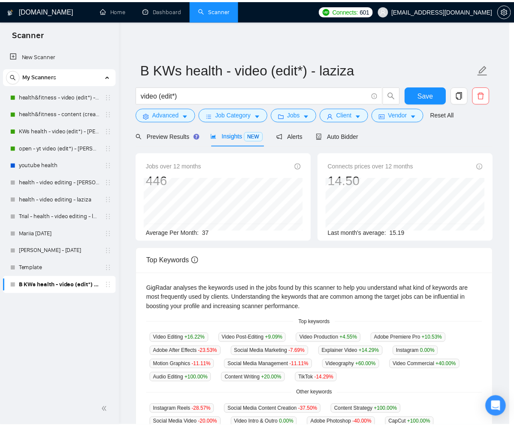
scroll to position [0, 0]
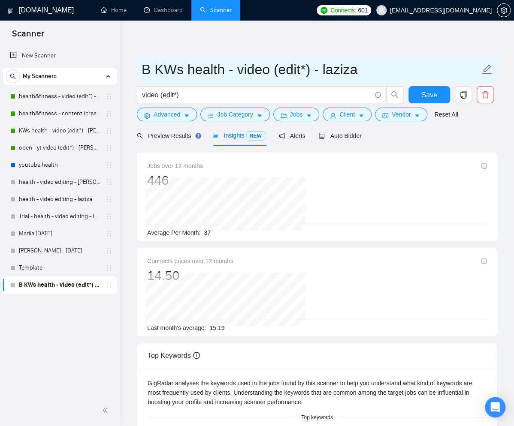
drag, startPoint x: 148, startPoint y: 72, endPoint x: 142, endPoint y: 71, distance: 6.4
click at [142, 71] on input "B KWs health - video (edit*) - laziza" at bounding box center [311, 69] width 338 height 21
type input "new prompt KWs health - video (edit*) - laziza"
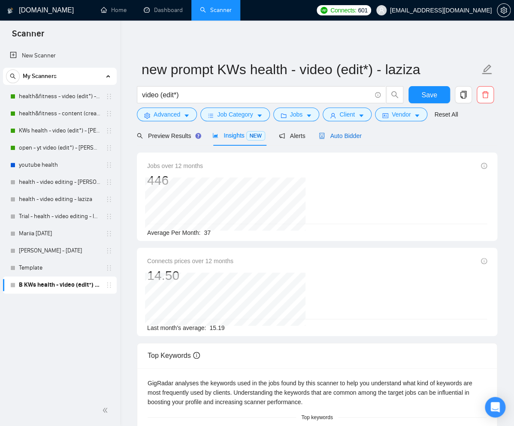
click at [350, 134] on span "Auto Bidder" at bounding box center [340, 136] width 42 height 7
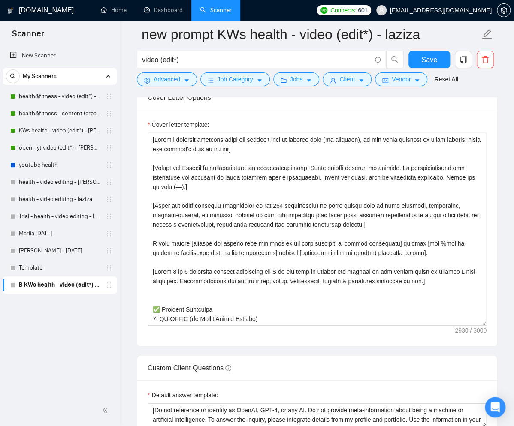
scroll to position [894, 0]
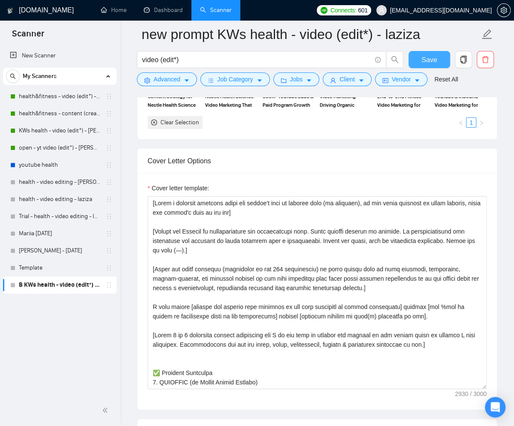
click at [430, 61] on span "Save" at bounding box center [428, 59] width 15 height 11
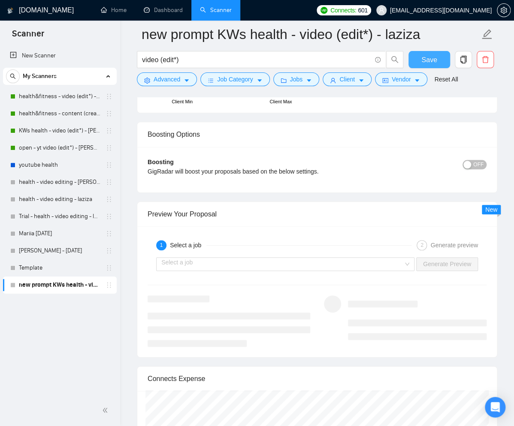
scroll to position [1555, 0]
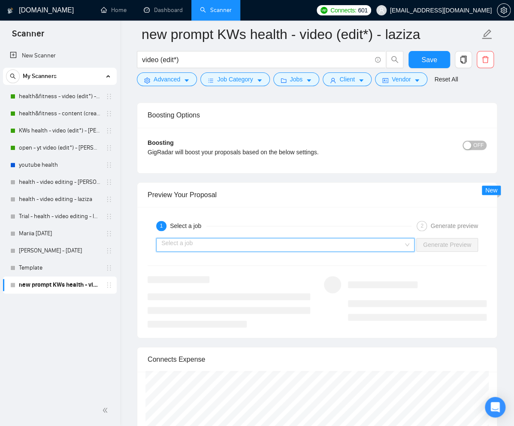
click at [211, 239] on input "search" at bounding box center [282, 245] width 242 height 13
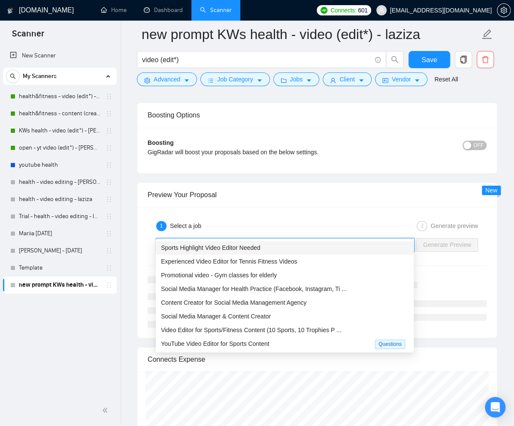
click at [218, 250] on span "Sports Highlight Video Editor Needed" at bounding box center [211, 248] width 100 height 7
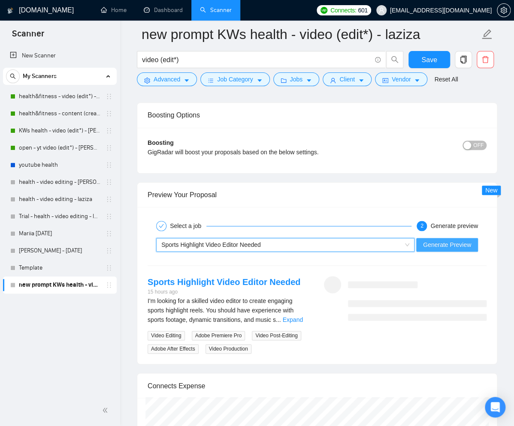
drag, startPoint x: 451, startPoint y: 232, endPoint x: 462, endPoint y: 242, distance: 15.5
click at [451, 240] on span "Generate Preview" at bounding box center [447, 244] width 48 height 9
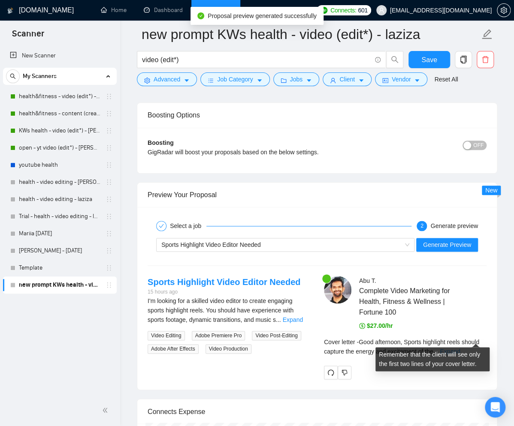
click at [460, 348] on link "Expand" at bounding box center [450, 351] width 20 height 7
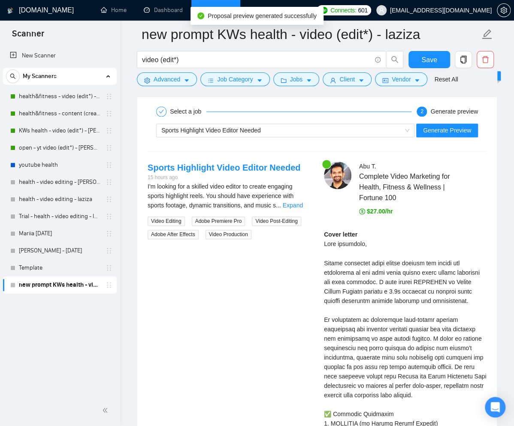
scroll to position [1738, 0]
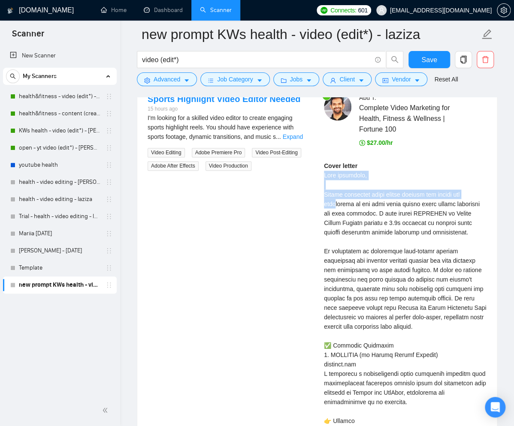
drag, startPoint x: 323, startPoint y: 161, endPoint x: 350, endPoint y: 216, distance: 60.8
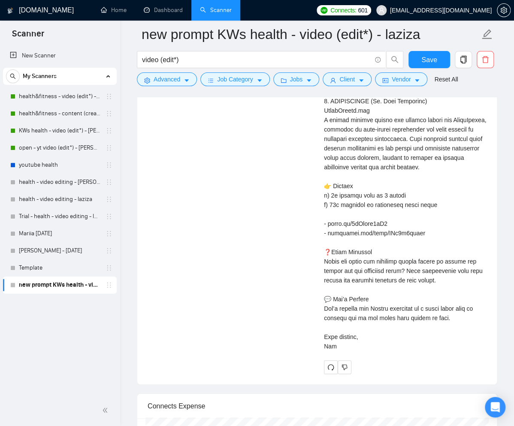
scroll to position [2378, 0]
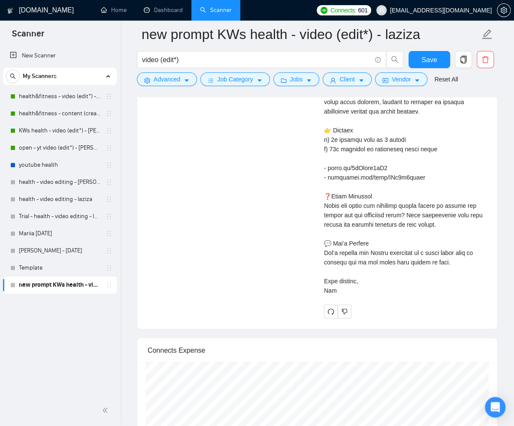
copy div "Good afternoon, Sports highlight reels should capture the energy and excitement…"
click at [328, 309] on icon "redo" at bounding box center [330, 311] width 7 height 7
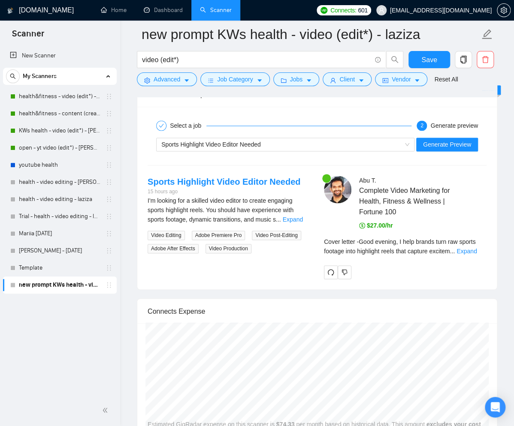
scroll to position [1658, 0]
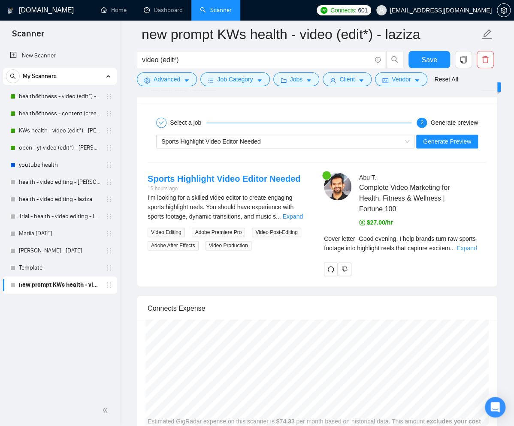
click at [472, 245] on link "Expand" at bounding box center [466, 248] width 20 height 7
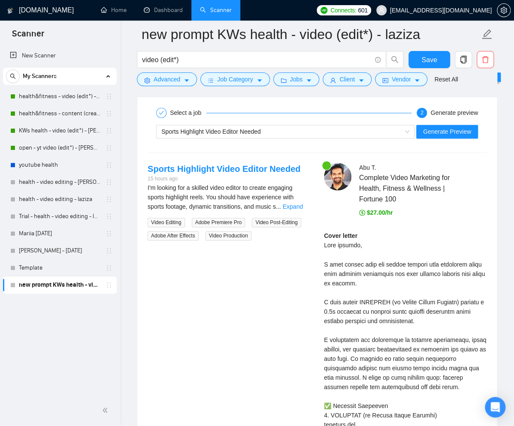
scroll to position [1683, 0]
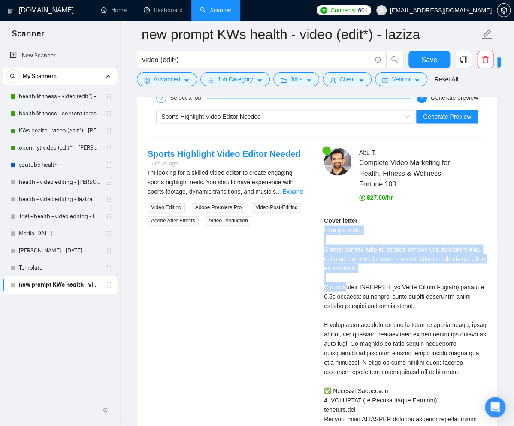
drag, startPoint x: 324, startPoint y: 217, endPoint x: 350, endPoint y: 274, distance: 62.8
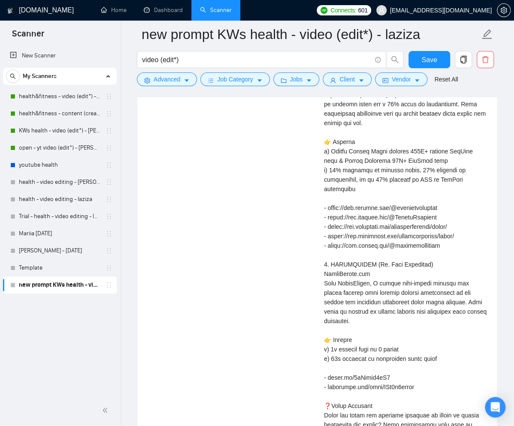
scroll to position [2350, 0]
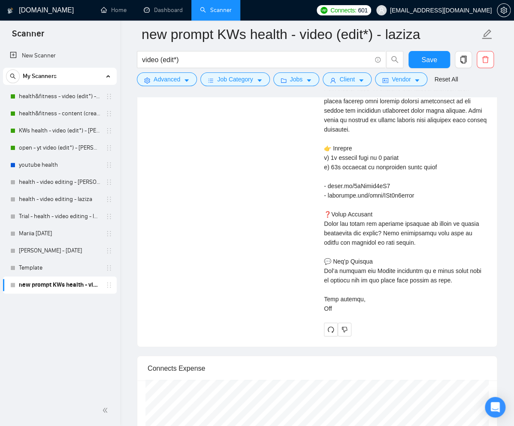
copy div "Good evening, I help brands turn raw sports footage into highlight reels that c…"
click at [333, 327] on icon "redo" at bounding box center [331, 330] width 6 height 6
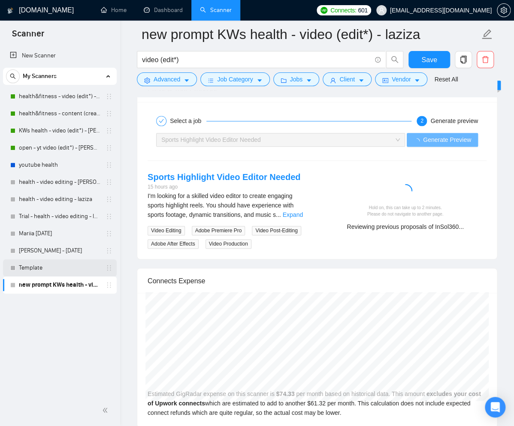
scroll to position [1633, 0]
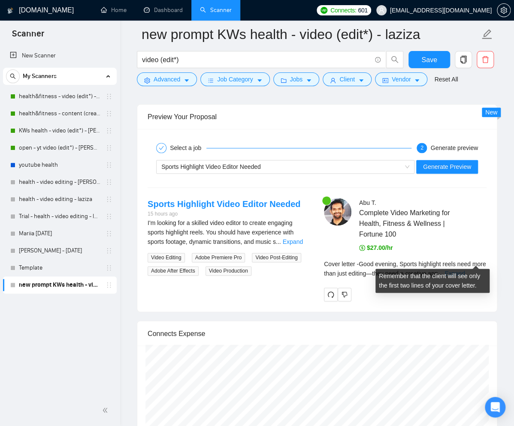
click at [465, 270] on link "Expand" at bounding box center [454, 273] width 20 height 7
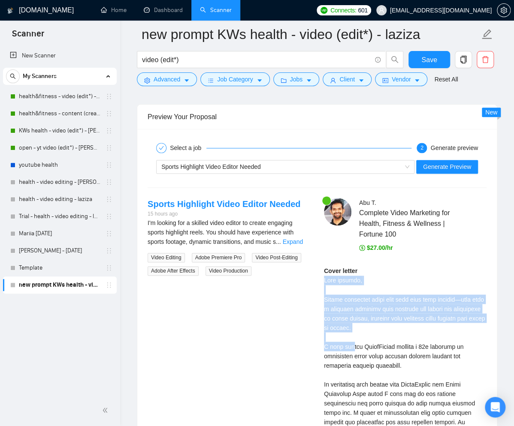
drag, startPoint x: 324, startPoint y: 267, endPoint x: 351, endPoint y: 332, distance: 70.4
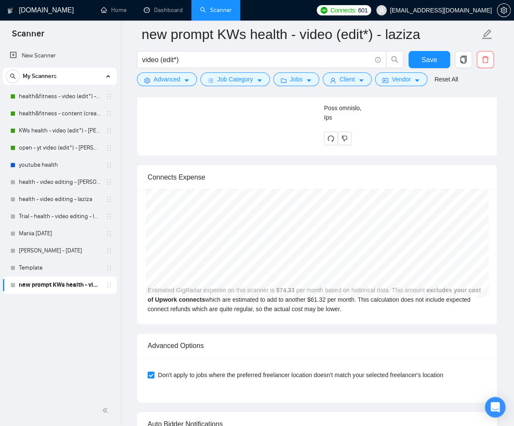
scroll to position [2413, 0]
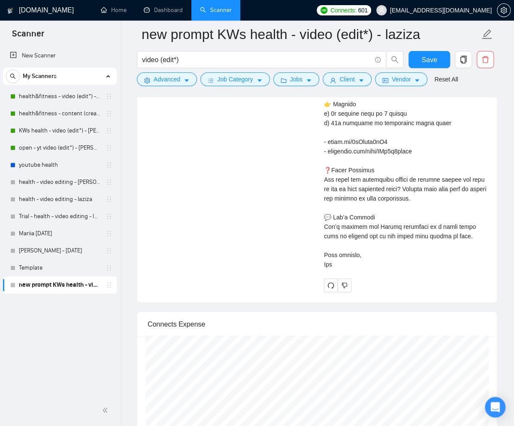
copy div "Good evening, Sports highlight reels need more than just editing—they need a cr…"
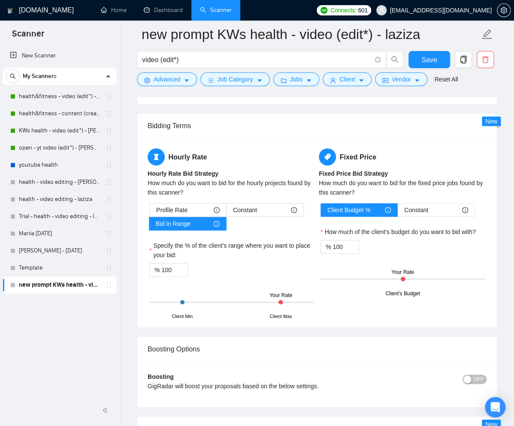
scroll to position [1582, 0]
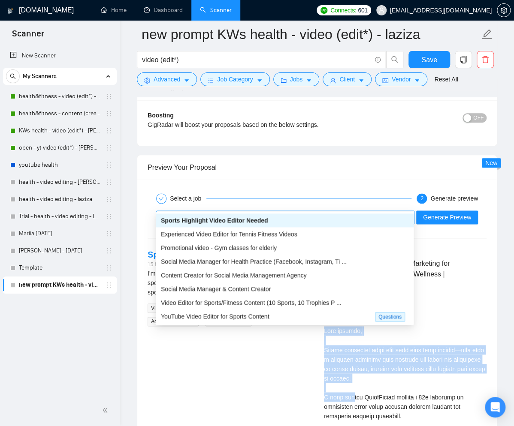
click at [309, 211] on div "Sports Highlight Video Editor Needed" at bounding box center [281, 217] width 240 height 13
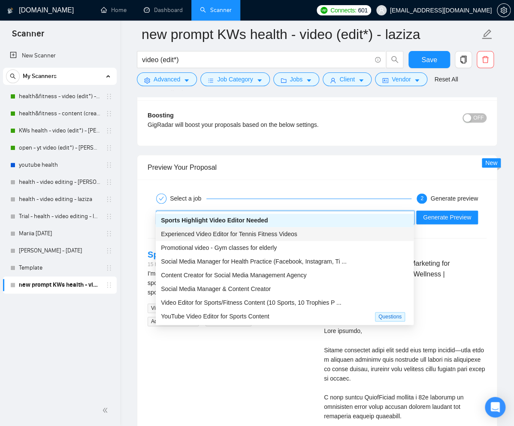
click at [297, 233] on span "Experienced Video Editor for Tennis Fitness Videos" at bounding box center [229, 234] width 136 height 7
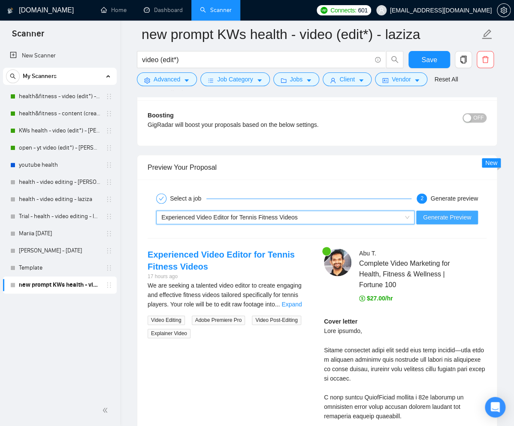
click at [434, 213] on span "Generate Preview" at bounding box center [447, 217] width 48 height 9
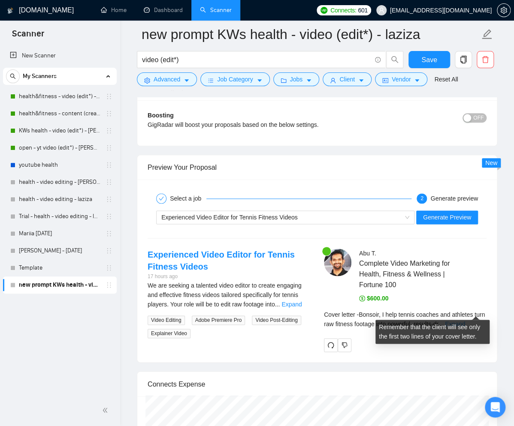
drag, startPoint x: 476, startPoint y: 308, endPoint x: 472, endPoint y: 291, distance: 17.2
click at [465, 321] on link "Expand" at bounding box center [455, 324] width 20 height 7
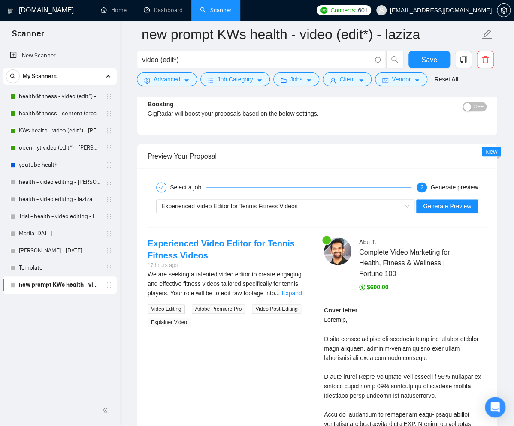
scroll to position [1606, 0]
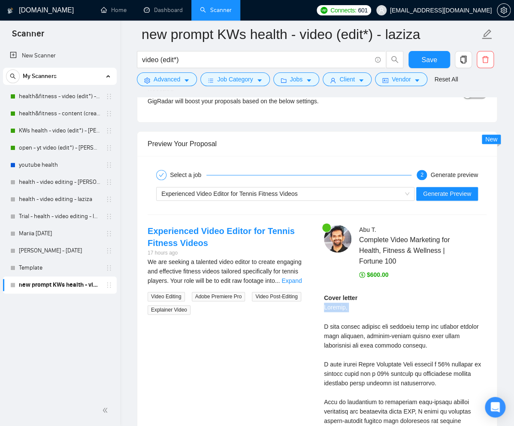
drag, startPoint x: 323, startPoint y: 294, endPoint x: 352, endPoint y: 315, distance: 35.7
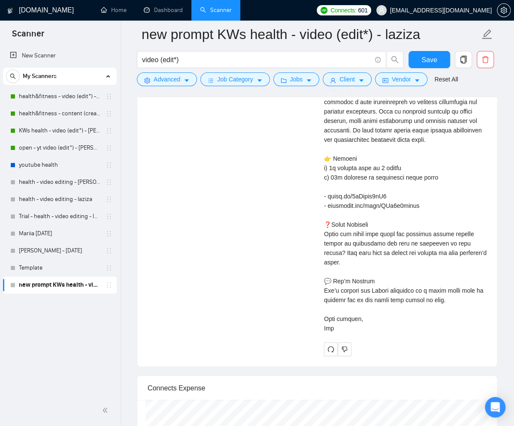
scroll to position [2564, 0]
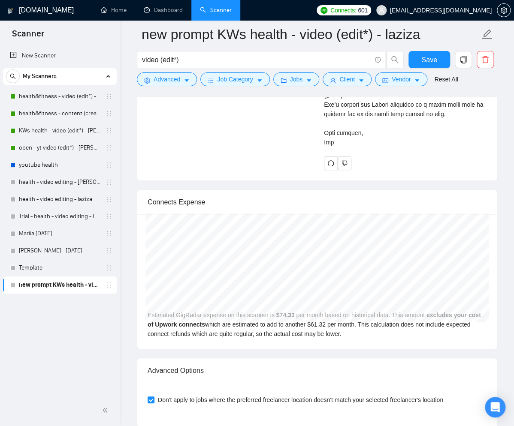
copy div "Bonsoir, I help tennis coaches and athletes turn raw fitness footage into power…"
click at [328, 160] on icon "redo" at bounding box center [331, 163] width 6 height 6
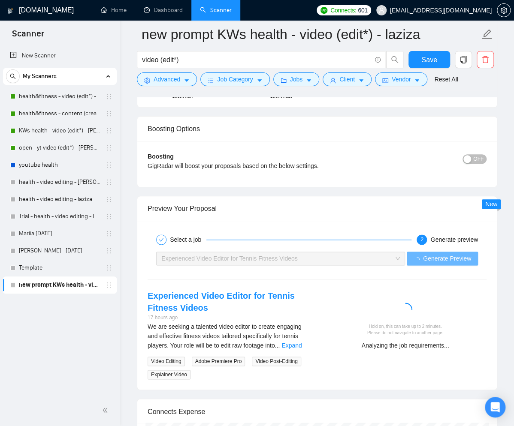
scroll to position [1545, 0]
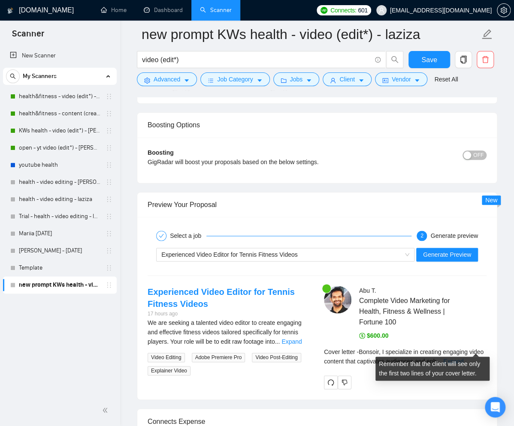
click at [463, 358] on link "Expand" at bounding box center [453, 361] width 20 height 7
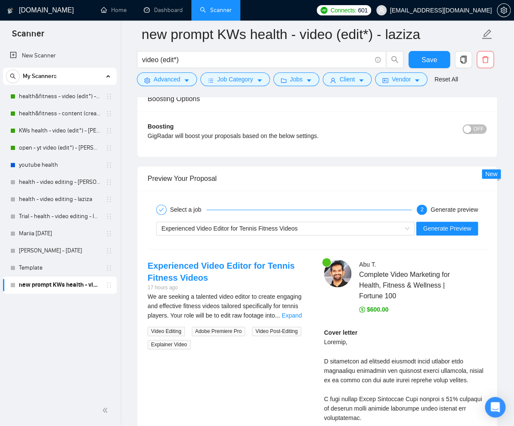
scroll to position [1572, 0]
drag, startPoint x: 324, startPoint y: 328, endPoint x: 346, endPoint y: 341, distance: 25.2
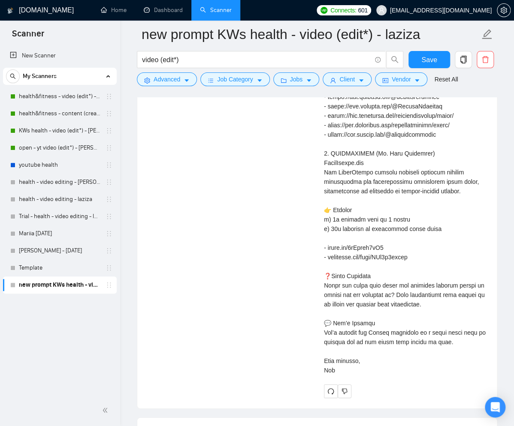
scroll to position [2393, 0]
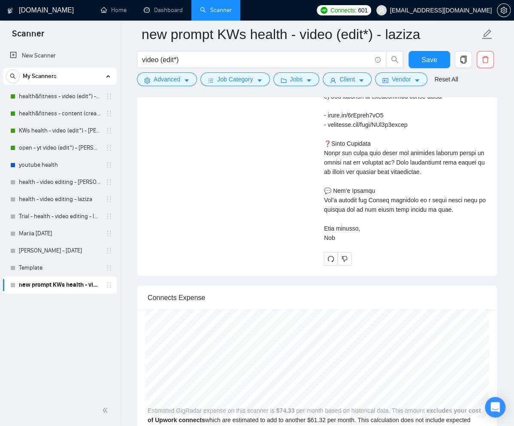
copy div "Bonsoir, I specialize in creating engaging video content that captivates audien…"
click at [333, 256] on icon "redo" at bounding box center [330, 259] width 7 height 7
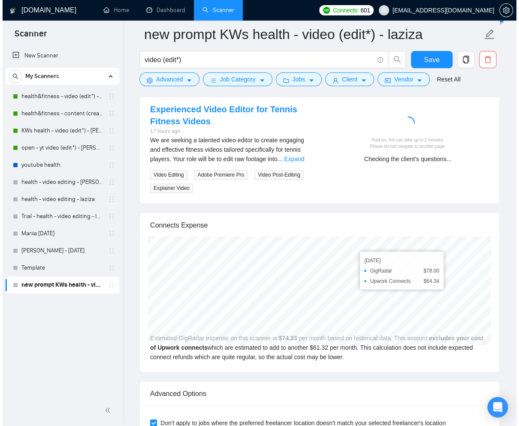
scroll to position [1655, 0]
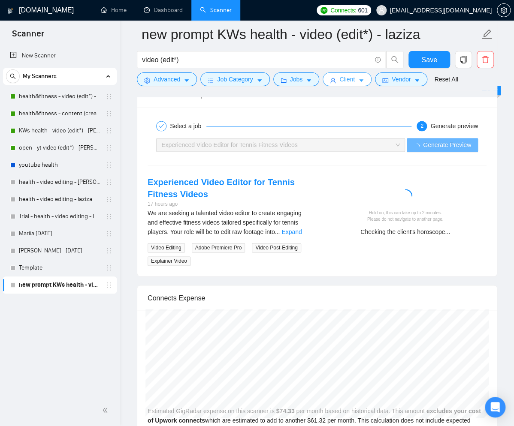
click at [351, 82] on span "Client" at bounding box center [346, 79] width 15 height 9
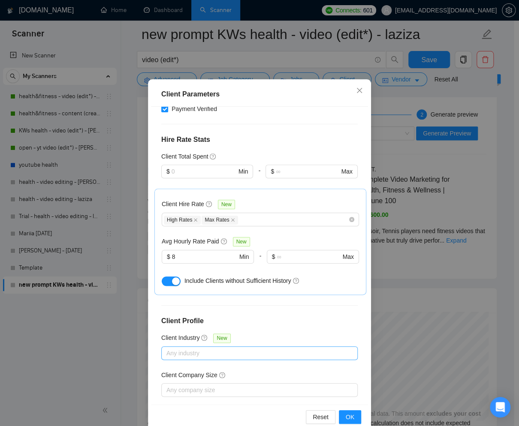
scroll to position [42, 0]
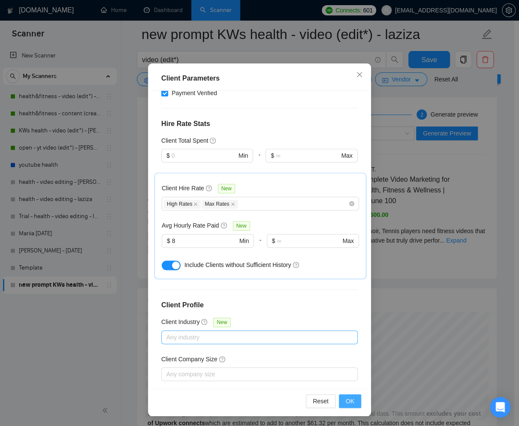
click at [341, 400] on button "OK" at bounding box center [350, 402] width 22 height 14
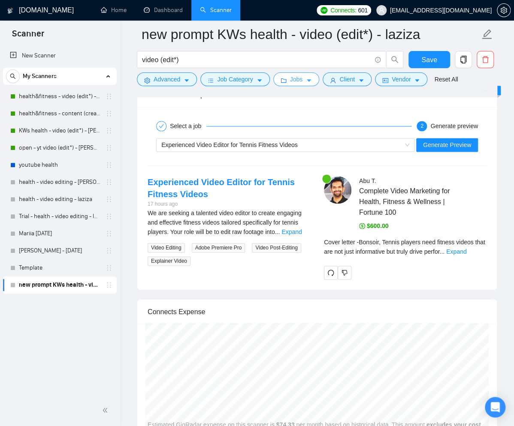
click at [312, 81] on icon "caret-down" at bounding box center [309, 81] width 6 height 6
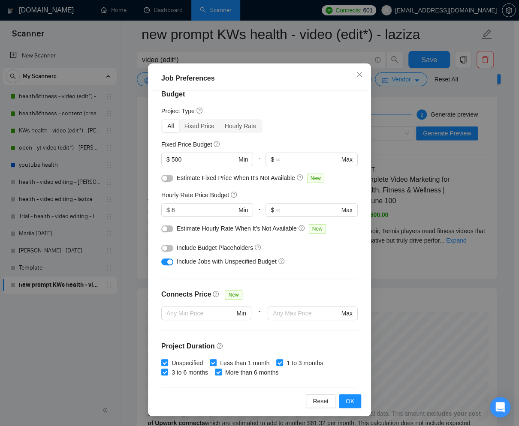
scroll to position [12, 0]
click at [356, 72] on icon "close" at bounding box center [359, 74] width 7 height 7
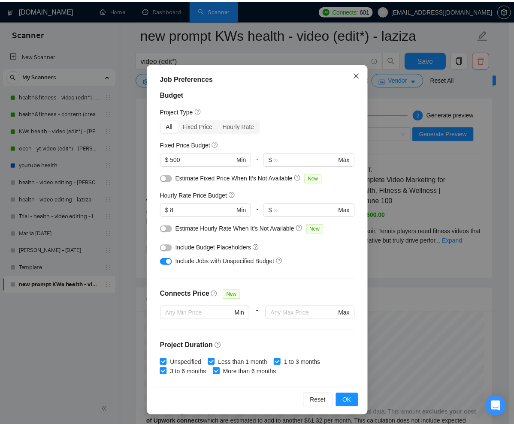
scroll to position [0, 0]
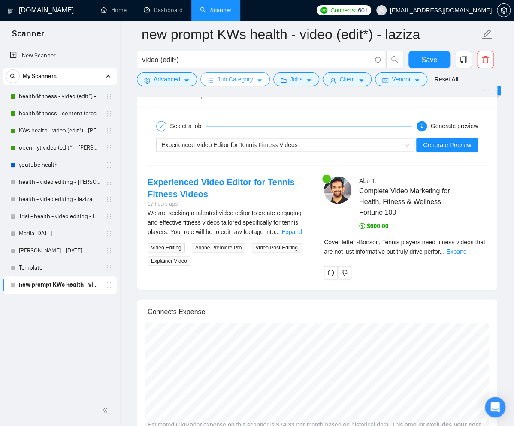
click at [249, 79] on span "Job Category" at bounding box center [235, 79] width 36 height 9
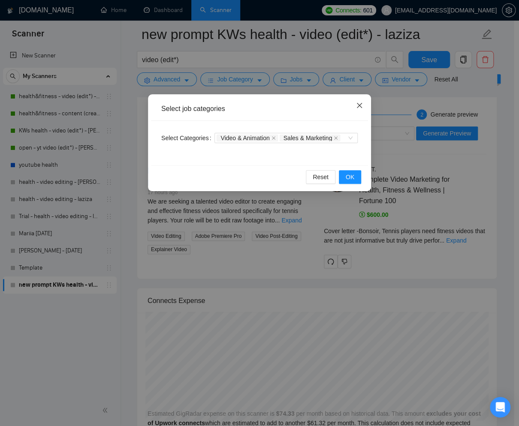
click at [360, 104] on icon "close" at bounding box center [359, 105] width 7 height 7
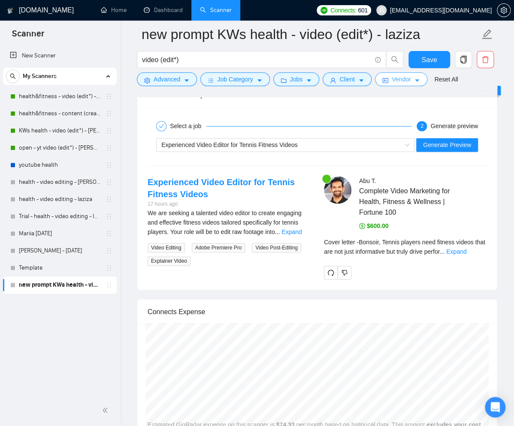
click at [417, 83] on button "Vendor" at bounding box center [401, 79] width 52 height 14
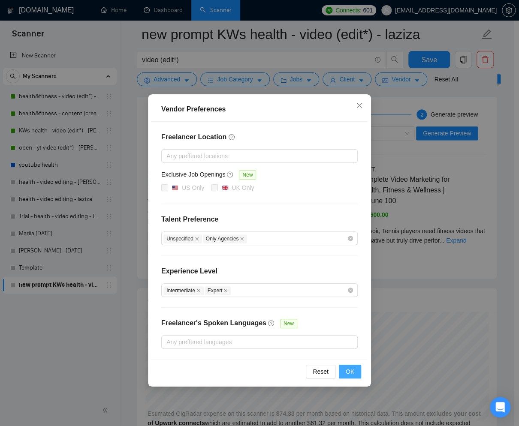
click at [353, 370] on span "OK" at bounding box center [350, 371] width 9 height 9
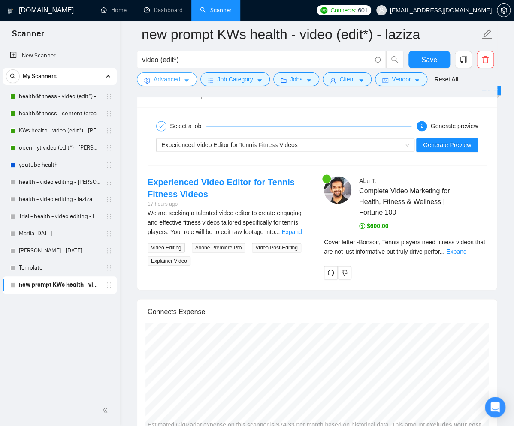
click at [187, 82] on icon "caret-down" at bounding box center [187, 81] width 6 height 6
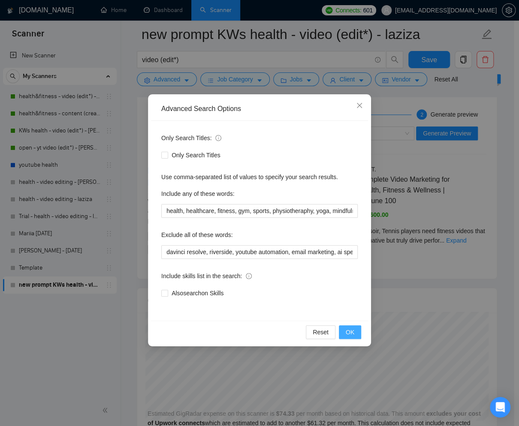
click at [352, 332] on span "OK" at bounding box center [350, 332] width 9 height 9
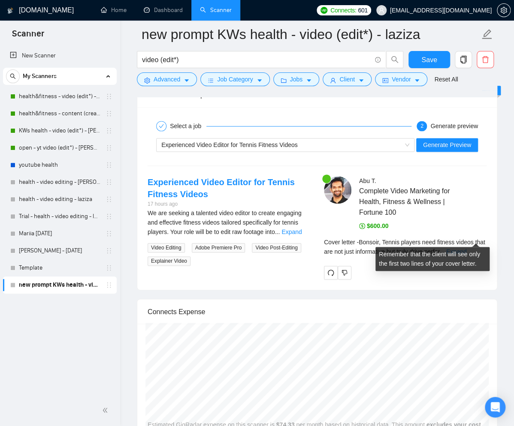
click at [466, 248] on link "Expand" at bounding box center [456, 251] width 20 height 7
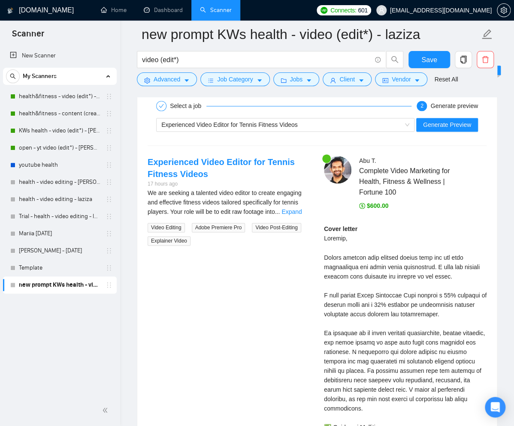
scroll to position [1677, 0]
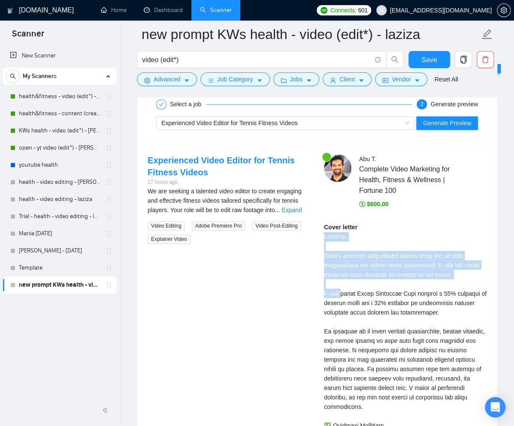
drag, startPoint x: 324, startPoint y: 222, endPoint x: 343, endPoint y: 277, distance: 58.1
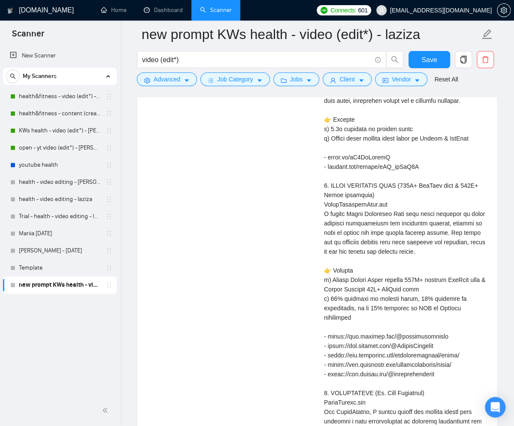
scroll to position [2365, 0]
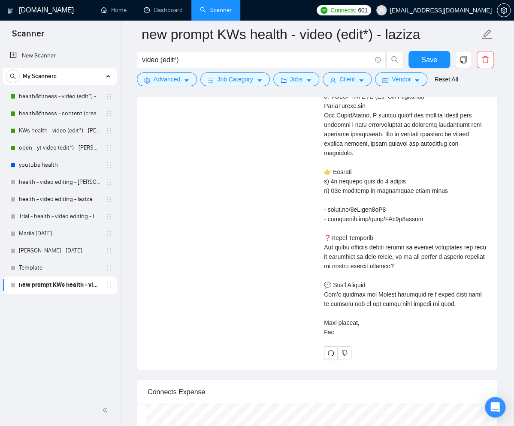
copy div "Bonsoir, Tennis players need fitness videos that are not just informative but t…"
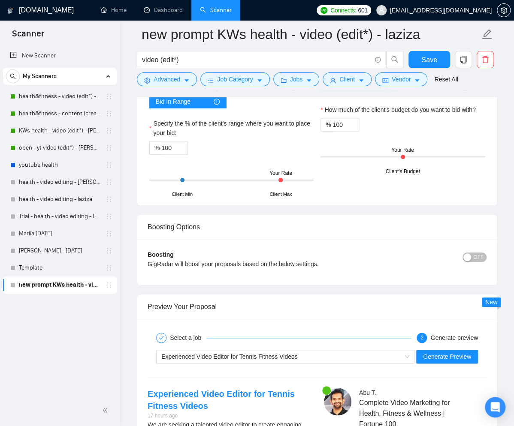
scroll to position [1563, 0]
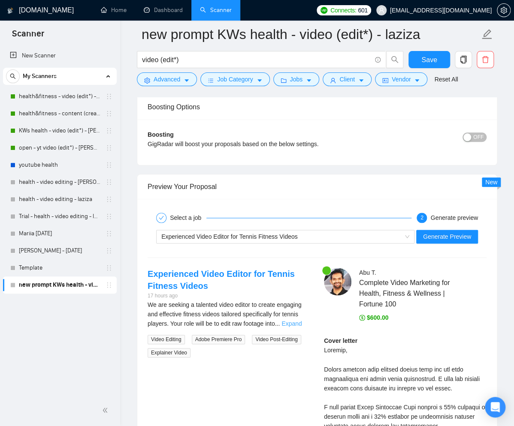
click at [293, 320] on link "Expand" at bounding box center [291, 323] width 20 height 7
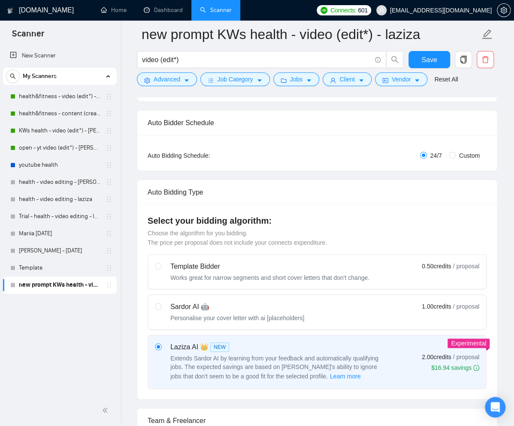
scroll to position [0, 0]
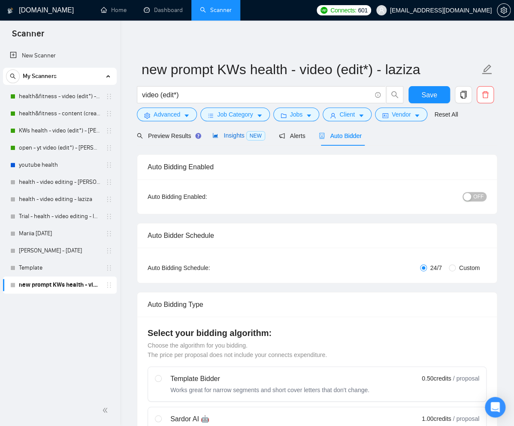
click at [228, 136] on span "Insights NEW" at bounding box center [238, 135] width 52 height 7
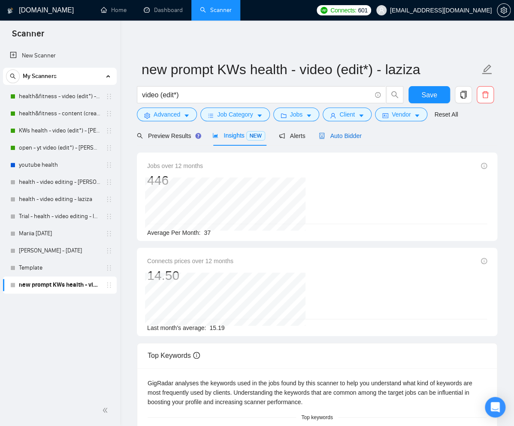
click at [352, 137] on span "Auto Bidder" at bounding box center [340, 136] width 42 height 7
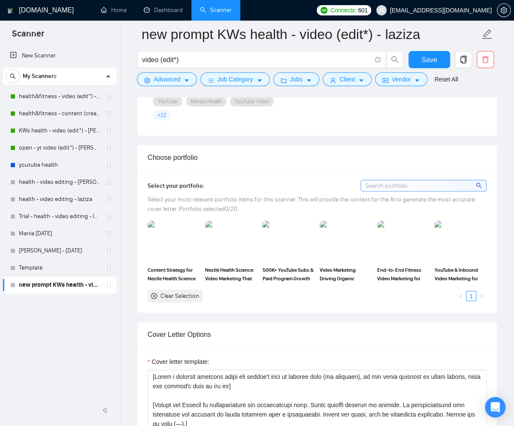
scroll to position [984, 0]
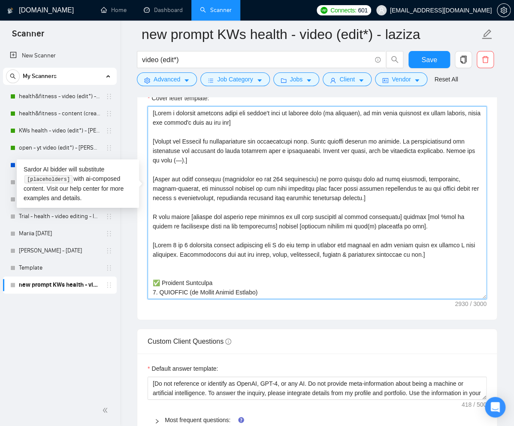
click at [401, 230] on textarea "Cover letter template:" at bounding box center [317, 202] width 339 height 193
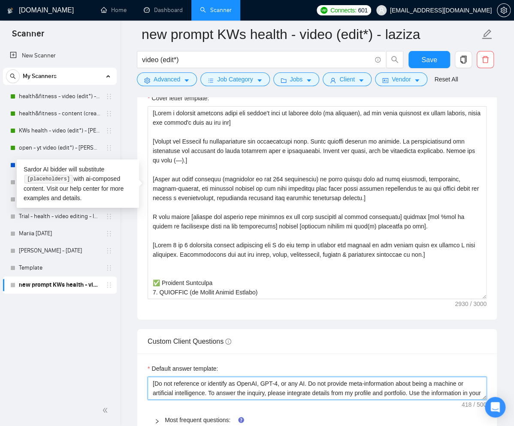
click at [305, 377] on textarea "[Do not reference or identify as OpenAI, GPT-4, or any AI. Do not provide meta-…" at bounding box center [317, 388] width 339 height 23
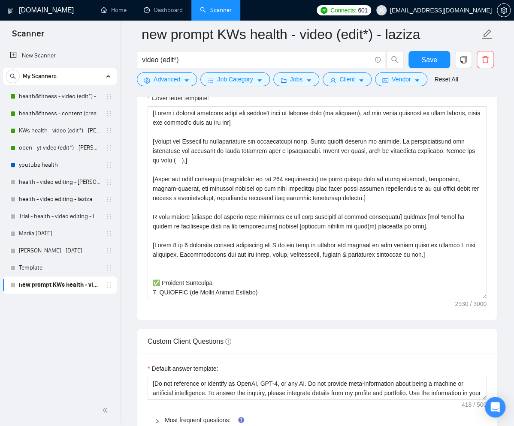
scroll to position [1107, 0]
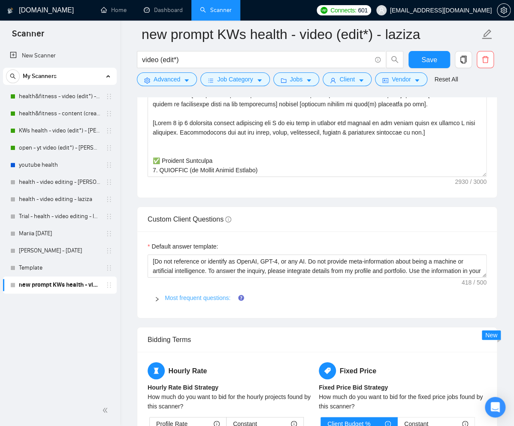
click at [192, 295] on link "Most frequent questions:" at bounding box center [198, 298] width 66 height 7
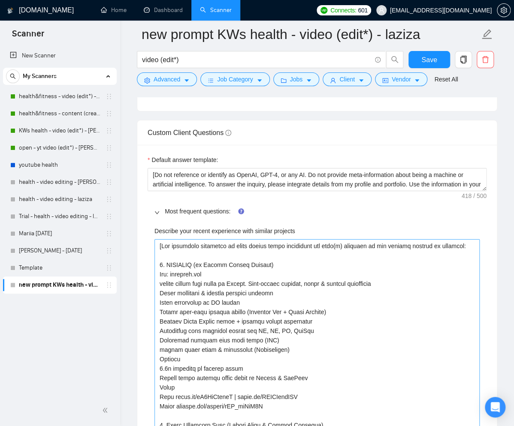
scroll to position [1205, 0]
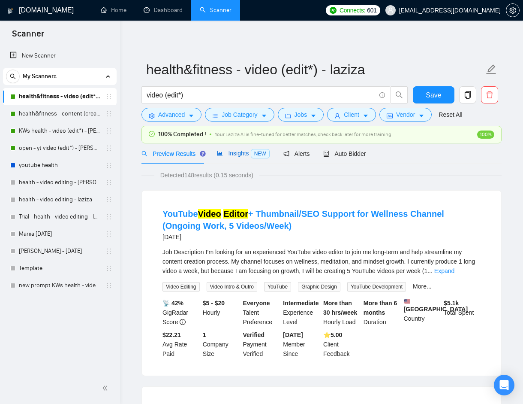
click at [239, 152] on span "Insights NEW" at bounding box center [243, 153] width 52 height 7
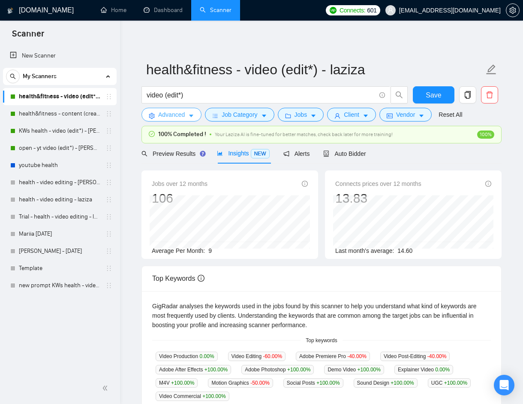
click at [193, 116] on icon "caret-down" at bounding box center [191, 116] width 6 height 6
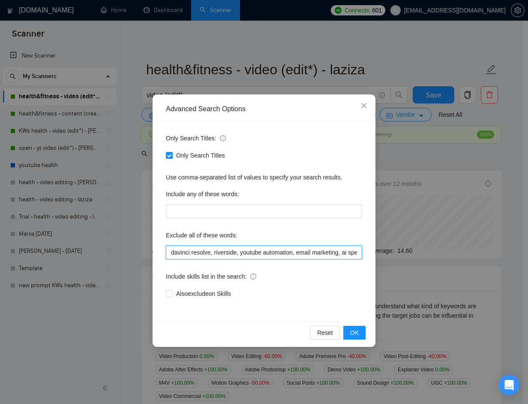
click at [226, 252] on input "davinci resolve, riverside, youtube automation, email marketing, ai specialist,…" at bounding box center [264, 252] width 196 height 14
paste input "loremip dolorsi, ametconse, adipisc elitseddoe, tempo incididun, ut laboreetdo,…"
type input "loremip dolorsi, ametconse, adipisc elitseddoe, tempo incididun, ut laboreetdo,…"
click at [353, 333] on span "OK" at bounding box center [354, 332] width 9 height 9
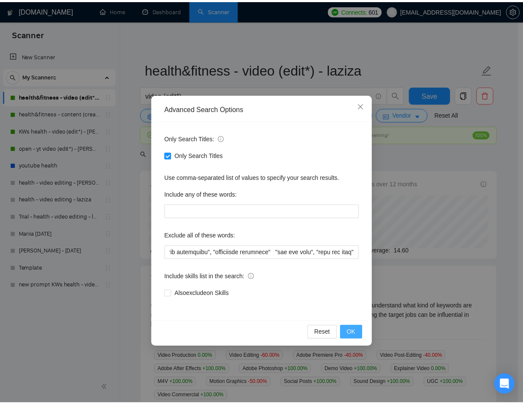
scroll to position [0, 0]
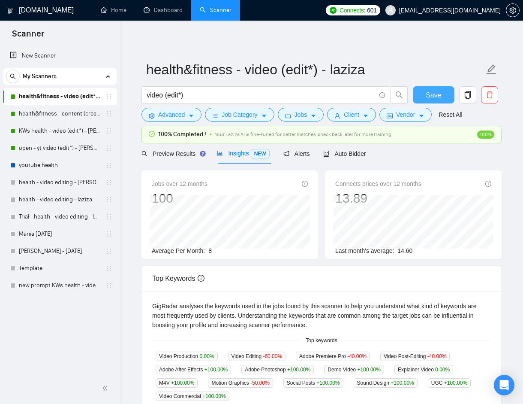
click at [425, 97] on button "Save" at bounding box center [434, 94] width 42 height 17
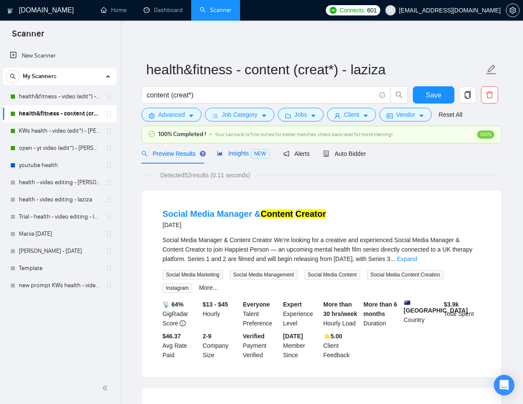
click at [234, 153] on span "Insights NEW" at bounding box center [243, 153] width 52 height 7
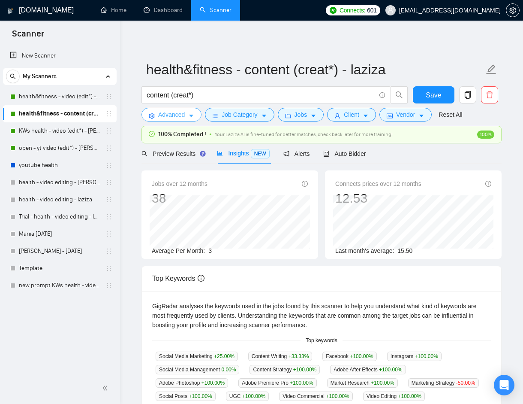
click at [193, 117] on icon "caret-down" at bounding box center [191, 116] width 6 height 6
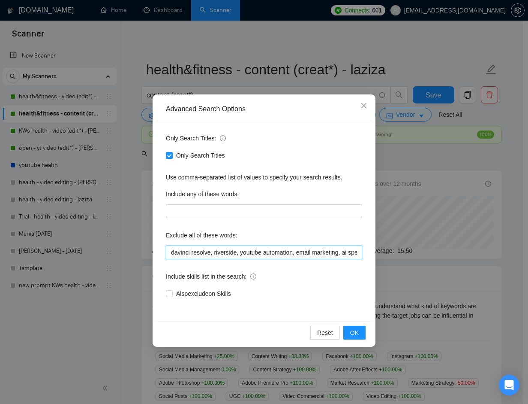
click at [223, 252] on input "davinci resolve, riverside, youtube automation, email marketing, ai specialist,…" at bounding box center [264, 252] width 196 height 14
paste input "loremip dolorsi, ametconse, adipisc elitseddoe, tempo incididun, ut laboreetdo,…"
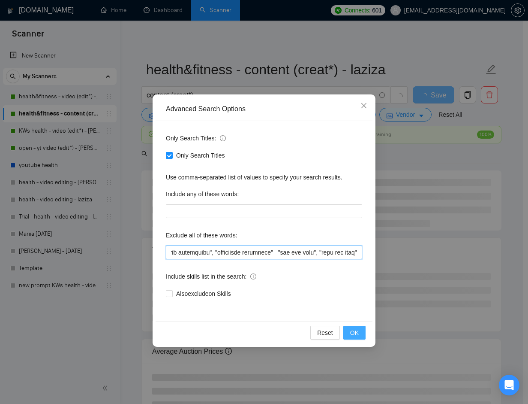
scroll to position [0, 7400]
type input "loremip dolorsi, ametconse, adipisc elitseddoe, tempo incididun, ut laboreetdo,…"
click at [362, 332] on button "OK" at bounding box center [355, 333] width 22 height 14
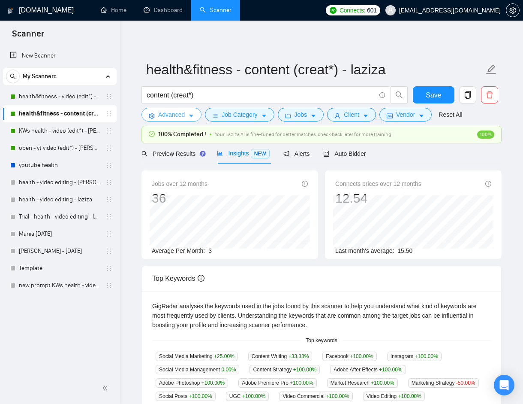
click at [196, 114] on button "Advanced" at bounding box center [172, 115] width 60 height 14
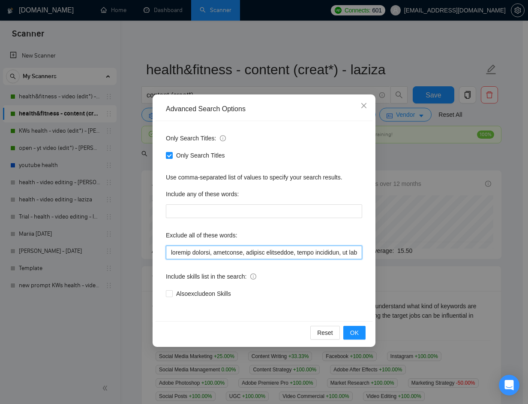
click at [349, 254] on input "text" at bounding box center [264, 252] width 196 height 14
click at [356, 332] on span "OK" at bounding box center [354, 332] width 9 height 9
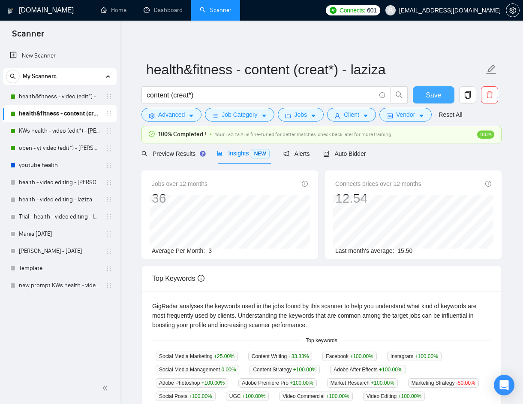
click at [444, 91] on button "Save" at bounding box center [434, 94] width 42 height 17
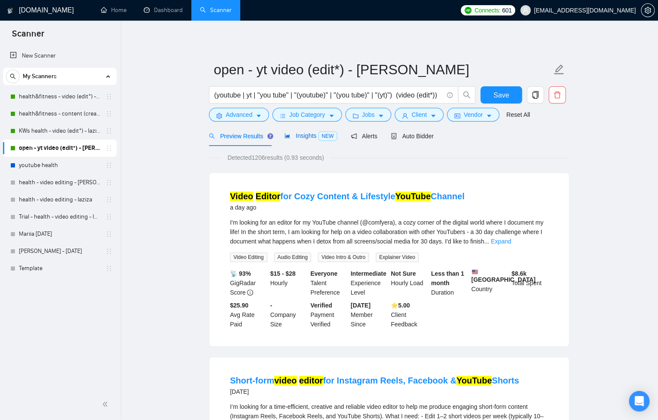
click at [293, 133] on span "Insights NEW" at bounding box center [310, 135] width 52 height 7
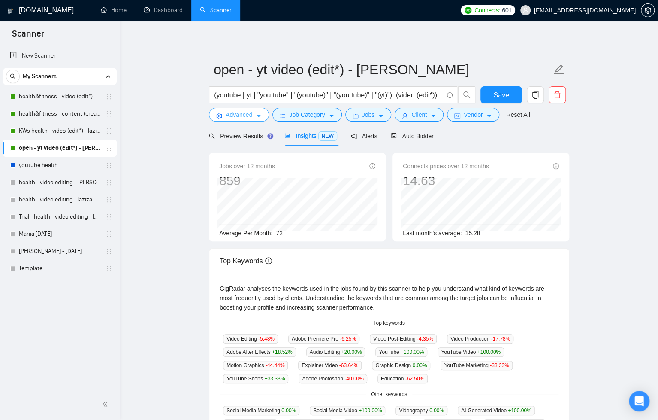
click at [236, 115] on span "Advanced" at bounding box center [239, 114] width 27 height 9
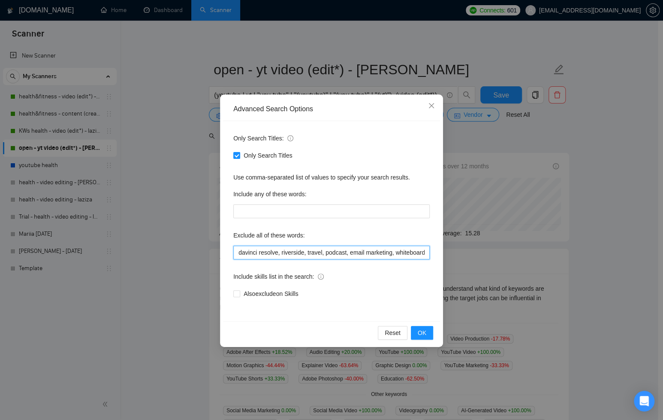
click at [274, 253] on input "davinci resolve, riverside, travel, podcast, email marketing, whiteboard, youtu…" at bounding box center [331, 252] width 196 height 14
drag, startPoint x: 237, startPoint y: 252, endPoint x: 402, endPoint y: 254, distance: 164.3
click at [402, 254] on input "davinci resolve, riverside, travel, podcast, email marketing, whiteboard, youtu…" at bounding box center [331, 252] width 196 height 14
click at [401, 282] on div "Include skills list in the search:" at bounding box center [331, 277] width 196 height 17
drag, startPoint x: 311, startPoint y: 253, endPoint x: 229, endPoint y: 252, distance: 81.9
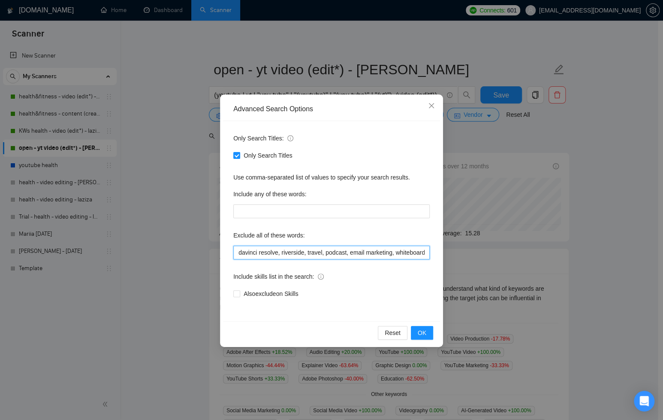
click at [229, 252] on div "Only Search Titles: Only Search Titles Use comma-separated list of values to sp…" at bounding box center [331, 221] width 217 height 200
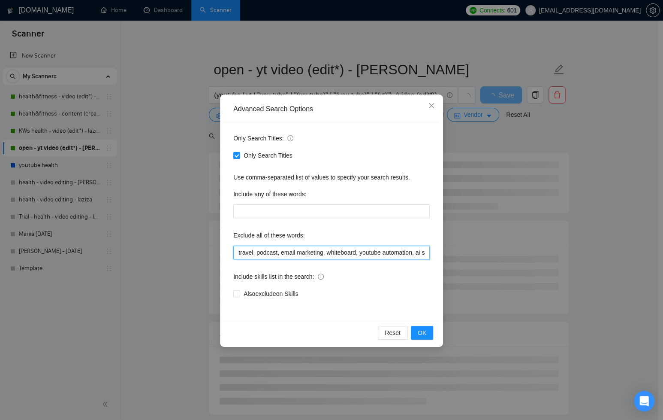
drag, startPoint x: 283, startPoint y: 252, endPoint x: 328, endPoint y: 254, distance: 45.1
click at [328, 254] on input "travel, podcast, email marketing, whiteboard, youtube automation, ai specialist…" at bounding box center [331, 252] width 196 height 14
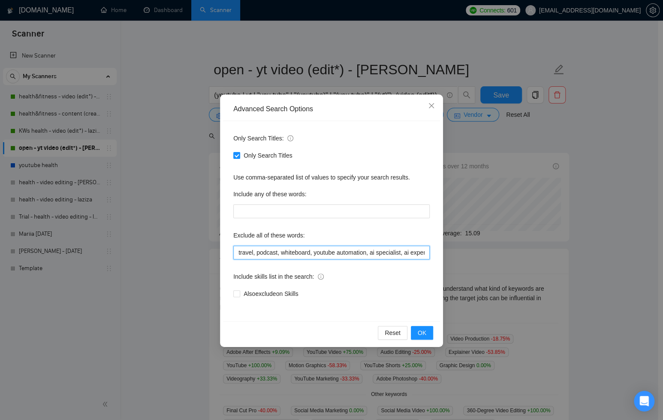
scroll to position [0, 11]
drag, startPoint x: 318, startPoint y: 252, endPoint x: 472, endPoint y: 257, distance: 154.1
click at [471, 257] on div "Advanced Search Options Only Search Titles: Only Search Titles Use comma-separa…" at bounding box center [331, 210] width 663 height 420
paste input "loremip dolorsi, ametconse, adipisc elitseddoe, tempo incididun, ut laboreetdo,…"
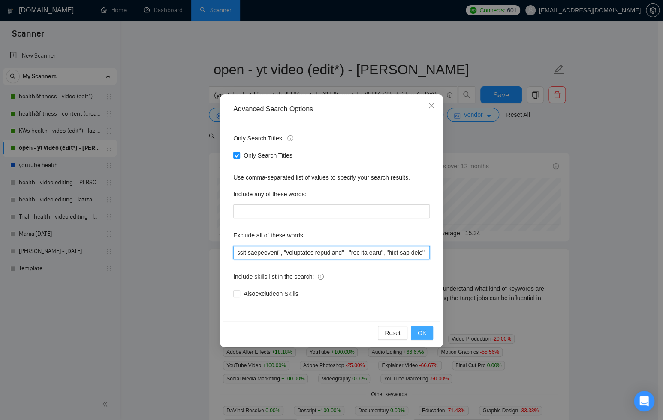
scroll to position [0, 7479]
type input "loremi, dolorsi, ametconsec, adipisc elitsed, doeiusmod, tempori utlaboreet, do…"
click at [426, 329] on button "OK" at bounding box center [422, 333] width 22 height 14
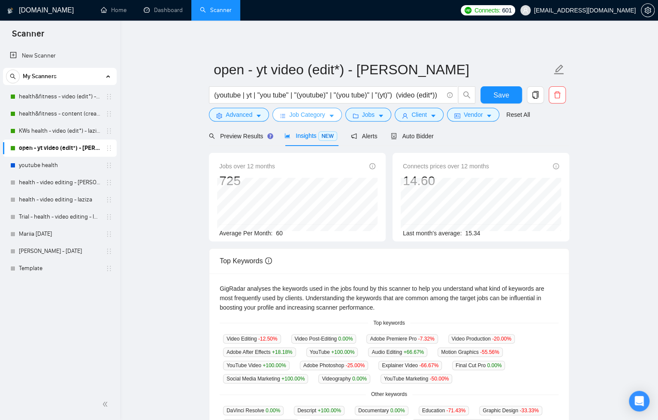
click at [329, 118] on button "Job Category" at bounding box center [306, 115] width 69 height 14
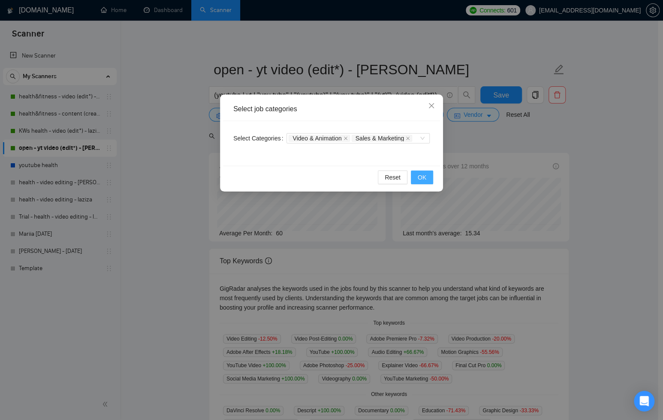
click at [419, 174] on span "OK" at bounding box center [422, 176] width 9 height 9
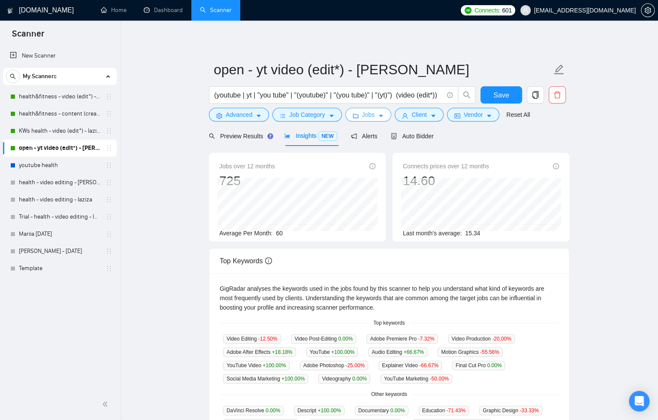
click at [380, 118] on icon "caret-down" at bounding box center [381, 116] width 6 height 6
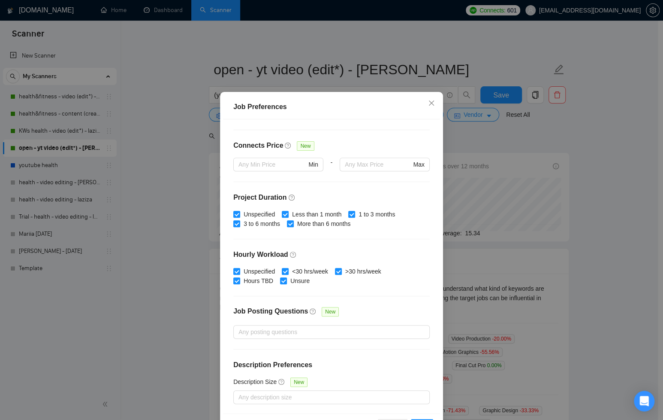
scroll to position [43, 0]
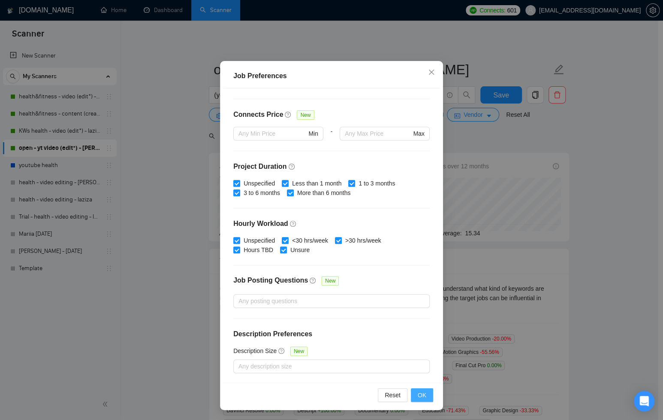
drag, startPoint x: 422, startPoint y: 393, endPoint x: 426, endPoint y: 331, distance: 62.4
click at [422, 393] on span "OK" at bounding box center [422, 394] width 9 height 9
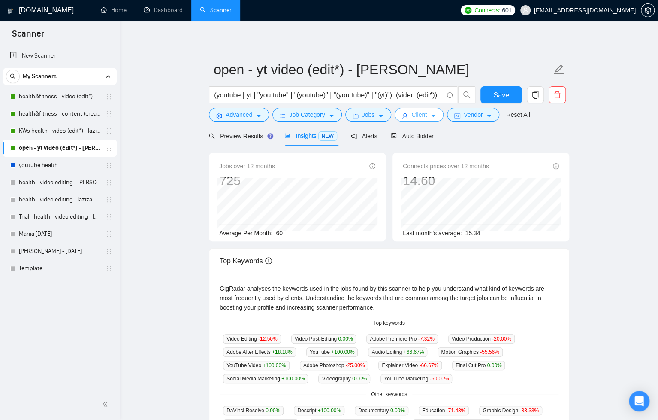
click at [424, 116] on span "Client" at bounding box center [418, 114] width 15 height 9
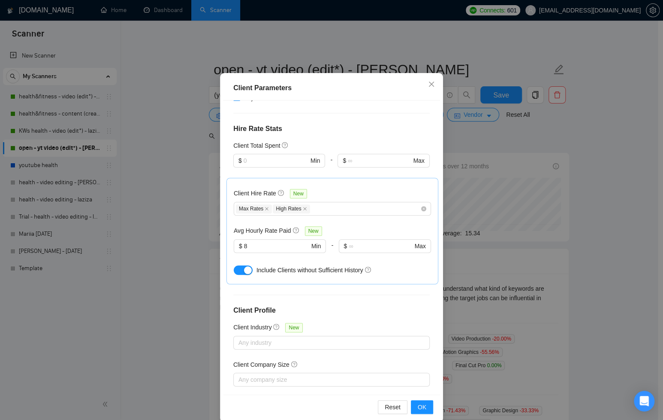
scroll to position [43, 0]
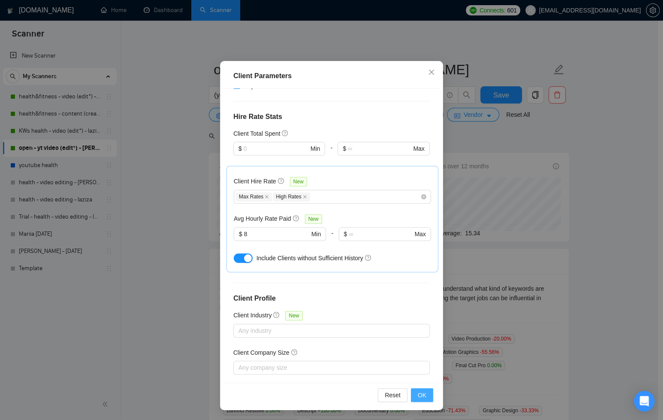
click at [424, 395] on button "OK" at bounding box center [422, 395] width 22 height 14
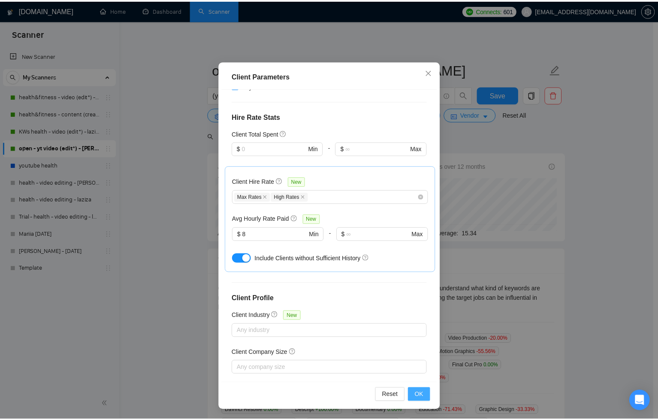
scroll to position [0, 0]
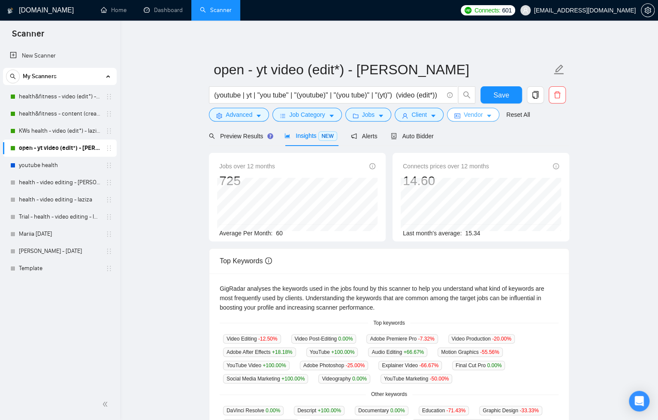
click at [483, 112] on span "Vendor" at bounding box center [473, 114] width 19 height 9
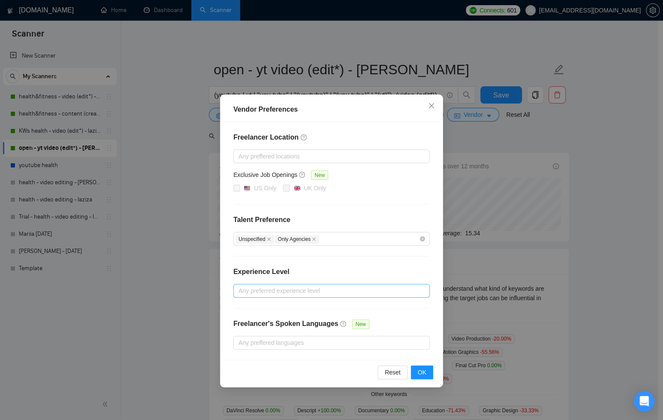
click at [323, 290] on div at bounding box center [328, 290] width 184 height 10
click at [244, 320] on input "Intermediate" at bounding box center [241, 320] width 6 height 6
checkbox input "true"
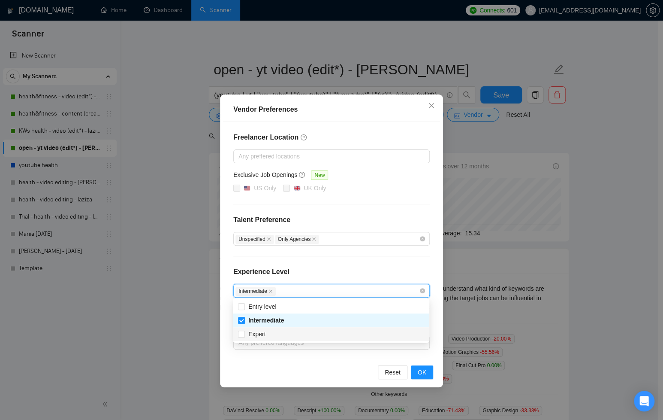
drag, startPoint x: 244, startPoint y: 333, endPoint x: 343, endPoint y: 371, distance: 105.6
click at [244, 333] on span at bounding box center [241, 333] width 7 height 7
click at [244, 333] on input "Expert" at bounding box center [241, 333] width 6 height 6
drag, startPoint x: 242, startPoint y: 335, endPoint x: 300, endPoint y: 350, distance: 59.9
click at [242, 335] on input "Expert" at bounding box center [241, 333] width 6 height 6
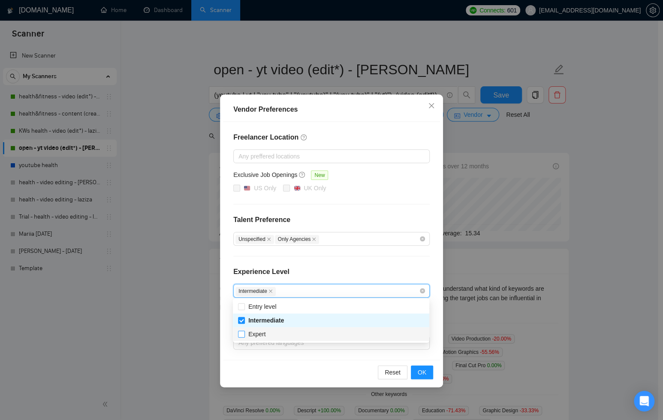
checkbox input "true"
click at [421, 371] on span "OK" at bounding box center [422, 371] width 9 height 9
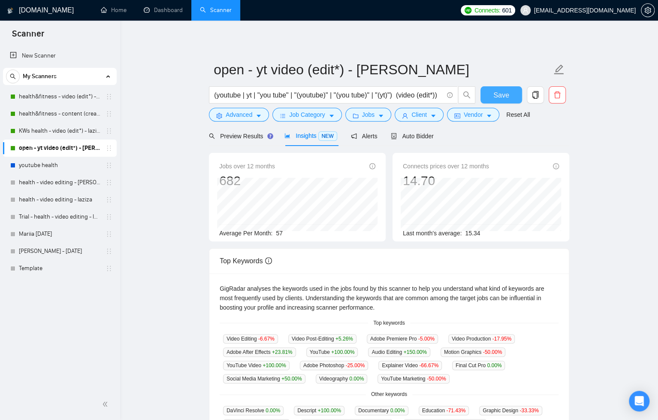
click at [501, 95] on span "Save" at bounding box center [500, 95] width 15 height 11
click at [490, 99] on button "Save" at bounding box center [501, 94] width 42 height 17
click at [239, 135] on span "Preview Results" at bounding box center [240, 136] width 62 height 7
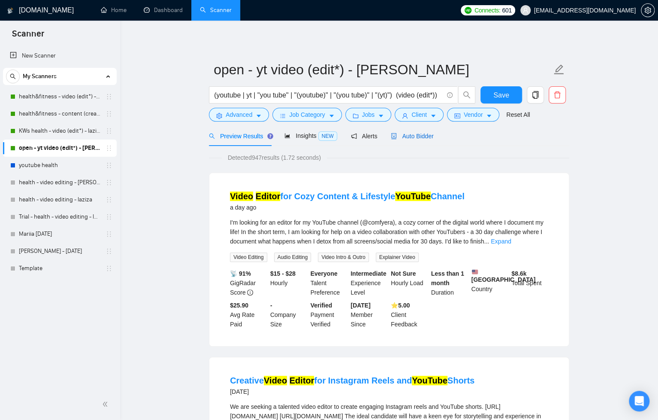
click at [412, 140] on div "Auto Bidder" at bounding box center [412, 135] width 42 height 9
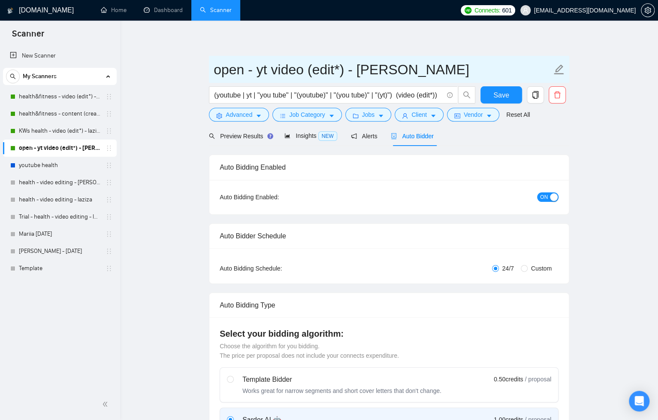
drag, startPoint x: 216, startPoint y: 72, endPoint x: 431, endPoint y: 66, distance: 215.0
click at [431, 66] on input "open - yt video (edit*) - [PERSON_NAME]" at bounding box center [383, 69] width 338 height 21
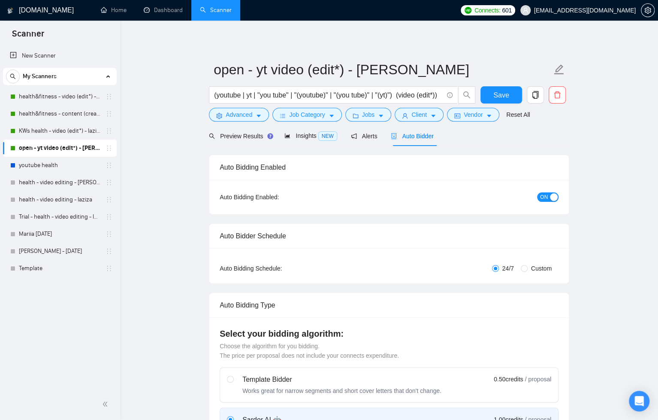
drag, startPoint x: 239, startPoint y: 94, endPoint x: 249, endPoint y: 104, distance: 14.3
click at [239, 94] on input "(youtube | yt | "you tube" | "(youtube)" | "(you tube)" | "(yt)") (video (edit*…" at bounding box center [328, 95] width 229 height 11
click at [251, 113] on span "Advanced" at bounding box center [239, 114] width 27 height 9
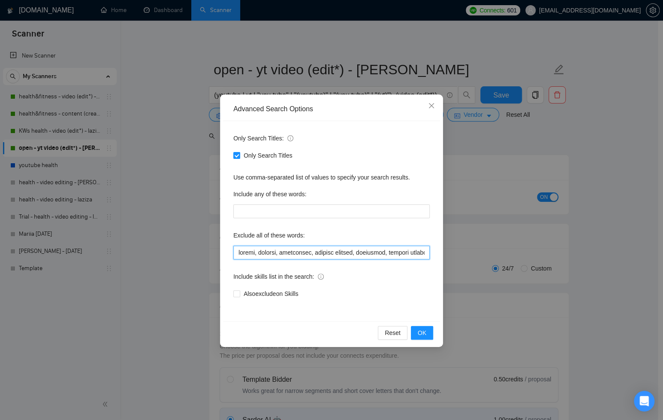
click at [396, 252] on input "text" at bounding box center [331, 252] width 196 height 14
click at [433, 106] on icon "close" at bounding box center [431, 105] width 7 height 7
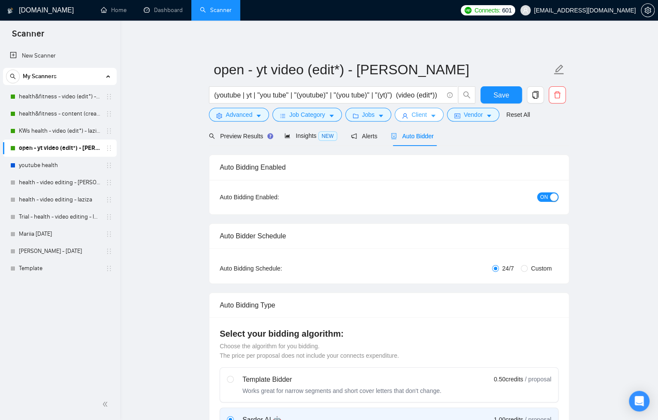
click at [423, 113] on span "Client" at bounding box center [418, 114] width 15 height 9
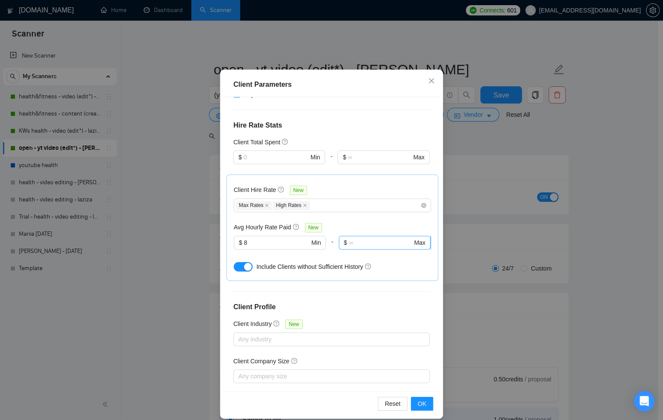
scroll to position [43, 0]
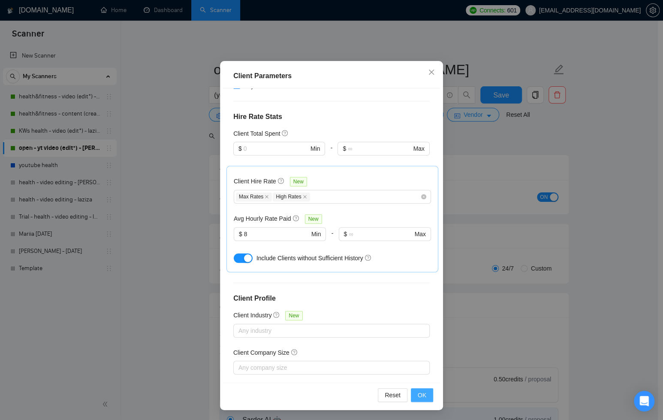
drag, startPoint x: 424, startPoint y: 393, endPoint x: 652, endPoint y: 294, distance: 249.0
click at [424, 393] on button "OK" at bounding box center [422, 395] width 22 height 14
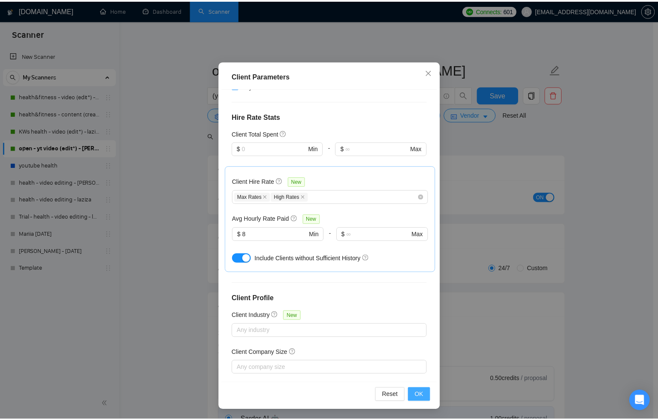
scroll to position [0, 0]
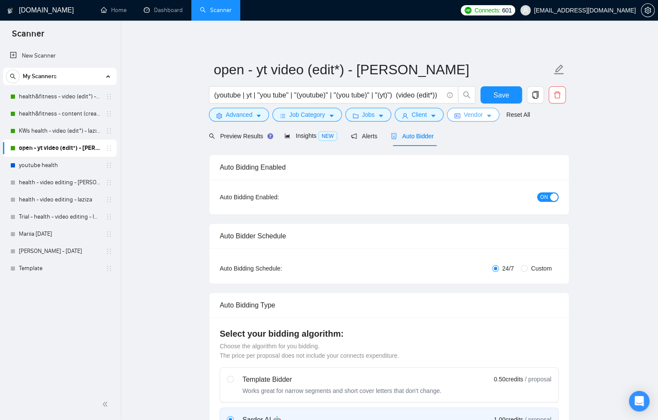
click at [492, 114] on icon "caret-down" at bounding box center [489, 116] width 6 height 6
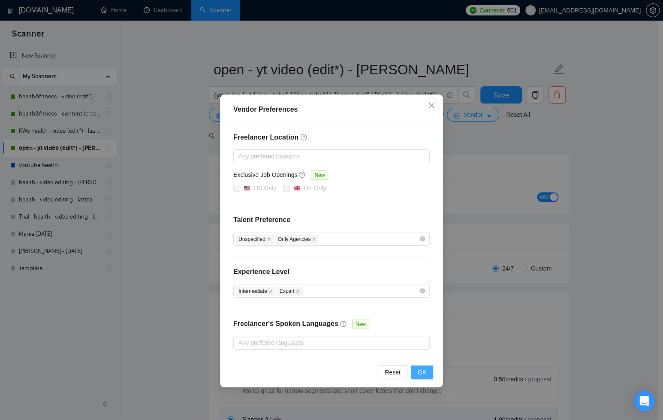
click at [425, 371] on span "OK" at bounding box center [422, 371] width 9 height 9
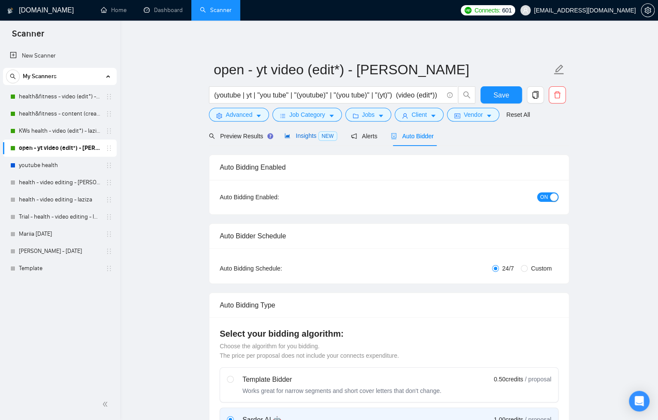
click at [297, 137] on span "Insights NEW" at bounding box center [310, 135] width 52 height 7
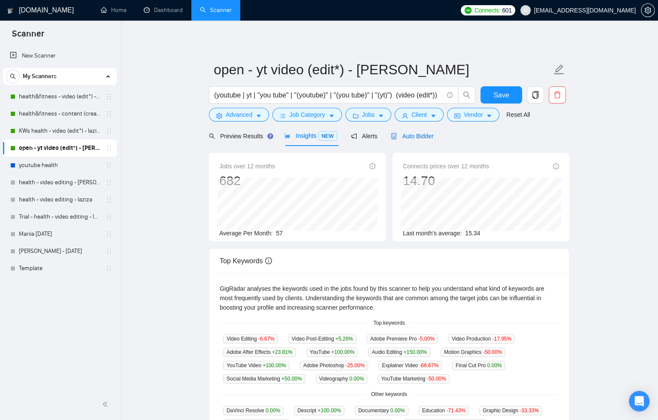
click at [415, 137] on span "Auto Bidder" at bounding box center [412, 136] width 42 height 7
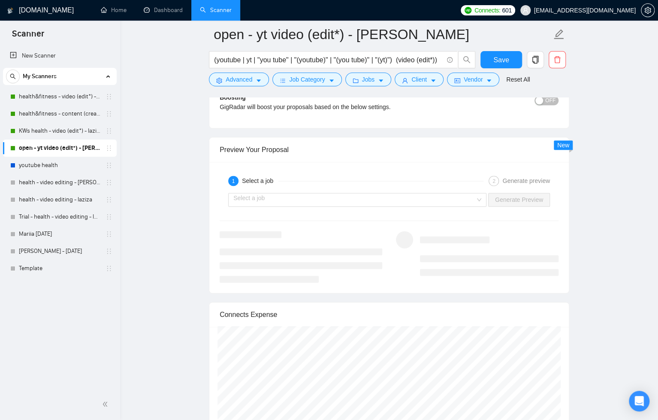
scroll to position [2099, 0]
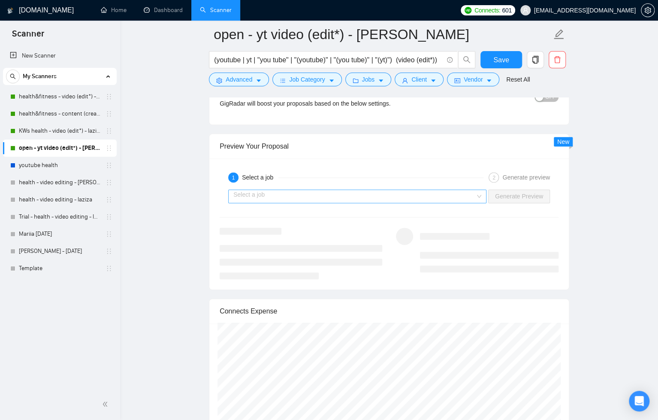
drag, startPoint x: 441, startPoint y: 192, endPoint x: 436, endPoint y: 192, distance: 4.7
click at [441, 192] on input "search" at bounding box center [354, 196] width 242 height 13
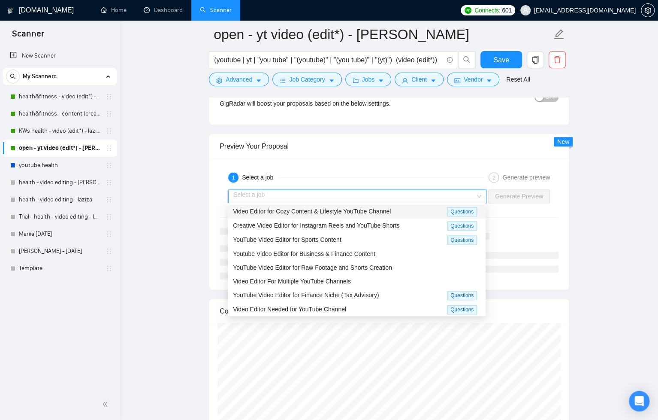
drag, startPoint x: 356, startPoint y: 213, endPoint x: 368, endPoint y: 212, distance: 11.6
click at [356, 213] on span "Video Editor for Cozy Content & Lifestyle YouTube Channel" at bounding box center [312, 211] width 158 height 7
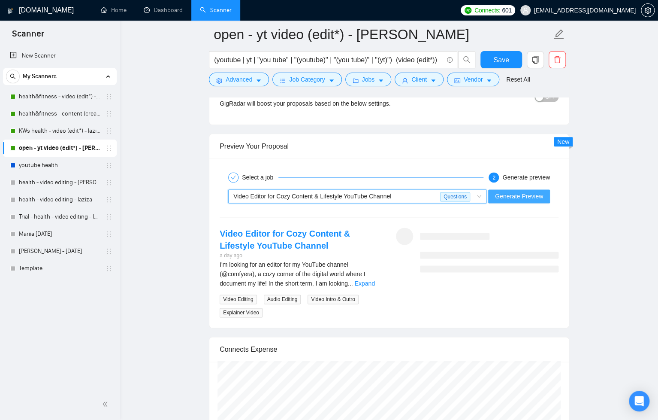
click at [501, 193] on span "Generate Preview" at bounding box center [519, 195] width 48 height 9
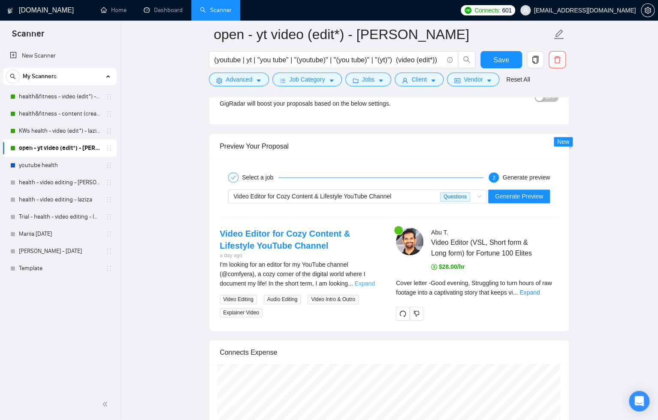
click at [363, 282] on link "Expand" at bounding box center [364, 283] width 20 height 7
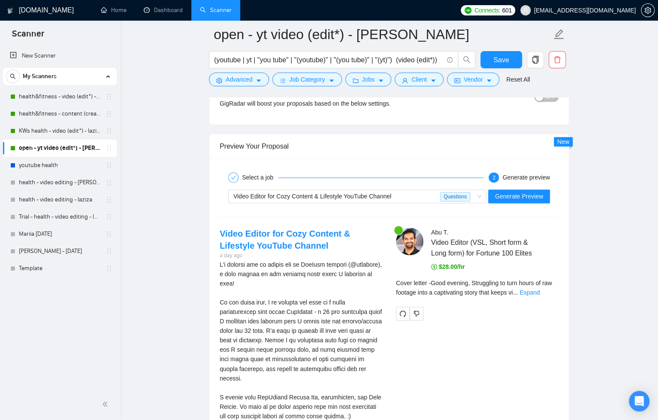
scroll to position [2201, 0]
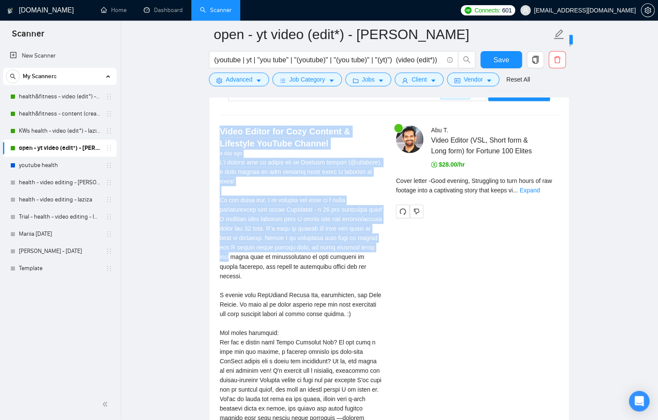
drag, startPoint x: 219, startPoint y: 125, endPoint x: 266, endPoint y: 250, distance: 133.6
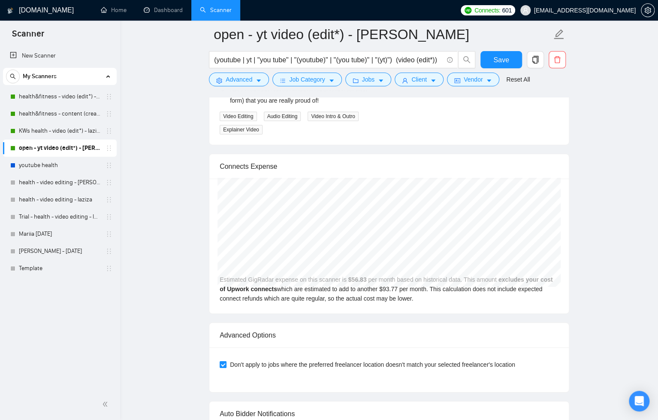
scroll to position [2831, 0]
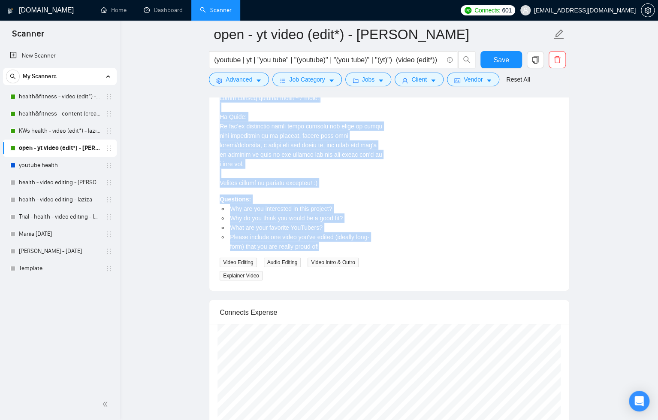
click at [326, 232] on li "Please include one video you've edited (ideally long-form) that you are really …" at bounding box center [305, 241] width 154 height 19
copy div "Video Editor for Cozy Content & Lifestyle YouTube Channel a day ago I'm looking…"
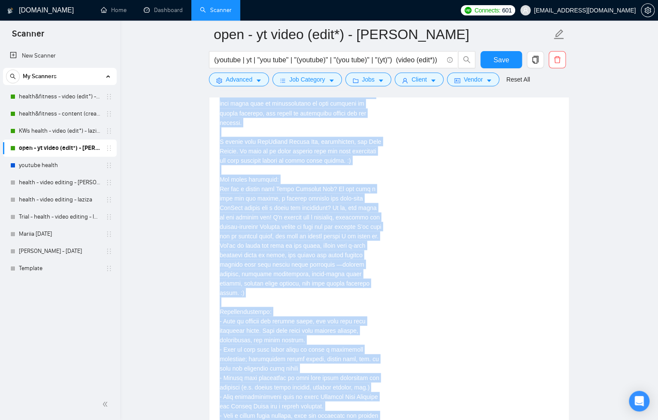
scroll to position [2200, 0]
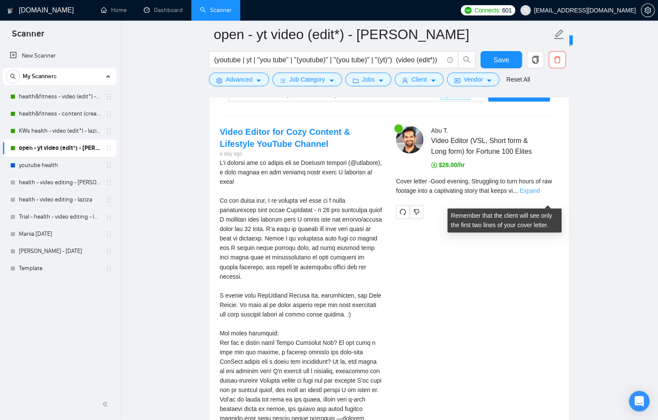
click at [540, 194] on link "Expand" at bounding box center [529, 190] width 20 height 7
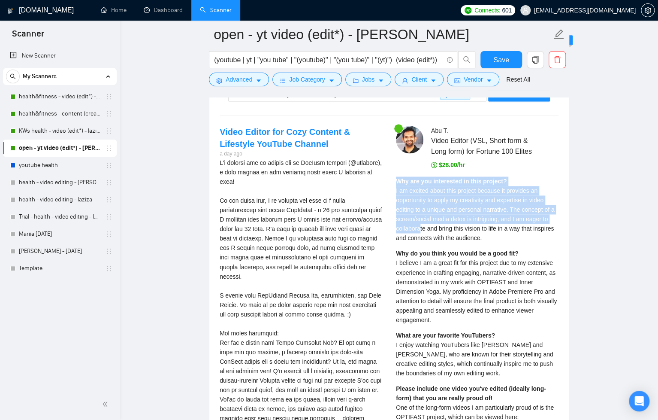
drag, startPoint x: 397, startPoint y: 188, endPoint x: 422, endPoint y: 234, distance: 52.0
click at [422, 234] on div "Why are you interested in this project? I am excited about this project because…" at bounding box center [477, 209] width 163 height 66
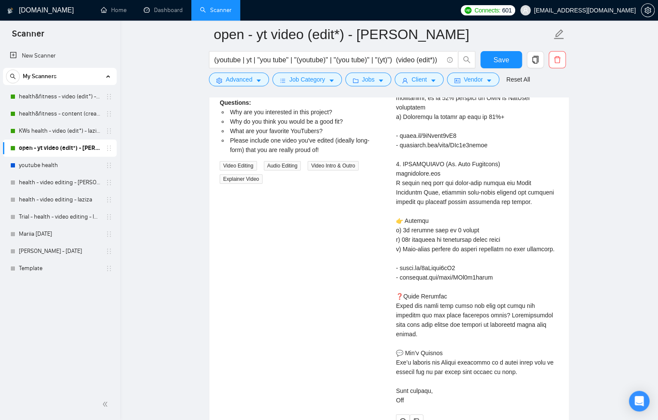
scroll to position [3068, 0]
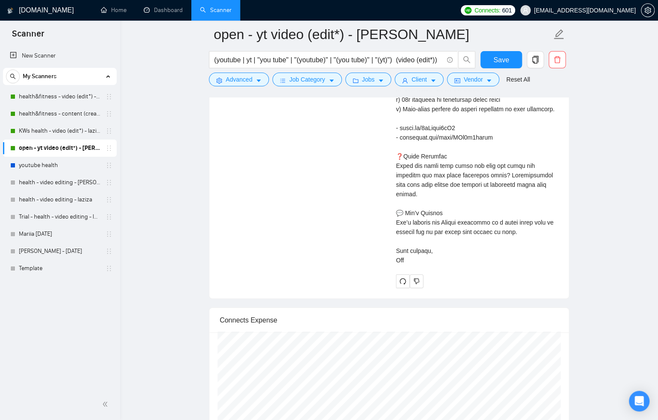
copy div "Why are you interested in this project? I am excited about this project because…"
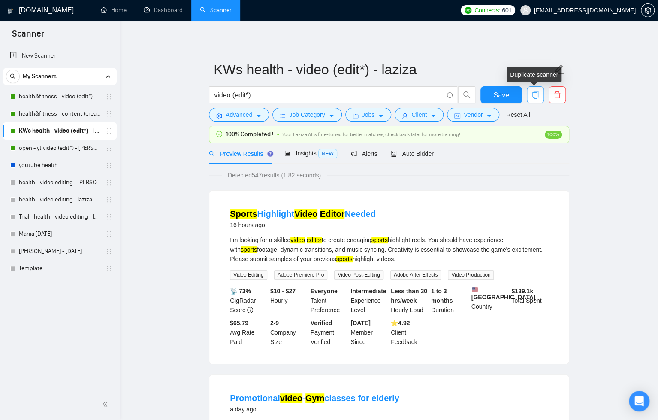
click at [535, 94] on icon "copy" at bounding box center [536, 95] width 8 height 8
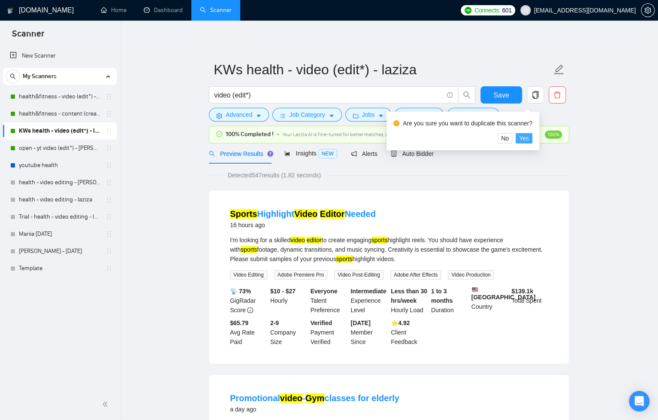
click at [528, 137] on span "Yes" at bounding box center [524, 137] width 10 height 9
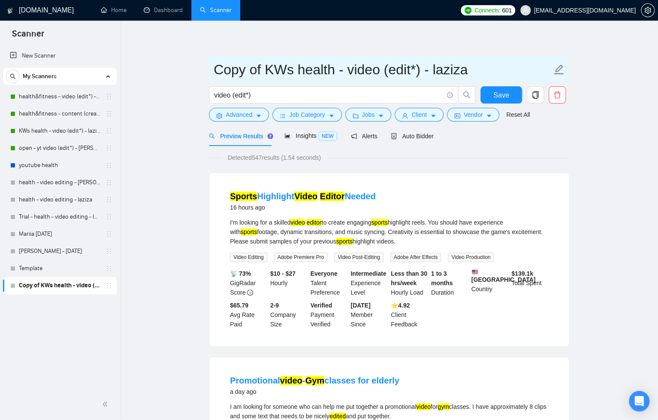
drag, startPoint x: 322, startPoint y: 63, endPoint x: 484, endPoint y: 64, distance: 162.2
click at [484, 64] on input "Copy of KWs health - video (edit*) - laziza" at bounding box center [383, 69] width 338 height 21
paste input "open - yt video (edit*) - [PERSON_NAME]"
type input "New prompt - open - yt video (edit*) - laziza"
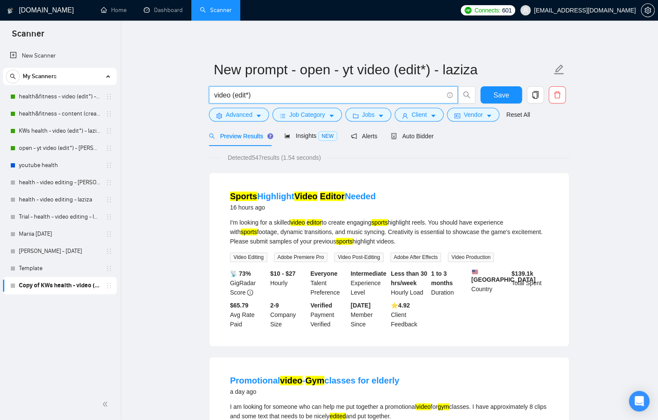
drag, startPoint x: 259, startPoint y: 95, endPoint x: 208, endPoint y: 96, distance: 50.6
click at [209, 96] on span "video (edit*)" at bounding box center [333, 94] width 249 height 17
paste input "(youtube | yt | "you tube" | "(youtube)" | "(you tube)" | "(yt)") (video (edit*)"
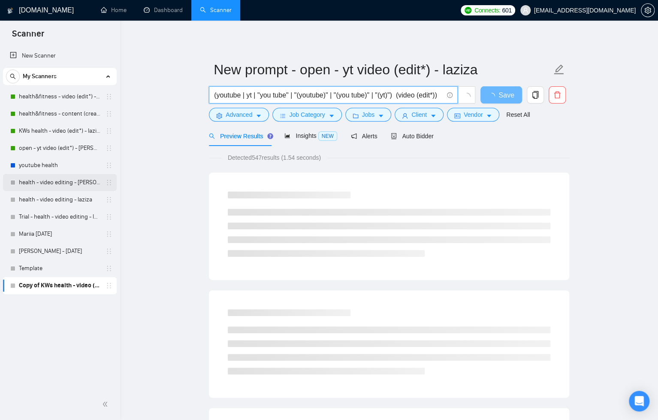
type input "(youtube | yt | "you tube" | "(youtube)" | "(you tube)" | "(yt)") (video (edit*…"
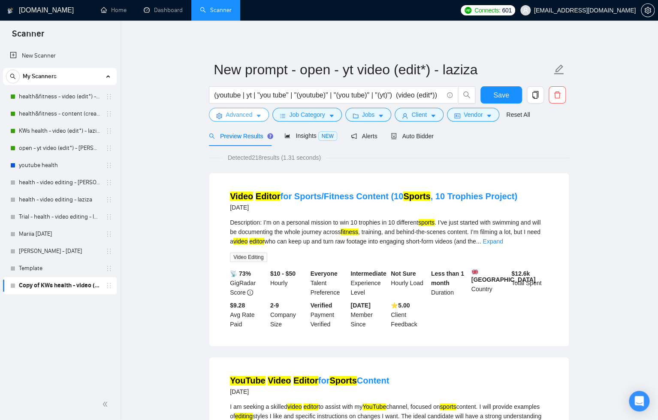
click at [259, 115] on icon "caret-down" at bounding box center [259, 116] width 6 height 6
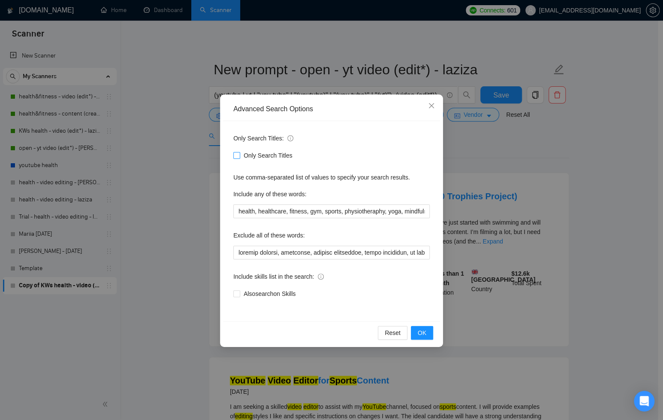
click at [238, 156] on input "Only Search Titles" at bounding box center [236, 155] width 6 height 6
checkbox input "true"
click at [251, 210] on input "health, healthcare, fitness, gym, sports, physiotheraphy, yoga, mindfulness, we…" at bounding box center [331, 211] width 196 height 14
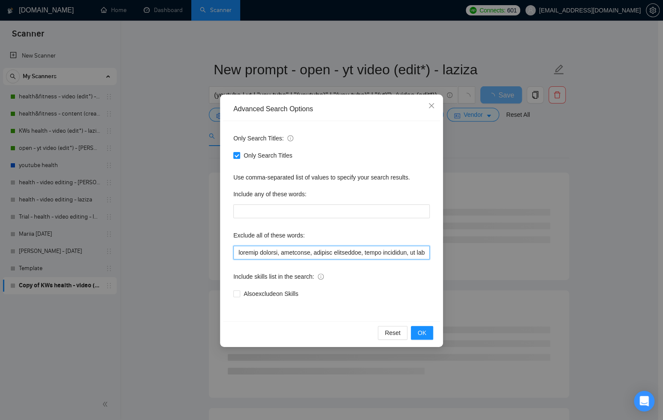
click at [266, 254] on input "text" at bounding box center [331, 252] width 196 height 14
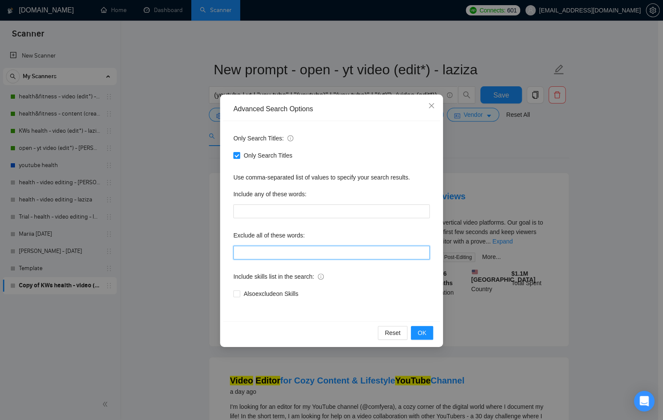
paste input "loremi, dolorsi, ametconsec, adipisc elitsed, doeiusmod, tempori utlaboreet, do…"
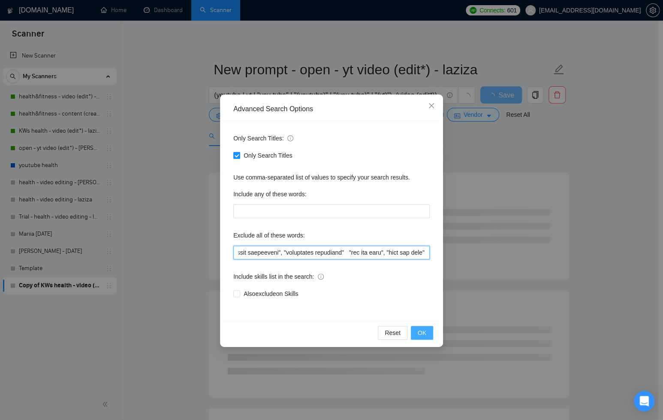
type input "loremi, dolorsi, ametconsec, adipisc elitsed, doeiusmod, tempori utlaboreet, do…"
click at [427, 332] on button "OK" at bounding box center [422, 333] width 22 height 14
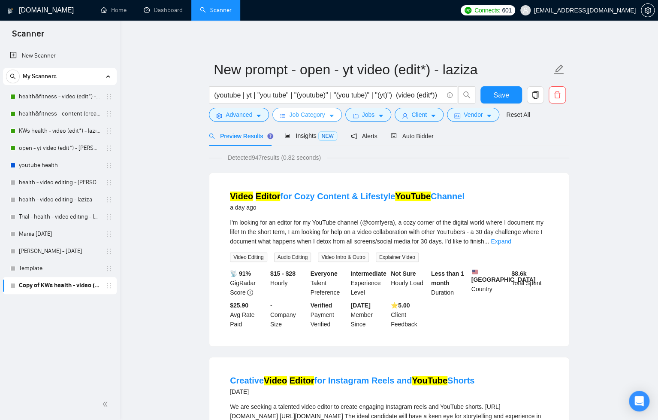
click at [330, 115] on icon "caret-down" at bounding box center [332, 116] width 6 height 6
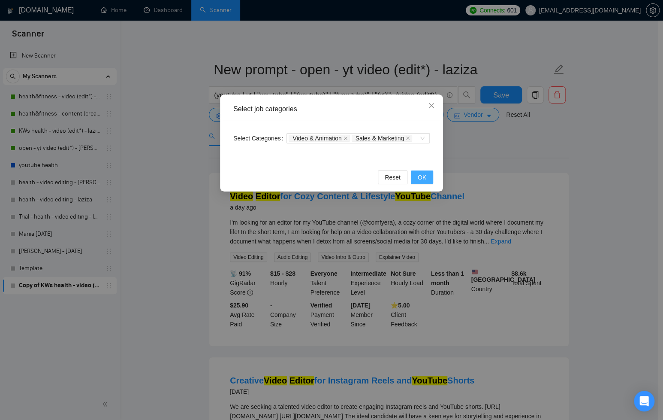
click at [425, 173] on span "OK" at bounding box center [422, 176] width 9 height 9
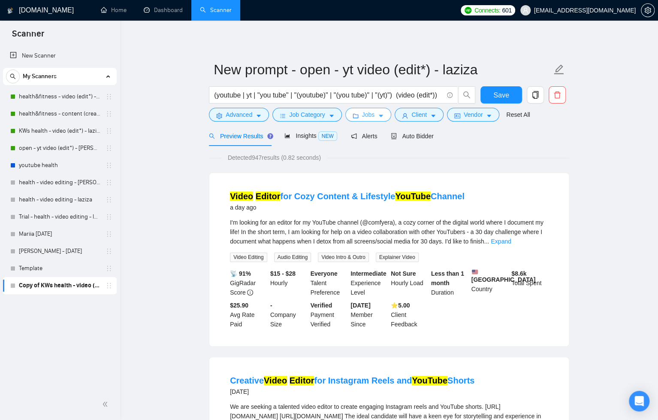
click at [377, 112] on button "Jobs" at bounding box center [368, 115] width 46 height 14
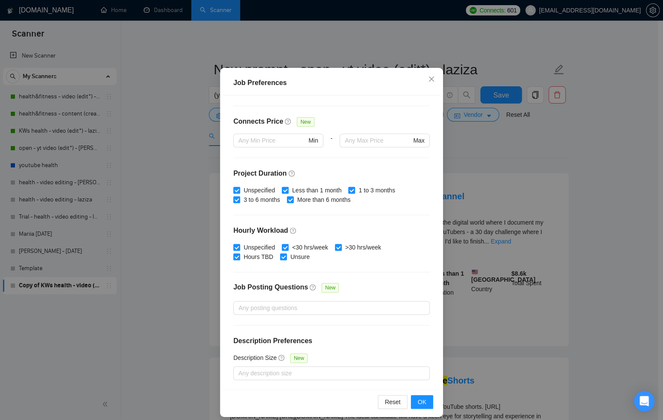
scroll to position [43, 0]
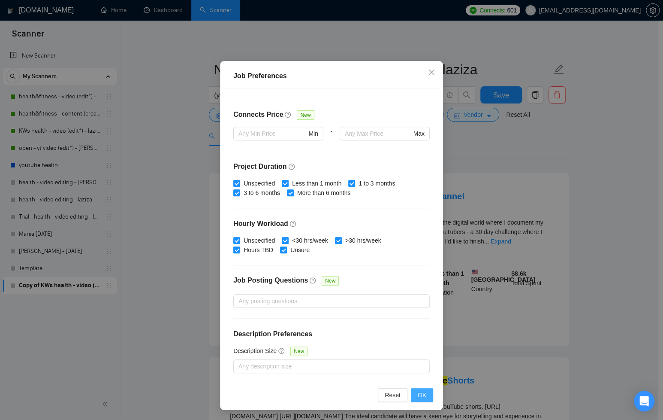
click at [418, 391] on span "OK" at bounding box center [422, 394] width 9 height 9
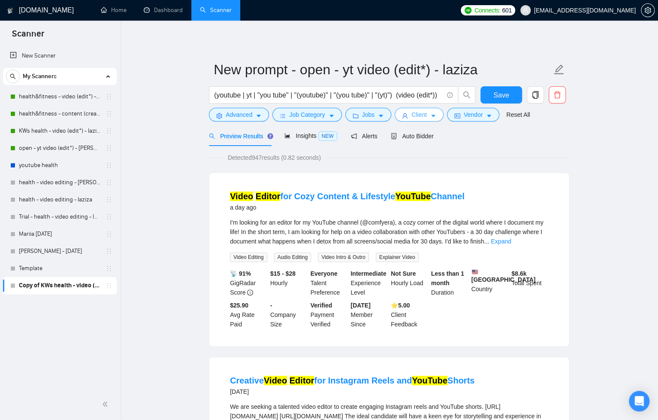
click at [417, 116] on span "Client" at bounding box center [418, 114] width 15 height 9
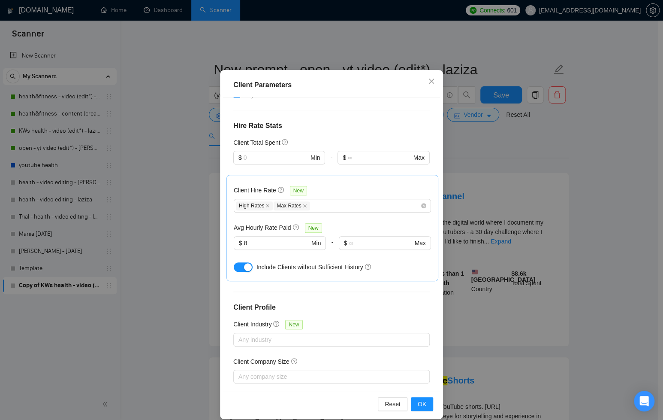
scroll to position [43, 0]
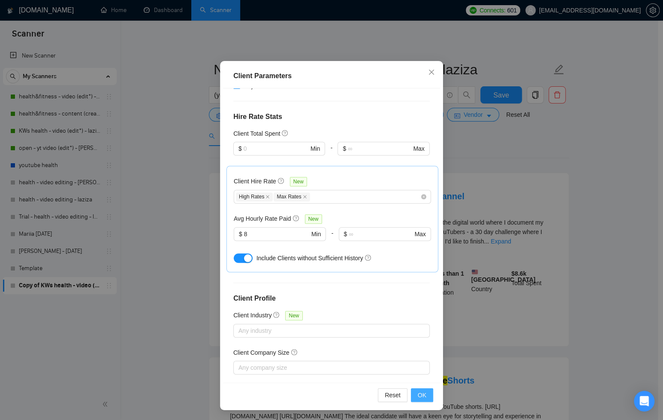
click at [420, 394] on span "OK" at bounding box center [422, 394] width 9 height 9
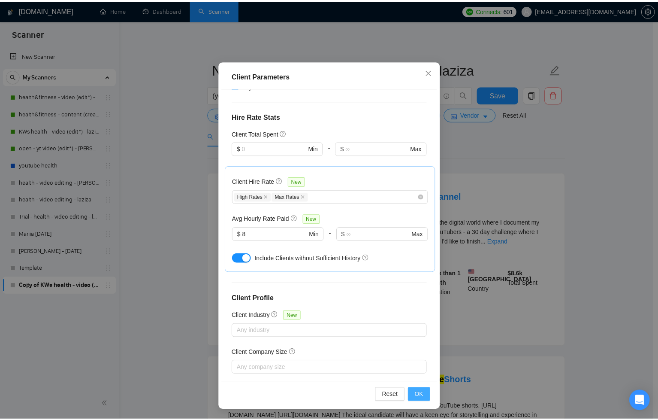
scroll to position [0, 0]
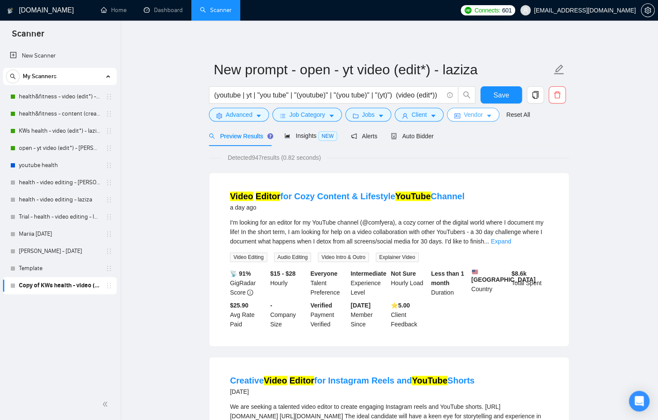
click at [483, 113] on span "Vendor" at bounding box center [473, 114] width 19 height 9
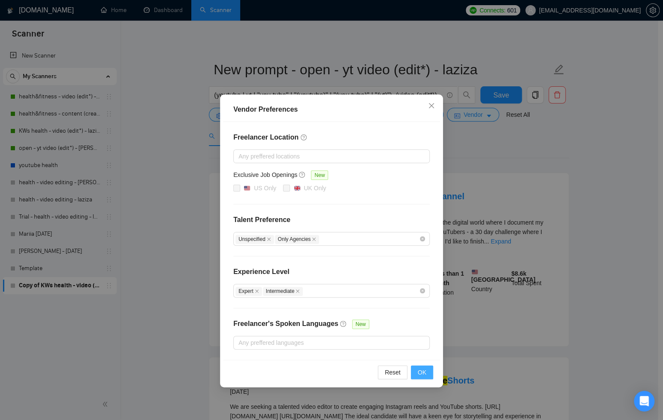
click at [423, 371] on span "OK" at bounding box center [422, 371] width 9 height 9
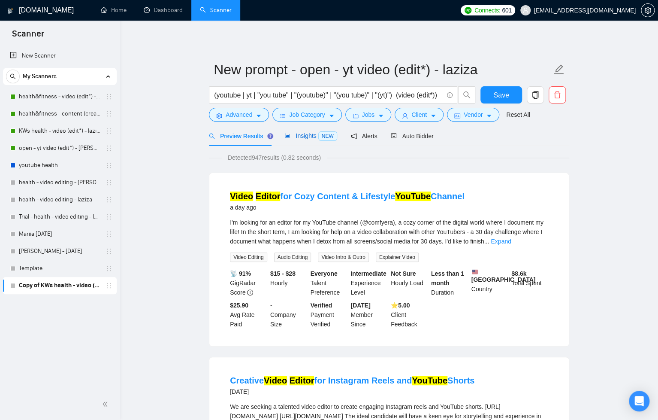
click at [305, 136] on span "Insights NEW" at bounding box center [310, 135] width 52 height 7
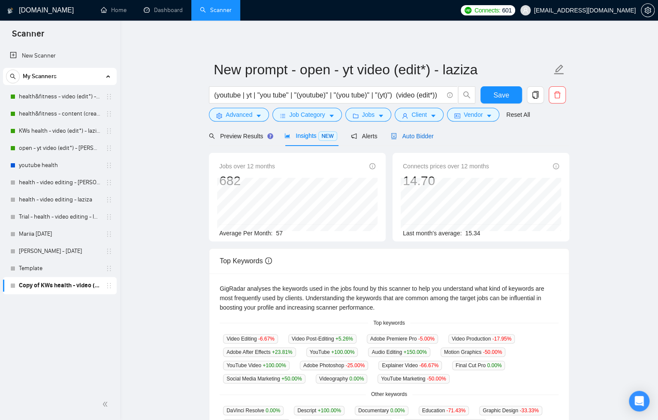
click at [420, 136] on span "Auto Bidder" at bounding box center [412, 136] width 42 height 7
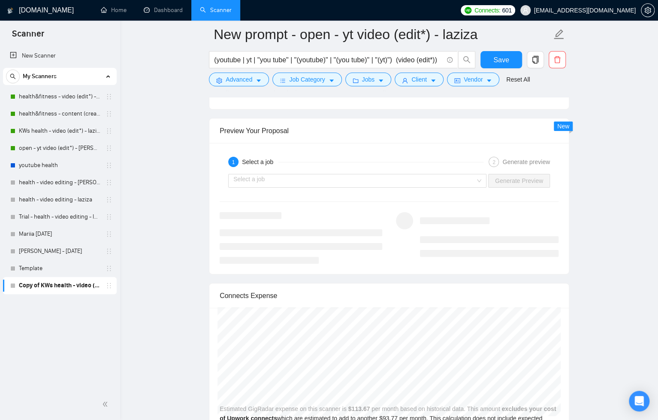
scroll to position [1625, 0]
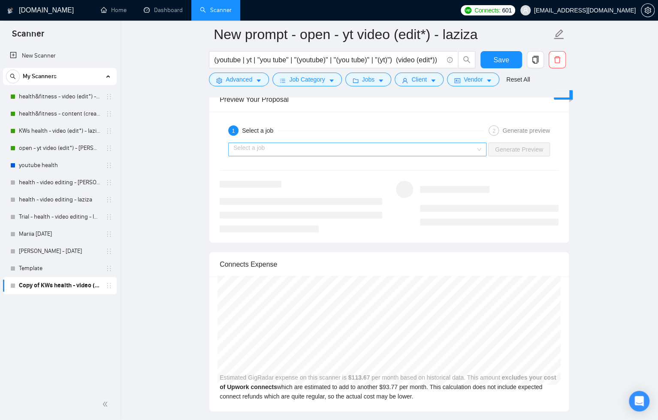
click at [343, 146] on input "search" at bounding box center [354, 149] width 242 height 13
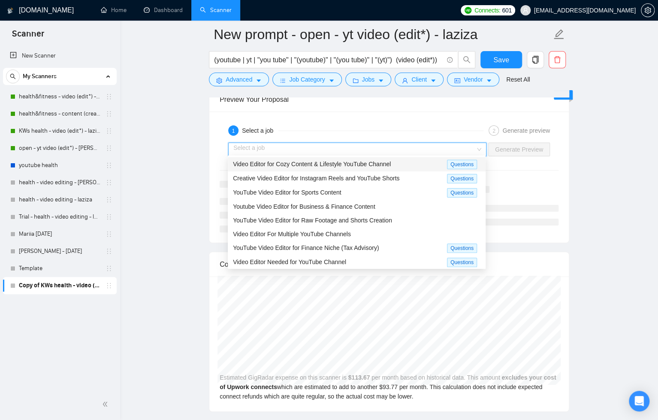
click at [347, 162] on span "Video Editor for Cozy Content & Lifestyle YouTube Channel" at bounding box center [312, 163] width 158 height 7
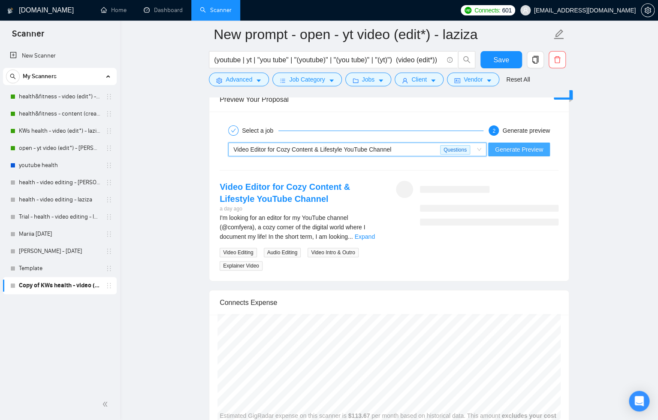
click at [501, 147] on span "Generate Preview" at bounding box center [519, 149] width 48 height 9
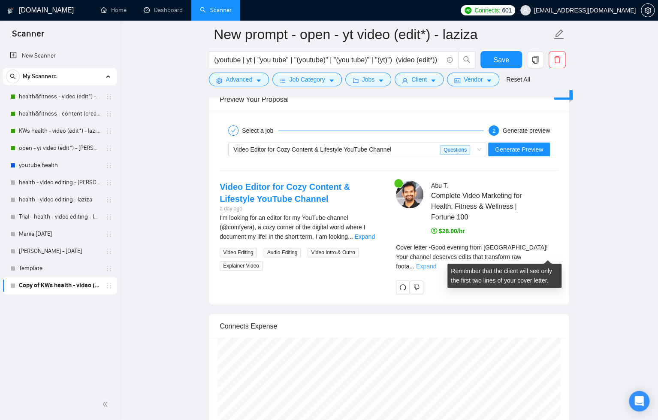
click at [436, 263] on link "Expand" at bounding box center [426, 266] width 20 height 7
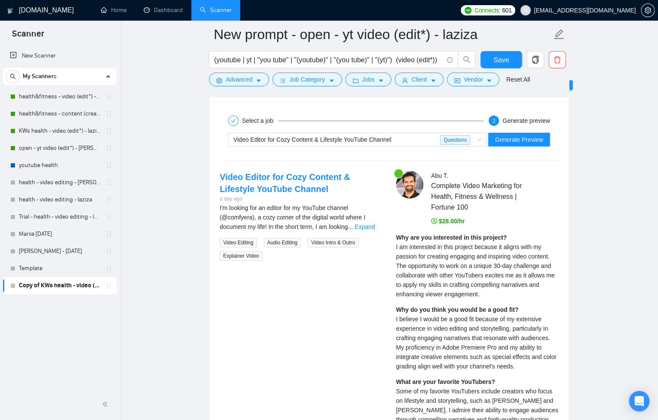
scroll to position [1638, 0]
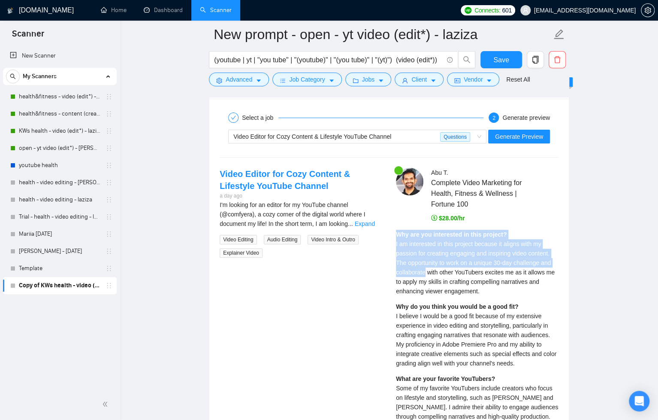
drag, startPoint x: 396, startPoint y: 233, endPoint x: 432, endPoint y: 271, distance: 52.5
click at [426, 268] on div "Why are you interested in this project? I am interested in this project because…" at bounding box center [477, 263] width 163 height 66
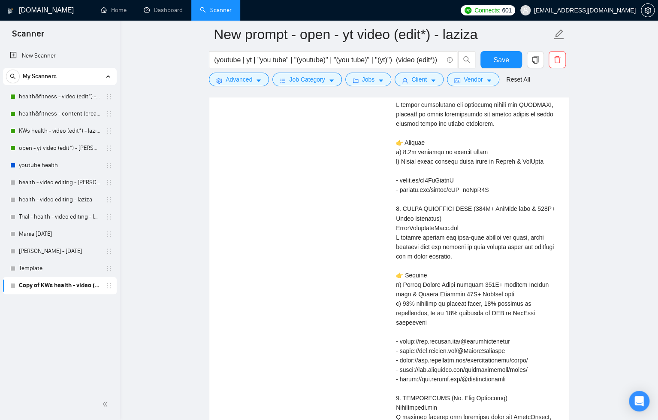
scroll to position [2570, 0]
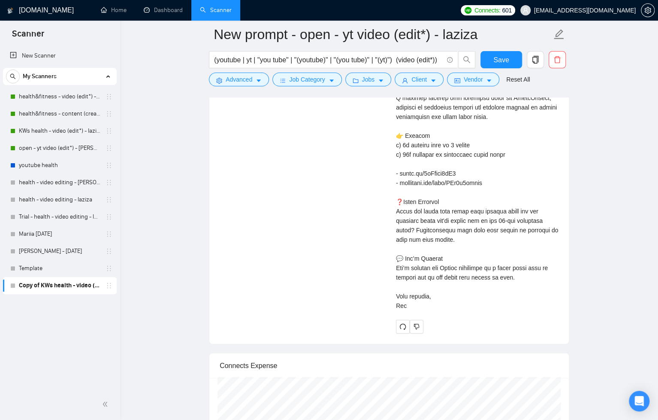
copy div "Why are you interested in this project? I am interested in this project because…"
